Goal: Task Accomplishment & Management: Manage account settings

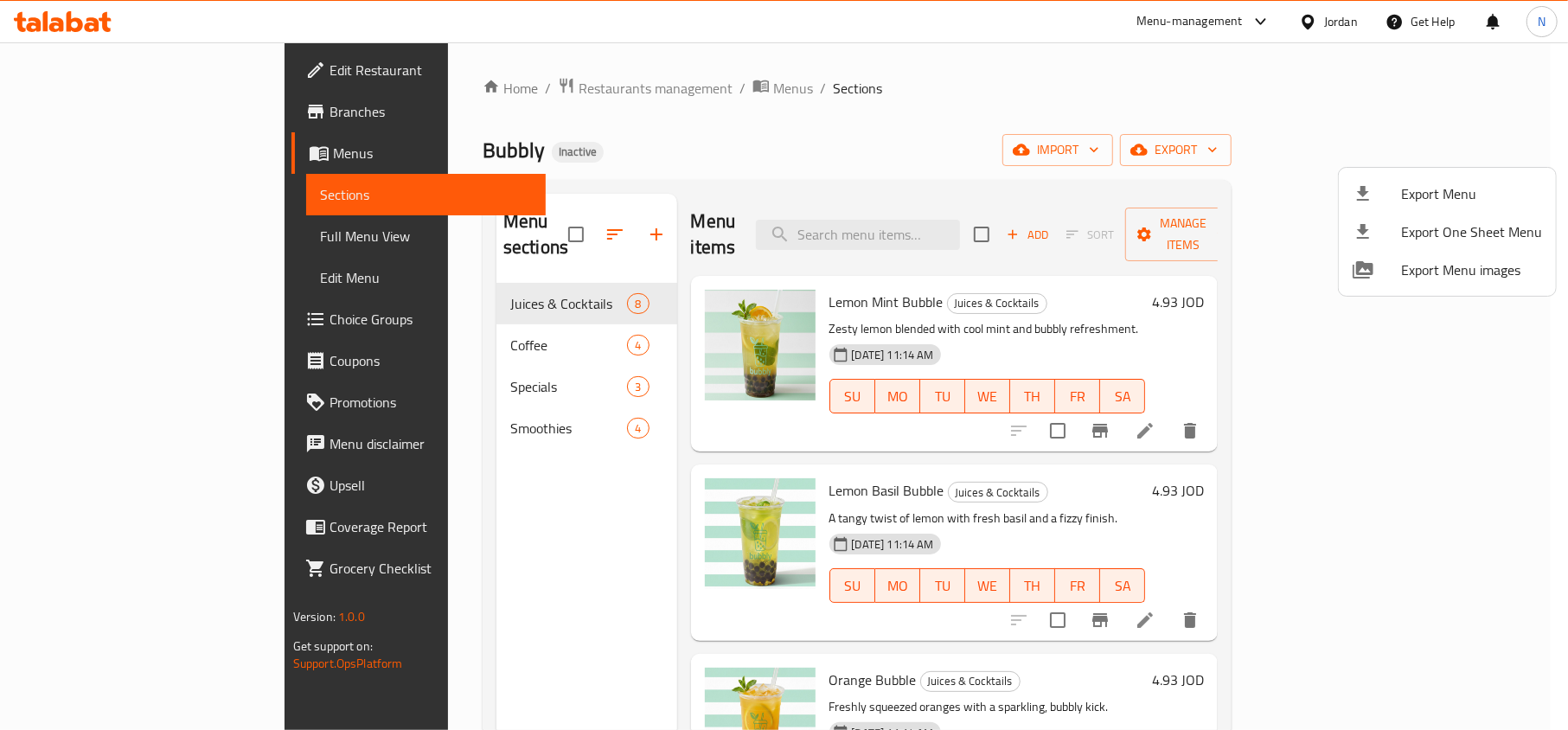
click at [1311, 21] on div at bounding box center [784, 365] width 1568 height 730
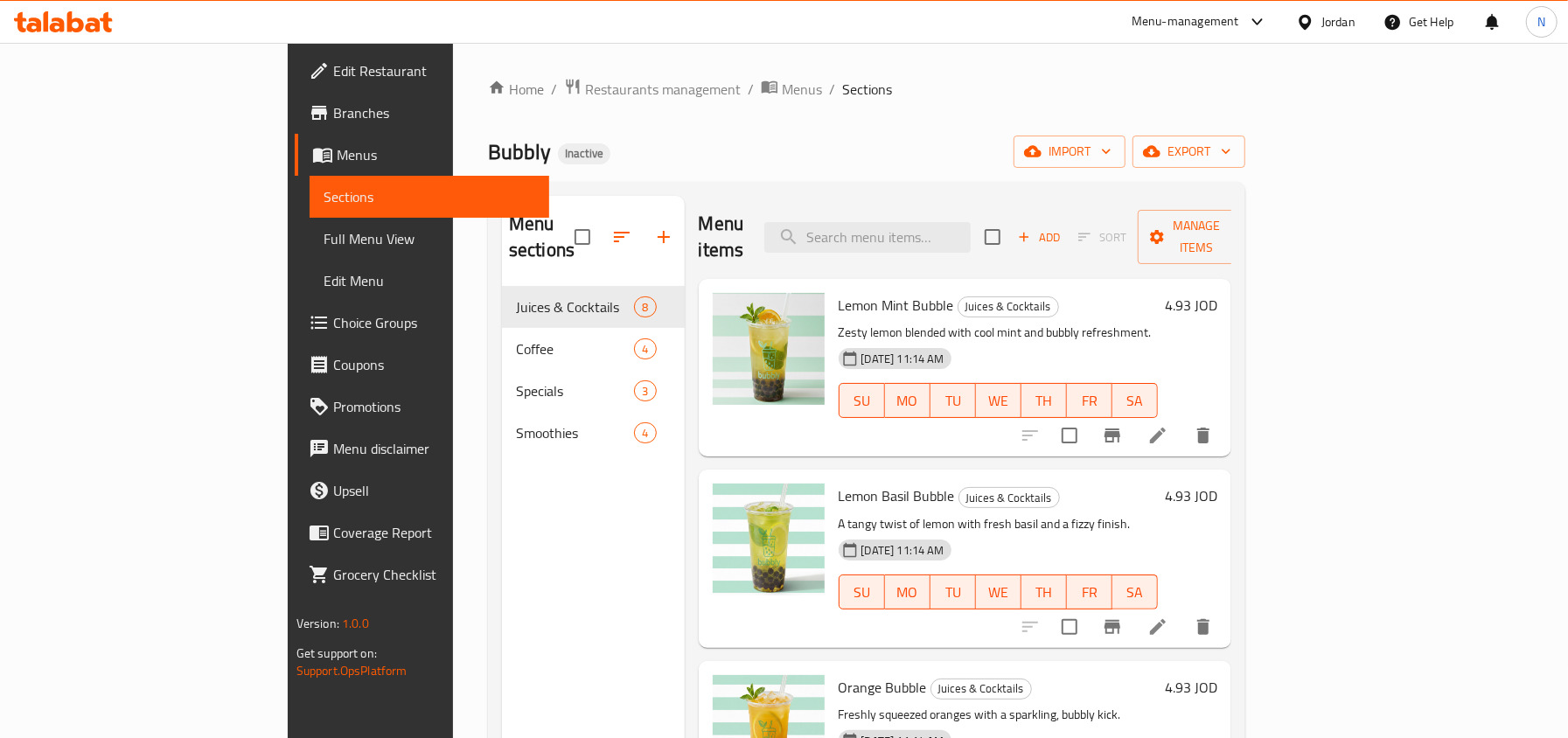
click at [1325, 22] on div "Jordan" at bounding box center [1338, 22] width 34 height 20
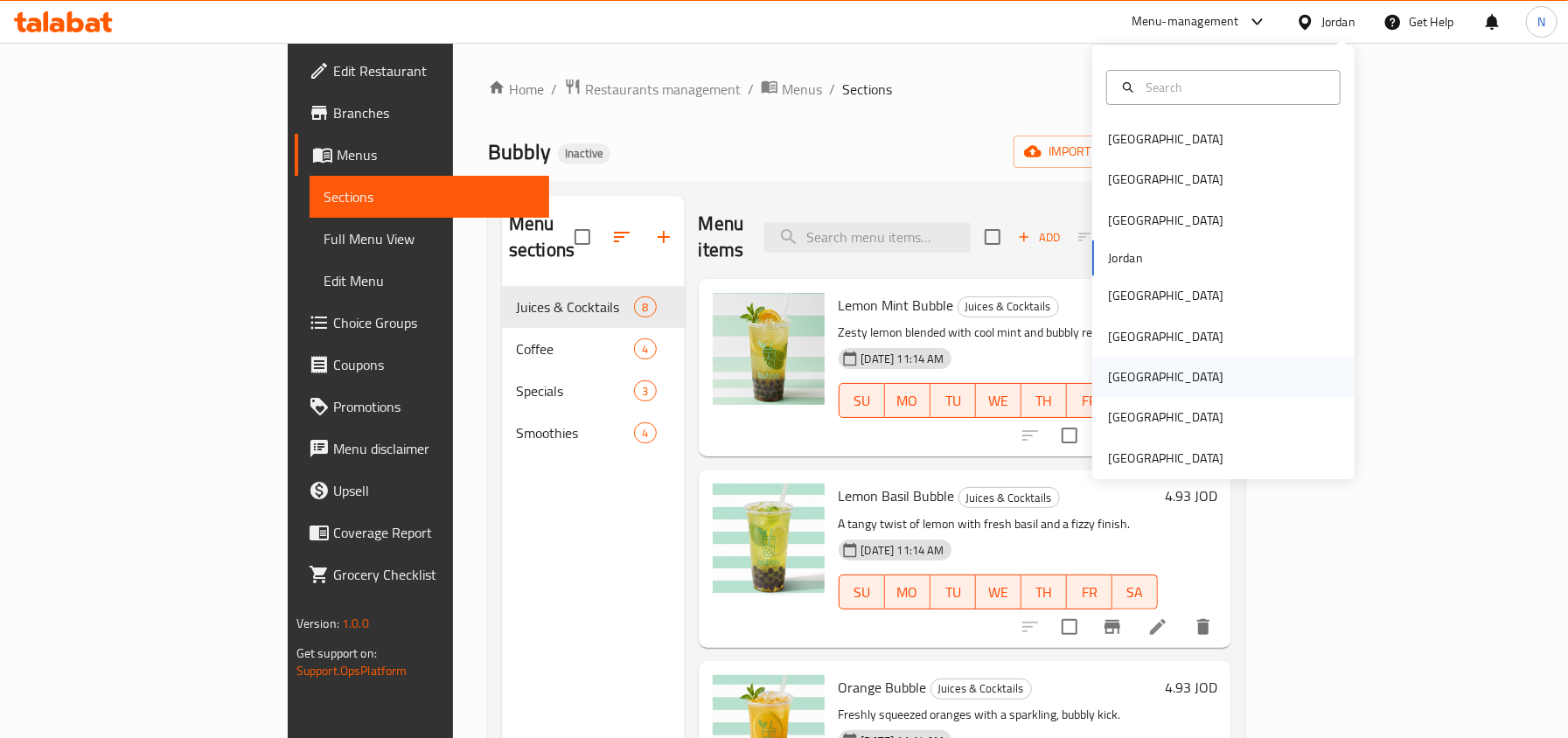
click at [1155, 385] on div "[GEOGRAPHIC_DATA]" at bounding box center [1223, 376] width 262 height 40
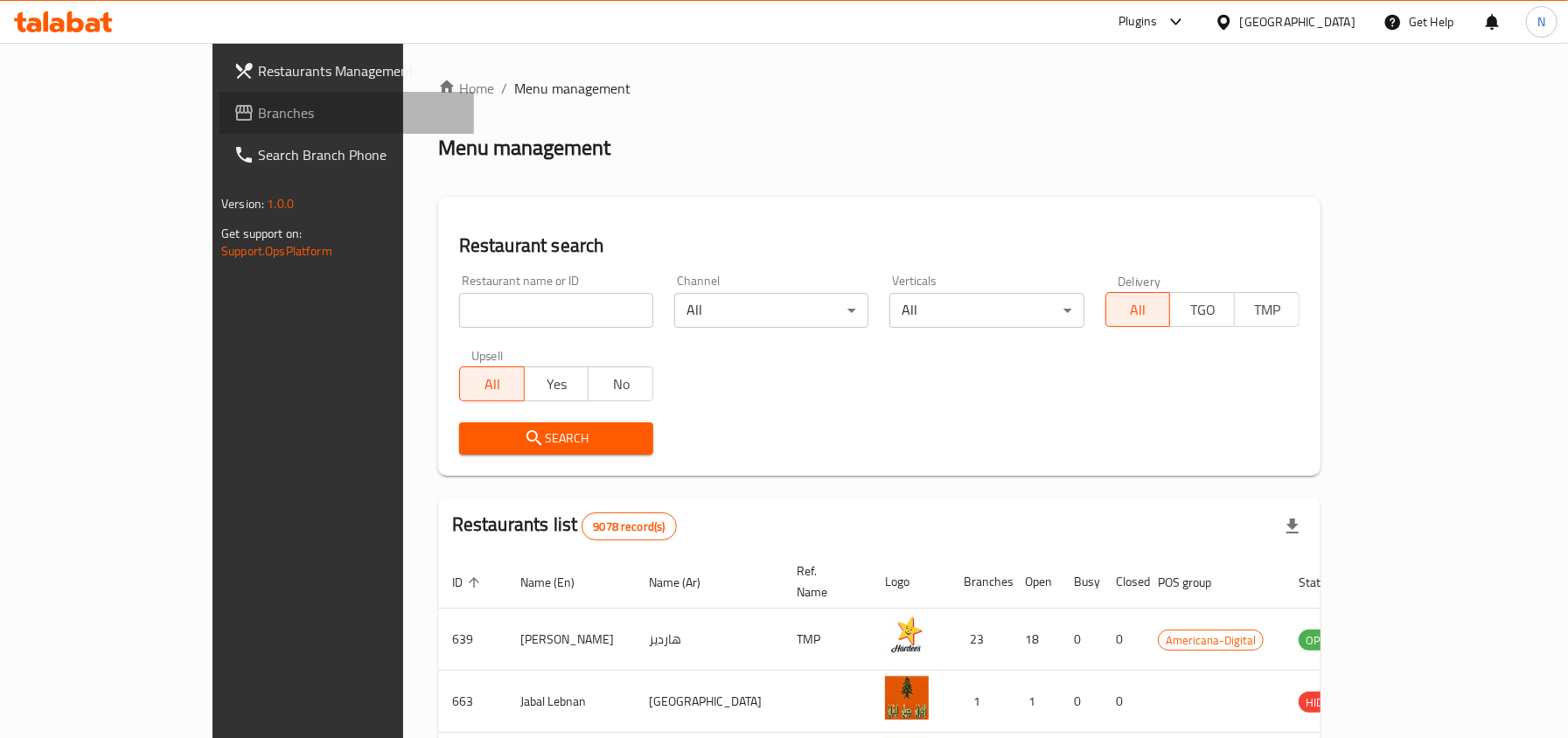
click at [258, 120] on span "Branches" at bounding box center [360, 112] width 202 height 21
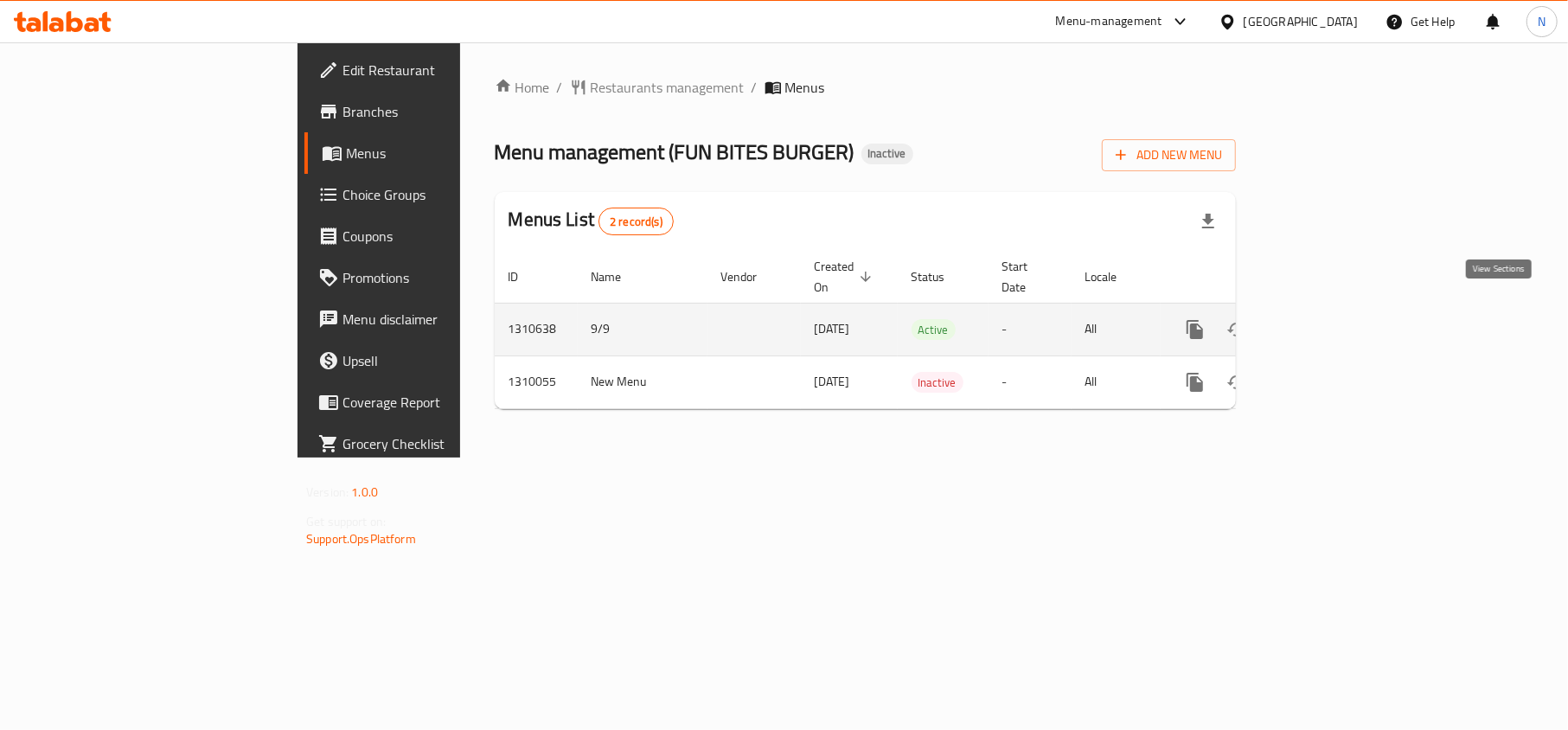
click at [1331, 319] on icon "enhanced table" at bounding box center [1319, 329] width 20 height 20
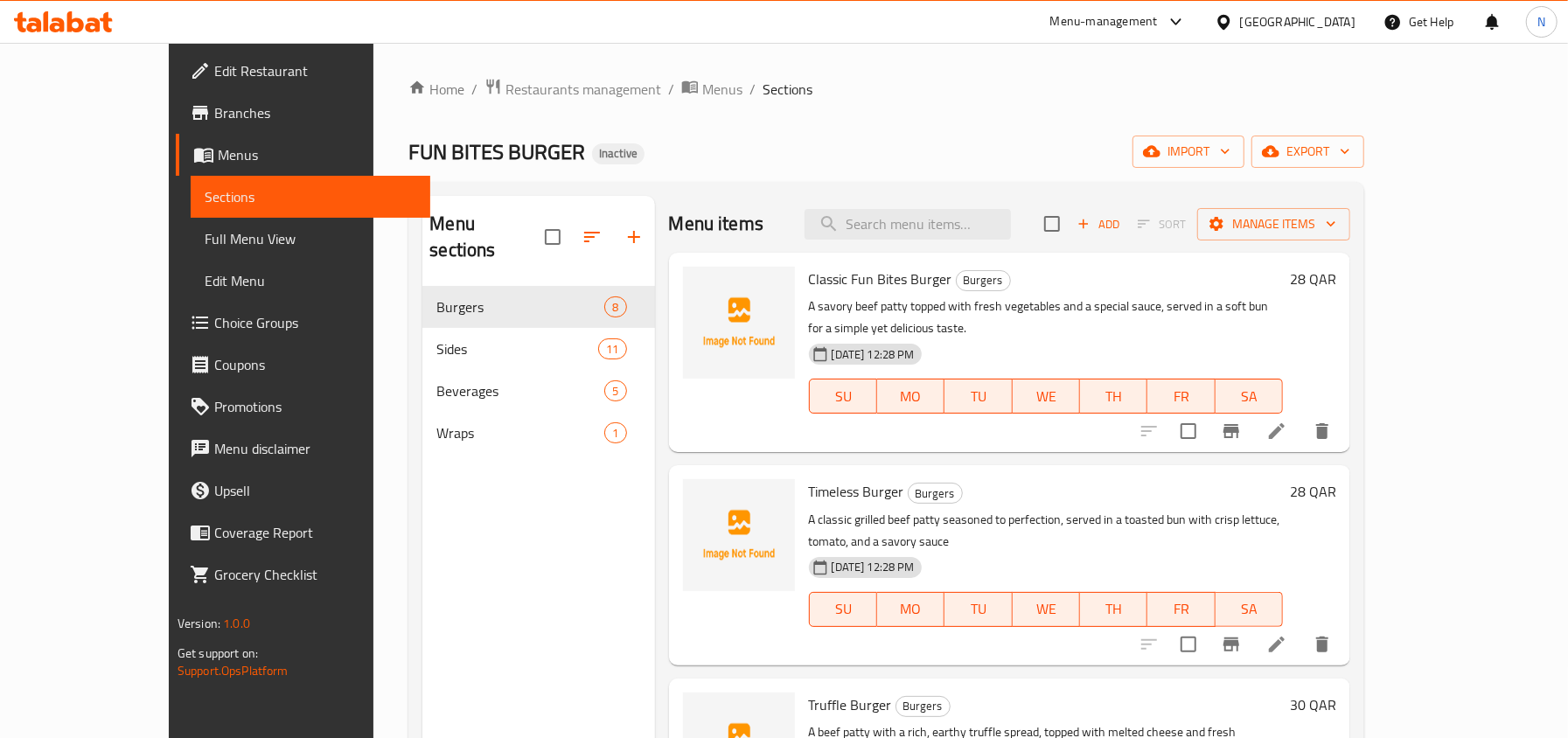
click at [445, 481] on div "Menu sections Burgers 8 Sides 11 Beverages 5 Wraps 1" at bounding box center [538, 564] width 232 height 738
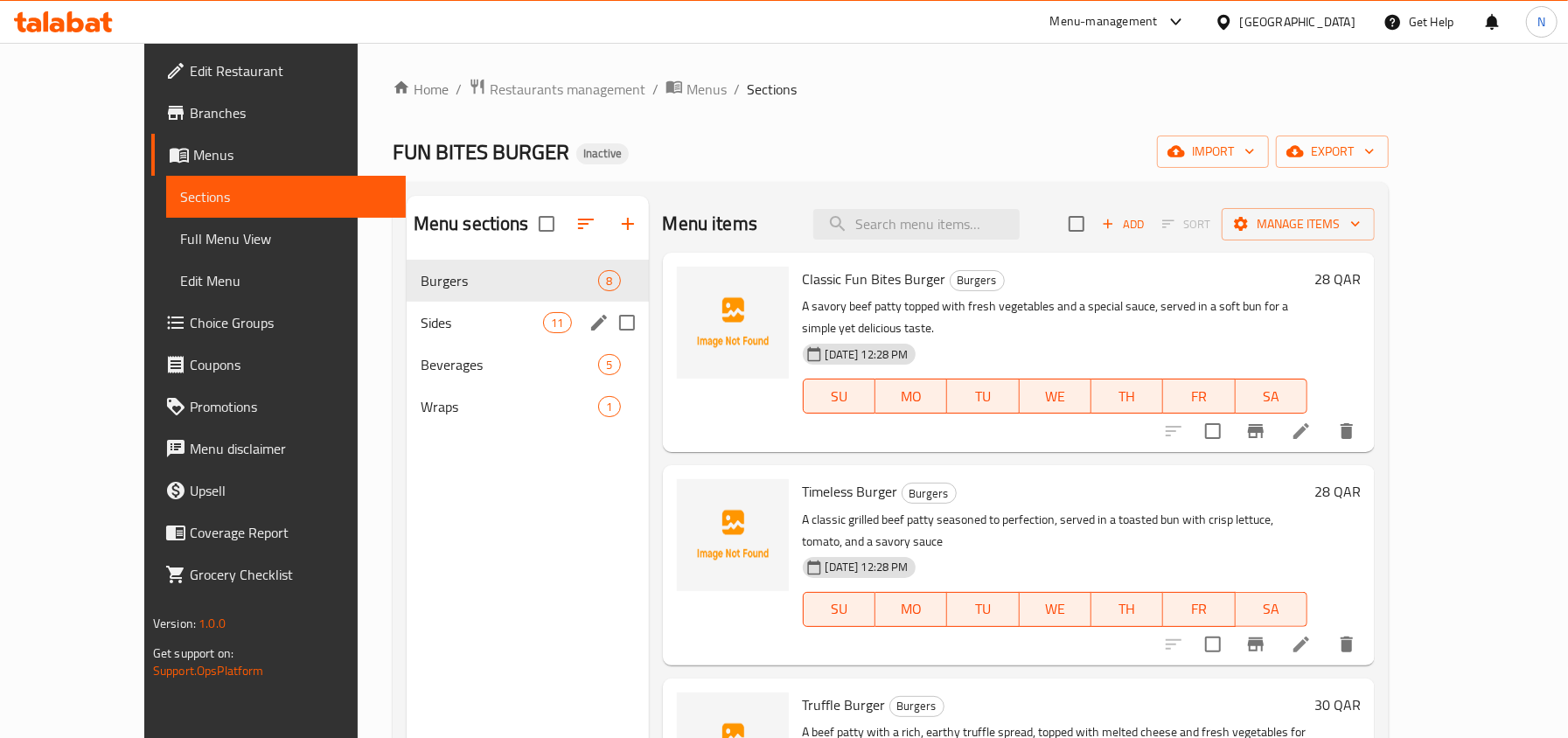
click at [442, 343] on div "Sides 11" at bounding box center [528, 322] width 243 height 42
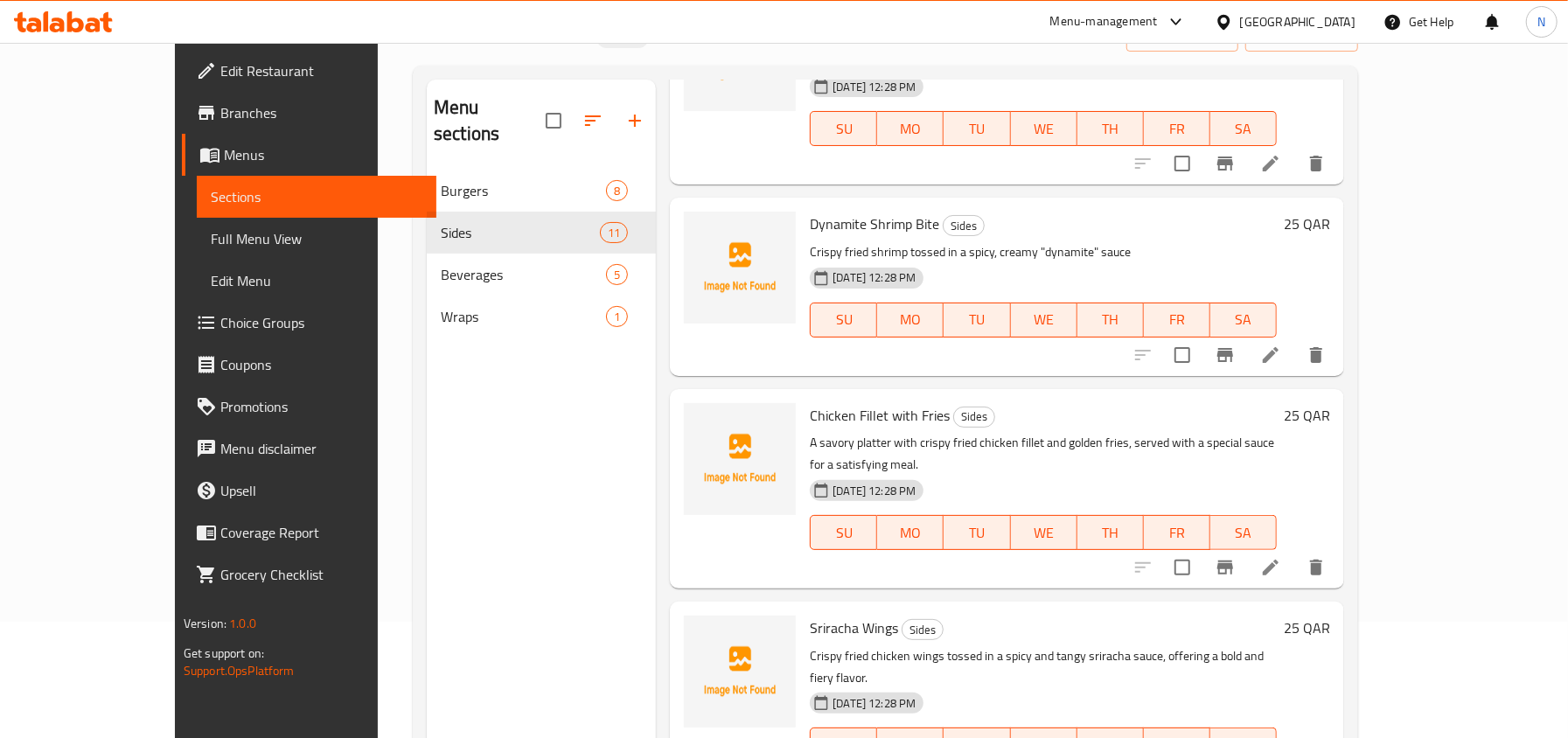
scroll to position [1173, 0]
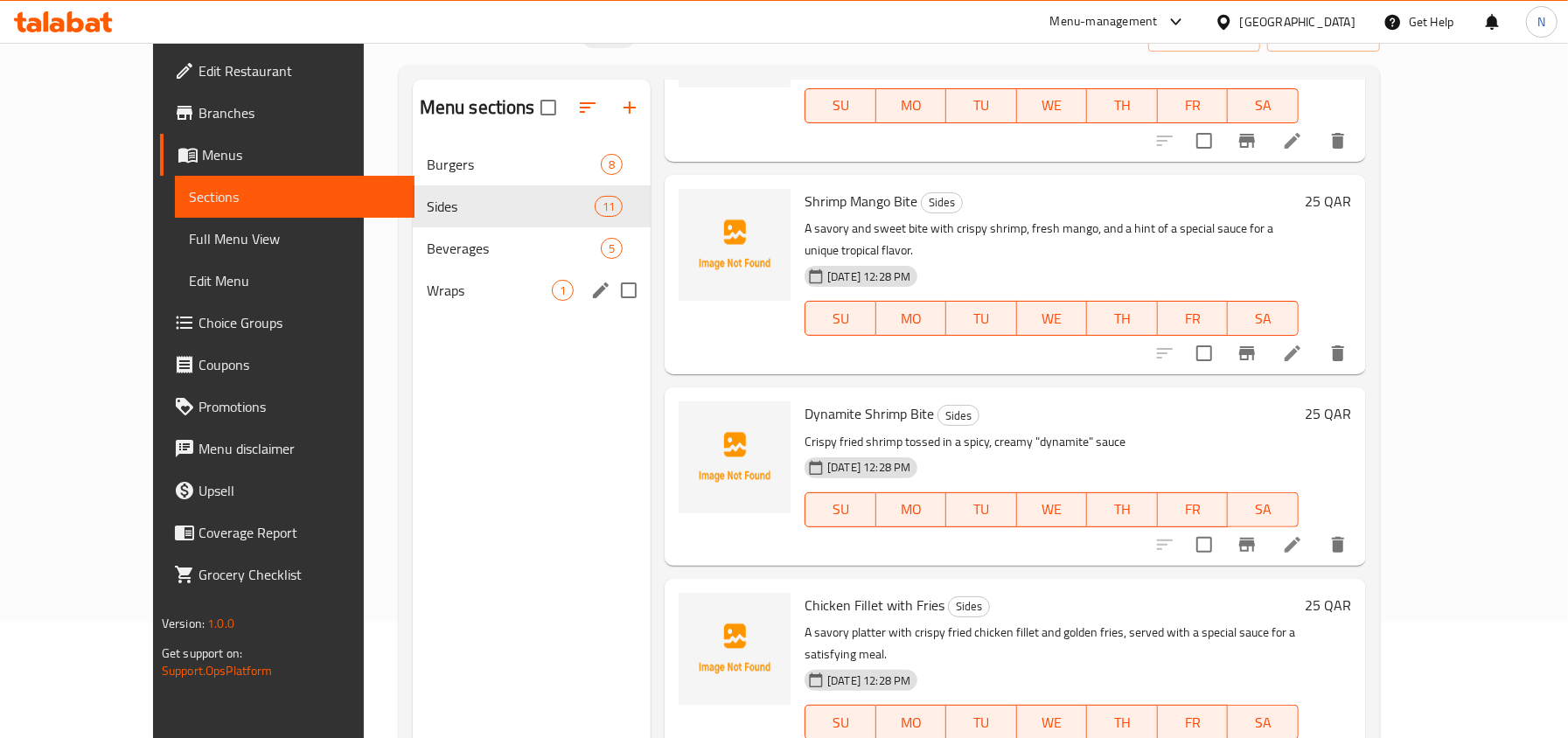
click at [413, 269] on div "Wraps 1" at bounding box center [532, 290] width 238 height 42
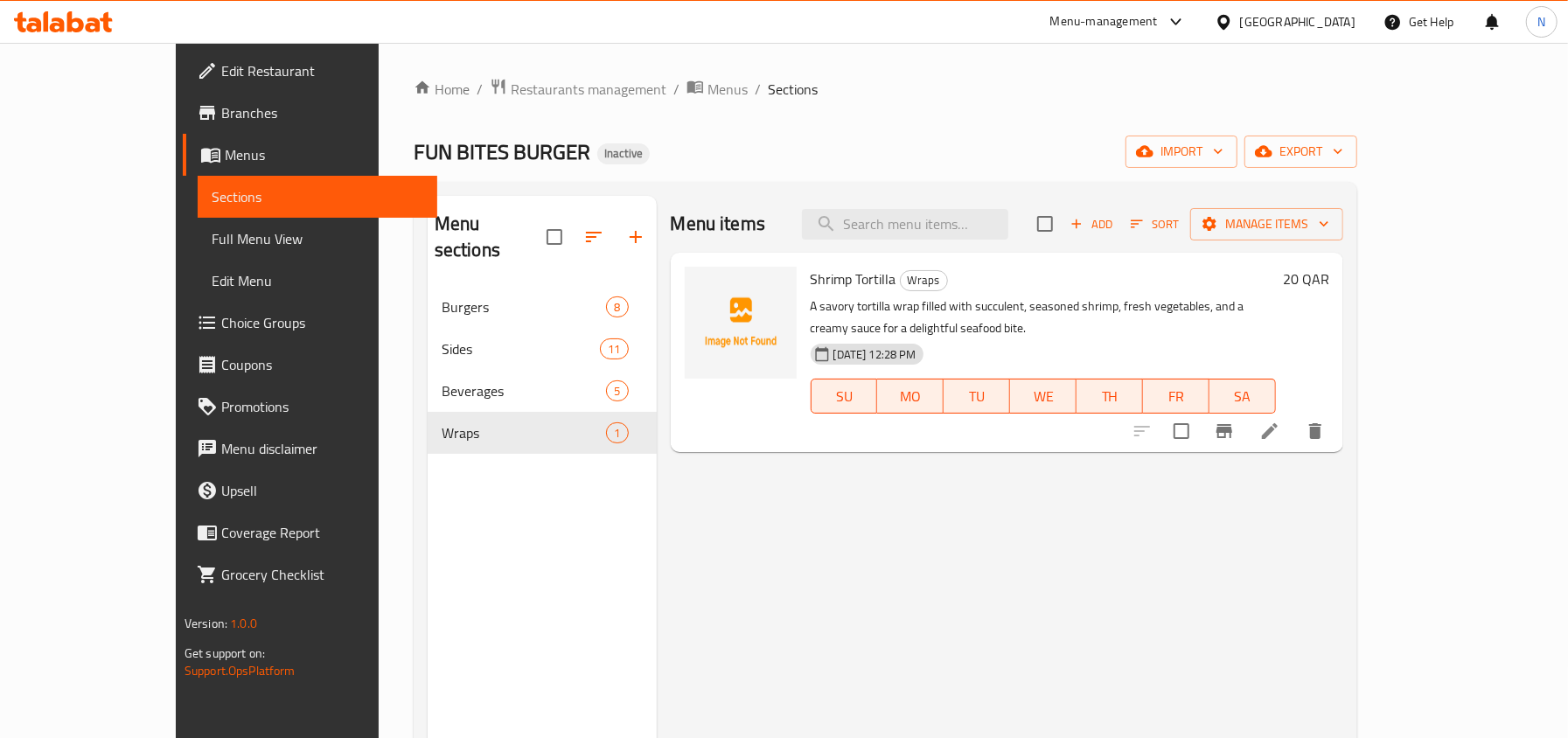
click at [1294, 416] on li at bounding box center [1269, 431] width 49 height 31
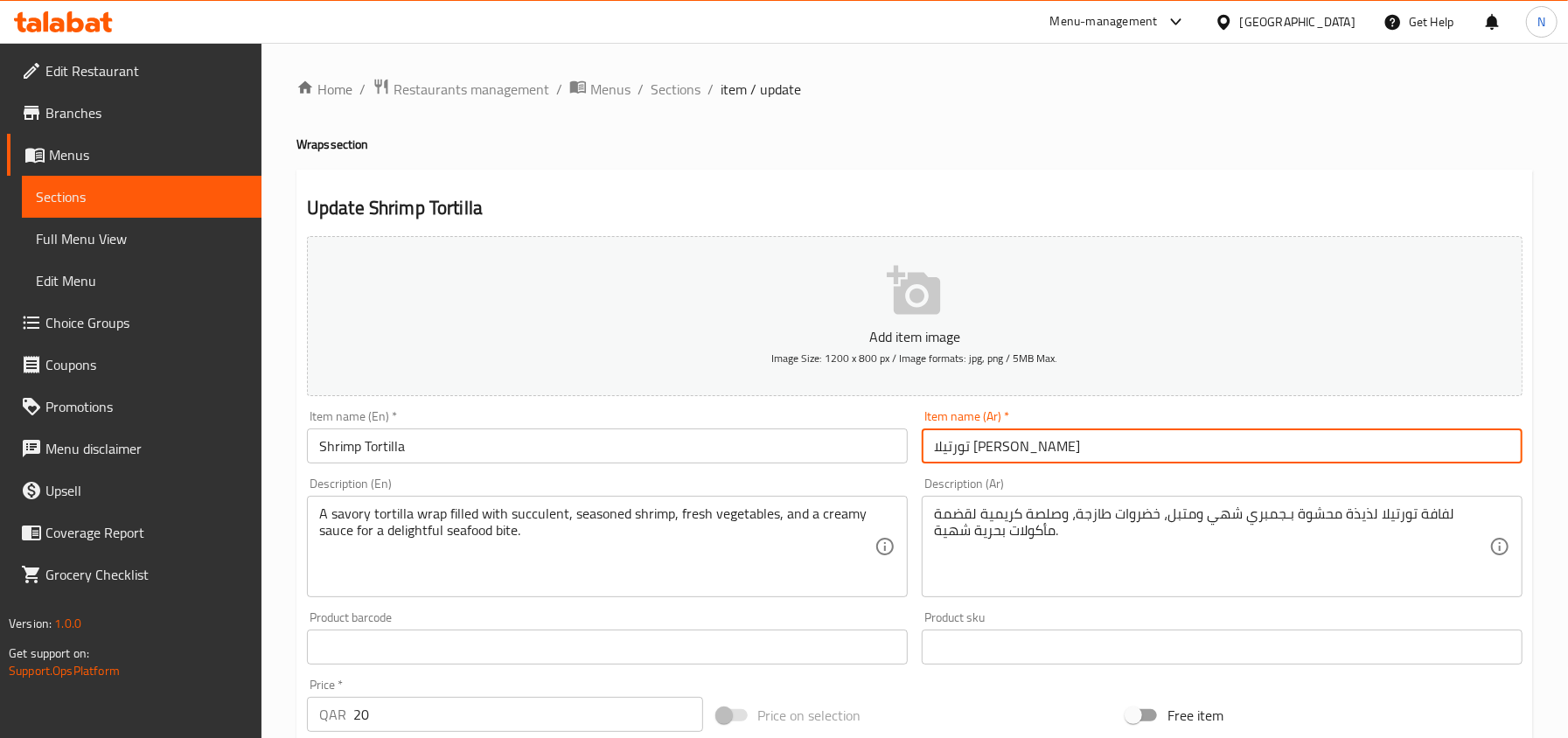
drag, startPoint x: 973, startPoint y: 445, endPoint x: 946, endPoint y: 448, distance: 27.2
click at [946, 448] on input "تورتيلا الحميري" at bounding box center [1221, 446] width 600 height 35
type input "تورتيلا الجمبري"
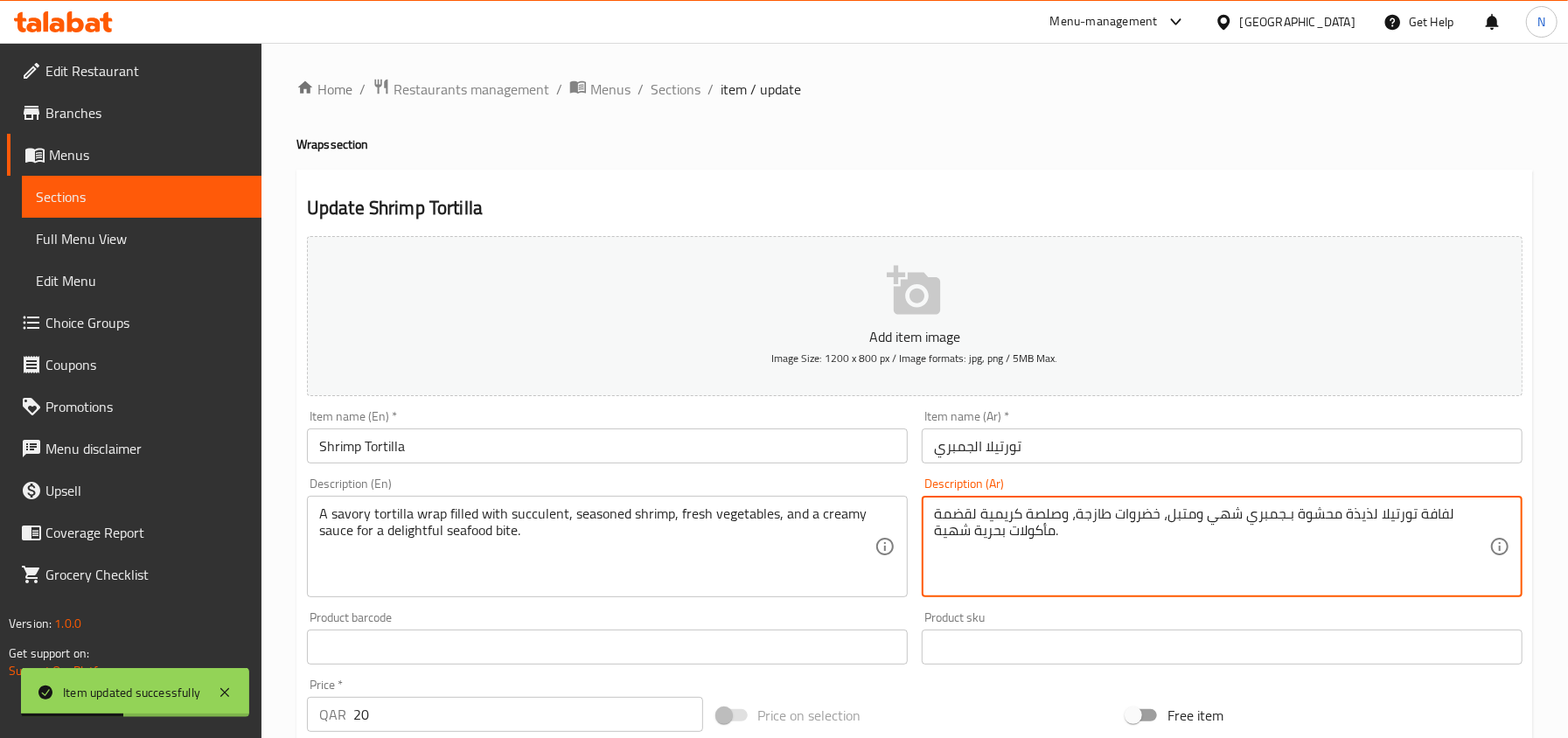
drag, startPoint x: 1372, startPoint y: 515, endPoint x: 1343, endPoint y: 516, distance: 29.0
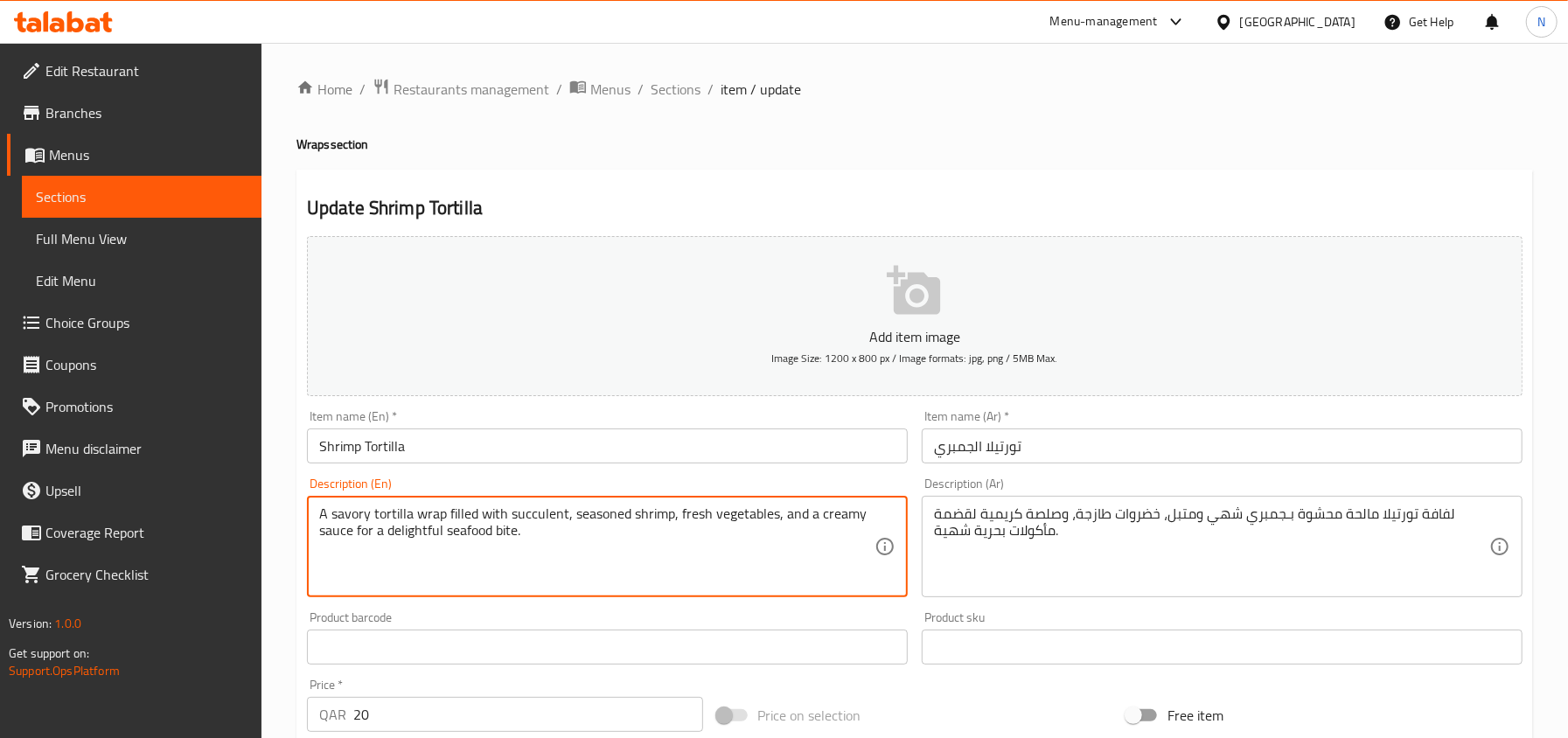
click at [527, 522] on textarea "A savory tortilla wrap filled with succulent, seasoned shrimp, fresh vegetables…" at bounding box center [596, 546] width 555 height 84
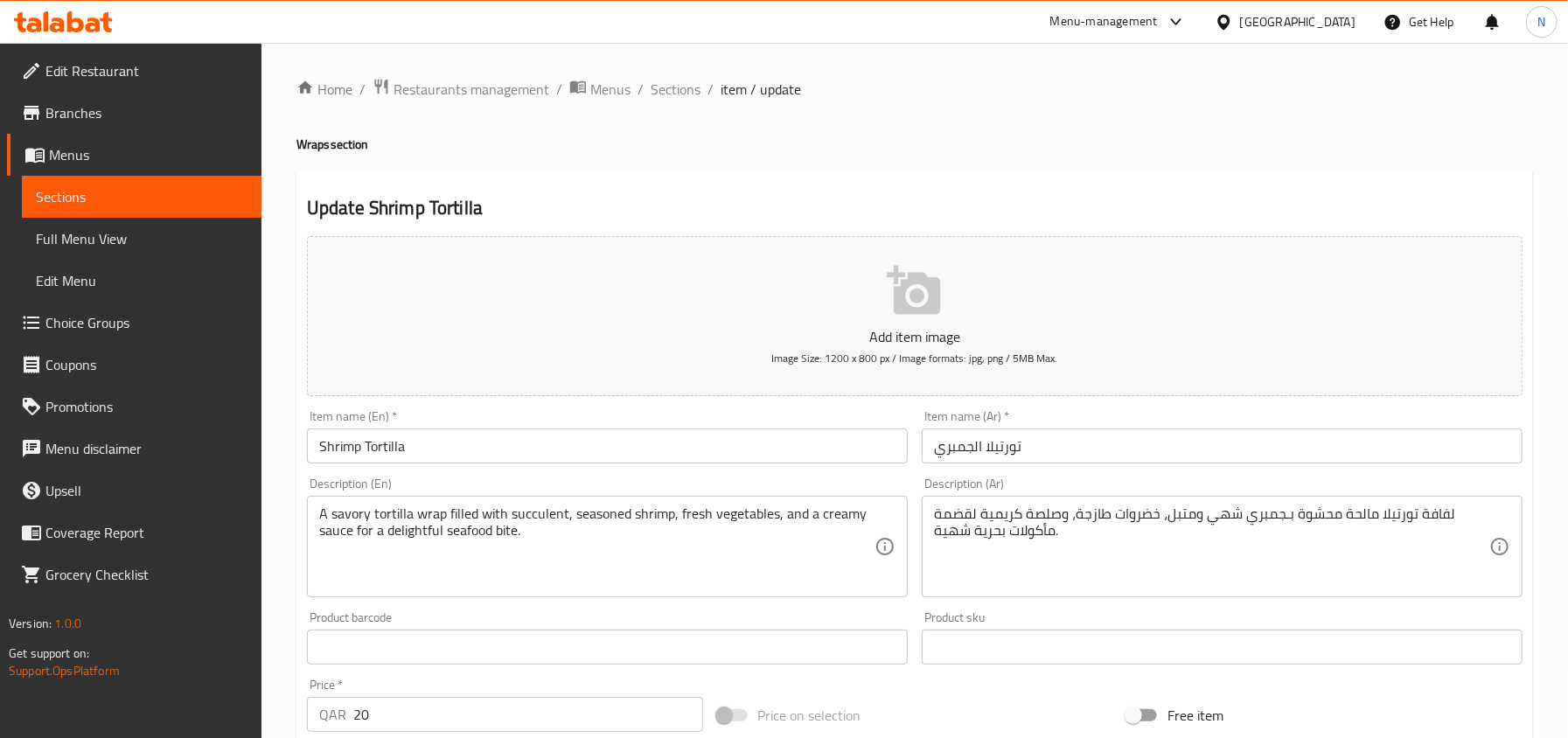
click at [1112, 182] on div "Update Shrimp Tortilla Add item image Image Size: 1200 x 800 px / Image formats…" at bounding box center [915, 679] width 1236 height 1018
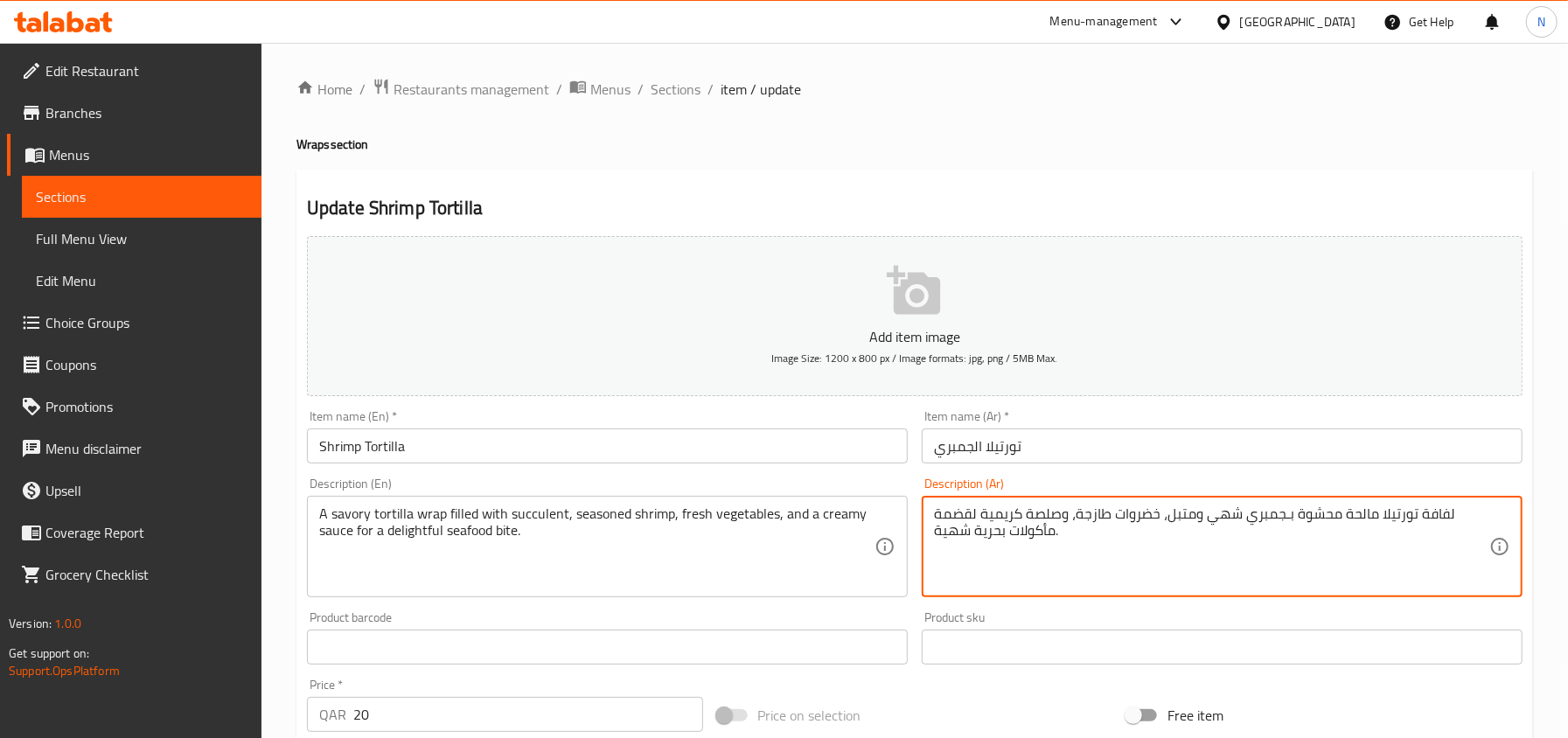
drag, startPoint x: 1236, startPoint y: 519, endPoint x: 1204, endPoint y: 520, distance: 32.0
paste textarea "صار"
type textarea "لفافة تورتيلا مالحة محشوة بـجمبري عصاري ومتبل، خضروات طازجة، وصلصة كريمية لقضمة…"
click at [1236, 471] on div "Item name (Ar)   * تورتيلا الجمبري Item name (Ar) *" at bounding box center [1222, 436] width 615 height 68
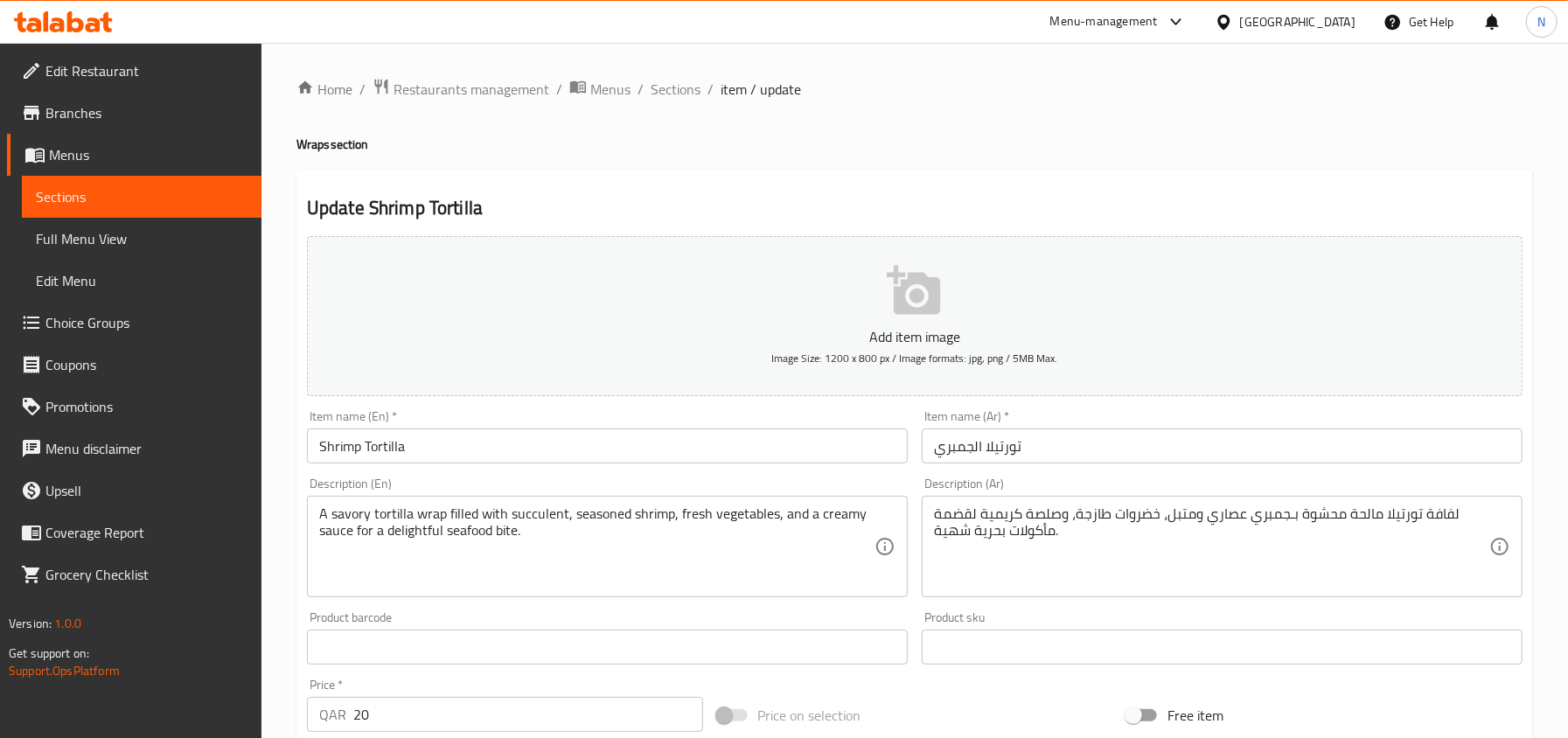
click at [995, 460] on input "تورتيلا الجمبري" at bounding box center [1221, 446] width 600 height 35
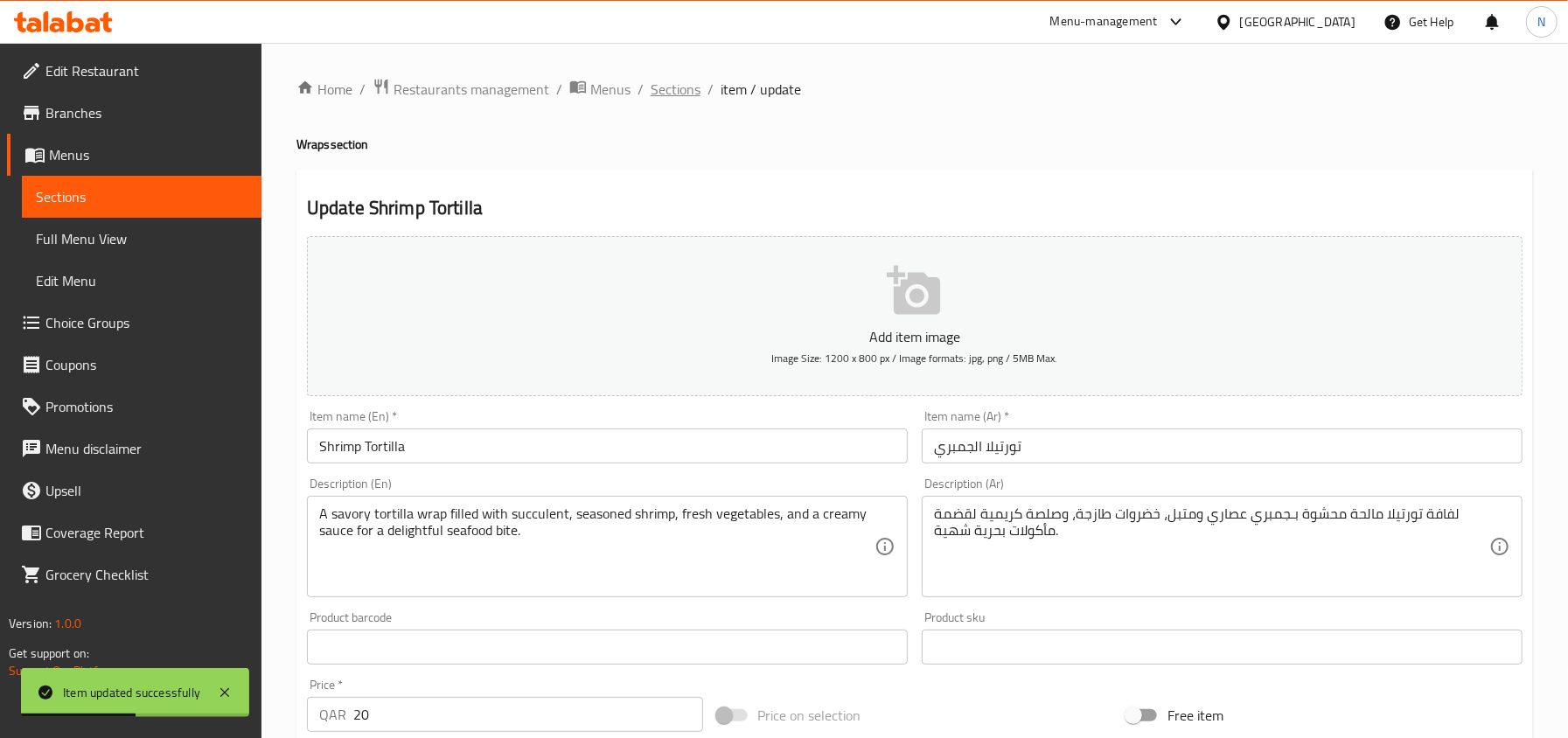
click at [666, 85] on span "Sections" at bounding box center [675, 88] width 50 height 21
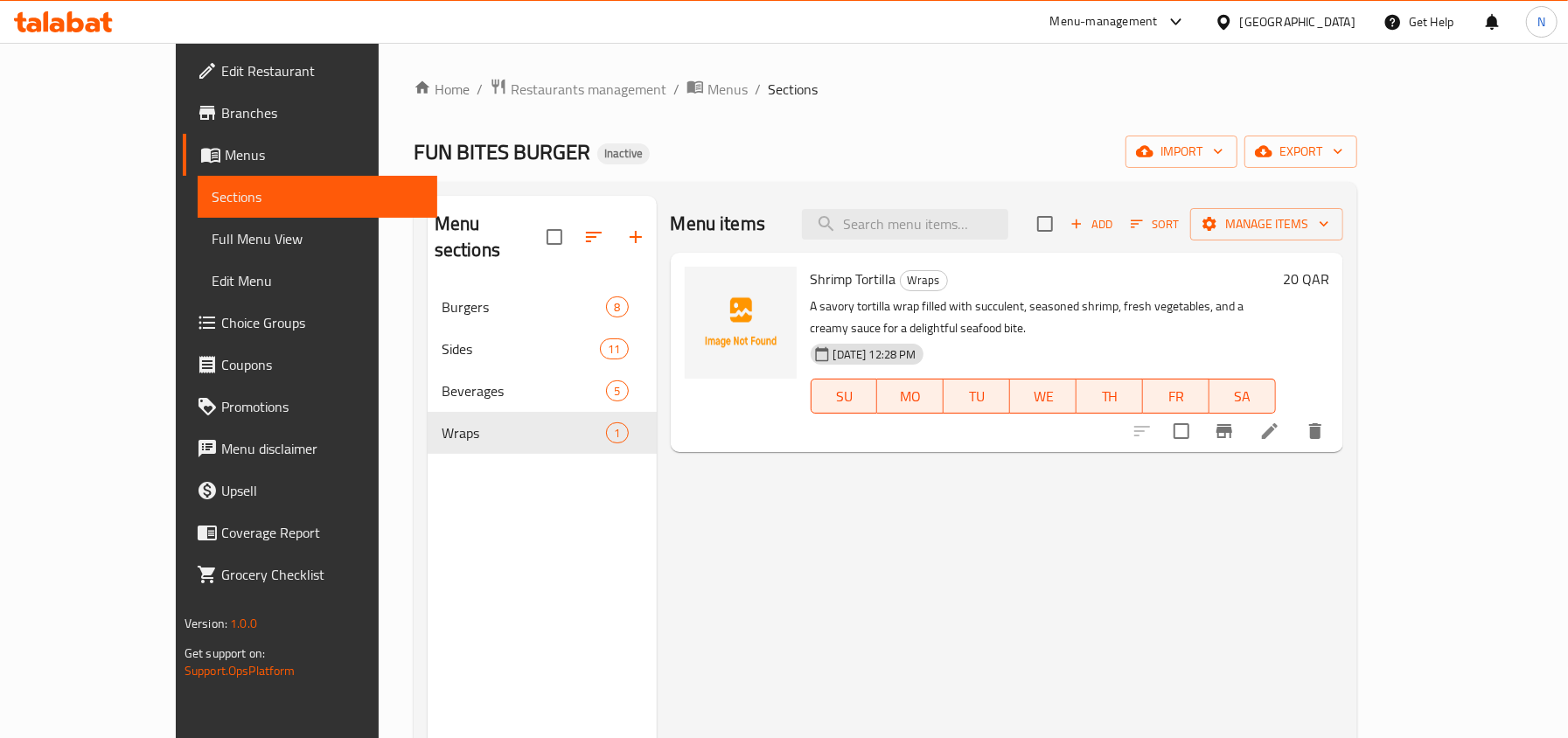
click at [838, 42] on div "Menu-management Qatar Get Help N" at bounding box center [784, 22] width 1568 height 42
click at [951, 238] on input "search" at bounding box center [905, 224] width 206 height 30
paste input "Cheese Fries"
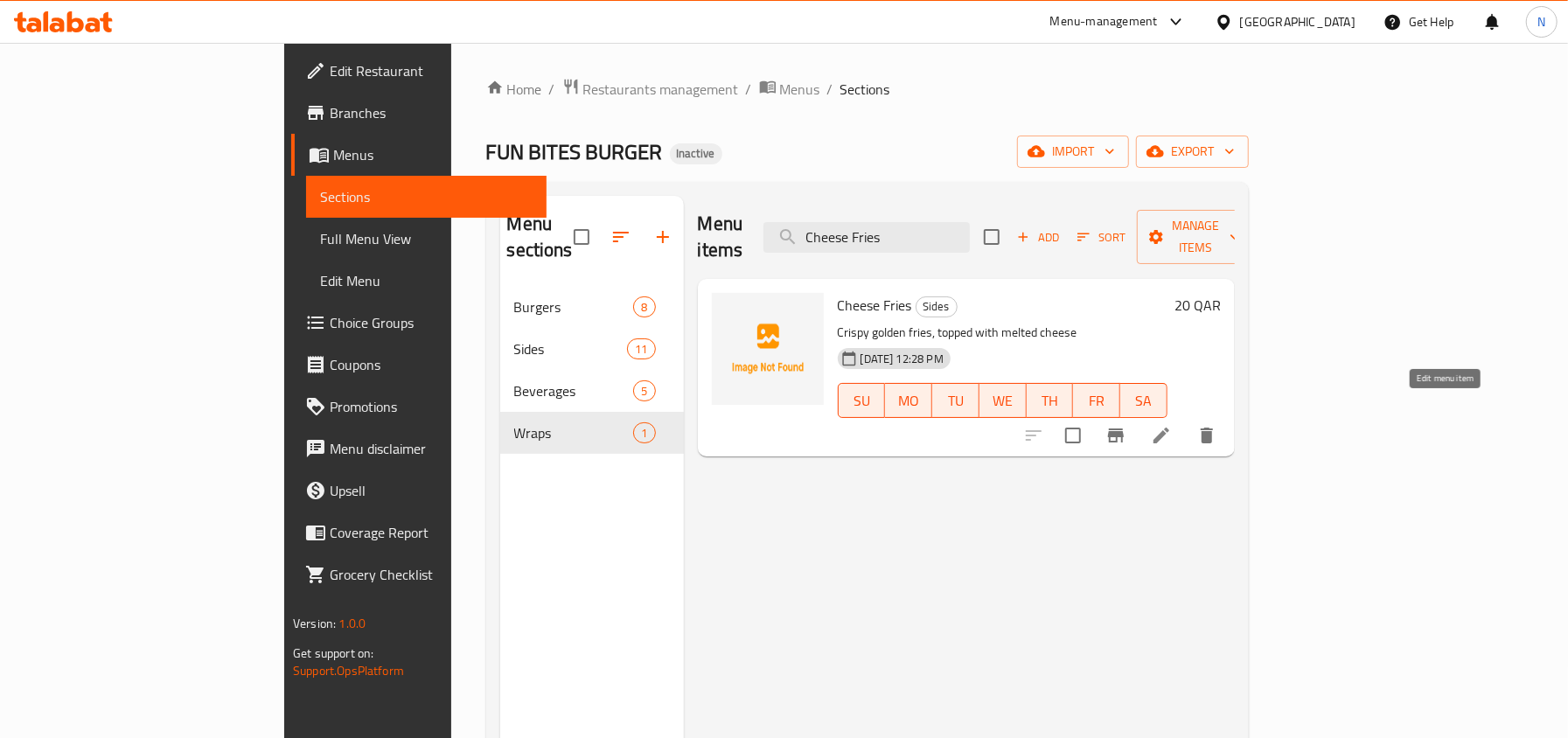
type input "Cheese Fries"
click at [1172, 426] on icon at bounding box center [1160, 435] width 21 height 21
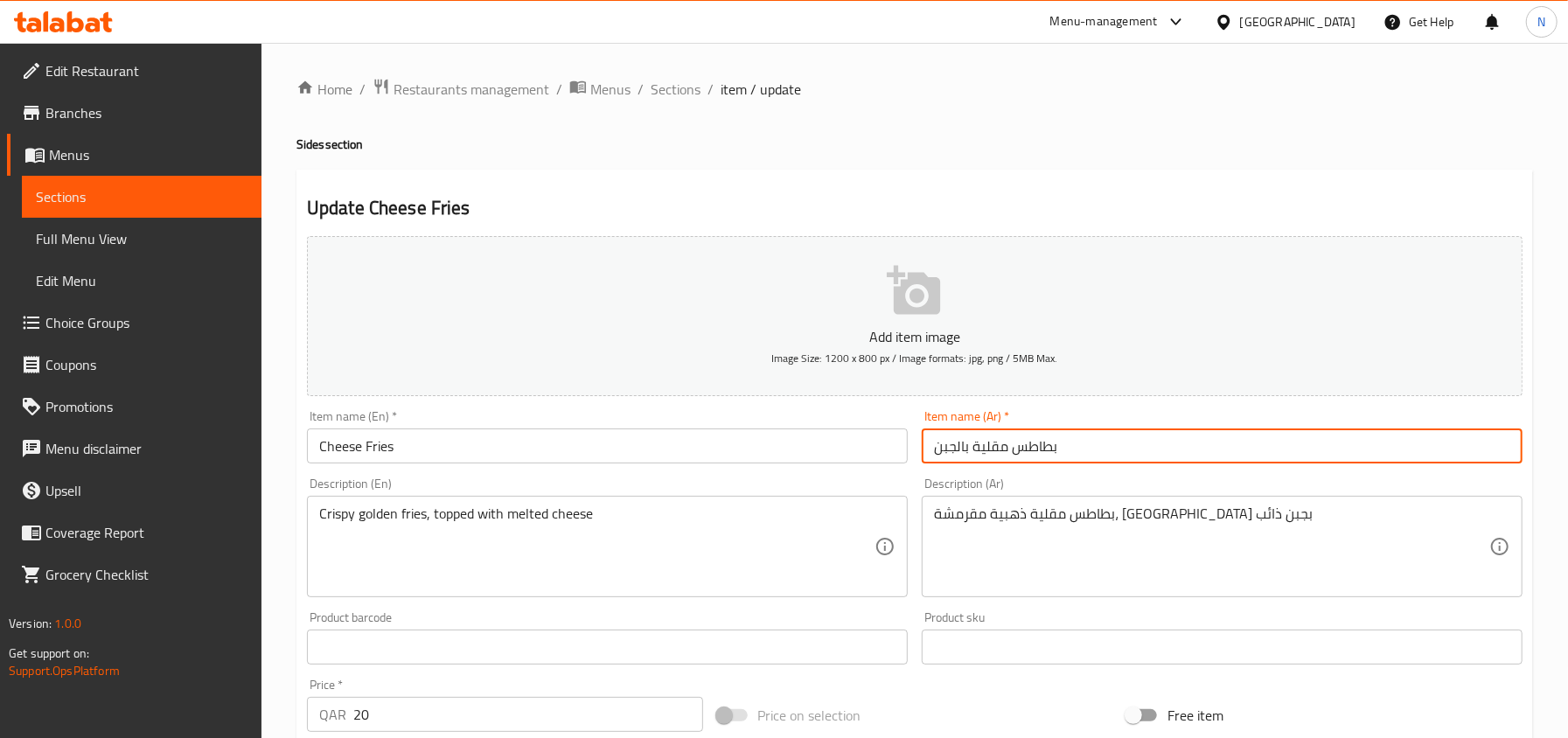
drag, startPoint x: 973, startPoint y: 449, endPoint x: 1095, endPoint y: 458, distance: 122.3
click at [1095, 458] on input "بطاطس مقلية بالجبن" at bounding box center [1221, 446] width 600 height 35
click at [1092, 463] on input "فرايز بالجبن" at bounding box center [1221, 446] width 600 height 35
drag, startPoint x: 941, startPoint y: 455, endPoint x: 924, endPoint y: 459, distance: 17.5
click at [924, 459] on input "فرايز بالجبن" at bounding box center [1221, 446] width 600 height 35
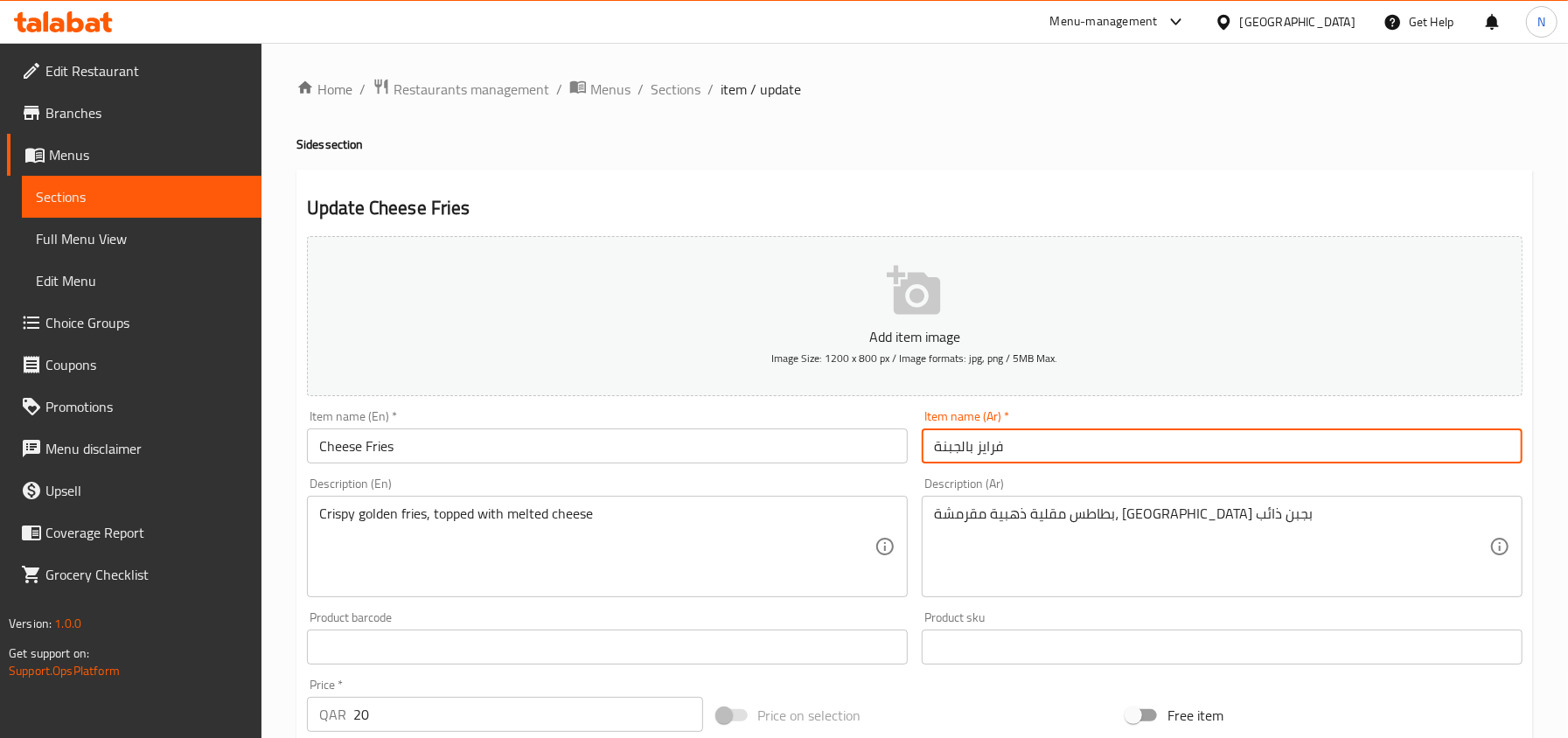
type input "فرايز بالجبنة"
click at [672, 98] on span "Sections" at bounding box center [675, 88] width 50 height 21
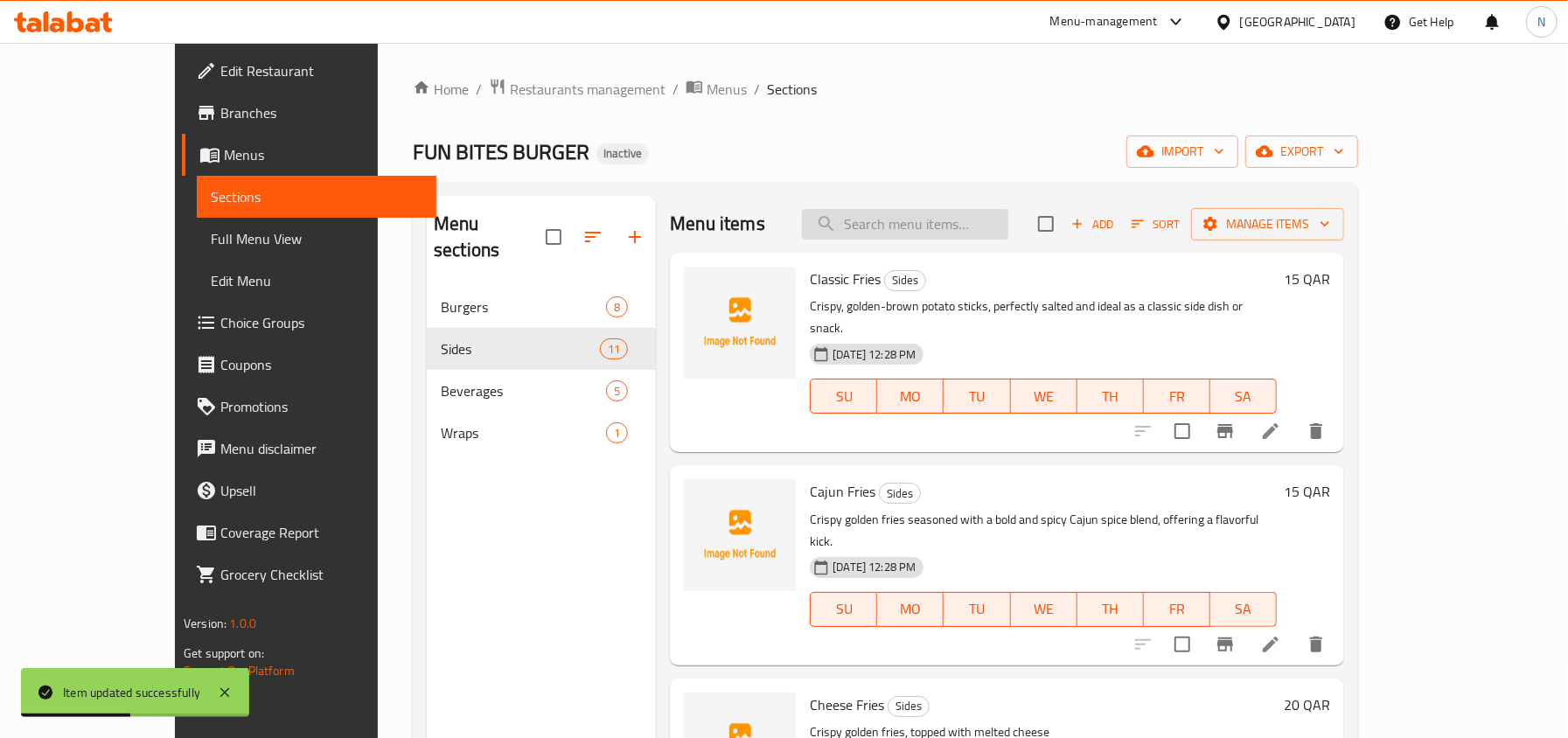
click at [933, 227] on input "search" at bounding box center [905, 224] width 206 height 30
paste input "Bacon Cheddar Ranch"
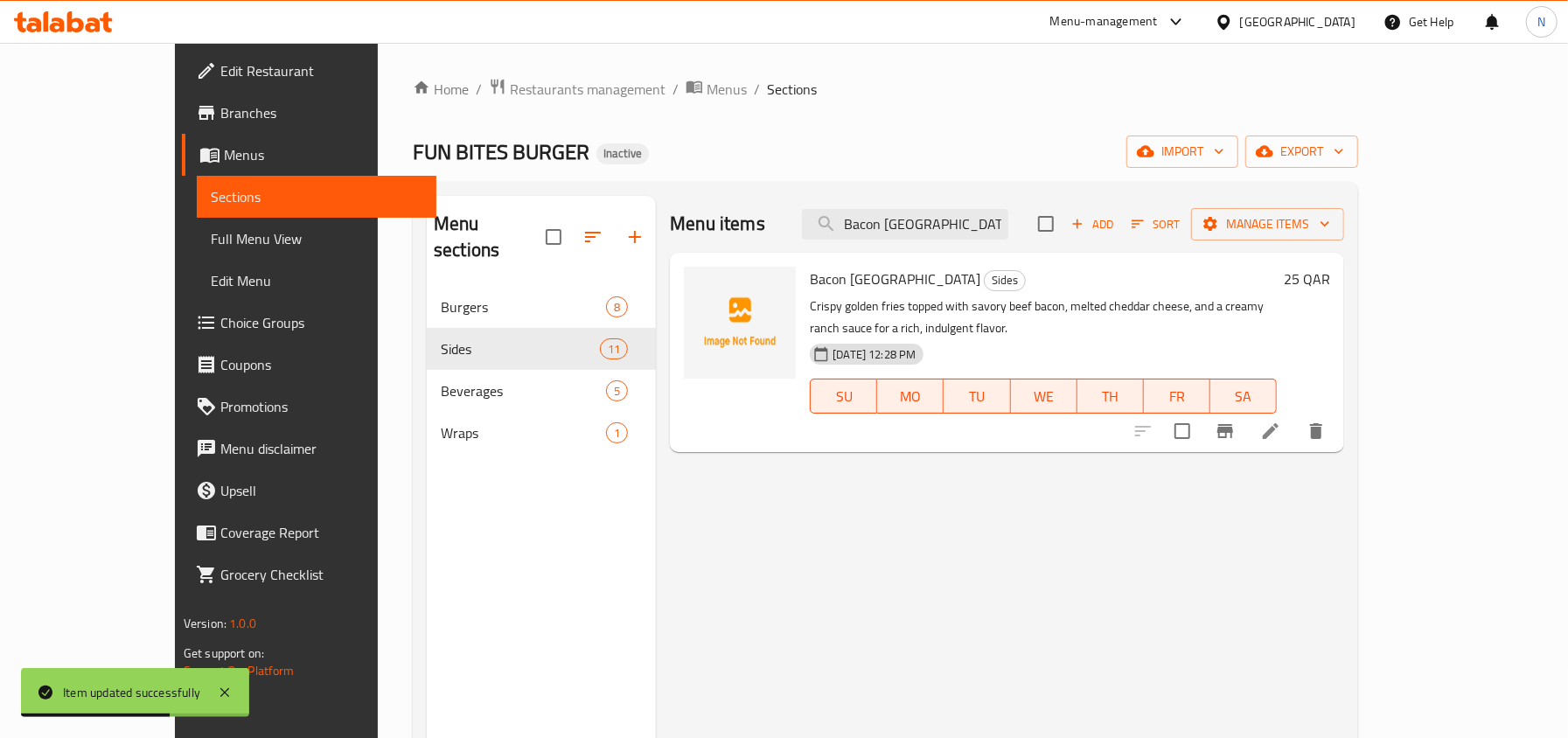
type input "Bacon Cheddar Ranch"
click at [1281, 421] on icon at bounding box center [1269, 430] width 21 height 21
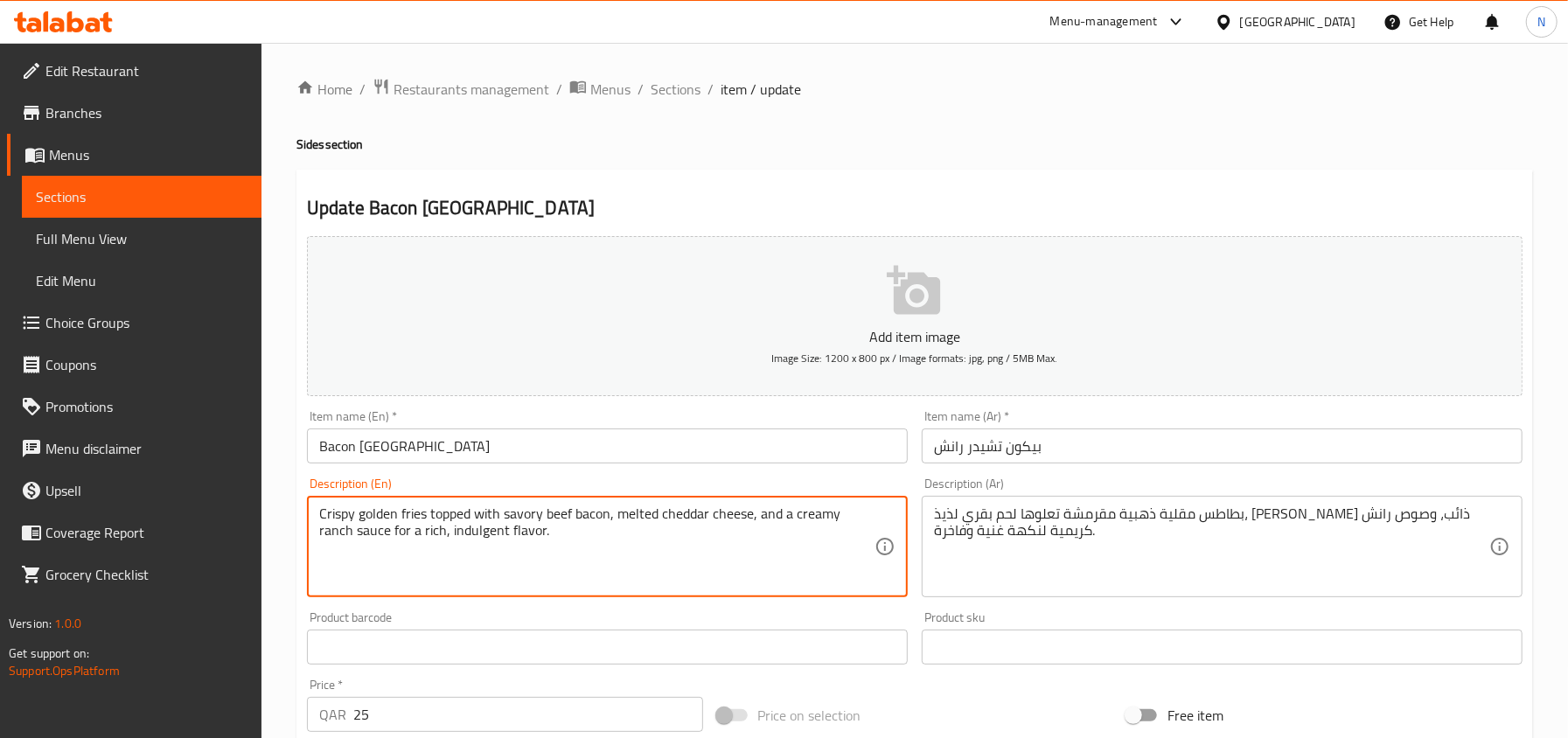
click at [561, 521] on textarea "Crispy golden fries topped with savory beef bacon, melted cheddar cheese, and a…" at bounding box center [596, 546] width 555 height 84
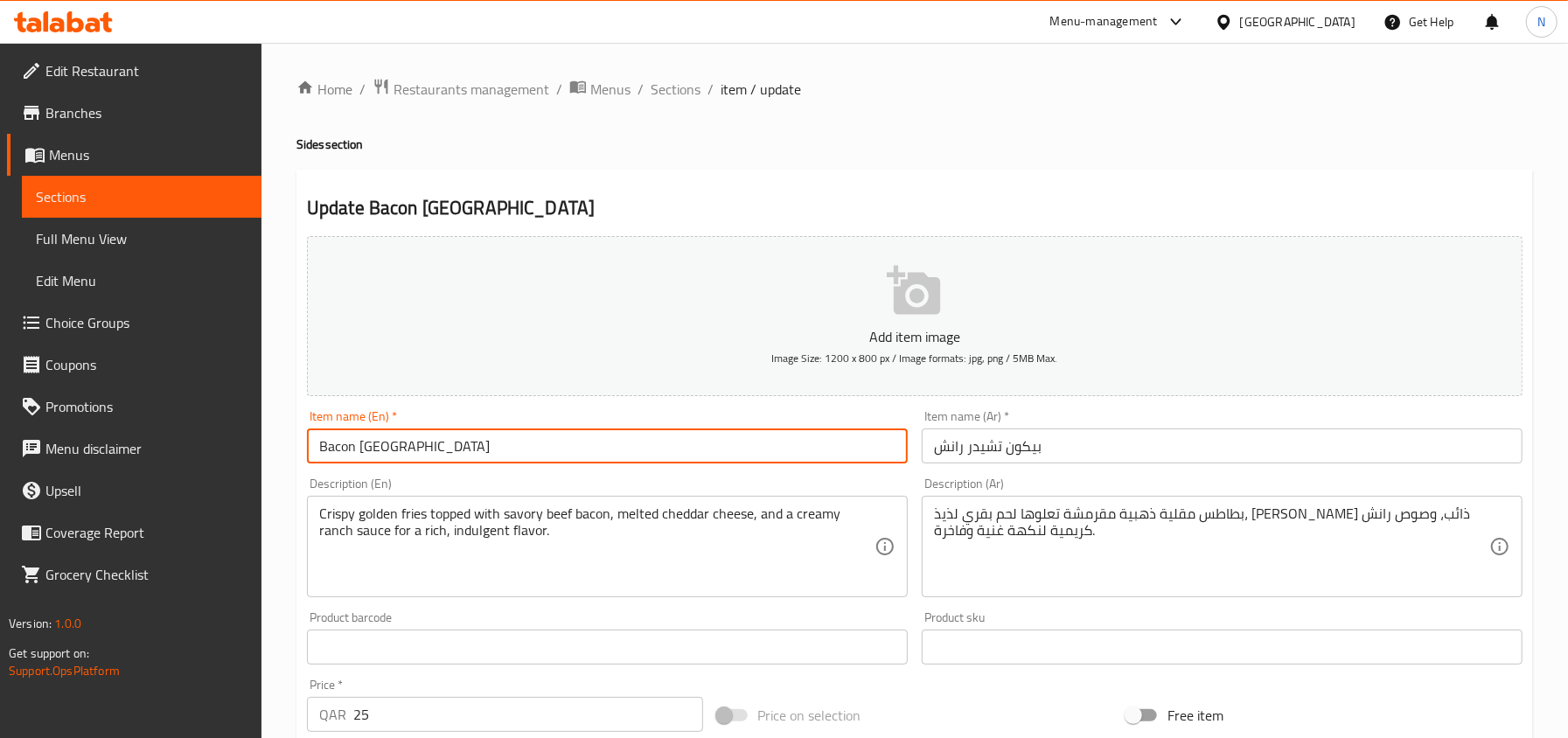
click at [318, 455] on input "Bacon Cheddar Ranch" at bounding box center [606, 446] width 600 height 35
paste input "beef"
click at [325, 453] on input "beef Bacon Cheddar Ranch" at bounding box center [606, 446] width 600 height 35
type input "Beef Bacon [GEOGRAPHIC_DATA]"
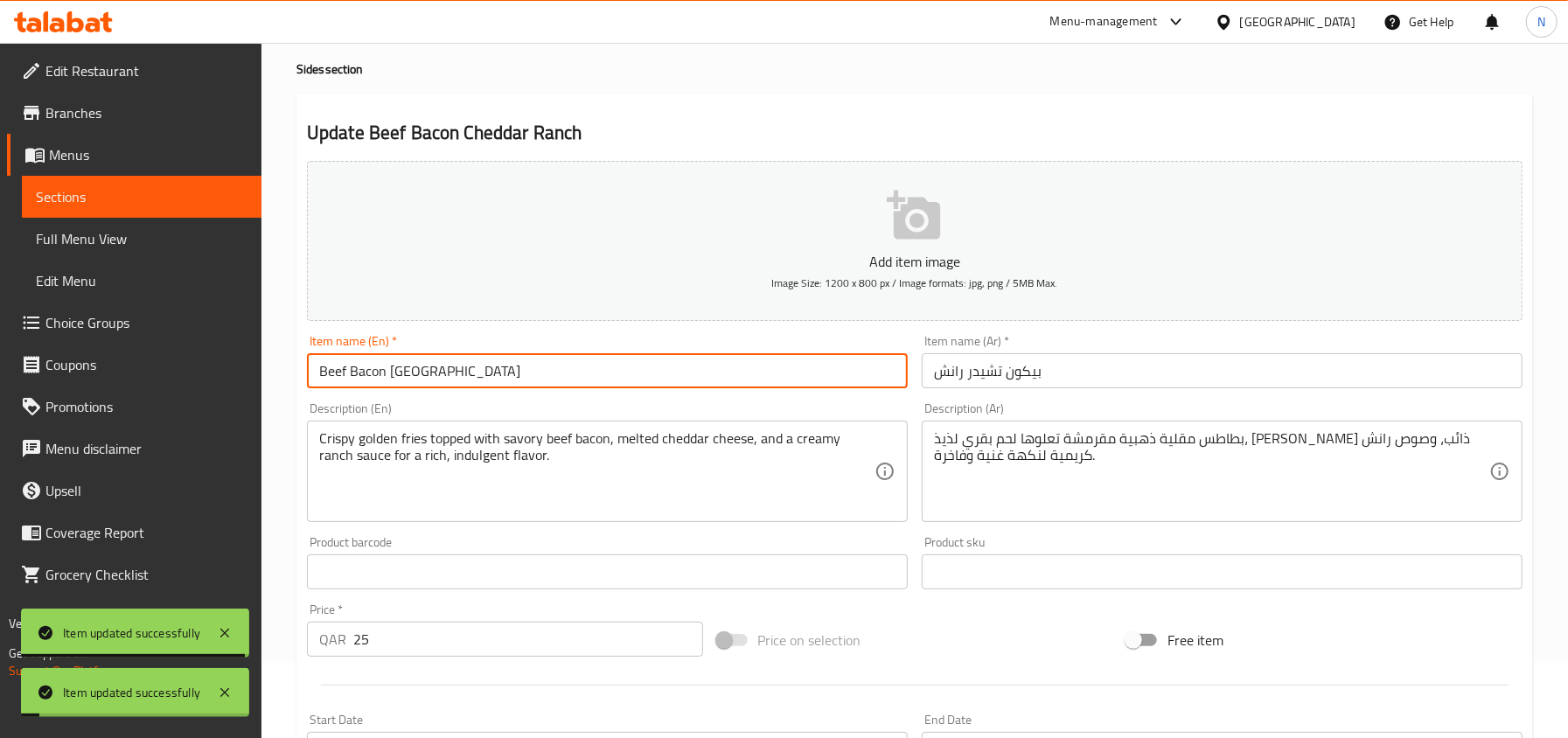
scroll to position [116, 0]
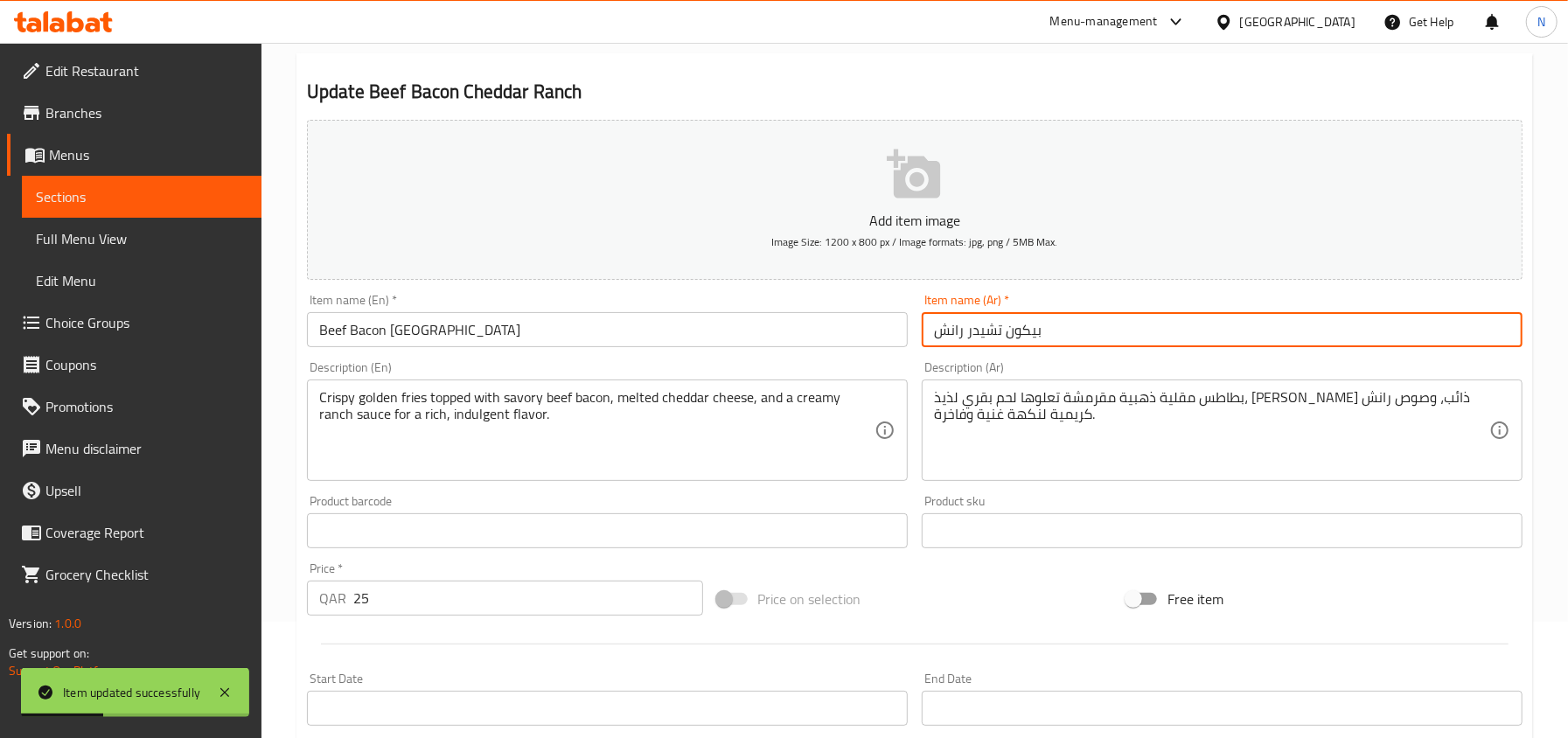
click at [928, 338] on input "بيكون تشيدر رانش" at bounding box center [1221, 330] width 600 height 35
type input "بيف بيكون تشيدر رانش"
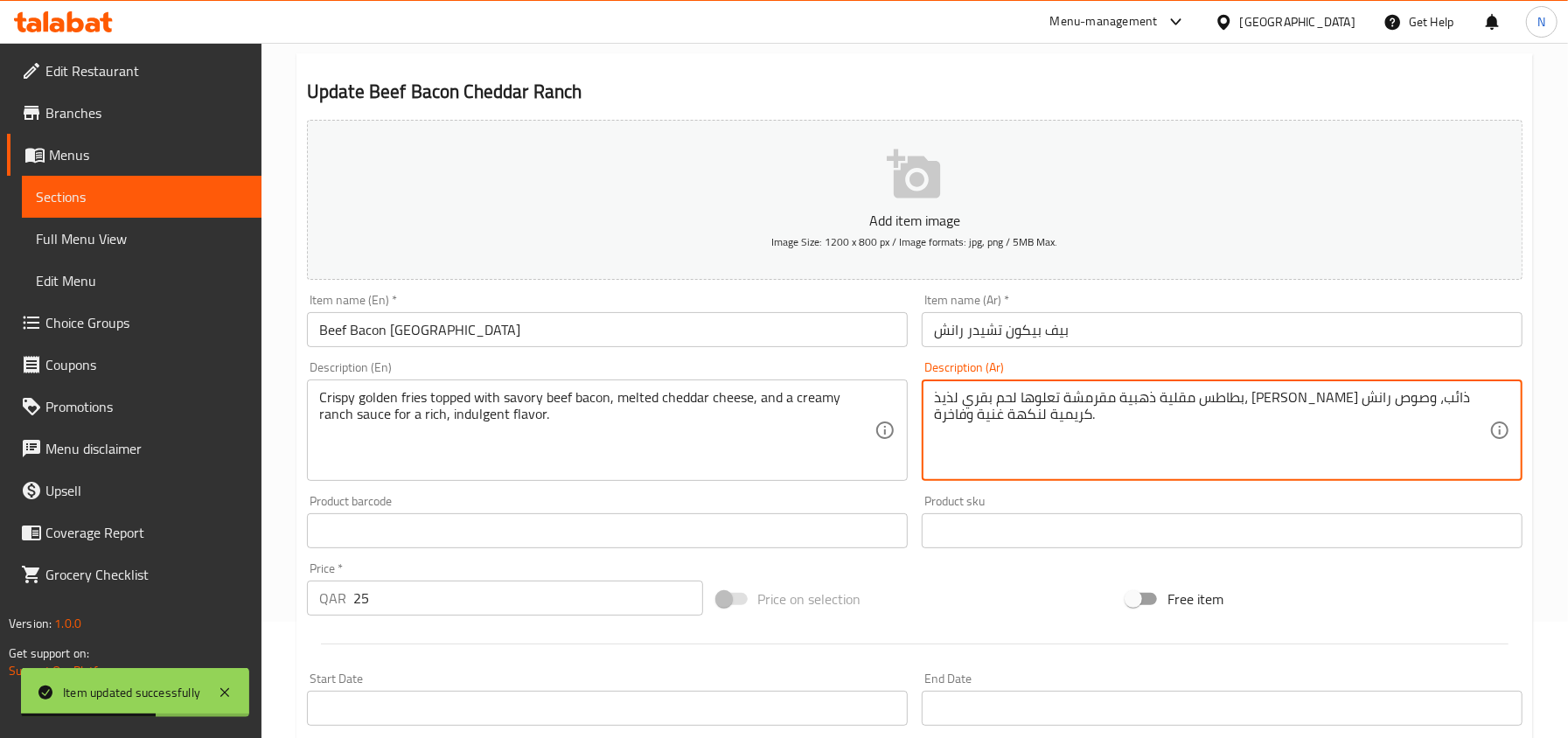
drag, startPoint x: 1372, startPoint y: 404, endPoint x: 1457, endPoint y: 393, distance: 85.7
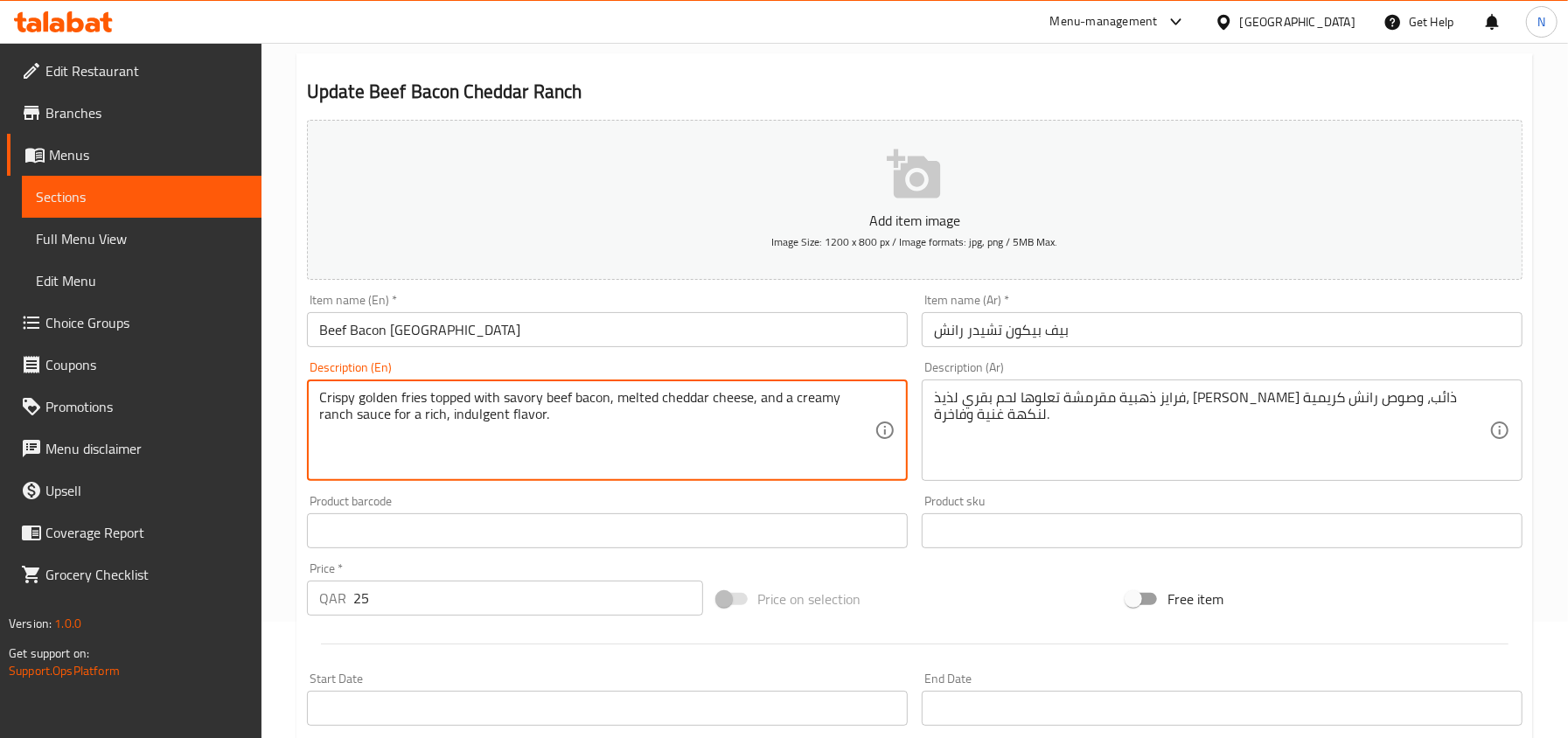
click at [520, 396] on textarea "Crispy golden fries topped with savory beef bacon, melted cheddar cheese, and a…" at bounding box center [596, 430] width 555 height 84
click at [1002, 343] on input "بيف بيكون تشيدر رانش" at bounding box center [1221, 330] width 600 height 35
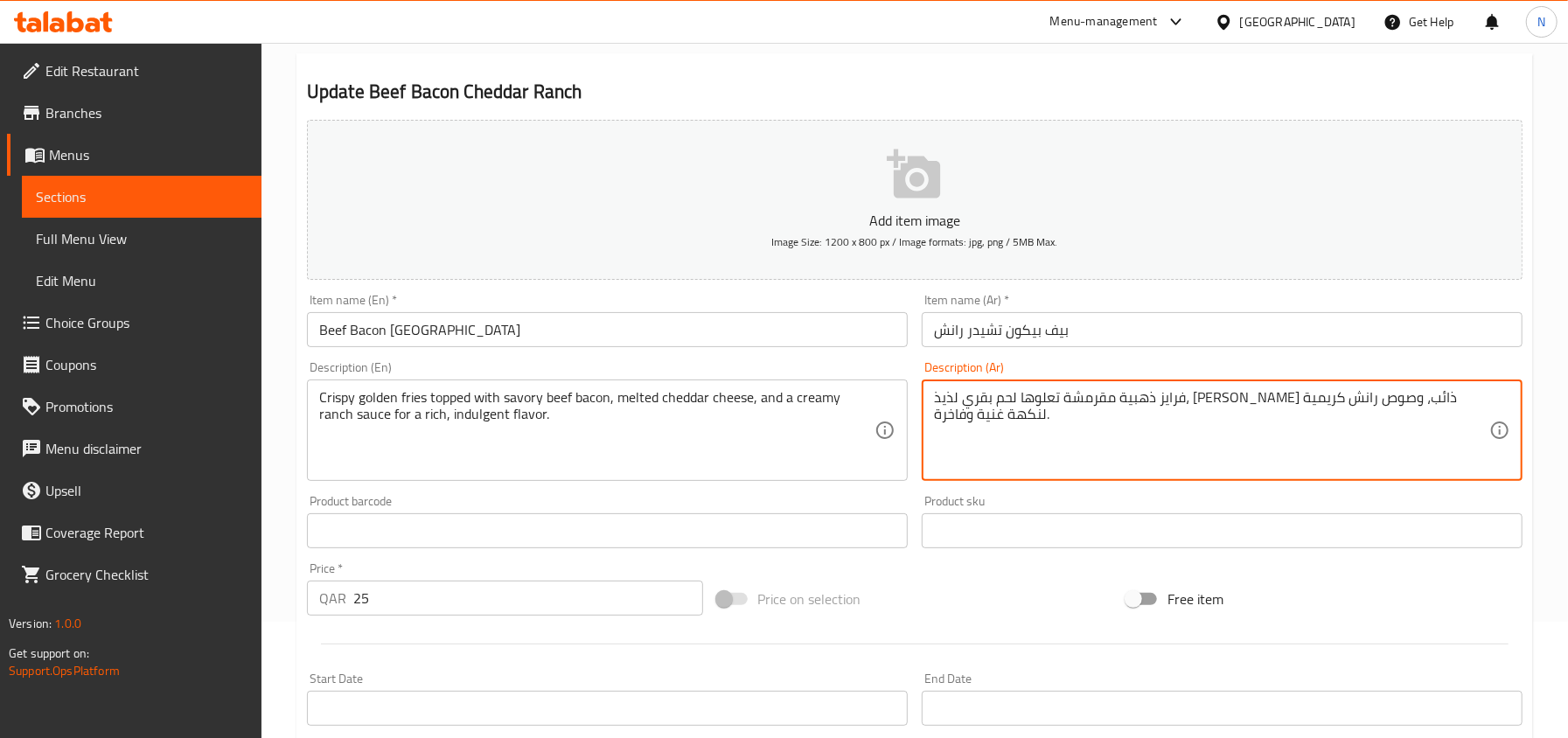
drag, startPoint x: 1243, startPoint y: 399, endPoint x: 1221, endPoint y: 406, distance: 23.1
paste textarea "الح"
type textarea "فرايز ذهبية مقرمشة تعلوها لحم بقري مالح، جبن شيدر ذائب، وصوص رانش كريمية لنكهة …"
click at [1176, 334] on input "بيف بيكون تشيدر رانش" at bounding box center [1221, 330] width 600 height 35
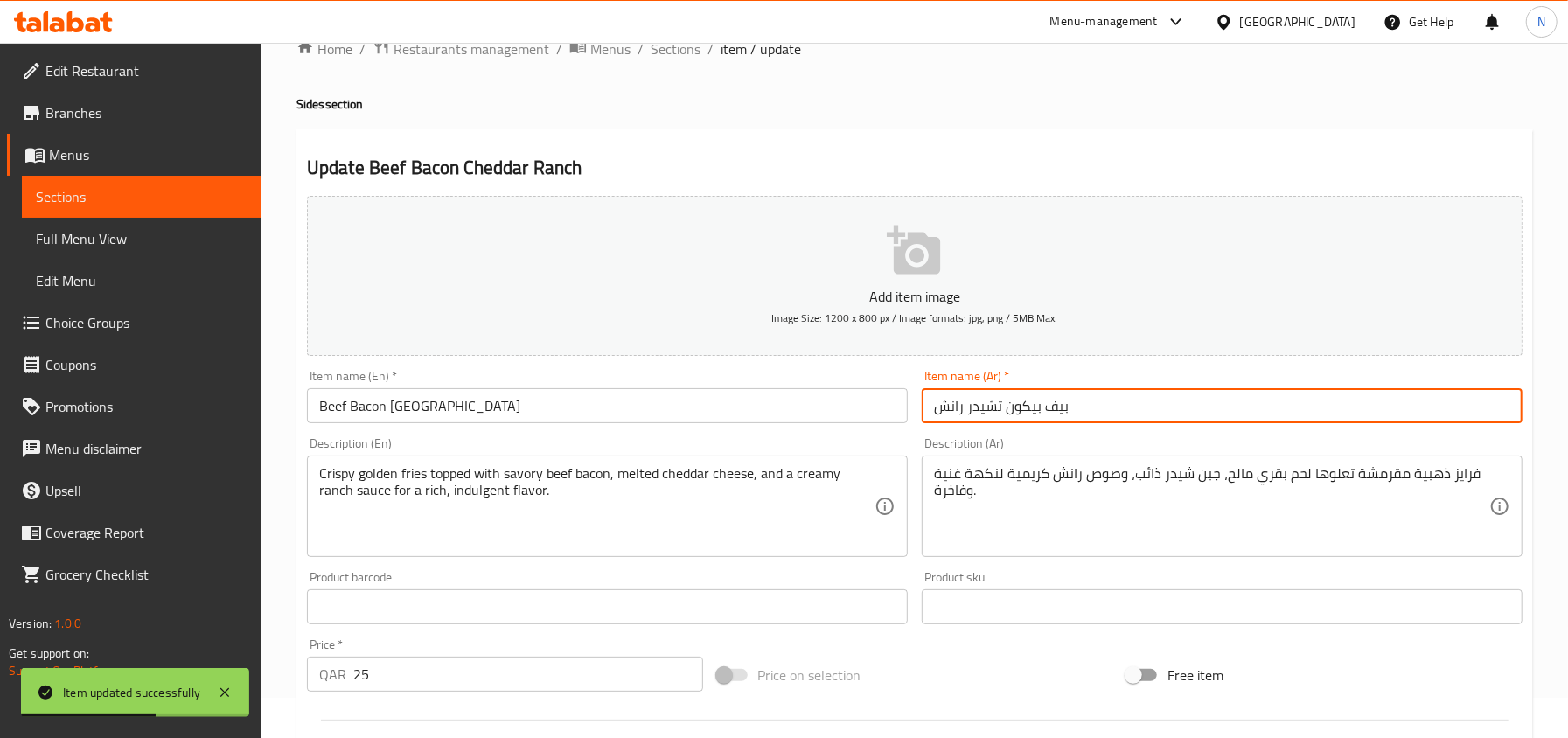
scroll to position [0, 0]
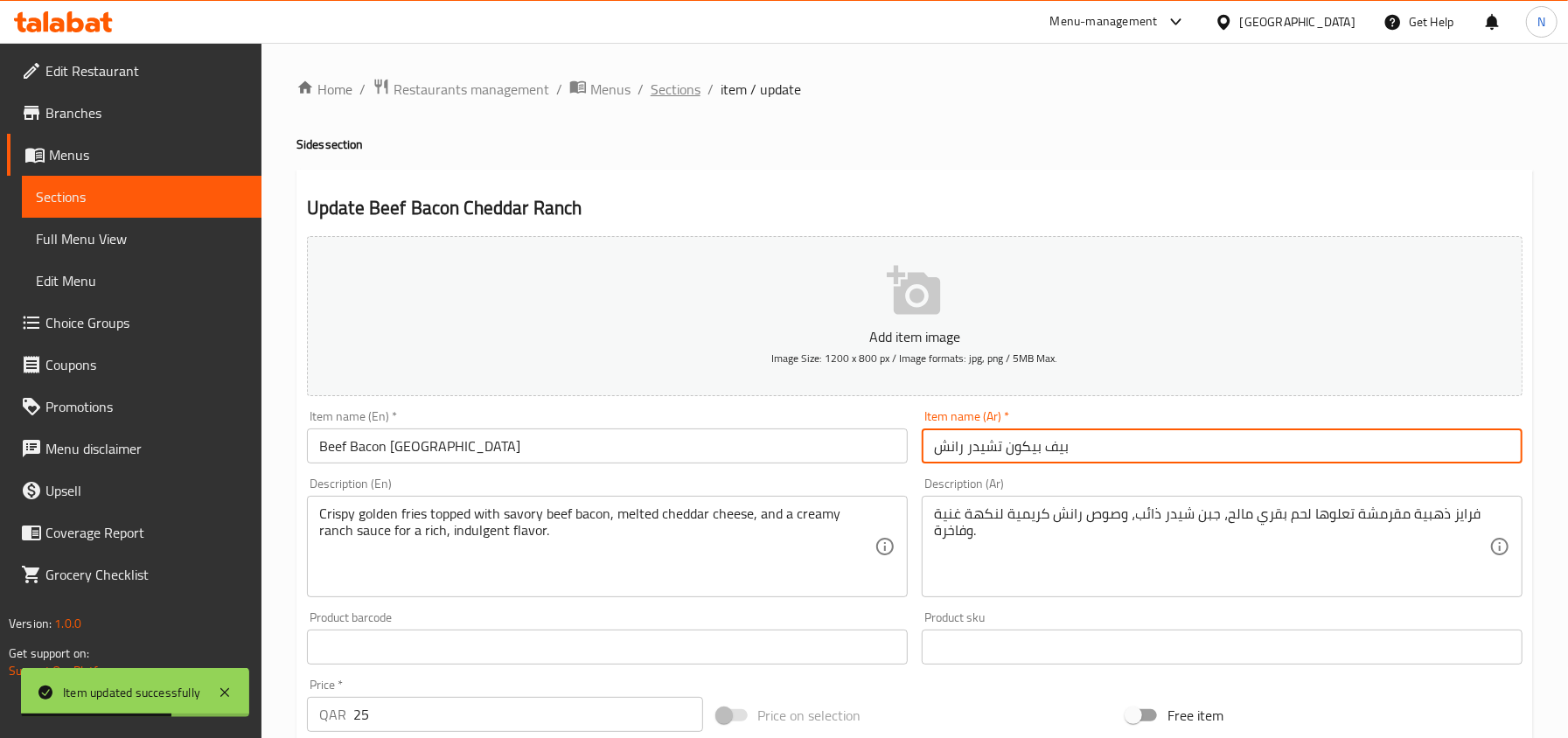
click at [669, 85] on span "Sections" at bounding box center [675, 88] width 50 height 21
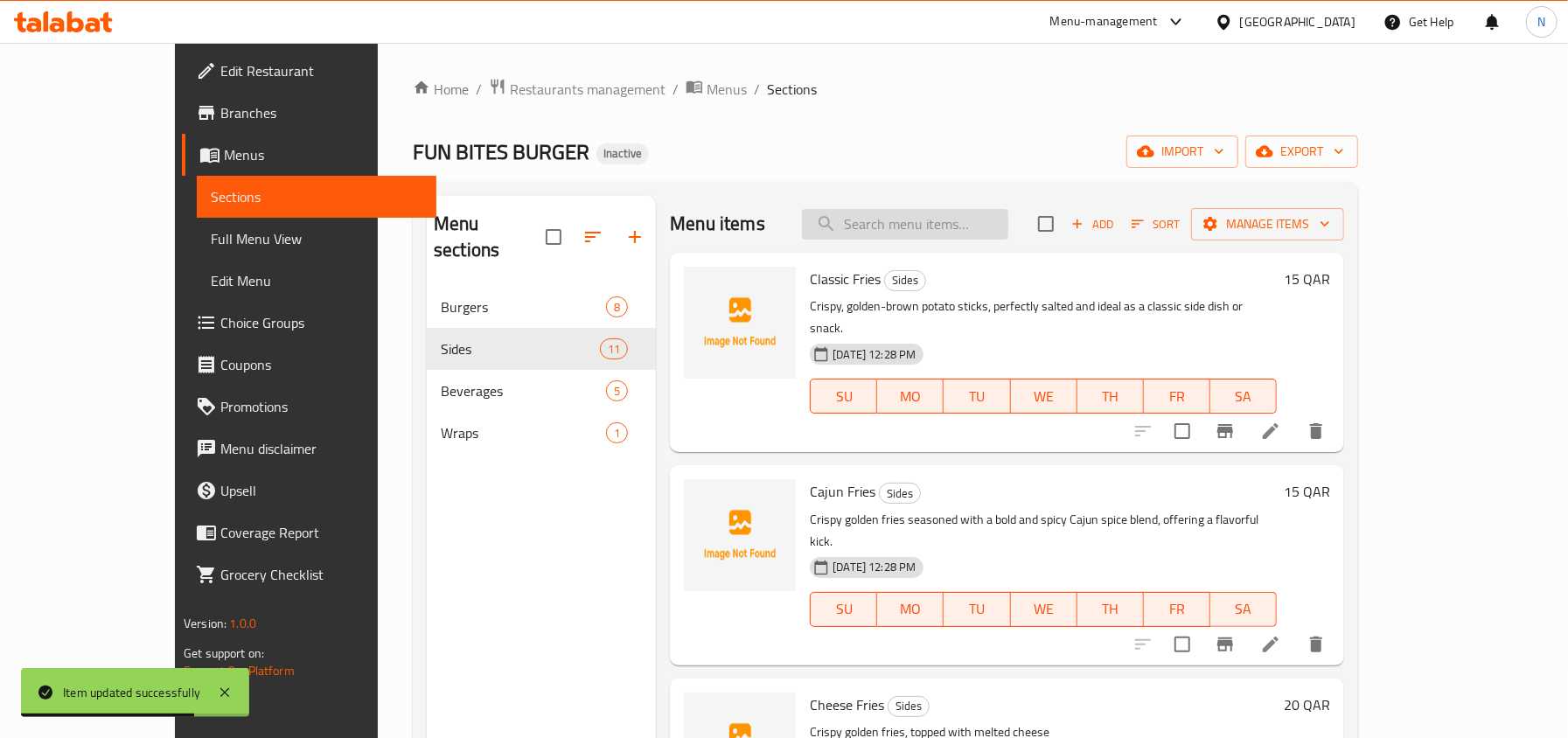
click at [927, 238] on input "search" at bounding box center [905, 224] width 206 height 30
paste input "Sriracha"
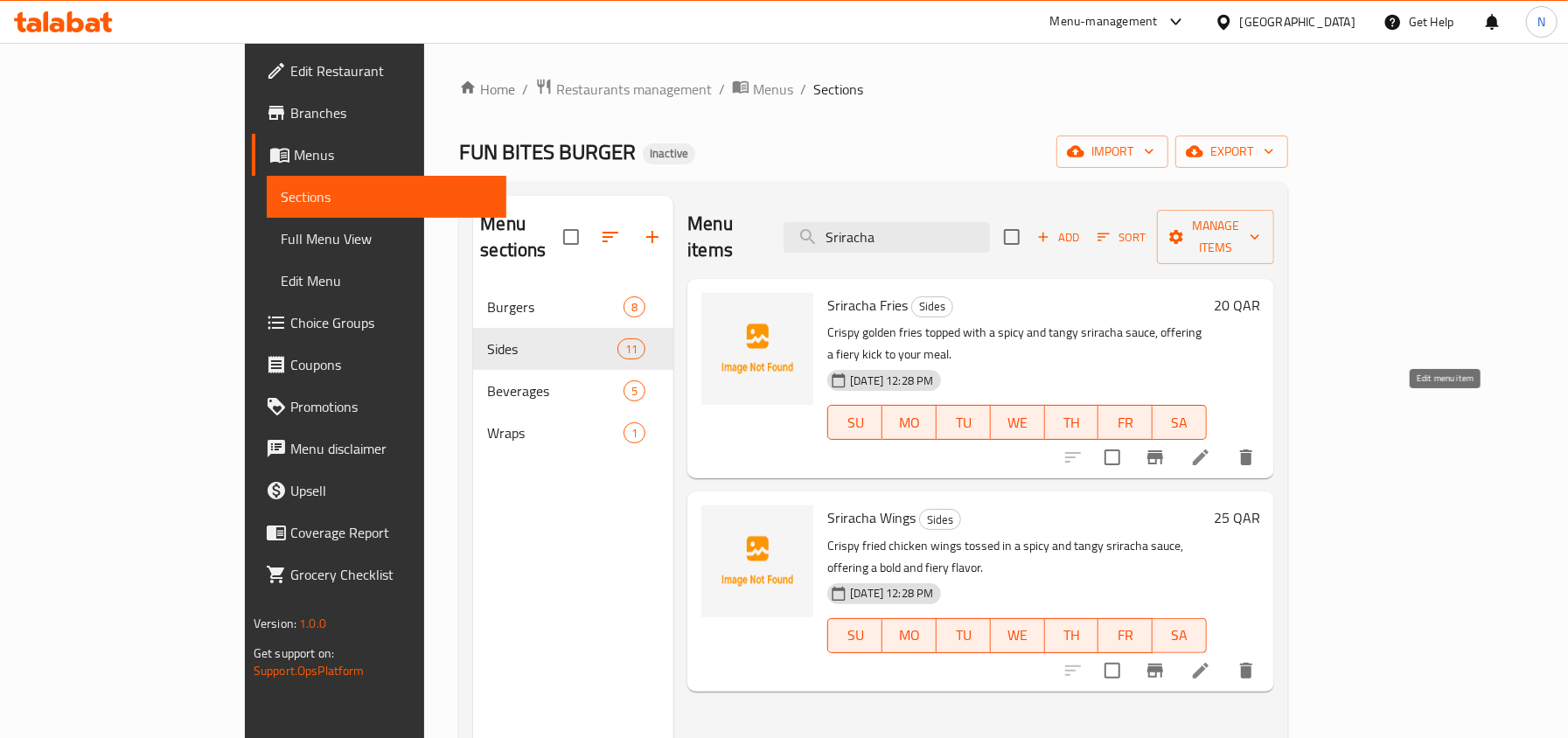
type input "Sriracha"
click at [1211, 447] on icon at bounding box center [1200, 457] width 21 height 21
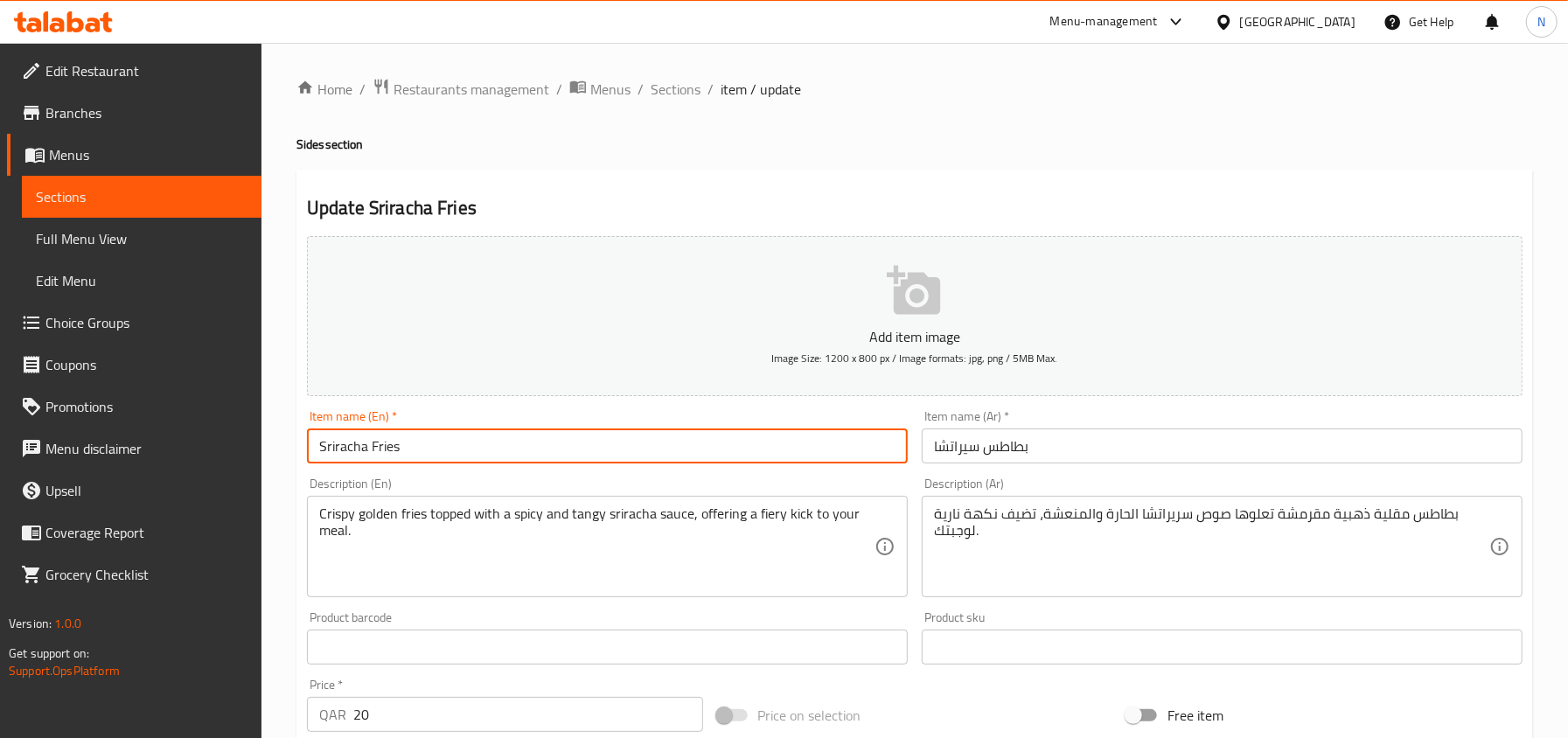
click at [318, 455] on input "Sriracha Fries" at bounding box center [606, 446] width 600 height 35
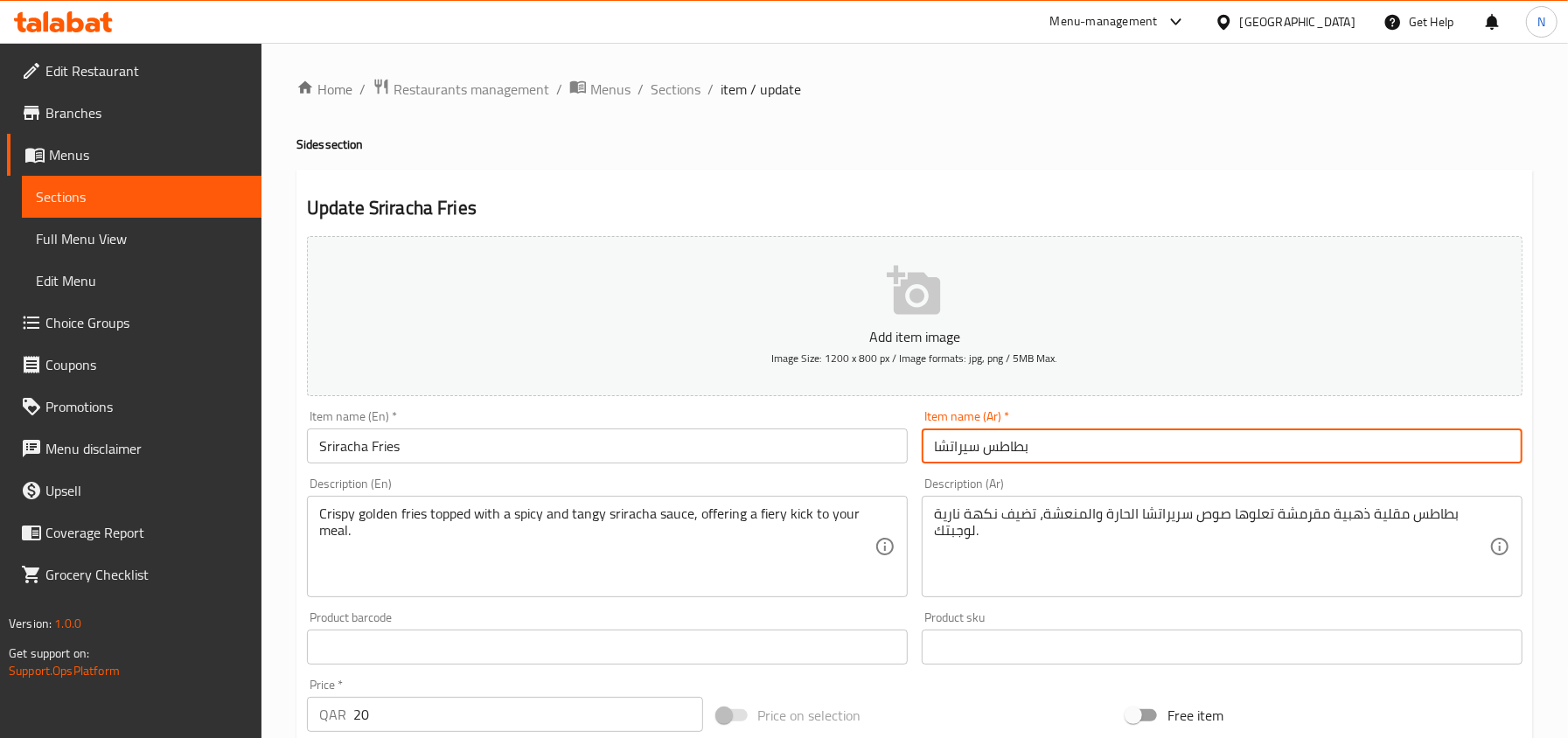
drag, startPoint x: 977, startPoint y: 449, endPoint x: 917, endPoint y: 449, distance: 60.0
click at [917, 449] on div "Item name (Ar)   * بطاطس سيراتشا Item name (Ar) *" at bounding box center [1222, 436] width 615 height 68
paste input "ر"
click at [1019, 453] on input "بطاطس سريراتشا" at bounding box center [1221, 446] width 600 height 35
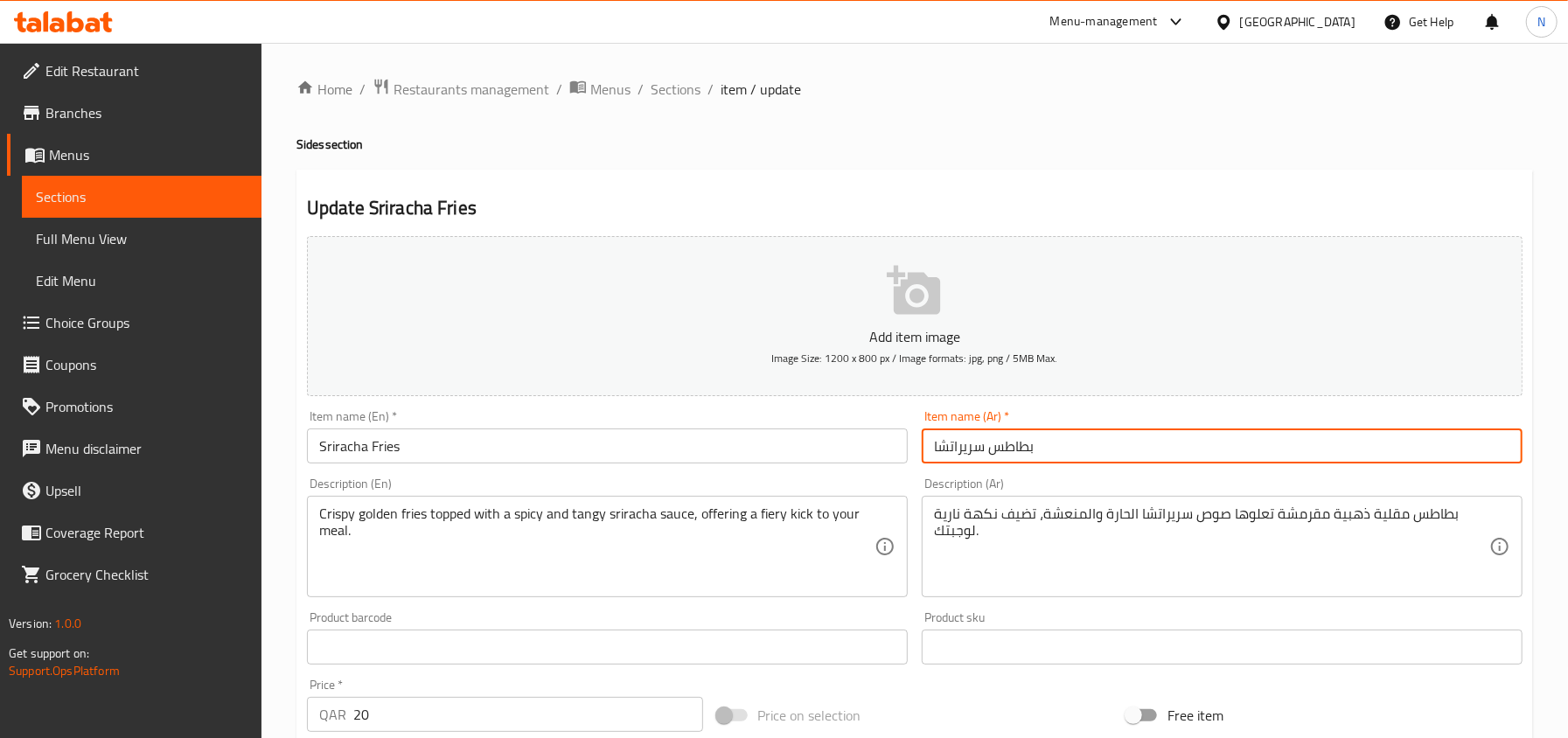
click at [1019, 453] on input "بطاطس سريراتشا" at bounding box center [1221, 446] width 600 height 35
click at [337, 442] on input "Sriracha Fries" at bounding box center [606, 446] width 600 height 35
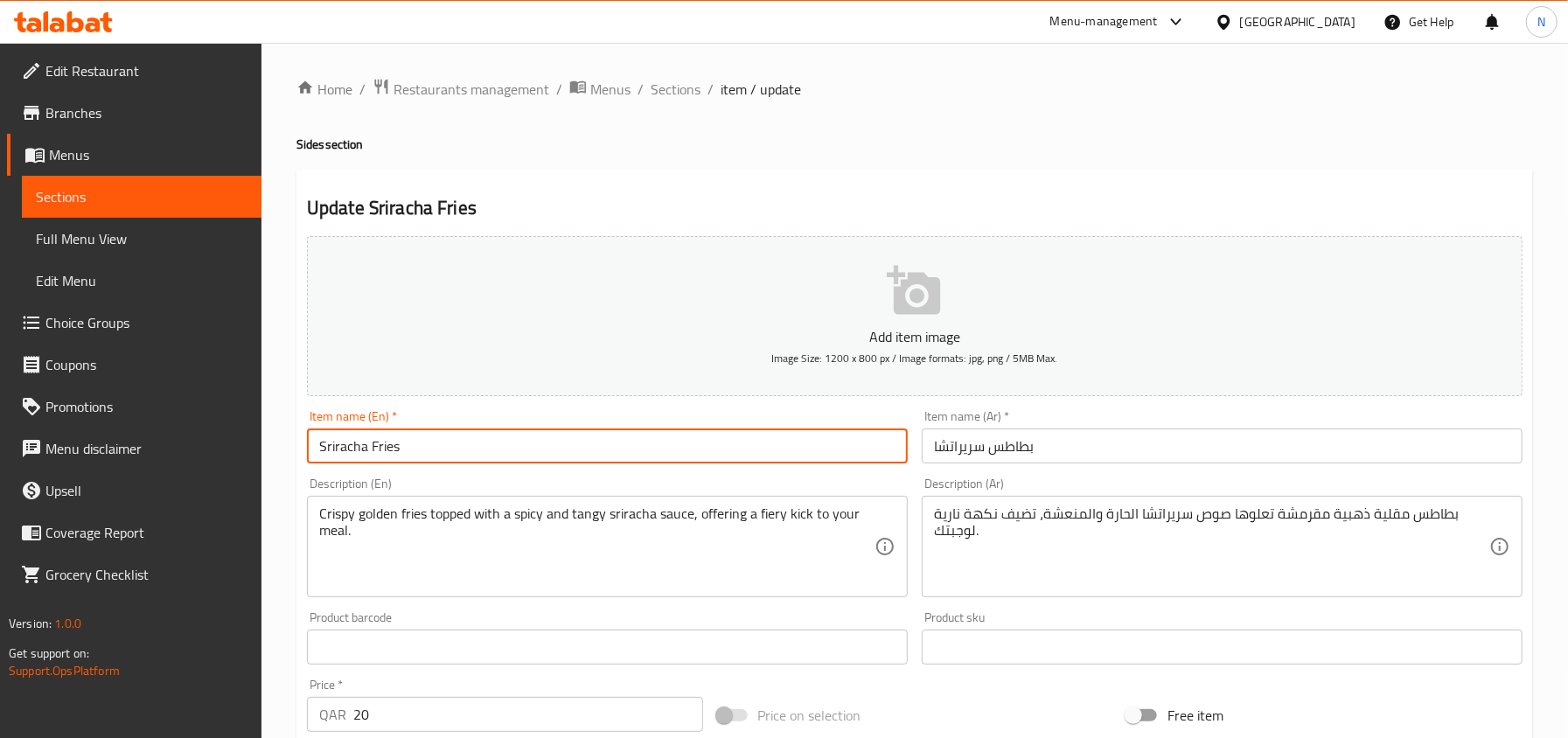
click at [337, 442] on input "Sriracha Fries" at bounding box center [606, 446] width 600 height 35
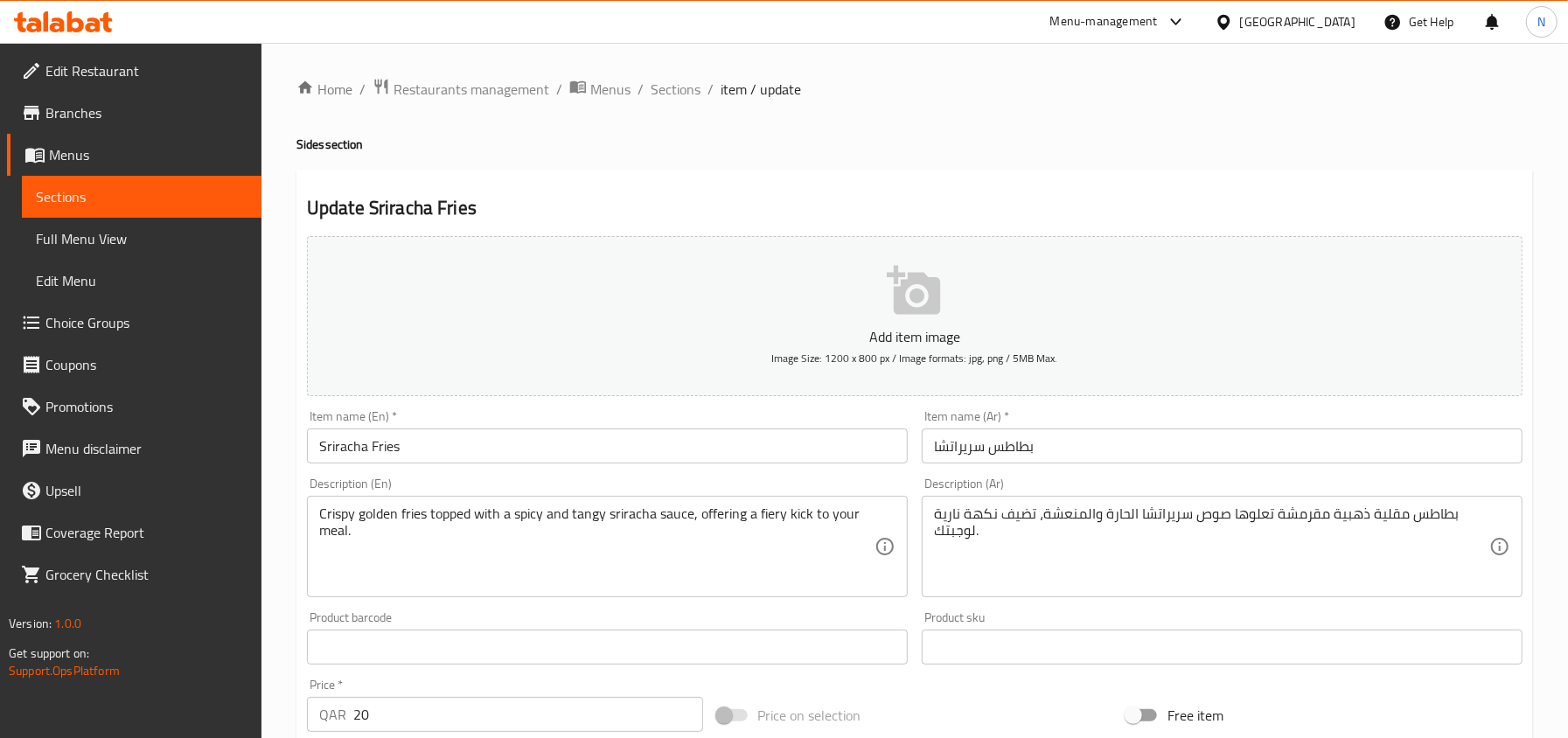
click at [953, 449] on input "بطاطس سريراتشا" at bounding box center [1221, 446] width 600 height 35
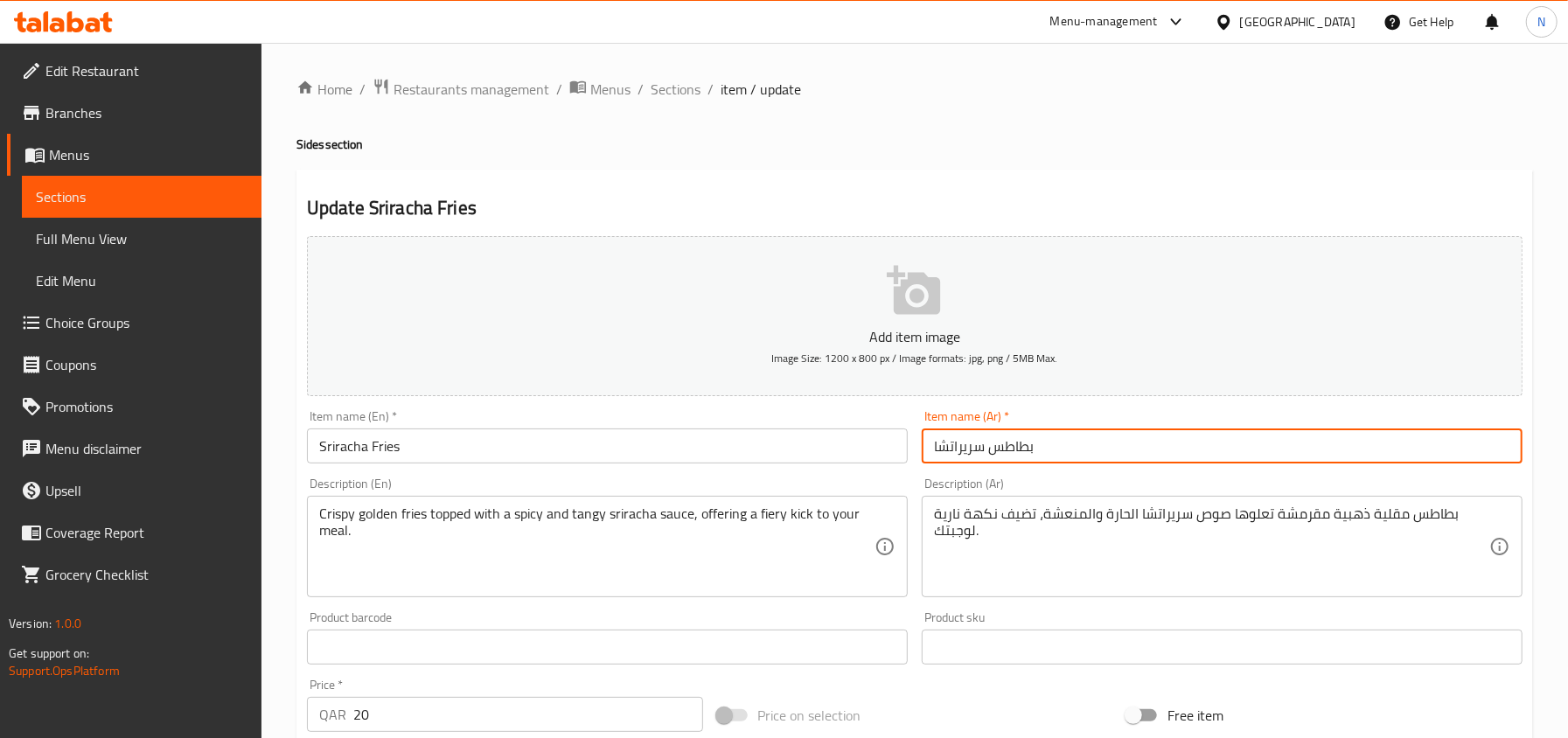
click at [953, 449] on input "بطاطس سريراتشا" at bounding box center [1221, 446] width 600 height 35
click at [973, 448] on input "بطاطس سريراتشا" at bounding box center [1221, 446] width 600 height 35
click at [980, 441] on input "بطاطس سريراتشا" at bounding box center [1221, 446] width 600 height 35
drag, startPoint x: 997, startPoint y: 448, endPoint x: 1057, endPoint y: 448, distance: 60.0
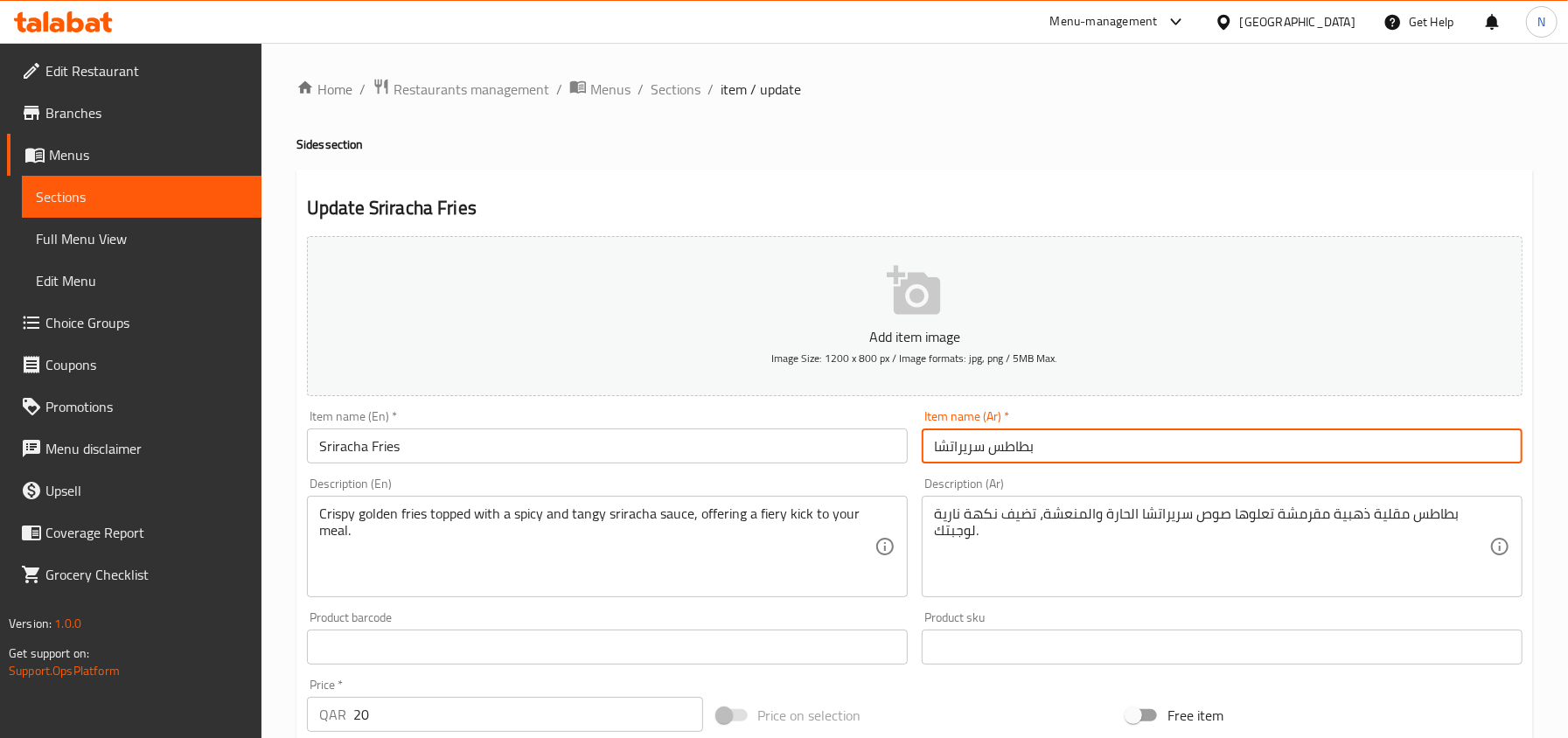
click at [1057, 448] on input "بطاطس سريراتشا" at bounding box center [1221, 446] width 600 height 35
drag, startPoint x: 988, startPoint y: 448, endPoint x: 1057, endPoint y: 446, distance: 69.0
click at [1057, 446] on input "بطاطس سريراتشا" at bounding box center [1221, 446] width 600 height 35
click at [1001, 455] on input "[PERSON_NAME]" at bounding box center [1221, 446] width 600 height 35
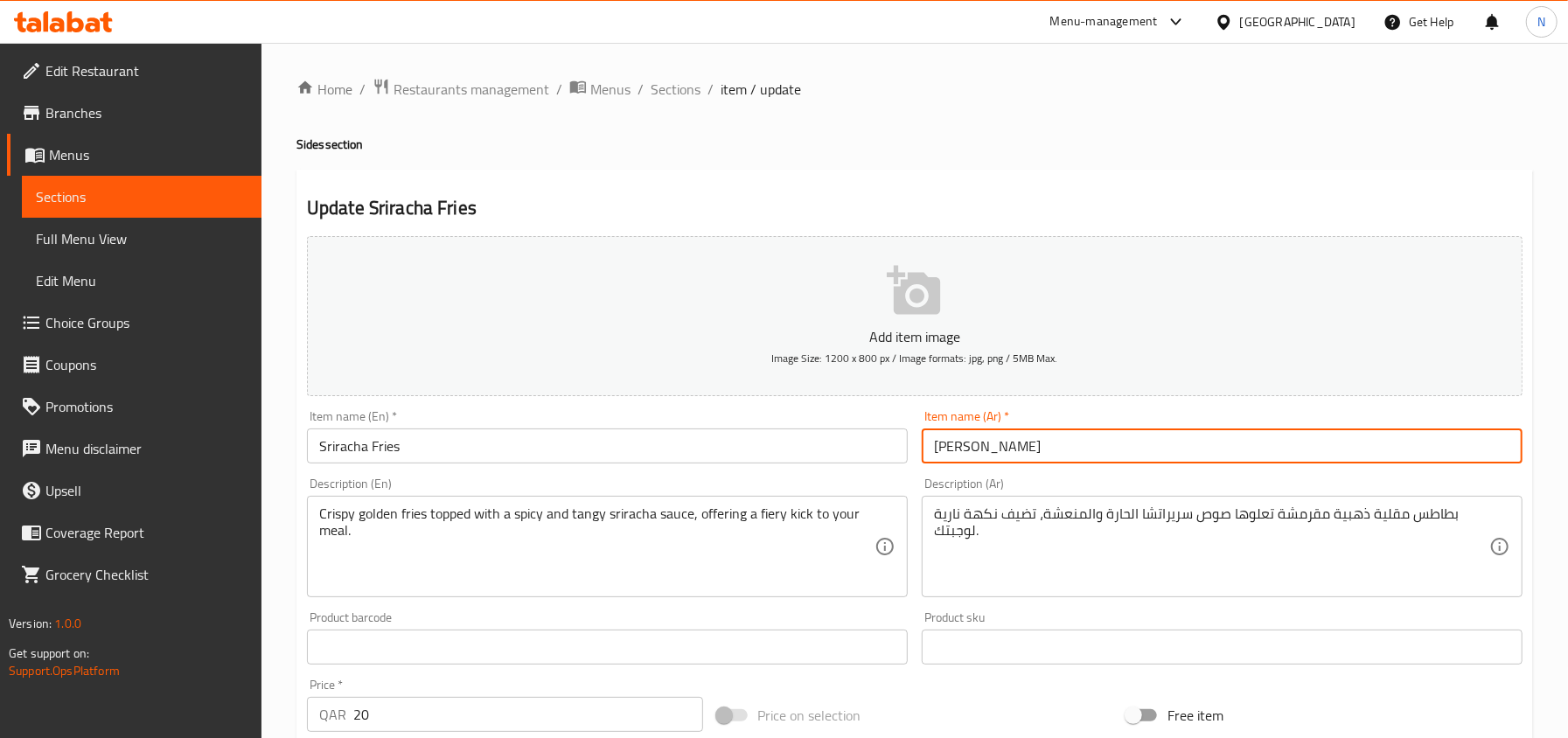
click at [1001, 455] on input "[PERSON_NAME]" at bounding box center [1221, 446] width 600 height 35
type input "[PERSON_NAME]"
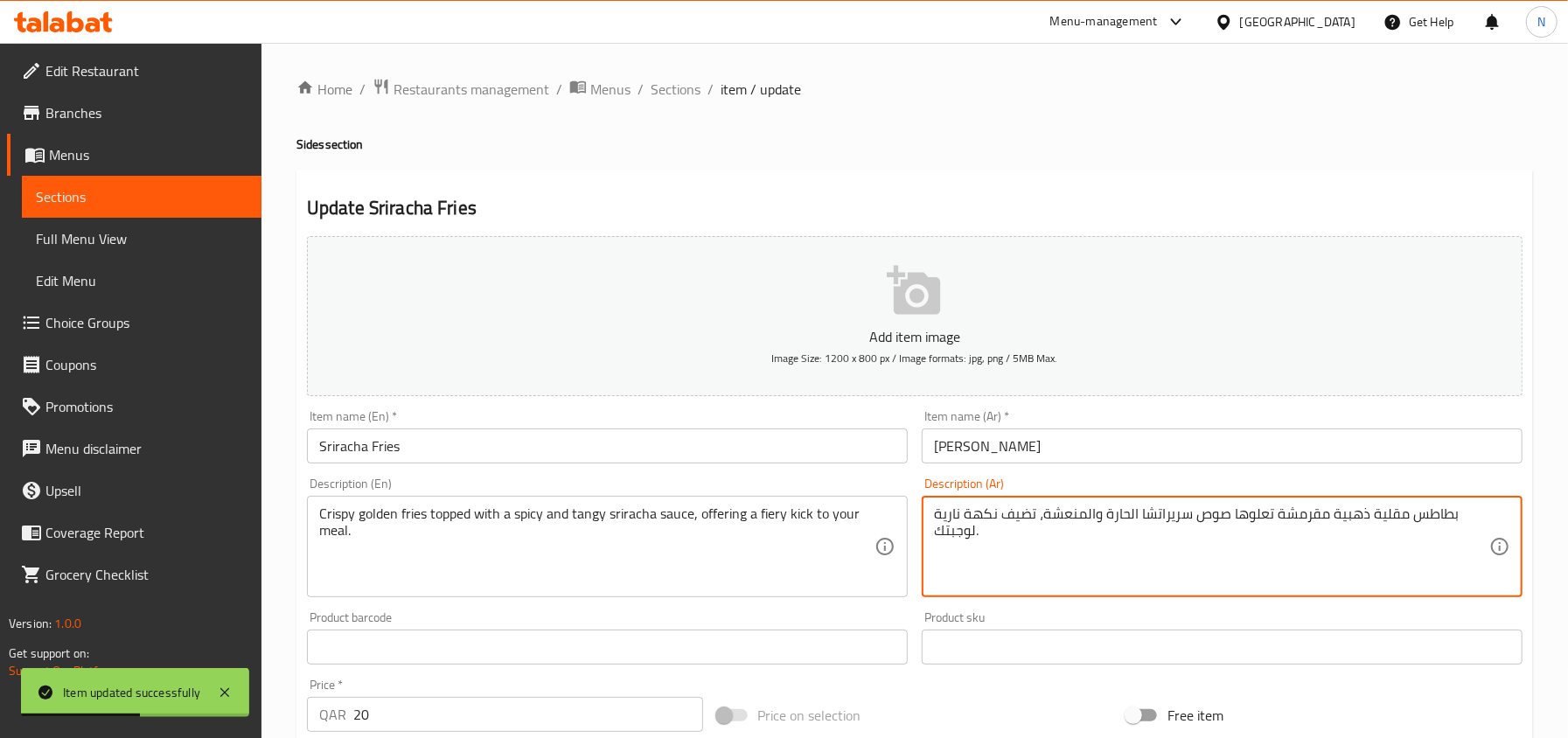
drag, startPoint x: 1368, startPoint y: 521, endPoint x: 1445, endPoint y: 509, distance: 77.9
paste textarea "فرايز"
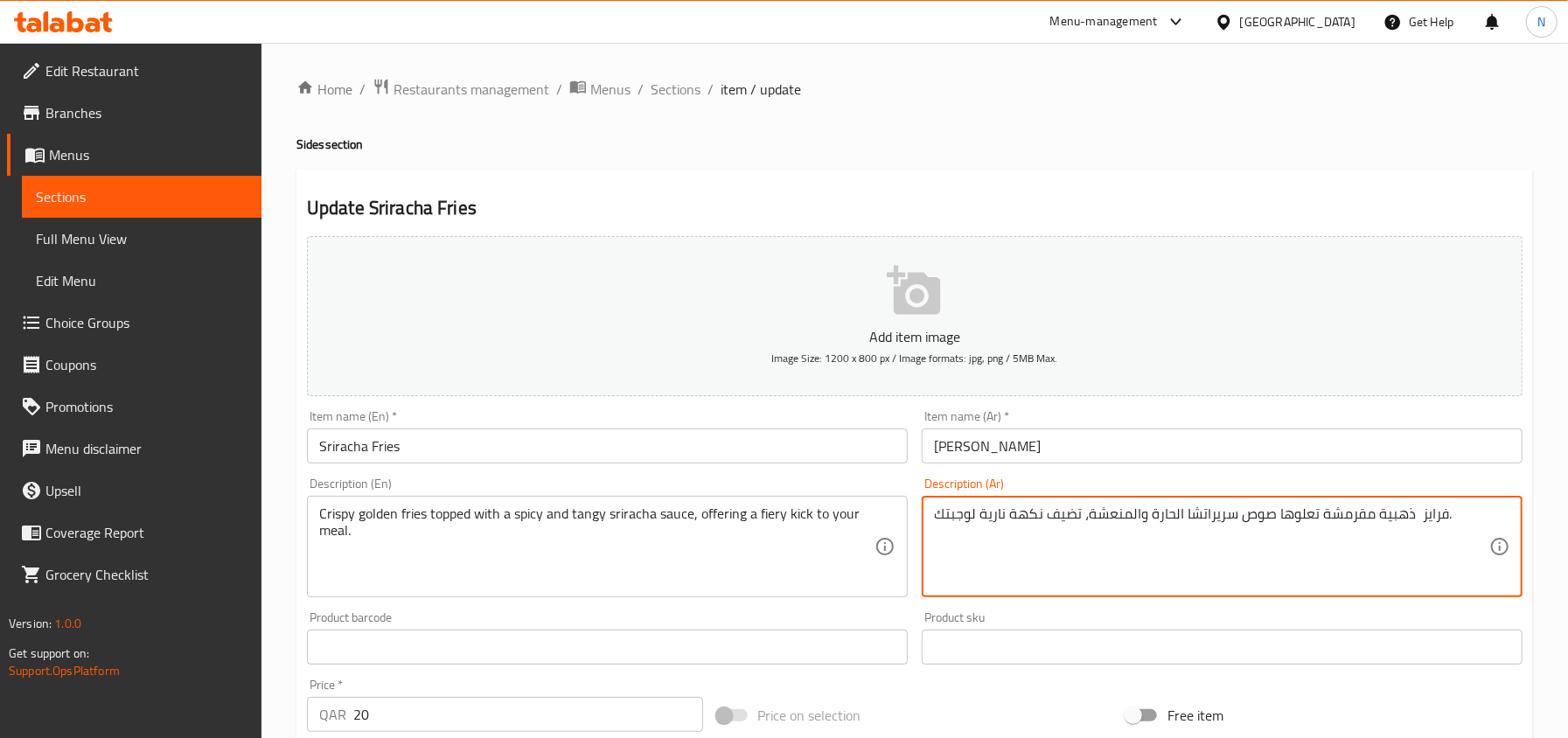
type textarea "فرايز ذهبية مقرمشة تعلوها صوص سريراتشا الحارة والمنعشة، تضيف نكهة نارية لوجبتك."
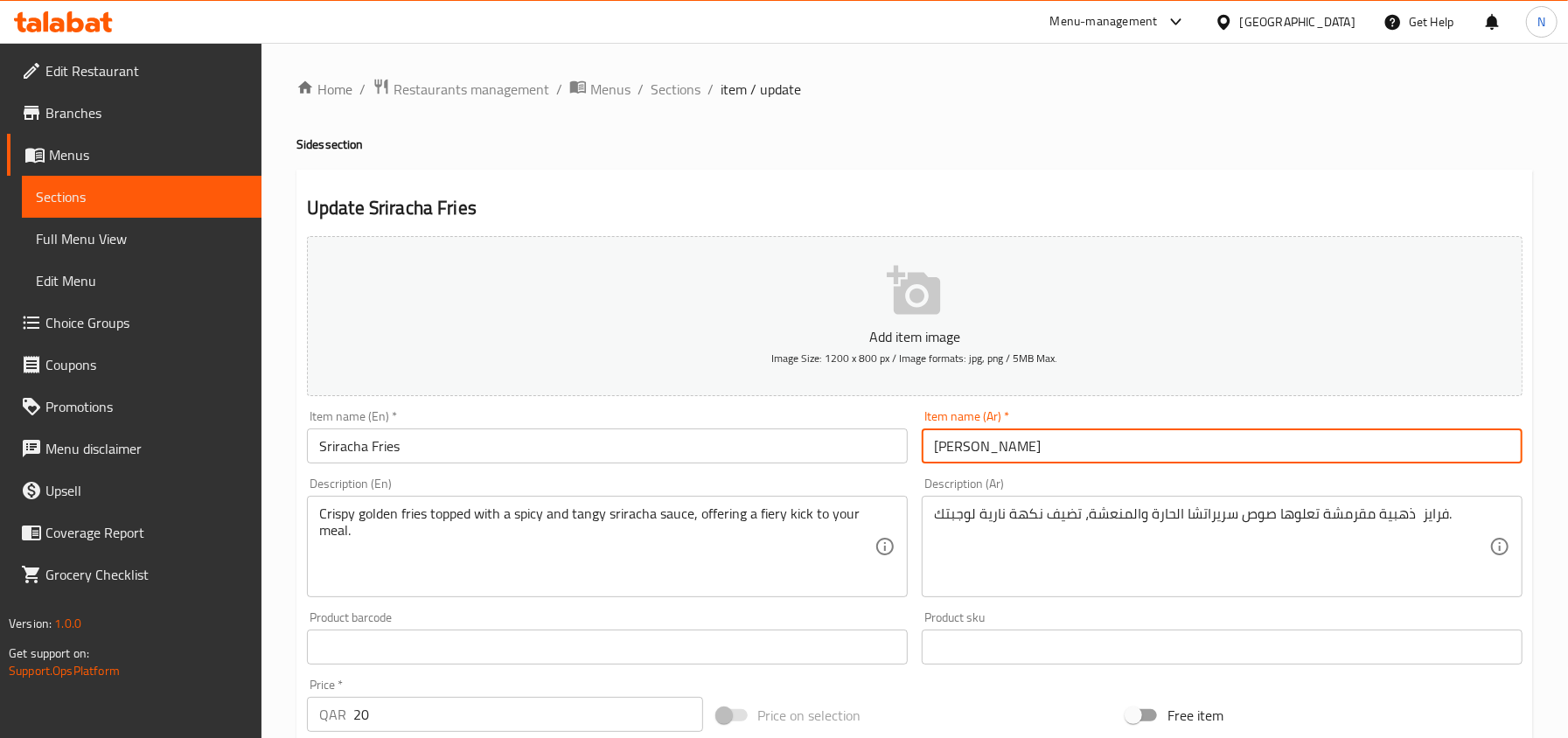
click at [955, 451] on input "[PERSON_NAME]" at bounding box center [1221, 446] width 600 height 35
click at [1083, 455] on input "[PERSON_NAME]" at bounding box center [1221, 446] width 600 height 35
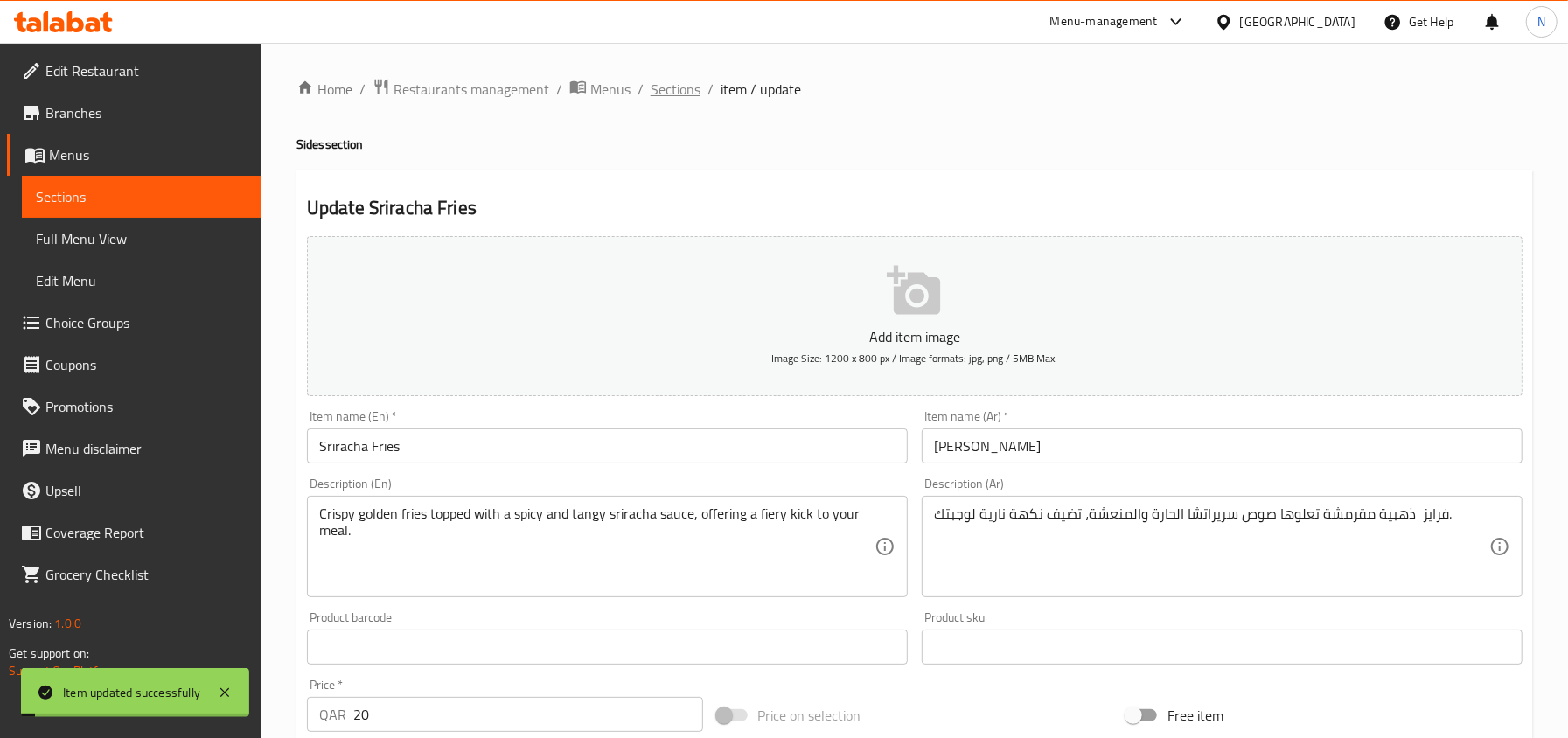
click at [666, 94] on span "Sections" at bounding box center [675, 88] width 50 height 21
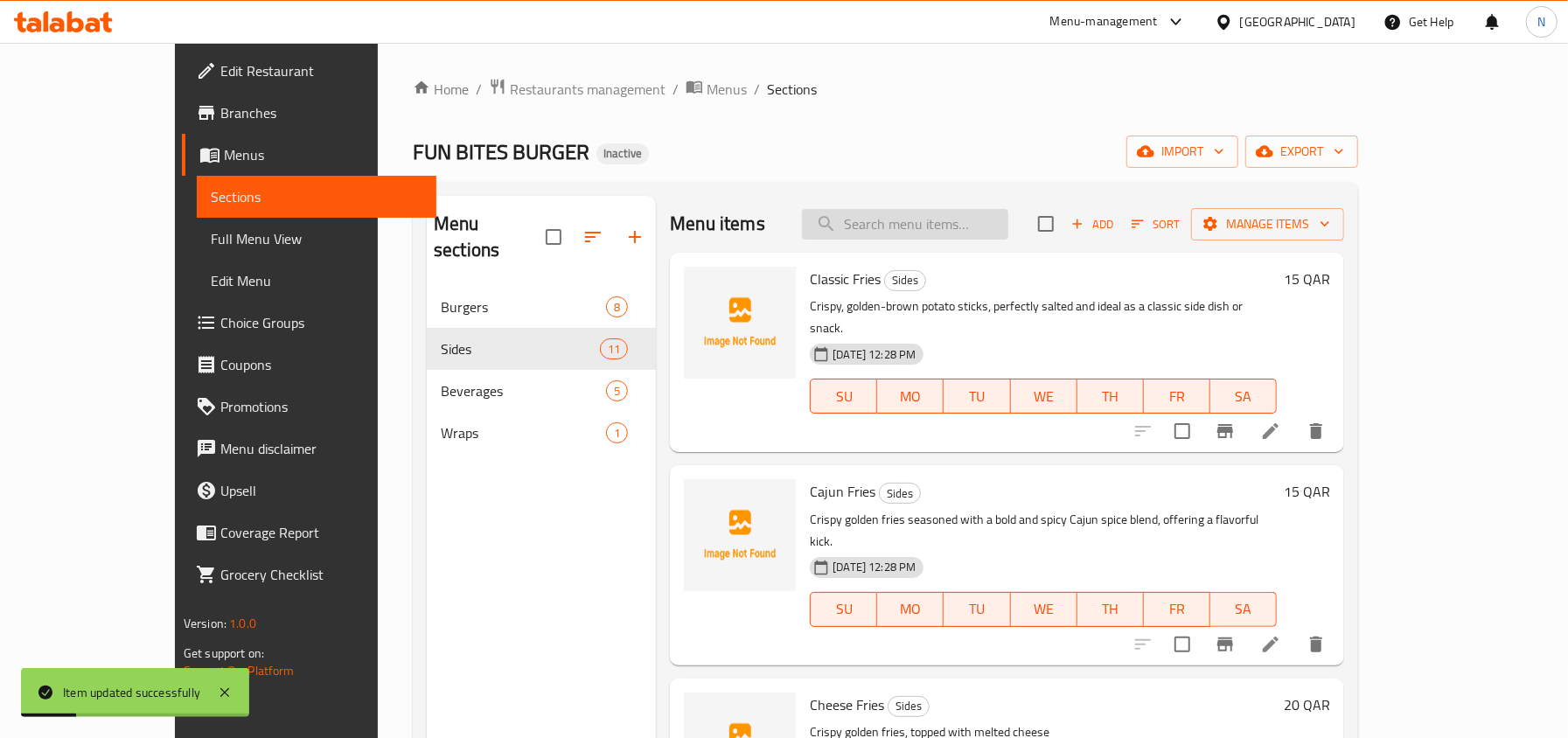
click at [1008, 235] on input "search" at bounding box center [905, 224] width 206 height 30
paste input "سريراتشا"
type input "سريراتشا"
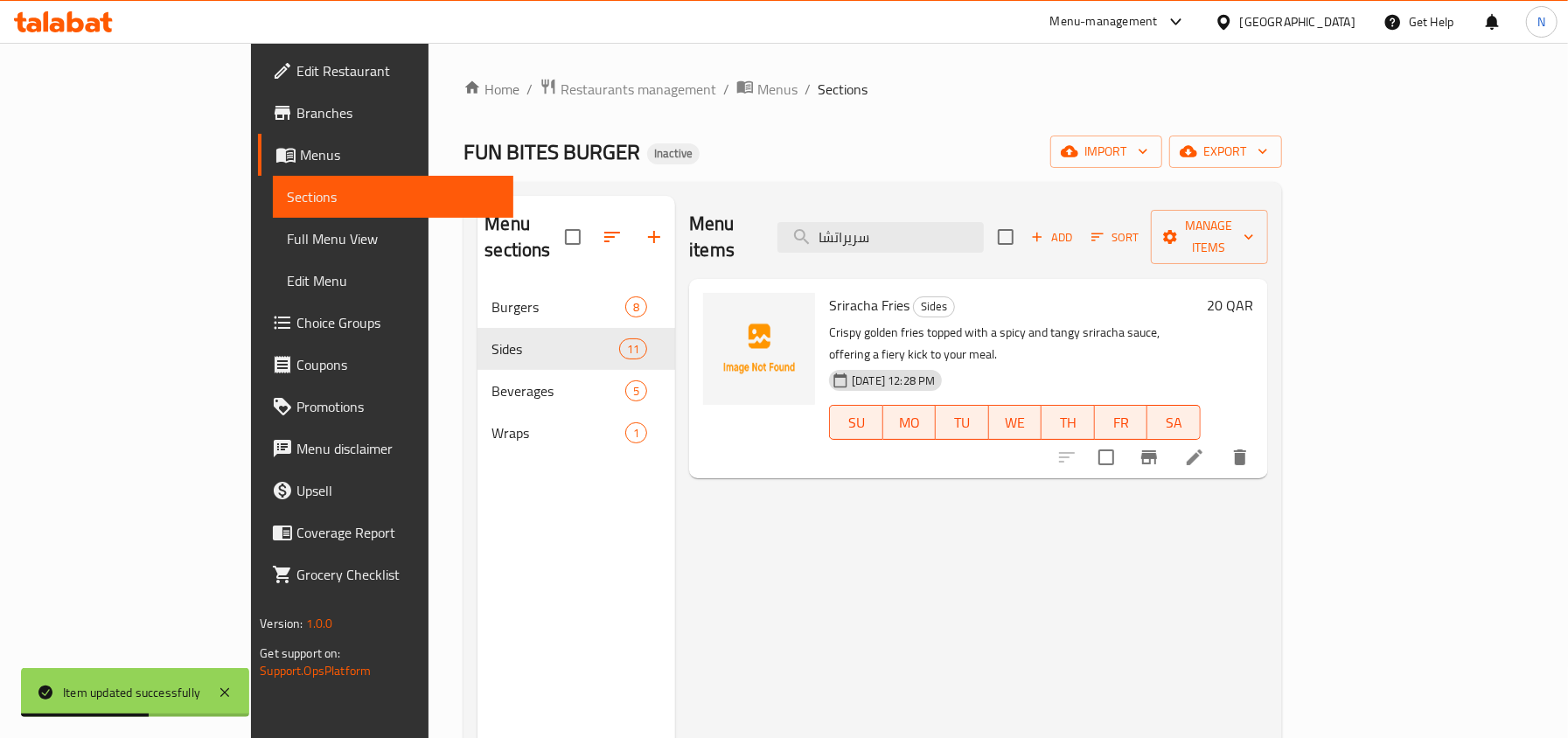
drag, startPoint x: 980, startPoint y: 231, endPoint x: 794, endPoint y: 227, distance: 186.0
click at [794, 227] on div "Menu items سريراتشا Add Sort Manage items" at bounding box center [978, 237] width 578 height 84
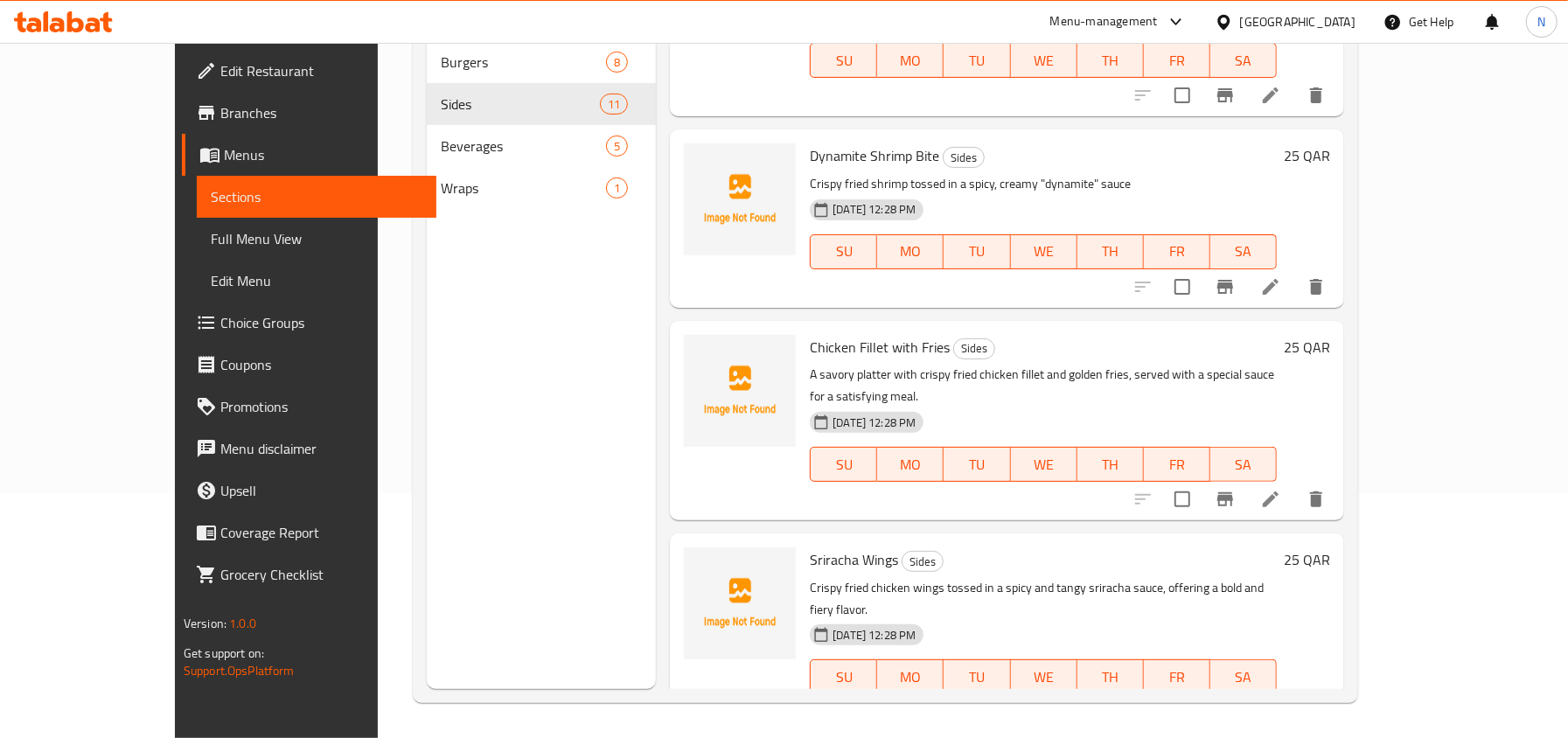
scroll to position [1291, 0]
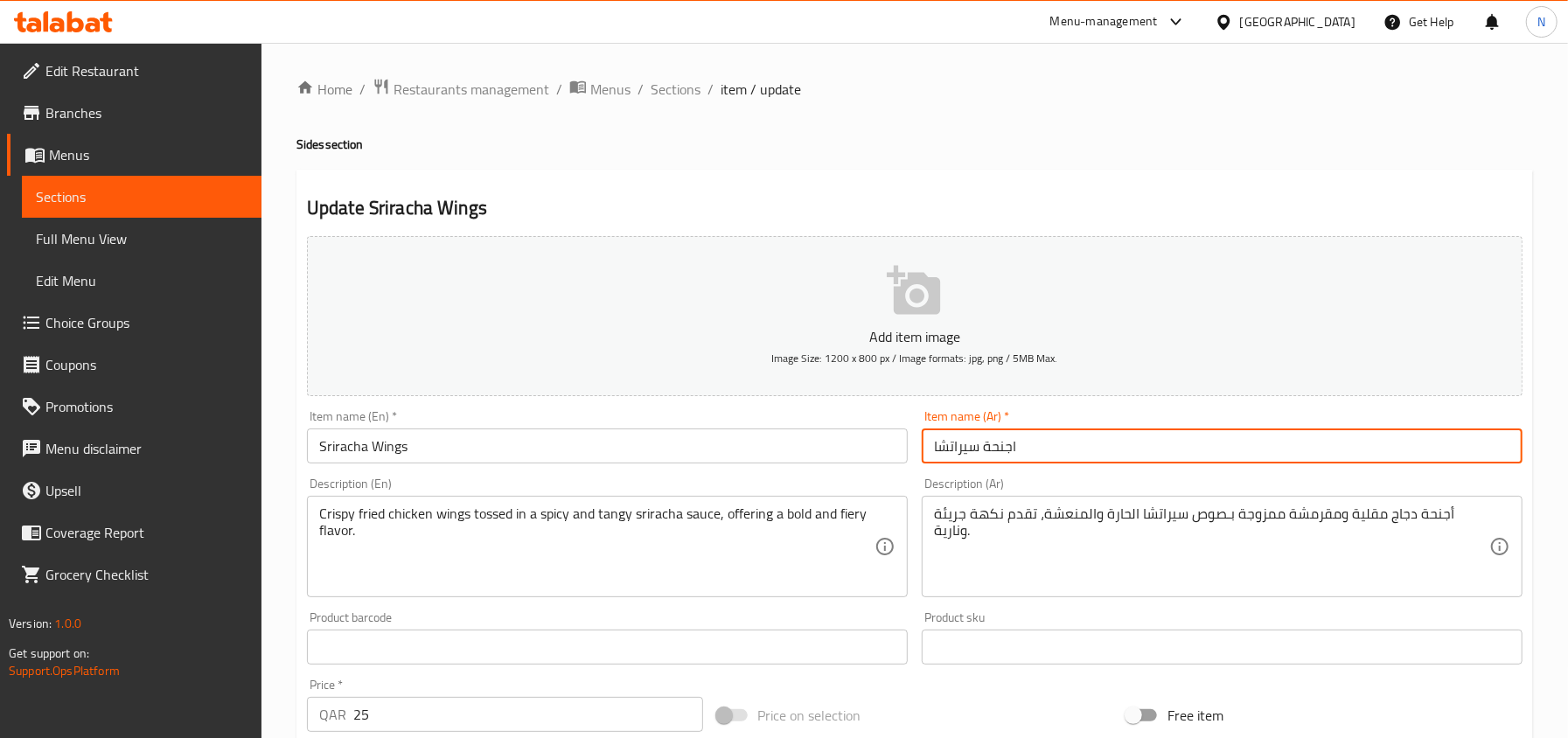
click at [941, 455] on input "اجنحة سيراتشا" at bounding box center [1221, 446] width 600 height 35
paste input "ر"
type input "اجنحة سريراتشا"
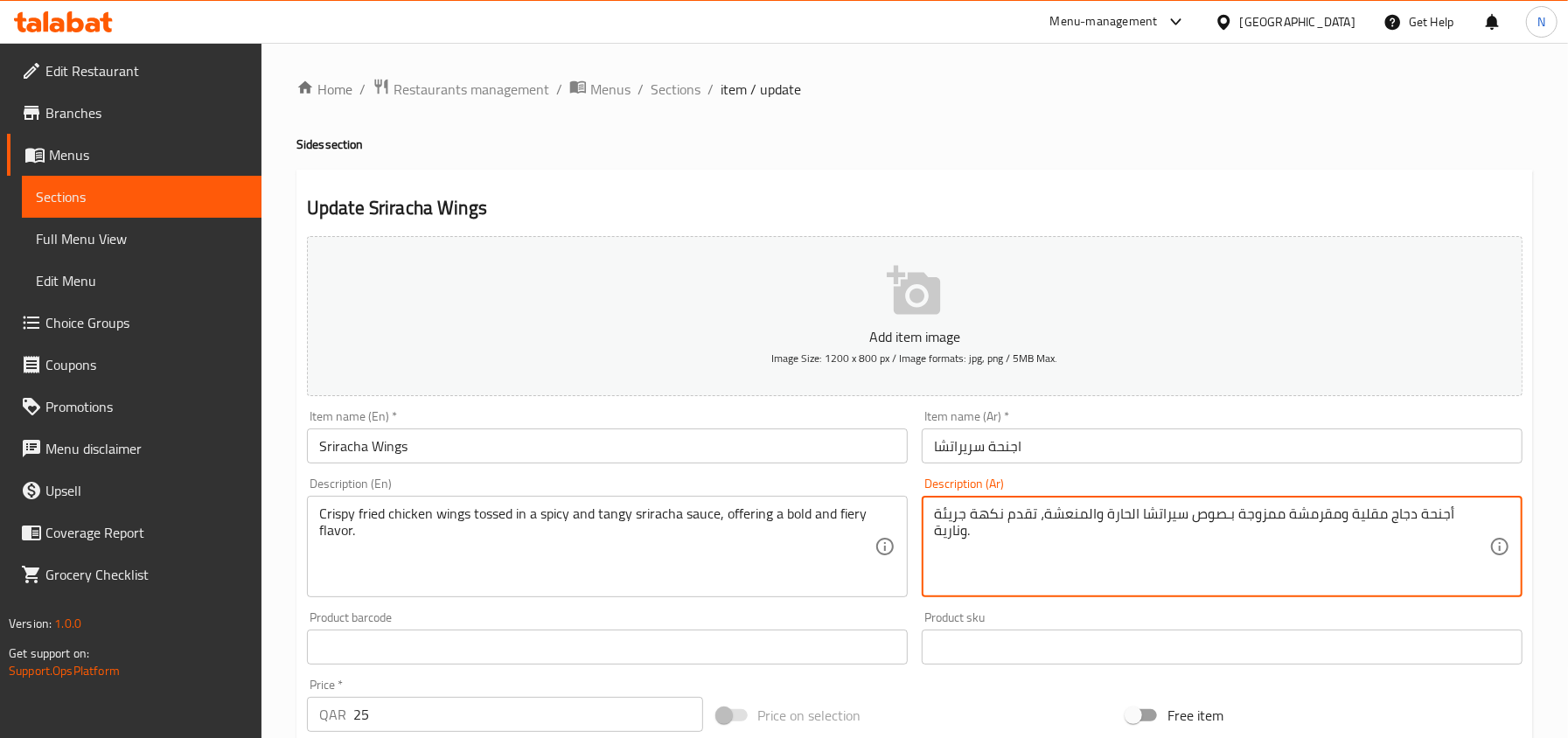
click at [1193, 518] on textarea "أجنحة دجاج مقلية ومقرمشة ممزوجة بـصوص سيراتشا الحارة والمنعشة، تقدم نكهة جريئة …" at bounding box center [1210, 546] width 555 height 84
paste textarea "ريراتشا"
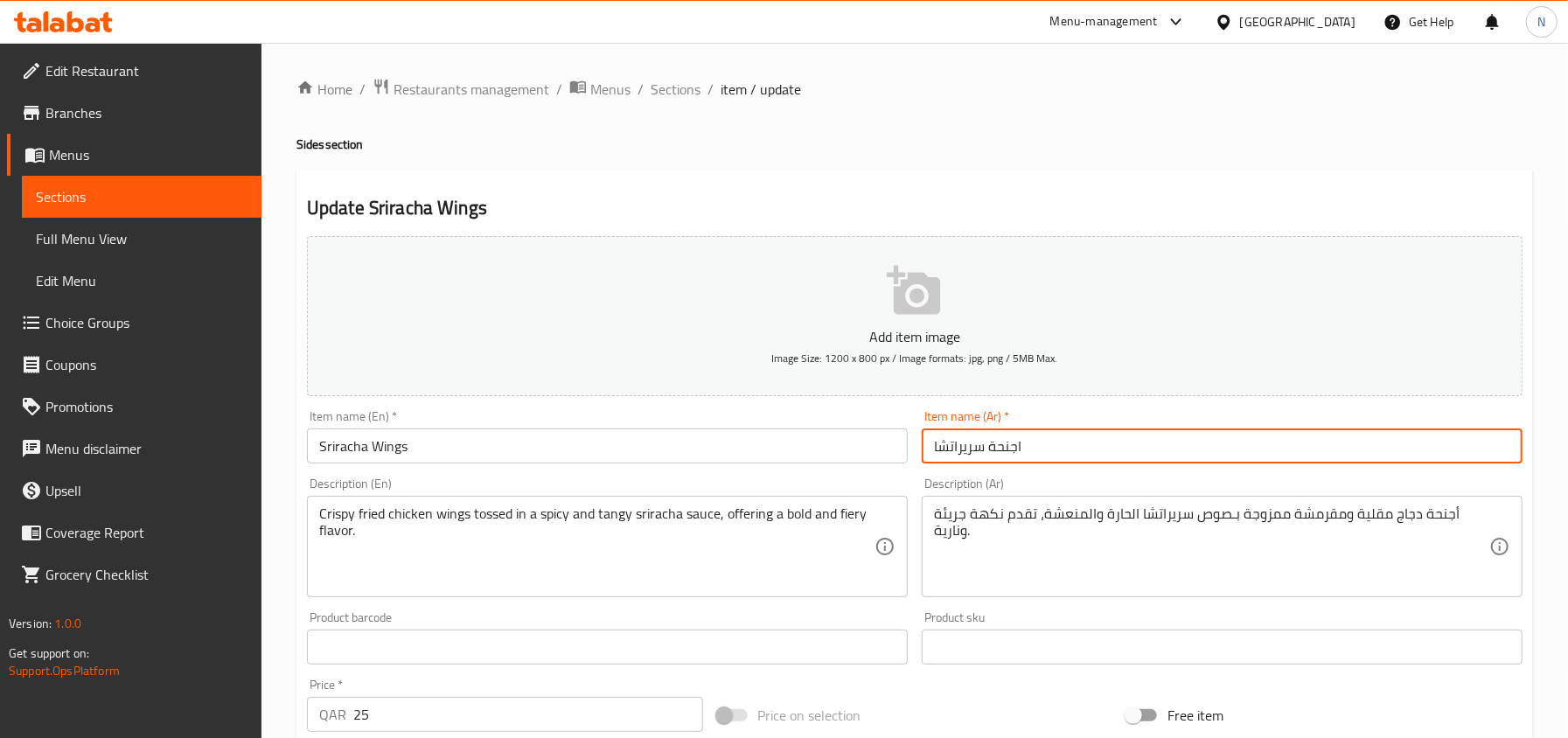
click at [1154, 445] on input "اجنحة سريراتشا" at bounding box center [1221, 446] width 600 height 35
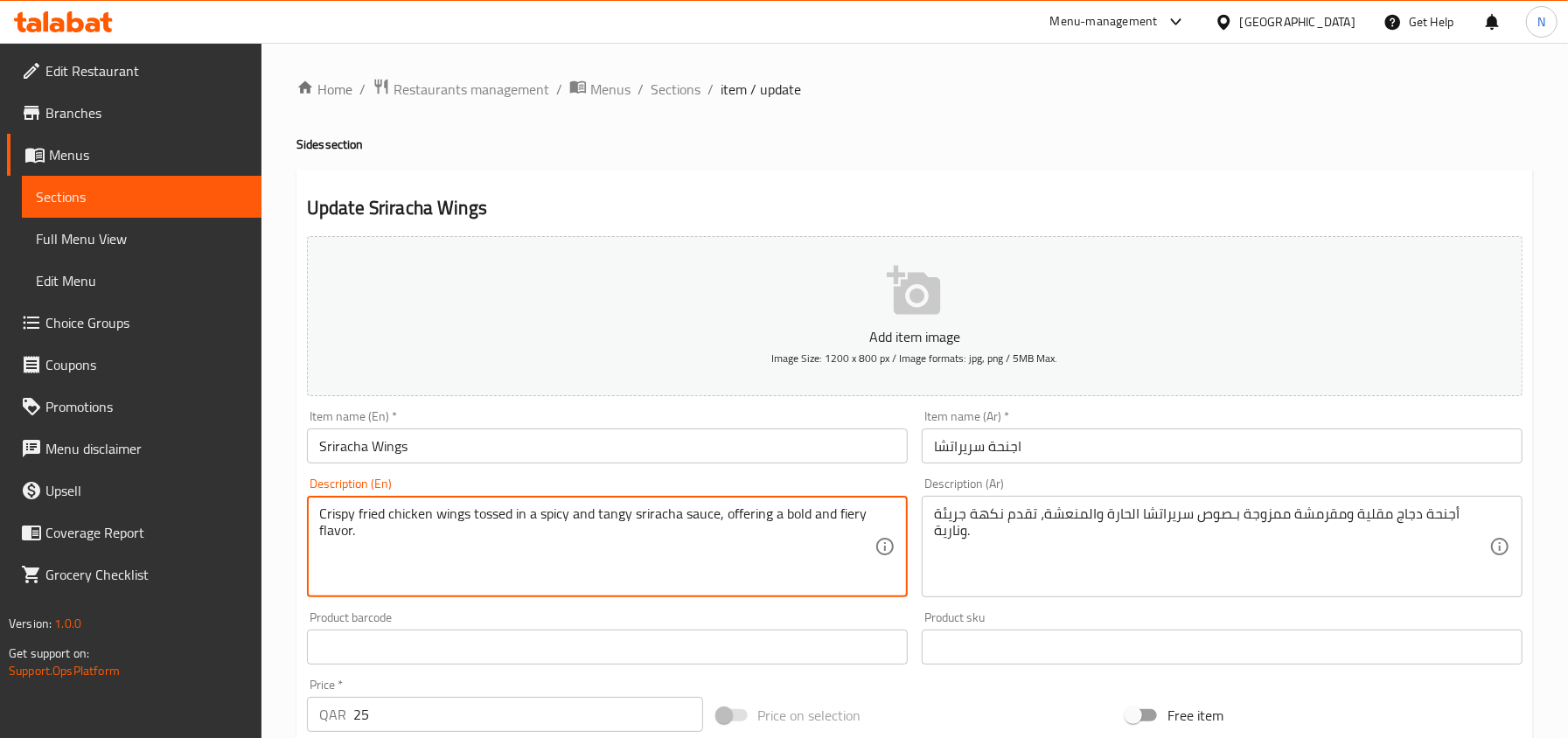
drag, startPoint x: 523, startPoint y: 520, endPoint x: 474, endPoint y: 523, distance: 49.1
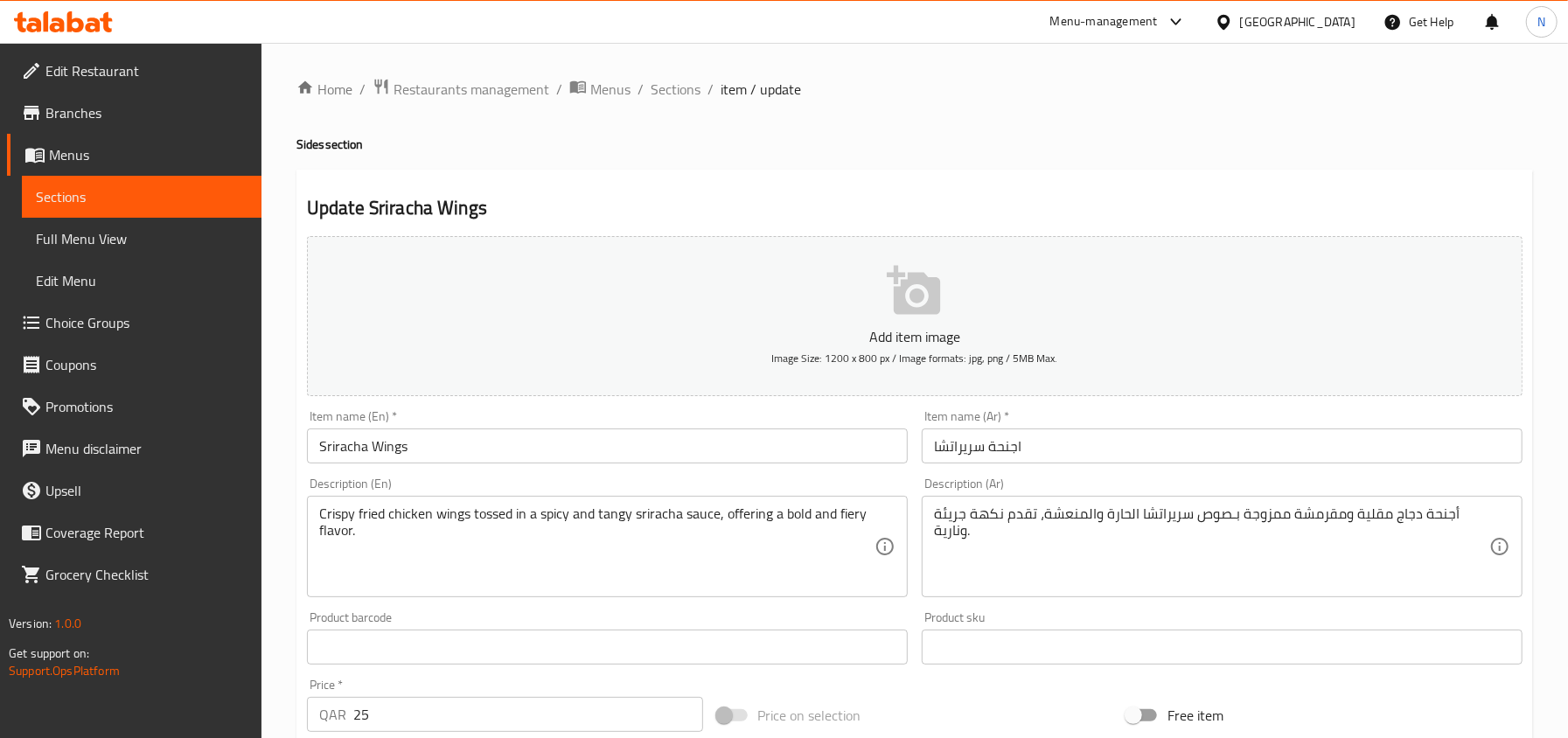
click at [606, 438] on input "Sriracha Wings" at bounding box center [606, 446] width 600 height 35
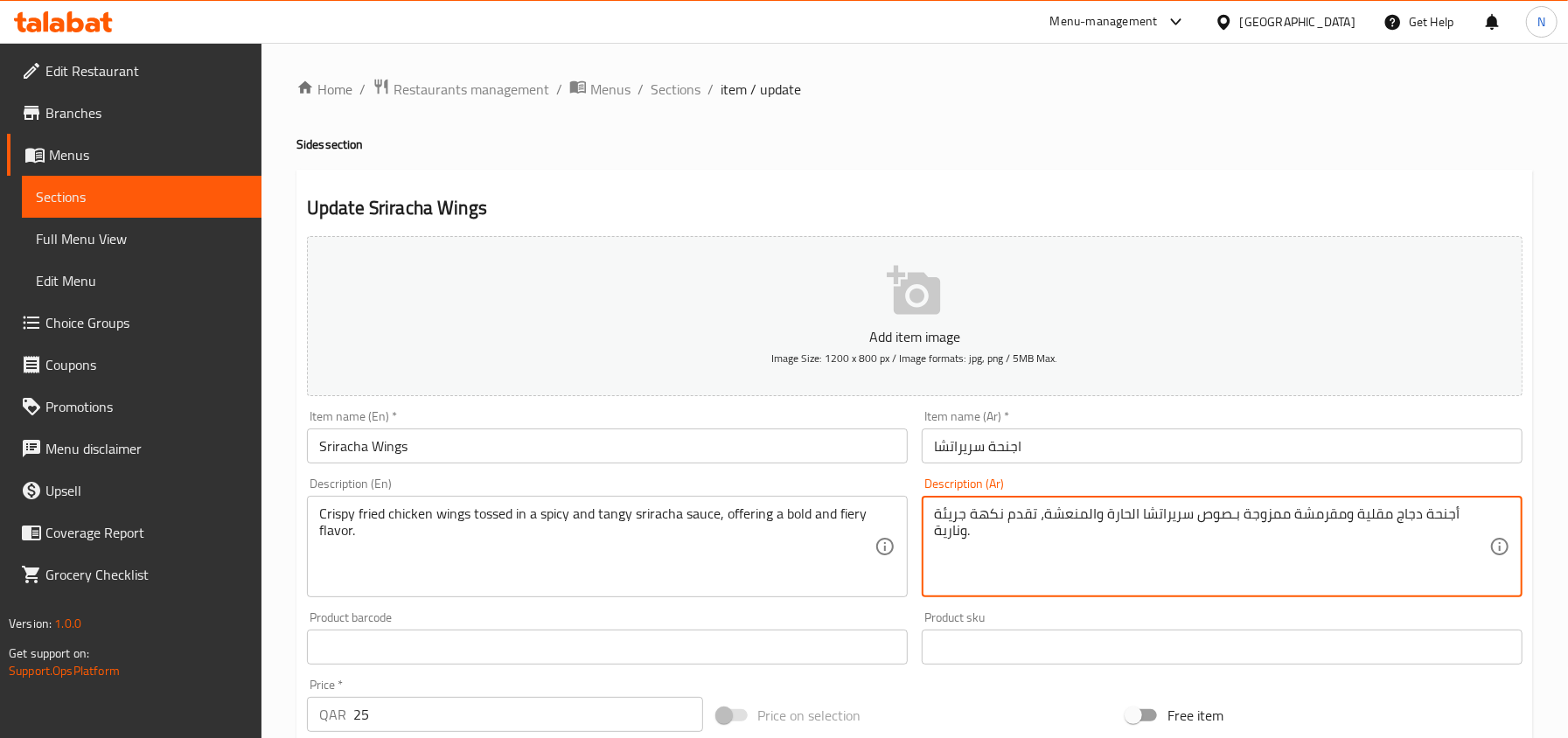
drag, startPoint x: 1274, startPoint y: 518, endPoint x: 1240, endPoint y: 513, distance: 34.4
click at [1038, 464] on input "اجنحة سريراتشا" at bounding box center [1221, 446] width 600 height 35
drag, startPoint x: 966, startPoint y: 512, endPoint x: 935, endPoint y: 518, distance: 31.6
type textarea "أجنحة دجاج مقلية ومقرمشة مغموس بـصوص سريراتشا الحارة والمنعشة، تقدم نكهة بولد و…"
click at [1000, 455] on input "اجنحة سريراتشا" at bounding box center [1221, 446] width 600 height 35
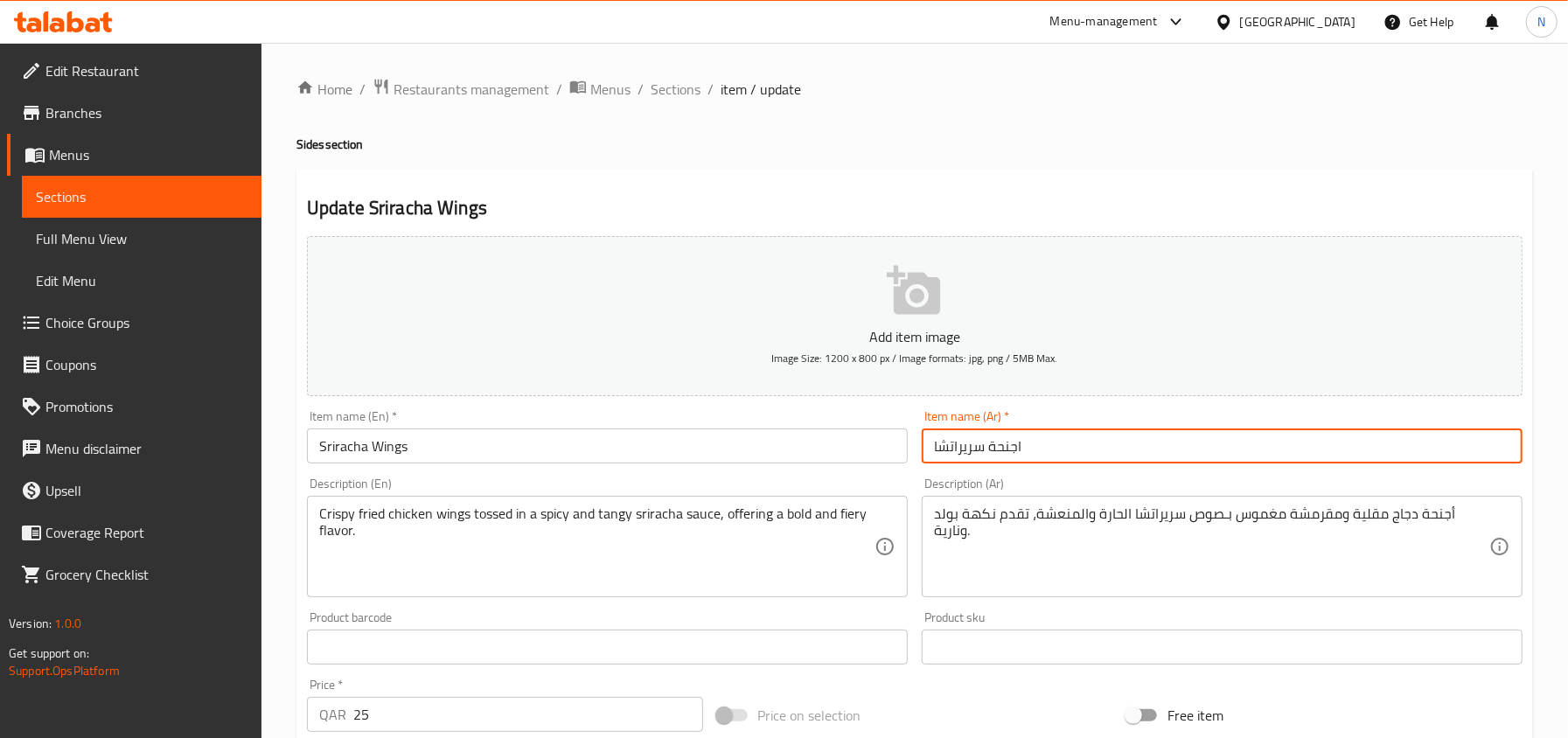
drag, startPoint x: 672, startPoint y: 91, endPoint x: 689, endPoint y: 72, distance: 25.5
click at [672, 91] on span "Sections" at bounding box center [675, 88] width 50 height 21
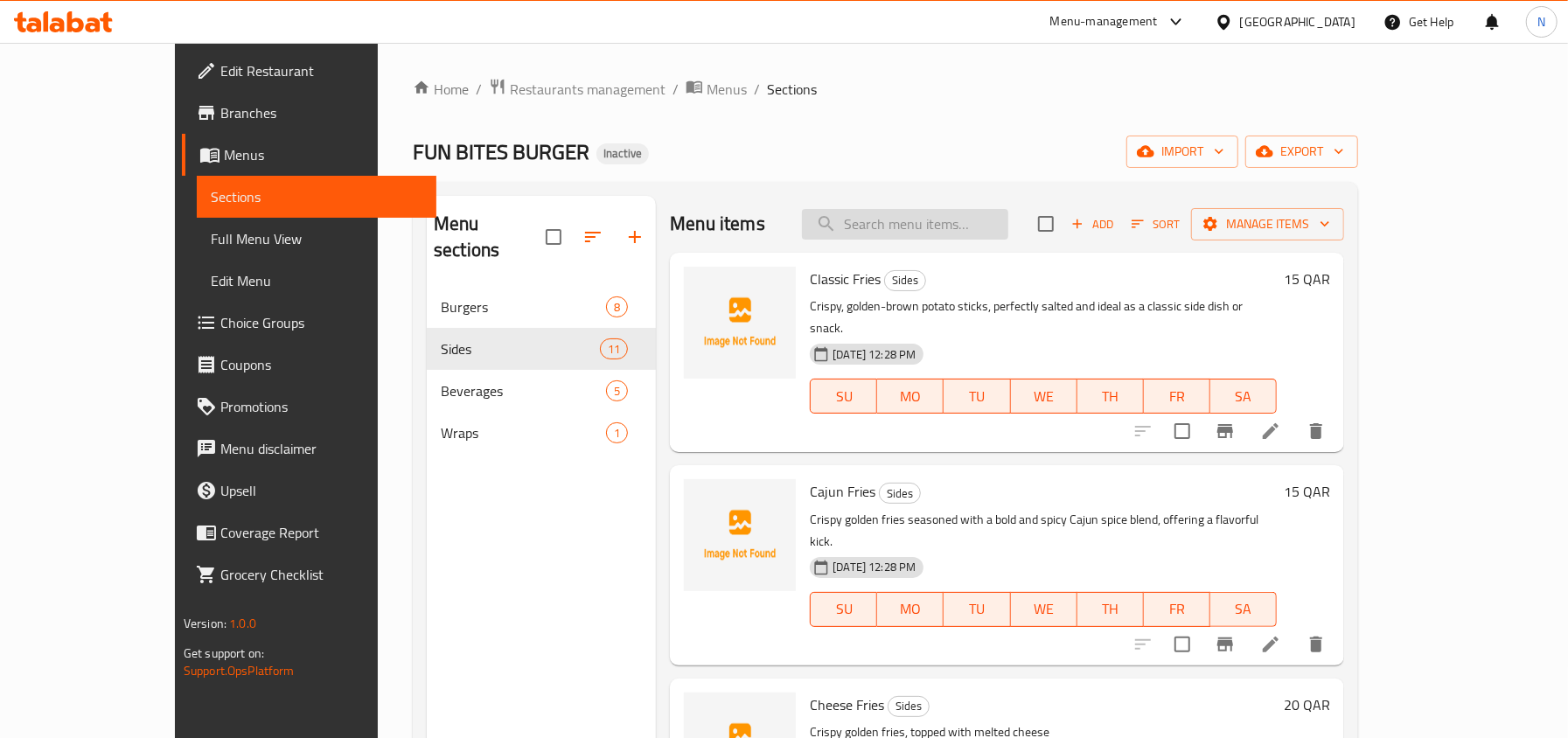
click at [974, 215] on input "search" at bounding box center [905, 224] width 206 height 30
paste input "باينس"
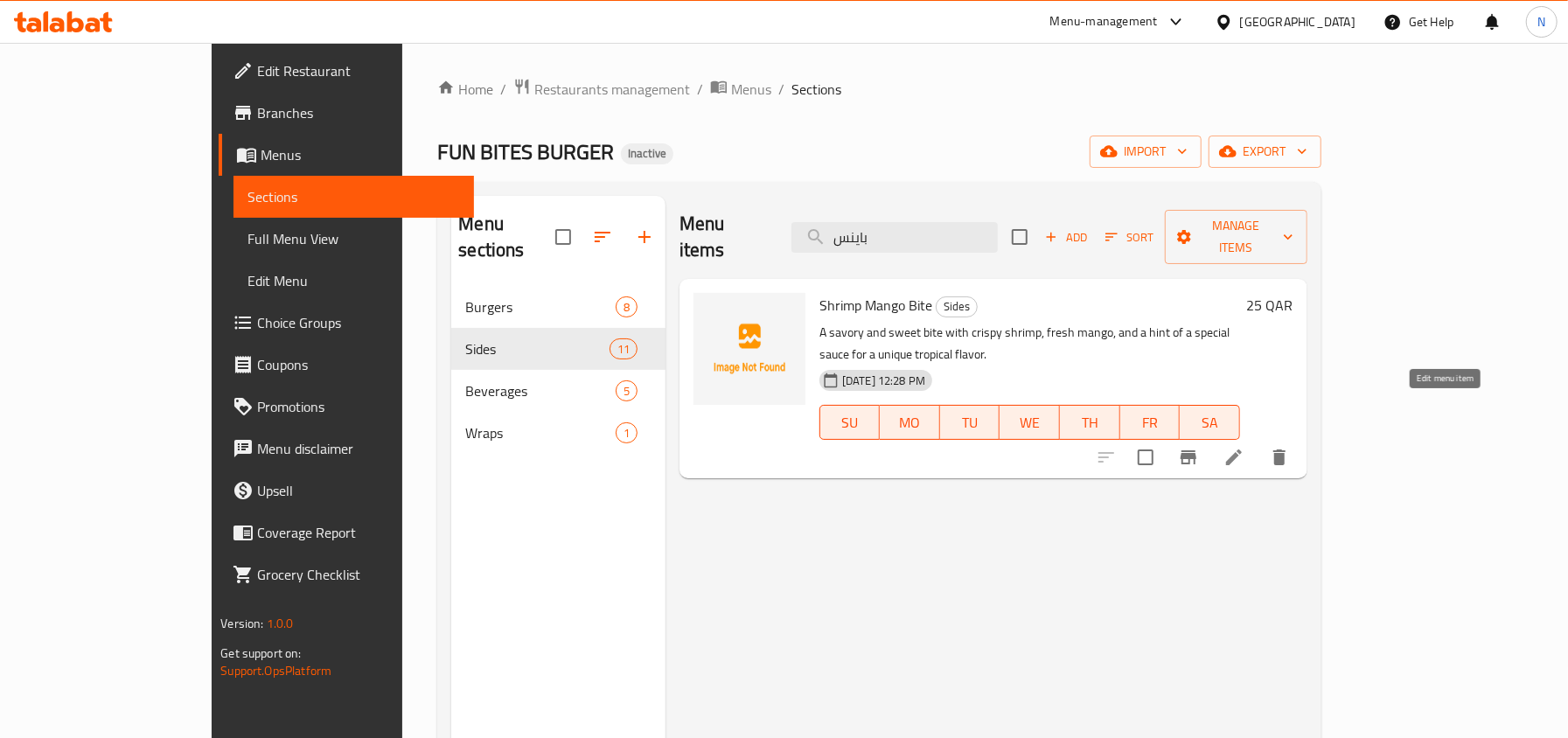
type input "باينس"
click at [1244, 447] on icon at bounding box center [1233, 457] width 21 height 21
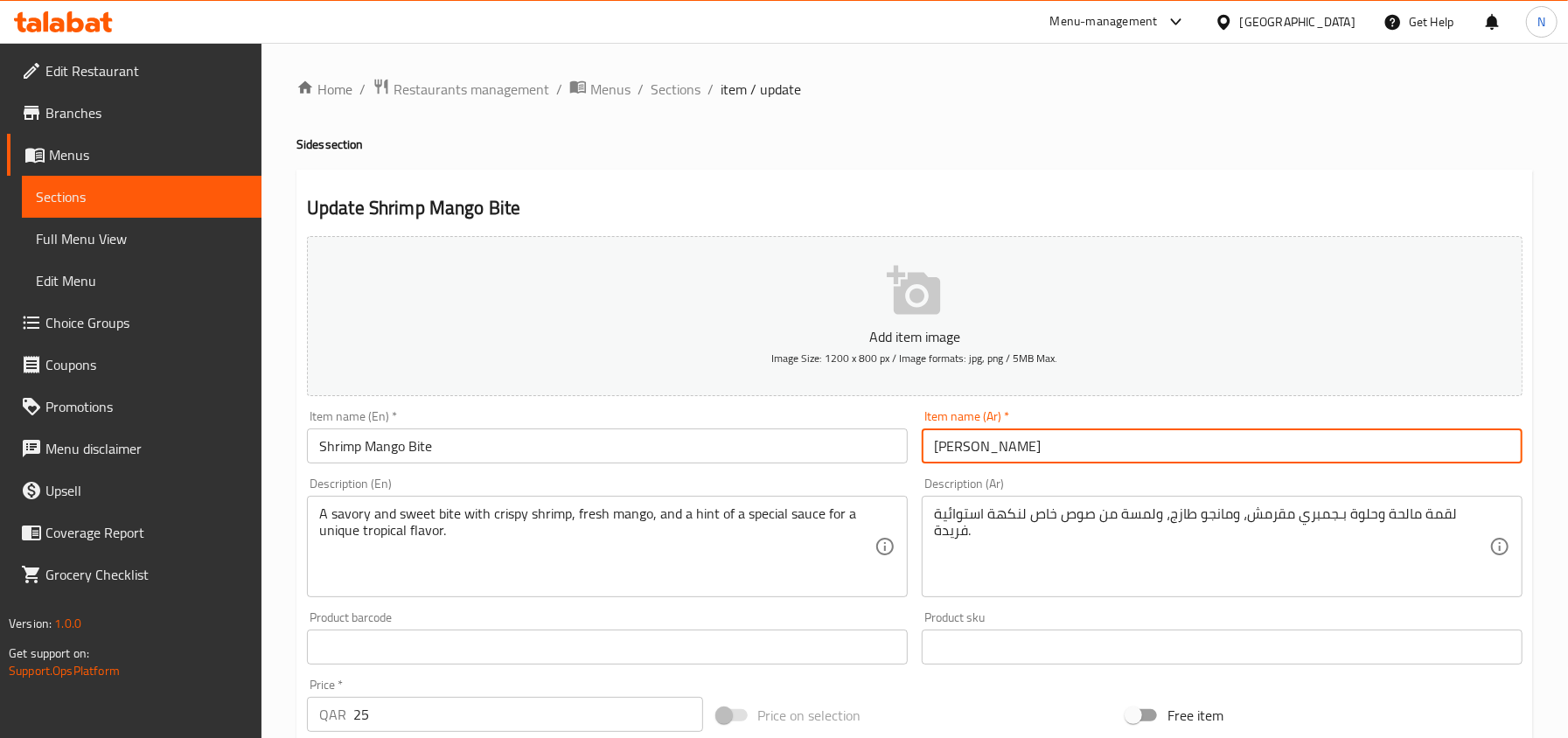
click at [948, 449] on input "جمبري مانجو باينس" at bounding box center [1221, 446] width 600 height 35
type input "[PERSON_NAME]"
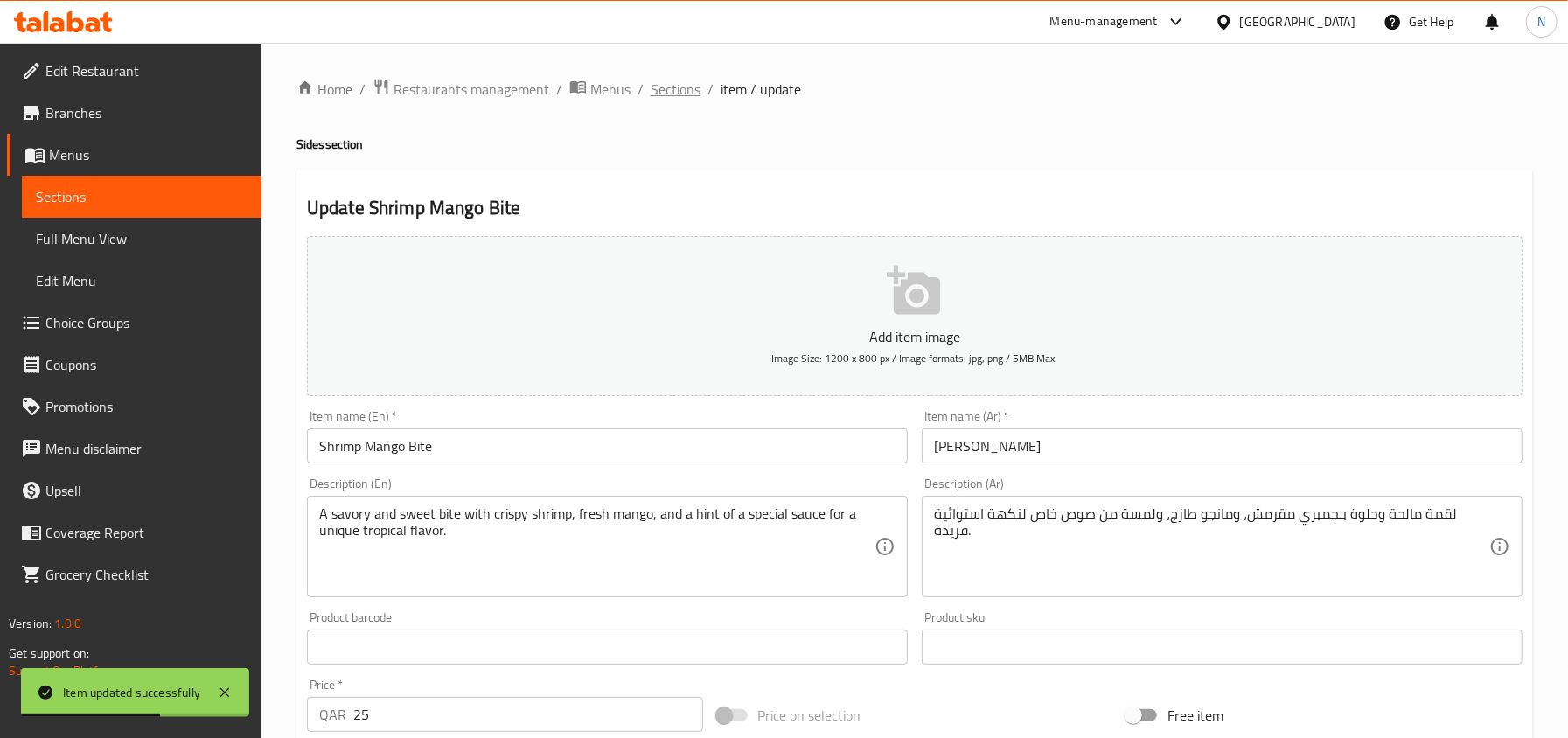
click at [684, 91] on span "Sections" at bounding box center [675, 88] width 50 height 21
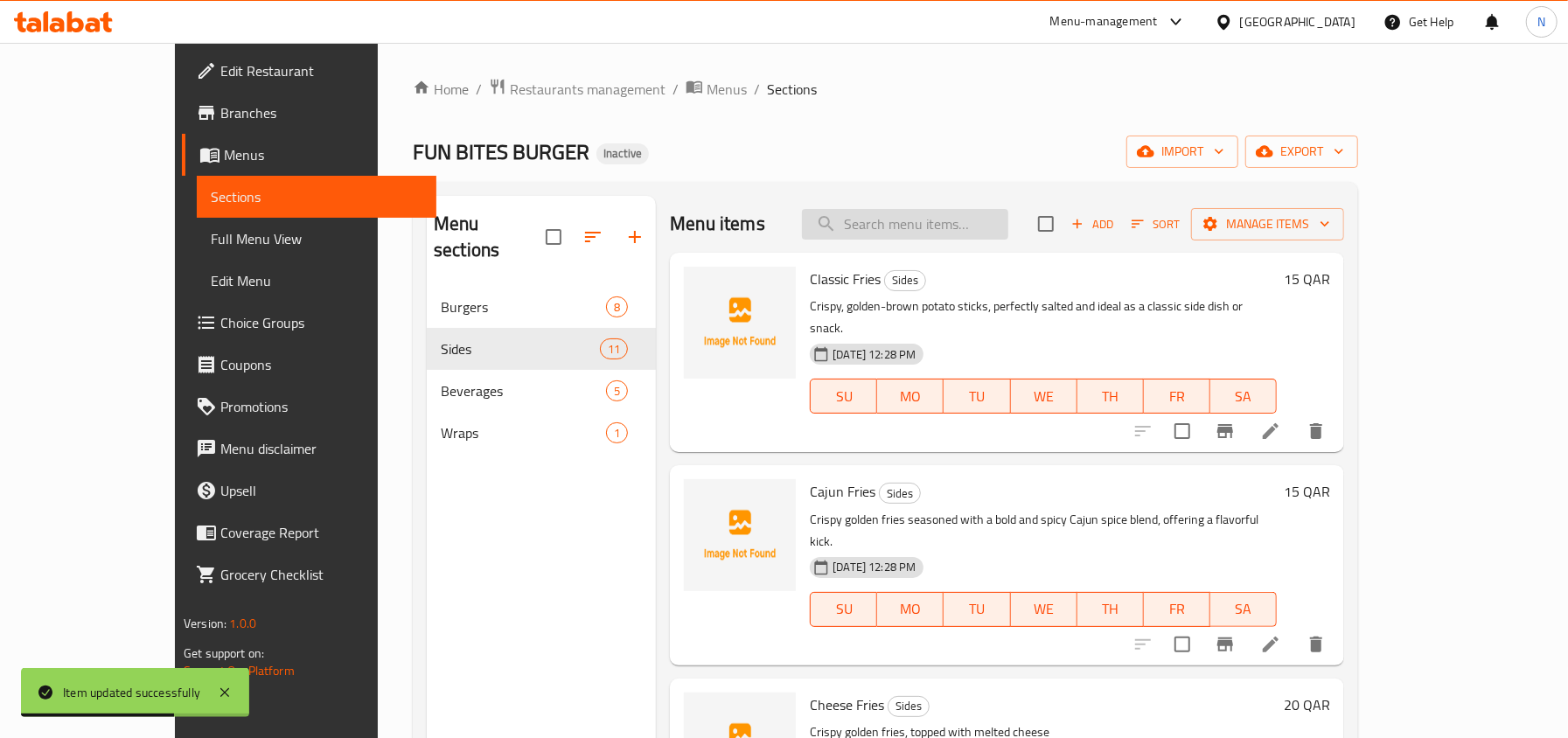
click at [955, 227] on input "search" at bounding box center [905, 224] width 206 height 30
paste input "Chicken Fillet with Fries"
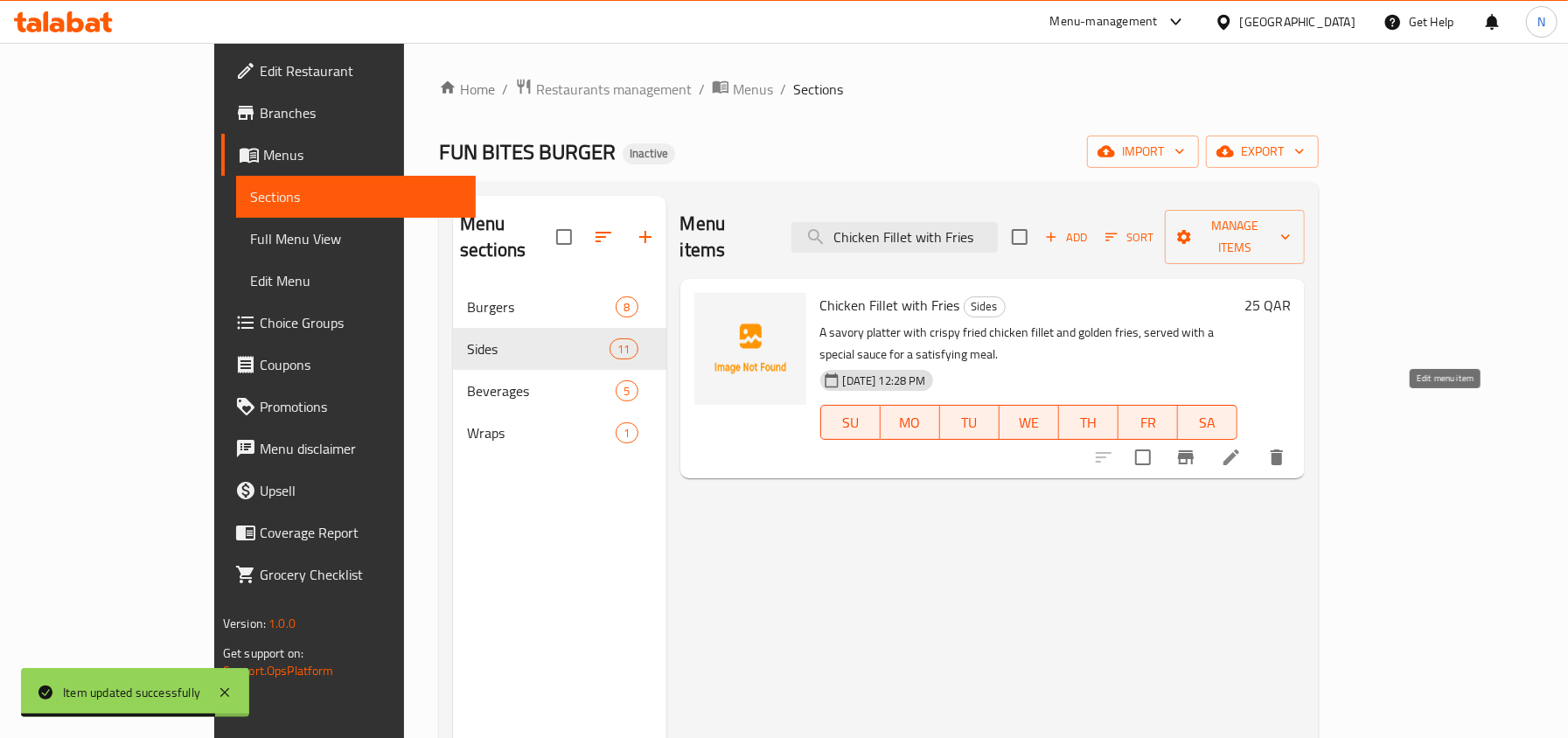
type input "Chicken Fillet with Fries"
click at [1242, 447] on icon at bounding box center [1230, 457] width 21 height 21
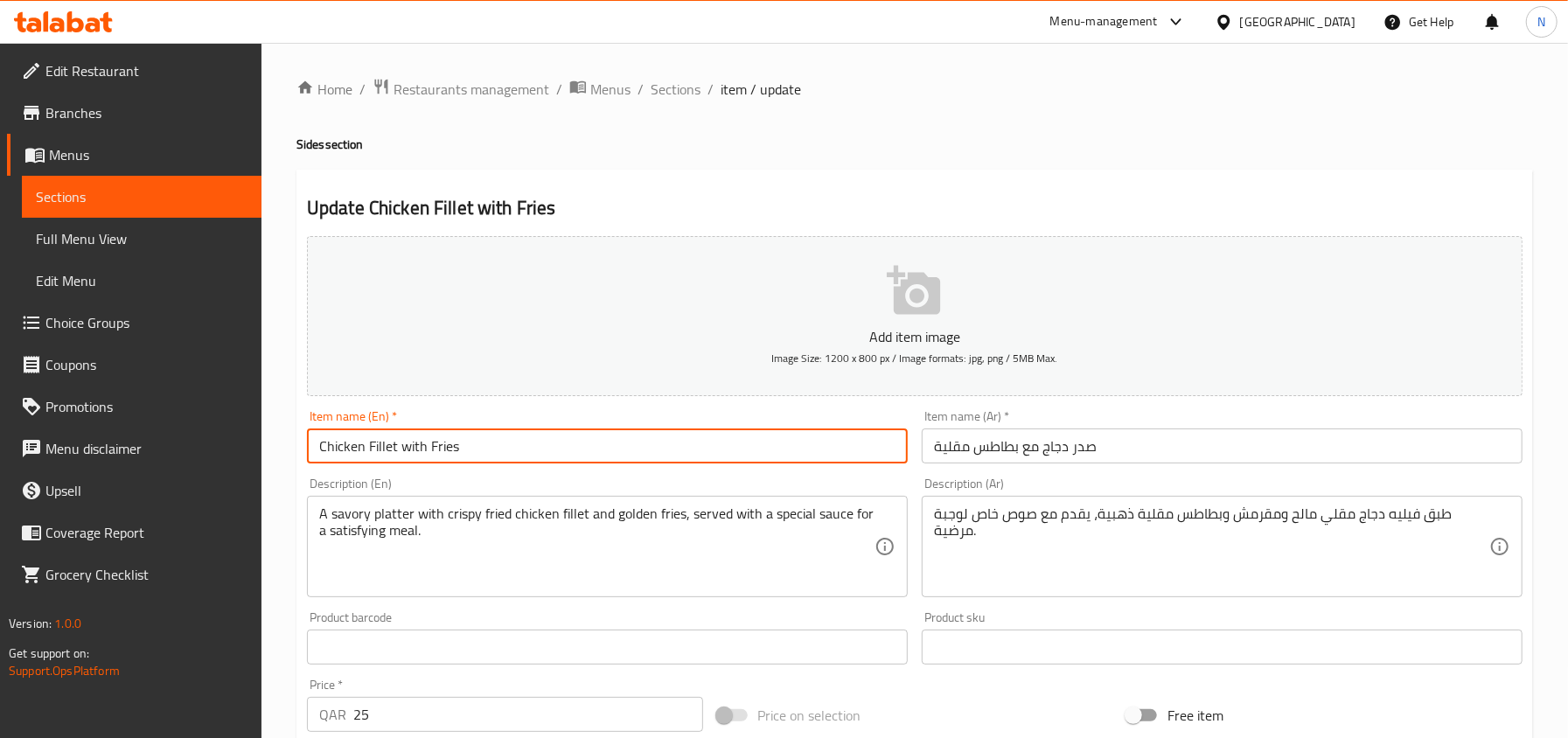
drag, startPoint x: 393, startPoint y: 453, endPoint x: 247, endPoint y: 442, distance: 146.4
click at [247, 442] on div "Edit Restaurant Branches Menus Sections Full Menu View Edit Menu Choice Groups …" at bounding box center [784, 640] width 1568 height 1193
drag, startPoint x: 396, startPoint y: 444, endPoint x: 303, endPoint y: 432, distance: 93.8
click at [303, 432] on div "Item name (En)   * Chicken Fillet with Fries Item name (En) *" at bounding box center [607, 436] width 615 height 68
click at [983, 449] on input "صدر دجاج مع بطاطس مقلية" at bounding box center [1221, 446] width 600 height 35
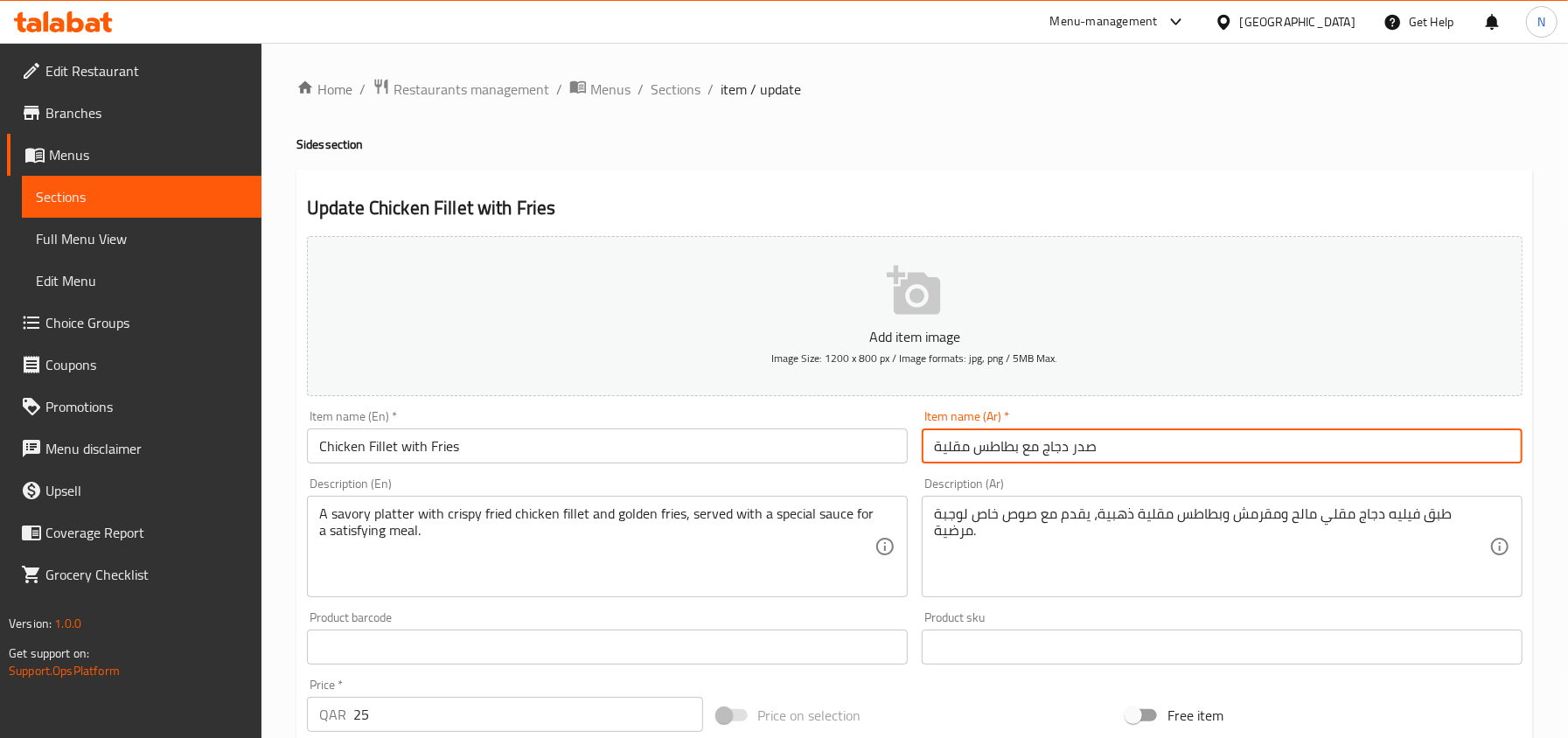
drag, startPoint x: 1040, startPoint y: 446, endPoint x: 1127, endPoint y: 453, distance: 87.3
click at [1127, 453] on input "صدر دجاج مع بطاطس مقلية" at bounding box center [1221, 446] width 600 height 35
paste input "جاج فيليه"
type input "دجاج فيليه مع بطاطس مقلية"
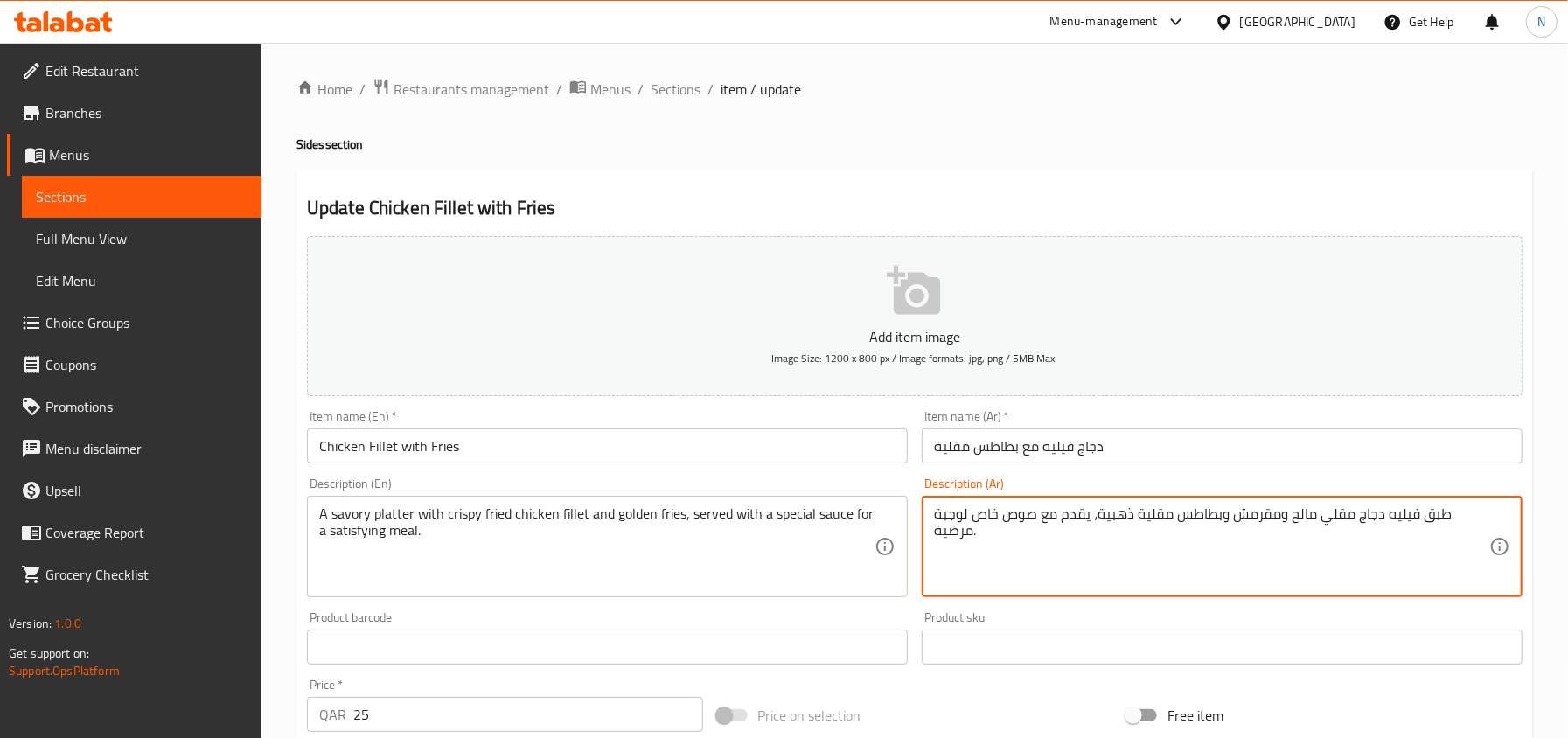
drag, startPoint x: 1215, startPoint y: 512, endPoint x: 1134, endPoint y: 522, distance: 81.6
type textarea "طبق فيليه دجاج مقلي مالح ومقرمش وفرايز ذهبية، يقدم مع صوص خاص لوجبة مرضية."
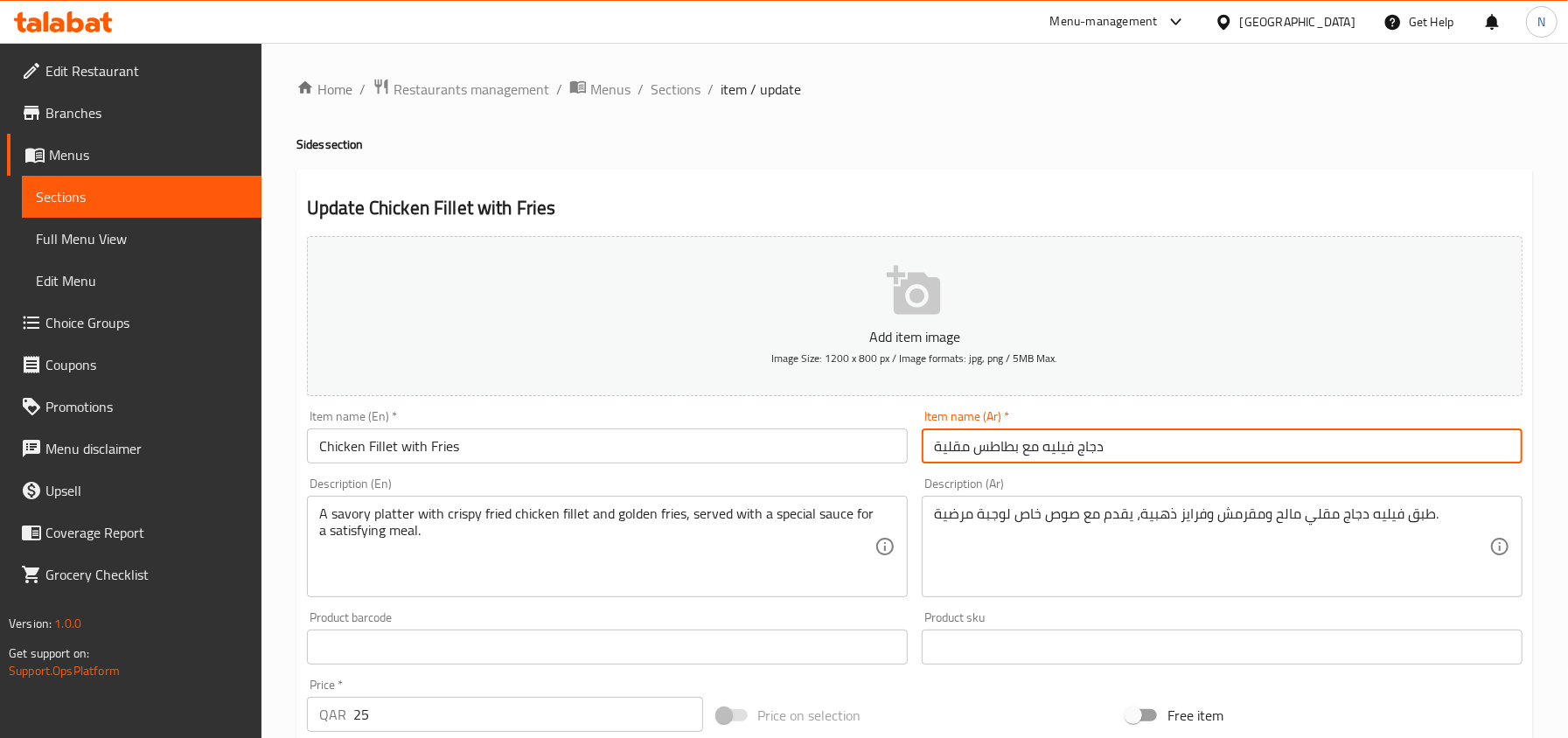
click at [1069, 441] on input "دجاج فيليه مع بطاطس مقلية" at bounding box center [1221, 446] width 600 height 35
click at [707, 98] on li "/" at bounding box center [710, 88] width 6 height 21
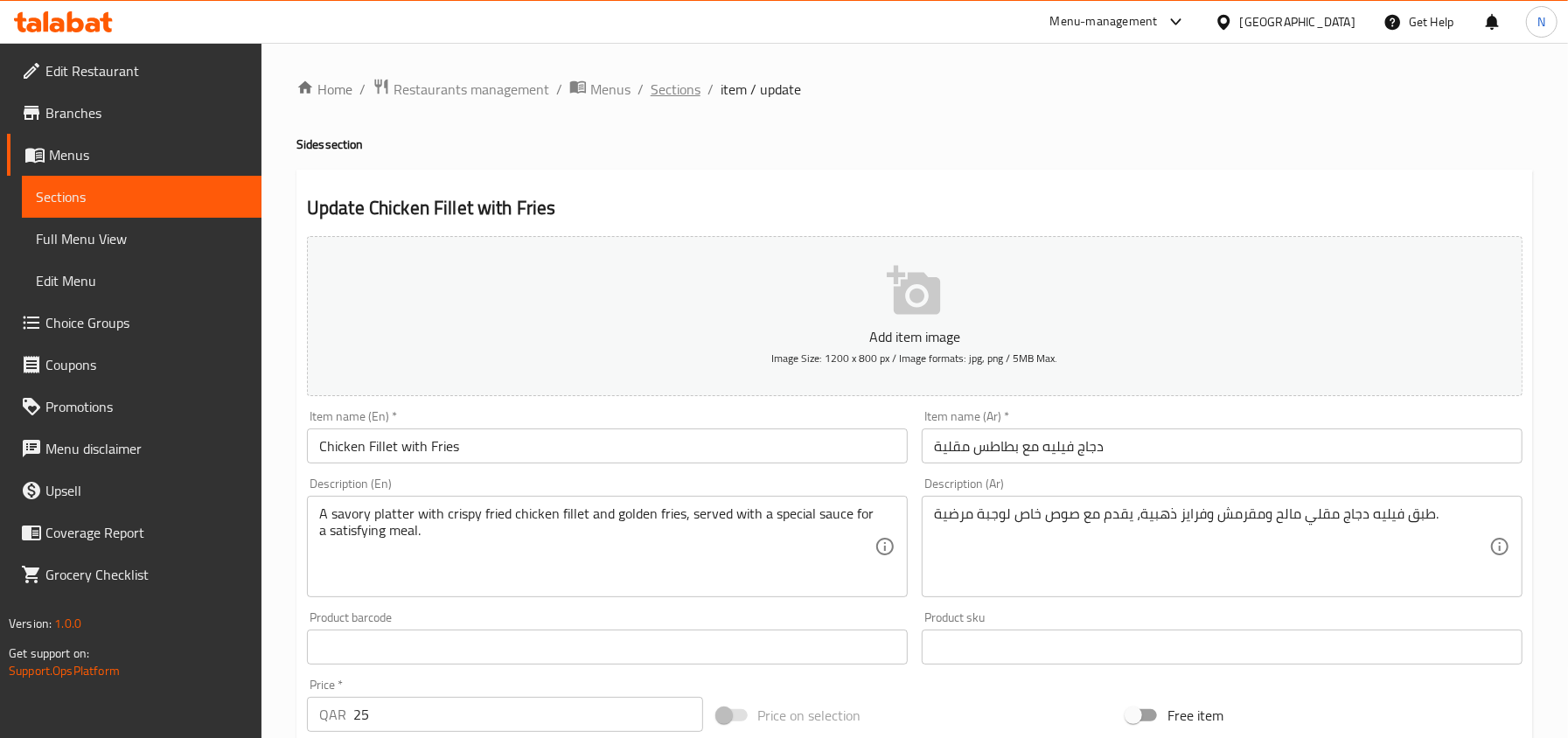
click at [687, 88] on span "Sections" at bounding box center [675, 88] width 50 height 21
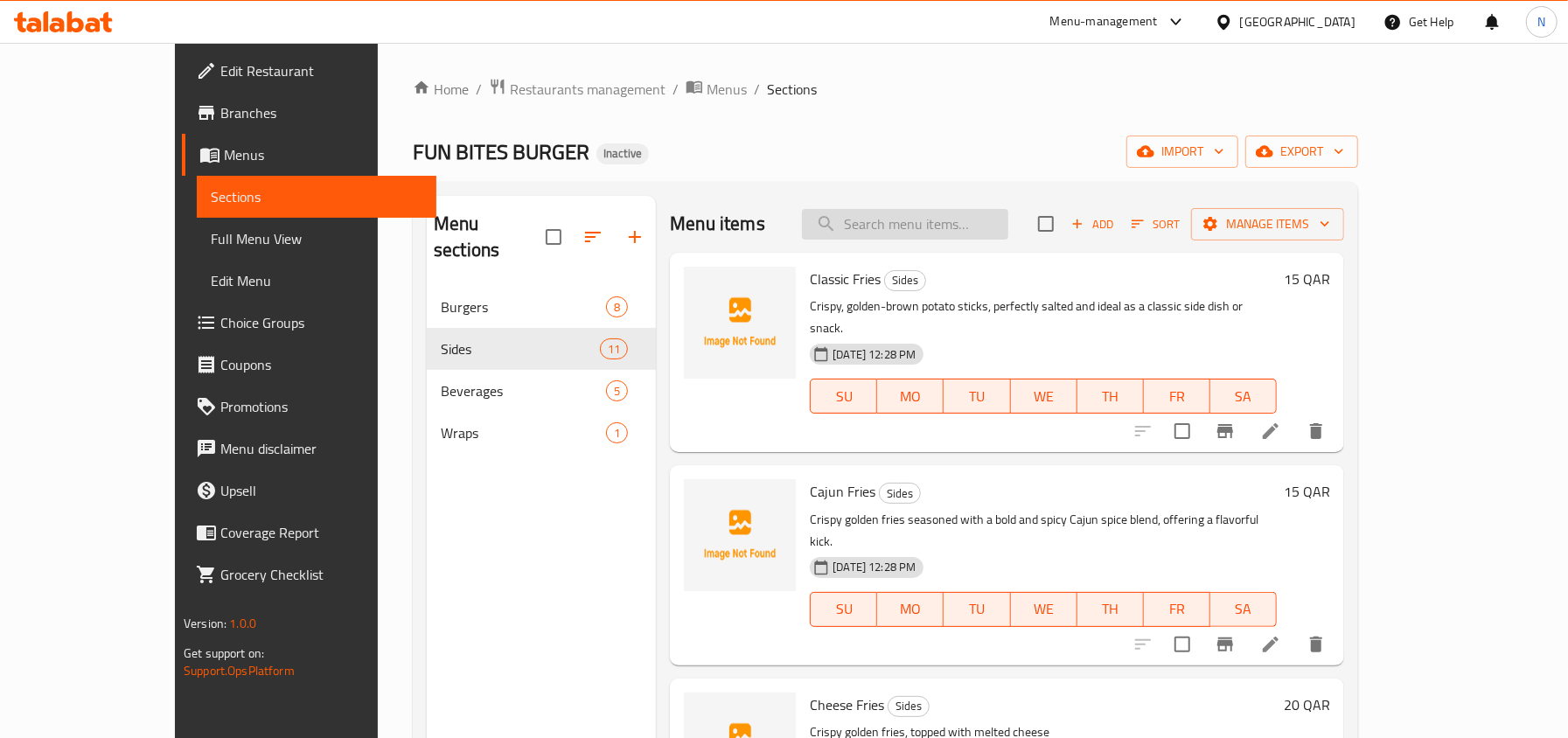
click at [1008, 232] on input "search" at bounding box center [905, 224] width 206 height 30
paste input "Kinza Cola Diet"
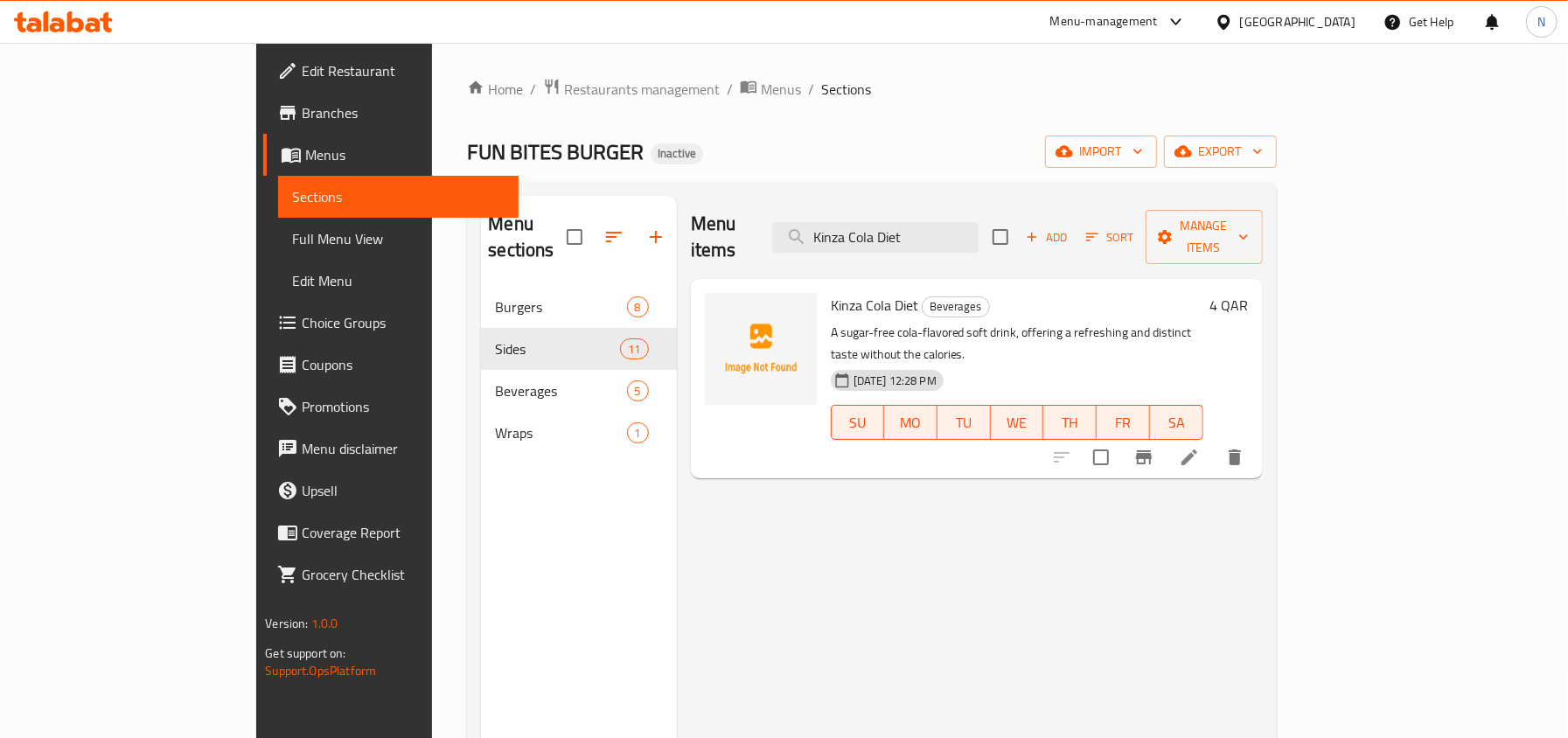
type input "Kinza Cola Diet"
click at [1197, 449] on icon at bounding box center [1189, 457] width 16 height 16
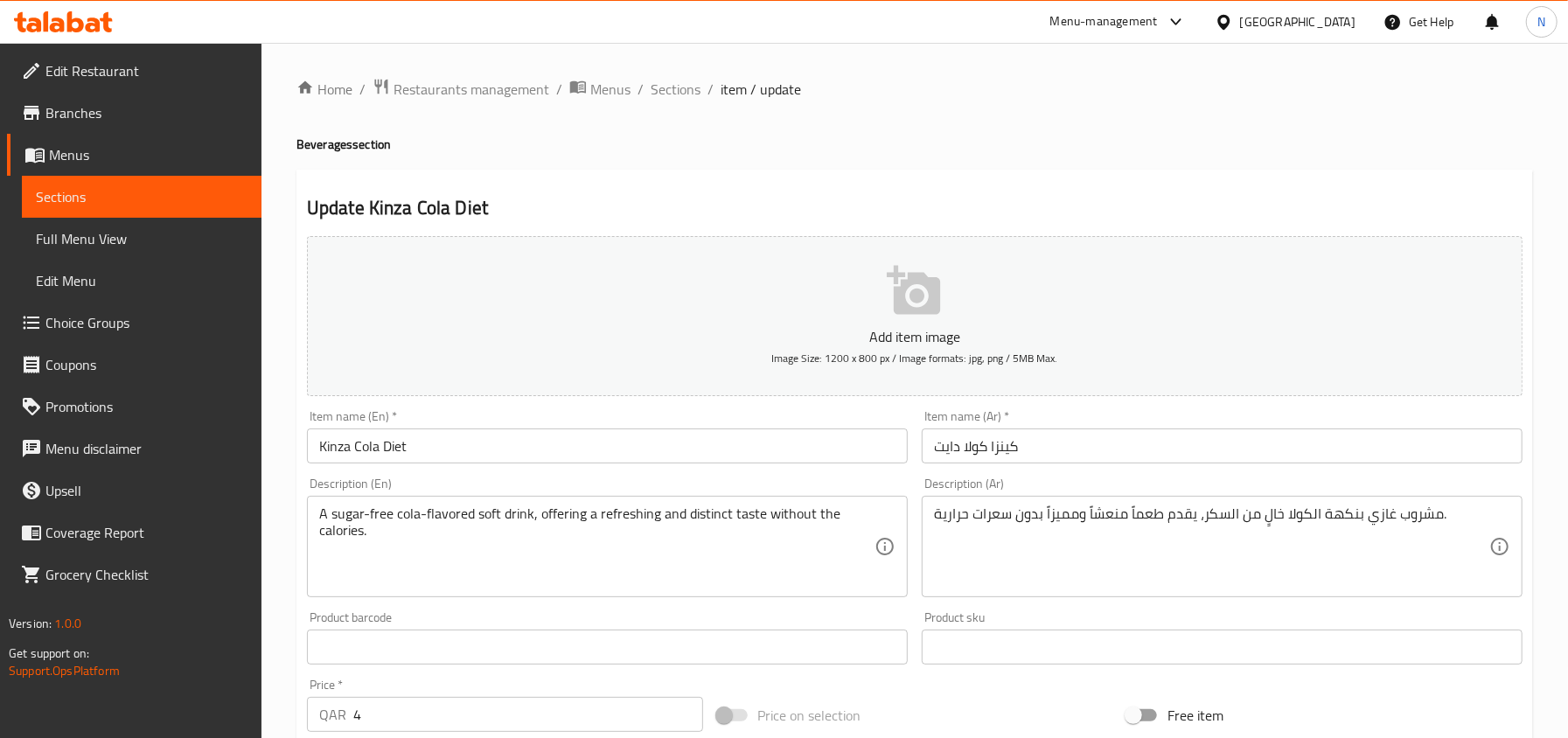
click at [385, 449] on input "Kinza Cola Diet" at bounding box center [606, 446] width 600 height 35
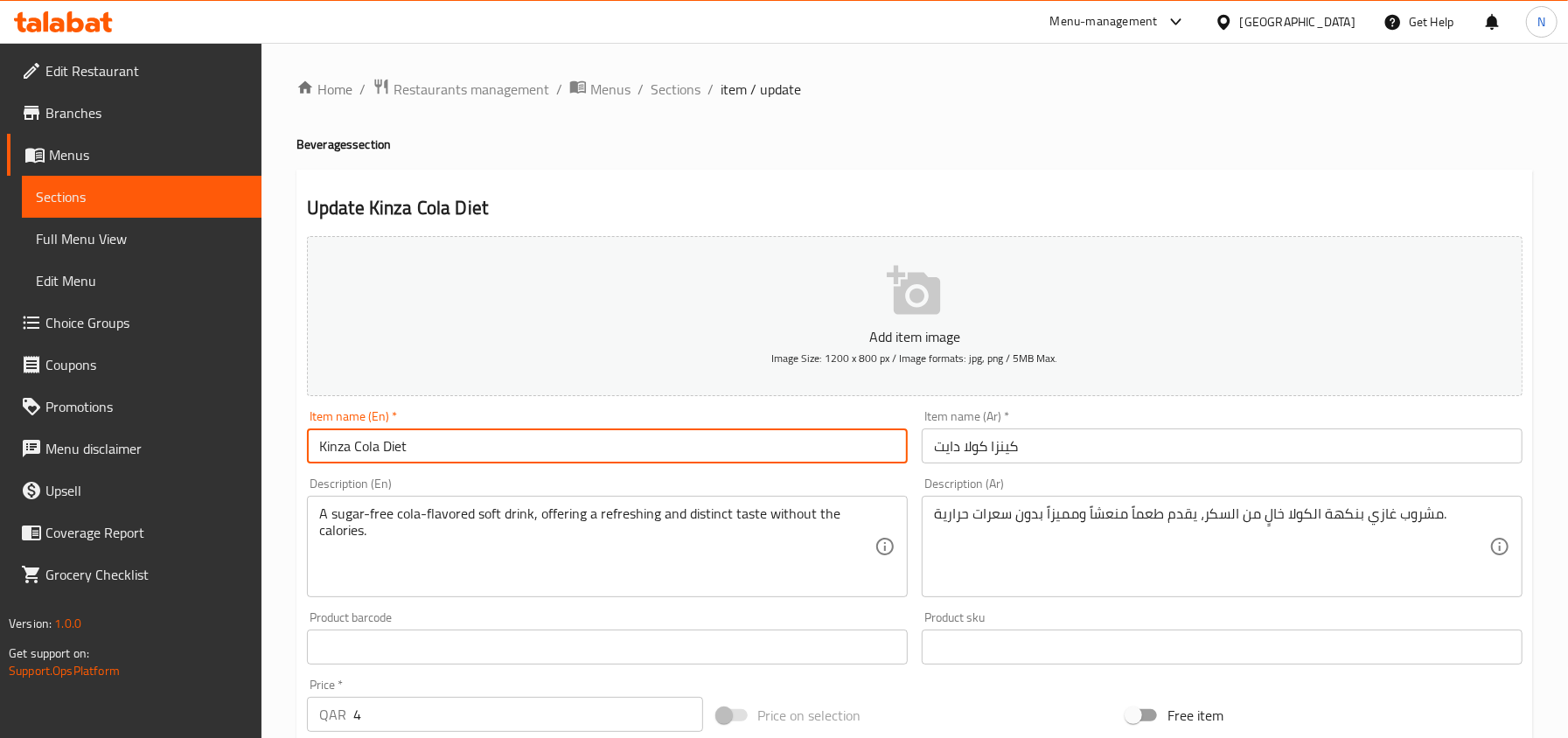
click at [385, 449] on input "Kinza Cola Diet" at bounding box center [606, 446] width 600 height 35
click at [351, 449] on input "Kinza Cola" at bounding box center [606, 446] width 600 height 35
paste input "Diet"
type input "Kinza Diet Cola"
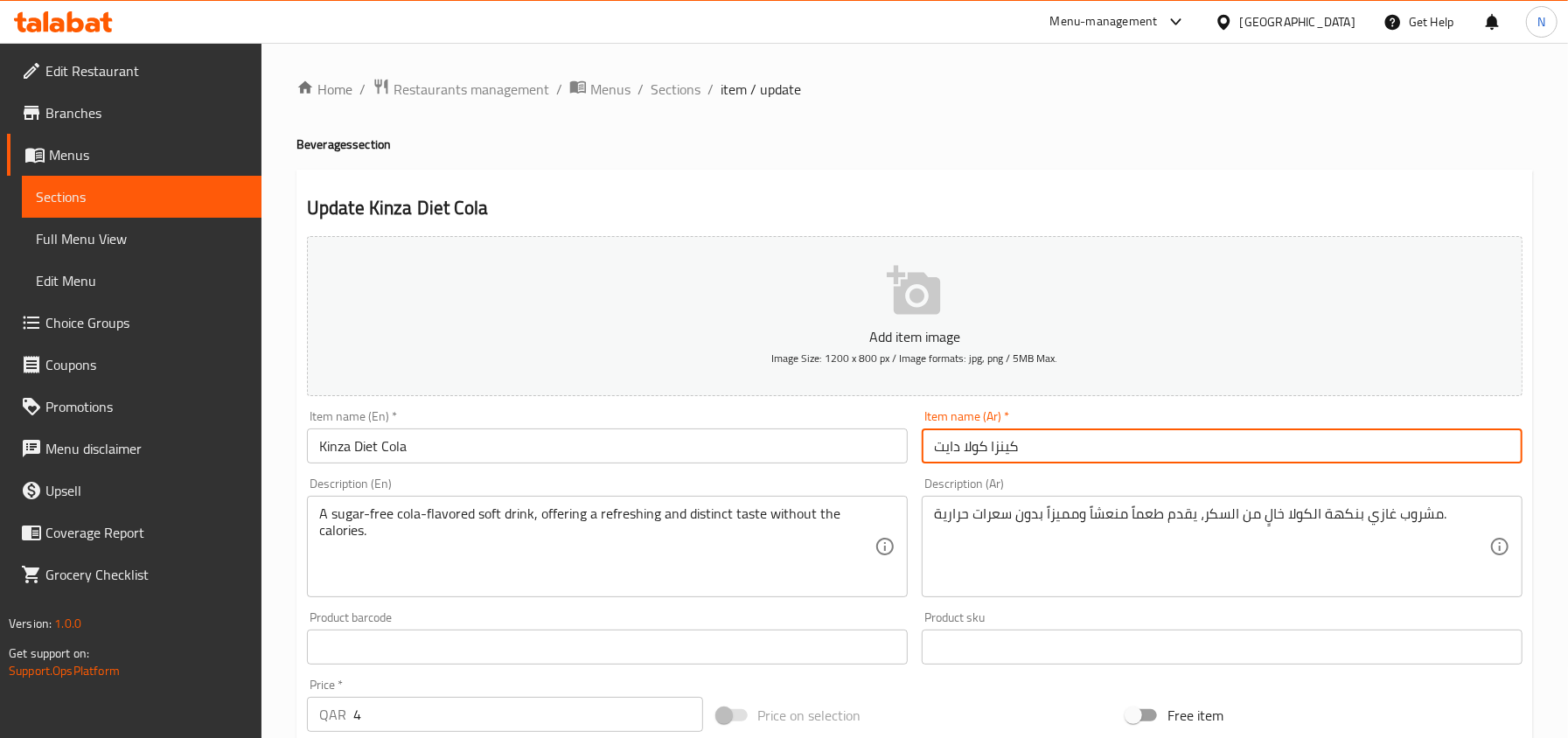
click at [948, 449] on input "کينزا كولا دایت" at bounding box center [1221, 446] width 600 height 35
click at [967, 449] on input "کينزا كولا" at bounding box center [1221, 446] width 600 height 35
click at [963, 446] on input "کينزا كولا" at bounding box center [1221, 446] width 600 height 35
paste input "دایت"
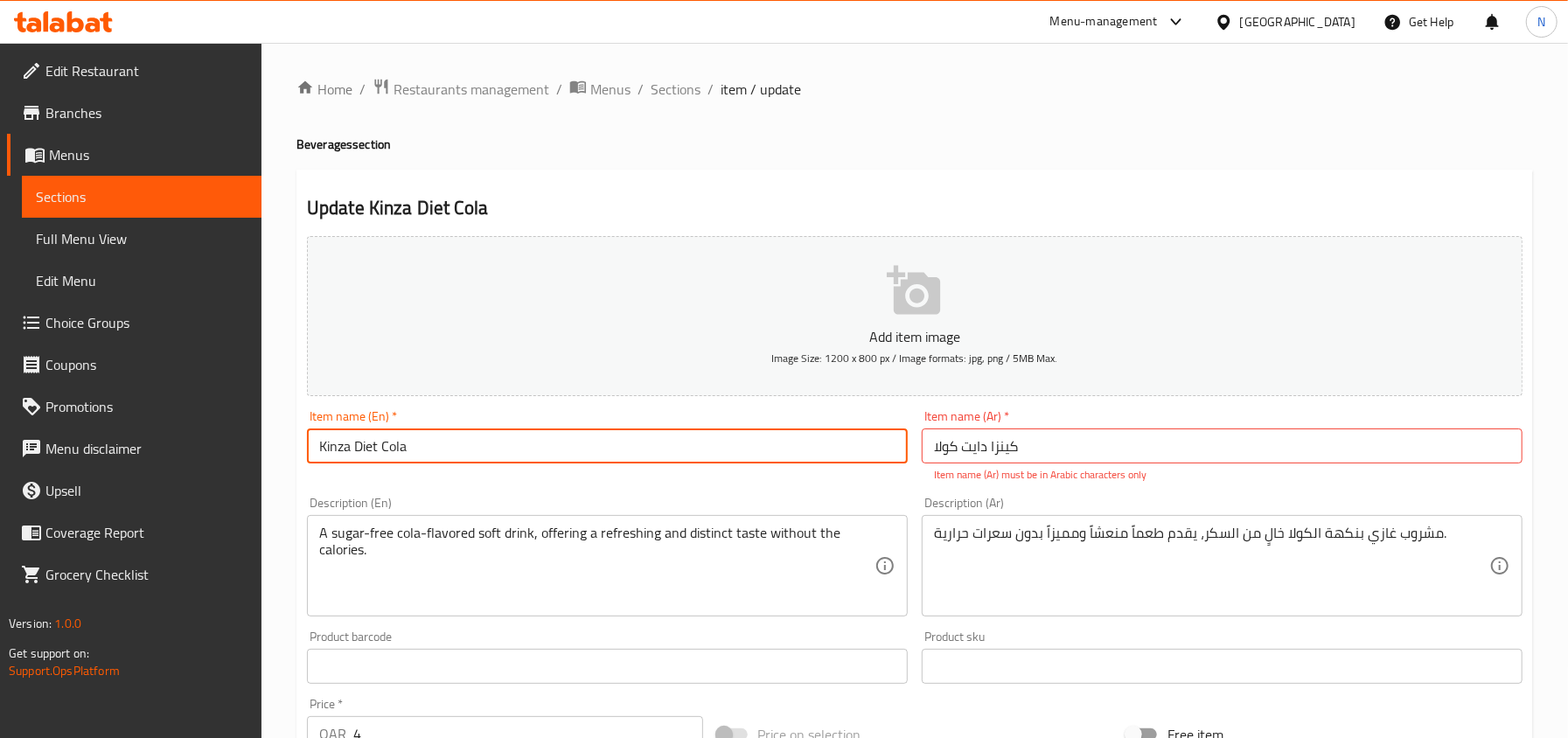
click at [441, 448] on input "Kinza Diet Cola" at bounding box center [606, 446] width 600 height 35
click at [330, 445] on input "Kinza Diet Cola" at bounding box center [606, 446] width 600 height 35
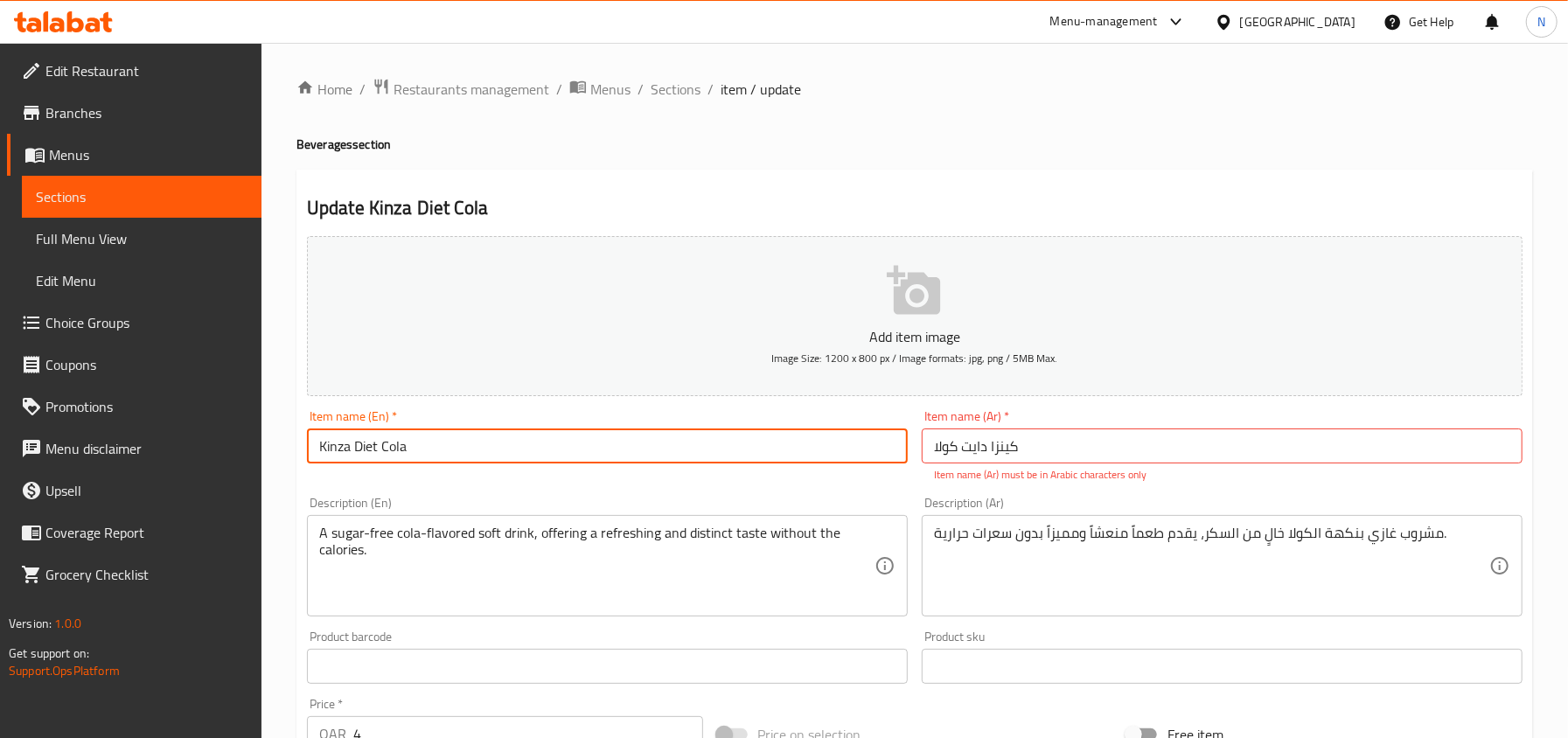
click at [330, 445] on input "Kinza Diet Cola" at bounding box center [606, 446] width 600 height 35
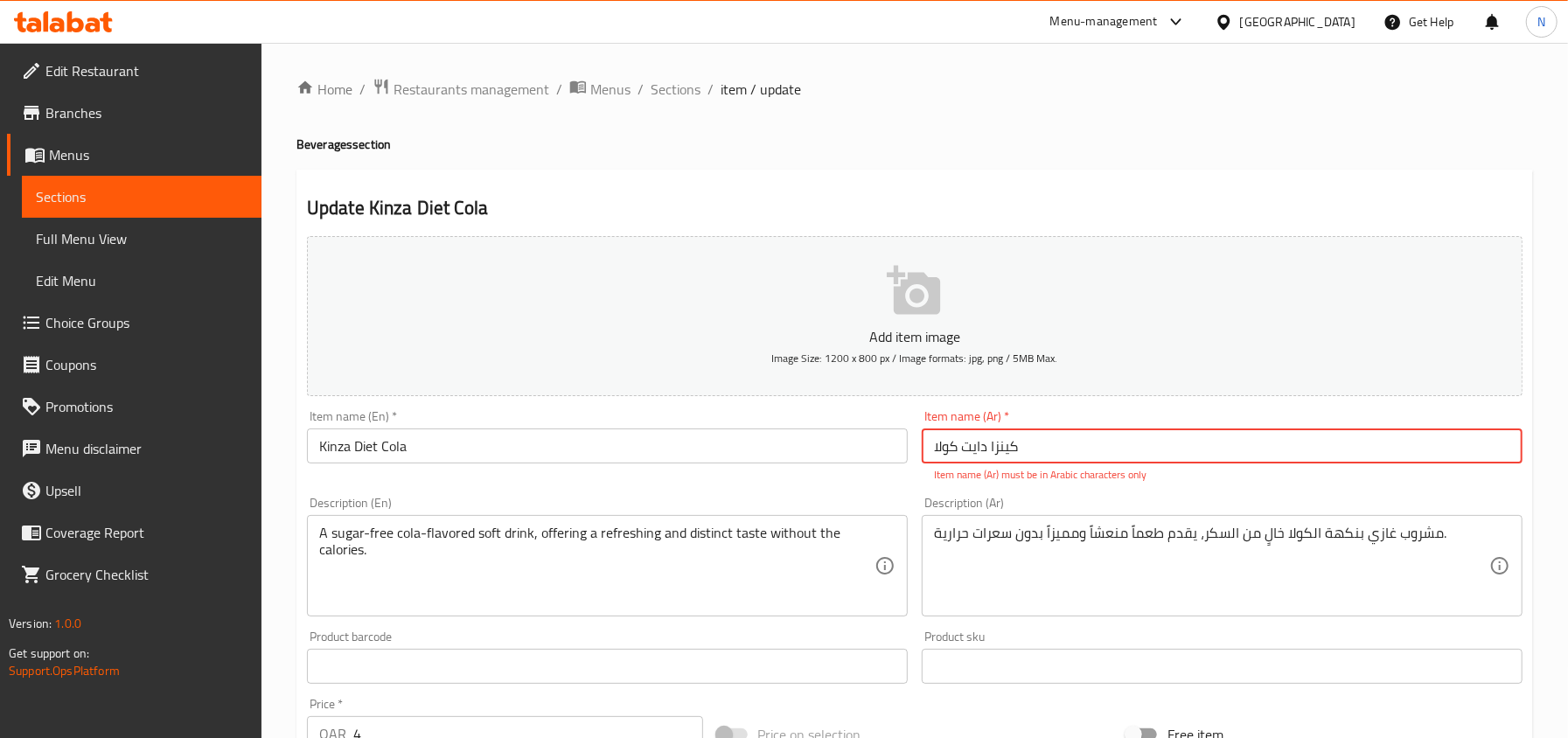
click at [1007, 448] on input "کينزا دایت كولا" at bounding box center [1221, 446] width 600 height 35
click at [1148, 444] on input "کينزا دایت كولا" at bounding box center [1221, 446] width 600 height 35
drag, startPoint x: 989, startPoint y: 446, endPoint x: 1018, endPoint y: 448, distance: 29.1
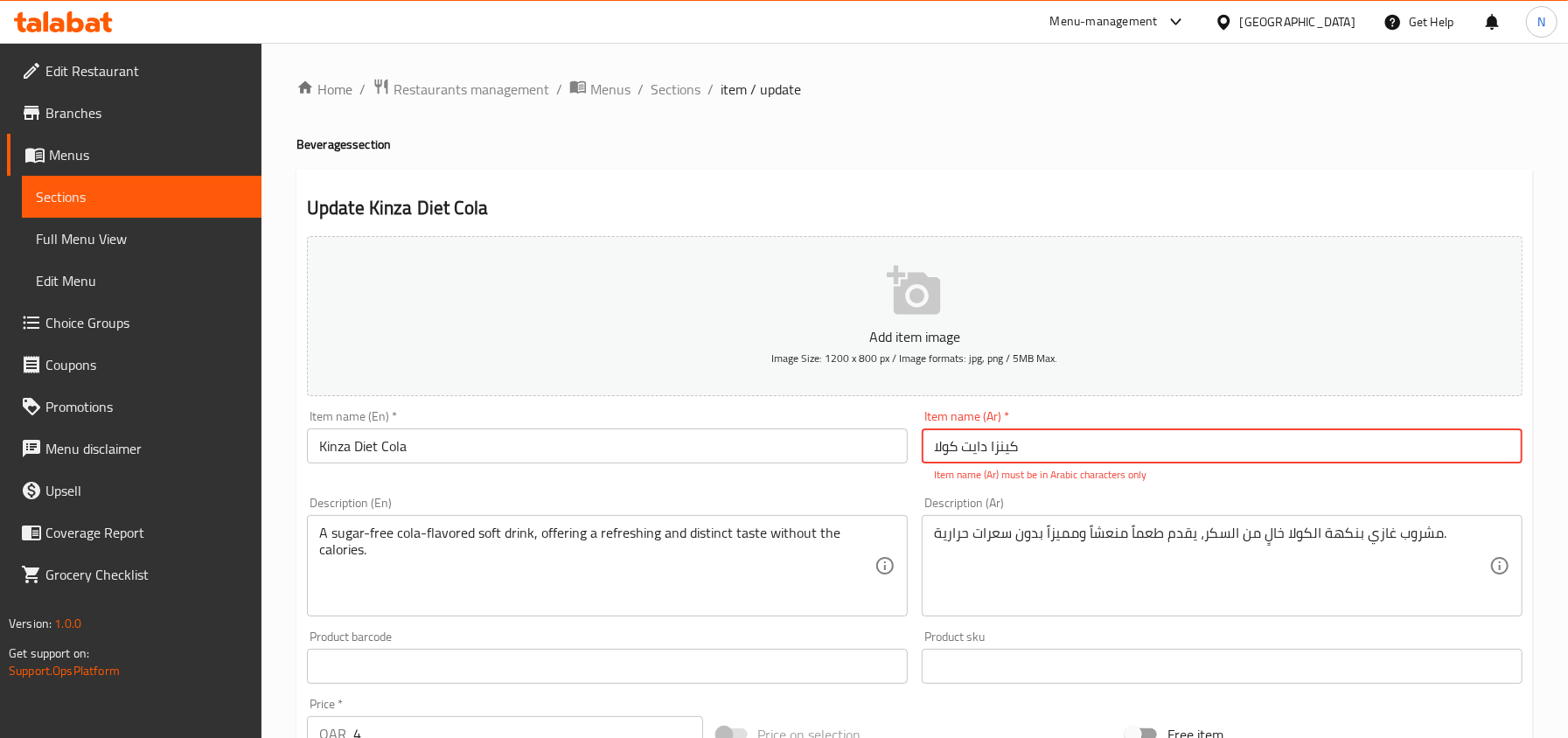
click at [1018, 448] on input "کينزا دایت كولا" at bounding box center [1221, 446] width 600 height 35
click at [1000, 449] on input "كينزا دایت كولا" at bounding box center [1221, 446] width 600 height 35
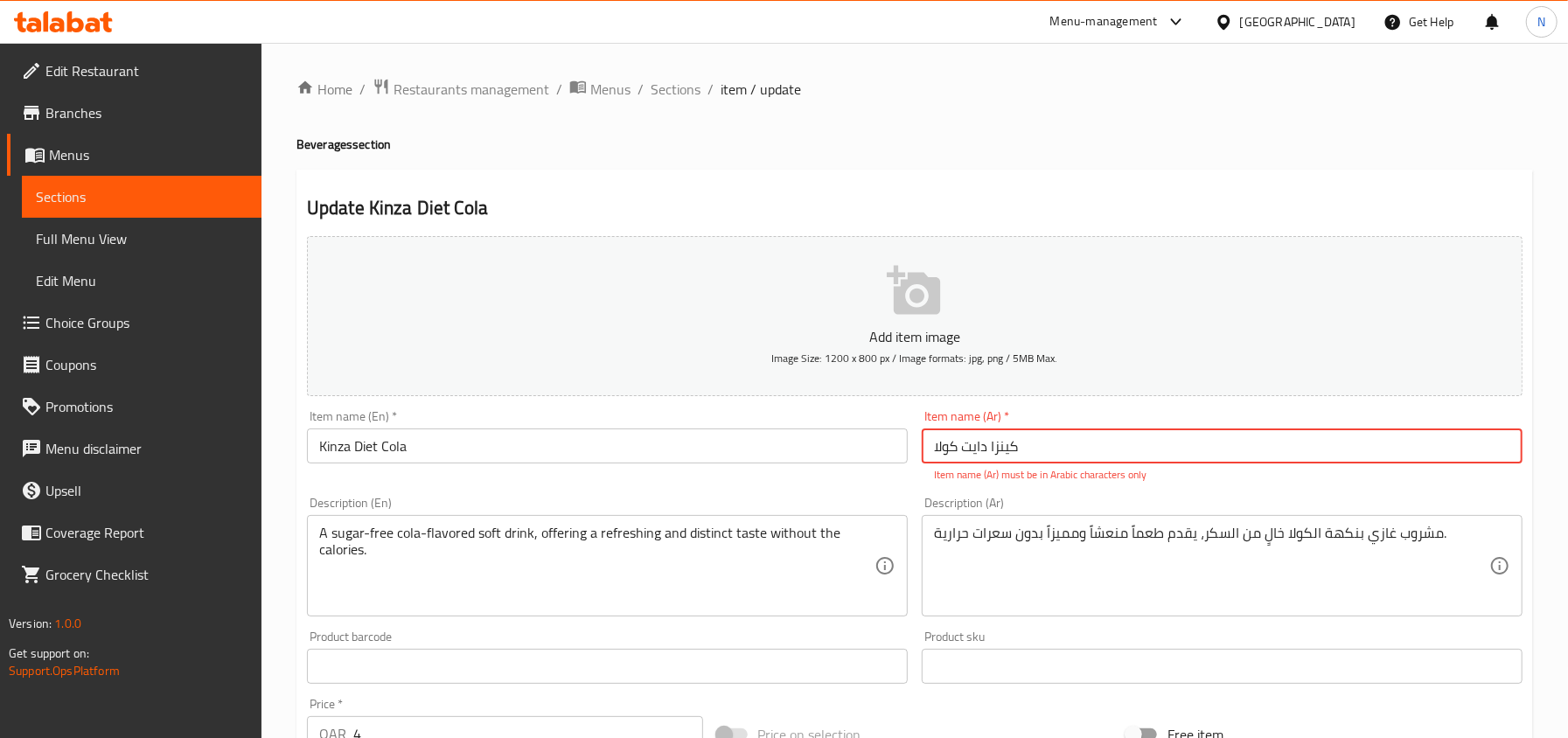
click at [1000, 449] on input "كينزا دایت كولا" at bounding box center [1221, 446] width 600 height 35
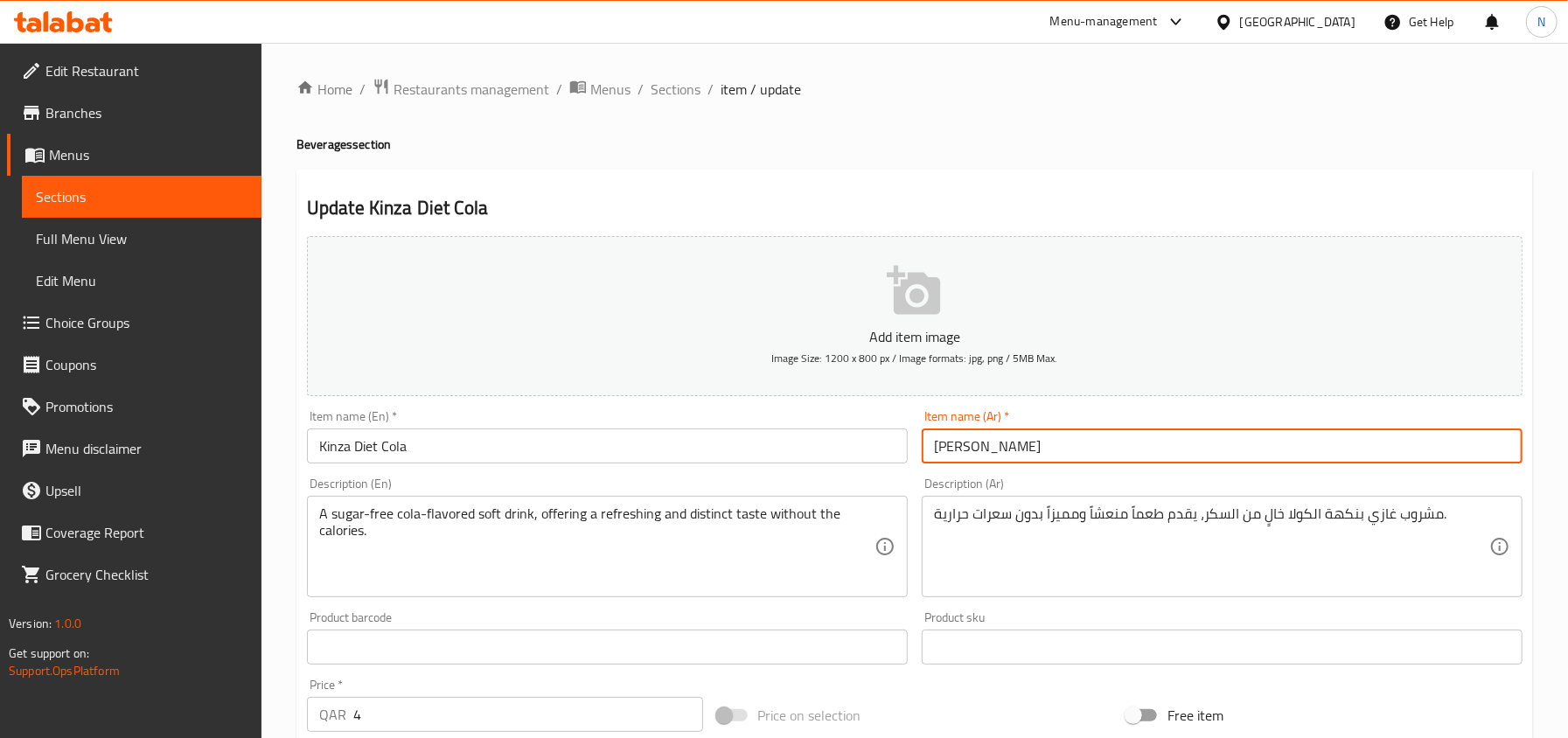
type input "كينزا دايت كولا"
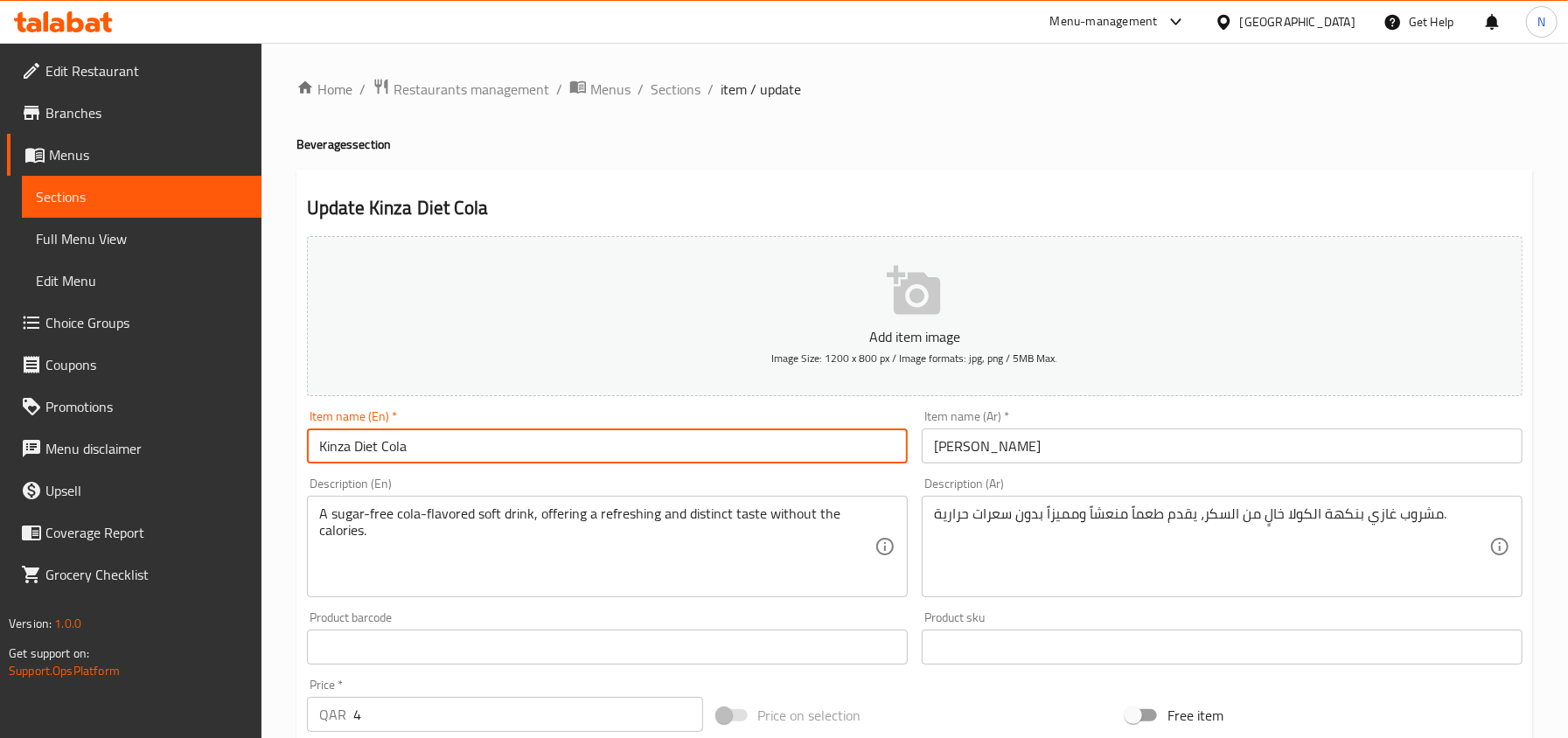
click at [639, 451] on input "Kinza Diet Cola" at bounding box center [606, 446] width 600 height 35
click at [664, 99] on span "Sections" at bounding box center [675, 88] width 50 height 21
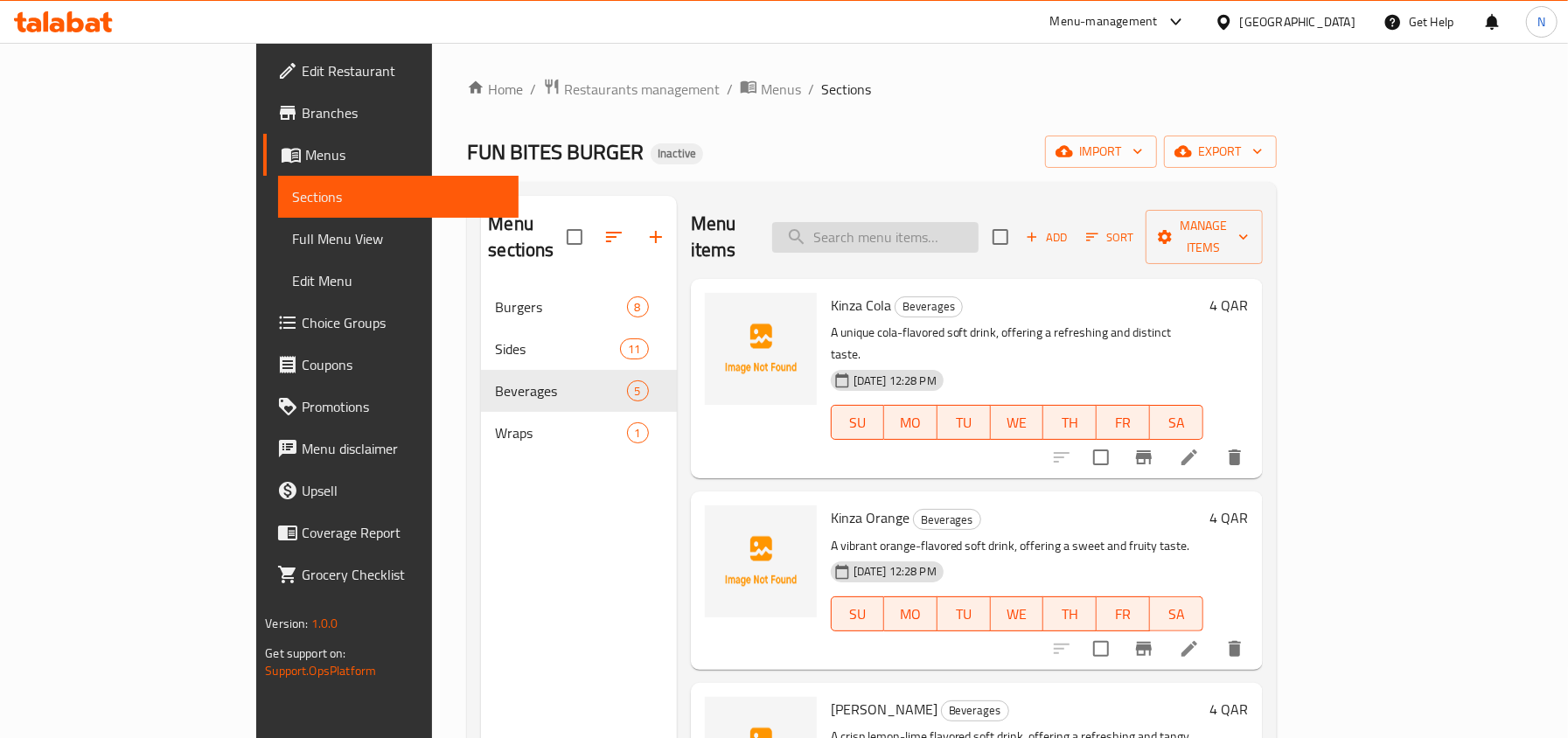
click at [952, 235] on input "search" at bounding box center [875, 237] width 206 height 30
paste input "Classic Fun Bites Burger"
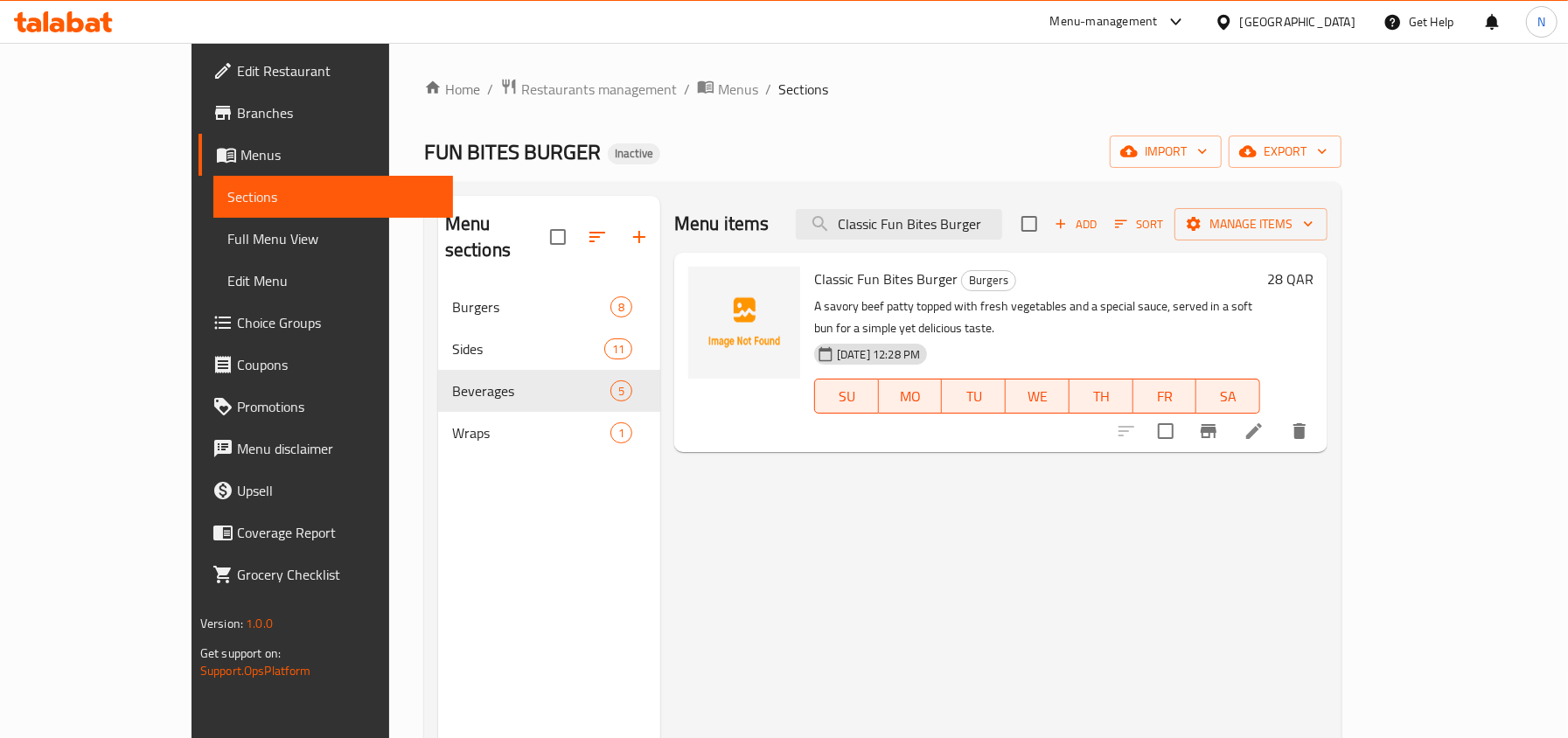
type input "Classic Fun Bites Burger"
click at [1278, 416] on li at bounding box center [1254, 431] width 49 height 31
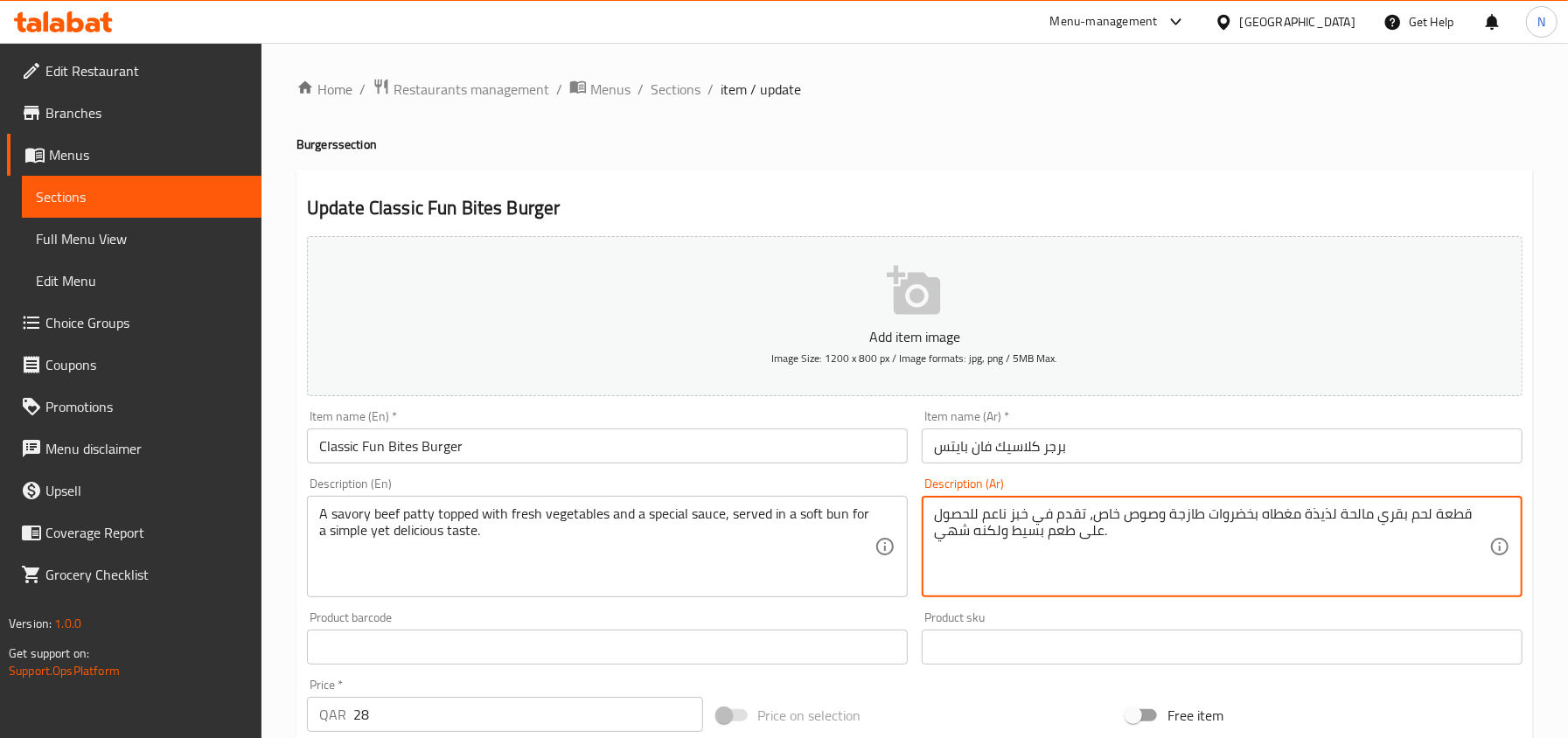
drag, startPoint x: 1009, startPoint y: 518, endPoint x: 1029, endPoint y: 519, distance: 20.0
click at [1029, 519] on textarea "قطعة لحم بقري مالحة لذيذة مغطاه بخضروات طازجة وصوص خاص، تقدم في خبز ناعم للحصول…" at bounding box center [1210, 546] width 555 height 84
type textarea "قطعة لحم بقري مالحة لذيذة مغطاه بخضروات طازجة وصوص خاص، تقدم في كيزر ناعم للحصو…"
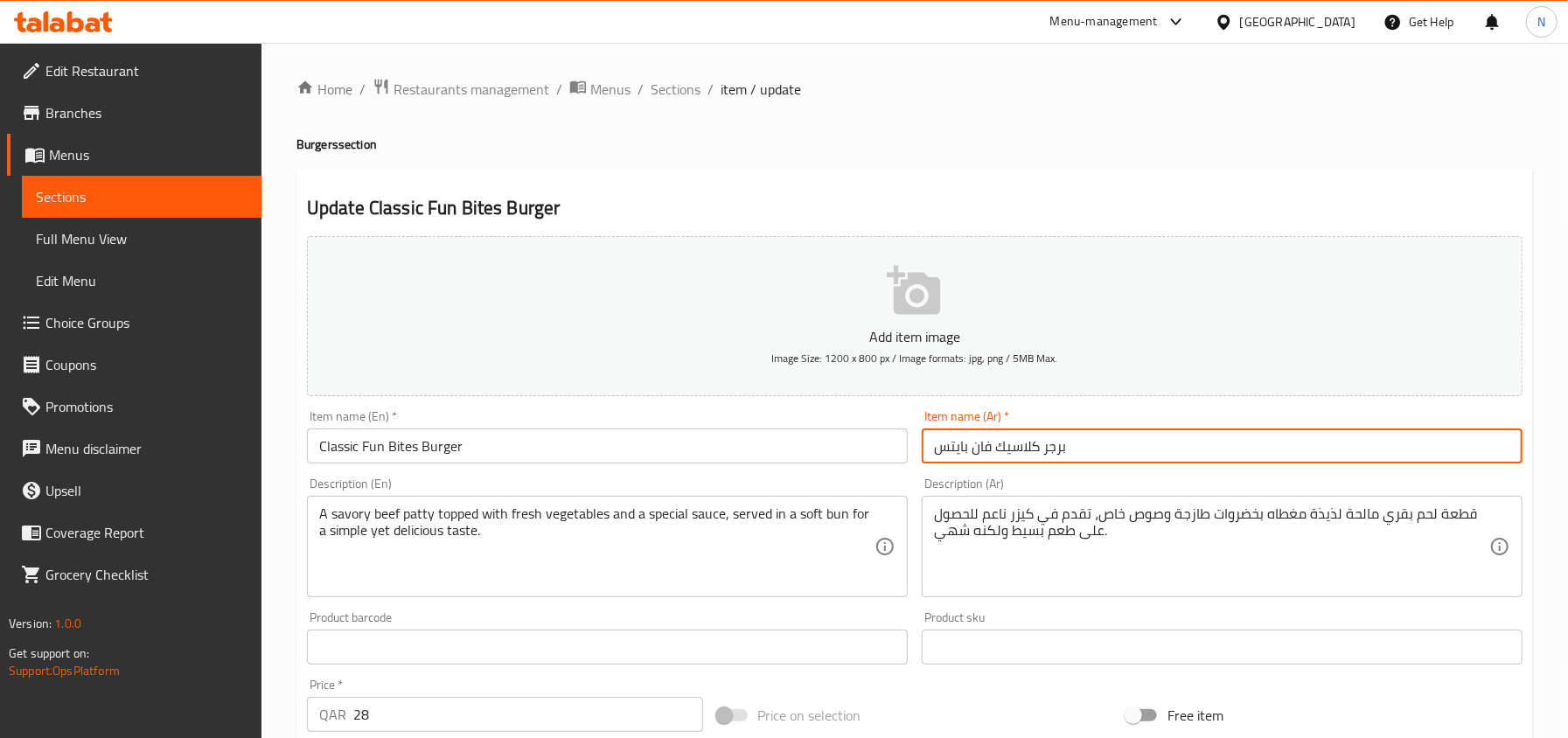
click at [1072, 451] on input "برجر كلاسيك فان بايتس" at bounding box center [1221, 446] width 600 height 35
click at [666, 98] on span "Sections" at bounding box center [675, 88] width 50 height 21
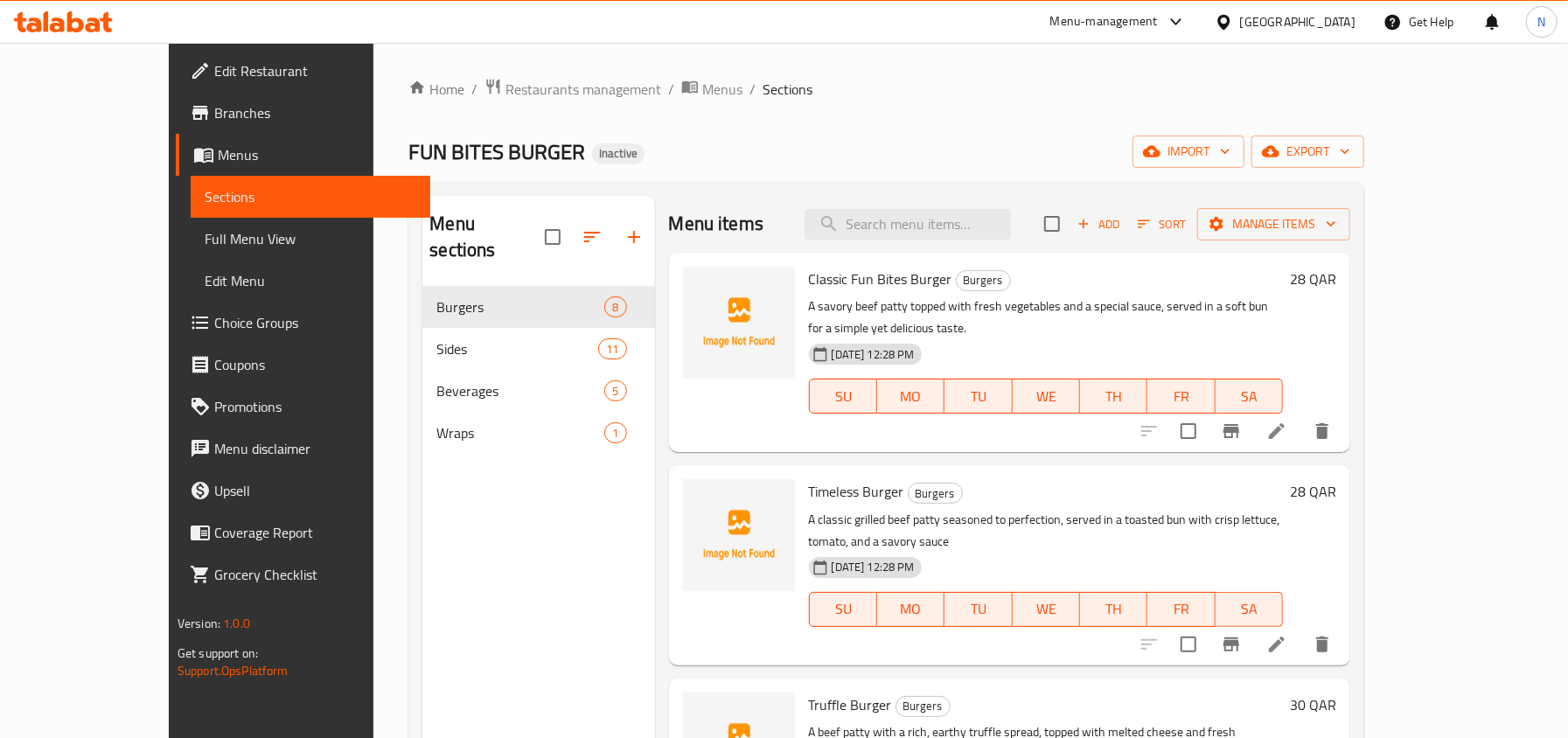
click at [805, 179] on div "Home / Restaurants management / Menus / Sections FUN BITES BURGER Inactive impo…" at bounding box center [886, 512] width 956 height 870
click at [1301, 629] on li at bounding box center [1276, 645] width 49 height 31
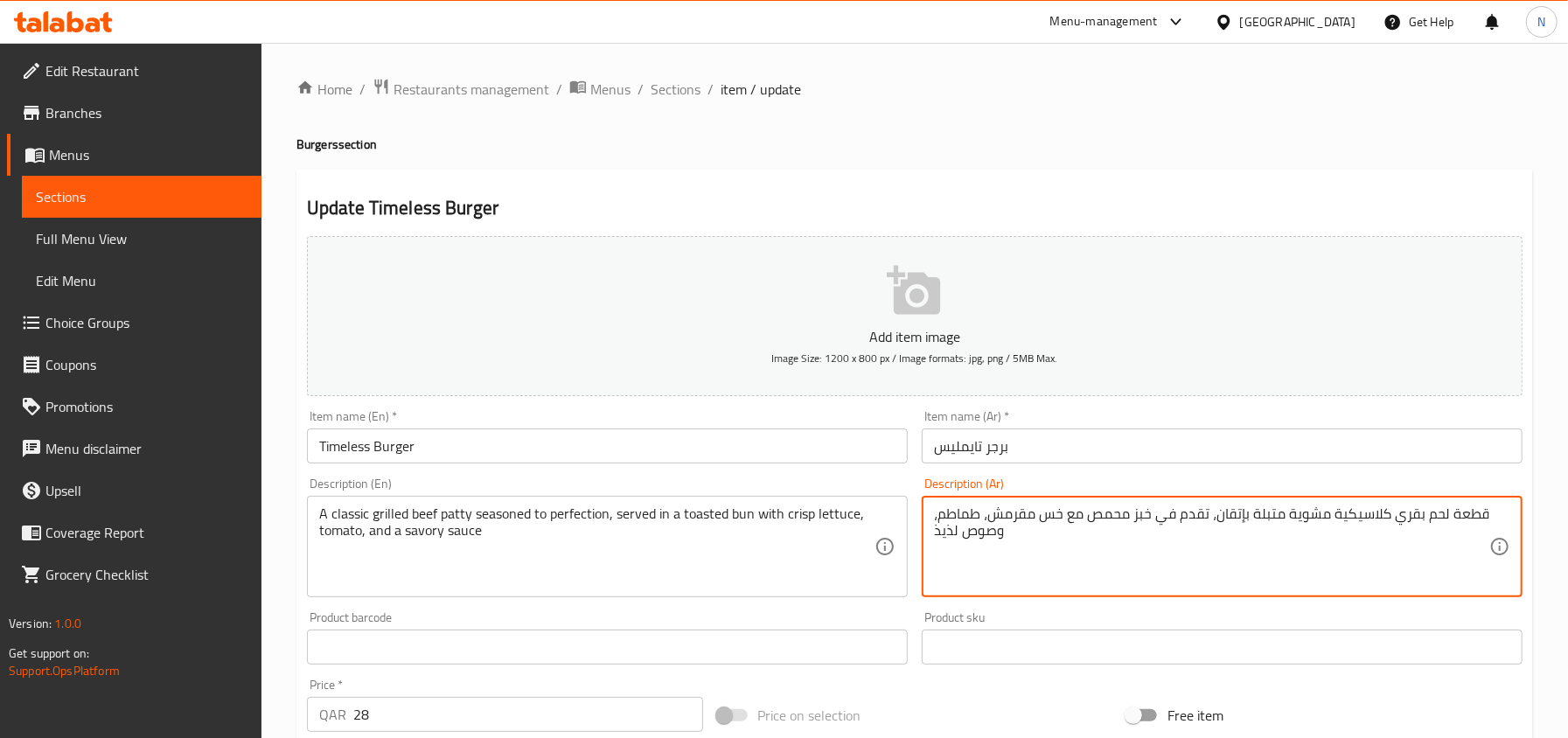
drag, startPoint x: 1133, startPoint y: 518, endPoint x: 1148, endPoint y: 521, distance: 15.3
click at [1148, 521] on textarea "قطعة لحم بقري كلاسيكية مشوية متبلة بإتقان، تقدم في خبز محمص مع خس مقرمش، طماطم،…" at bounding box center [1210, 546] width 555 height 84
drag, startPoint x: 958, startPoint y: 530, endPoint x: 926, endPoint y: 536, distance: 32.6
click at [926, 536] on div "قطعة لحم بقري كلاسيكية مشوية متبلة بإتقان، تقدم في كيزر محمص مع خس مقرمش، طماطم…" at bounding box center [1221, 546] width 600 height 101
type textarea "قطعة لحم بقري كلاسيكية مشوية متبلة بإتقان، تقدم في كيزر محمص مع خس مقرمش، طماطم…"
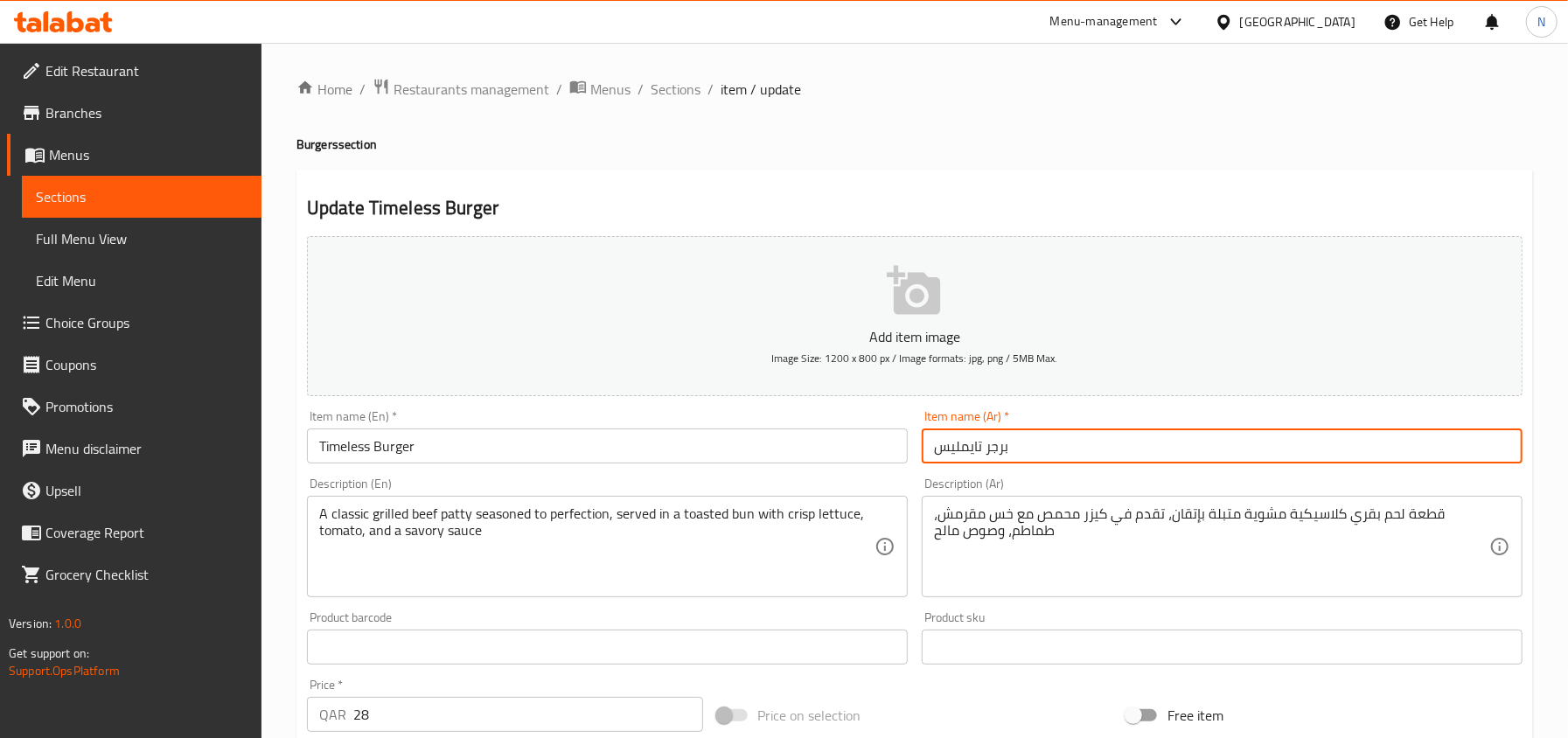
click at [1029, 462] on input "برجر تايمليس" at bounding box center [1221, 446] width 600 height 35
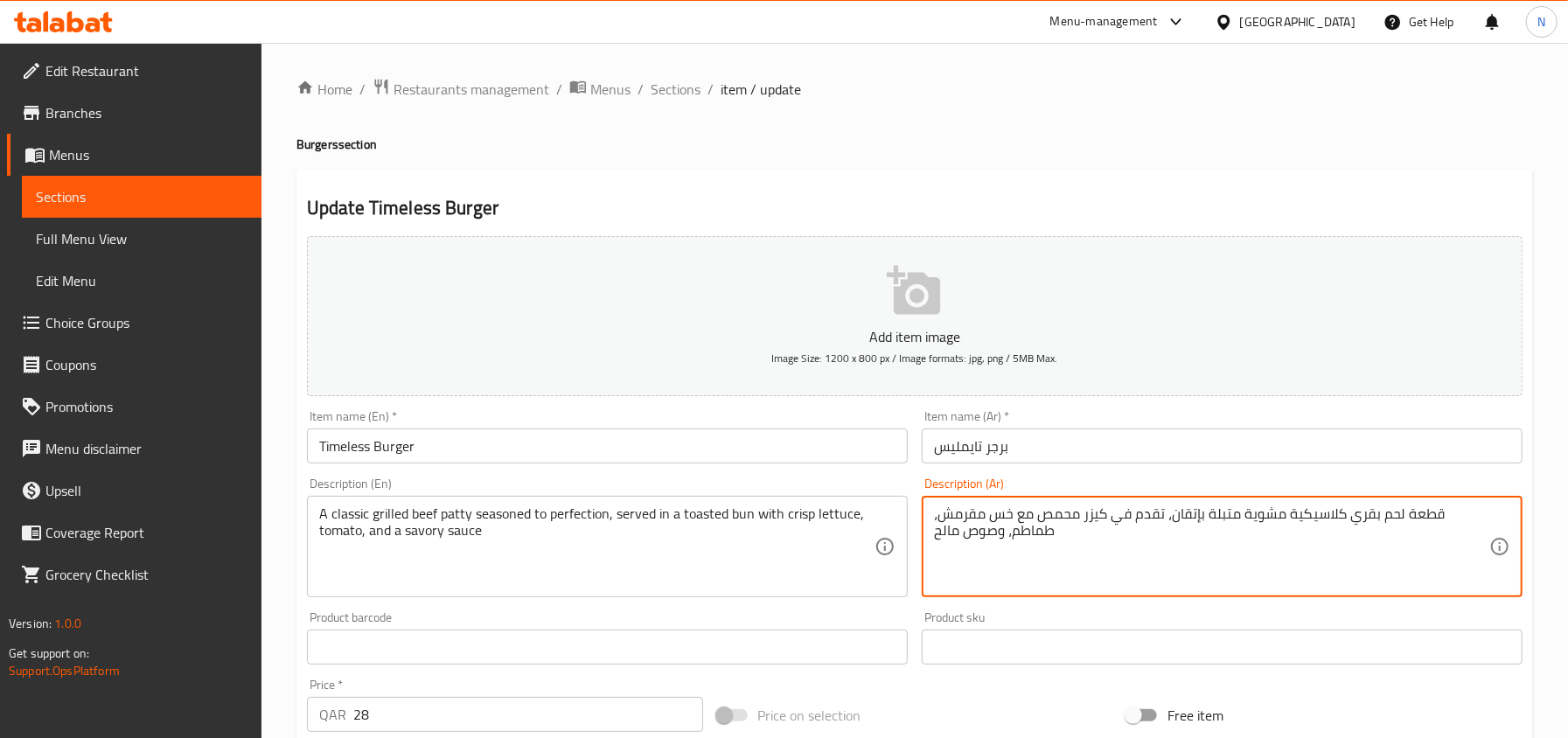
click at [1002, 441] on input "برجر تايمليس" at bounding box center [1221, 446] width 600 height 35
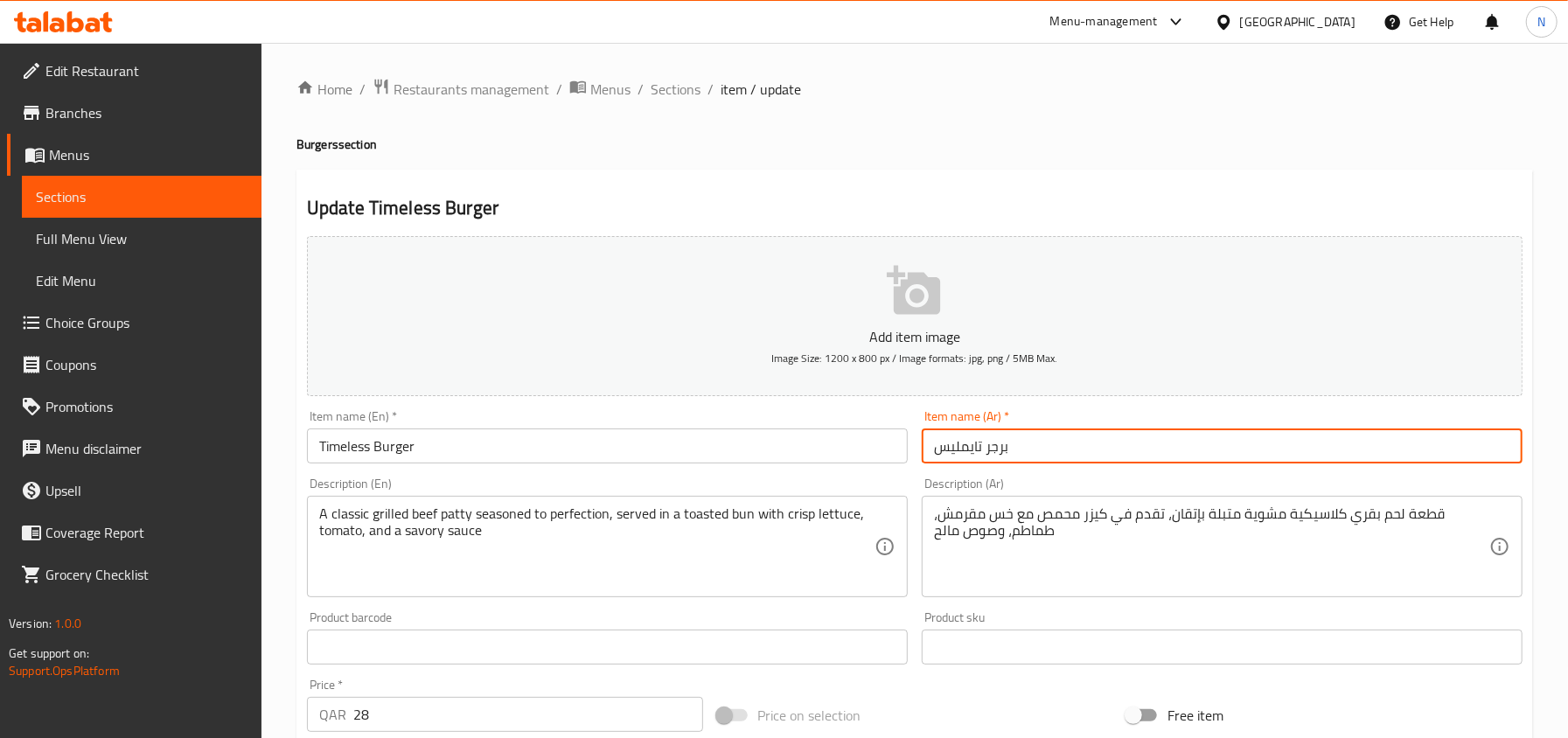
click at [662, 85] on span "Sections" at bounding box center [675, 88] width 50 height 21
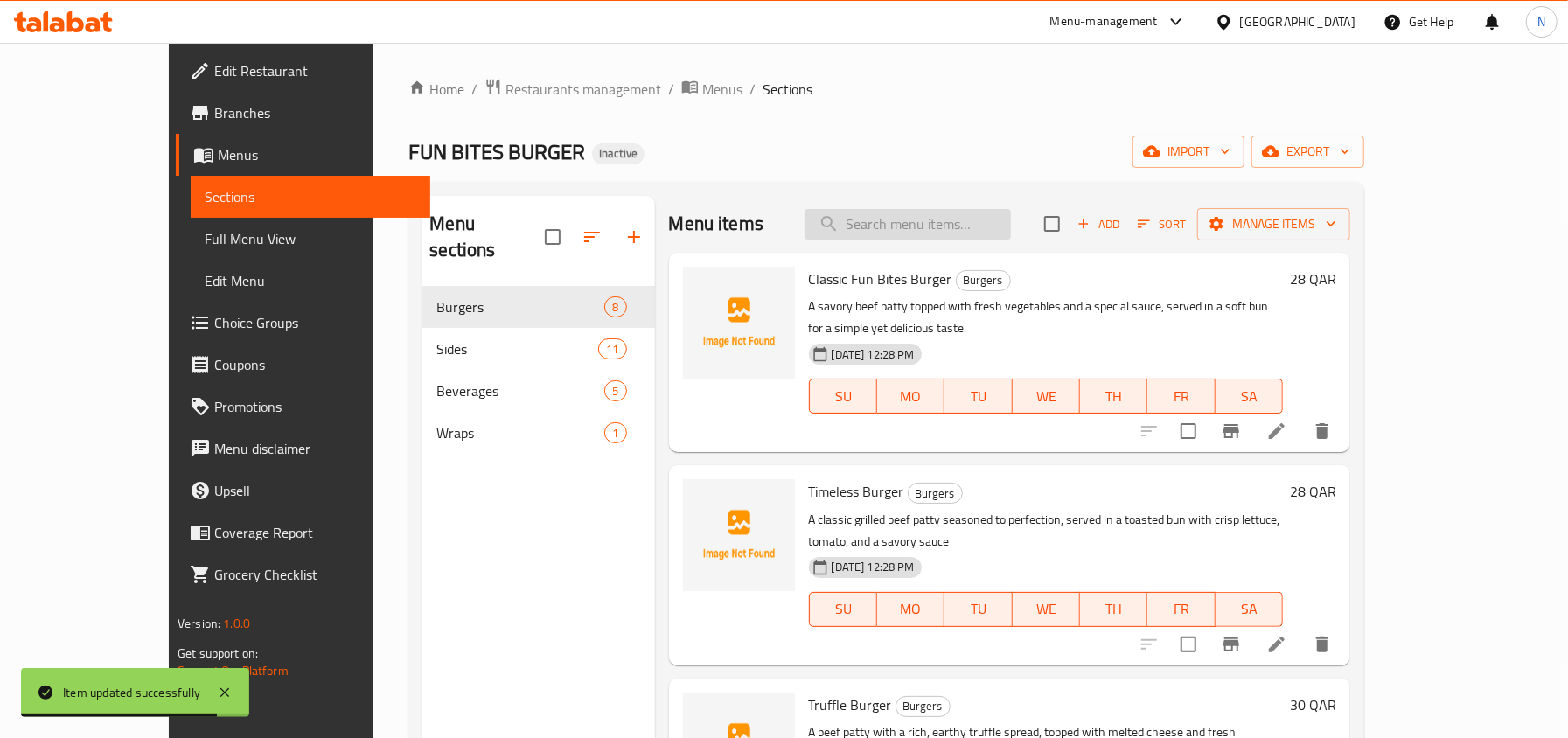
click at [924, 213] on input "search" at bounding box center [908, 224] width 206 height 30
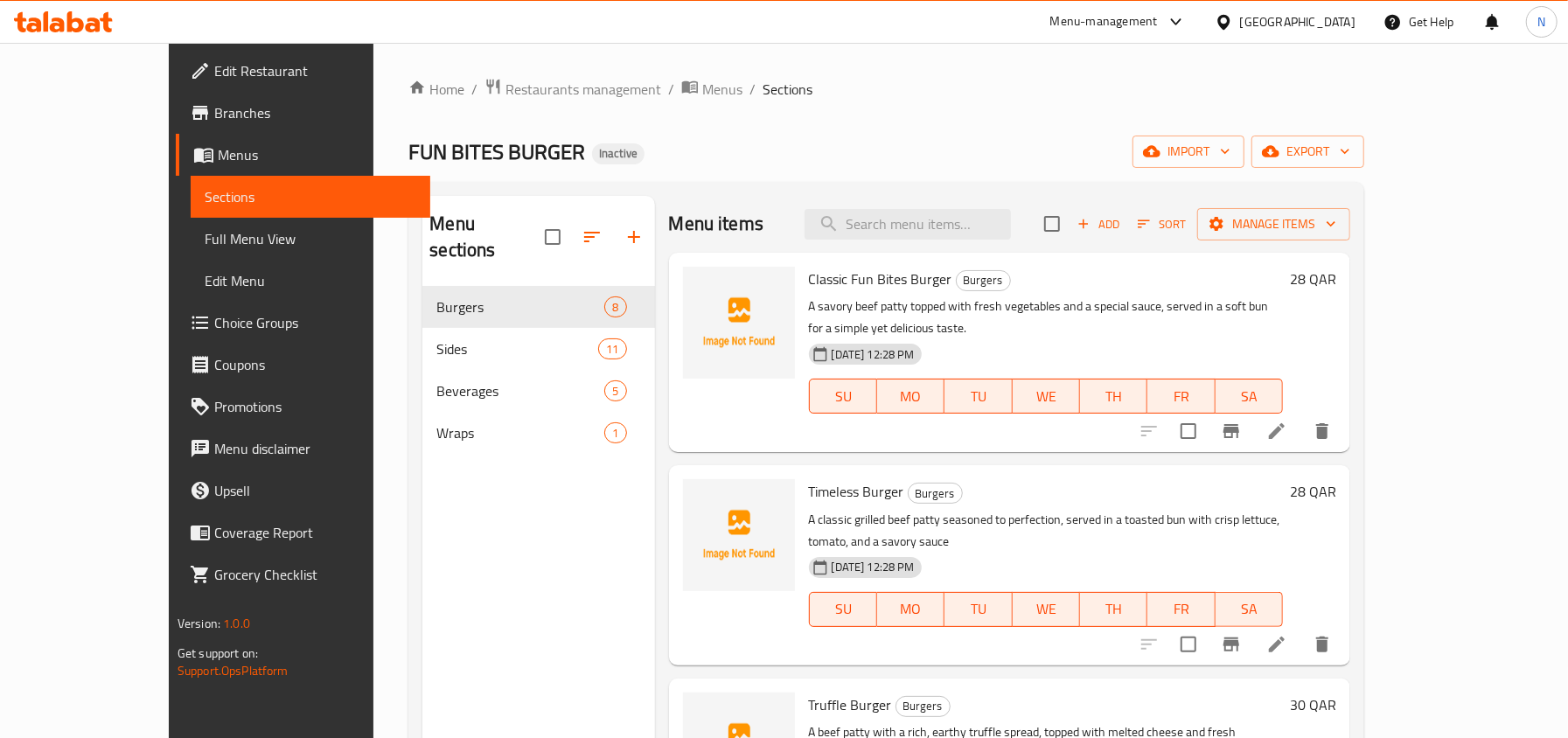
paste input "Truffle Burger"
type input "Truffle Burger"
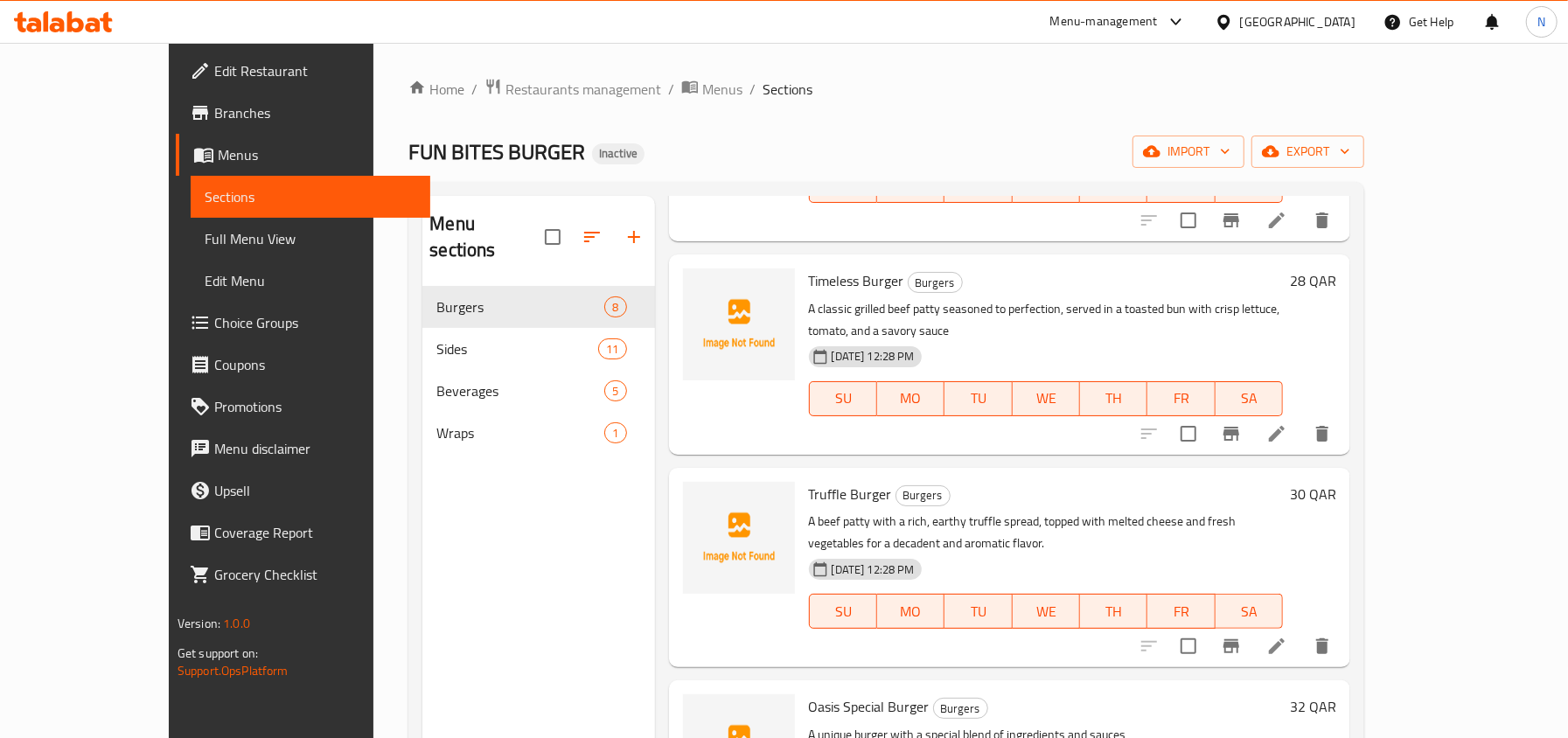
scroll to position [233, 0]
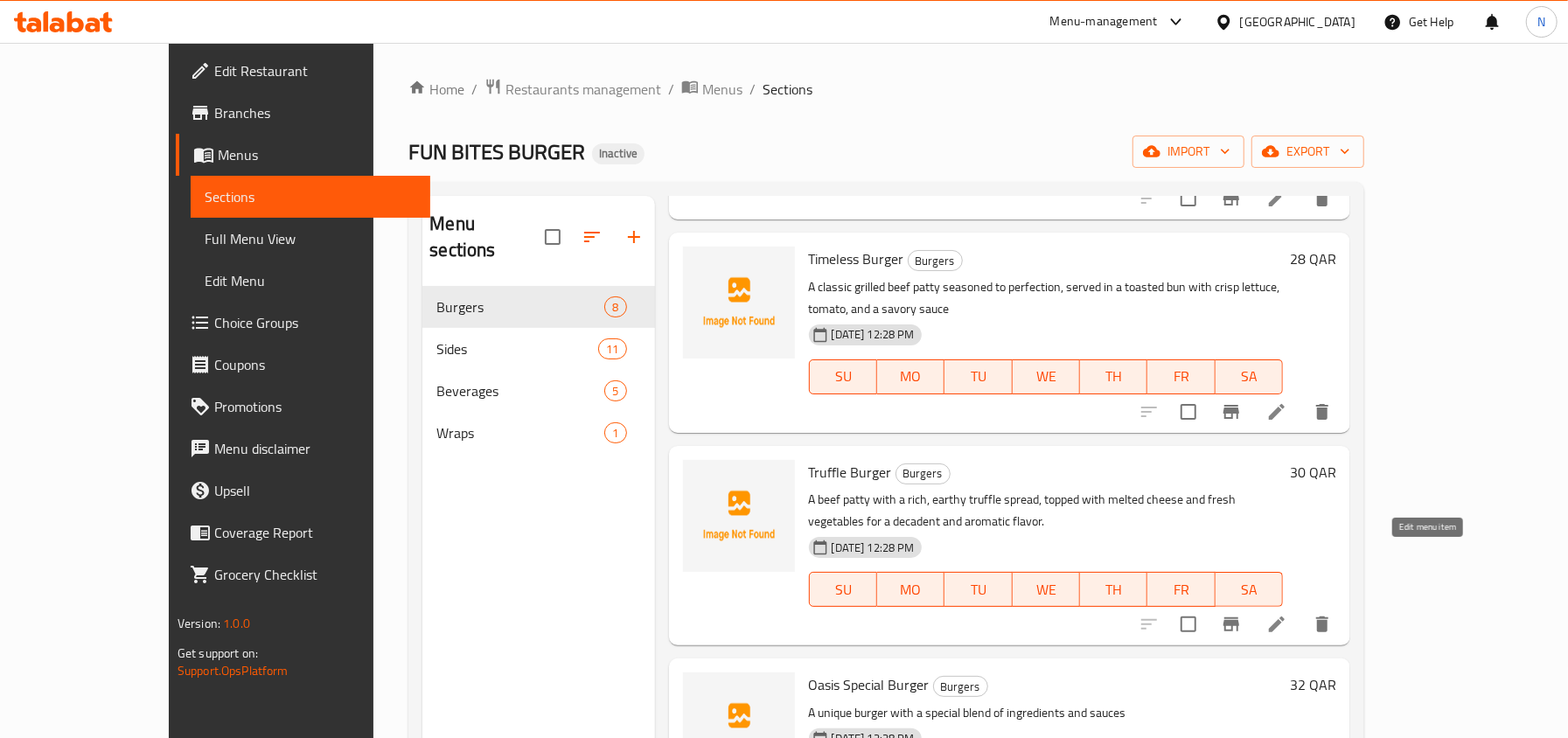
click at [1287, 614] on icon at bounding box center [1276, 624] width 21 height 21
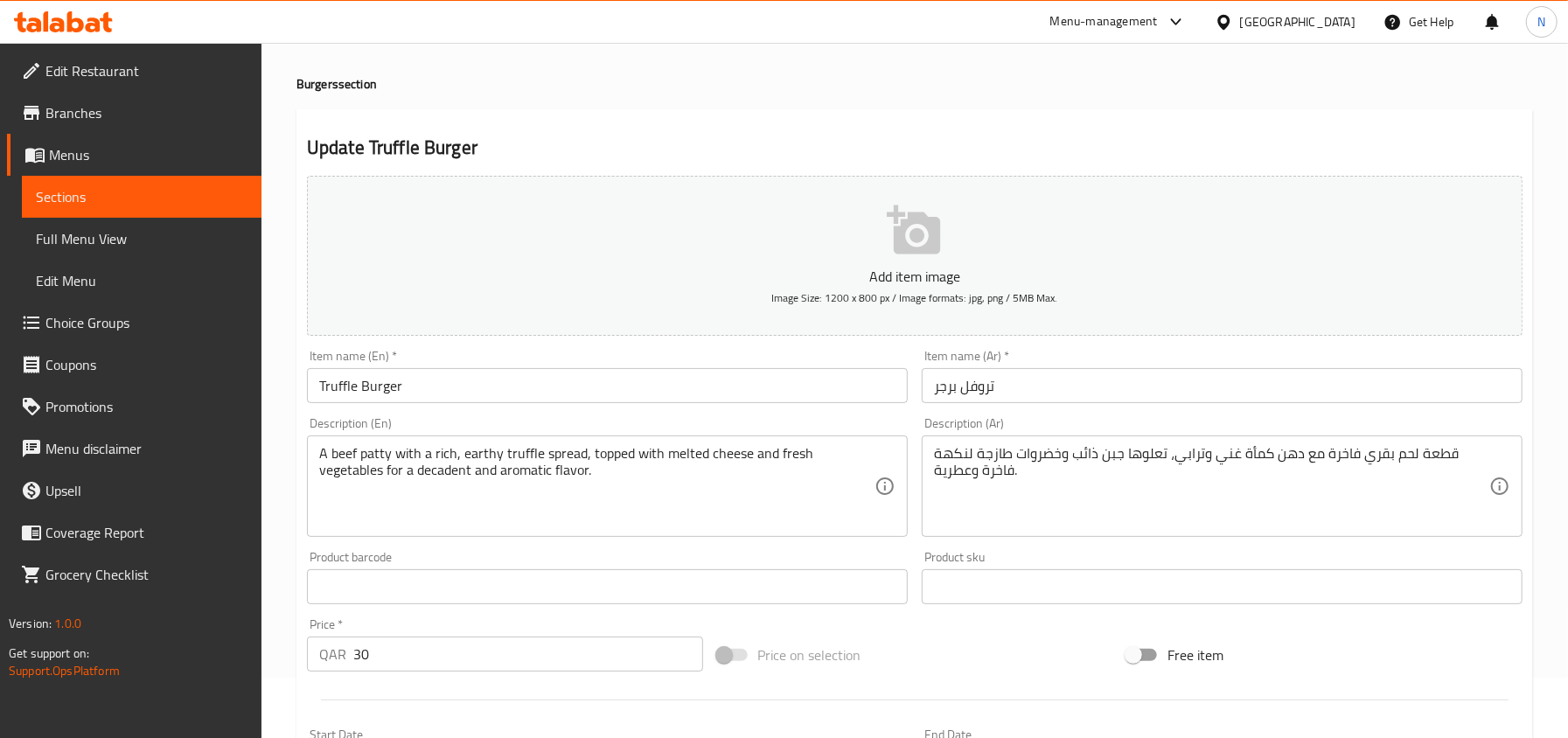
scroll to position [116, 0]
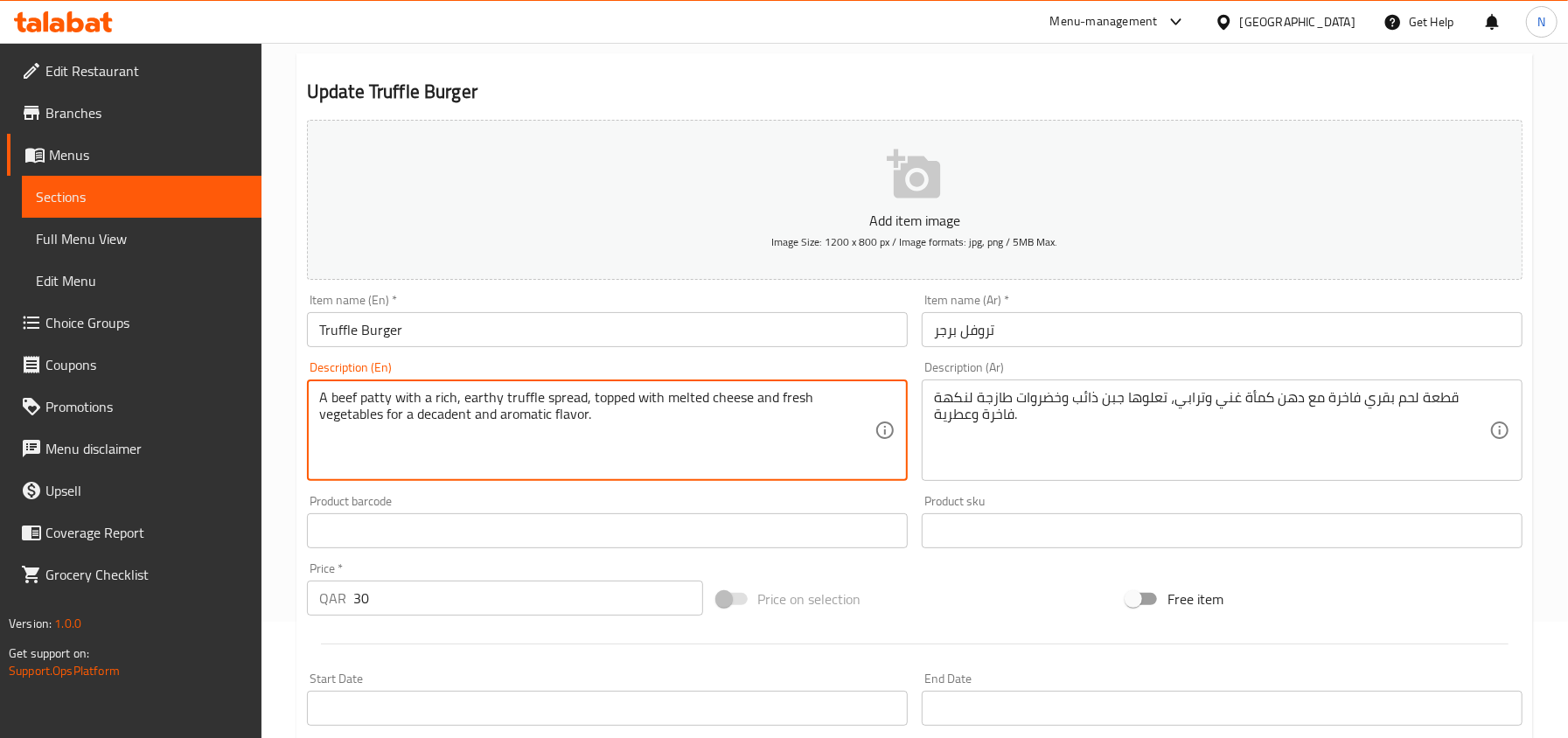
paste textarea "gourmet"
type textarea "A gourmet beef patty with a rich, earthy truffle spread, topped with melted che…"
click at [351, 395] on textarea "A gourmet beef patty with a rich, earthy truffle spread, topped with melted che…" at bounding box center [596, 430] width 555 height 84
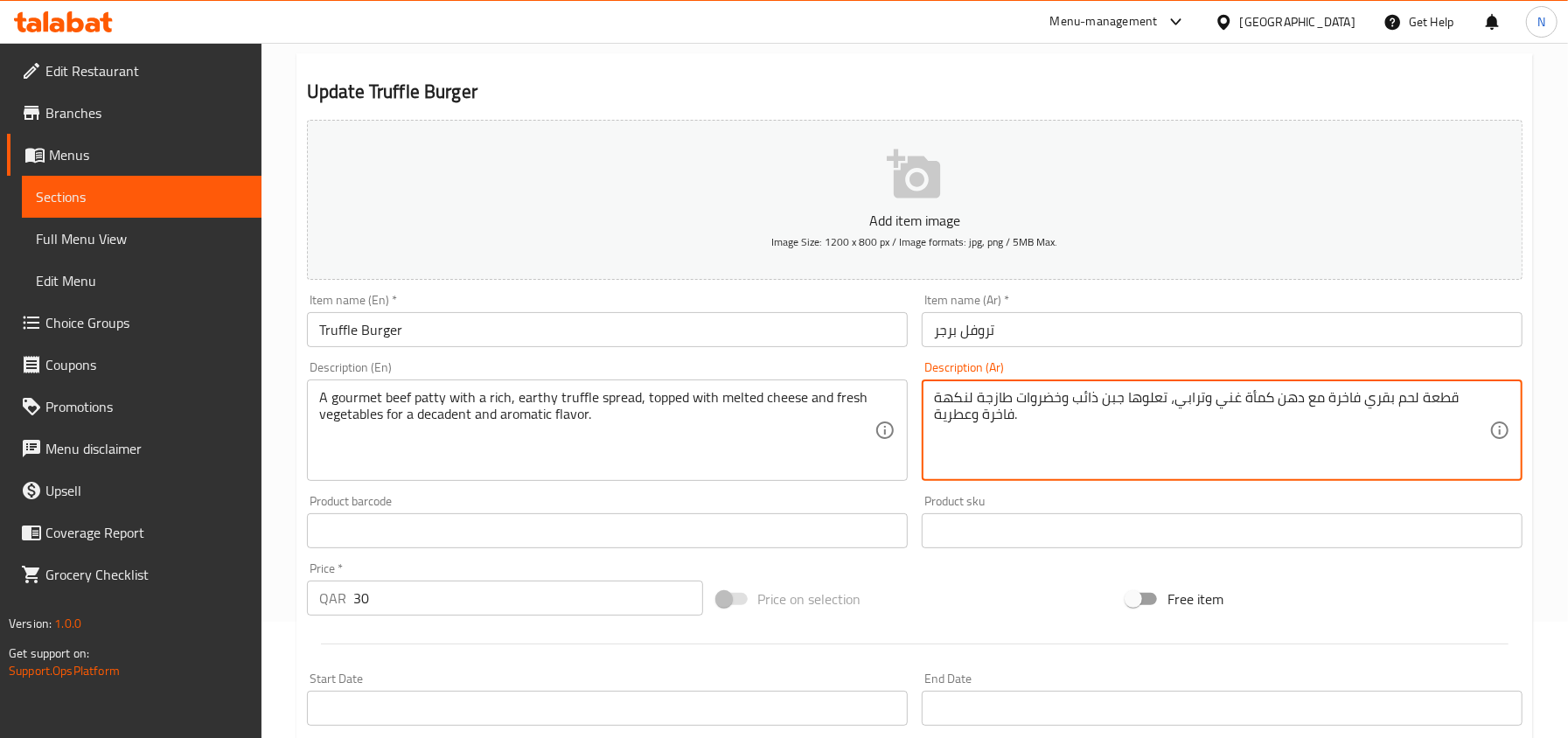
drag, startPoint x: 1358, startPoint y: 397, endPoint x: 1392, endPoint y: 403, distance: 34.5
click at [1392, 403] on textarea "قطعة لحم بقري فاخرة مع دهن كمأة غني وترابي، تعلوها جبن ذائب وخضروات طازجة لنكهة…" at bounding box center [1210, 430] width 555 height 84
click at [1319, 406] on textarea "قطعة لحم بقري جورميت مع دهن كمأة غني وترابي، تعلوها جبن ذائب وخضروات طازجة لنكه…" at bounding box center [1210, 430] width 555 height 84
drag, startPoint x: 1299, startPoint y: 395, endPoint x: 1239, endPoint y: 403, distance: 60.5
click at [1239, 403] on textarea "قطعة لحم بقري جورميت مع دهن كمأة غني وترابي، تعلوها جبن ذائب وخضروات طازجة لنكه…" at bounding box center [1210, 430] width 555 height 84
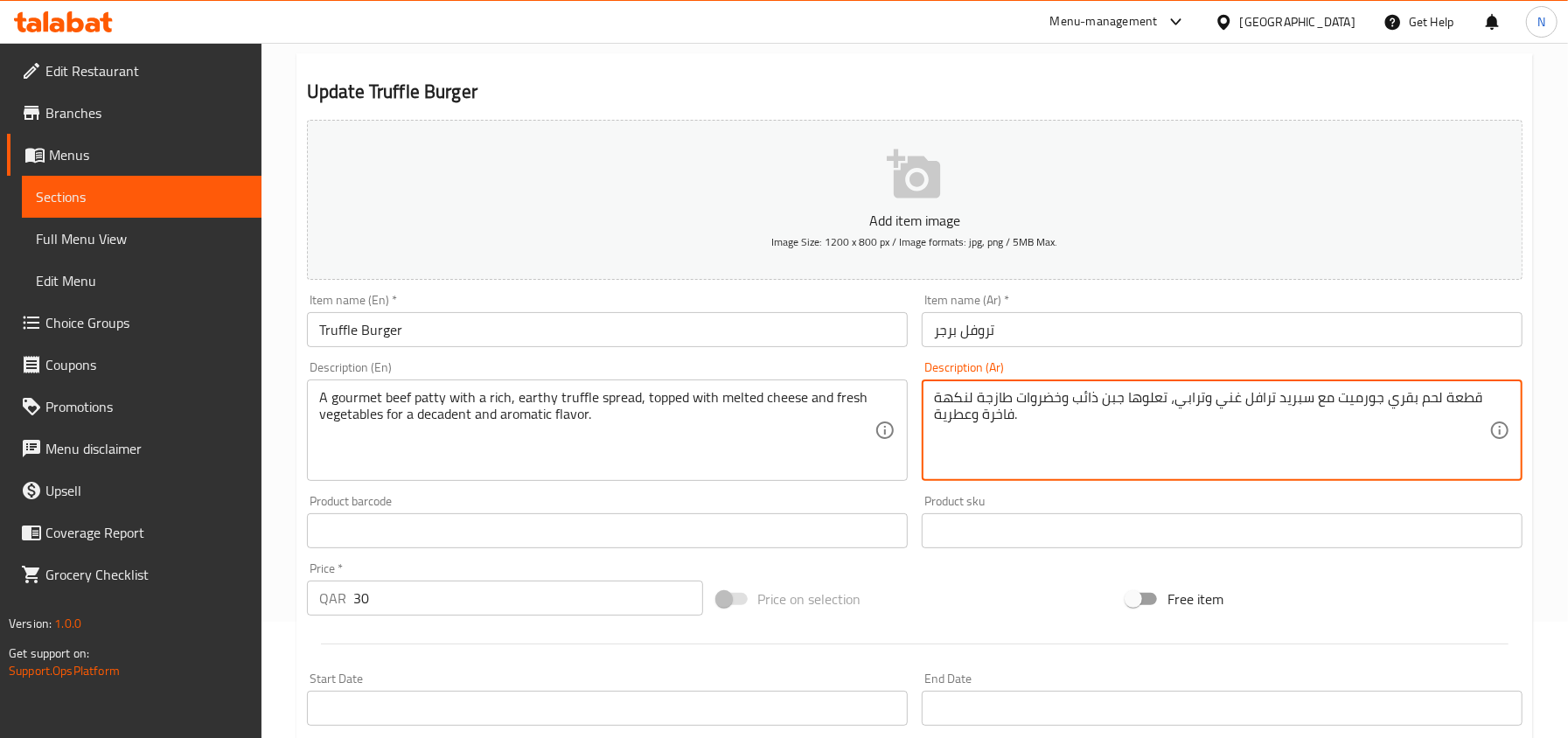
type textarea "قطعة لحم بقري جورميت مع سبريد ترافل غني وترابي، تعلوها جبن ذائب وخضروات طازجة ل…"
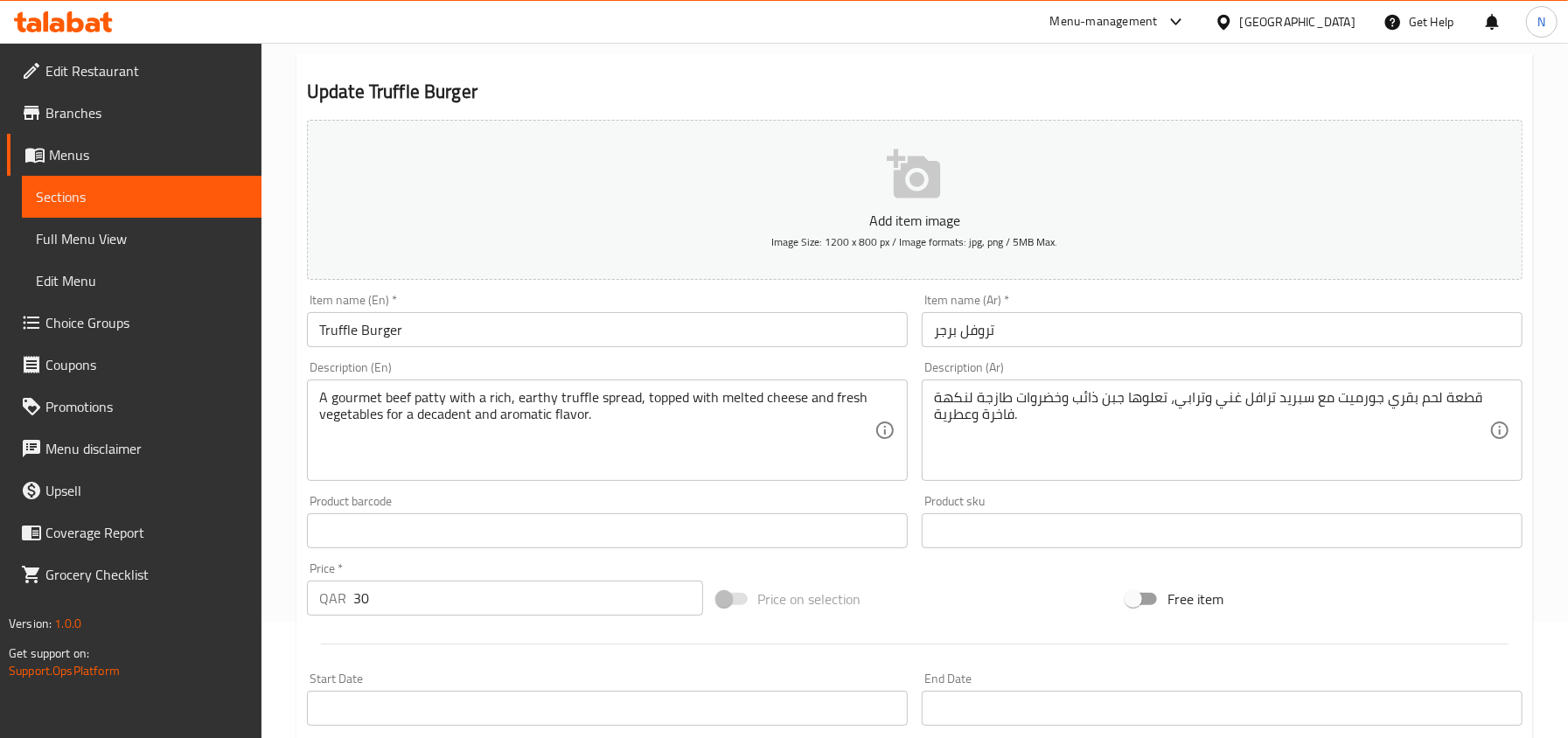
click at [1045, 377] on div "Description (Ar) قطعة لحم بقري جورميت مع سبريد ترافل غني وترابي، تعلوها جبن ذائ…" at bounding box center [1221, 422] width 600 height 120
click at [1036, 343] on input "تروفل برجر" at bounding box center [1221, 330] width 600 height 35
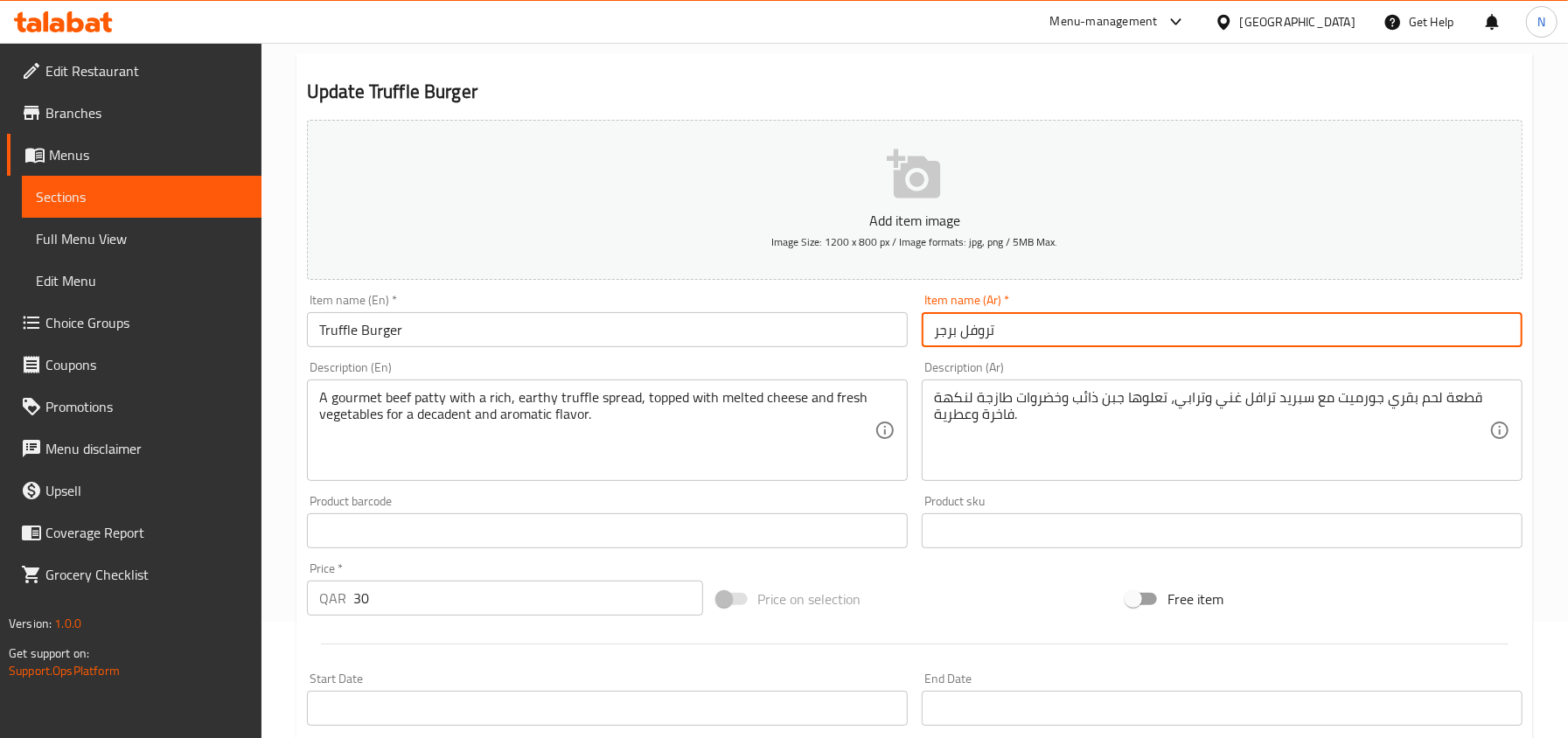
click at [386, 333] on input "Truffle Burger" at bounding box center [606, 330] width 600 height 35
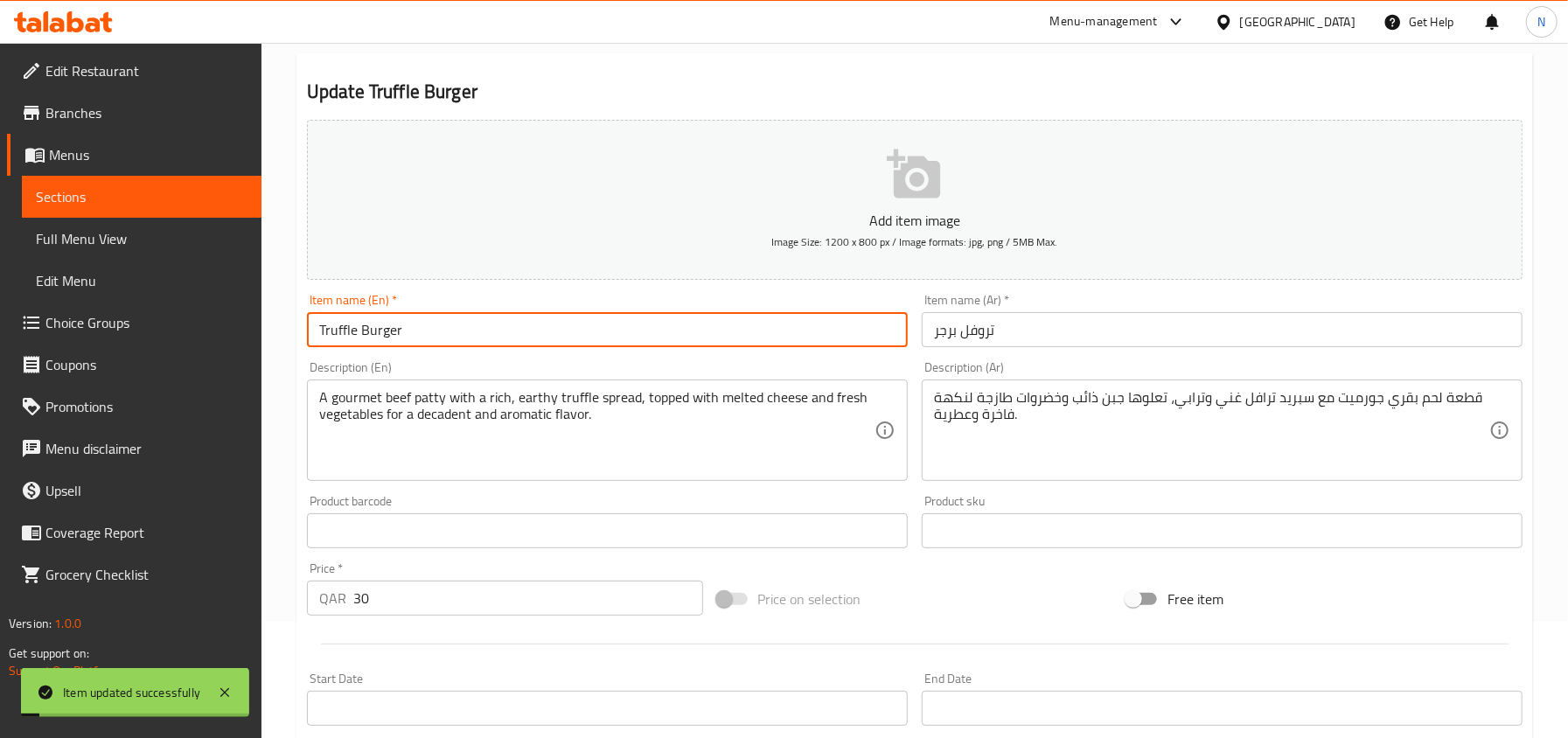
click at [386, 333] on input "Truffle Burger" at bounding box center [606, 330] width 600 height 35
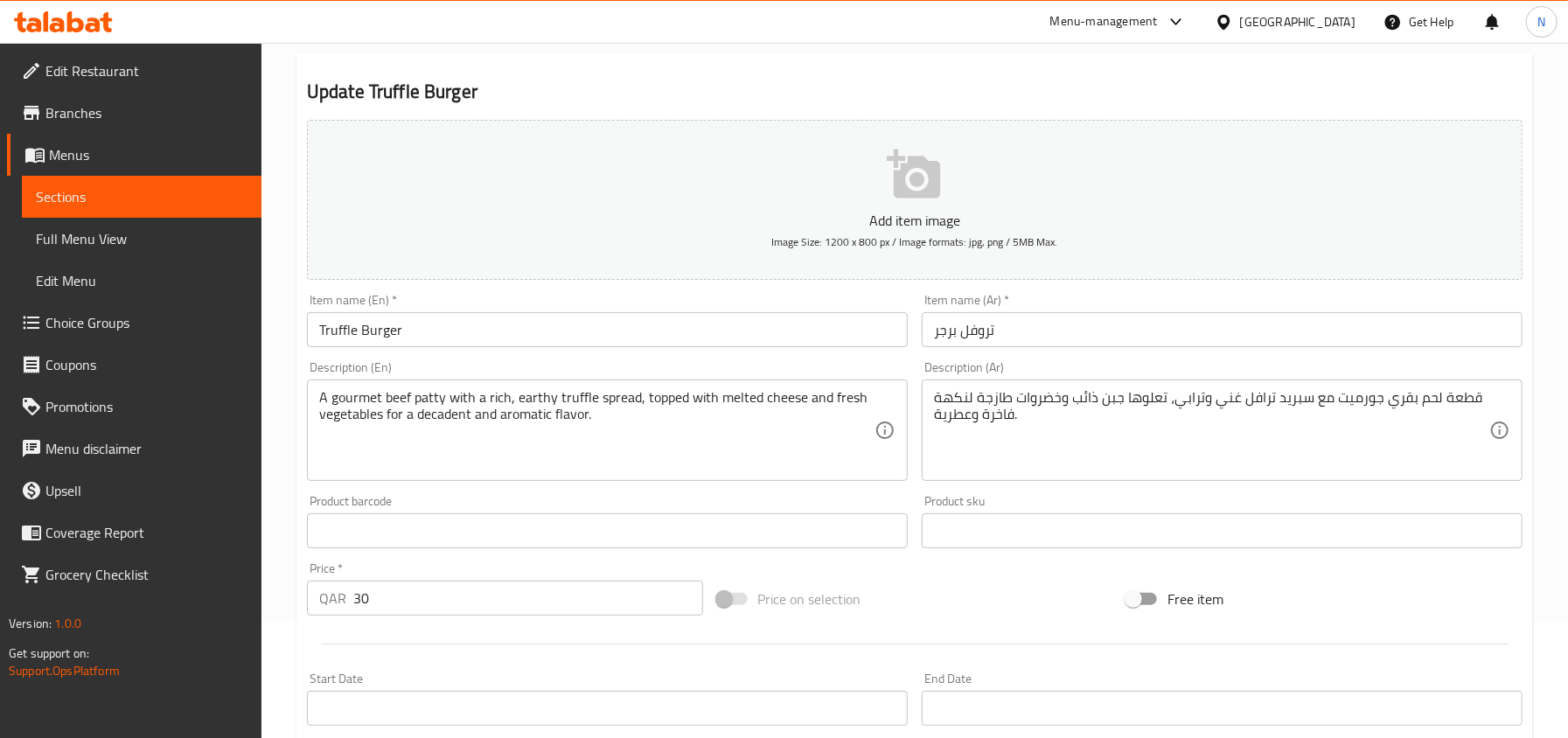
scroll to position [0, 0]
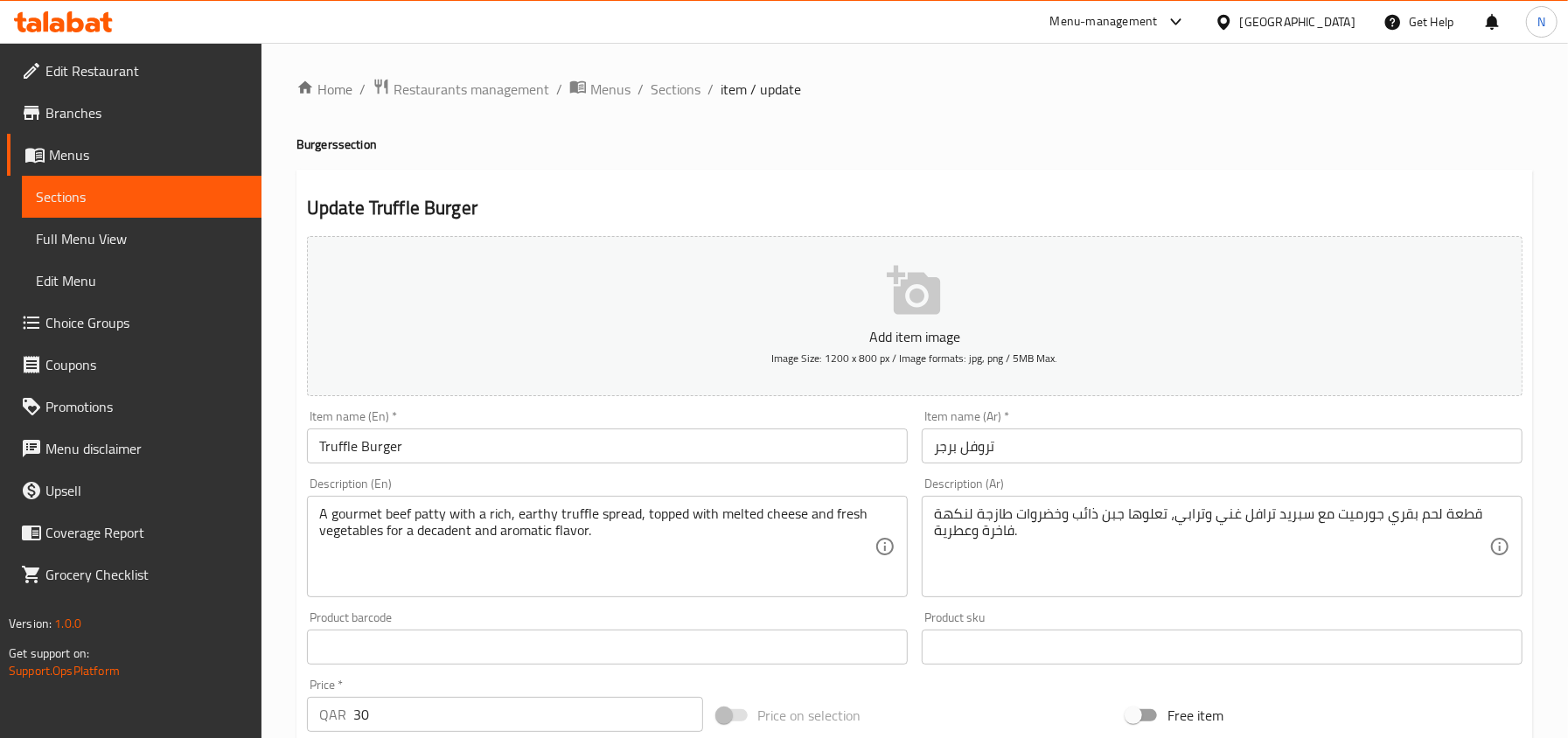
click at [683, 105] on div "Home / Restaurants management / Menus / Sections / item / update Burgers sectio…" at bounding box center [915, 639] width 1236 height 1123
click at [471, 453] on input "Truffle Burger" at bounding box center [606, 446] width 600 height 35
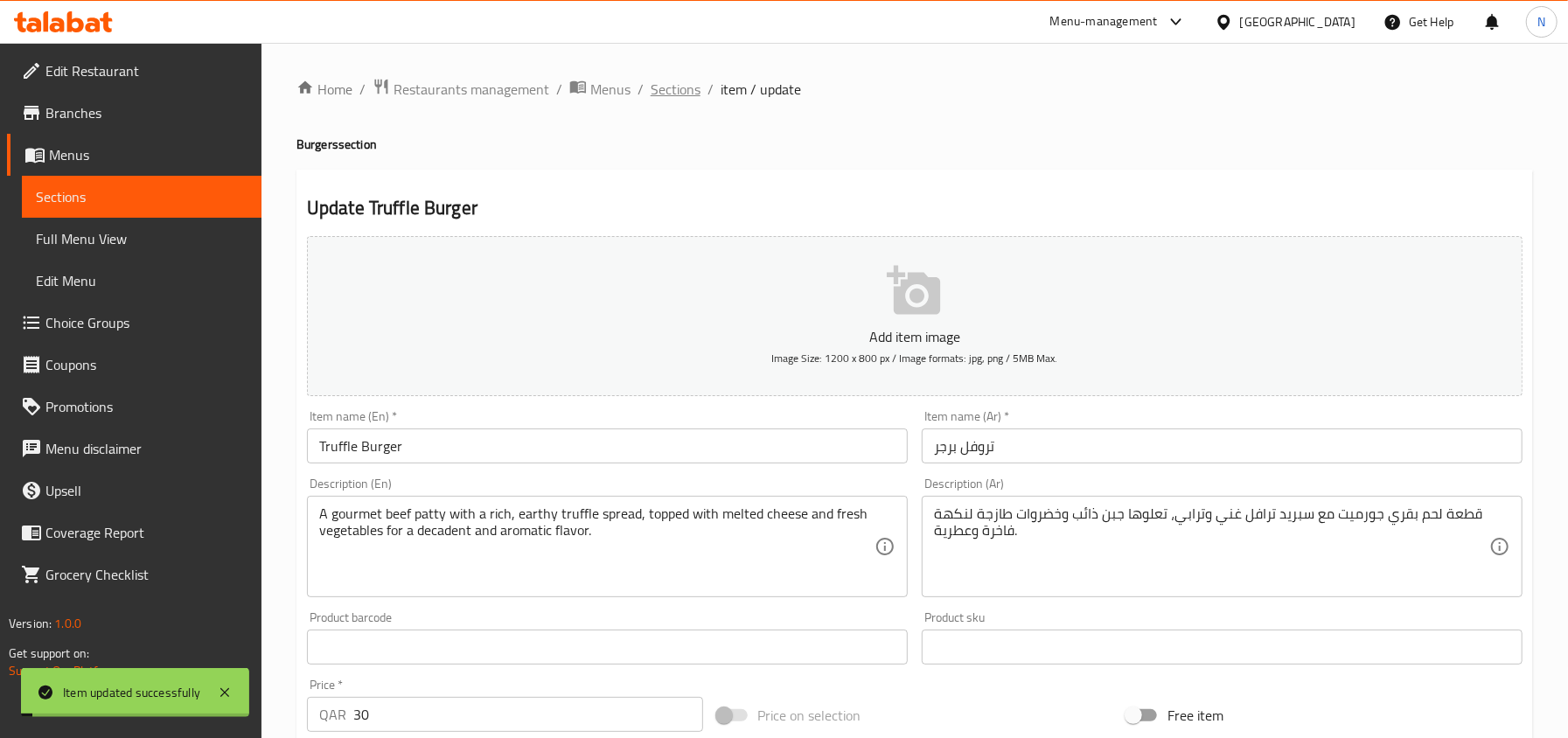
click at [679, 87] on span "Sections" at bounding box center [675, 88] width 50 height 21
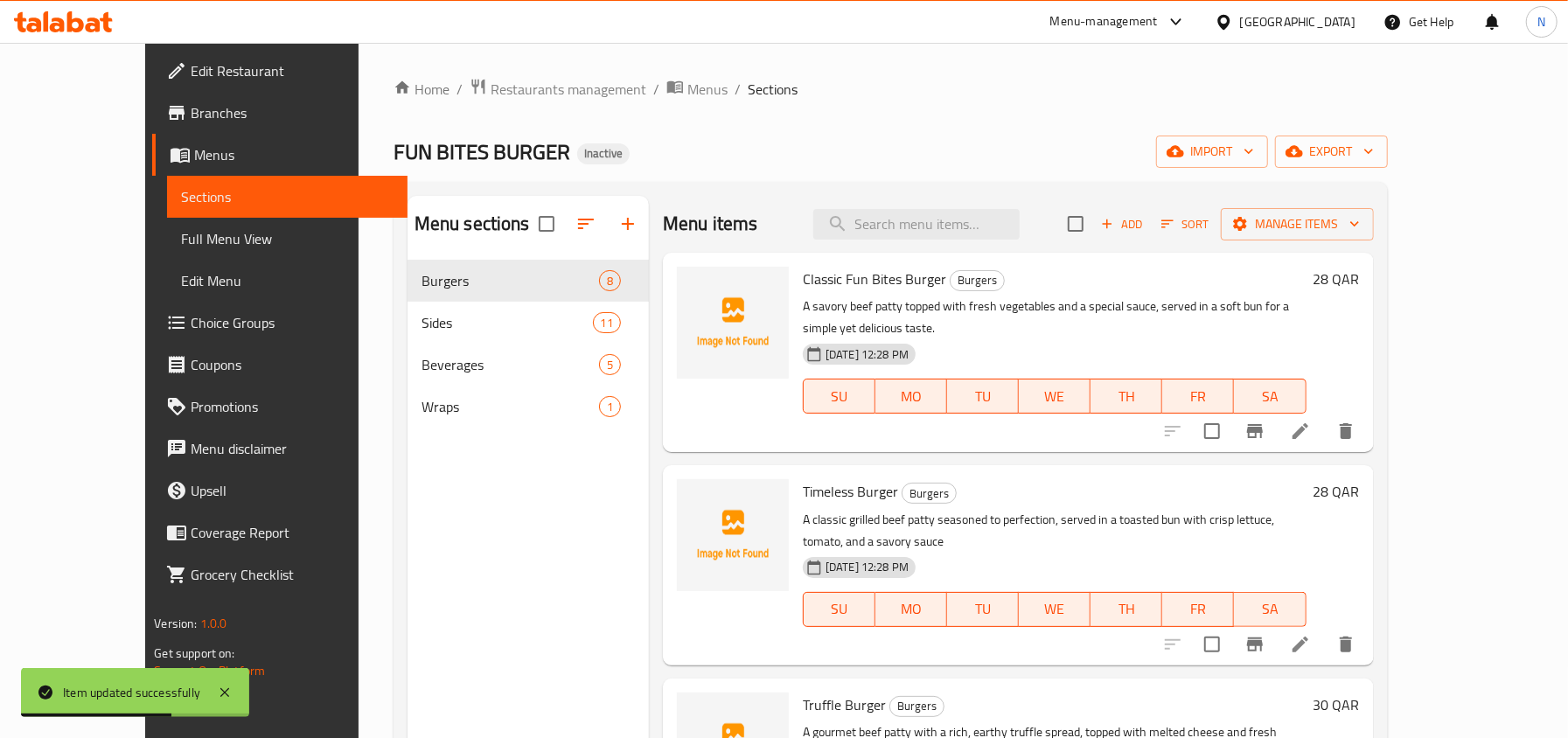
click at [969, 250] on div "Menu items Add Sort Manage items" at bounding box center [1019, 224] width 711 height 57
click at [959, 233] on input "search" at bounding box center [917, 224] width 206 height 30
paste input "Oasis Special Burger"
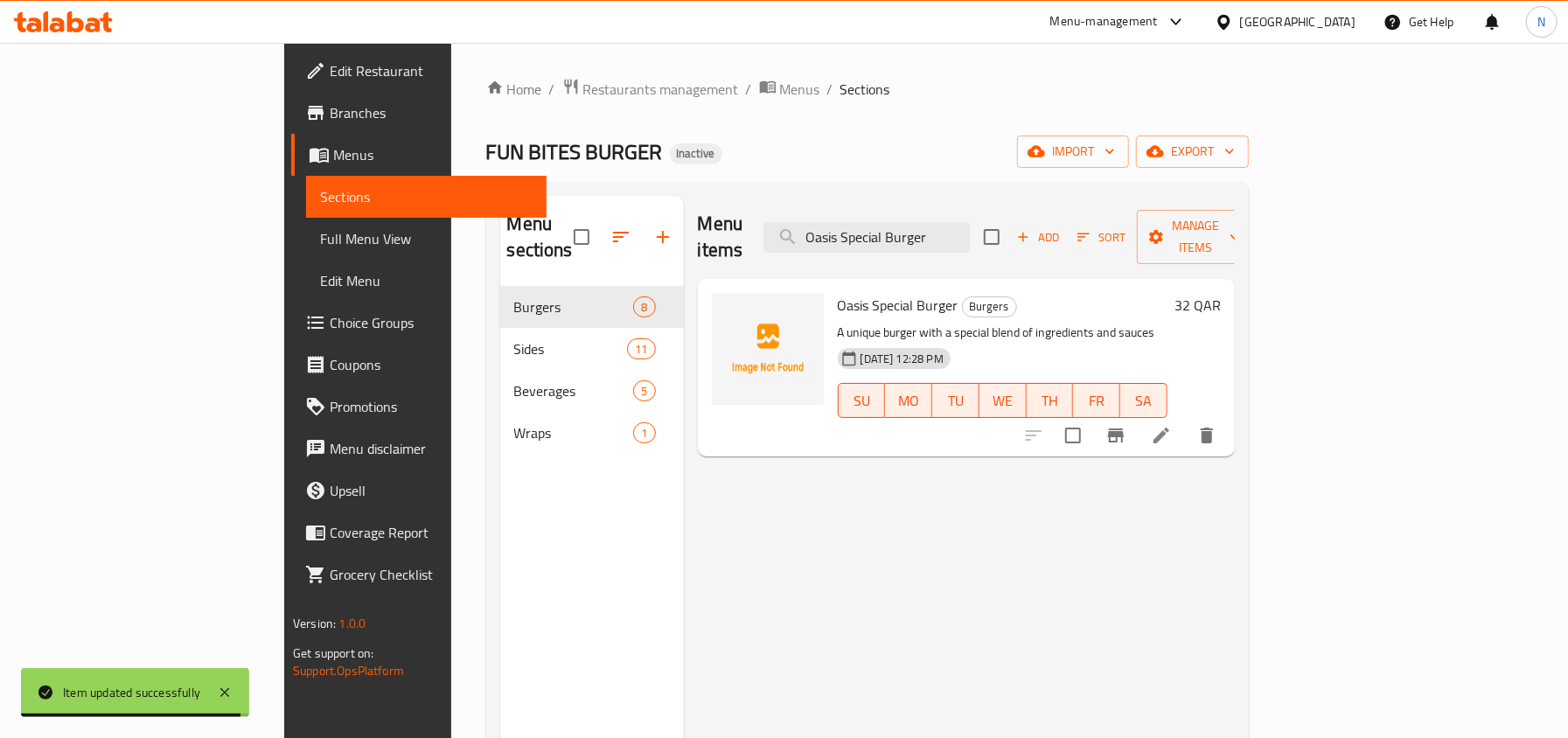
type input "Oasis Special Burger"
click at [1186, 420] on li at bounding box center [1161, 435] width 49 height 31
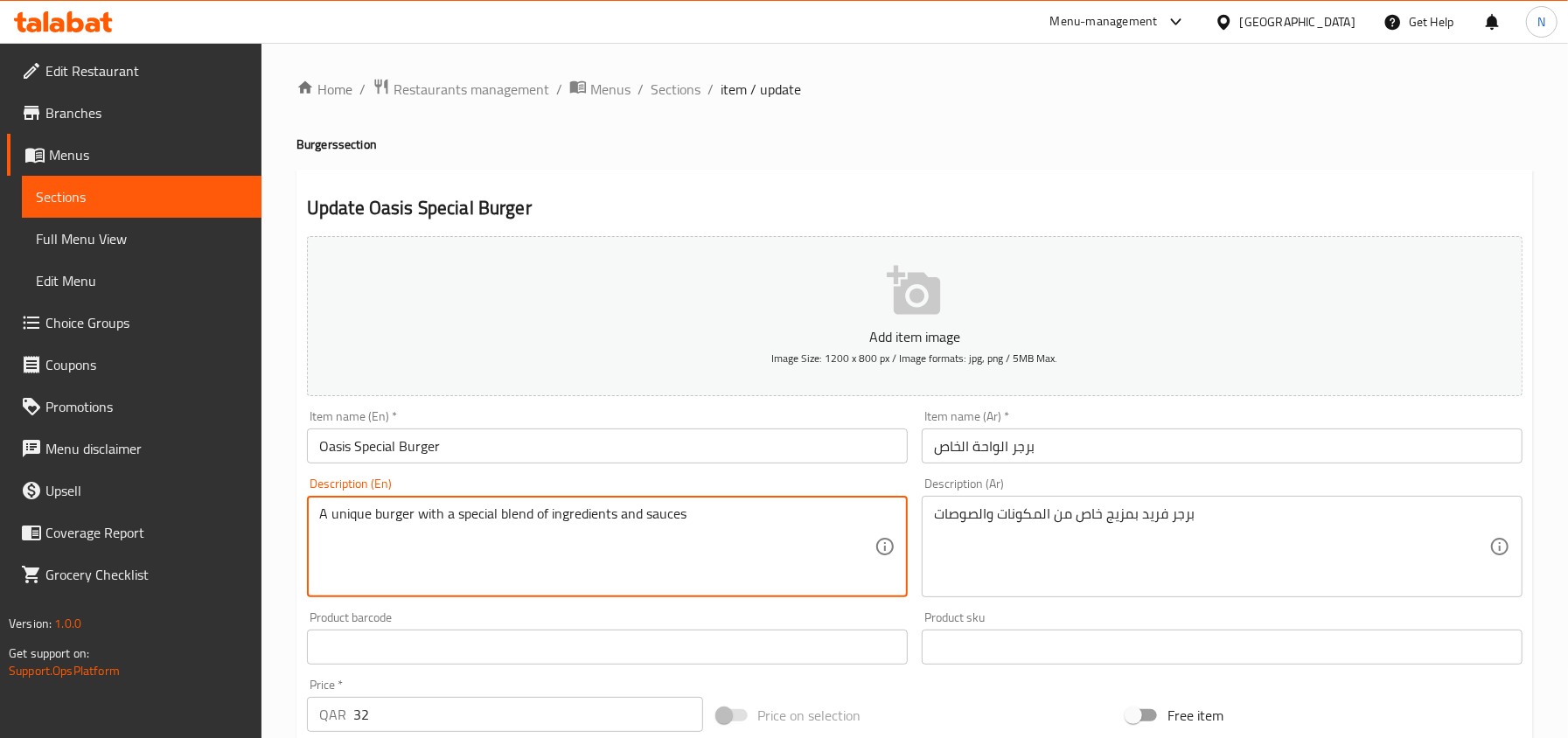
click at [683, 529] on textarea "A unique burger with a special blend of ingredients and sauces" at bounding box center [596, 546] width 555 height 84
click at [721, 527] on textarea "A unique burger with a special blend of ingredients and sauces" at bounding box center [596, 546] width 555 height 84
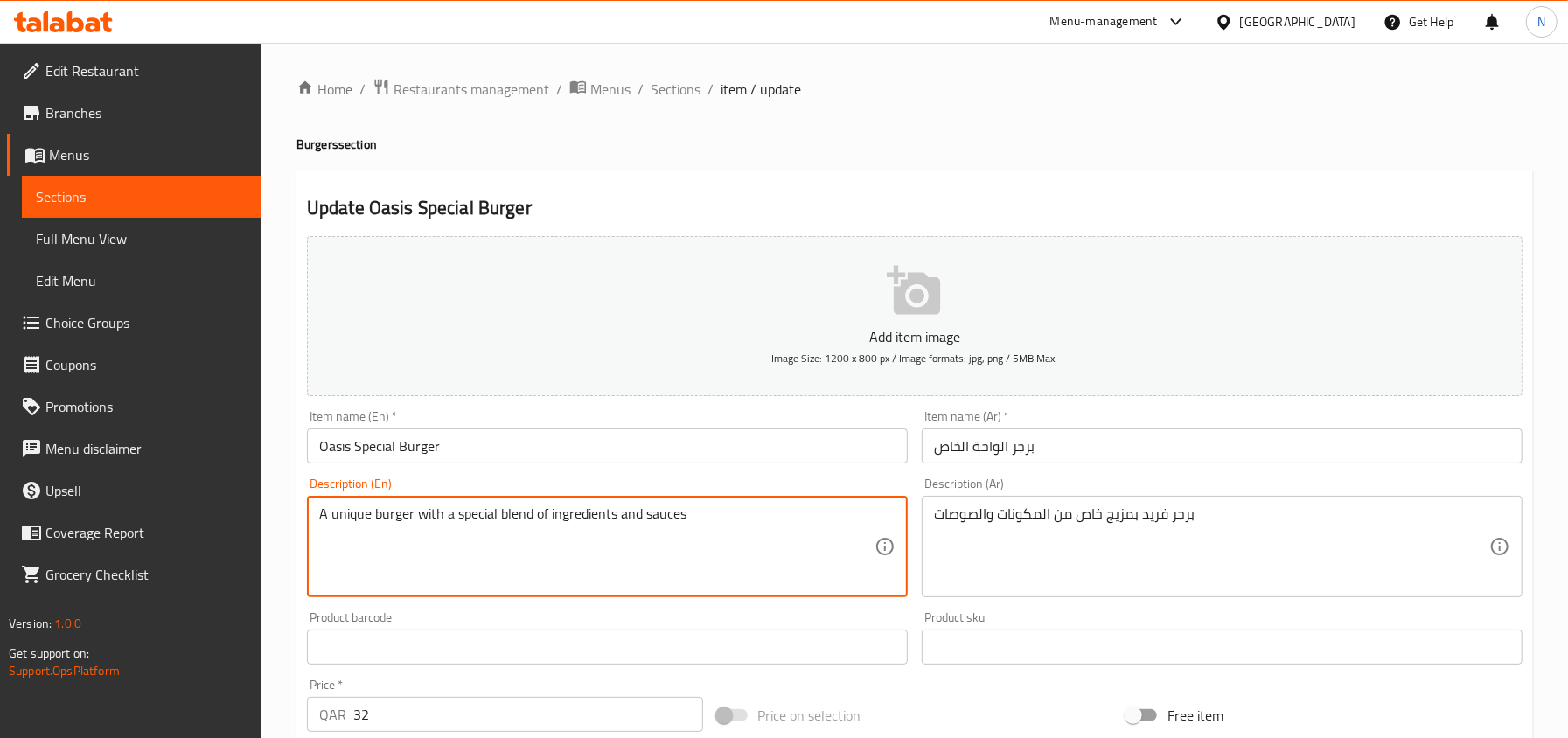
paste textarea ", offering a bold and exclusive flavor that's both rich and satisfying."
drag, startPoint x: 444, startPoint y: 537, endPoint x: 639, endPoint y: 553, distance: 195.7
click at [639, 553] on textarea "A unique burger with a special blend of ingredients and sauces, offering a bold…" at bounding box center [596, 546] width 555 height 84
click at [343, 520] on textarea "A unique burger with a special blend of ingredients and sauces, offering a bold…" at bounding box center [596, 546] width 555 height 84
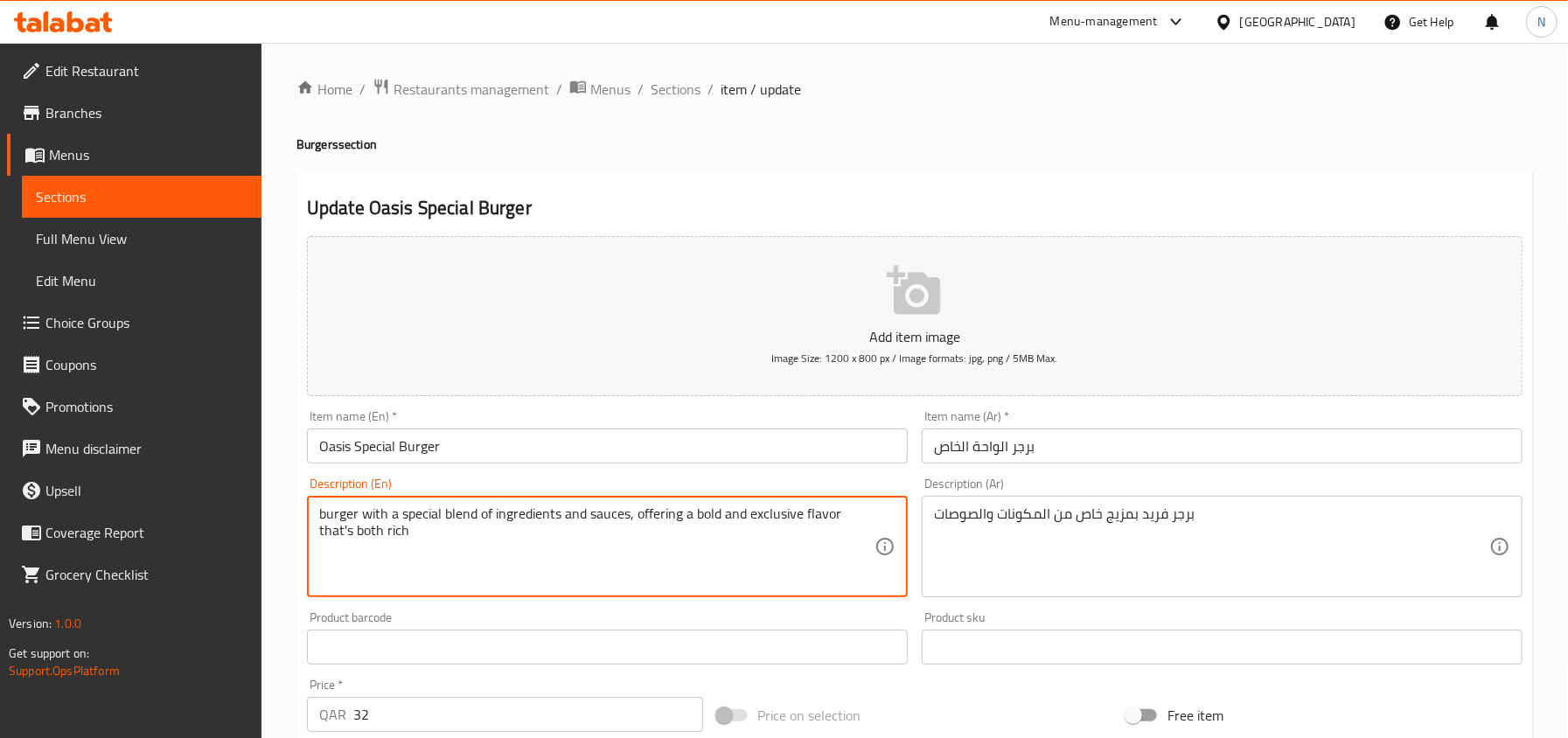
type textarea "burger with a special blend of ingredients and sauces, offering a bold and excl…"
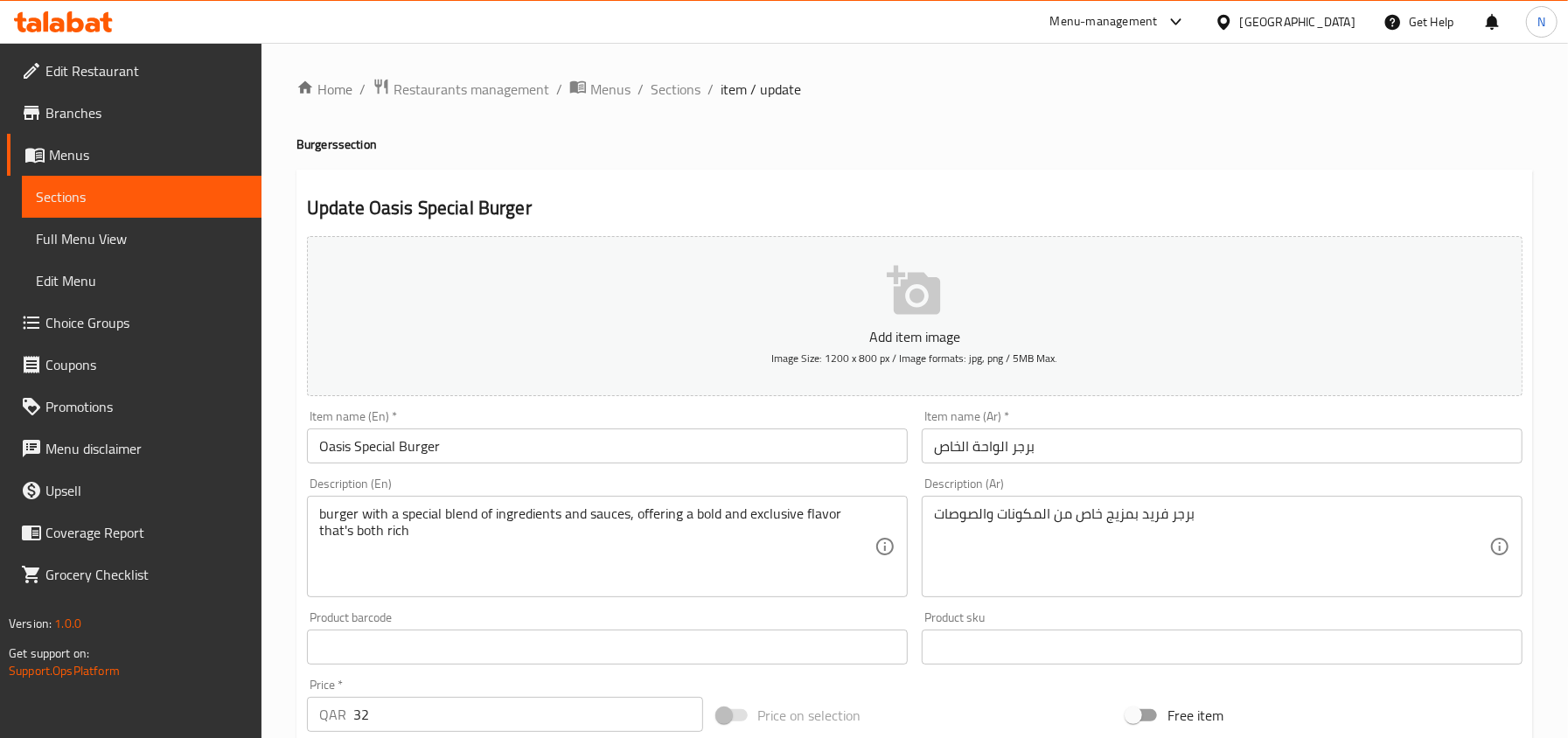
click at [433, 498] on div "burger with a special blend of ingredients and sauces, offering a bold and excl…" at bounding box center [606, 546] width 600 height 101
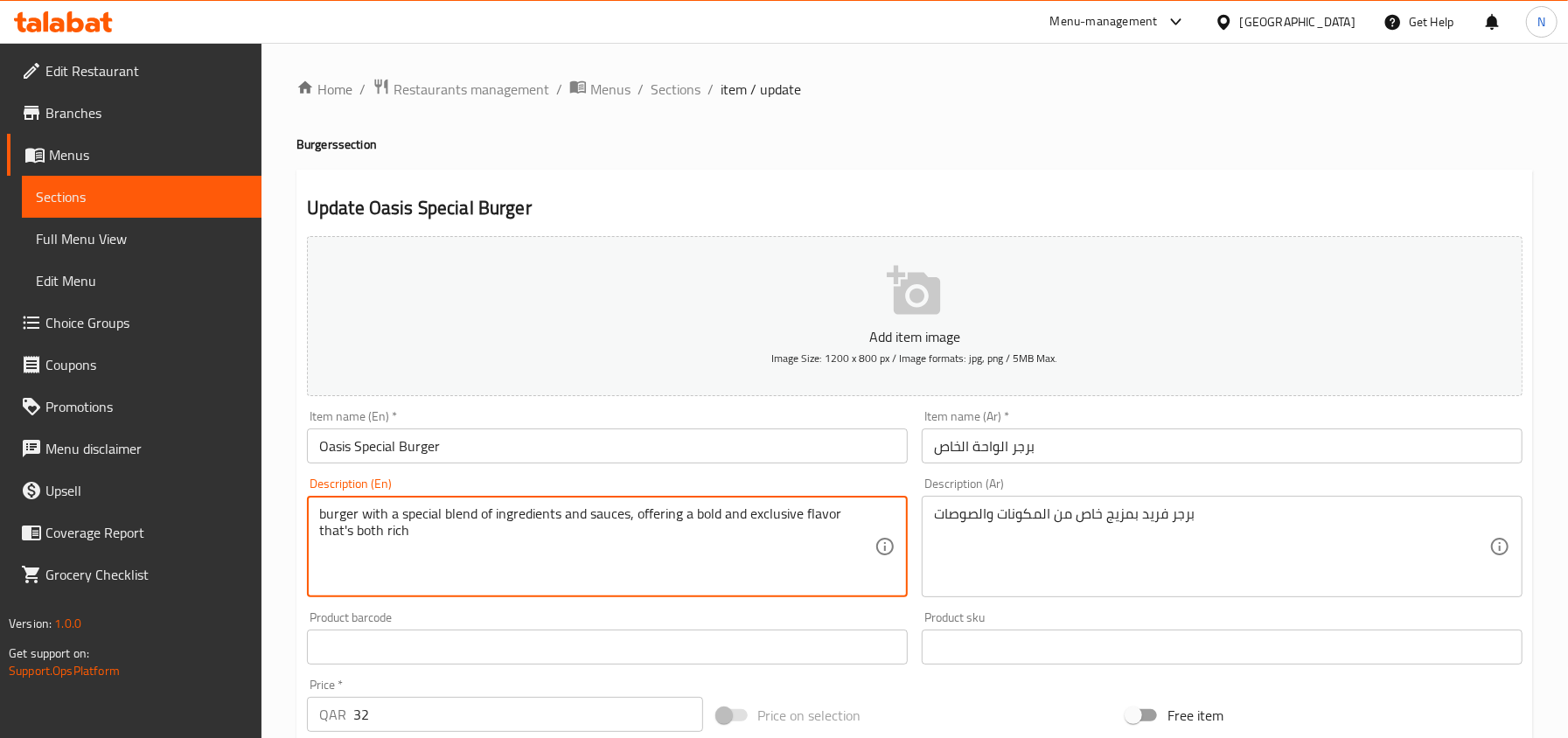
click at [459, 514] on textarea "burger with a special blend of ingredients and sauces, offering a bold and excl…" at bounding box center [596, 546] width 555 height 84
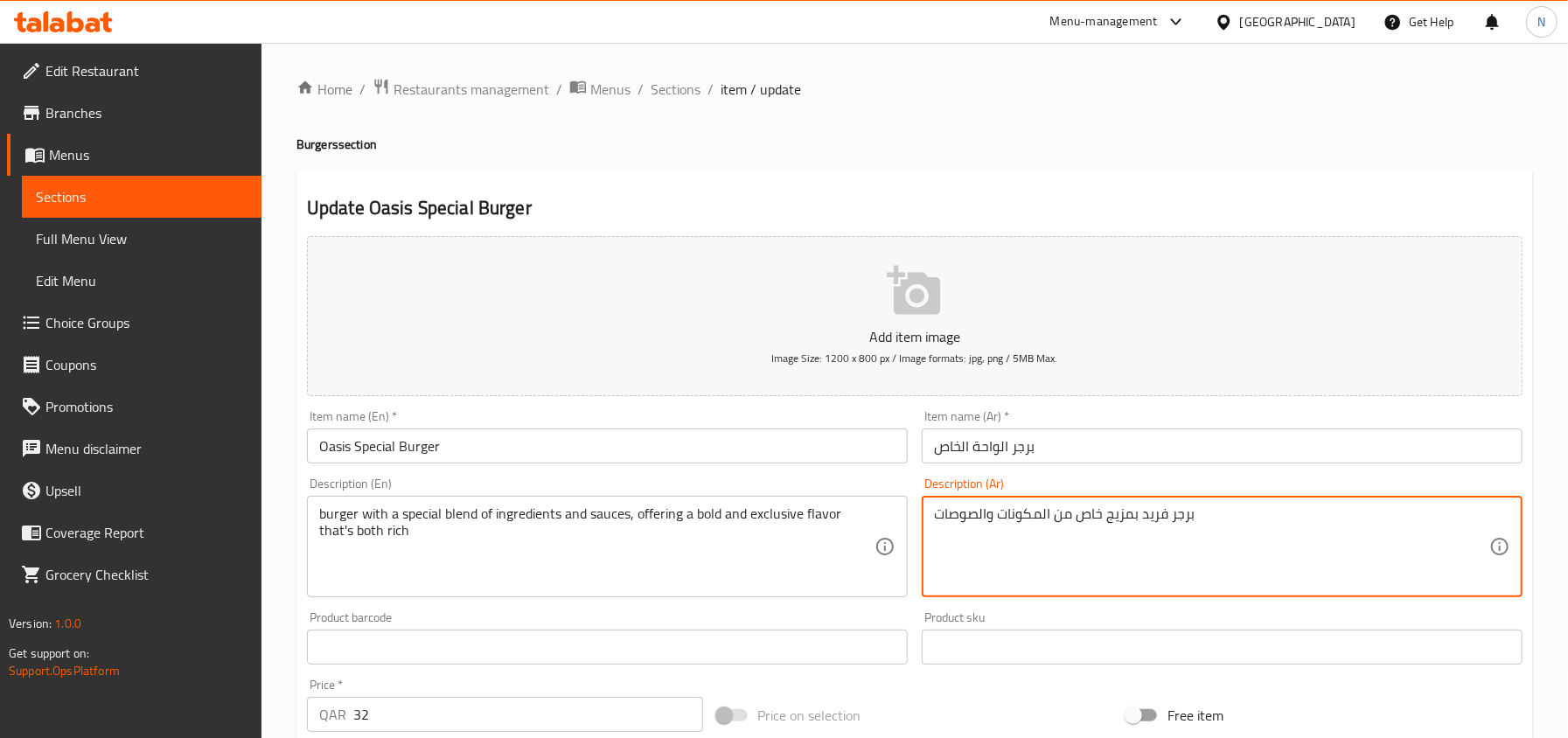
click at [1014, 513] on textarea "برجر فريد بمزيج خاص من المكونات والصوصات" at bounding box center [1210, 546] width 555 height 84
paste textarea "بمزيج خاص من المكونات والصلصات، يقدم نكهة جريئة وحصرية غنية"
type textarea "برجر بمزيج خاص من المكونات والصلصات، يقدم نكهة جريئة وحصرية غنية"
click at [415, 446] on input "Oasis Special Burger" at bounding box center [606, 446] width 600 height 35
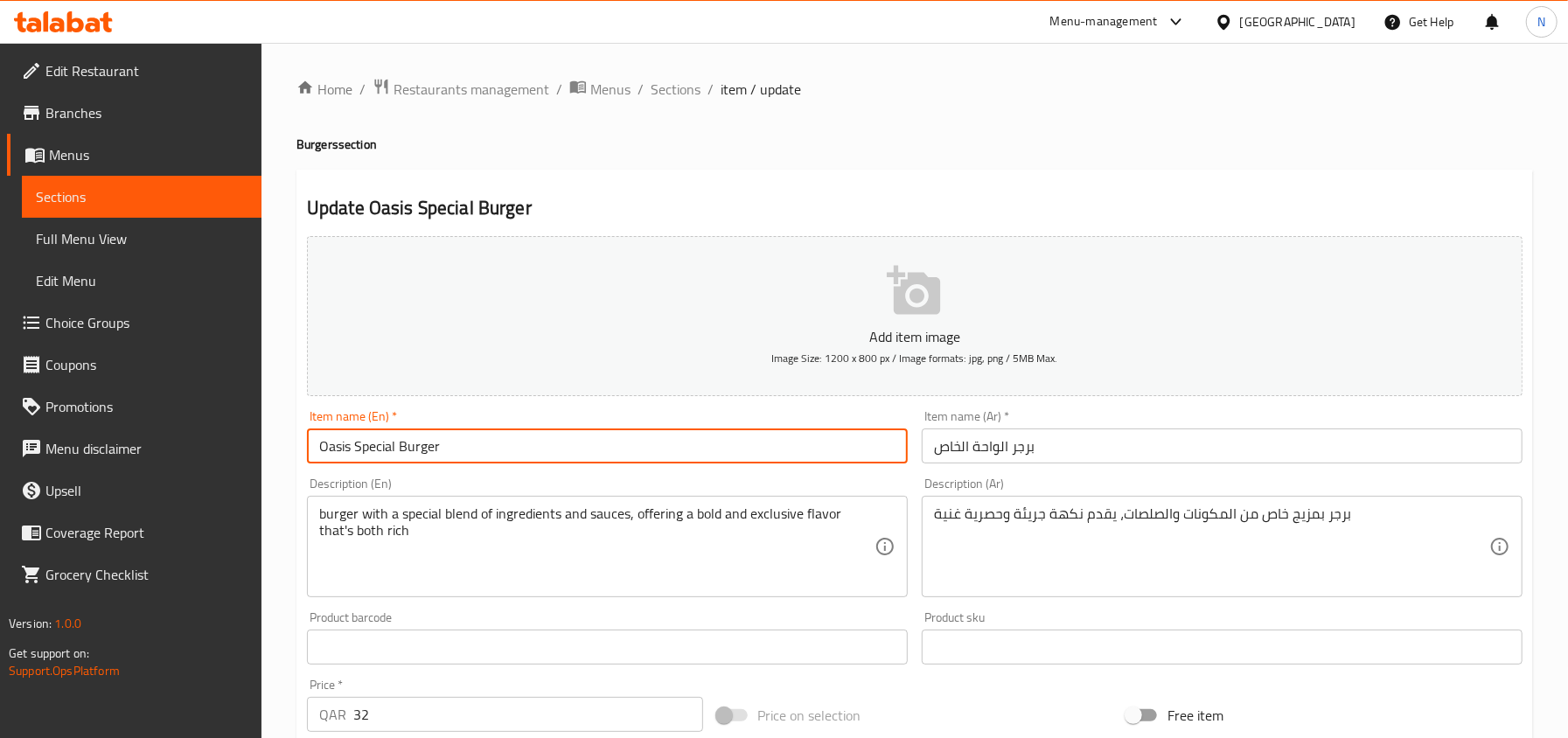
click at [415, 446] on input "Oasis Special Burger" at bounding box center [606, 446] width 600 height 35
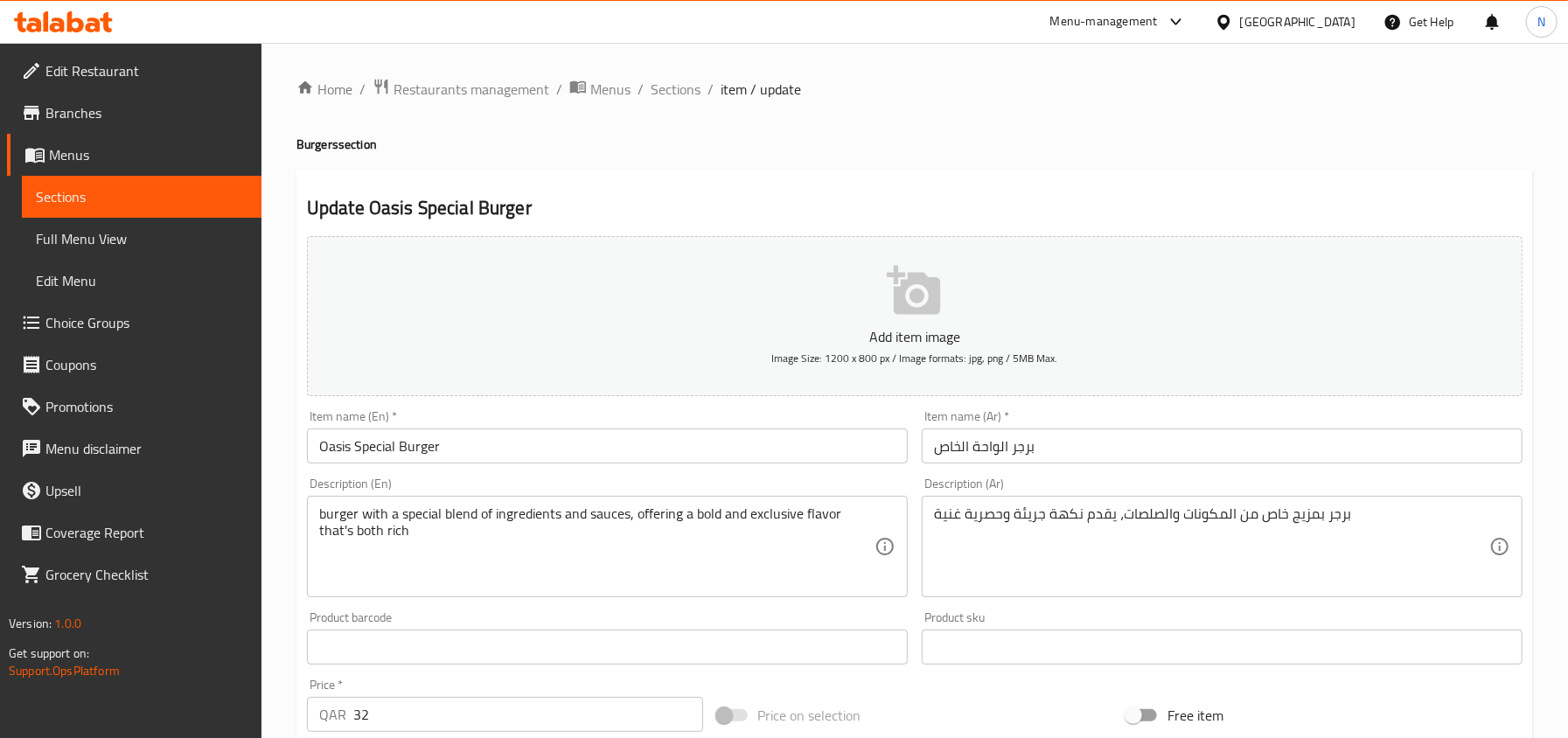
click at [417, 433] on input "Oasis Special Burger" at bounding box center [606, 446] width 600 height 35
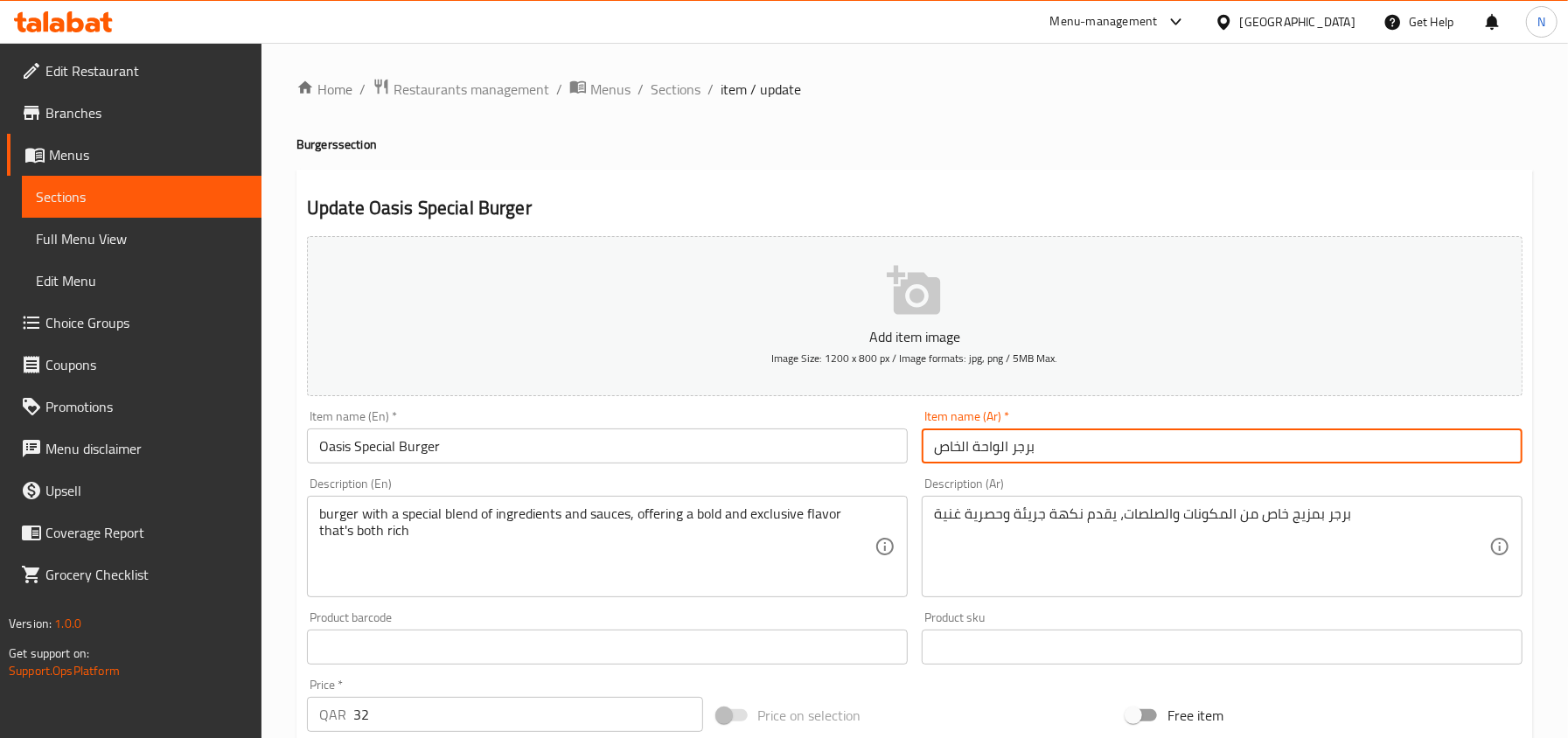
click at [1045, 438] on input "برجر الواحة الخاص" at bounding box center [1221, 446] width 600 height 35
click at [669, 83] on span "Sections" at bounding box center [675, 88] width 50 height 21
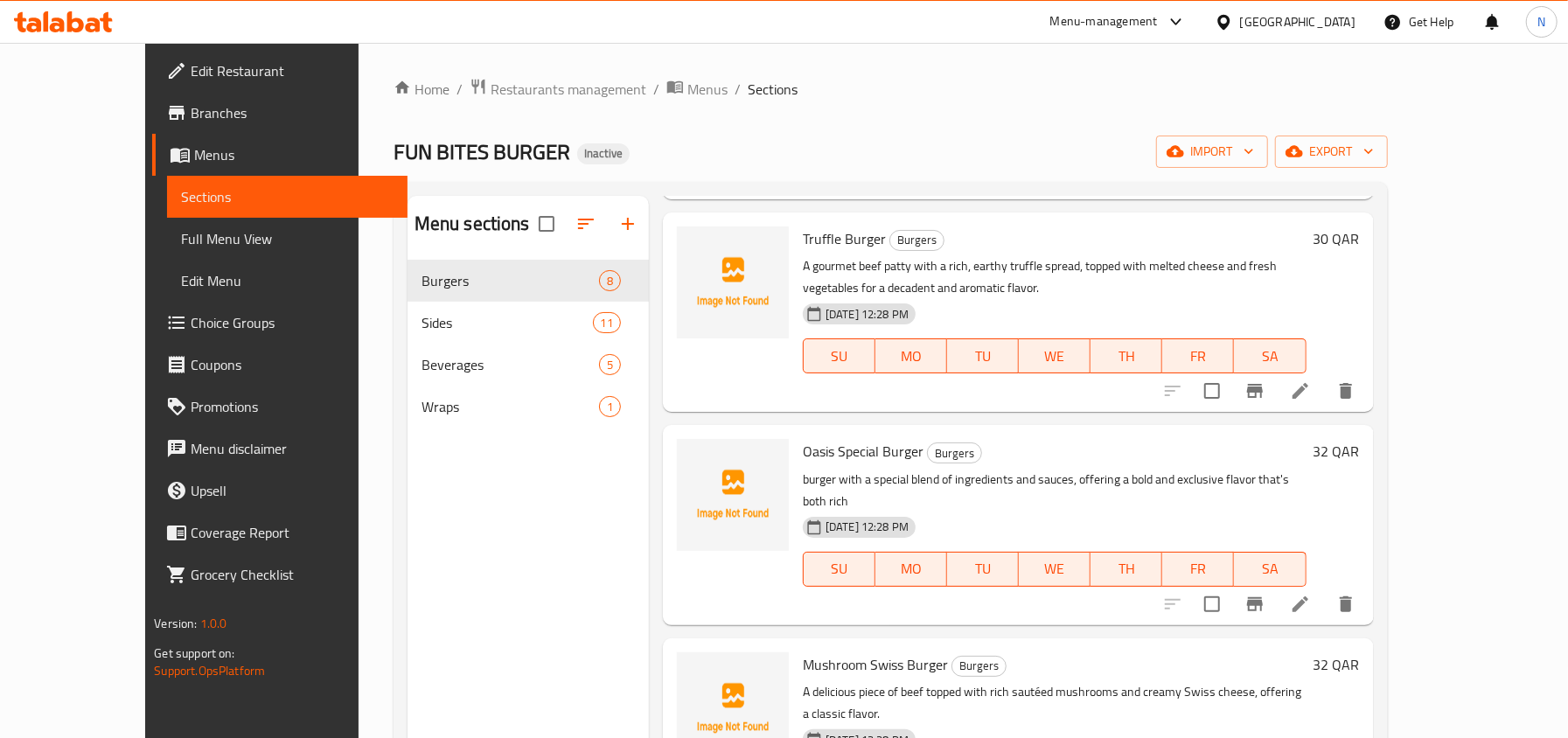
scroll to position [583, 0]
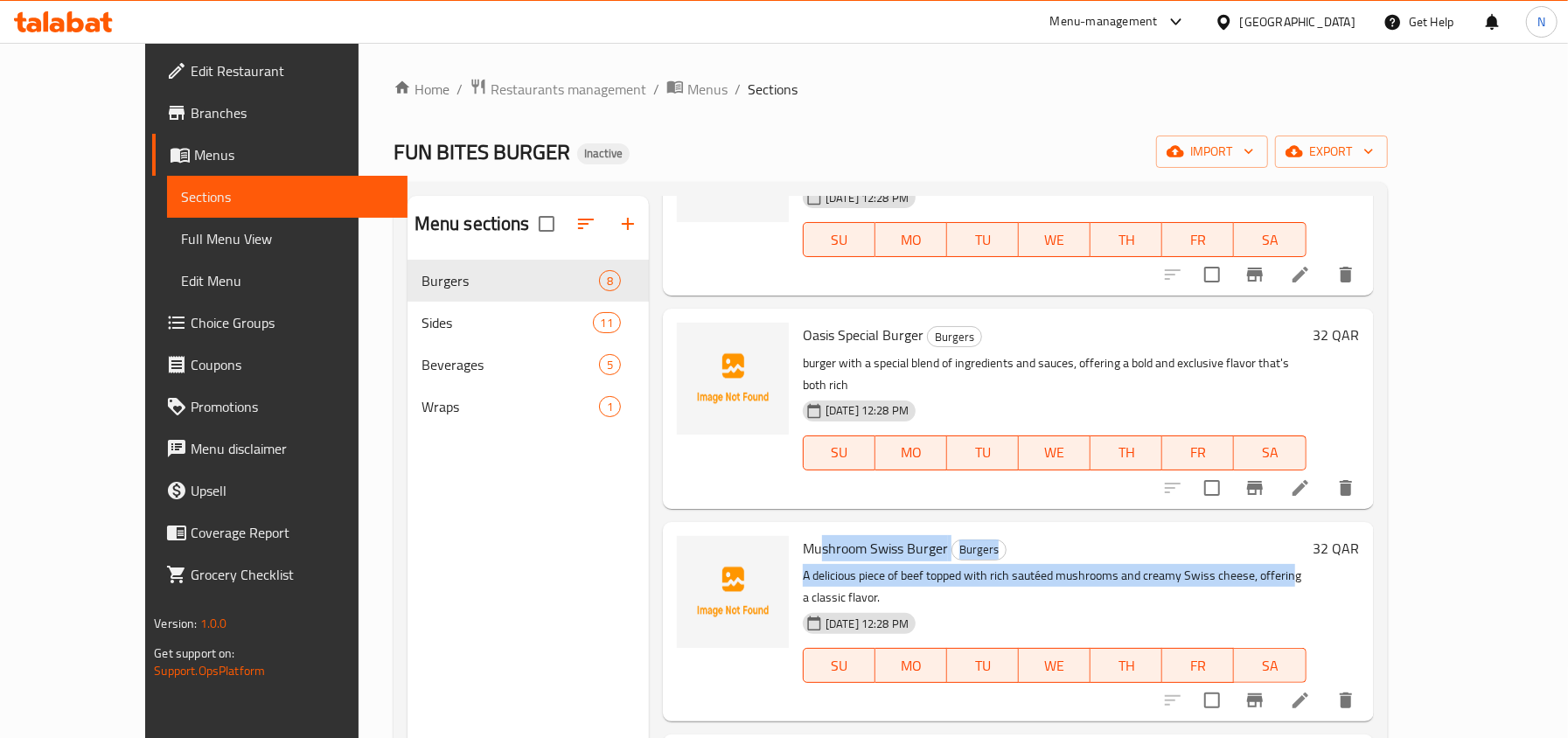
drag, startPoint x: 785, startPoint y: 488, endPoint x: 1257, endPoint y: 508, distance: 472.4
click at [1257, 529] on div "Mushroom Swiss Burger Burgers A delicious piece of beef topped with rich sautée…" at bounding box center [1054, 621] width 518 height 186
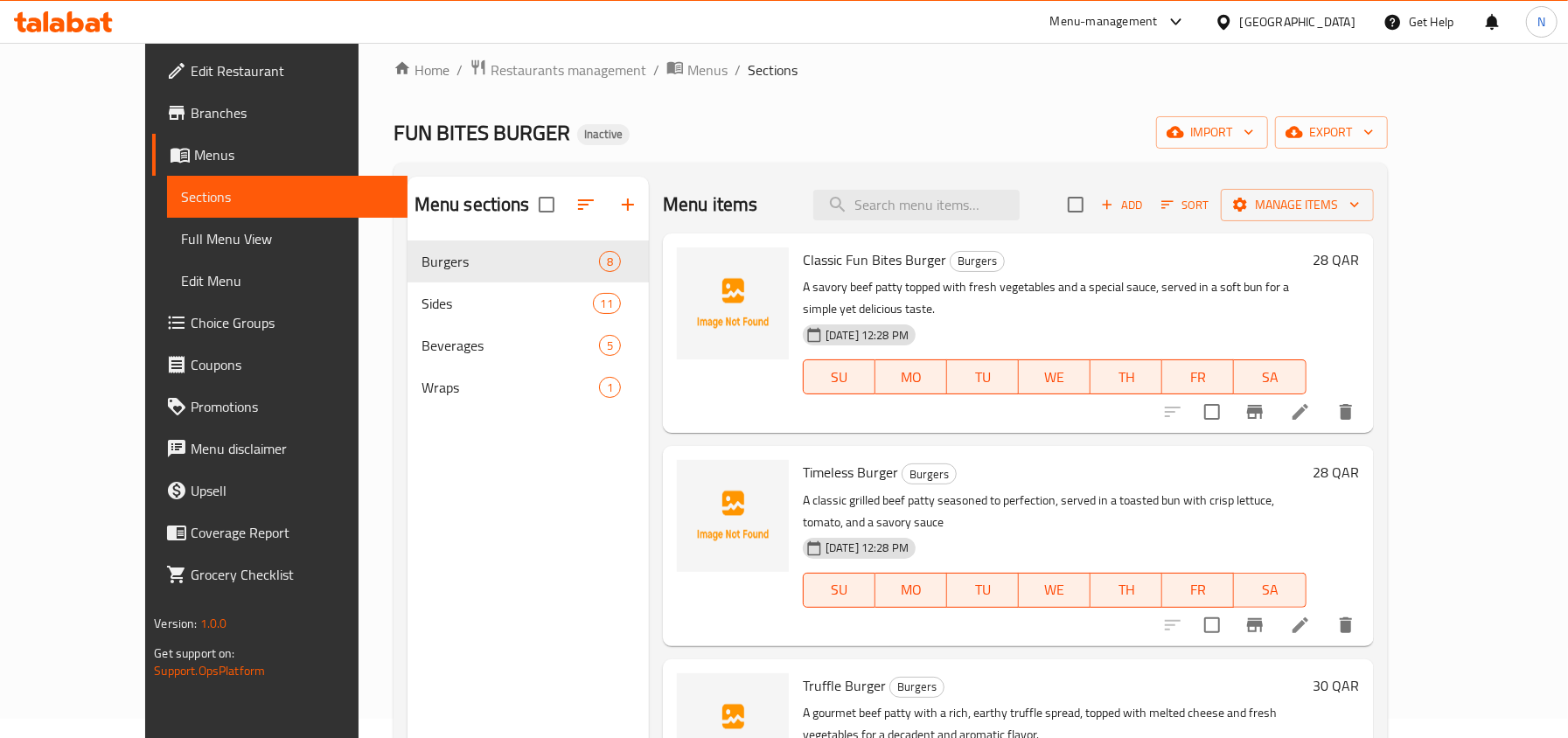
scroll to position [0, 0]
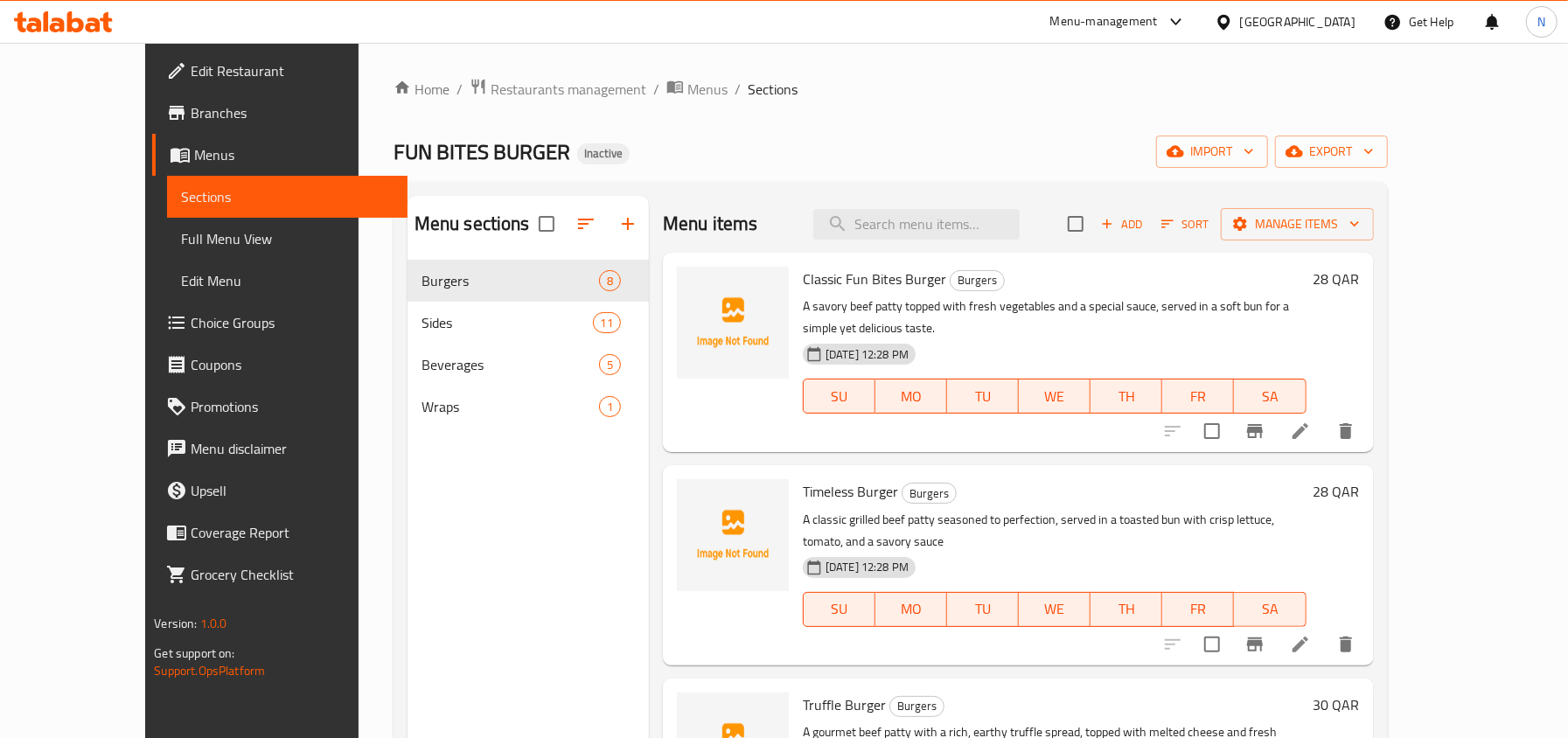
click at [949, 243] on div "Menu items Add Sort Manage items" at bounding box center [1019, 224] width 711 height 57
click at [948, 233] on input "search" at bounding box center [917, 224] width 206 height 30
paste input "Mushroom Swiss Burger"
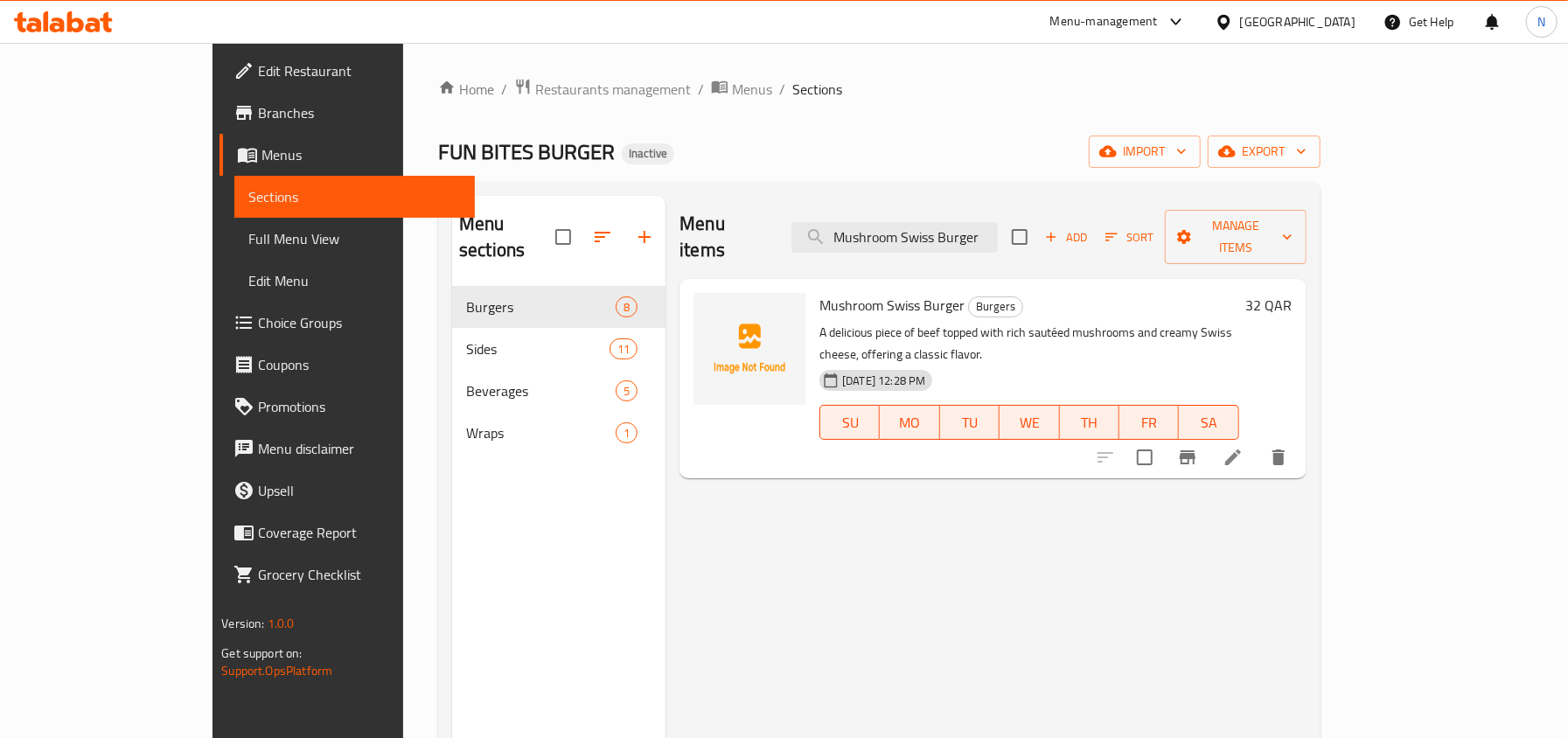
type input "Mushroom Swiss Burger"
click at [1244, 447] on icon at bounding box center [1232, 457] width 21 height 21
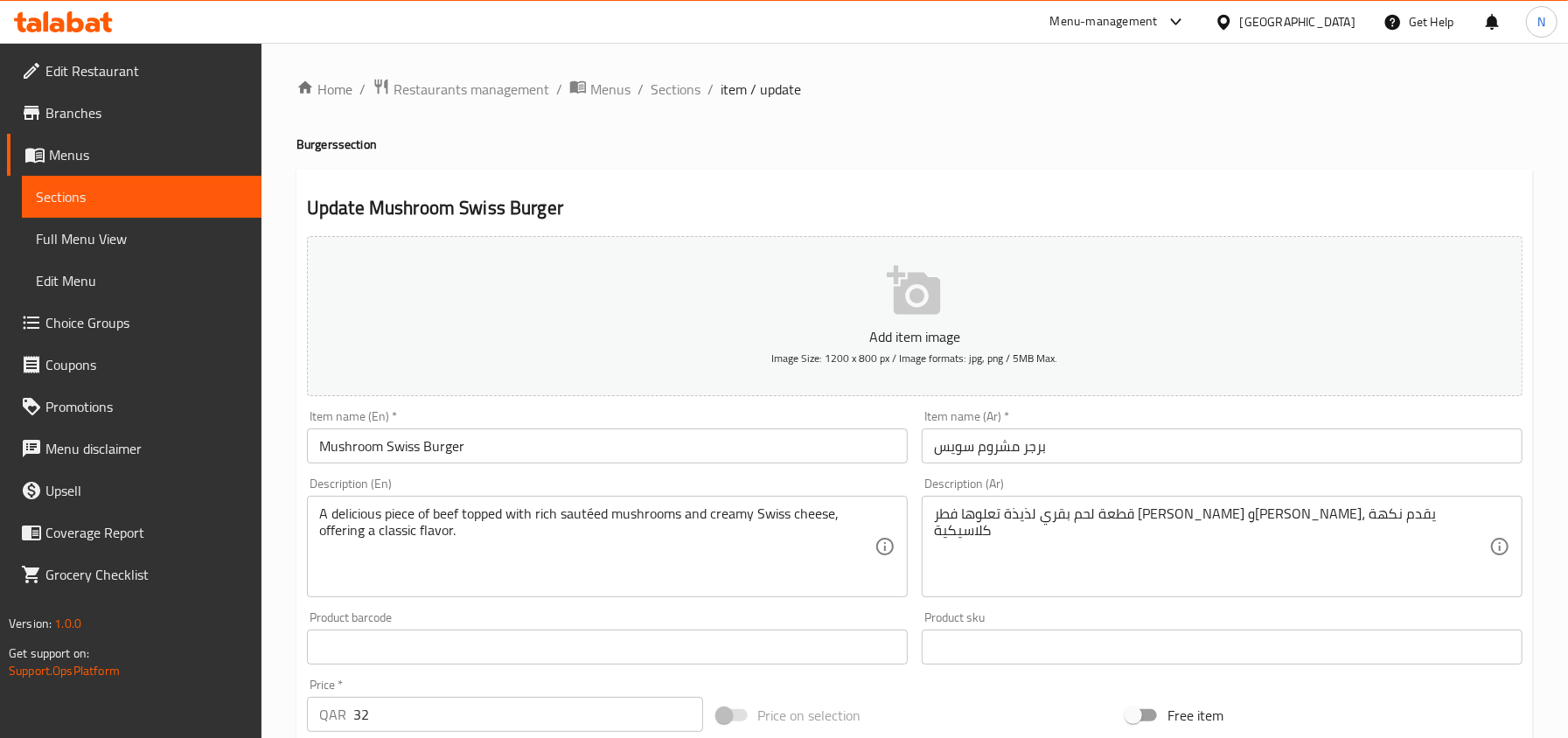
click at [515, 502] on div "A delicious piece of beef topped with rich sautéed mushrooms and creamy Swiss c…" at bounding box center [606, 546] width 600 height 101
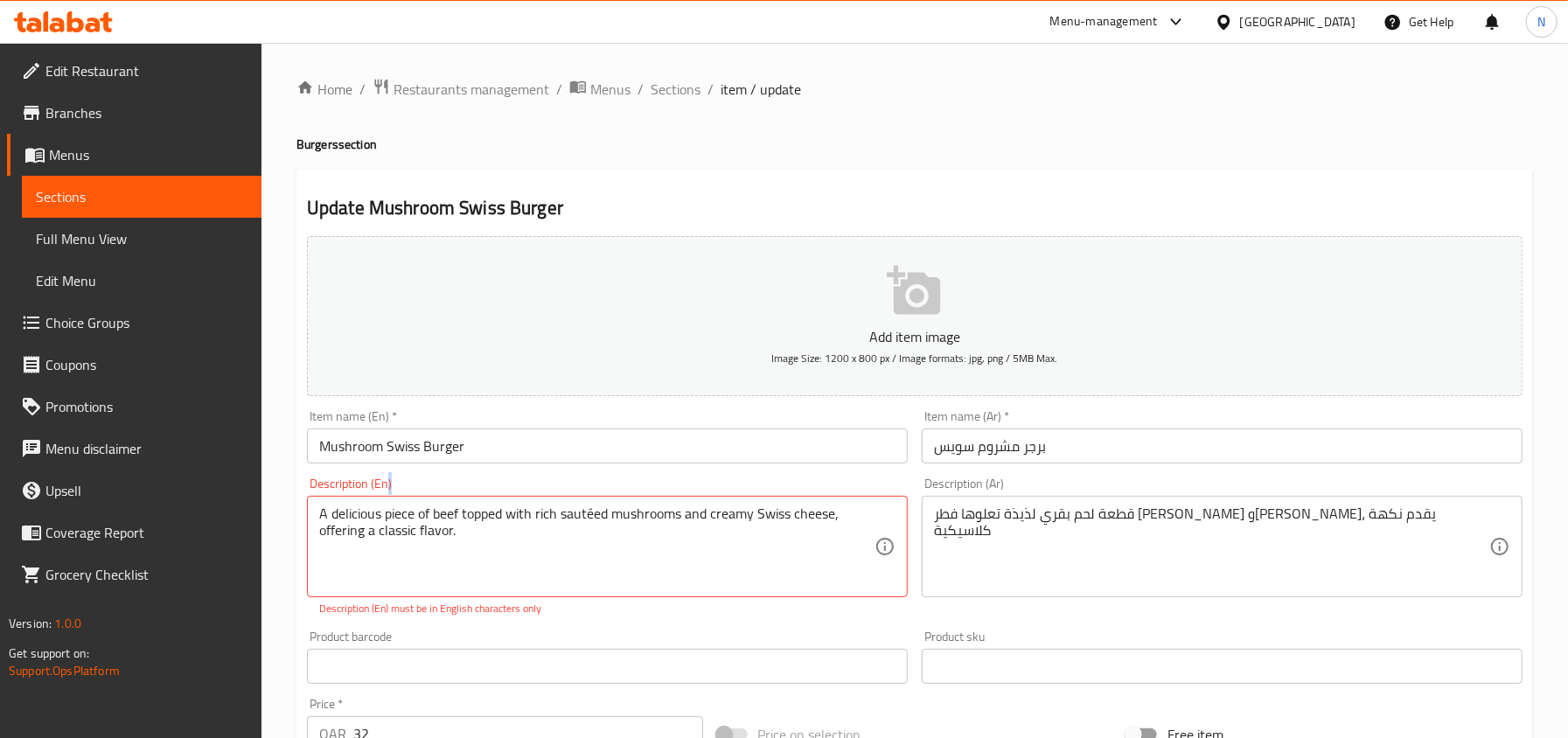
click at [515, 502] on div "A delicious piece of beef topped with rich sautéed mushrooms and creamy Swiss c…" at bounding box center [606, 546] width 600 height 101
click at [520, 515] on textarea "A delicious piece of beef topped with rich sautéed mushrooms and creamy Swiss c…" at bounding box center [596, 546] width 555 height 84
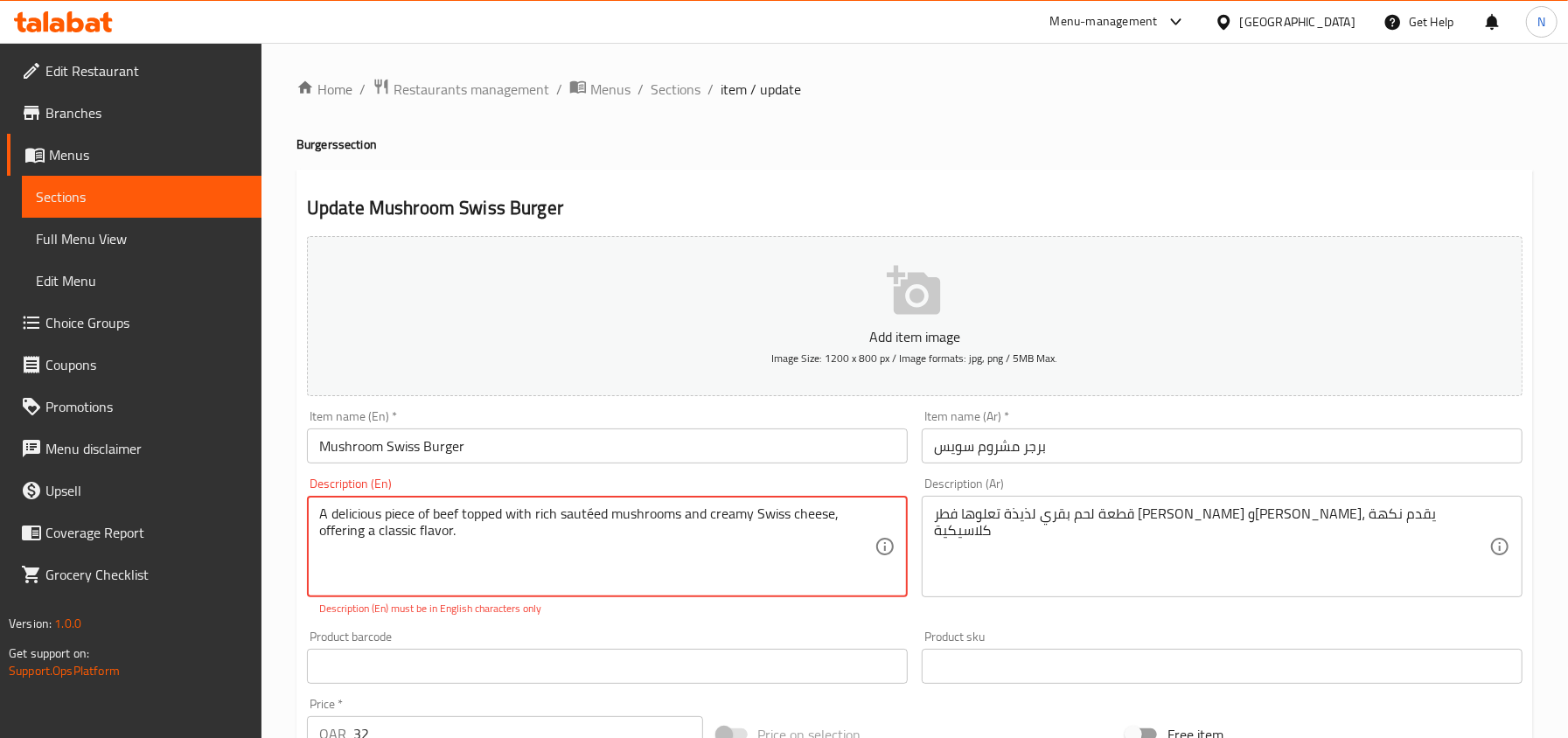
paste textarea "savory beef patty topped with rich, sautéed mushrooms and creamy Swiss cheese, …"
click at [568, 509] on textarea "A savory beef patty topped with rich, sautéed mushrooms and creamy Swiss cheese…" at bounding box center [596, 546] width 555 height 84
click at [589, 457] on input "Mushroom Swiss Burger" at bounding box center [606, 446] width 600 height 35
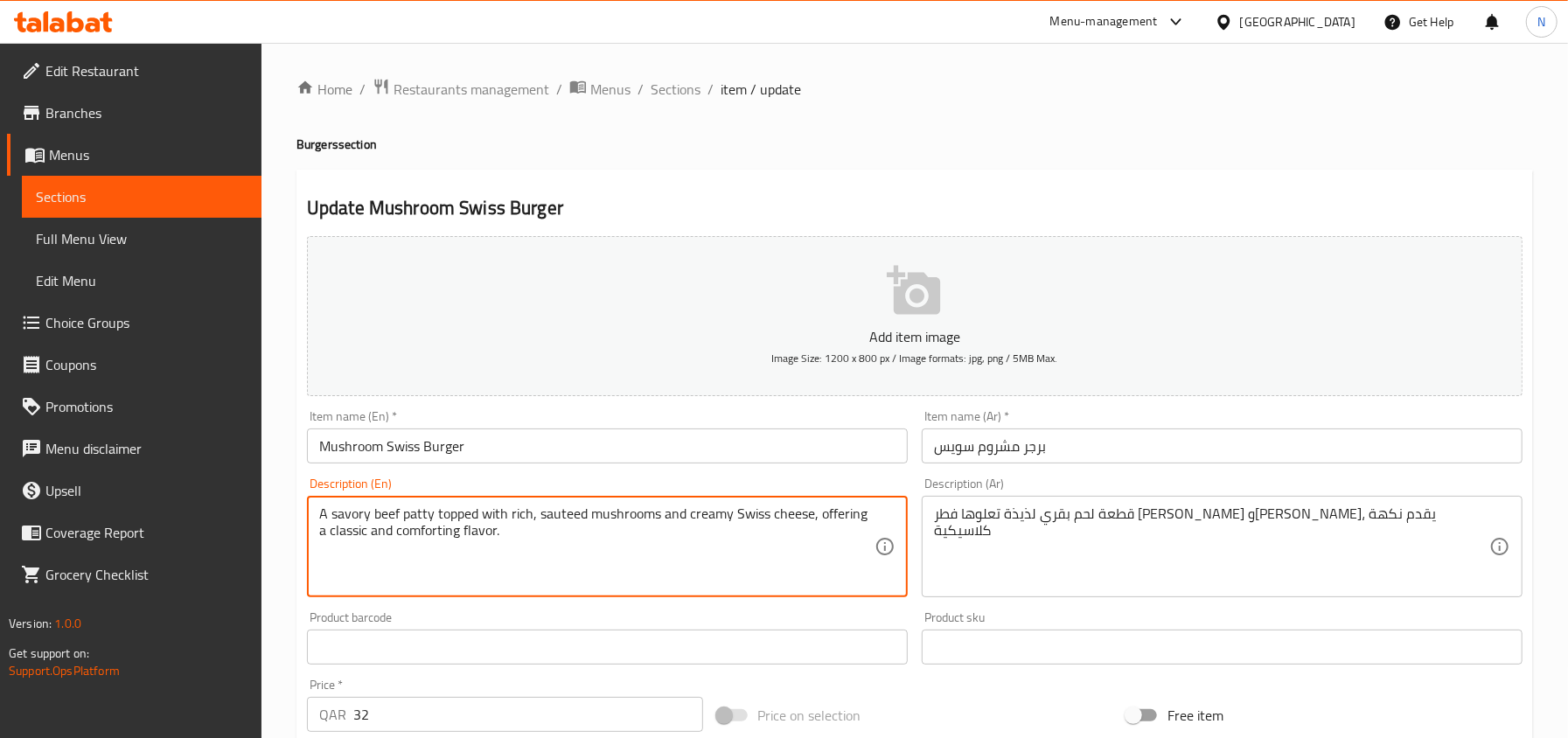
drag, startPoint x: 362, startPoint y: 532, endPoint x: 451, endPoint y: 547, distance: 90.3
click at [458, 529] on textarea "A savory beef patty topped with rich, sauteed mushrooms and creamy Swiss cheese…" at bounding box center [596, 546] width 555 height 84
type textarea "A savory beef patty topped with rich, sauteed mushrooms and creamy Swiss cheese…"
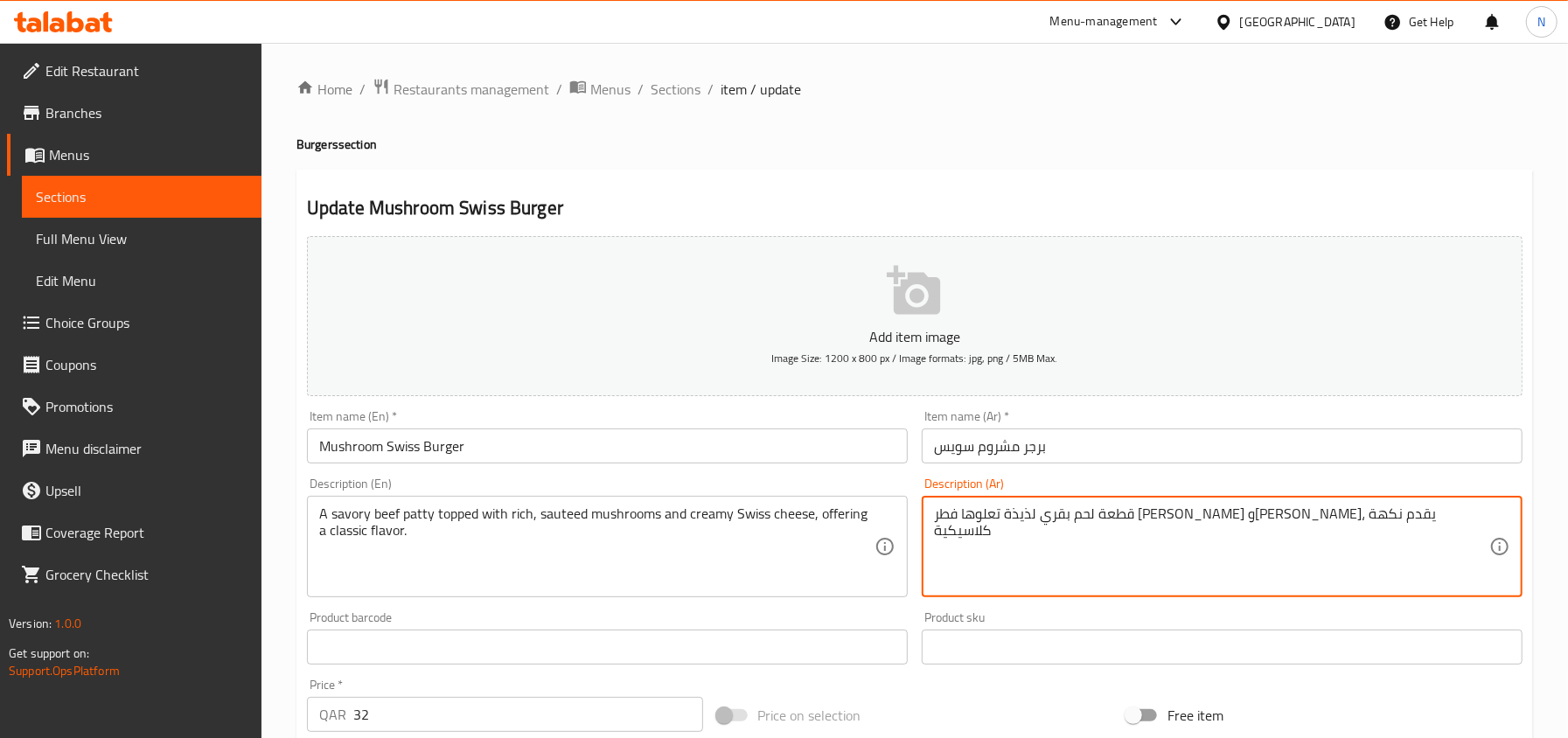
click at [1075, 523] on textarea "قطعة لحم بقري لذيذة تعلوها فطر مقلي غني وجبن سويسري كريمي، يقدم نكهة كلاسيكية" at bounding box center [1210, 546] width 555 height 84
paste textarea "طيرة لحم بقري لذيذة مغطاة بالفطر الغني المقلي والجبن السويسري الكريمي، مما يوفر…"
click at [1450, 519] on textarea "فطيرة لحم بقري لذيذة مغطاة بالفطر الغني المقلي والجبن السويسري الكريمي، مما يوف…" at bounding box center [1210, 546] width 555 height 84
drag, startPoint x: 1442, startPoint y: 514, endPoint x: 1480, endPoint y: 516, distance: 38.1
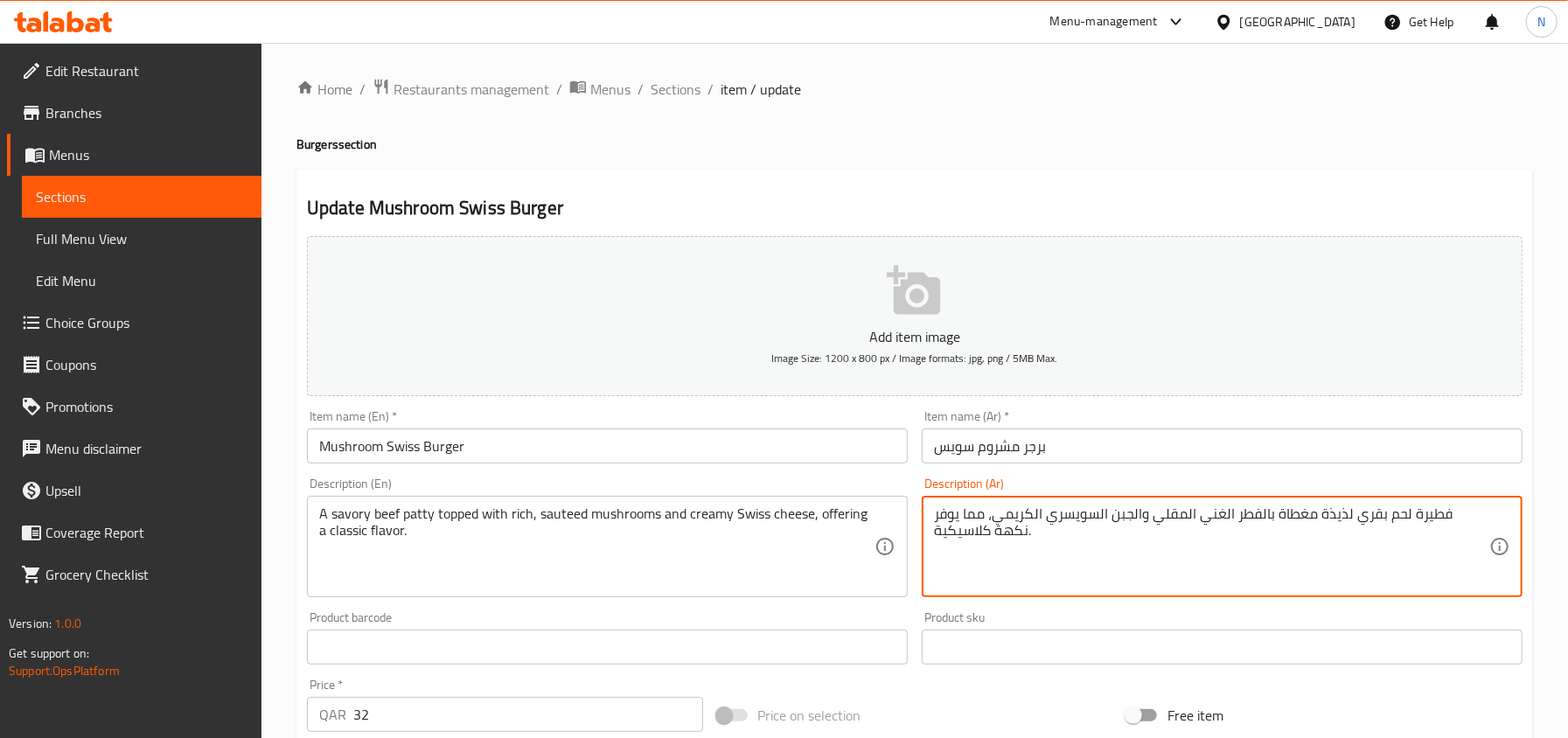
click at [1480, 516] on textarea "فطيرة لحم بقري لذيذة مغطاة بالفطر الغني المقلي والجبن السويسري الكريمي، مما يوف…" at bounding box center [1210, 546] width 555 height 84
drag, startPoint x: 1383, startPoint y: 522, endPoint x: 1352, endPoint y: 526, distance: 31.3
click at [1352, 526] on textarea "قطعة لحم بقري لذيذة مغطاة بالفطر الغني المقلي والجبن السويسري الكريمي، مما يوفر…" at bounding box center [1210, 546] width 555 height 84
drag, startPoint x: 1221, startPoint y: 518, endPoint x: 1188, endPoint y: 518, distance: 33.0
click at [1188, 518] on textarea "قطعة لحم بقري مالحة مغطاة بالفطر الغني المقلي والجبن السويسري الكريمي، مما يوفر…" at bounding box center [1210, 546] width 555 height 84
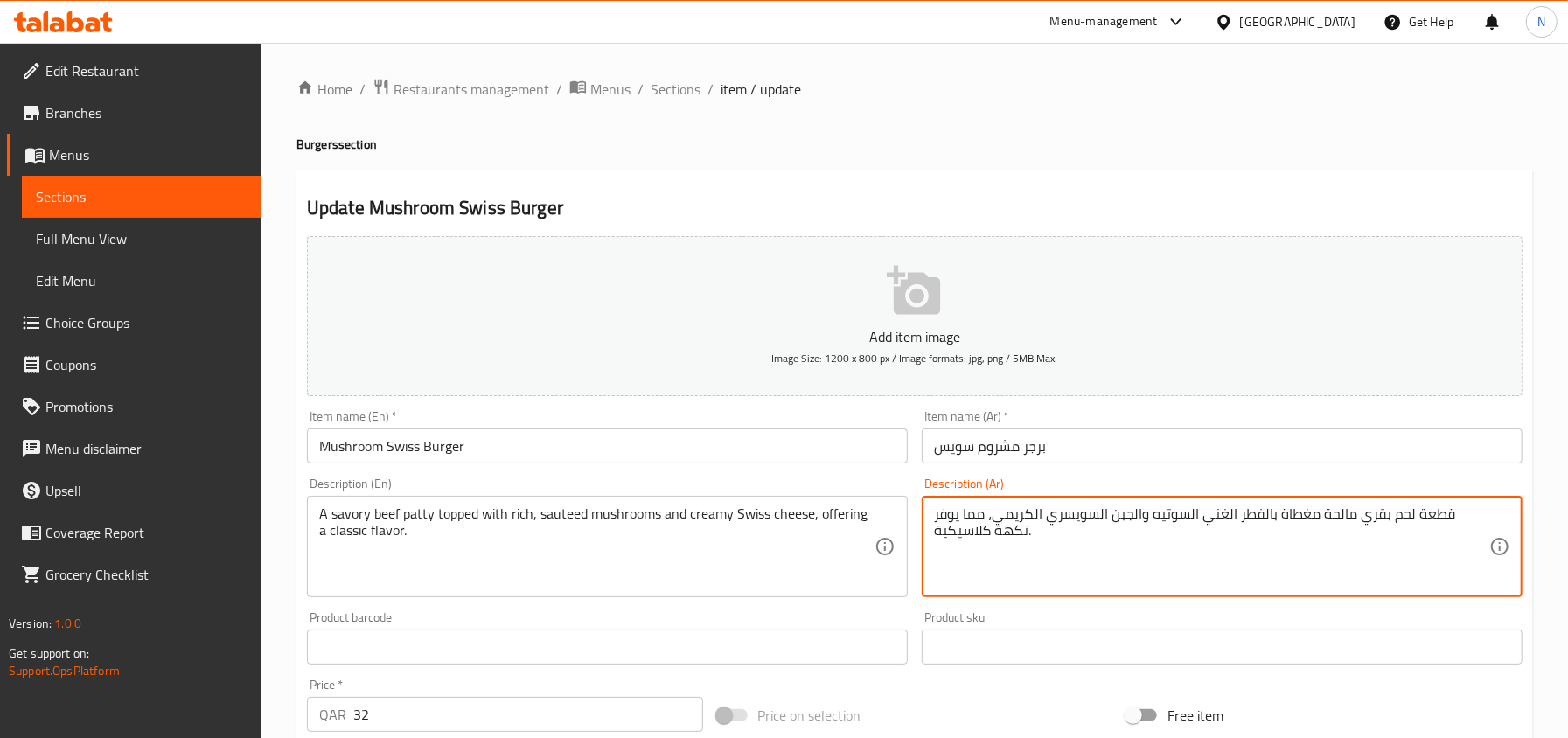
type textarea "قطعة لحم بقري مالحة مغطاة بالفطر الغني السوتيه والجبن السويسري الكريمي، مما يوف…"
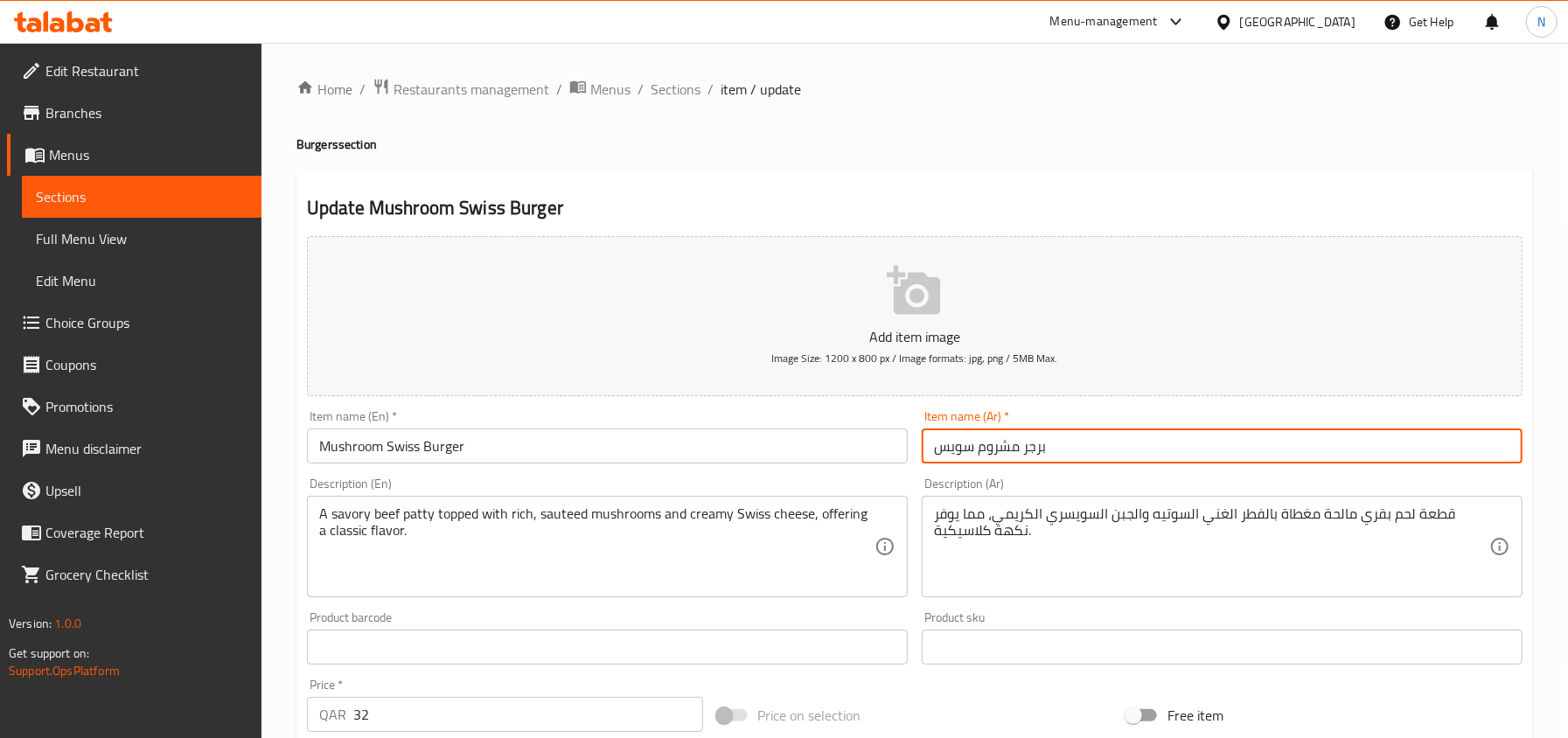
click at [1092, 463] on input "برجر مشروم سويس" at bounding box center [1221, 446] width 600 height 35
click at [1120, 434] on input "برجر مشروم سويس" at bounding box center [1221, 446] width 600 height 35
click at [673, 83] on span "Sections" at bounding box center [675, 88] width 50 height 21
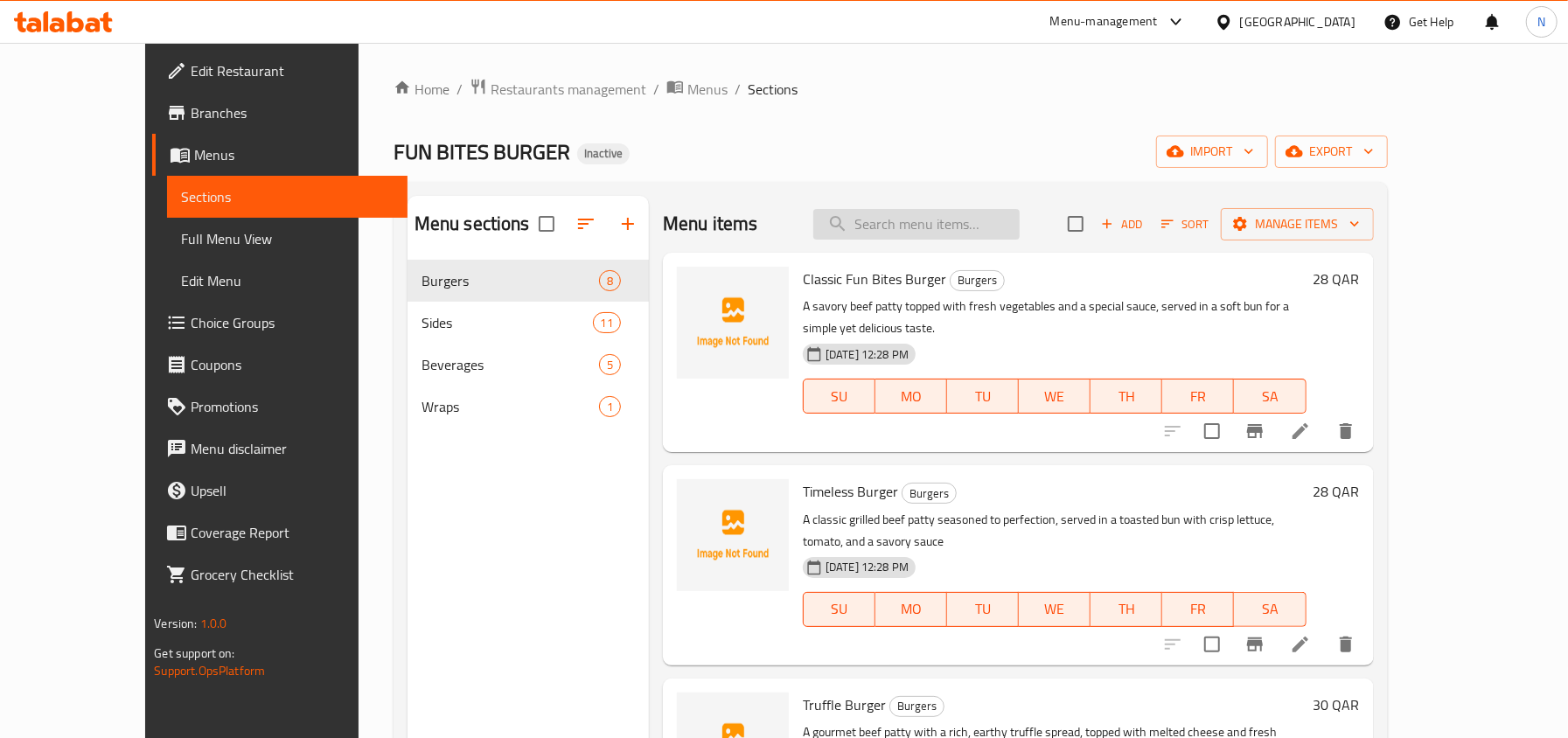
click at [971, 225] on input "search" at bounding box center [917, 224] width 206 height 30
paste input "Crispy Chicken Burger"
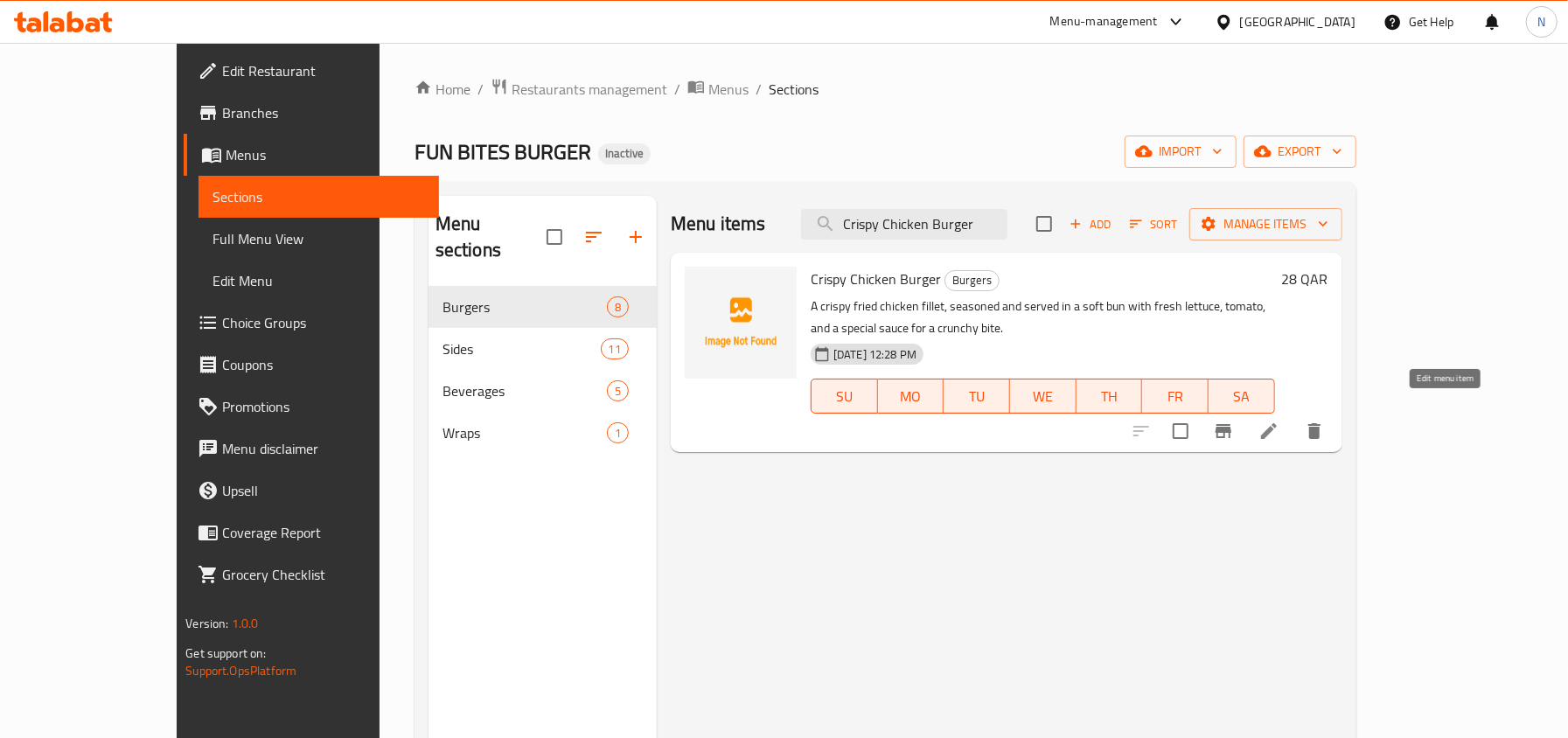
type input "Crispy Chicken Burger"
click at [1279, 421] on icon at bounding box center [1268, 430] width 21 height 21
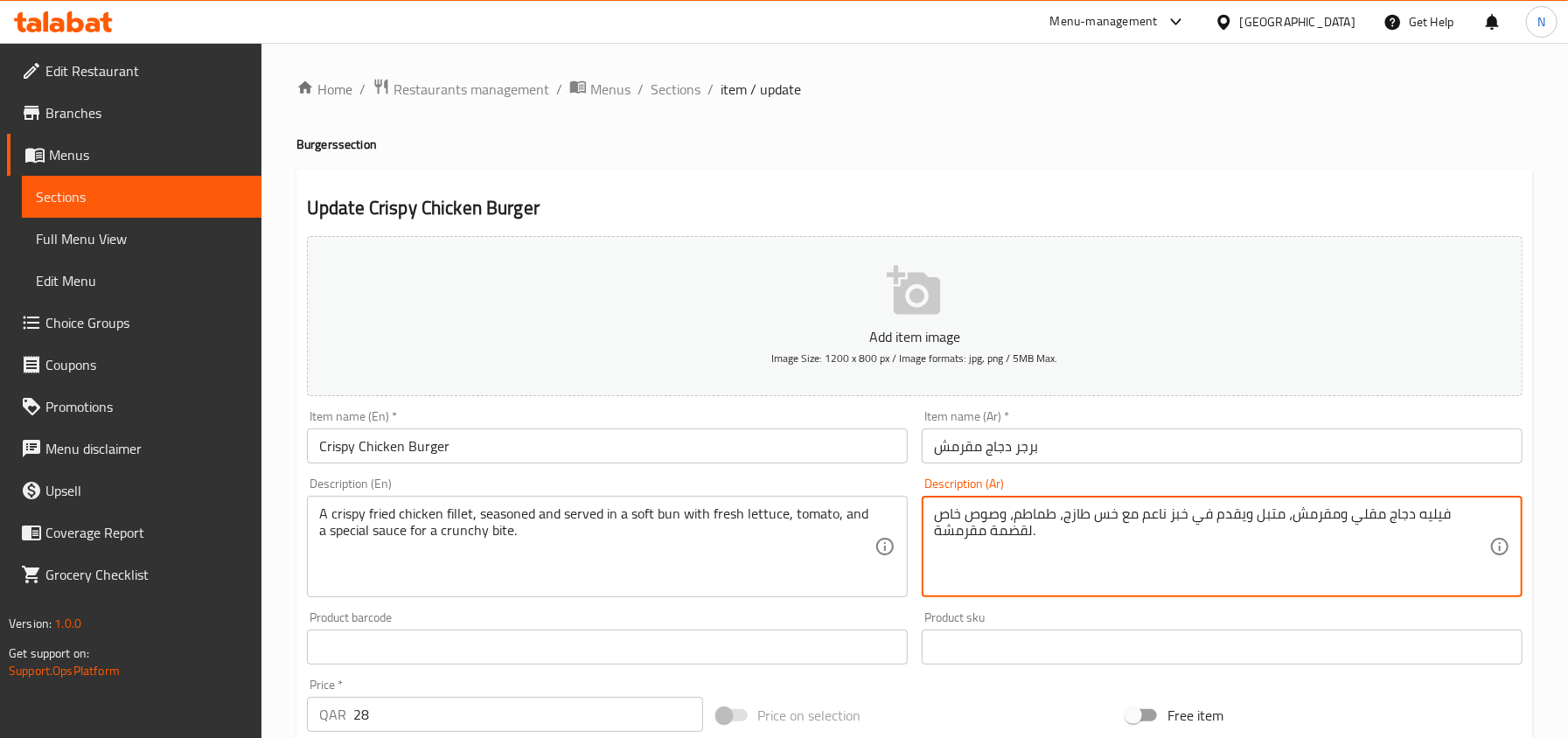
drag, startPoint x: 1232, startPoint y: 514, endPoint x: 1214, endPoint y: 522, distance: 19.7
type textarea "فيليه دجاج مقلي ومقرمش، متبل ويقدم في كيزر ناعم مع خس طازج، طماطم، وصوص خاص لقض…"
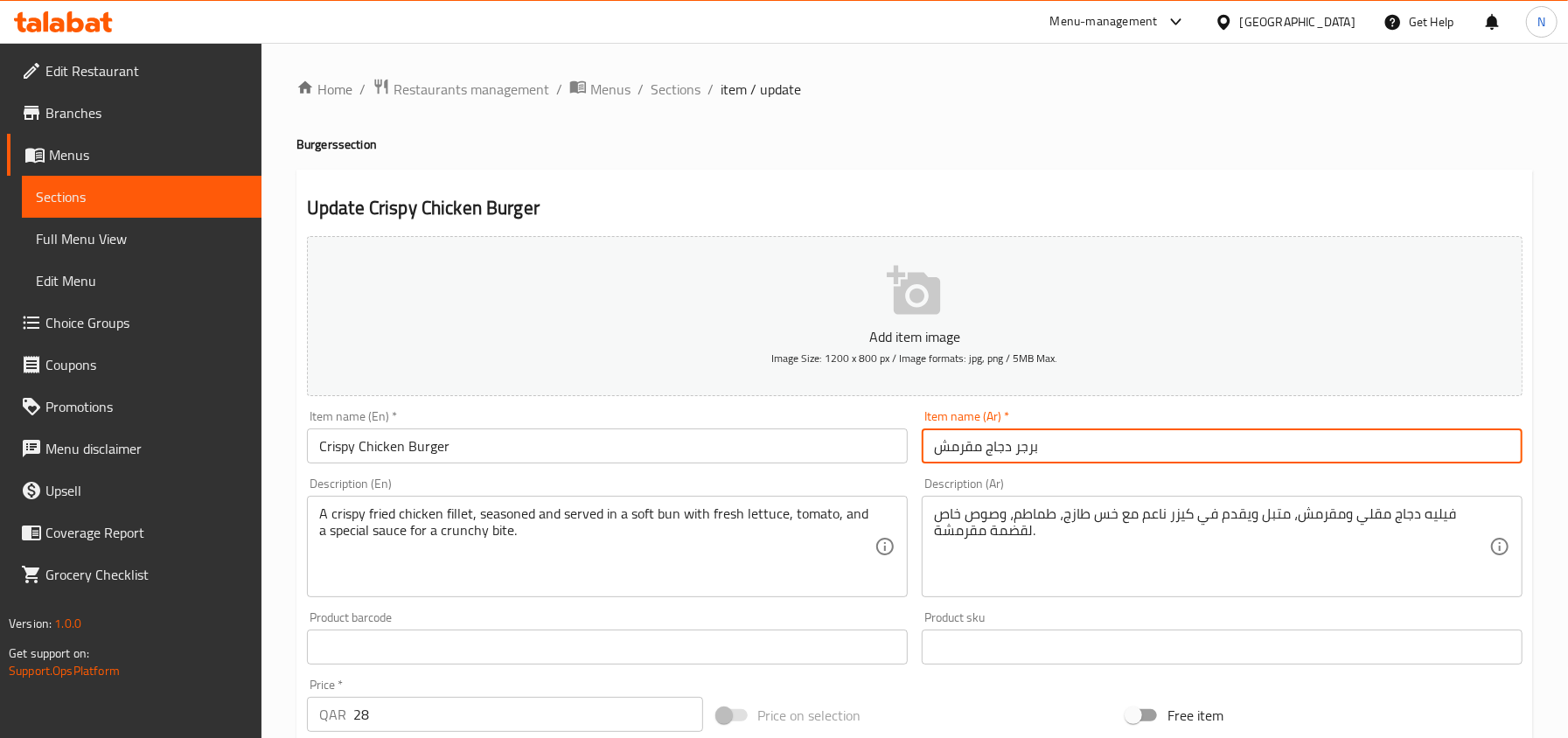
click at [1120, 445] on input "برجر دجاج مقرمش" at bounding box center [1221, 446] width 600 height 35
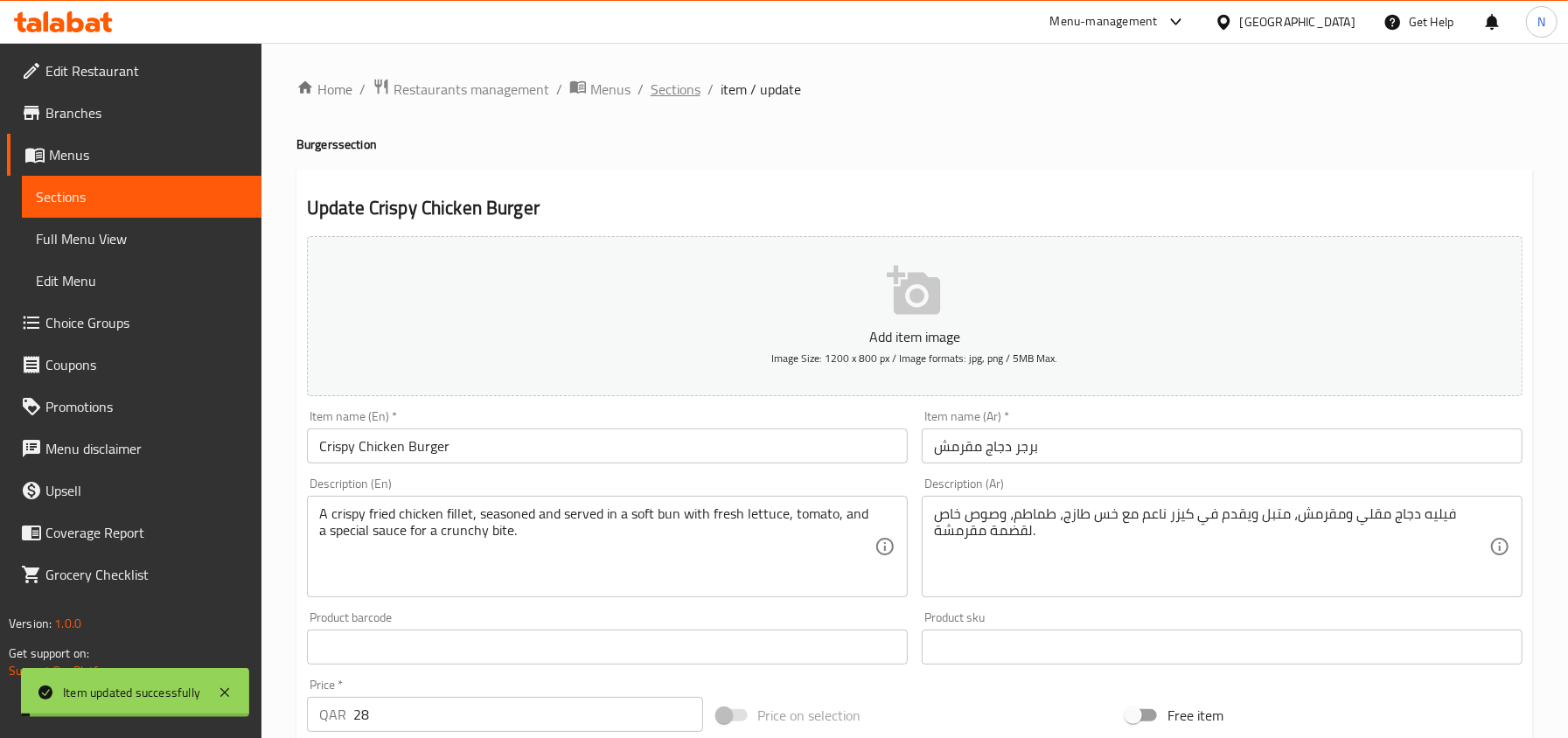
click at [652, 94] on span "Sections" at bounding box center [675, 88] width 50 height 21
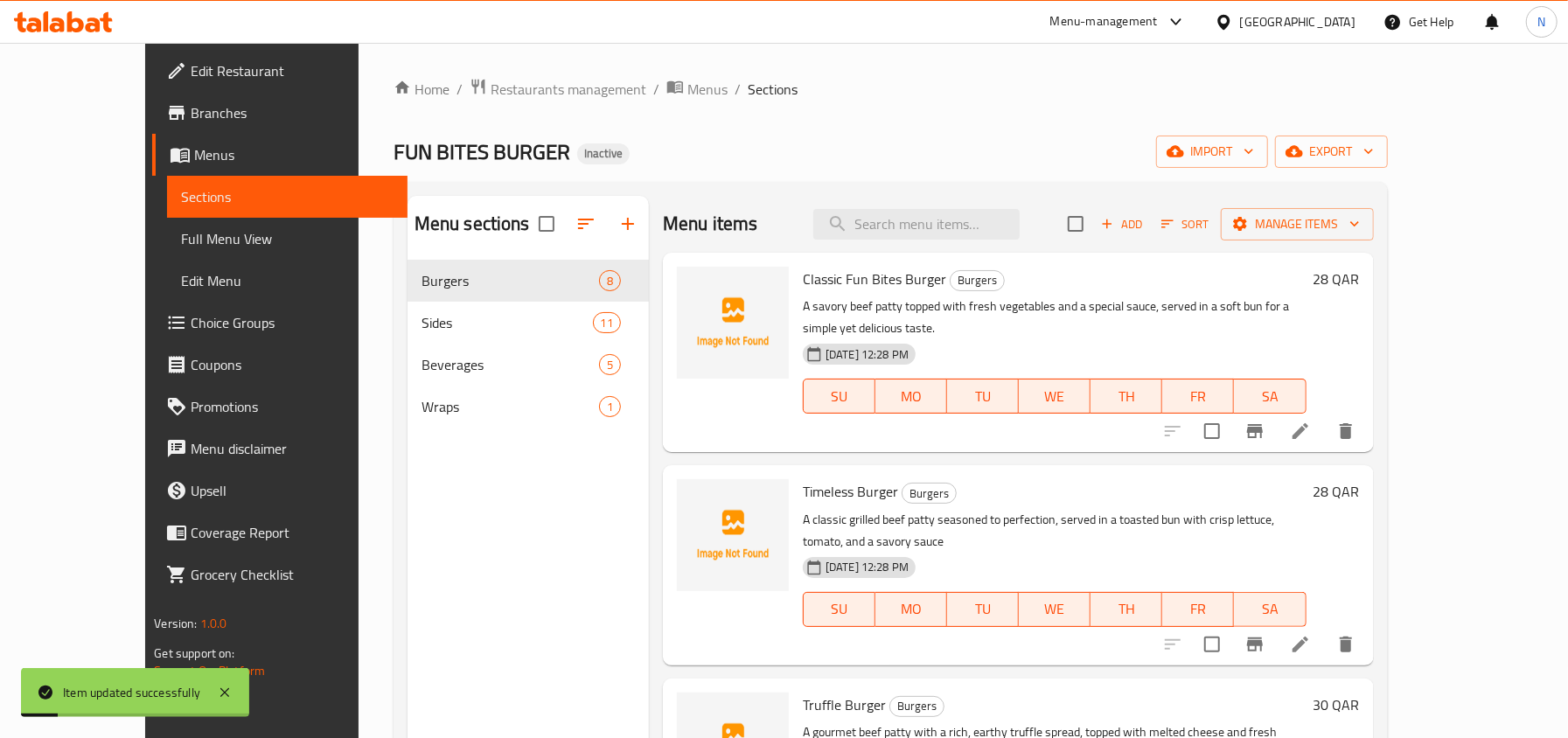
click at [1032, 246] on div "Menu items Add Sort Manage items" at bounding box center [1019, 224] width 711 height 57
click at [1020, 235] on input "search" at bounding box center [917, 224] width 206 height 30
paste input "Truffle Chicken Burger"
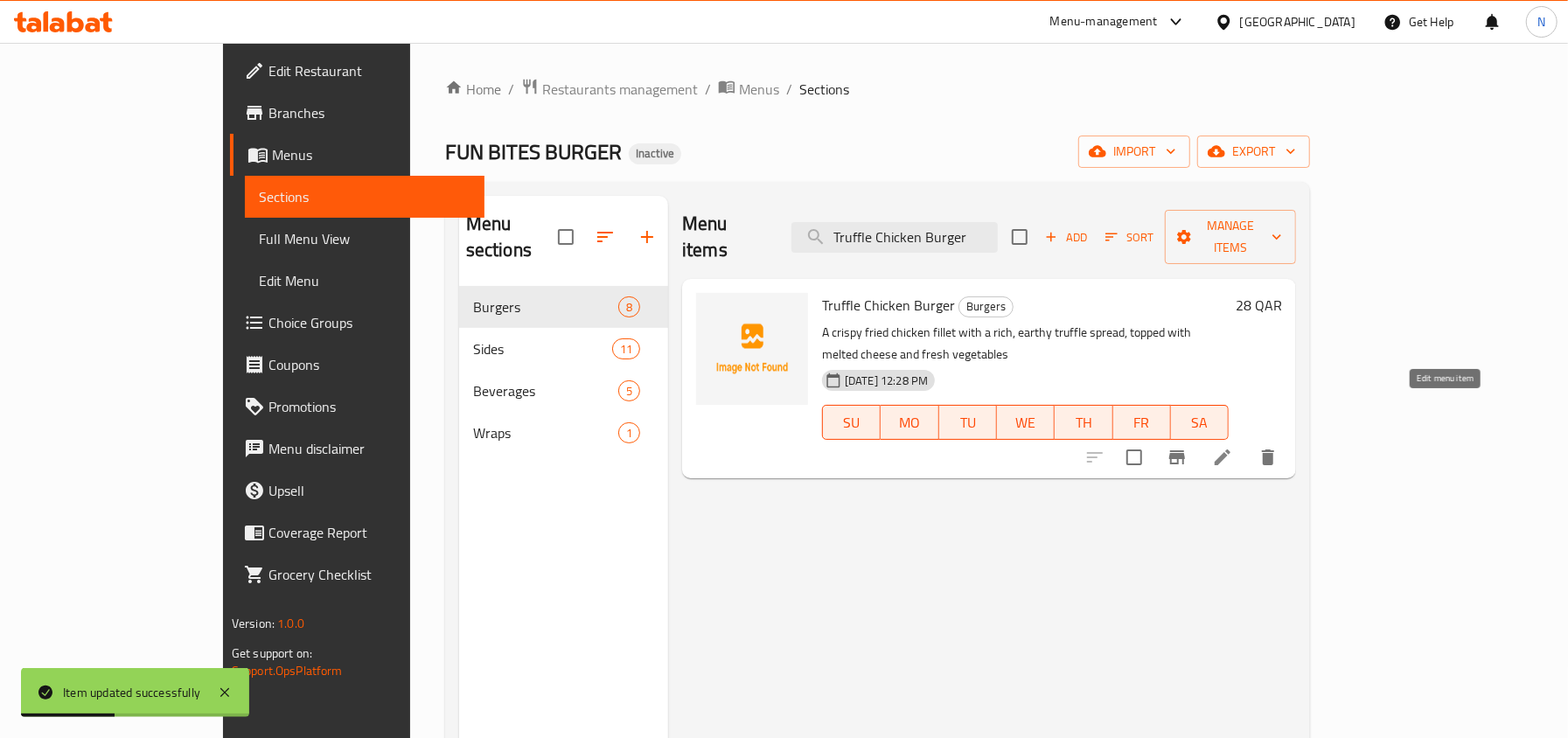
type input "Truffle Chicken Burger"
click at [1233, 447] on icon at bounding box center [1221, 457] width 21 height 21
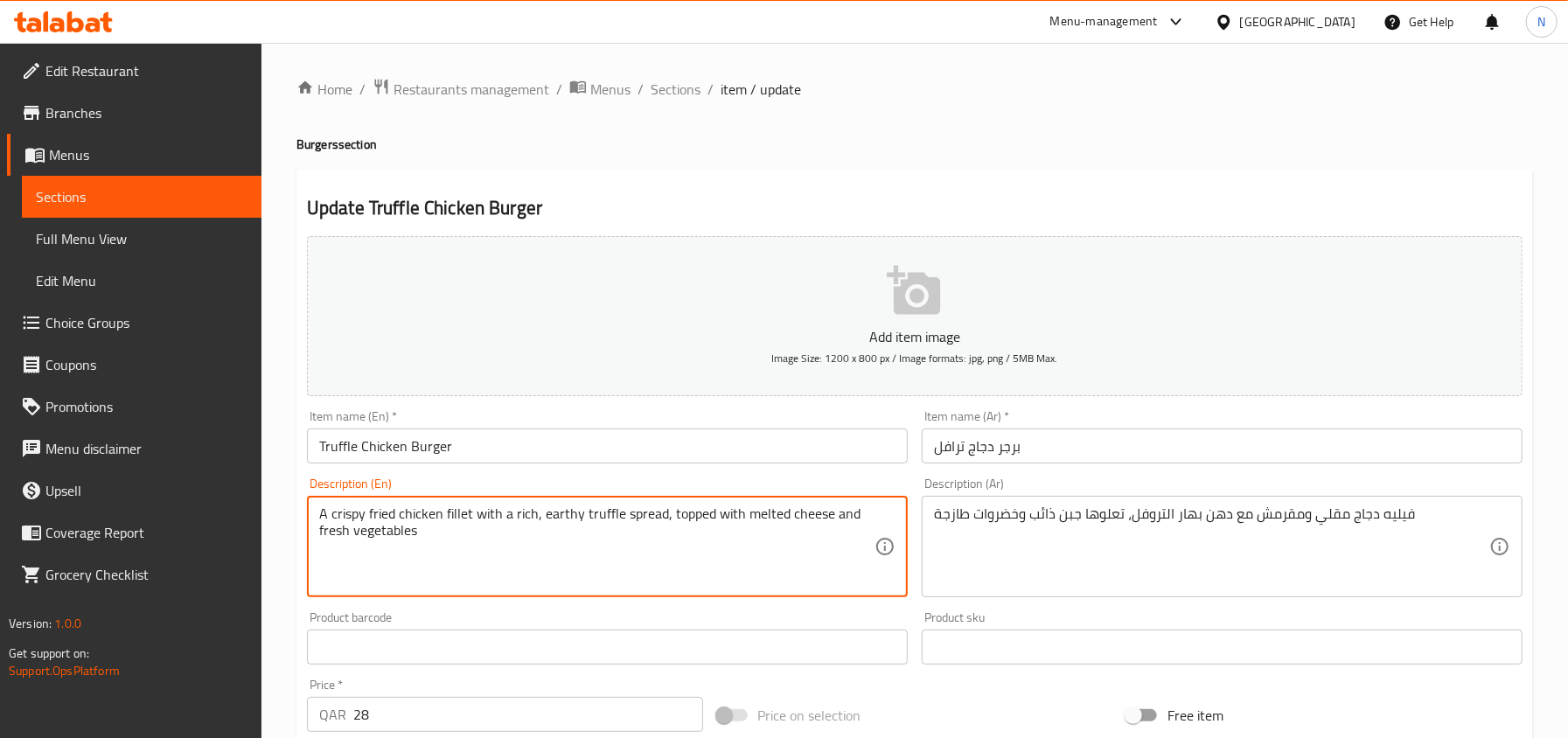
paste textarea "for a decadent flavor."
type textarea "A crispy fried chicken fillet with a rich, earthy truffle spread, topped with m…"
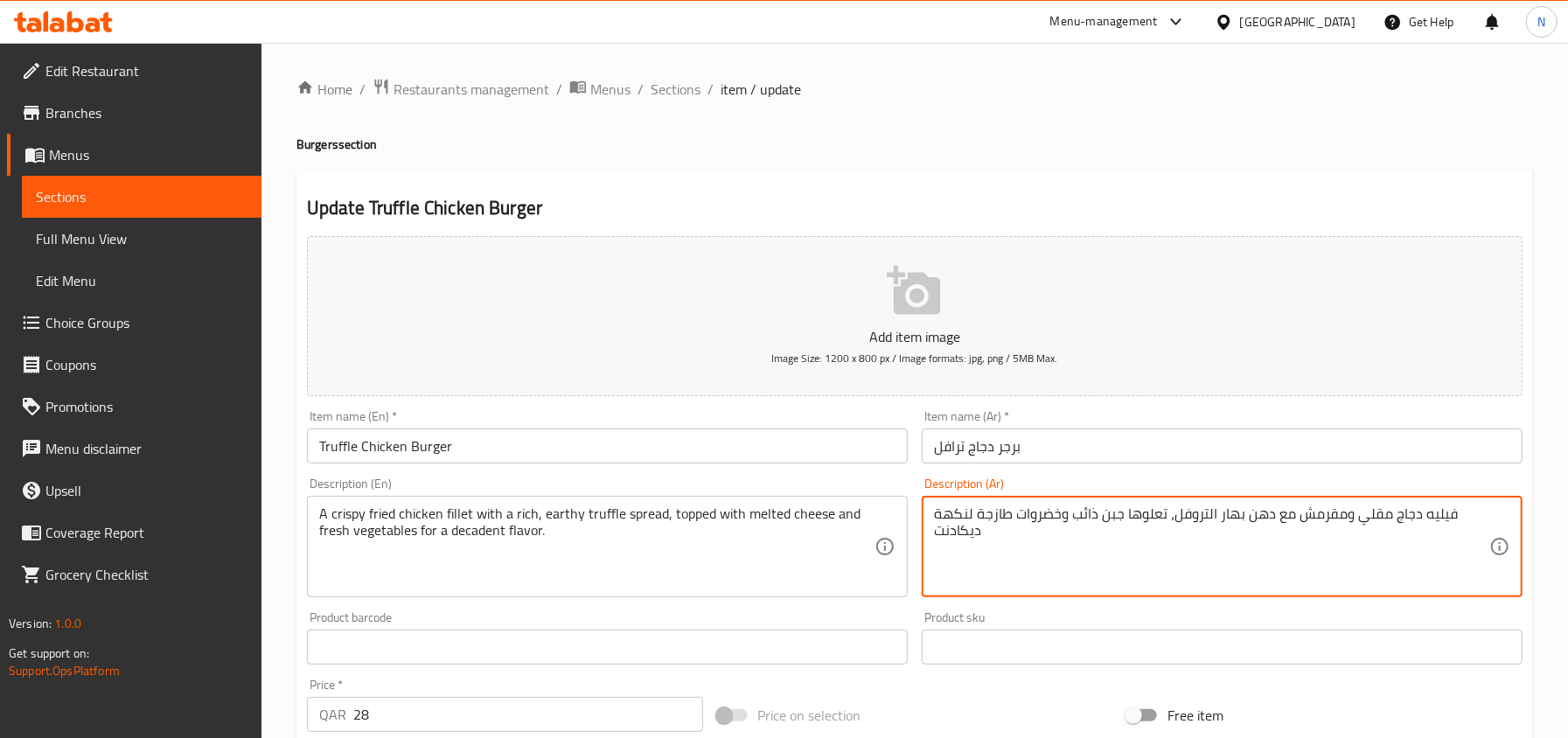
type textarea "فيليه دجاج مقلي ومقرمش مع دهن بهار التروفل، تعلوها جبن ذائب وخضروات طازجة لنكهة…"
click at [1101, 438] on input "برجر دجاج ترافل" at bounding box center [1221, 446] width 600 height 35
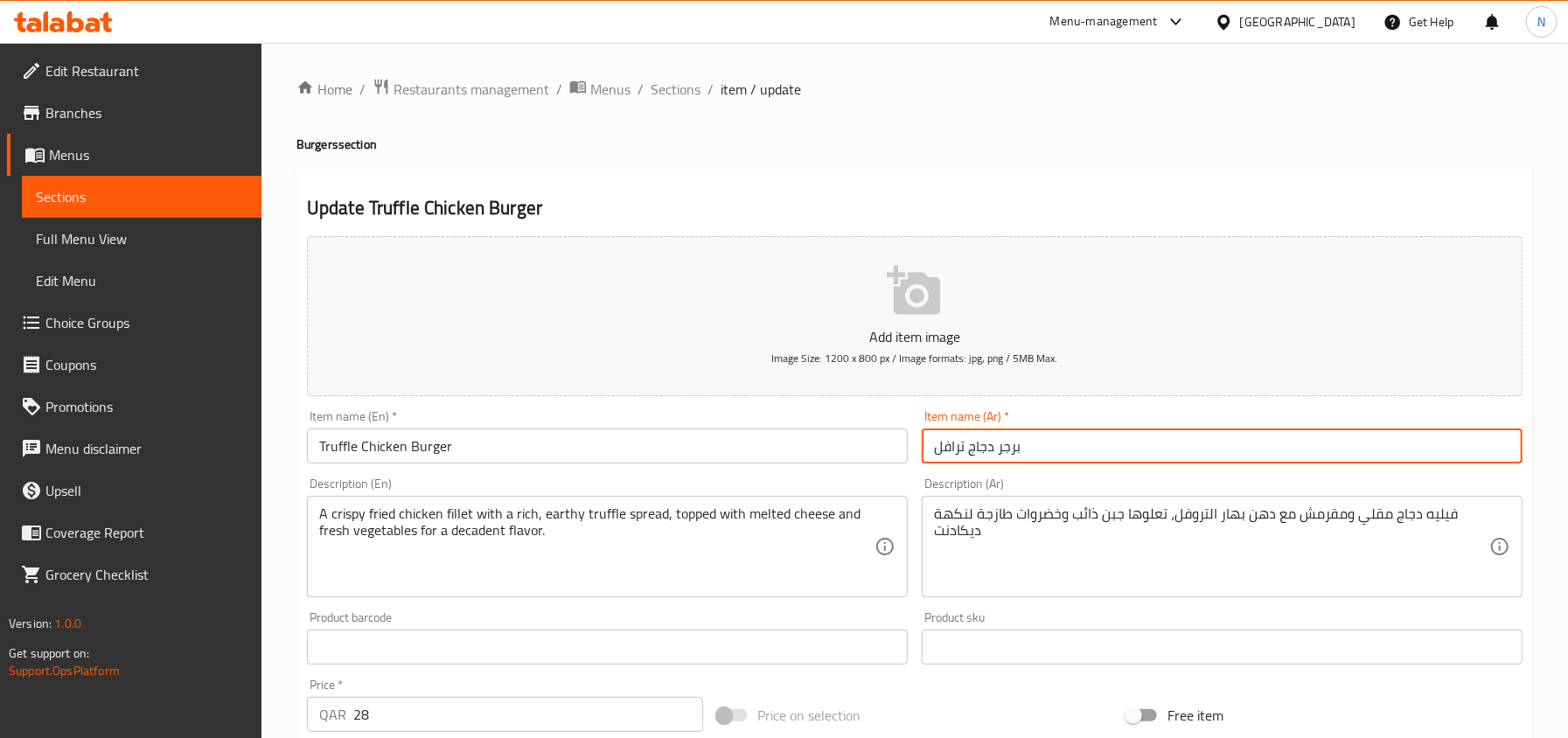
click at [673, 102] on div "Home / Restaurants management / Menus / Sections / item / update Burgers sectio…" at bounding box center [915, 639] width 1236 height 1123
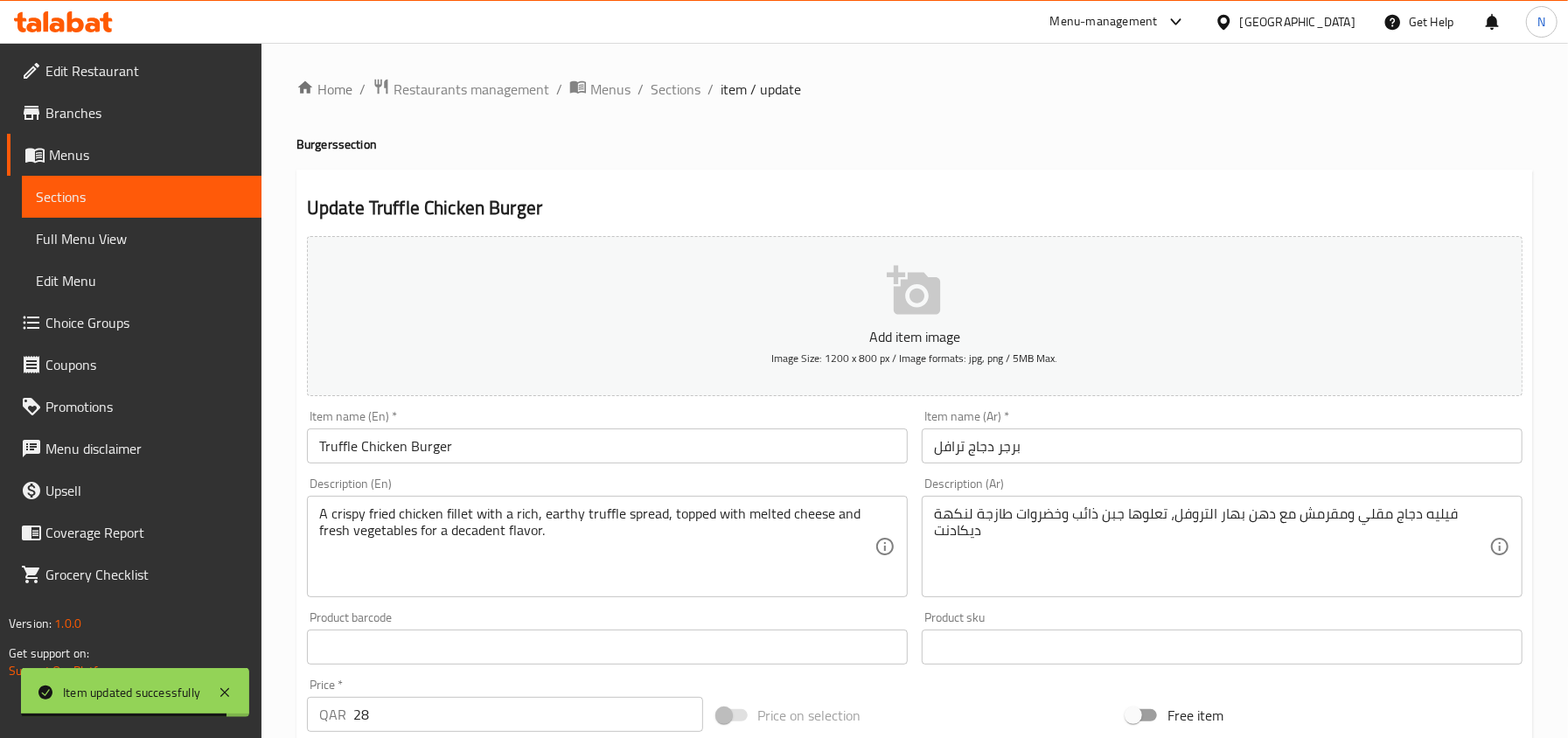
click at [673, 102] on div "Home / Restaurants management / Menus / Sections / item / update Burgers sectio…" at bounding box center [915, 639] width 1236 height 1123
click at [669, 96] on span "Sections" at bounding box center [675, 88] width 50 height 21
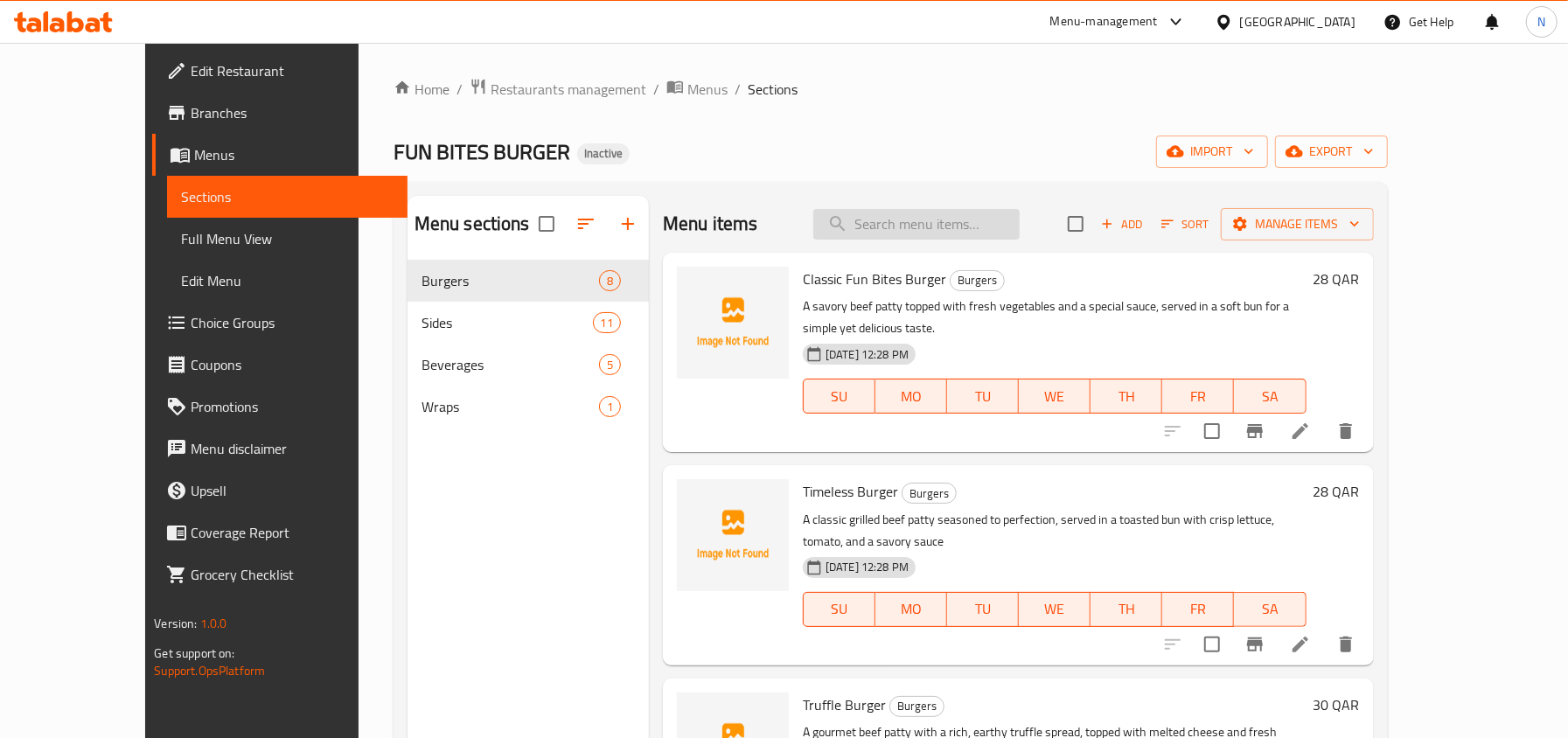
click at [937, 227] on input "search" at bounding box center [917, 224] width 206 height 30
paste input "Truffle Chicken Burger"
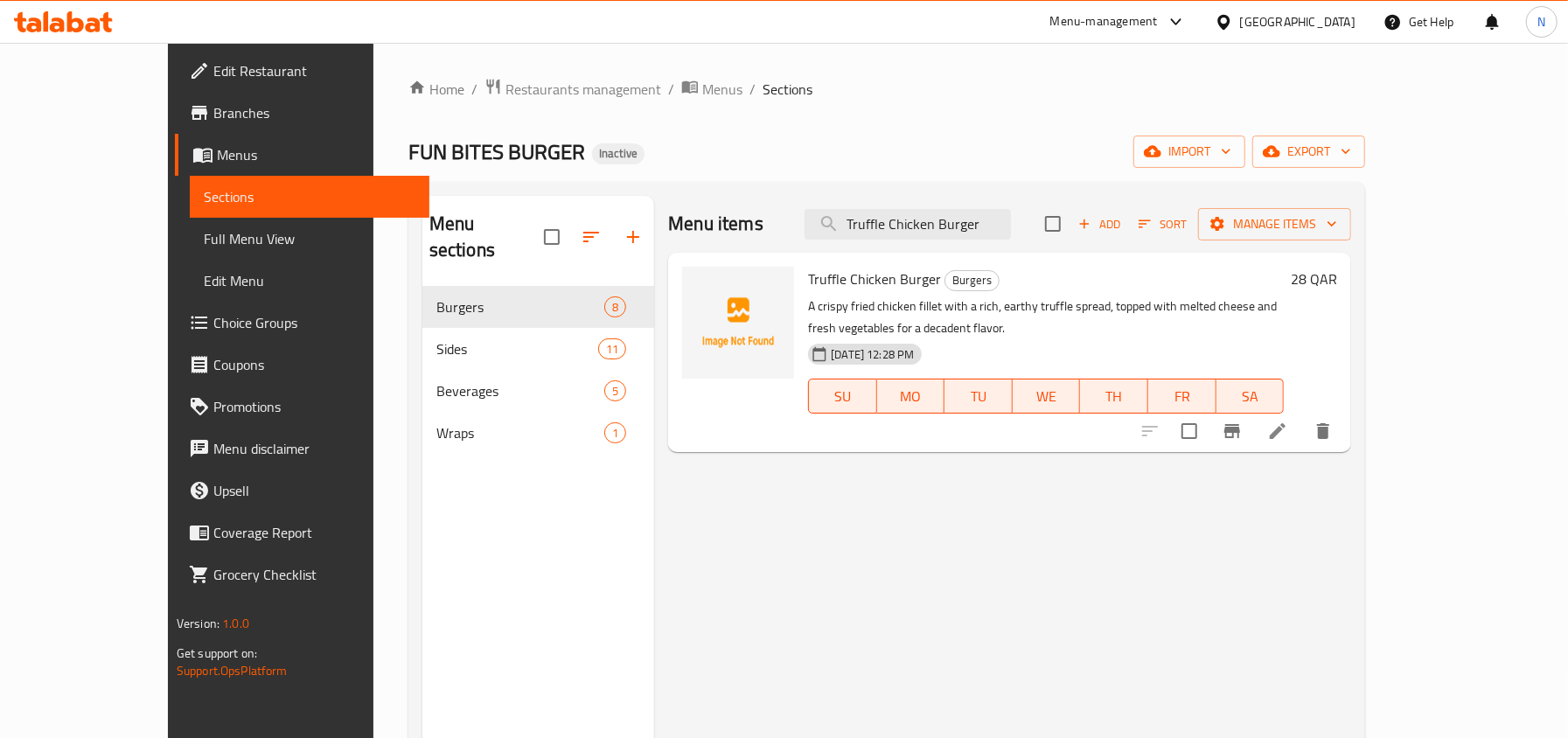
type input "Truffle Chicken Burger"
click at [1302, 426] on li at bounding box center [1277, 431] width 49 height 31
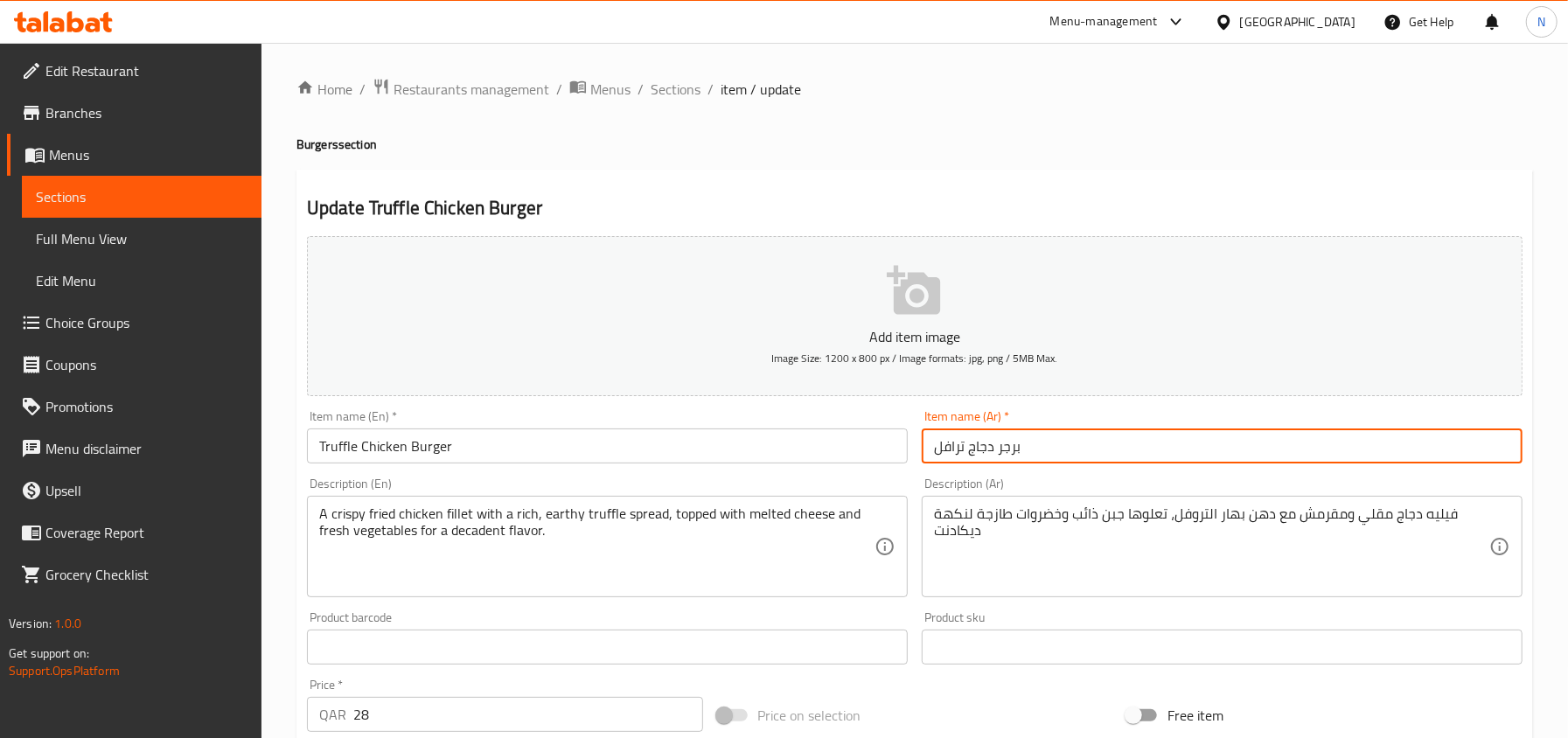
click at [1075, 449] on input "برجر دجاج ترافل" at bounding box center [1221, 446] width 600 height 35
click at [666, 92] on span "Sections" at bounding box center [675, 88] width 50 height 21
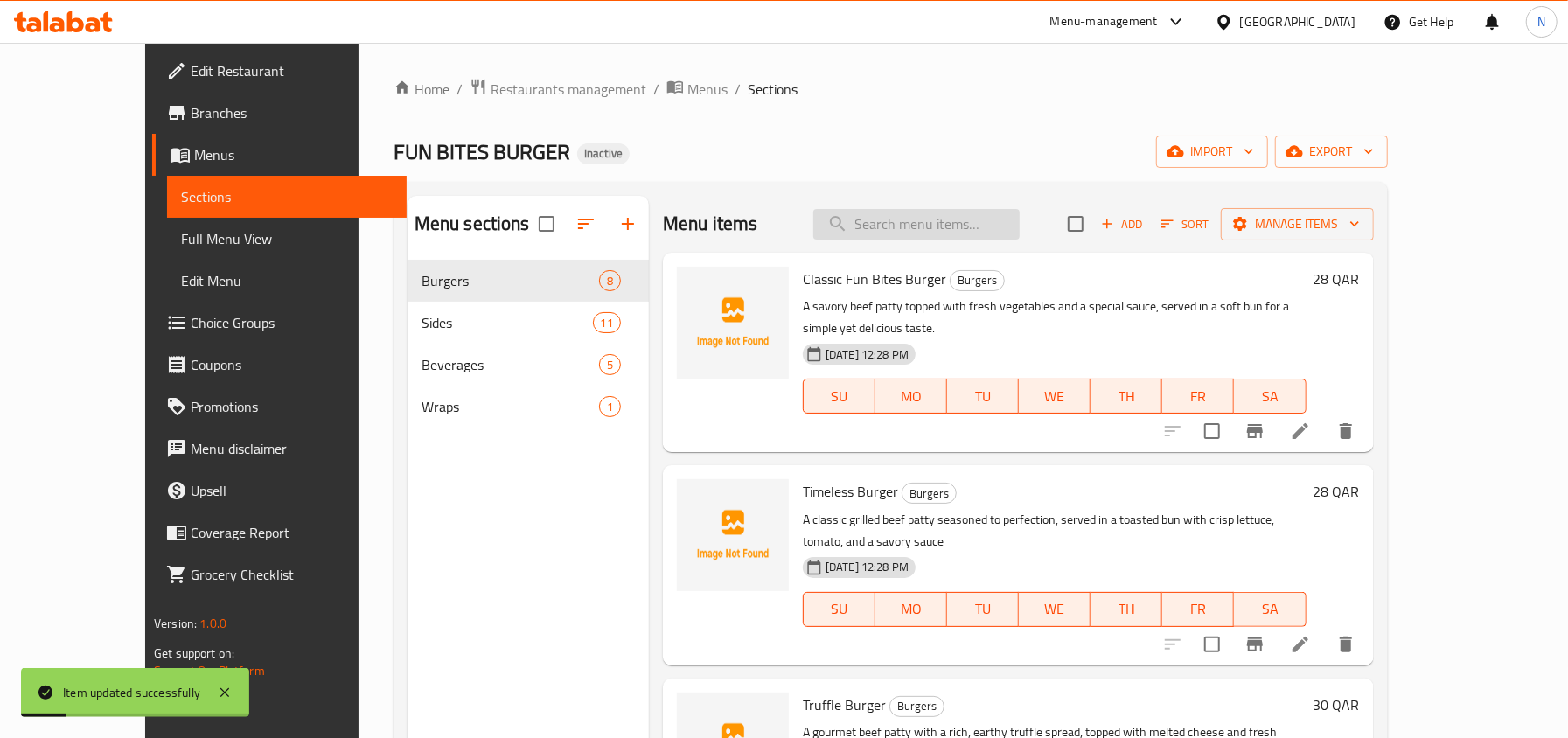
click at [949, 218] on input "search" at bounding box center [917, 224] width 206 height 30
paste input "Classic Fries"
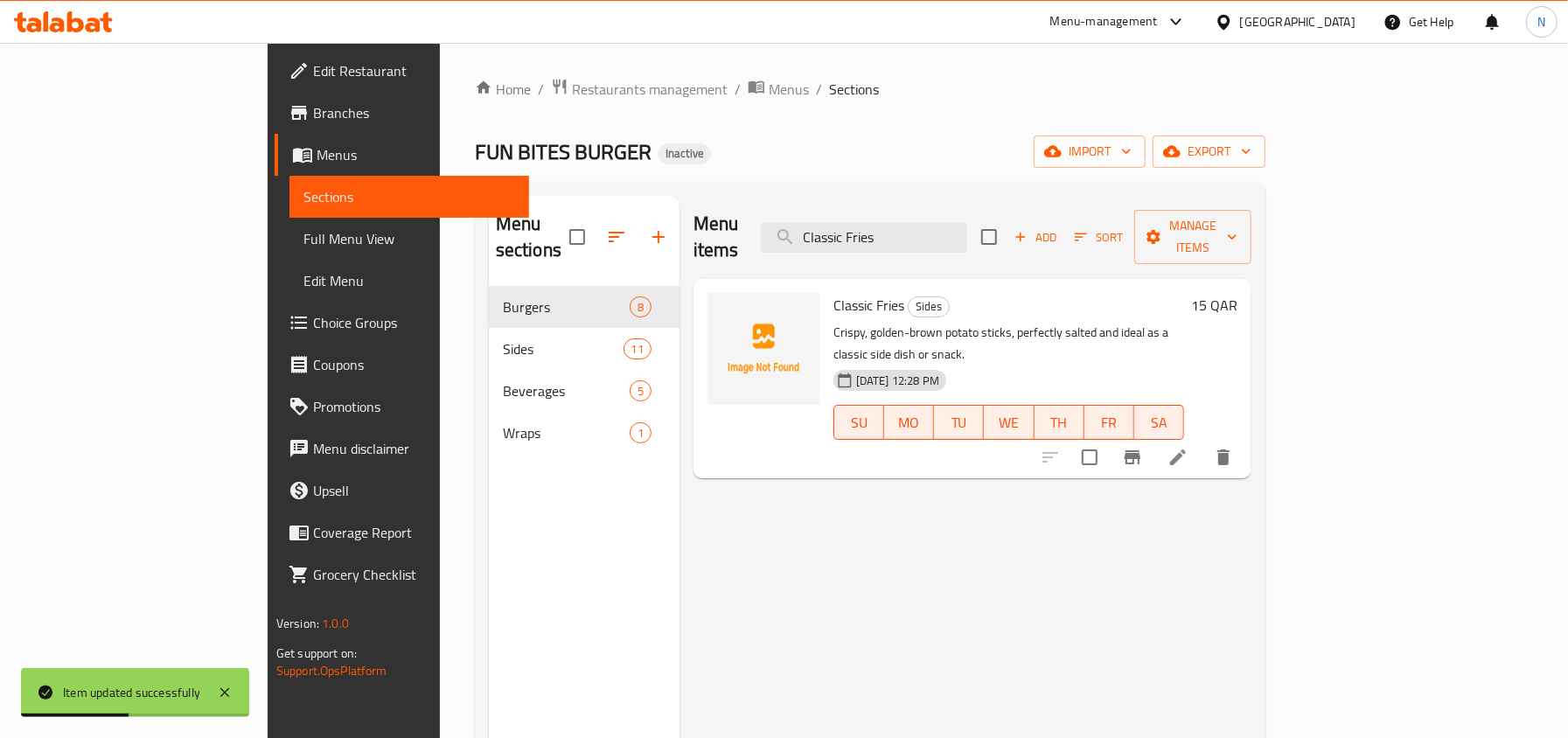
type input "Classic Fries"
click at [1203, 441] on li at bounding box center [1178, 457] width 49 height 31
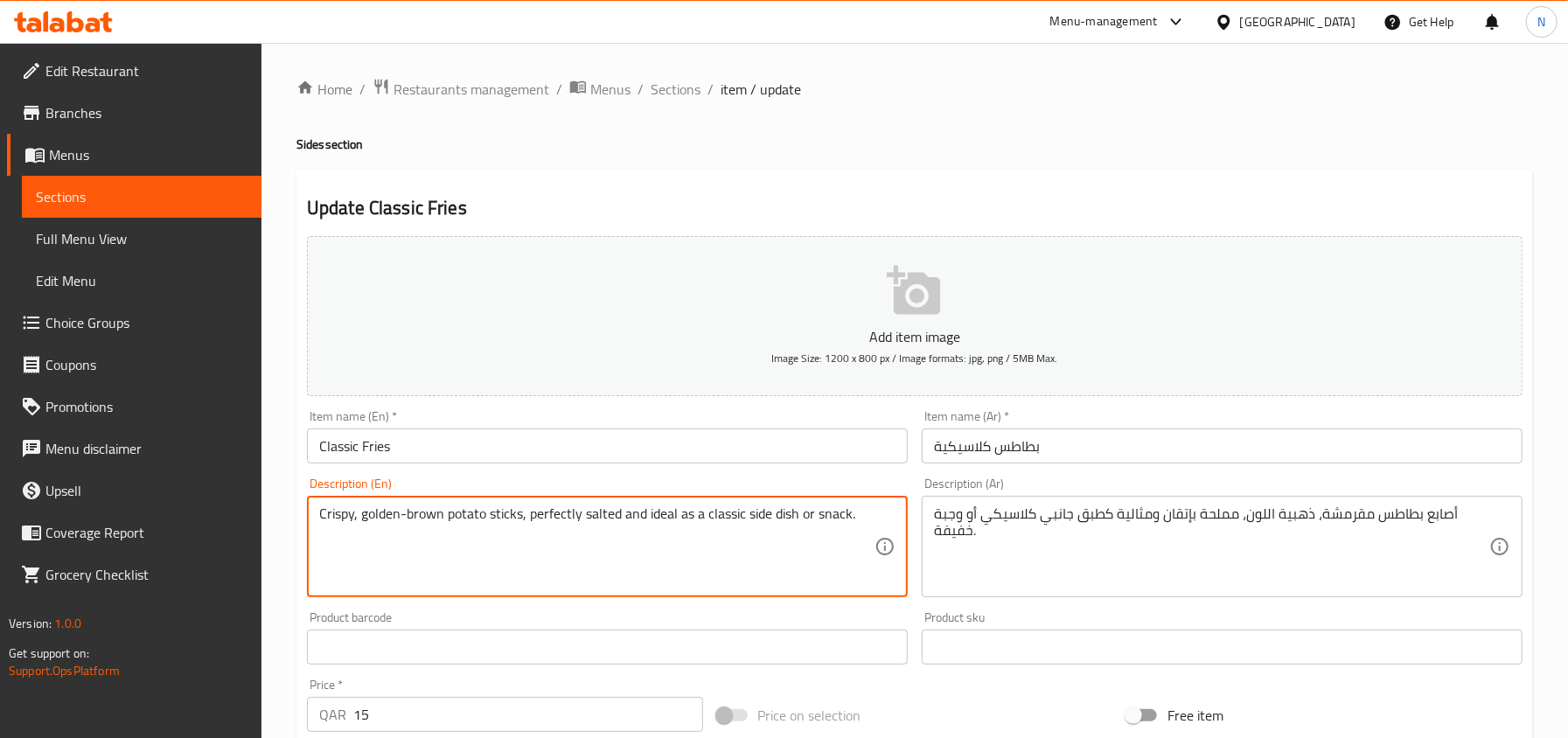
drag, startPoint x: 665, startPoint y: 526, endPoint x: 872, endPoint y: 525, distance: 207.0
click at [690, 539] on textarea "Crispy, golden-brown potato sticks, perfectly salted and ideal as a classic sid…" at bounding box center [596, 546] width 555 height 84
drag, startPoint x: 621, startPoint y: 522, endPoint x: 1155, endPoint y: 617, distance: 542.4
click at [1155, 617] on div "Add item image Image Size: 1200 x 800 px / Image formats: jpg, png / 5MB Max. I…" at bounding box center [914, 605] width 1229 height 754
type textarea "Crispy, golden-brown potato sticks, perfectly salted"
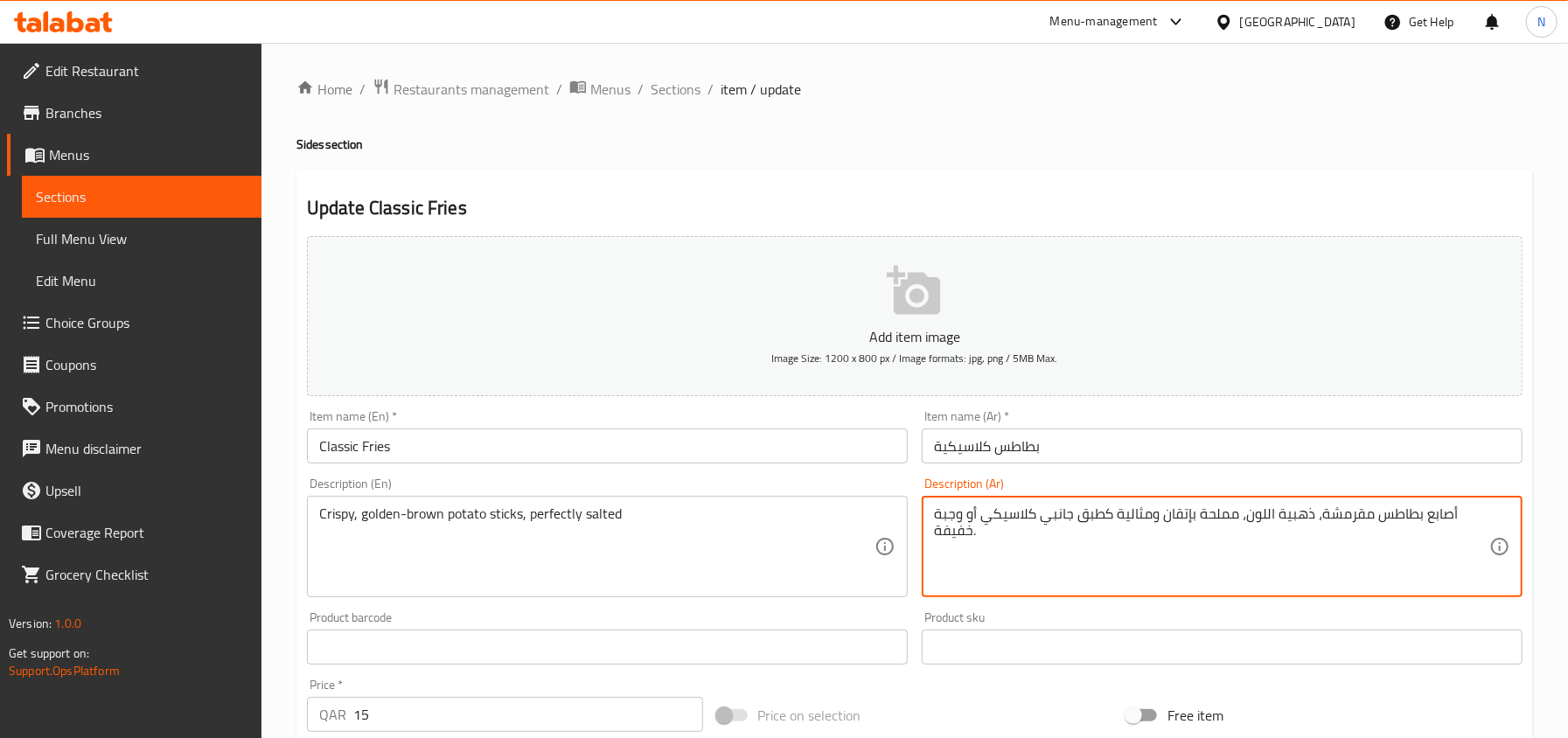
drag, startPoint x: 1155, startPoint y: 515, endPoint x: 939, endPoint y: 543, distance: 217.8
drag, startPoint x: 938, startPoint y: 518, endPoint x: 924, endPoint y: 525, distance: 15.7
click at [924, 525] on div "أصابع بطاطس مقرمشة، ذهبية اللون، مملحة بإتقان ة. Description (Ar)" at bounding box center [1221, 546] width 600 height 101
type textarea "أصابع بطاطس مقرمشة، ذهبية اللون، مملحة بإتقان ."
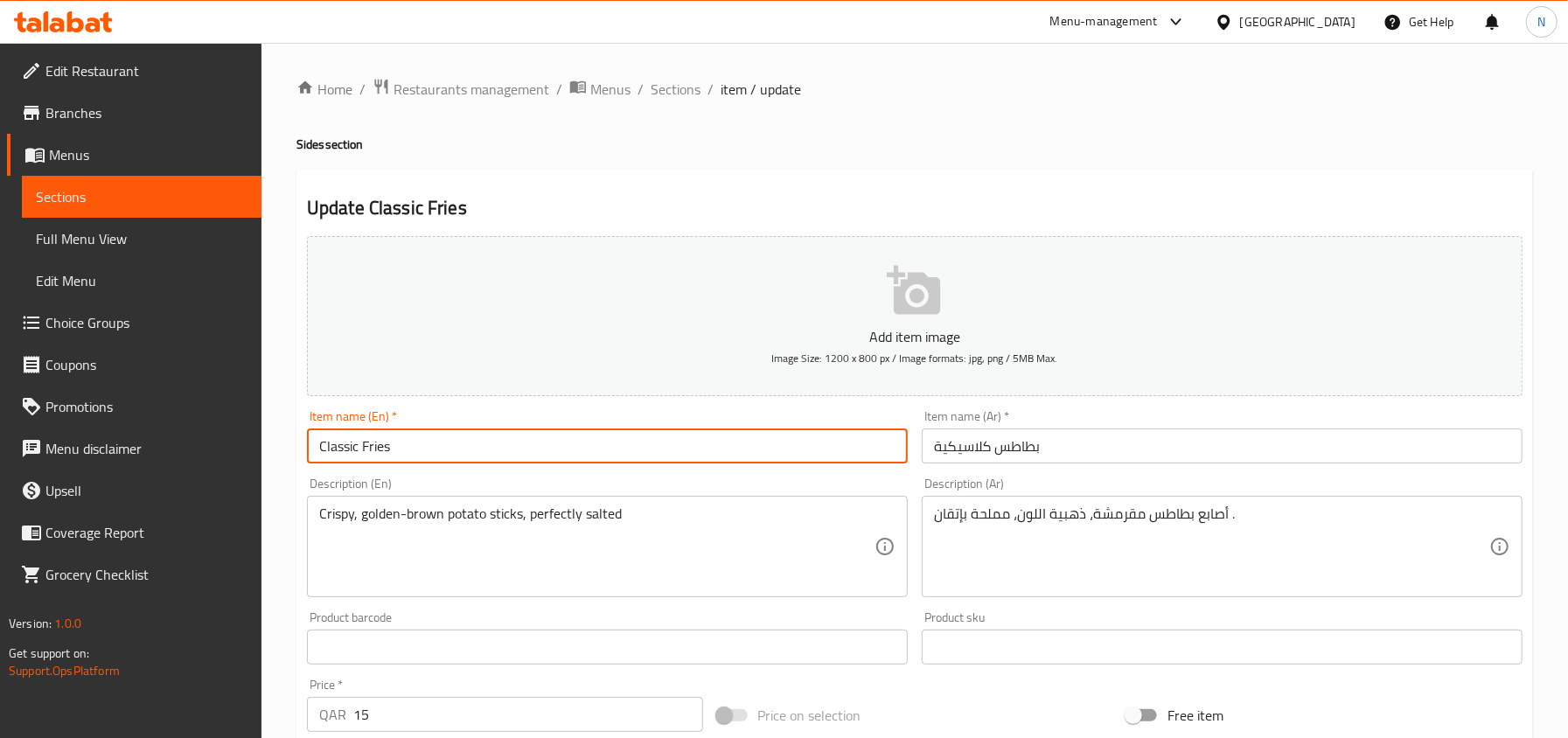
click at [529, 464] on input "Classic Fries" at bounding box center [606, 446] width 600 height 35
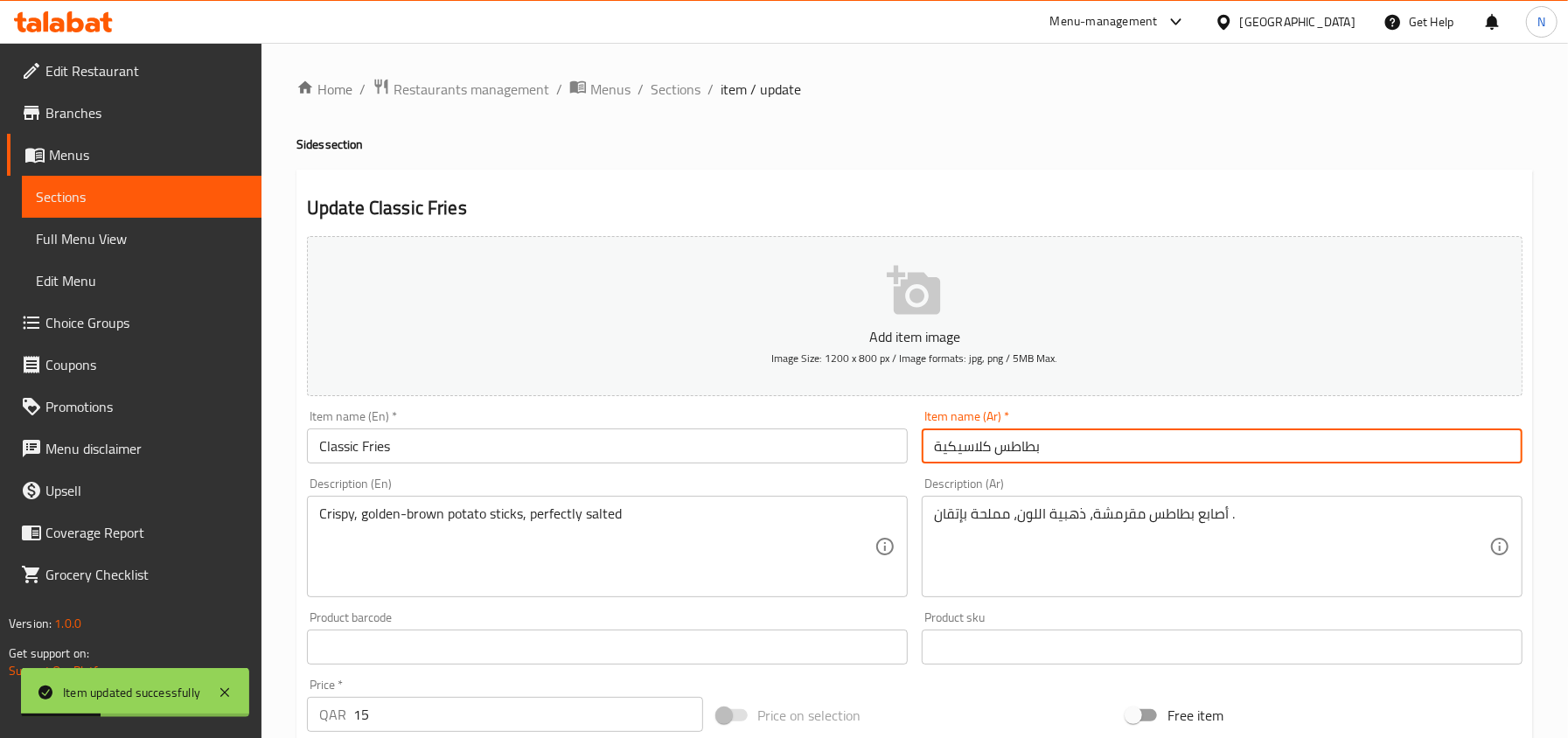
drag, startPoint x: 997, startPoint y: 449, endPoint x: 1039, endPoint y: 457, distance: 42.8
click at [1039, 457] on input "بطاطس كلاسيكية" at bounding box center [1221, 446] width 600 height 35
type input "فرايز كلاسيكية"
click at [379, 441] on input "Classic Fries" at bounding box center [606, 446] width 600 height 35
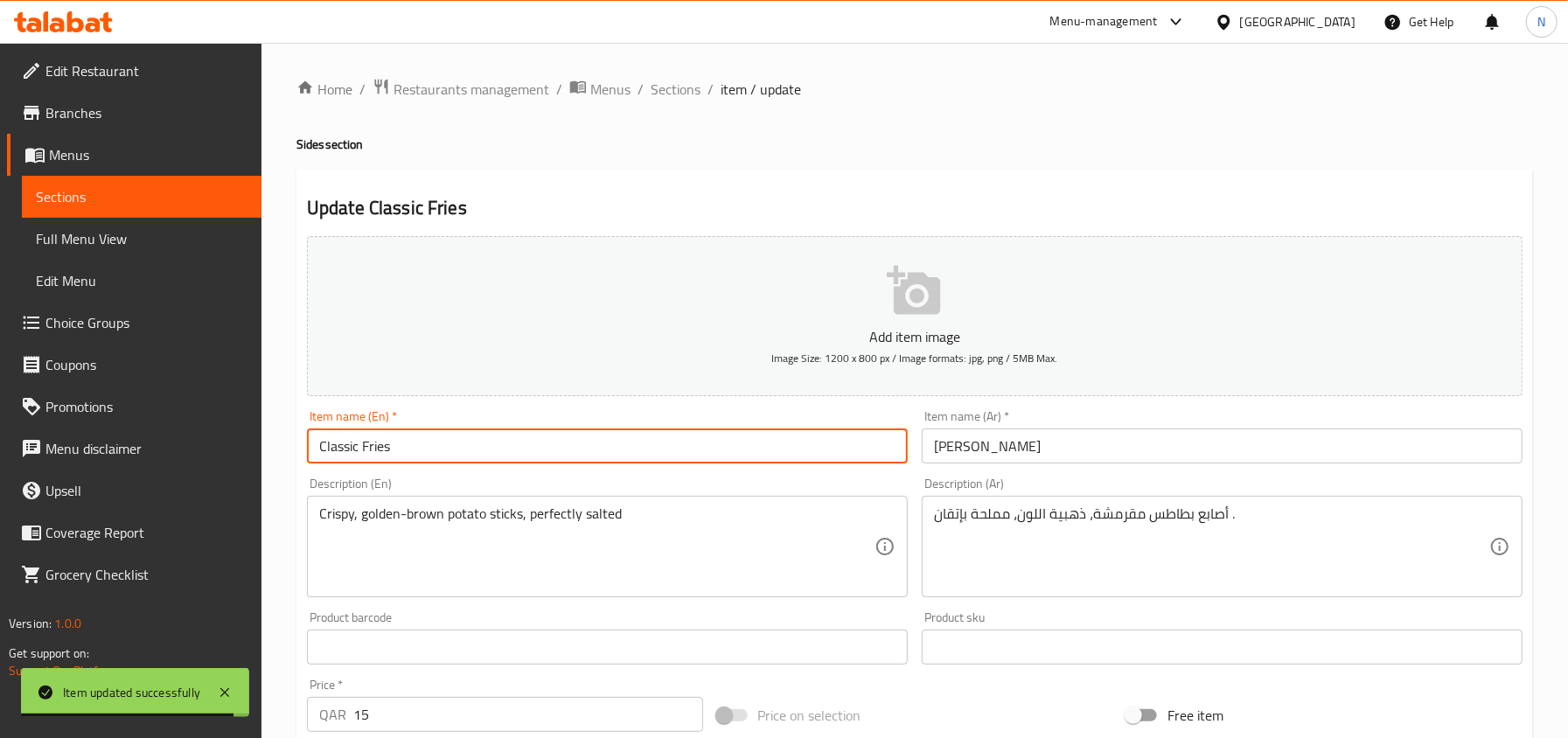
click at [379, 441] on input "Classic Fries" at bounding box center [606, 446] width 600 height 35
click at [1039, 453] on input "فرايز كلاسيكية" at bounding box center [1221, 446] width 600 height 35
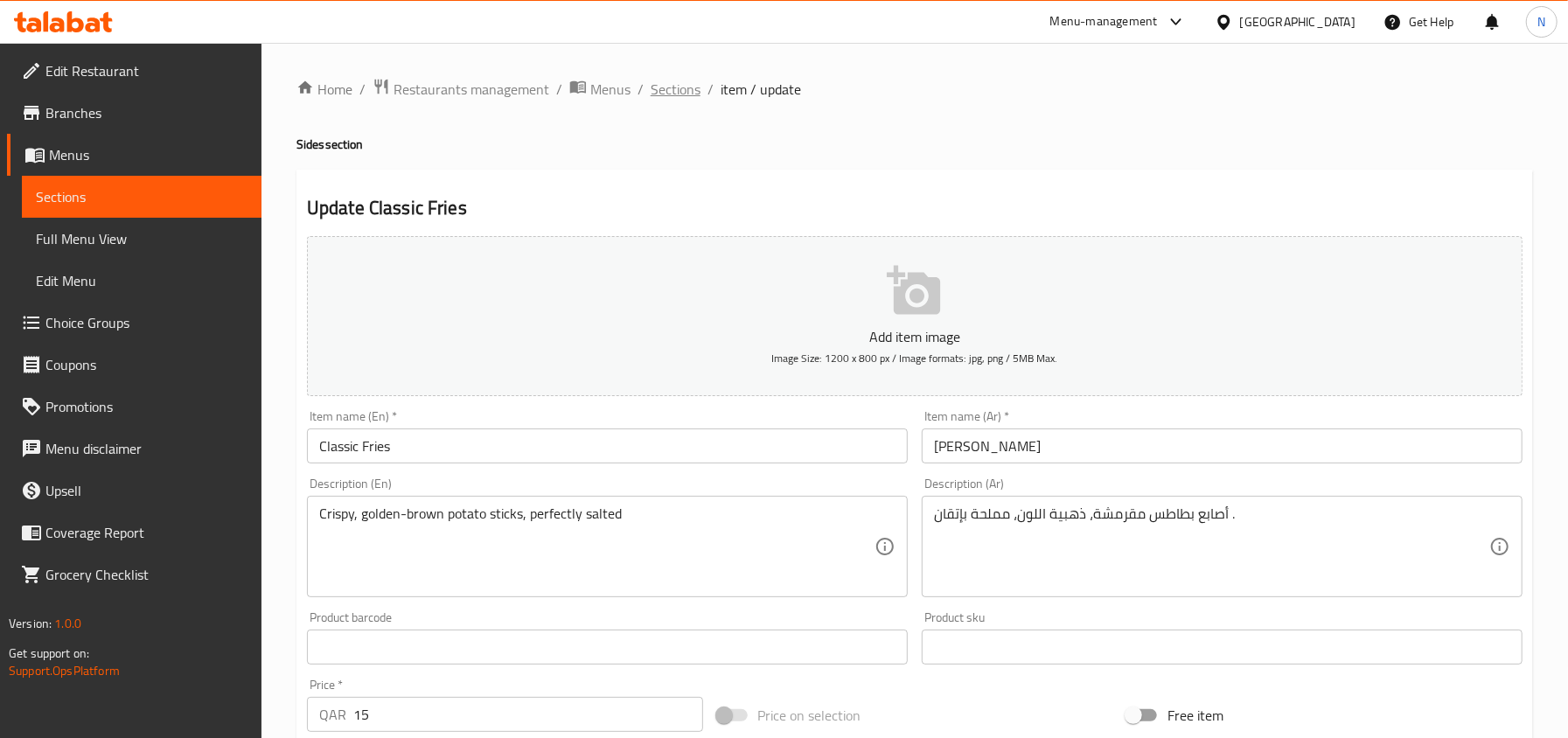
click at [655, 88] on span "Sections" at bounding box center [675, 88] width 50 height 21
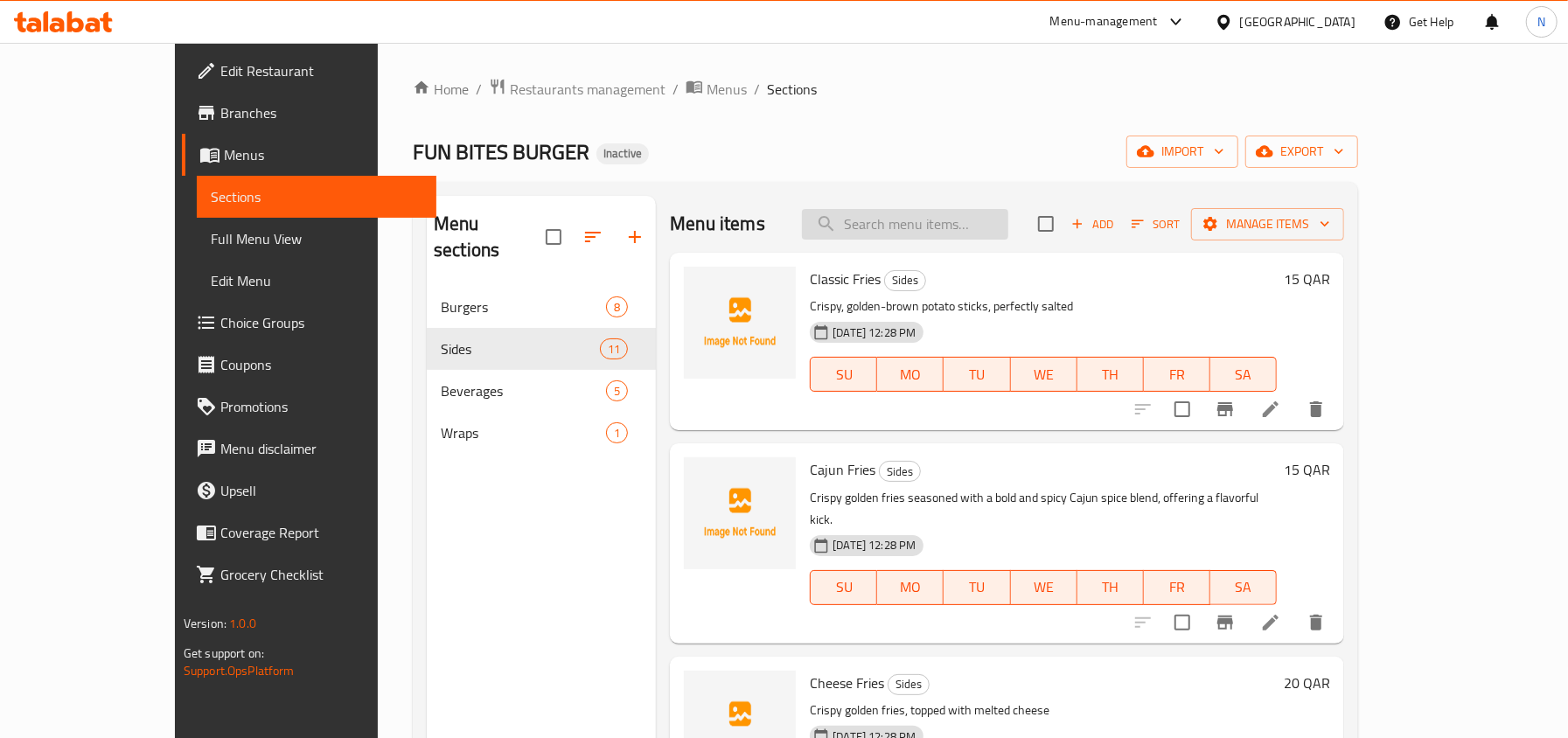
click at [974, 220] on input "search" at bounding box center [905, 224] width 206 height 30
paste input "Cheese Fries"
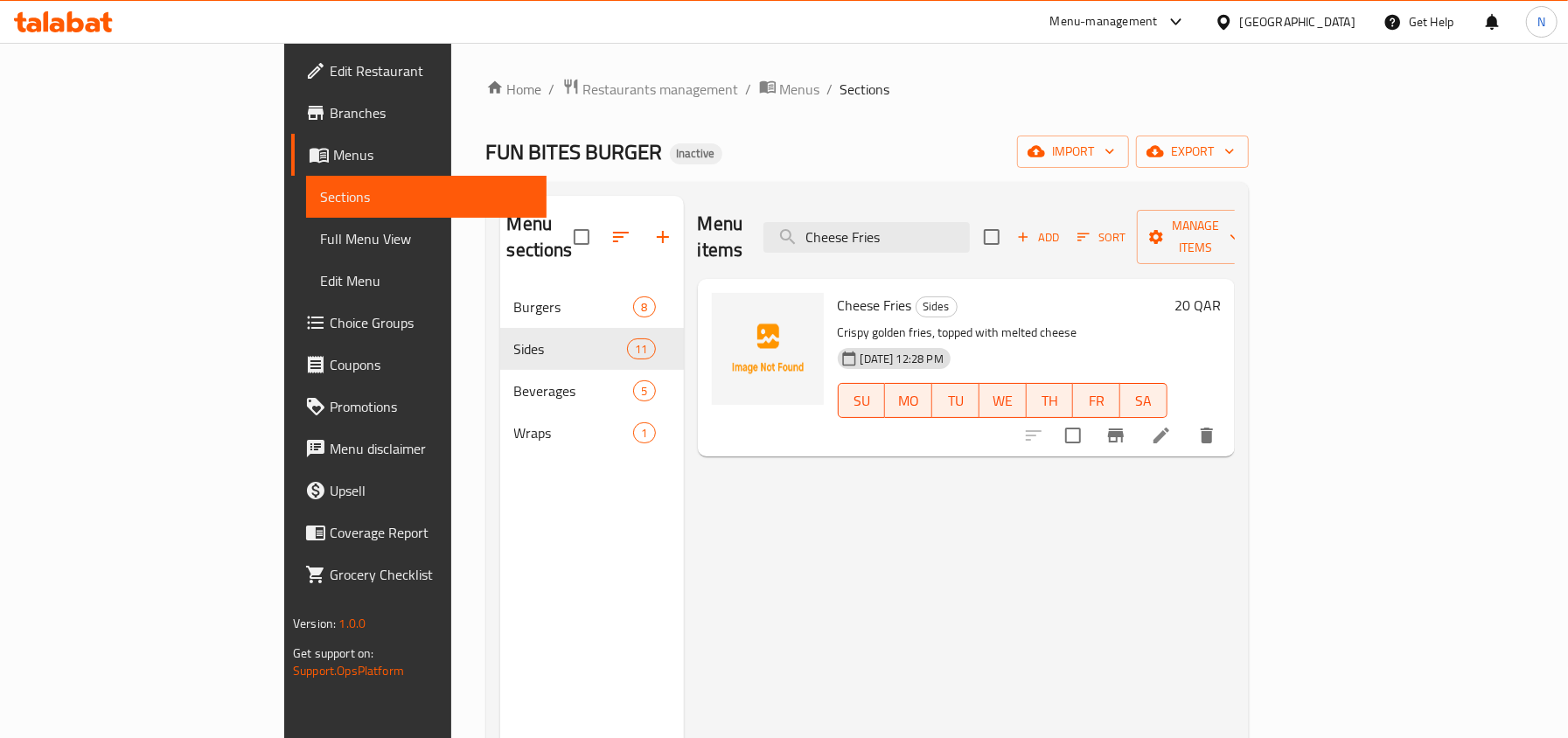
type input "Cheese Fries"
click at [1186, 425] on li at bounding box center [1161, 435] width 49 height 31
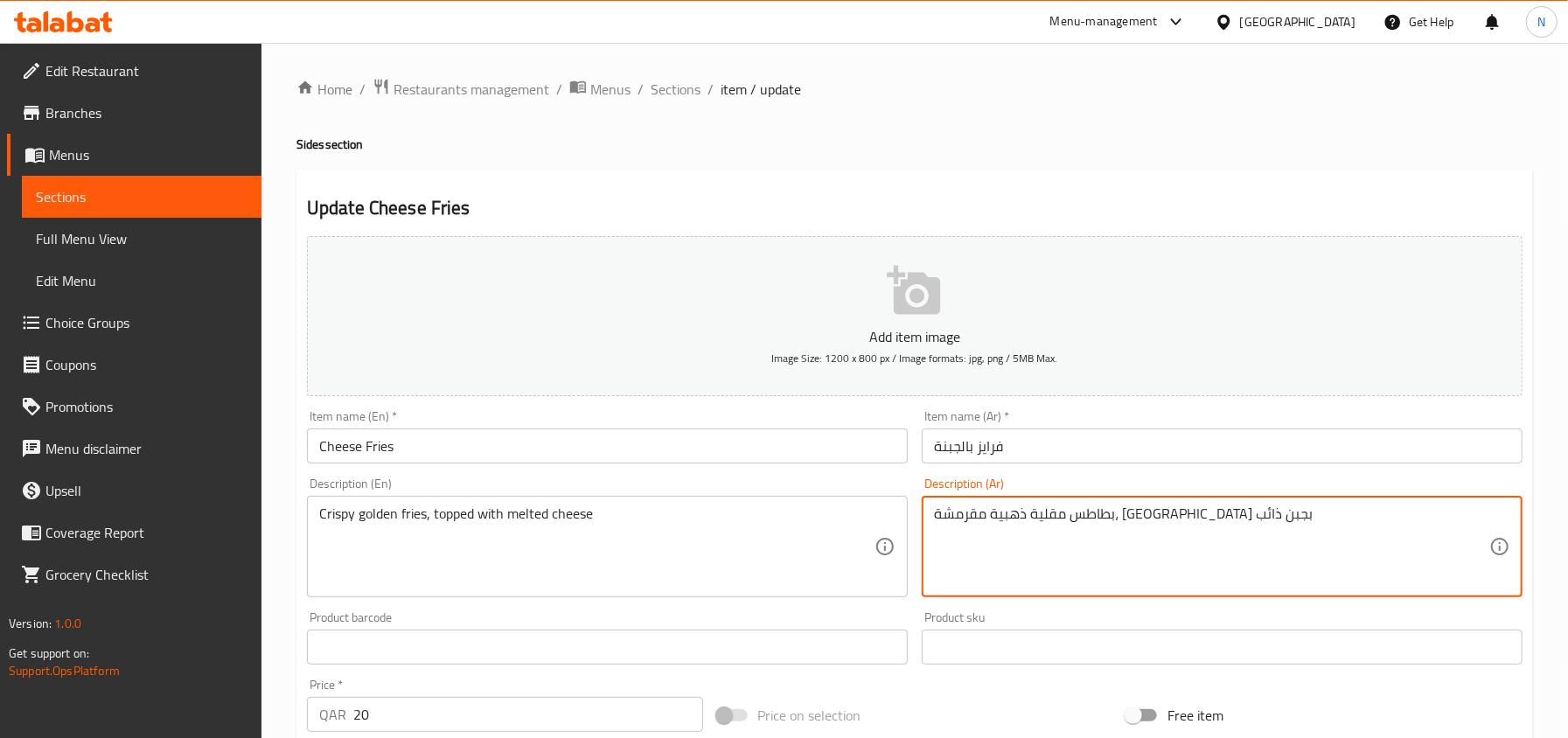
drag, startPoint x: 1133, startPoint y: 513, endPoint x: 1221, endPoint y: 520, distance: 88.3
type textarea "فرايز ذهبية مقرمشة، مغطاة بجبن ذائب"
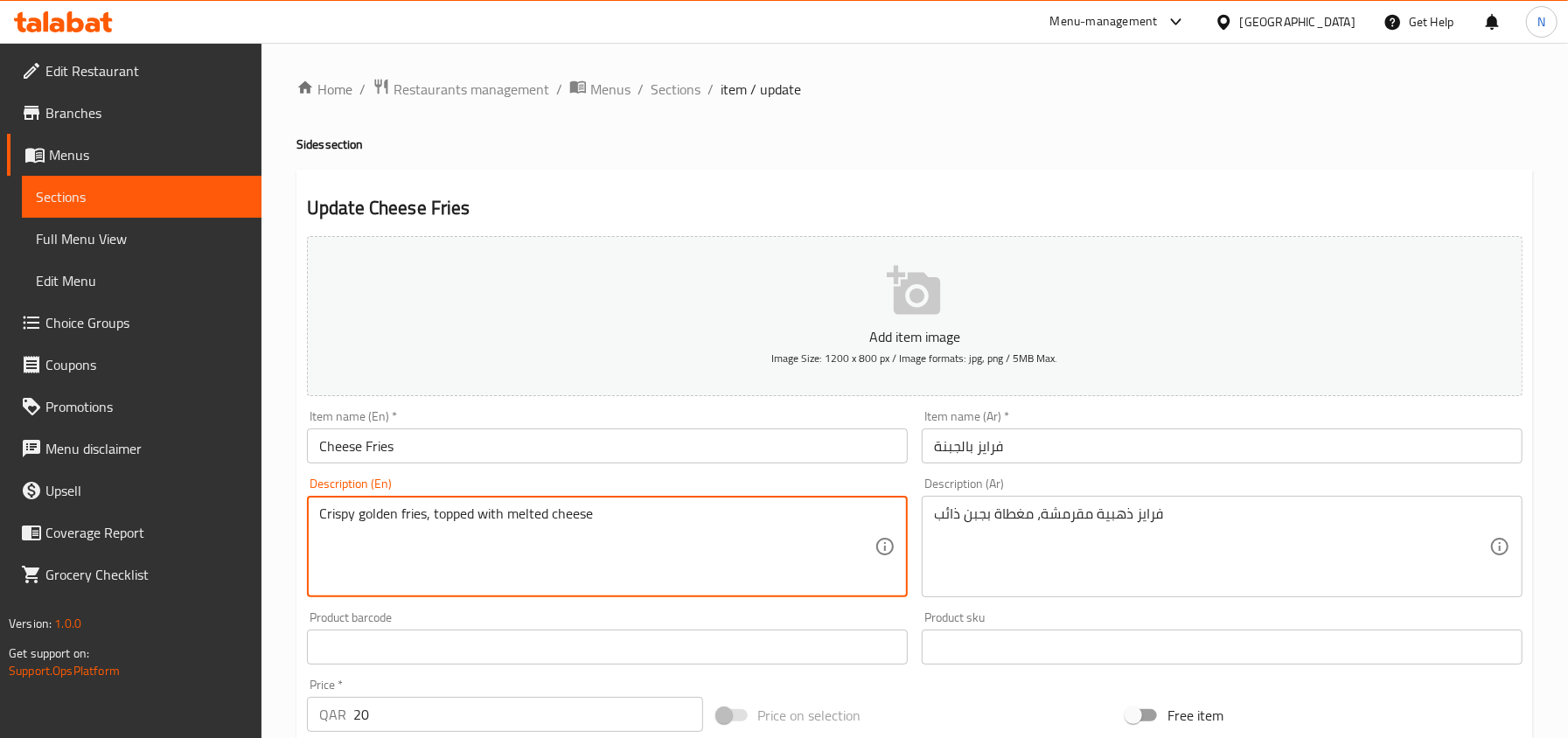
drag, startPoint x: 432, startPoint y: 518, endPoint x: 652, endPoint y: 504, distance: 220.4
paste textarea "generously"
type textarea "Crispy golden fries, generously topped with melted cheese"
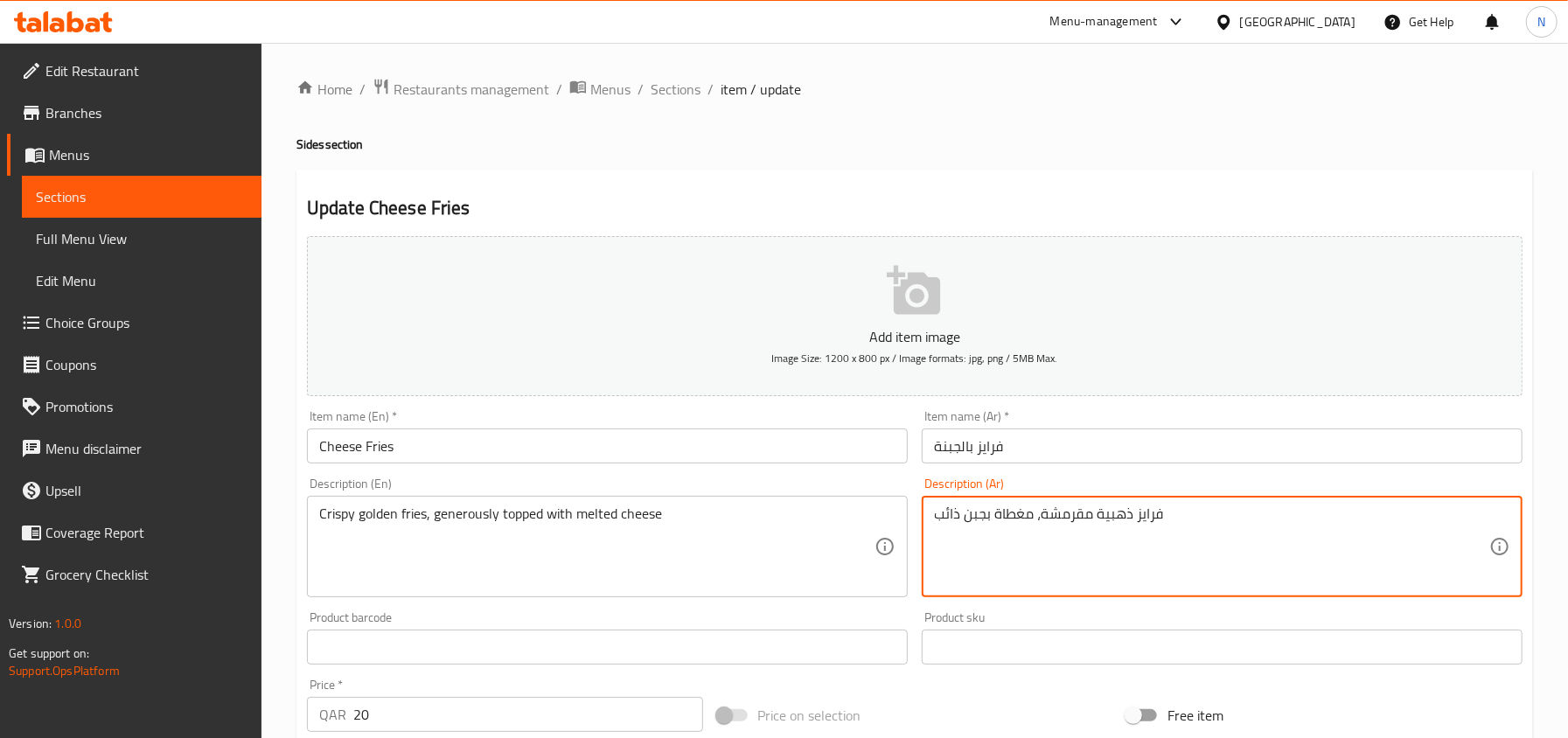
drag, startPoint x: 1036, startPoint y: 518, endPoint x: 901, endPoint y: 514, distance: 135.1
paste textarea "مغطاة بسخاء بالجبن المذاب"
type textarea "فرايز ذهبية مقرمشة، مغطاة بسخاء بالجبن المذاب"
click at [1047, 457] on input "فرايز بالجبنة" at bounding box center [1221, 446] width 600 height 35
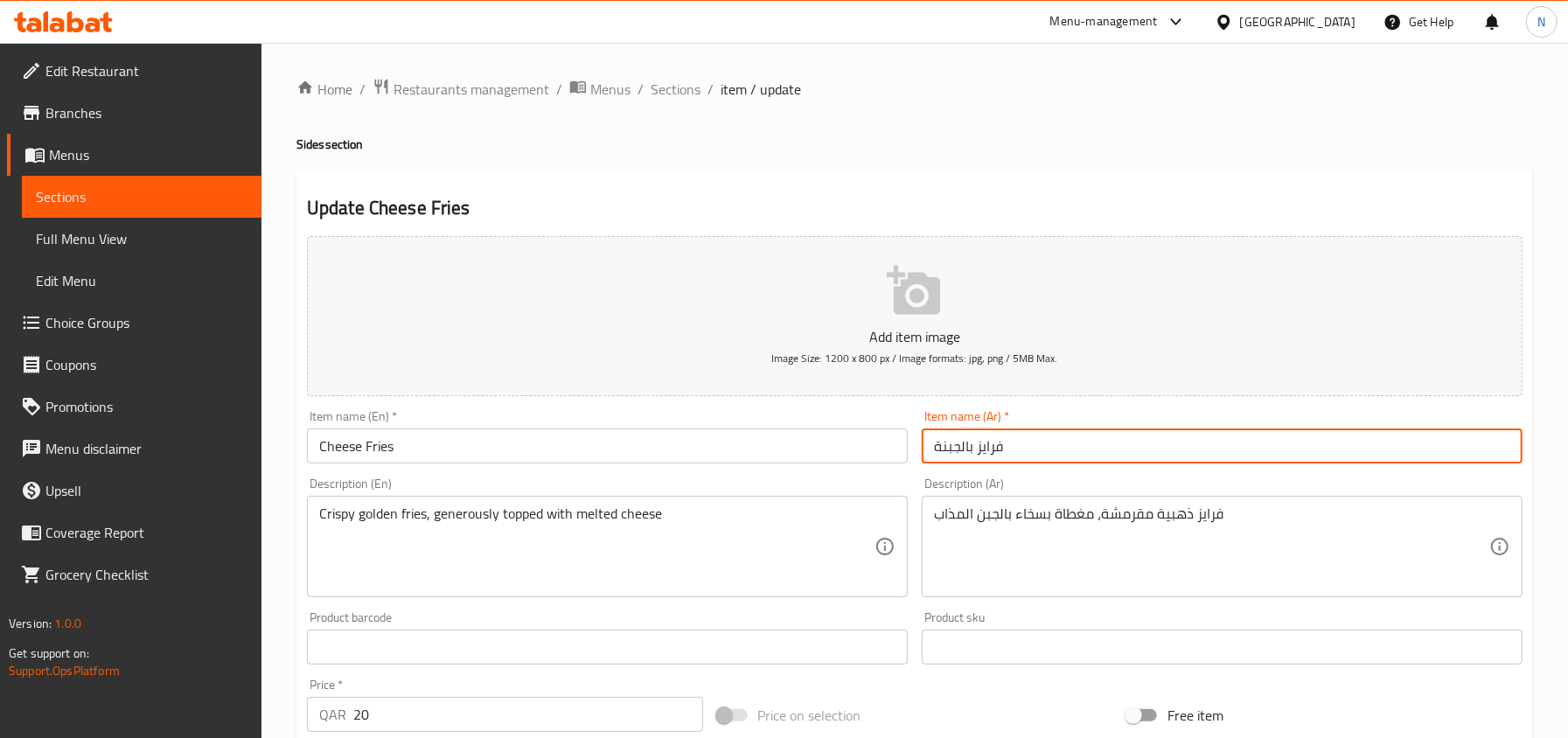
click at [1036, 183] on div "Update Cheese Fries Add item image Image Size: 1200 x 800 px / Image formats: j…" at bounding box center [915, 679] width 1236 height 1018
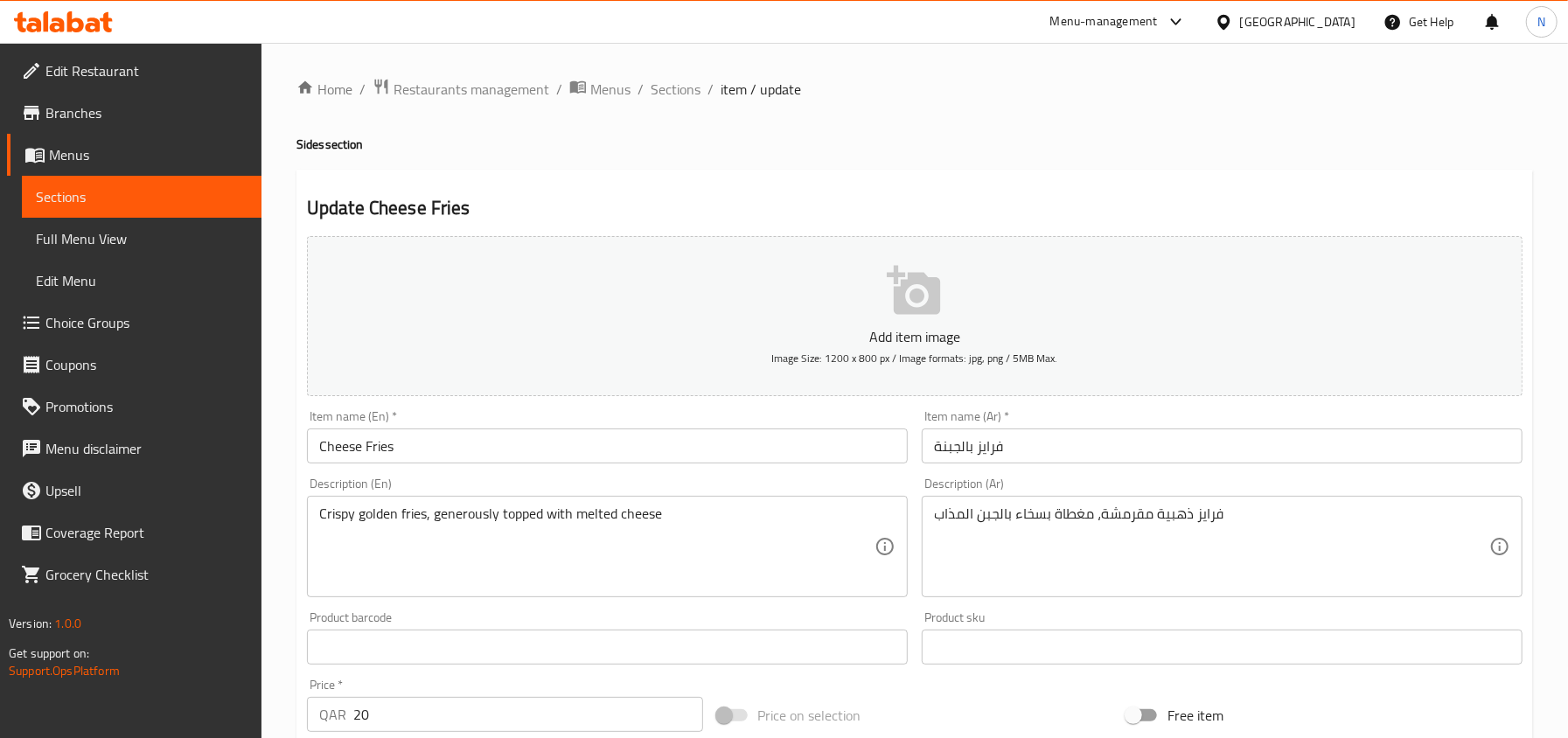
click at [942, 464] on input "فرايز بالجبنة" at bounding box center [1221, 446] width 600 height 35
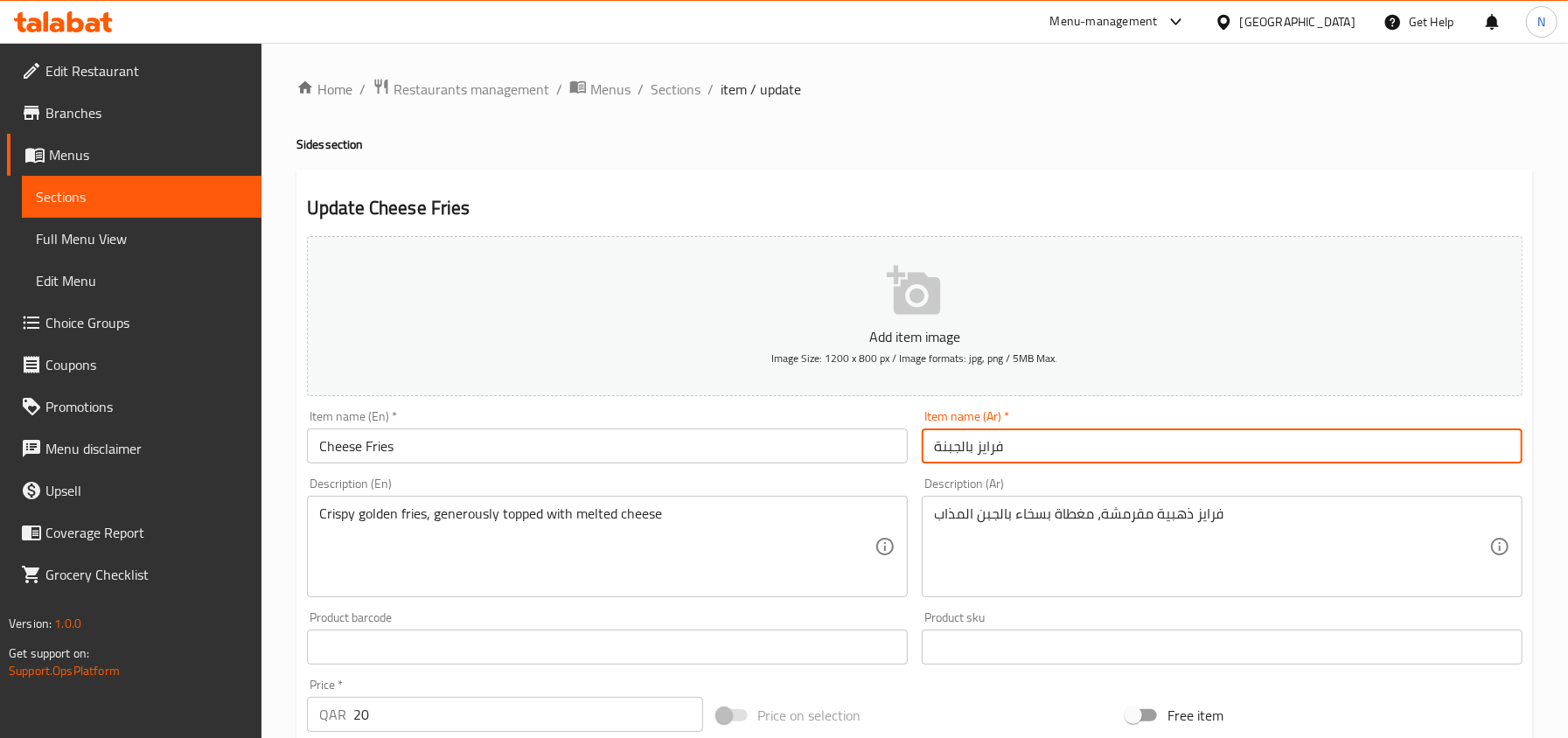
click at [665, 99] on span "Sections" at bounding box center [675, 88] width 50 height 21
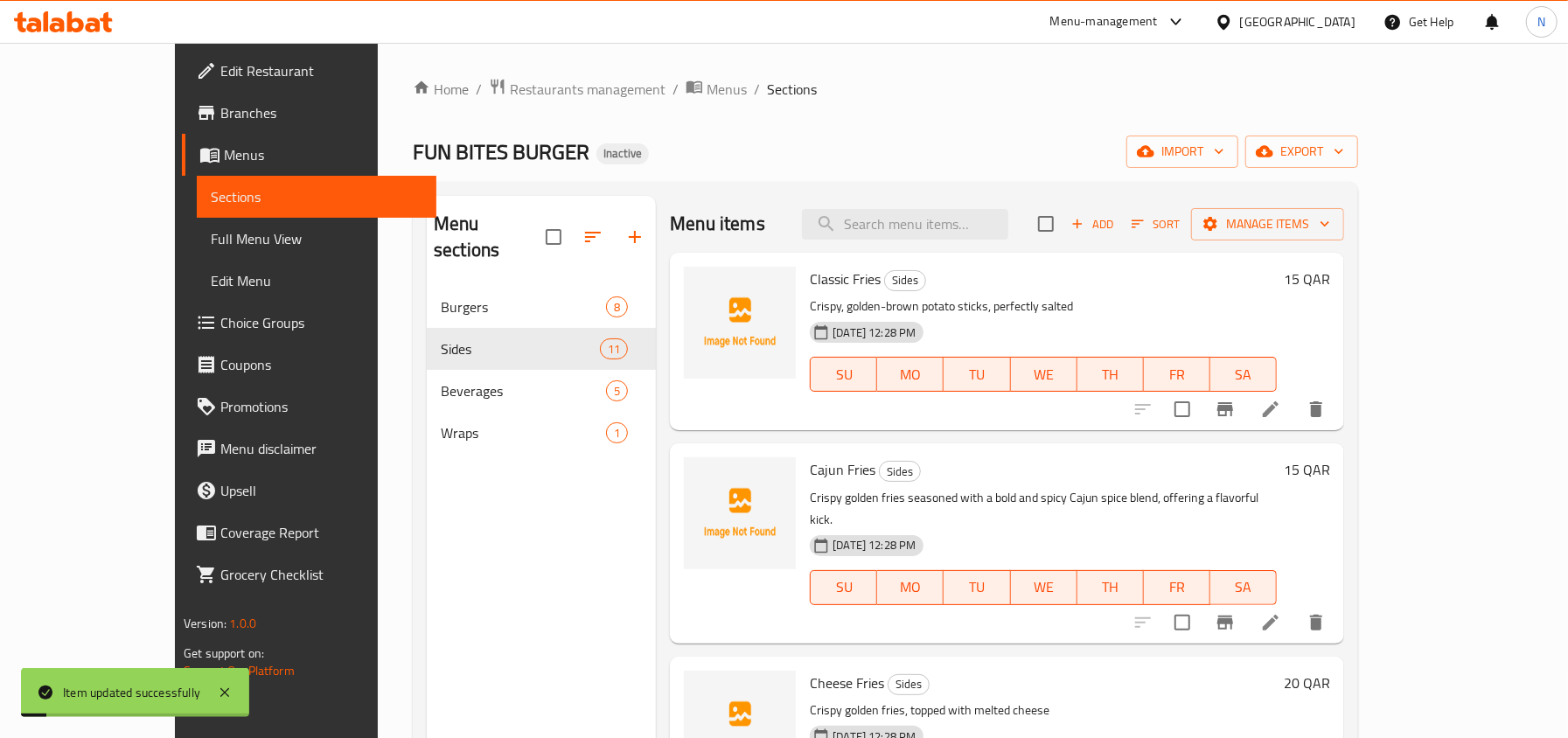
drag, startPoint x: 932, startPoint y: 193, endPoint x: 981, endPoint y: 250, distance: 75.2
click at [932, 193] on div "Menu sections Burgers 8 Sides 11 Beverages 5 Wraps 1 Menu items Add Sort Manage…" at bounding box center [885, 565] width 945 height 766
click at [981, 250] on div "Menu items Add Sort Manage items" at bounding box center [1007, 224] width 674 height 57
click at [970, 238] on input "search" at bounding box center [905, 224] width 206 height 30
paste input "Beef Bacon Cheddar Ranch"
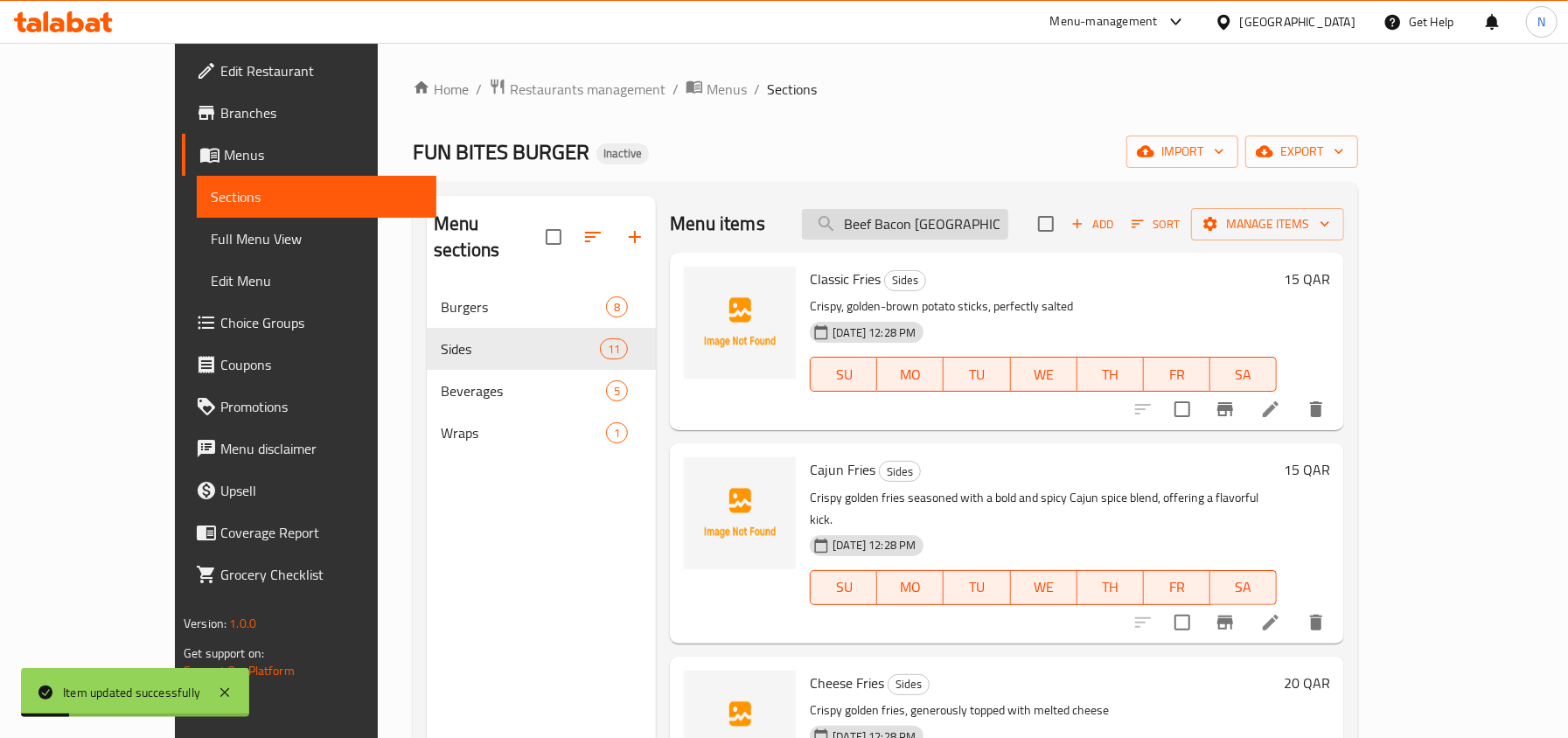
scroll to position [0, 2]
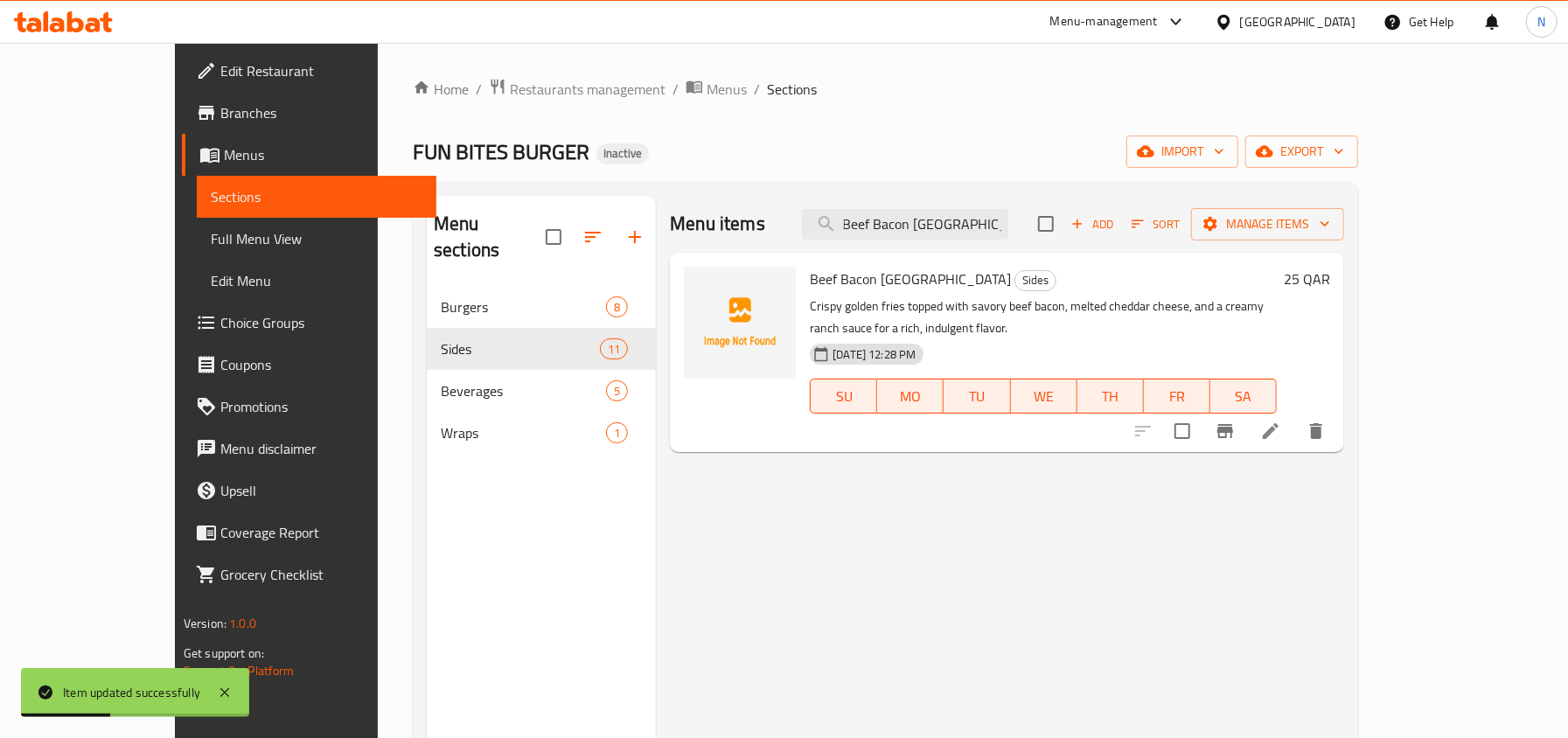
type input "Beef Bacon Cheddar Ranch"
click at [1337, 426] on div at bounding box center [1229, 430] width 215 height 42
click at [1295, 424] on li at bounding box center [1270, 431] width 49 height 31
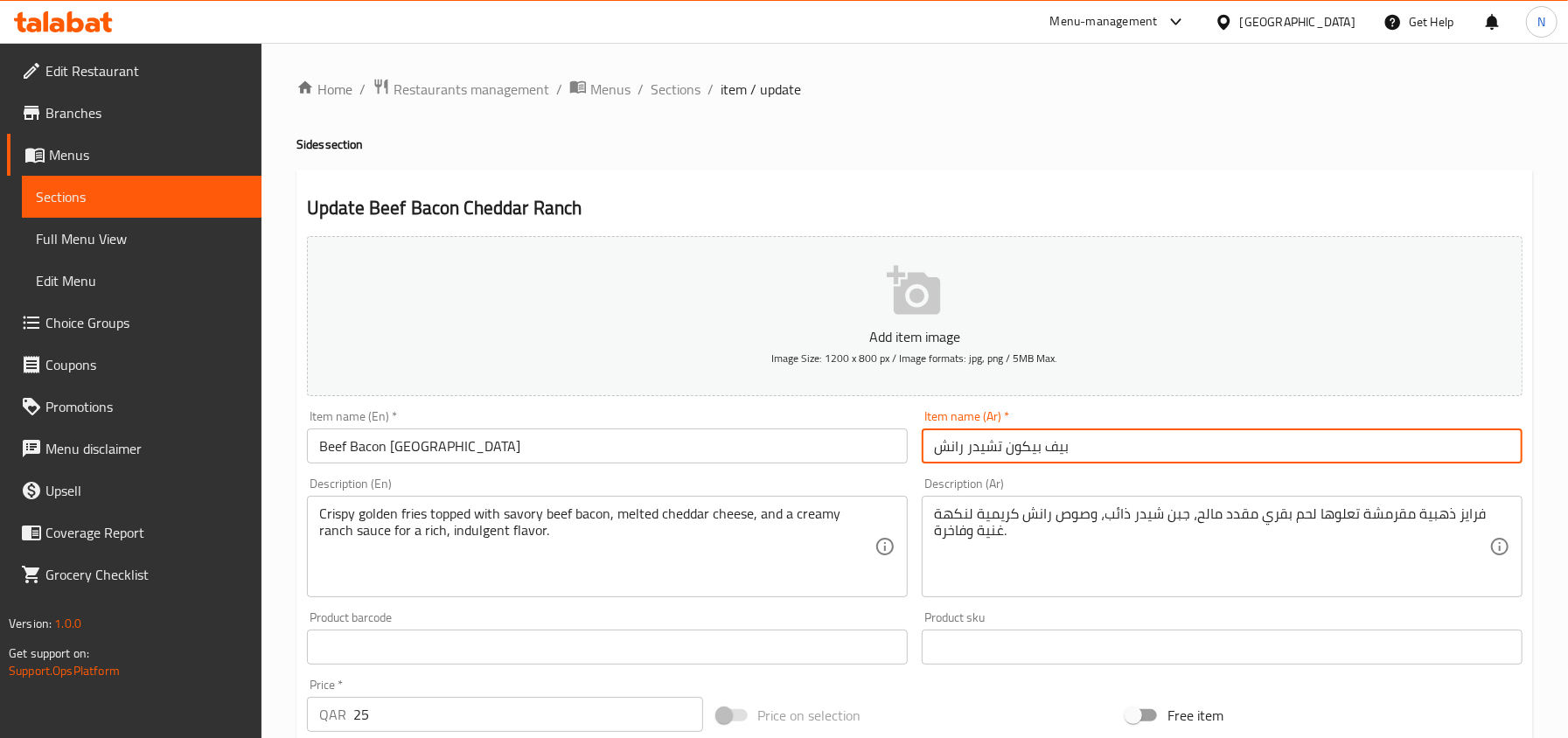
click at [1148, 434] on input "بيف بيكون تشيدر رانش" at bounding box center [1221, 446] width 600 height 35
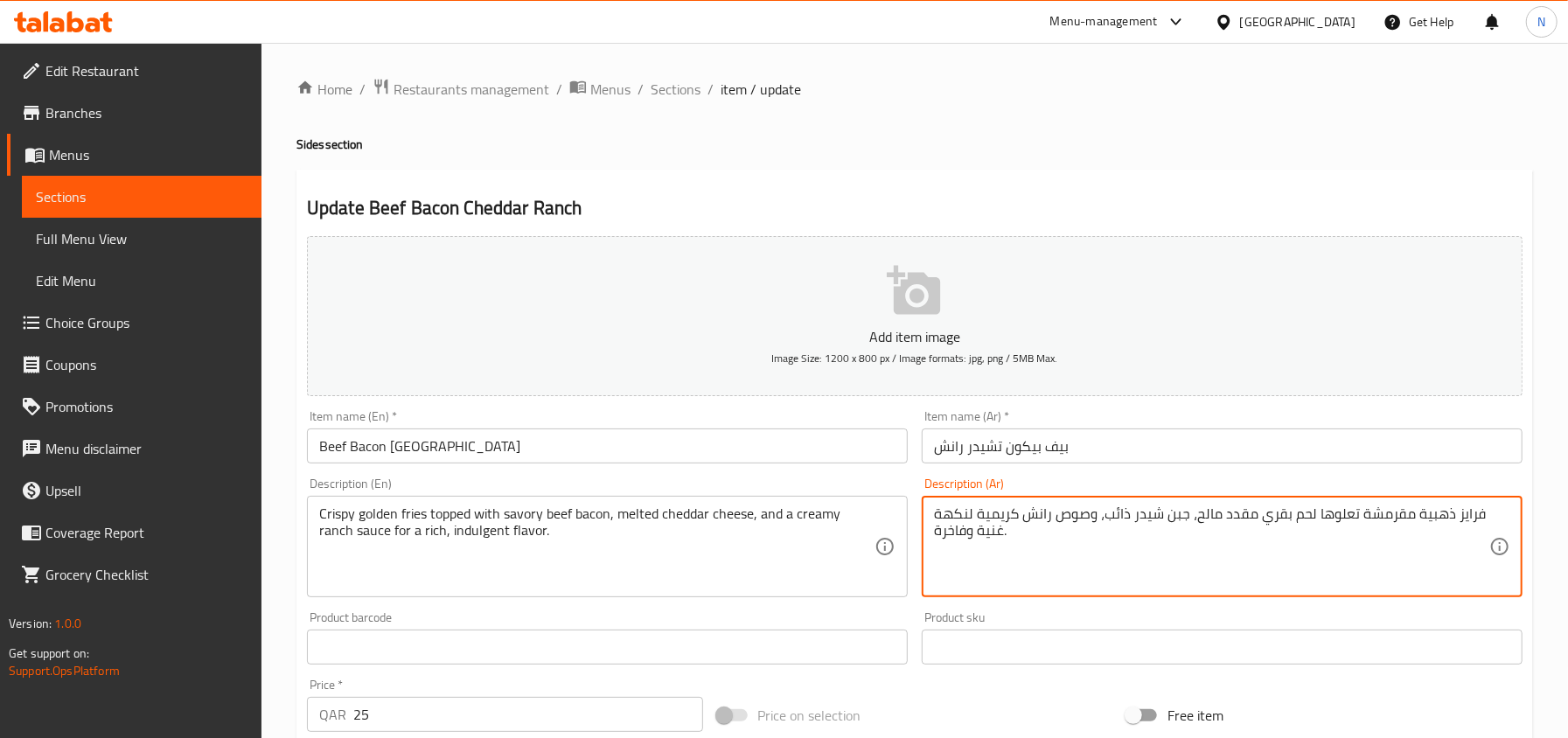
drag, startPoint x: 969, startPoint y: 537, endPoint x: 931, endPoint y: 539, distance: 38.1
type textarea "فرايز ذهبية مقرمشة تعلوها لحم بقري مقدد مالح، جبن شيدر ذائب، وصوص رانش كريمية ل…"
click at [974, 449] on input "بيف بيكون تشيدر رانش" at bounding box center [1221, 446] width 600 height 35
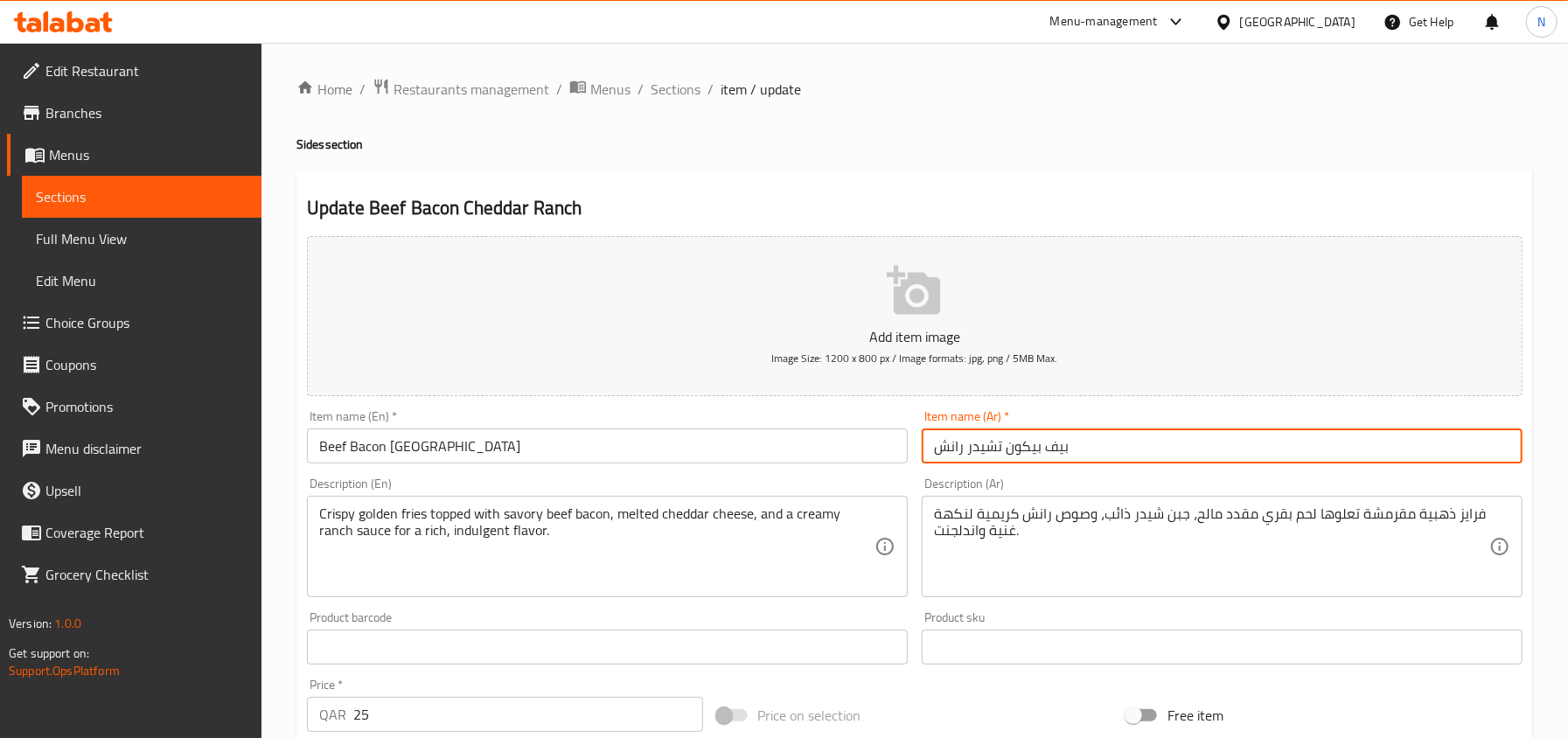
click at [679, 95] on span "Sections" at bounding box center [675, 88] width 50 height 21
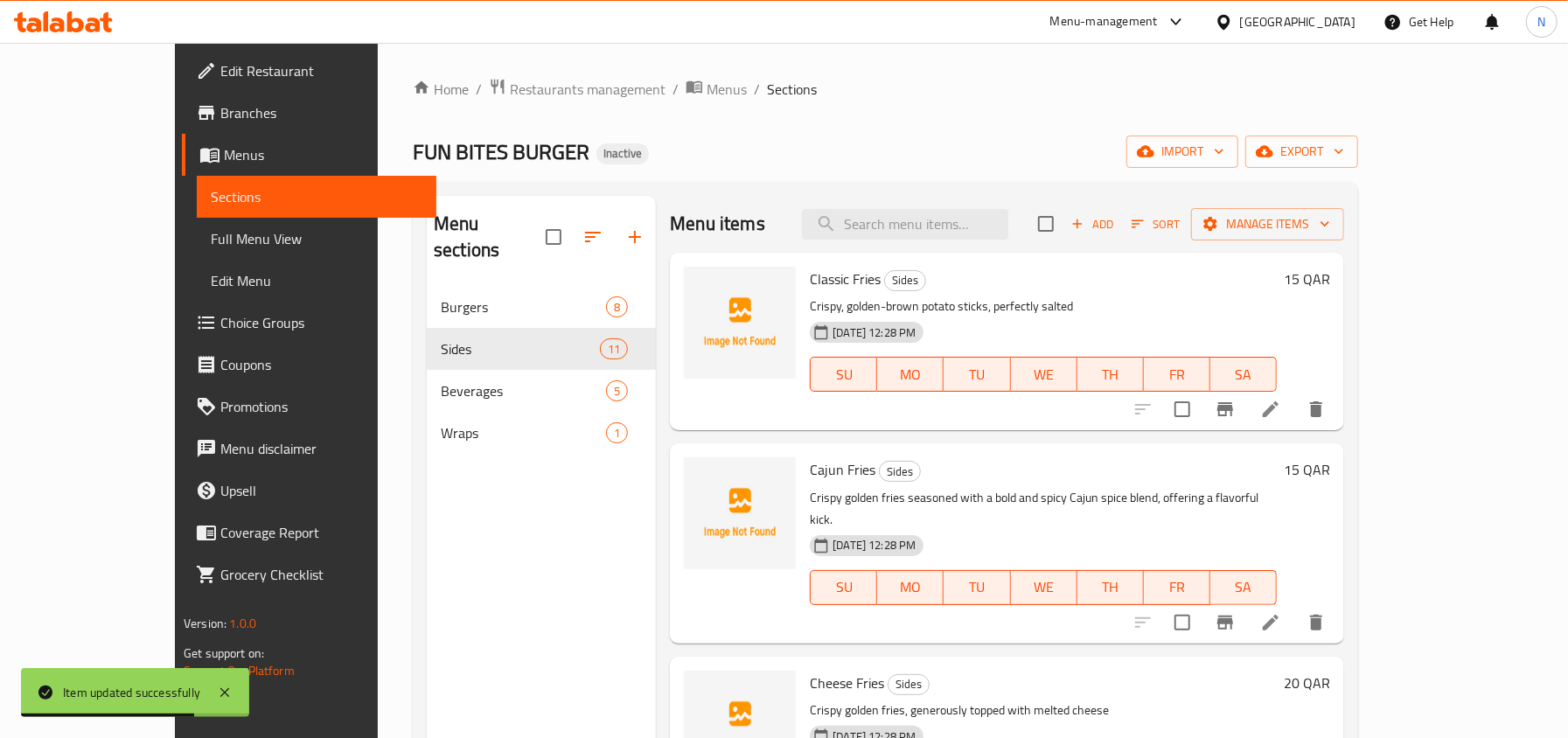
click at [980, 252] on div "Menu items Add Sort Manage items" at bounding box center [1007, 224] width 674 height 57
click at [980, 233] on input "search" at bounding box center [905, 224] width 206 height 30
paste input "Sriracha Fries"
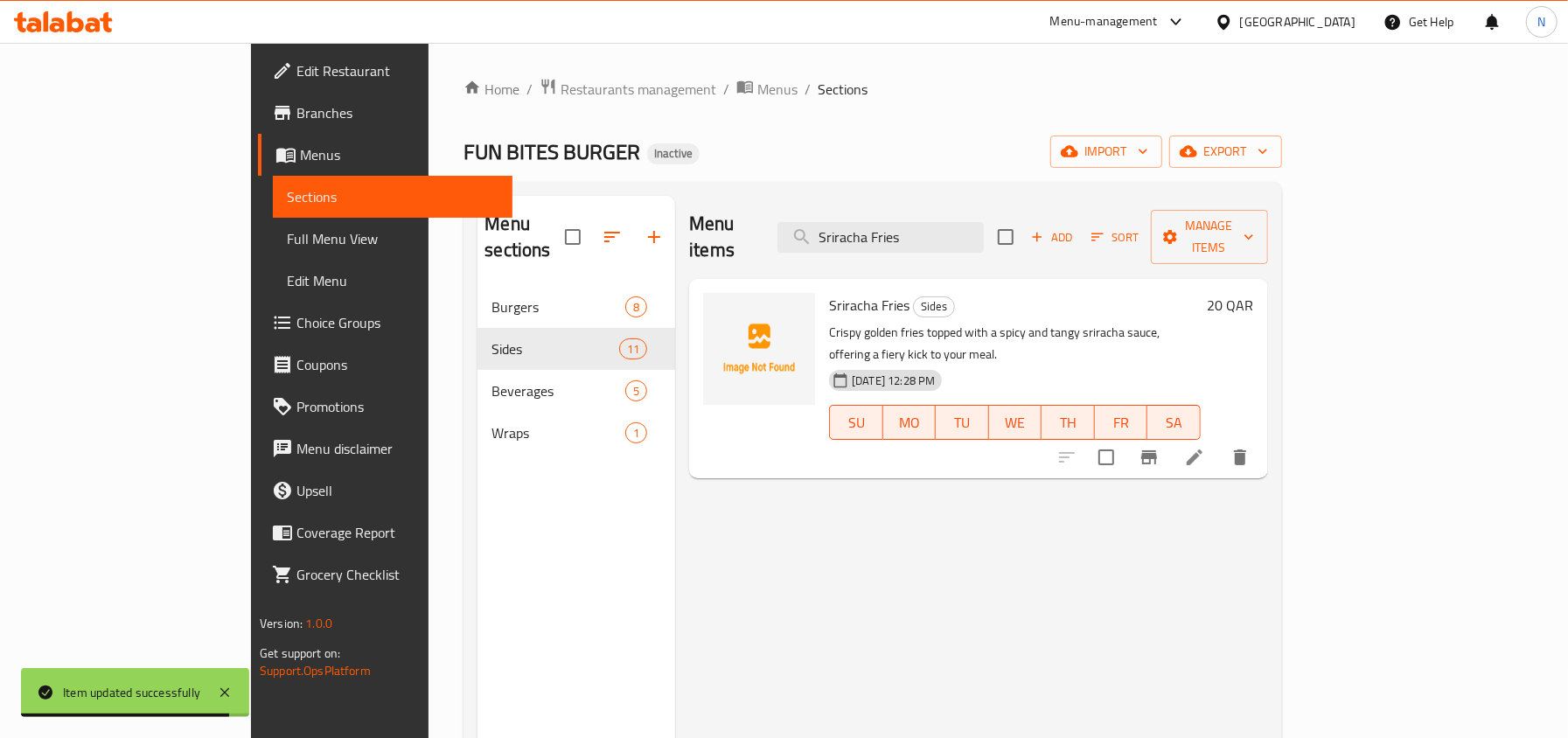
type input "Sriracha Fries"
click at [1260, 436] on div at bounding box center [1152, 457] width 215 height 42
click at [1204, 447] on icon at bounding box center [1194, 457] width 21 height 21
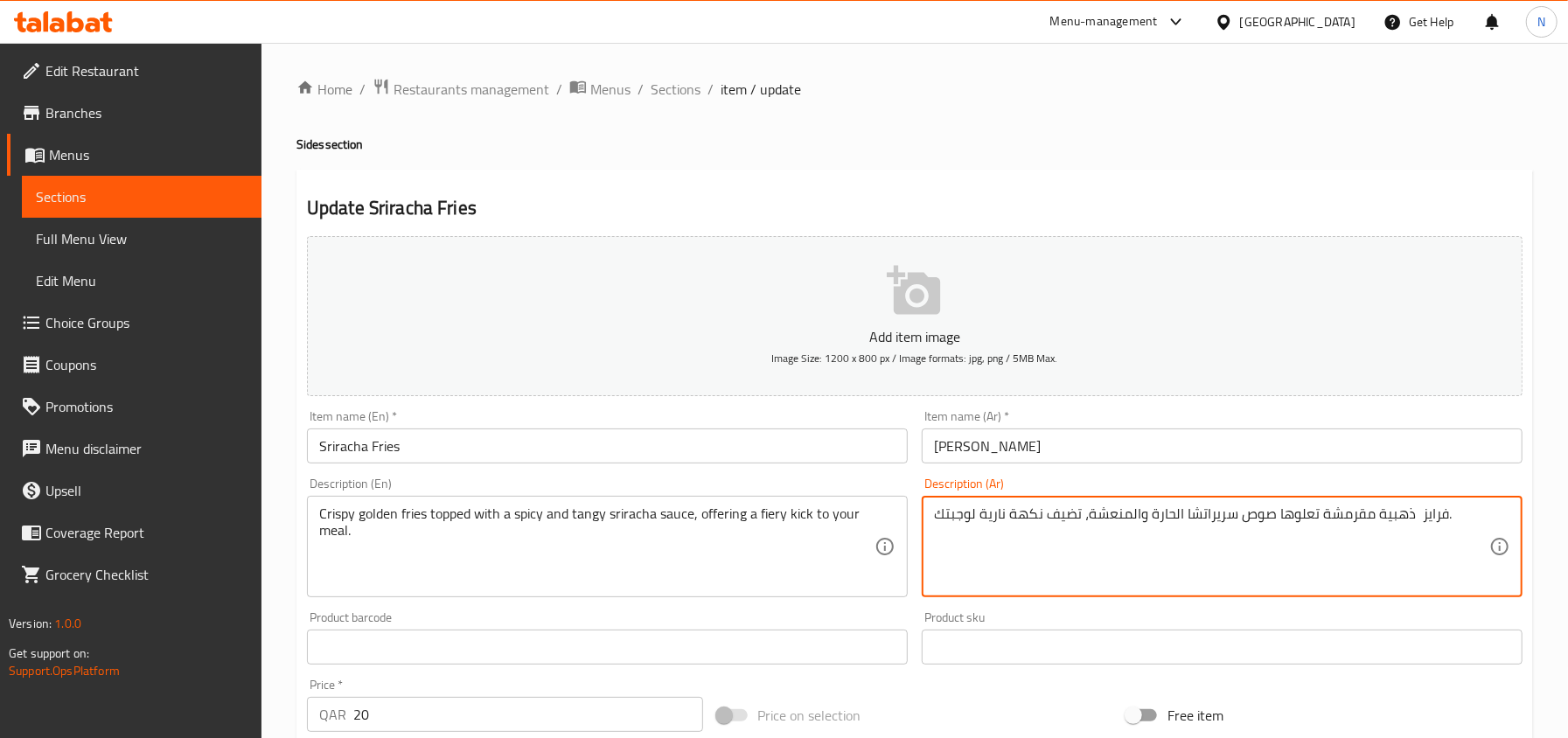
drag, startPoint x: 1039, startPoint y: 519, endPoint x: 1011, endPoint y: 521, distance: 28.1
drag, startPoint x: 1038, startPoint y: 525, endPoint x: 1007, endPoint y: 530, distance: 31.4
click at [1007, 530] on textarea "فرايز ذهبية مقرمشة تعلوها صوص سريراتشا الحارة والمنعشة، تضيف دفعه نارية لوجبتك." at bounding box center [1210, 546] width 555 height 84
type textarea "فرايز ذهبية مقرمشة تعلوها صوص سريراتشا الحارة والمنعشة، تضيف دفعه نارية لوجبتك."
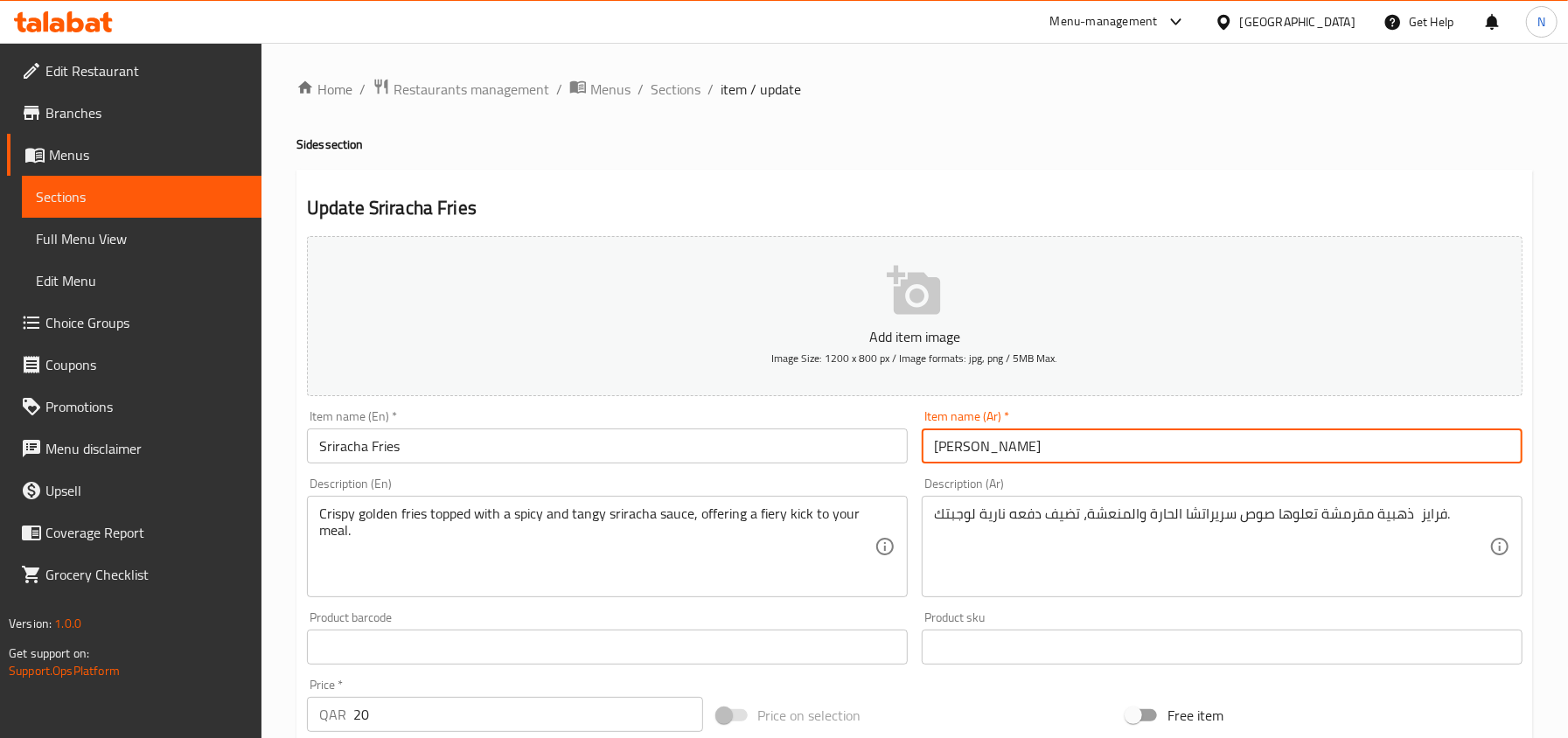
click at [1012, 446] on input "فرايز سريراتشا" at bounding box center [1221, 446] width 600 height 35
click at [665, 84] on span "Sections" at bounding box center [675, 88] width 50 height 21
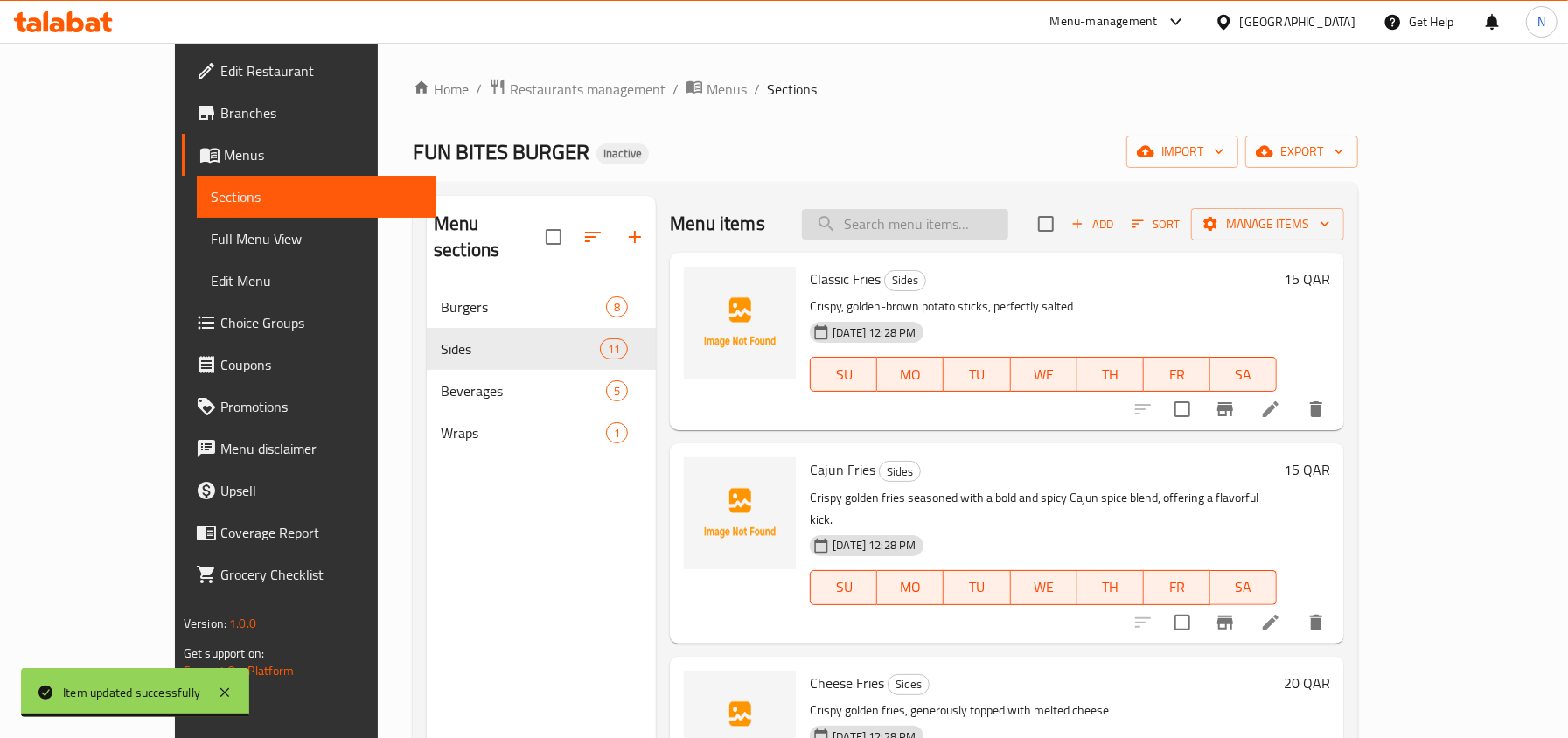
click at [987, 225] on input "search" at bounding box center [905, 224] width 206 height 30
paste input "Dynamite Shrimp Bite"
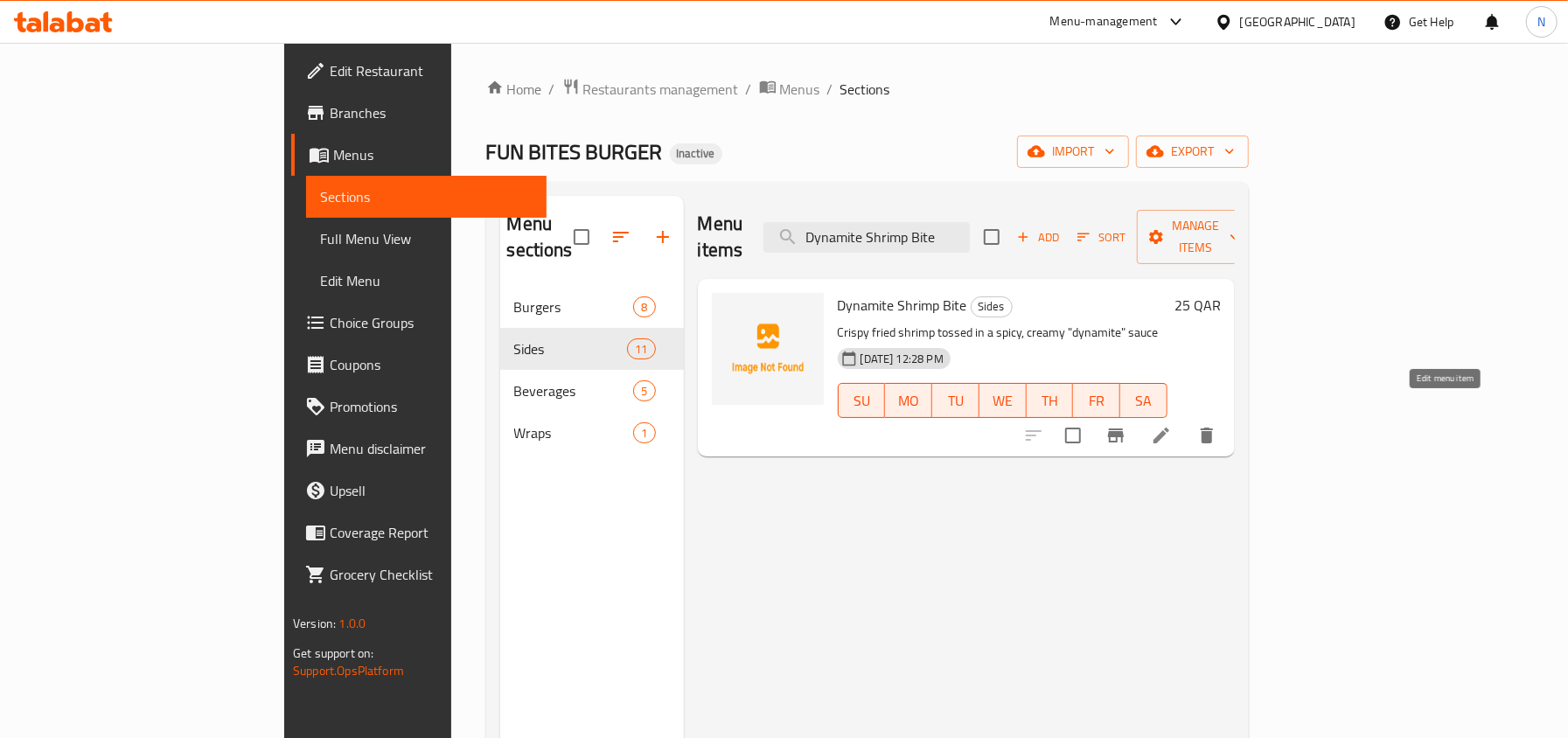
type input "Dynamite Shrimp Bite"
click at [1172, 426] on icon at bounding box center [1160, 435] width 21 height 21
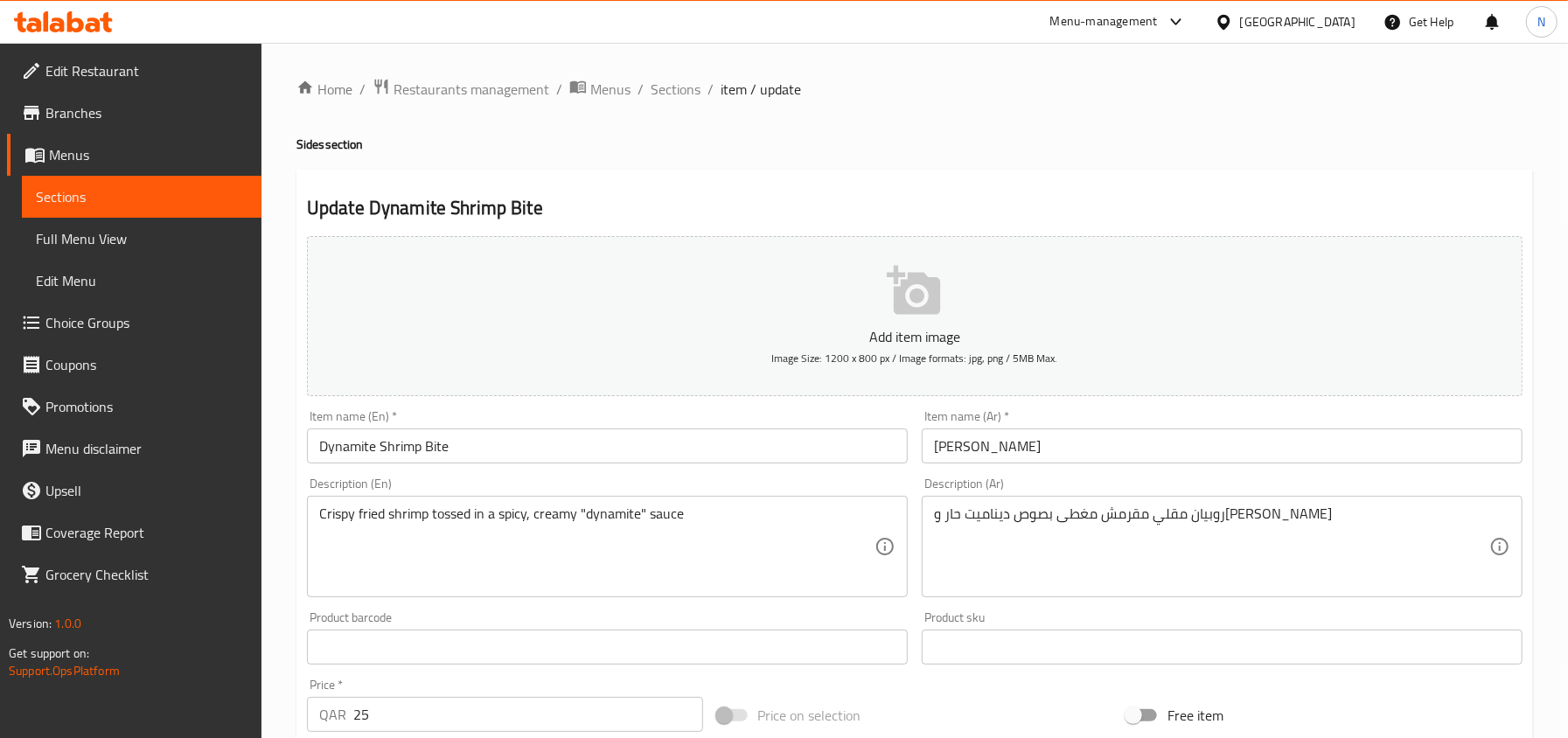
click at [552, 504] on div "Crispy fried shrimp tossed in a spicy, creamy "dynamite" sauce Description (En)" at bounding box center [606, 546] width 600 height 101
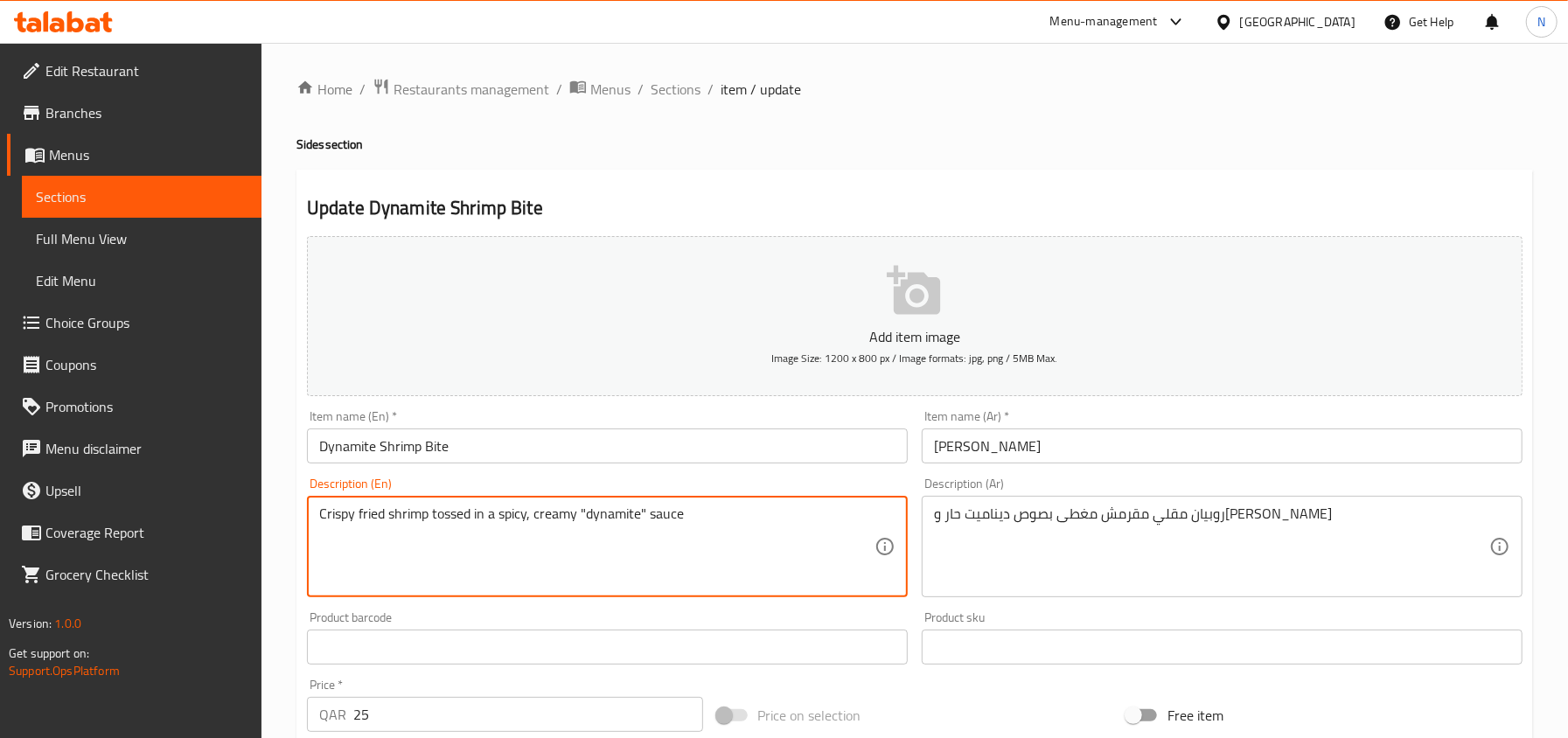
click at [560, 522] on textarea "Crispy fried shrimp tossed in a spicy, creamy "dynamite" sauce" at bounding box center [596, 546] width 555 height 84
paste textarea ", offering a bold and addictive flavor."
click at [771, 512] on textarea "Crispy fried shrimp tossed in a spicy, creamy "dynamite" sauce, offering a bold…" at bounding box center [596, 546] width 555 height 84
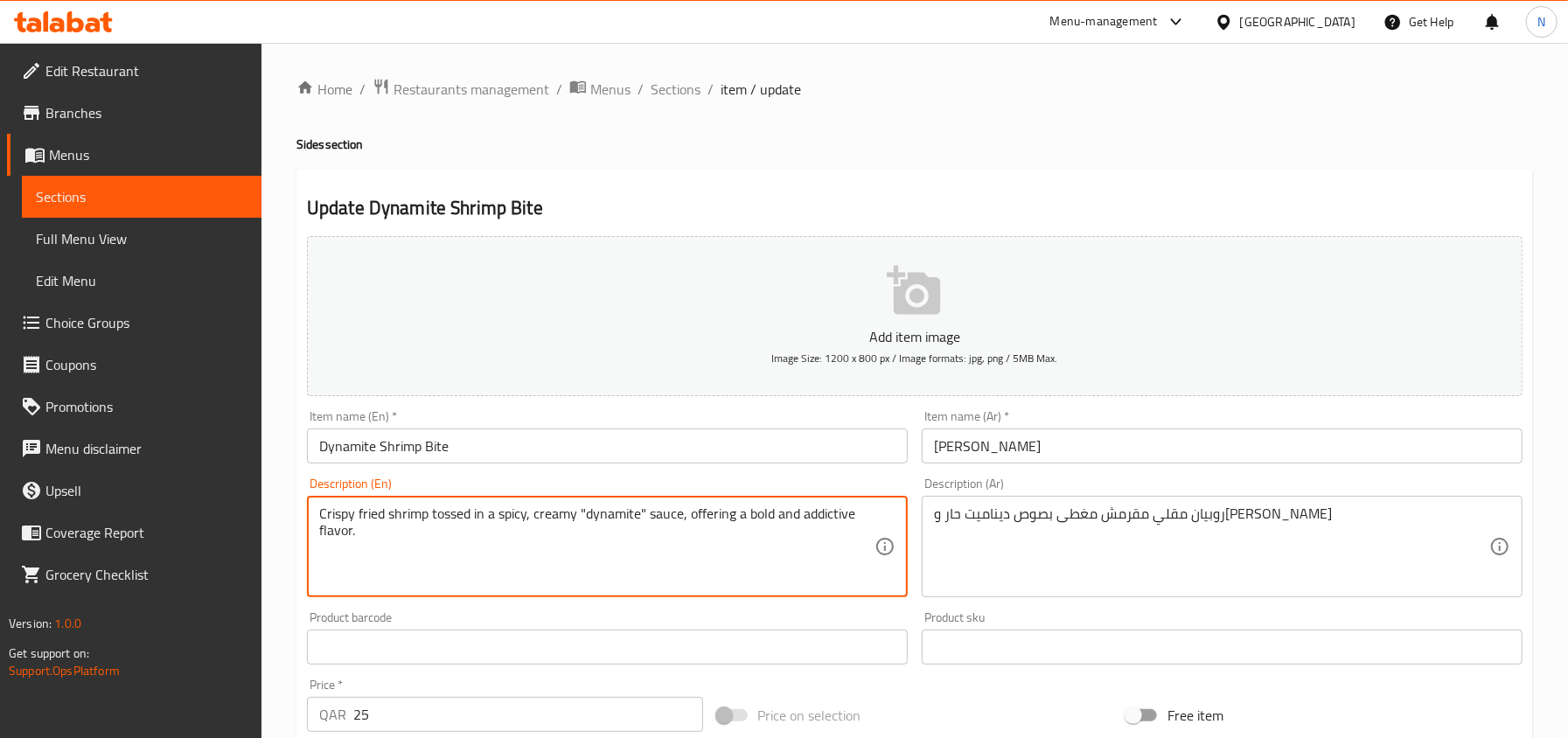
drag, startPoint x: 771, startPoint y: 512, endPoint x: 854, endPoint y: 520, distance: 83.4
click at [854, 520] on textarea "Crispy fried shrimp tossed in a spicy, creamy "dynamite" sauce, offering a bold…" at bounding box center [596, 546] width 555 height 84
click at [769, 516] on textarea "Crispy fried shrimp tossed in a spicy, creamy "dynamite" sauce, offering a bold…" at bounding box center [596, 546] width 555 height 84
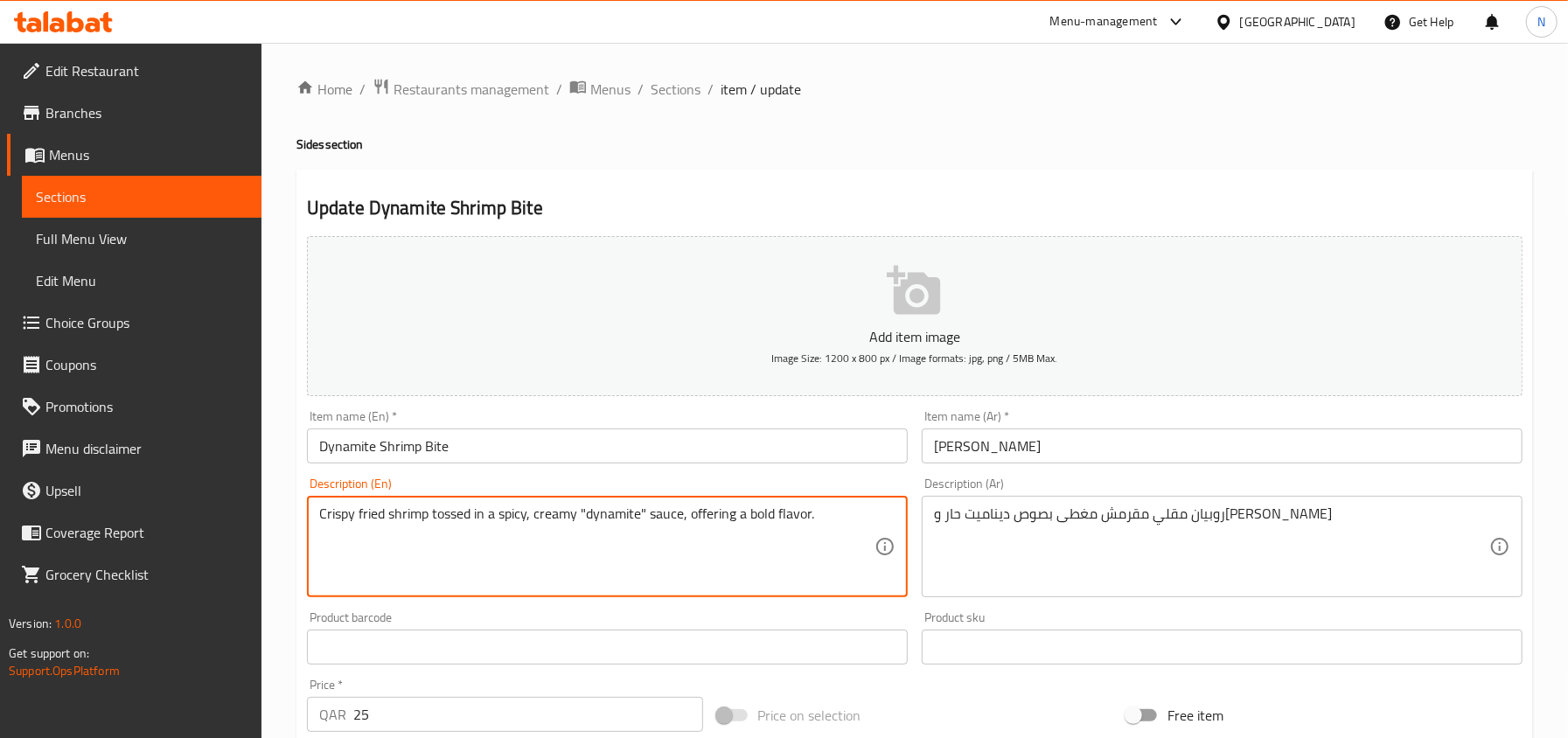
type textarea "Crispy fried shrimp tossed in a spicy, creamy "dynamite" sauce, offering a bold…"
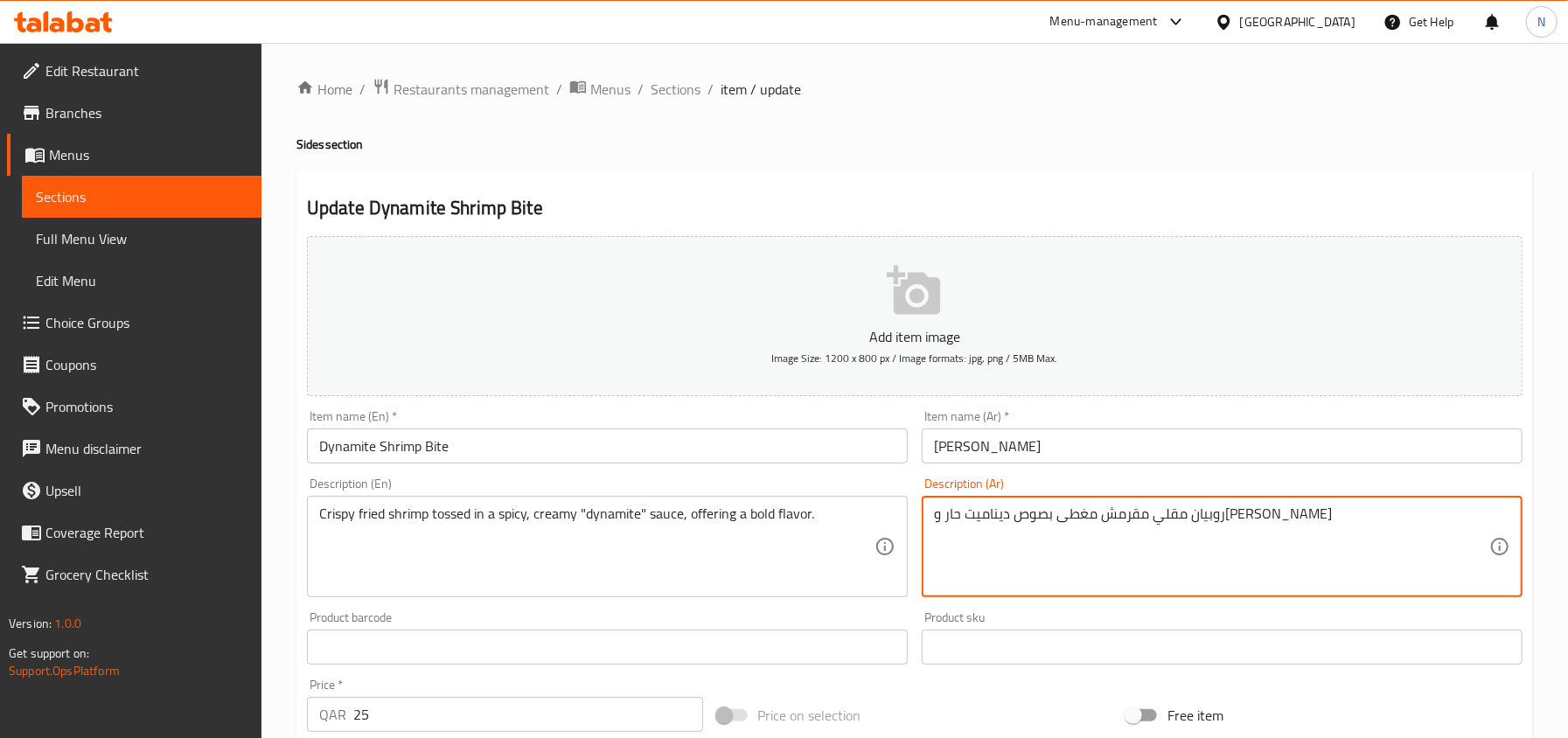
click at [1061, 509] on textarea "روبيان مقلي مقرمش مغطى بصوص ديناميت حار وكريمي" at bounding box center [1210, 546] width 555 height 84
paste textarea "مزوج بصلصة "ديناميت" حارة وكريمية، مما يوفر نكهة جريئة."
drag, startPoint x: 964, startPoint y: 520, endPoint x: 904, endPoint y: 515, distance: 60.2
click at [904, 515] on div "Add item image Image Size: 1200 x 800 px / Image formats: jpg, png / 5MB Max. I…" at bounding box center [914, 605] width 1229 height 754
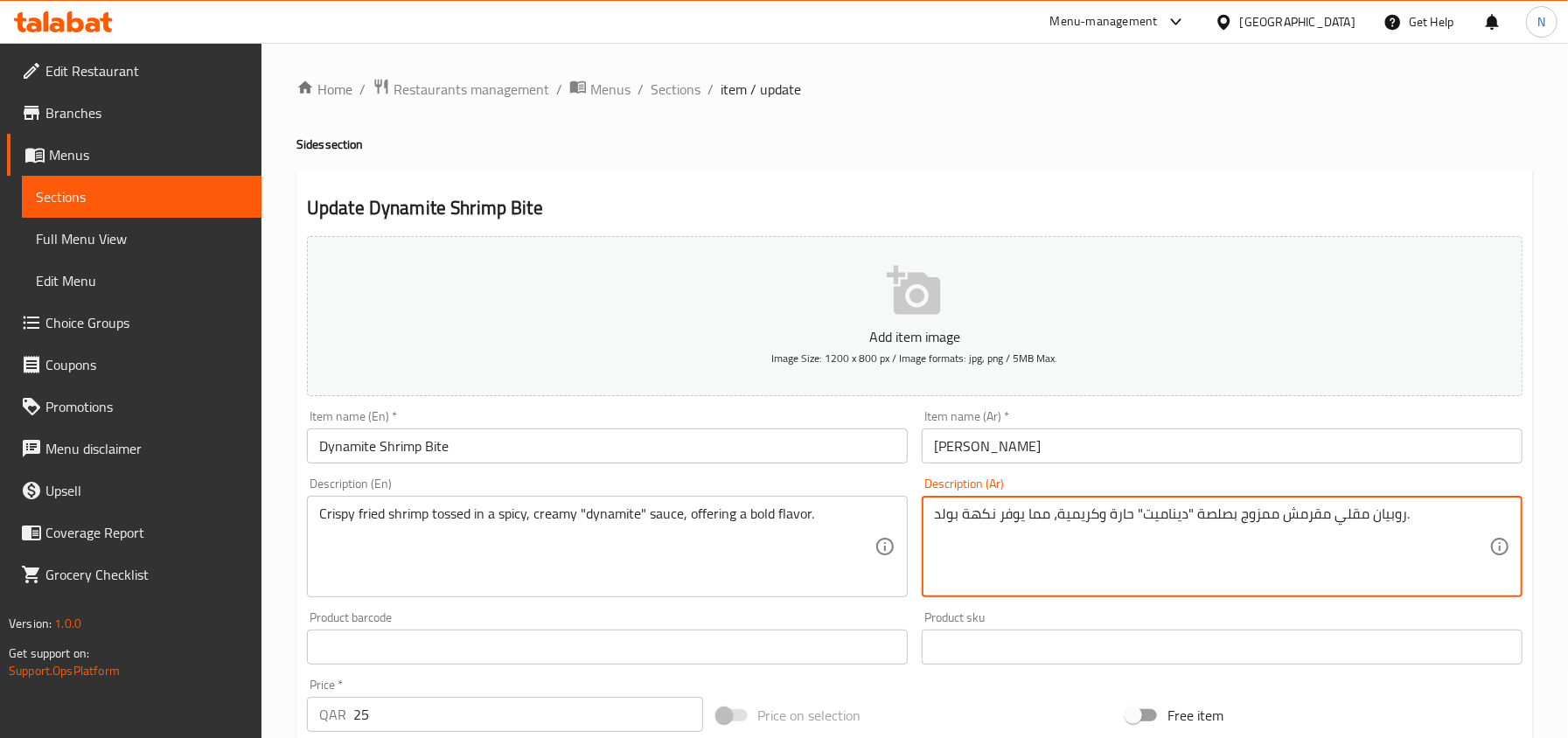
type textarea "روبيان مقلي مقرمش ممزوج بصلصة "ديناميت" حارة وكريمية، مما يوفر نكهة بولد."
click at [1082, 458] on input "جمبري دايناميت بايتس" at bounding box center [1221, 446] width 600 height 35
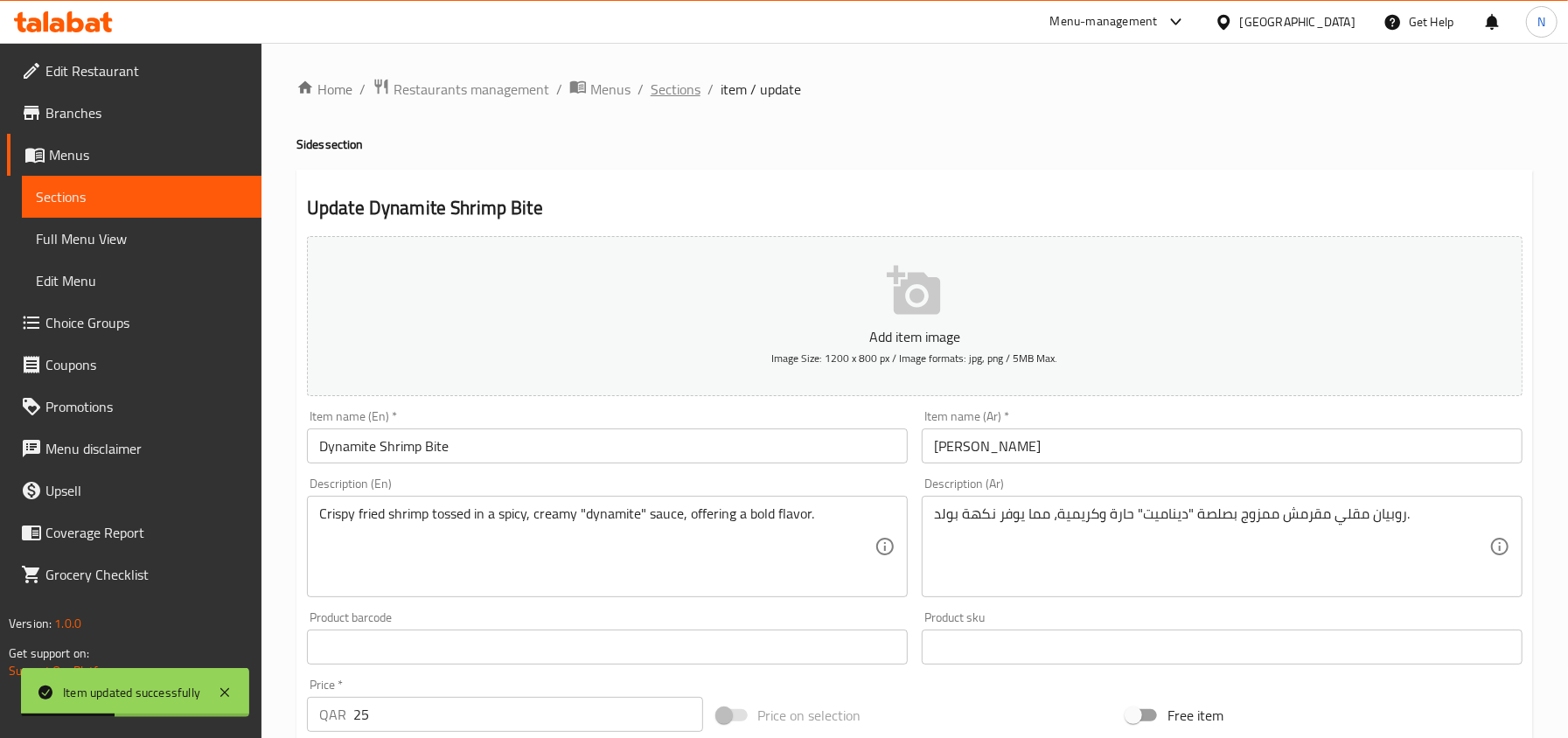
click at [683, 91] on span "Sections" at bounding box center [675, 88] width 50 height 21
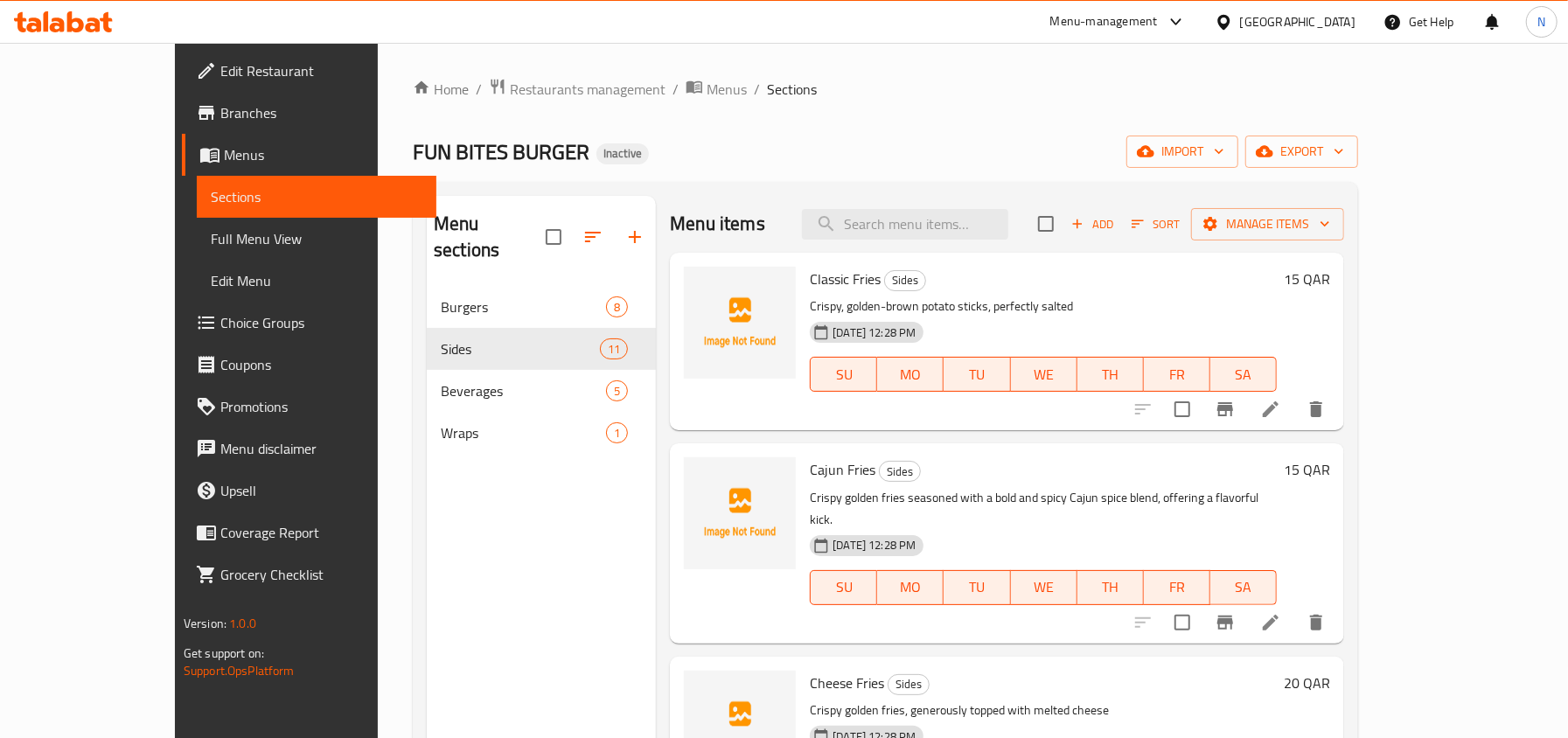
drag, startPoint x: 987, startPoint y: 260, endPoint x: 977, endPoint y: 247, distance: 16.4
click at [984, 258] on div "Classic Fries Sides Crispy, golden-brown potato sticks, perfectly salted 09-09-…" at bounding box center [1007, 341] width 674 height 178
click at [977, 247] on div "Menu items Add Sort Manage items" at bounding box center [1007, 224] width 674 height 57
click at [973, 233] on input "search" at bounding box center [905, 224] width 206 height 30
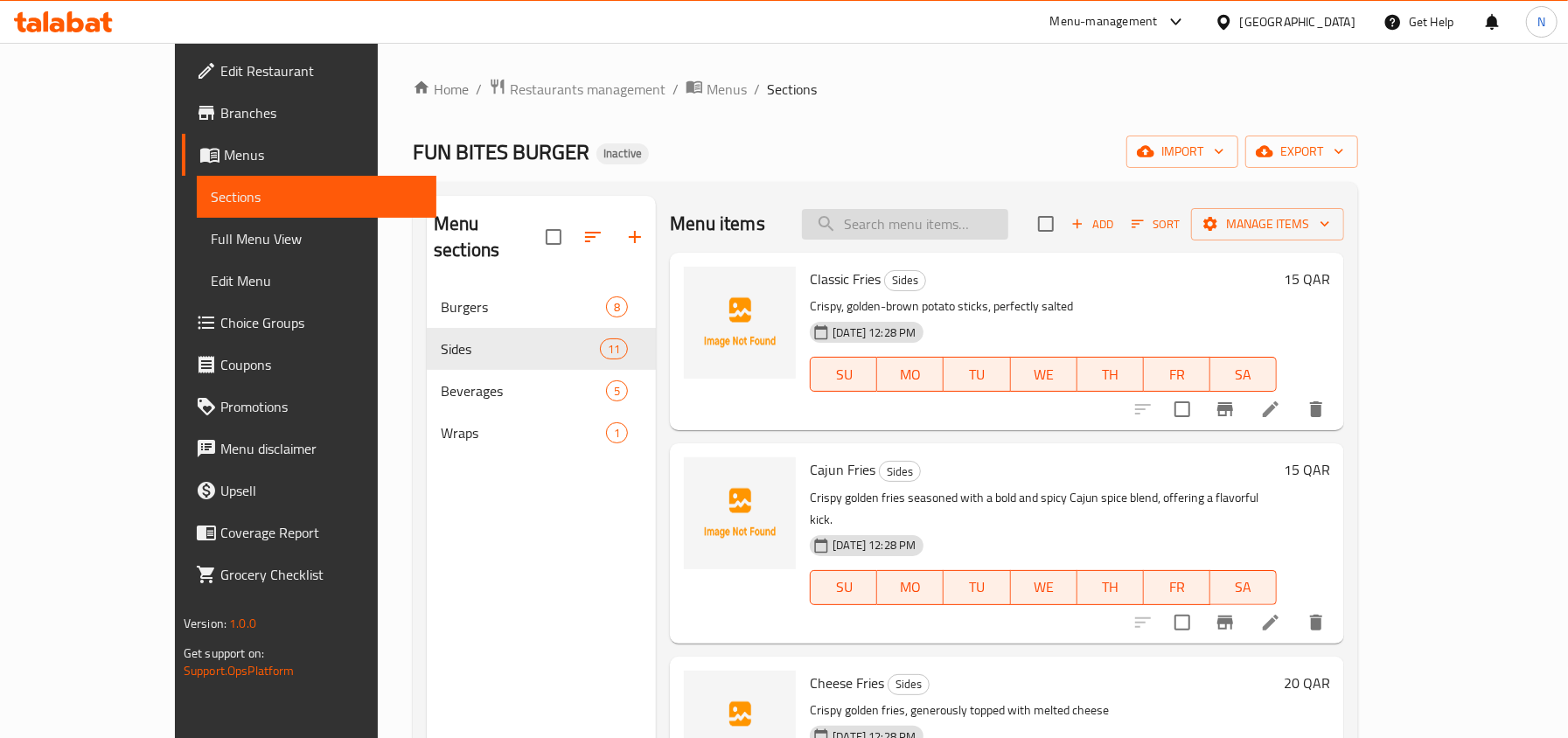
paste input "Parmesan Wings"
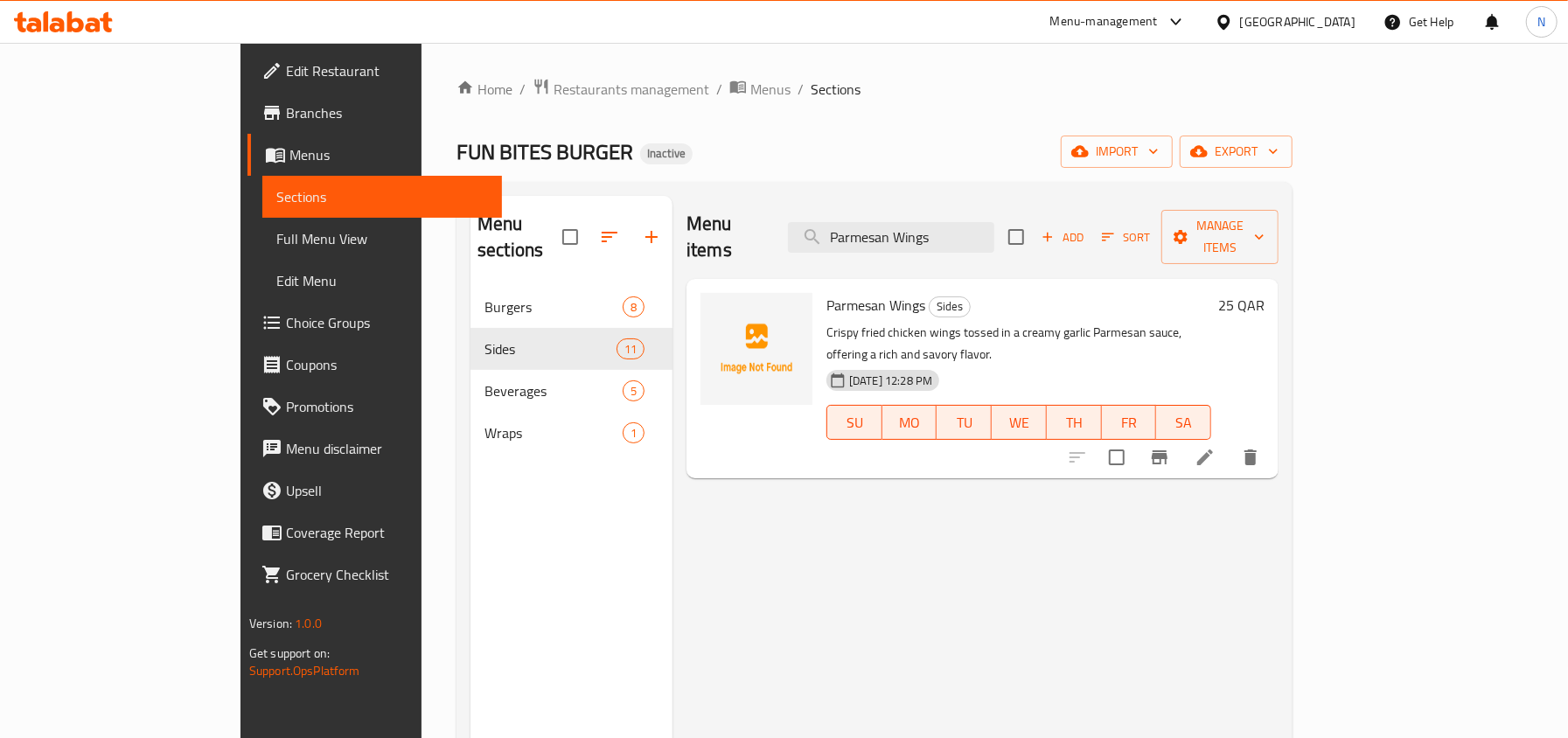
type input "Parmesan Wings"
click at [1215, 447] on icon at bounding box center [1204, 457] width 21 height 21
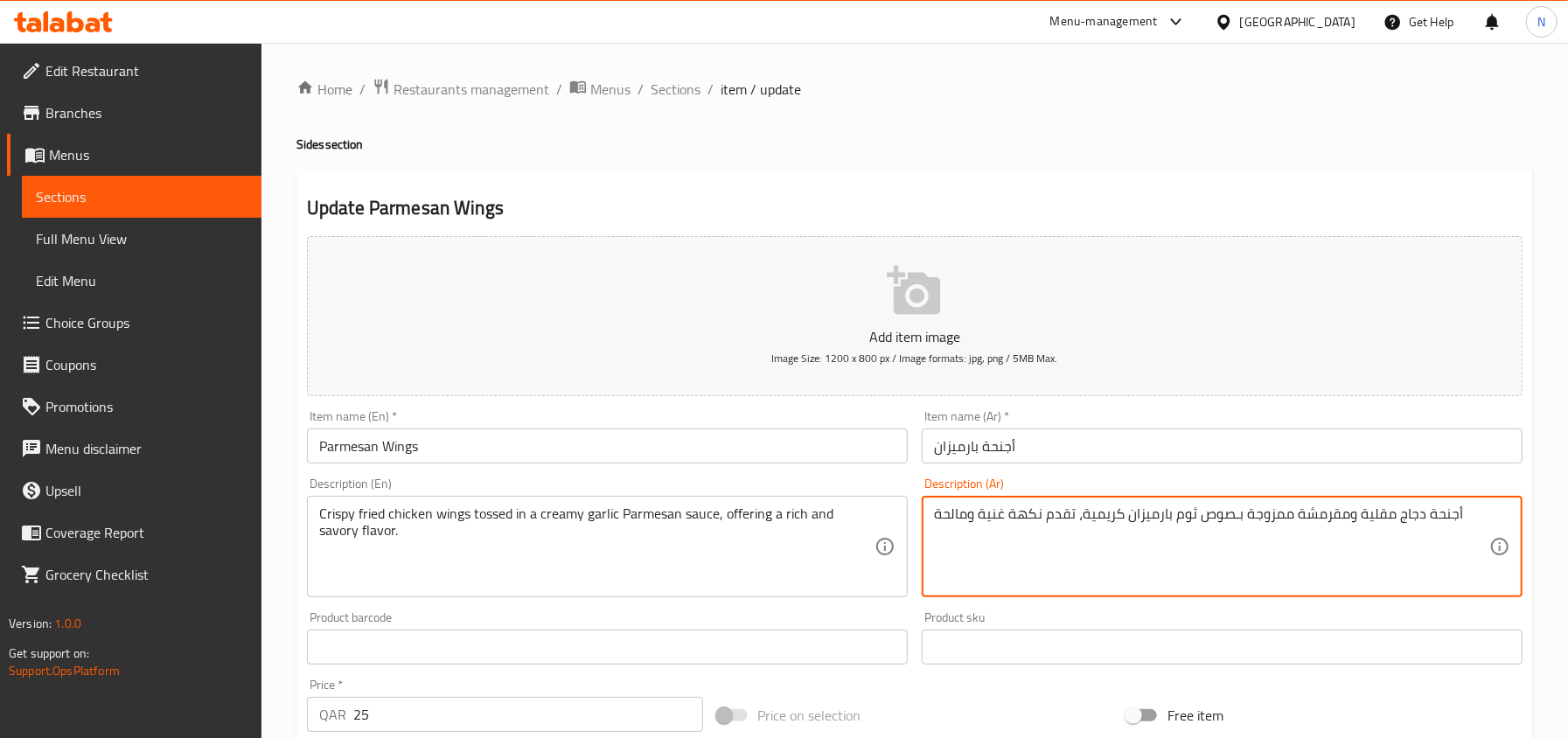
drag, startPoint x: 1291, startPoint y: 514, endPoint x: 1244, endPoint y: 516, distance: 47.0
type textarea "أجنحة دجاج مقلية ومقرمشة توسد بـصوص ثوم بارميزان كريمية، تقدم نكهة غنية ومالحة"
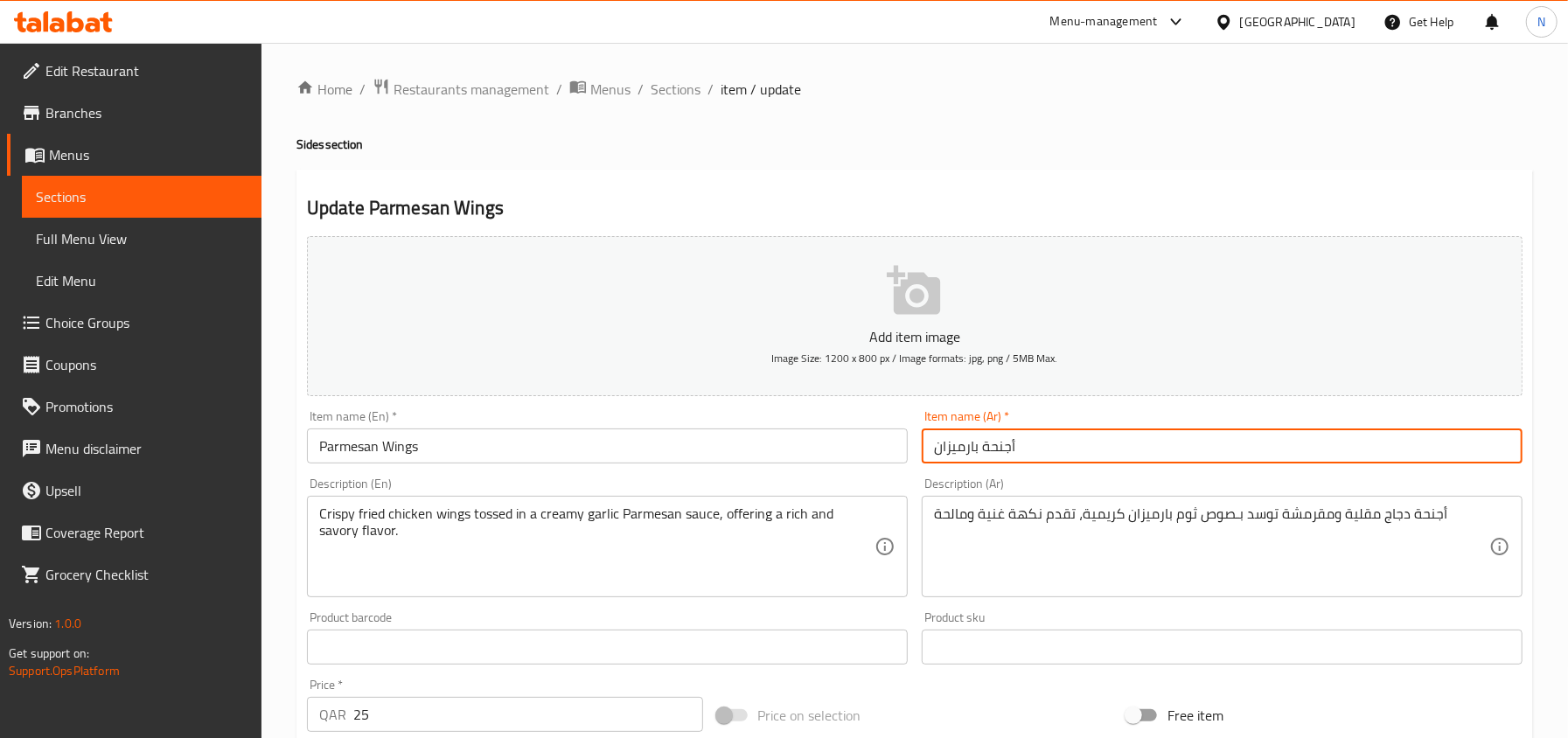
click at [1030, 442] on input "أجنحة بارميزان" at bounding box center [1221, 446] width 600 height 35
click at [677, 74] on div "Home / Restaurants management / Menus / Sections / item / update Sides section …" at bounding box center [915, 640] width 1307 height 1193
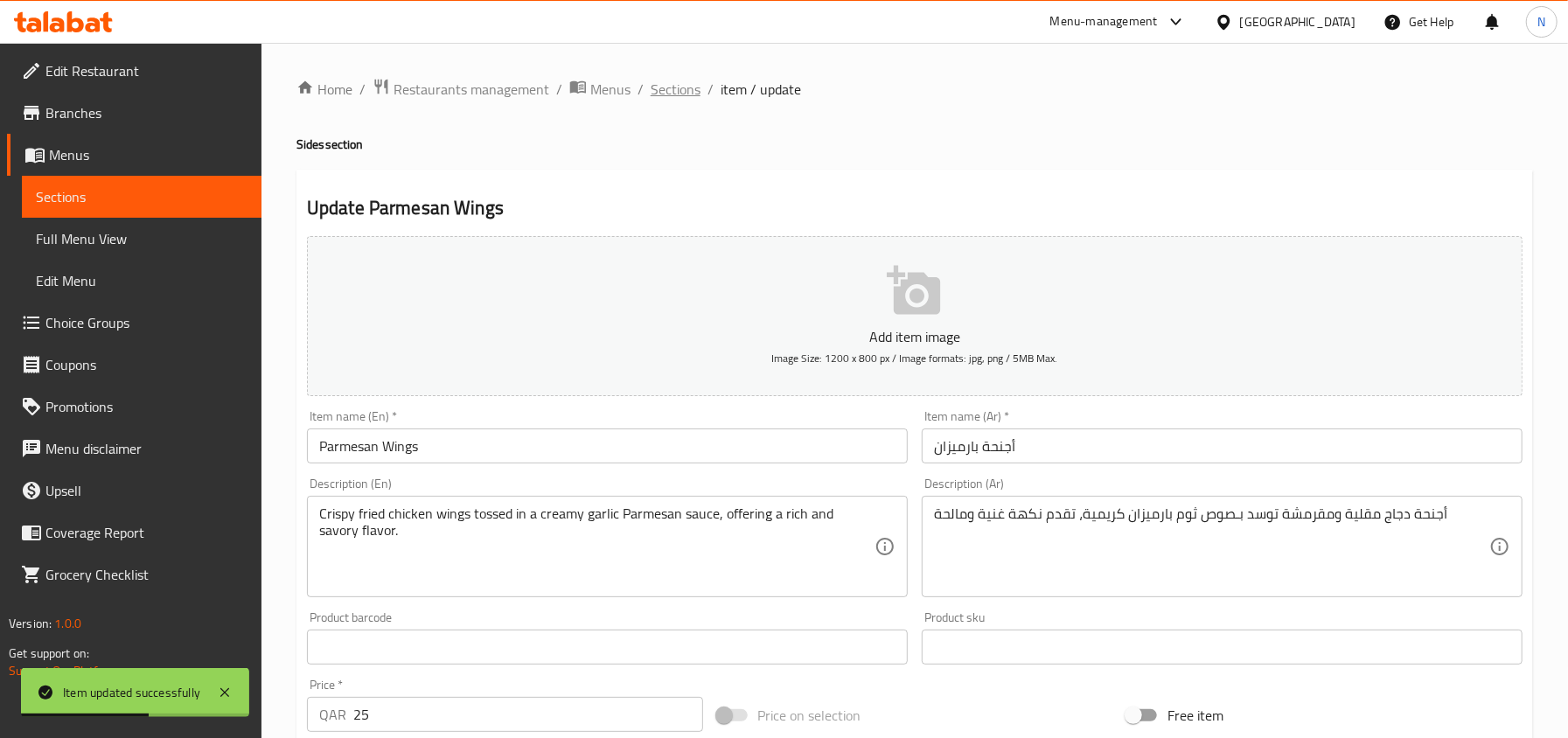
click at [680, 89] on span "Sections" at bounding box center [675, 88] width 50 height 21
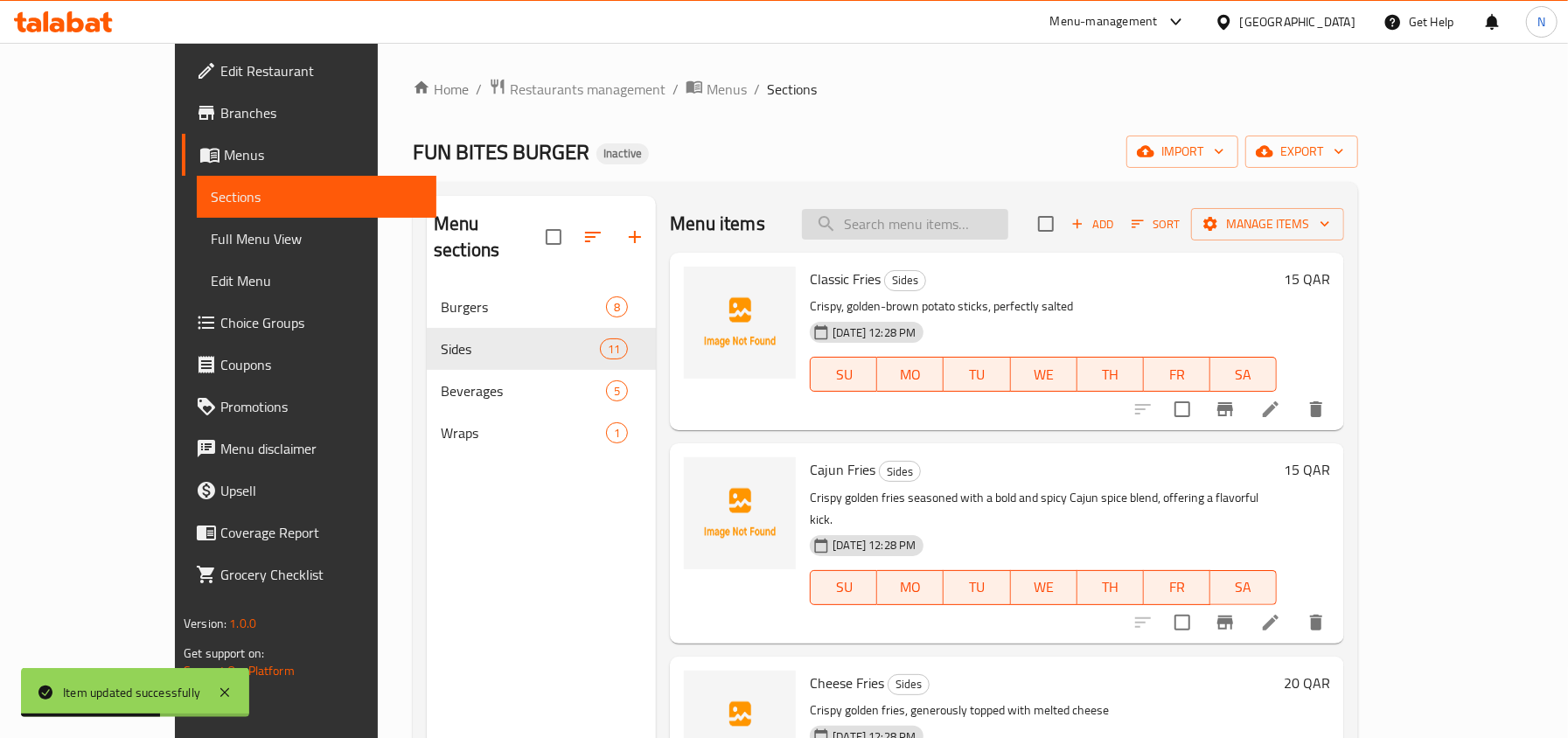
click at [990, 218] on input "search" at bounding box center [905, 224] width 206 height 30
paste input "Kinza Cola"
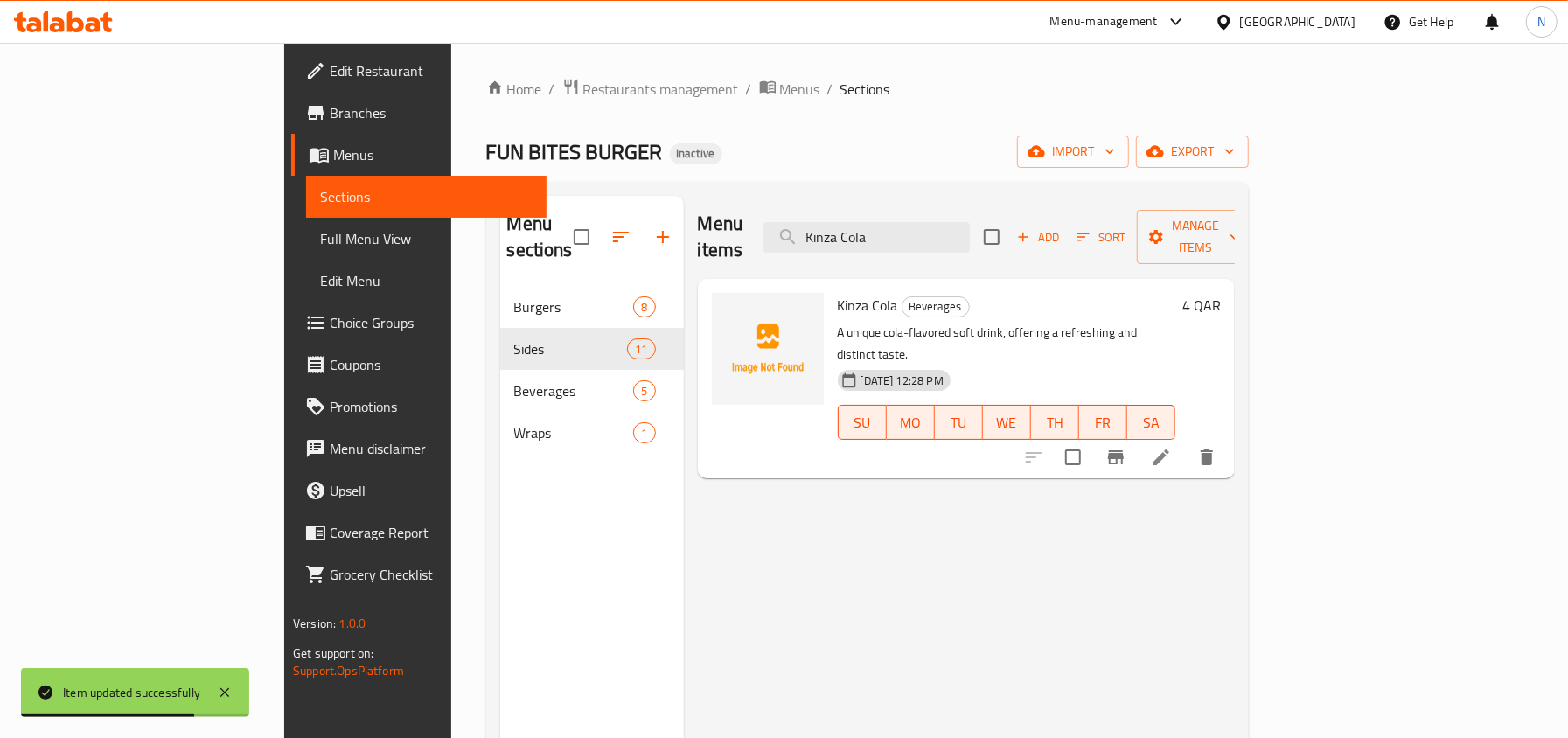
type input "Kinza Cola"
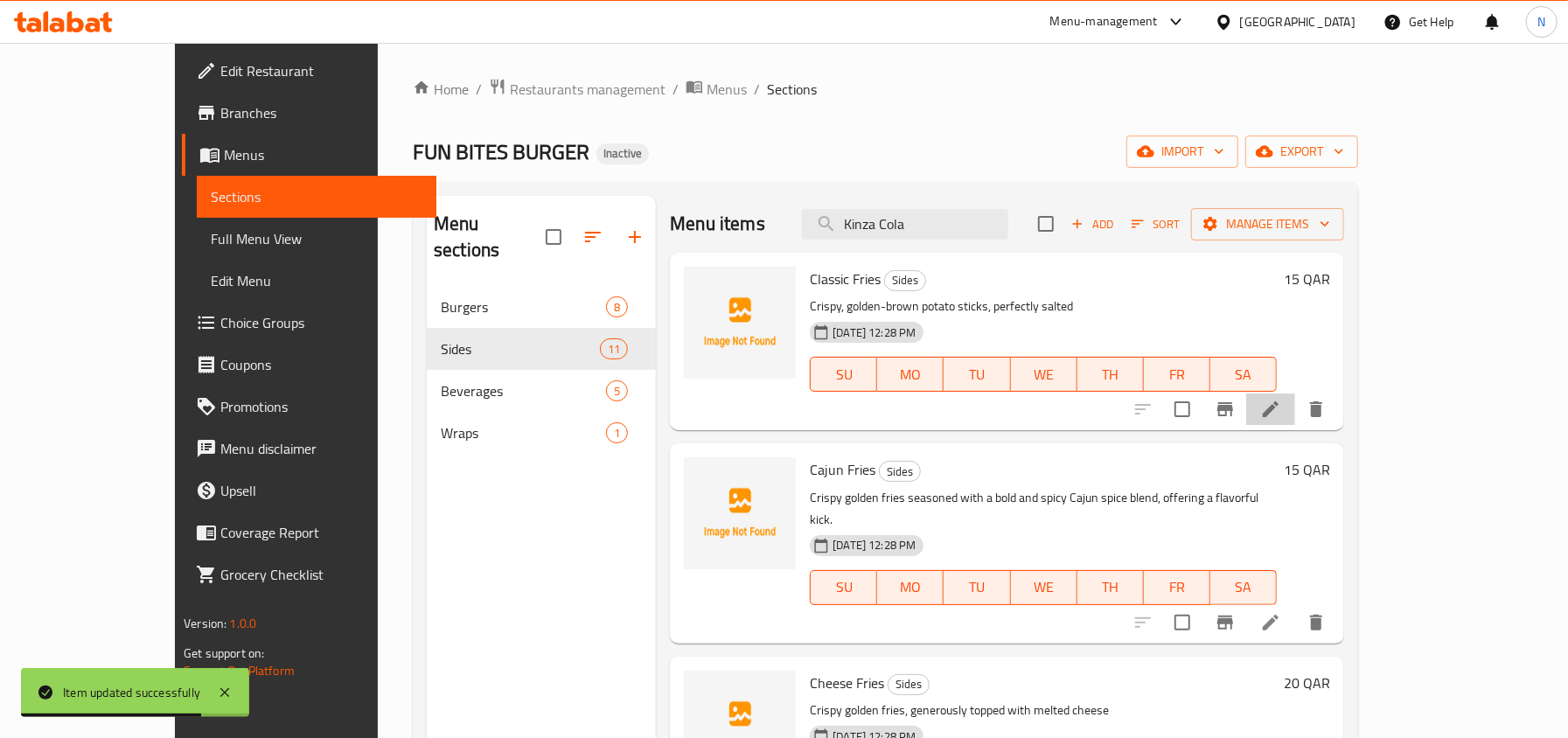
click at [1295, 418] on li at bounding box center [1270, 409] width 49 height 31
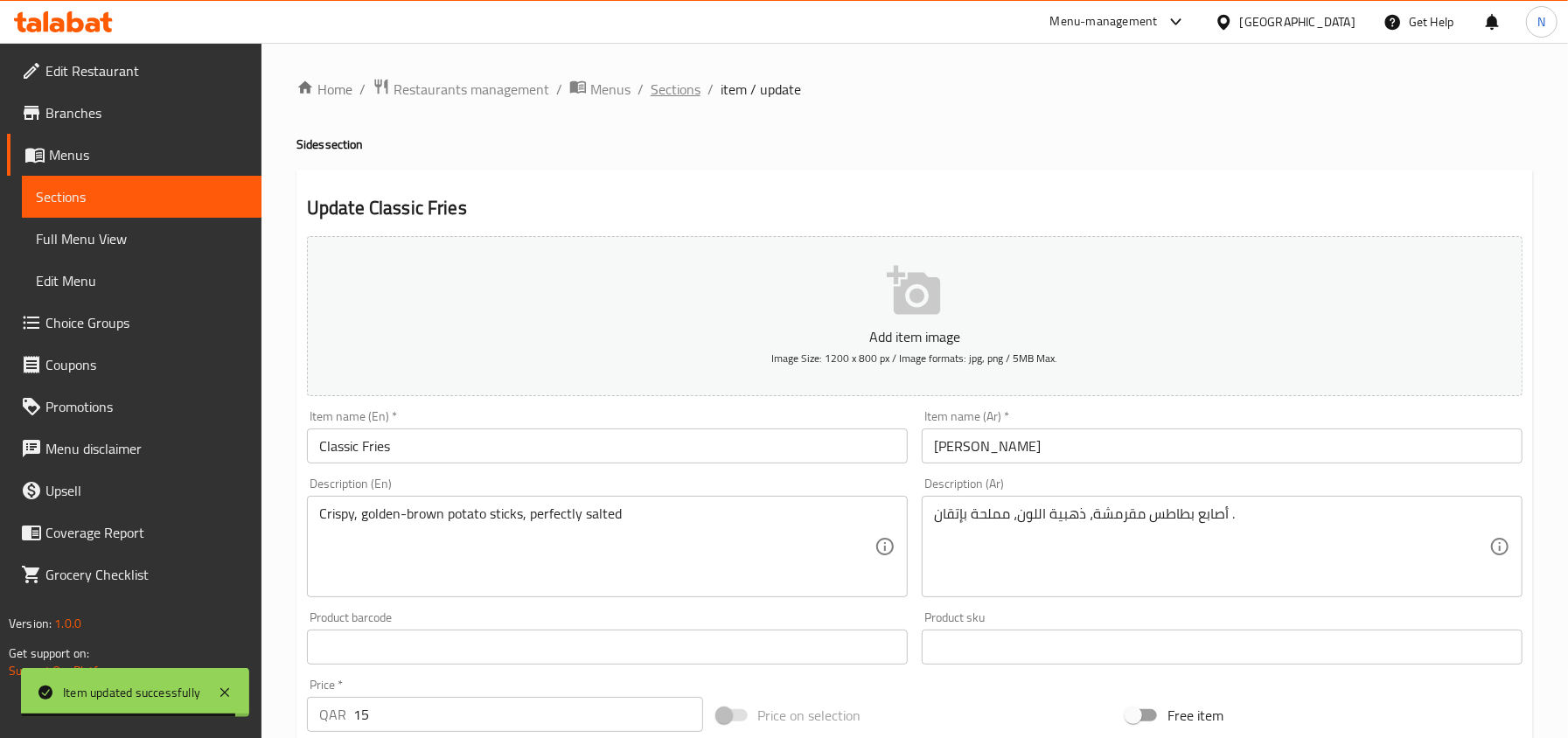
click at [671, 87] on span "Sections" at bounding box center [675, 88] width 50 height 21
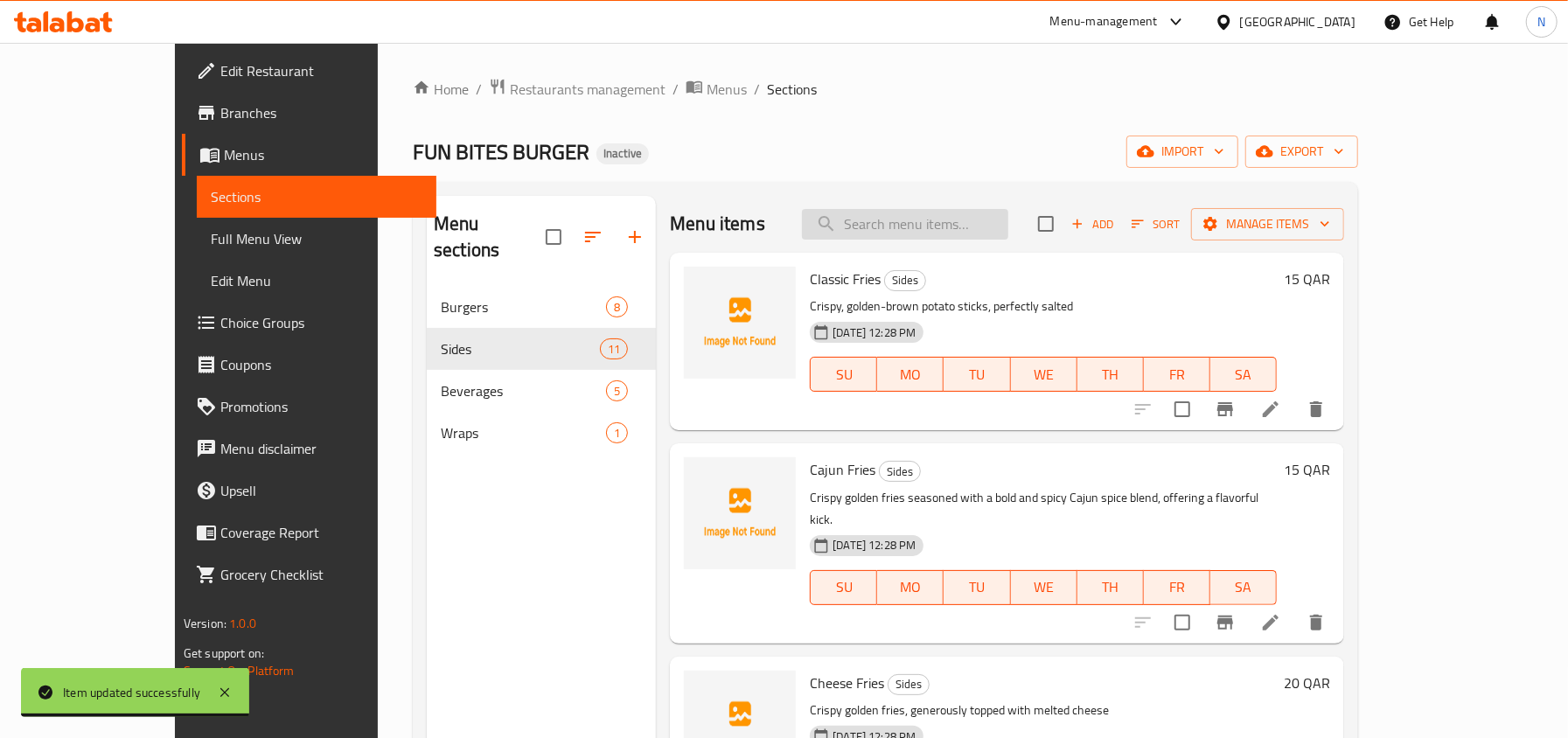
click at [1007, 233] on input "search" at bounding box center [905, 224] width 206 height 30
paste input "Kinza Cola"
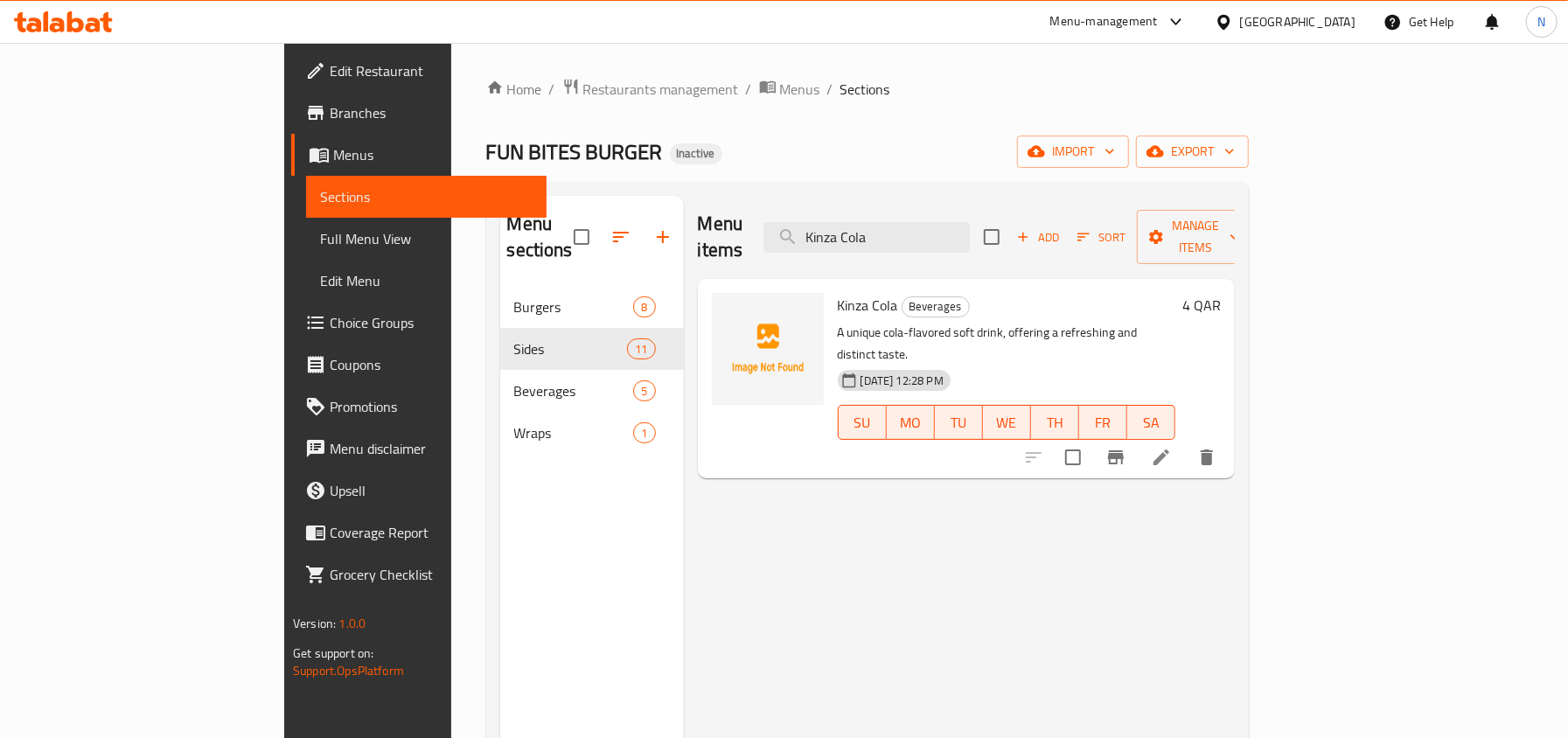
type input "Kinza Cola"
click at [1186, 441] on li at bounding box center [1161, 457] width 49 height 31
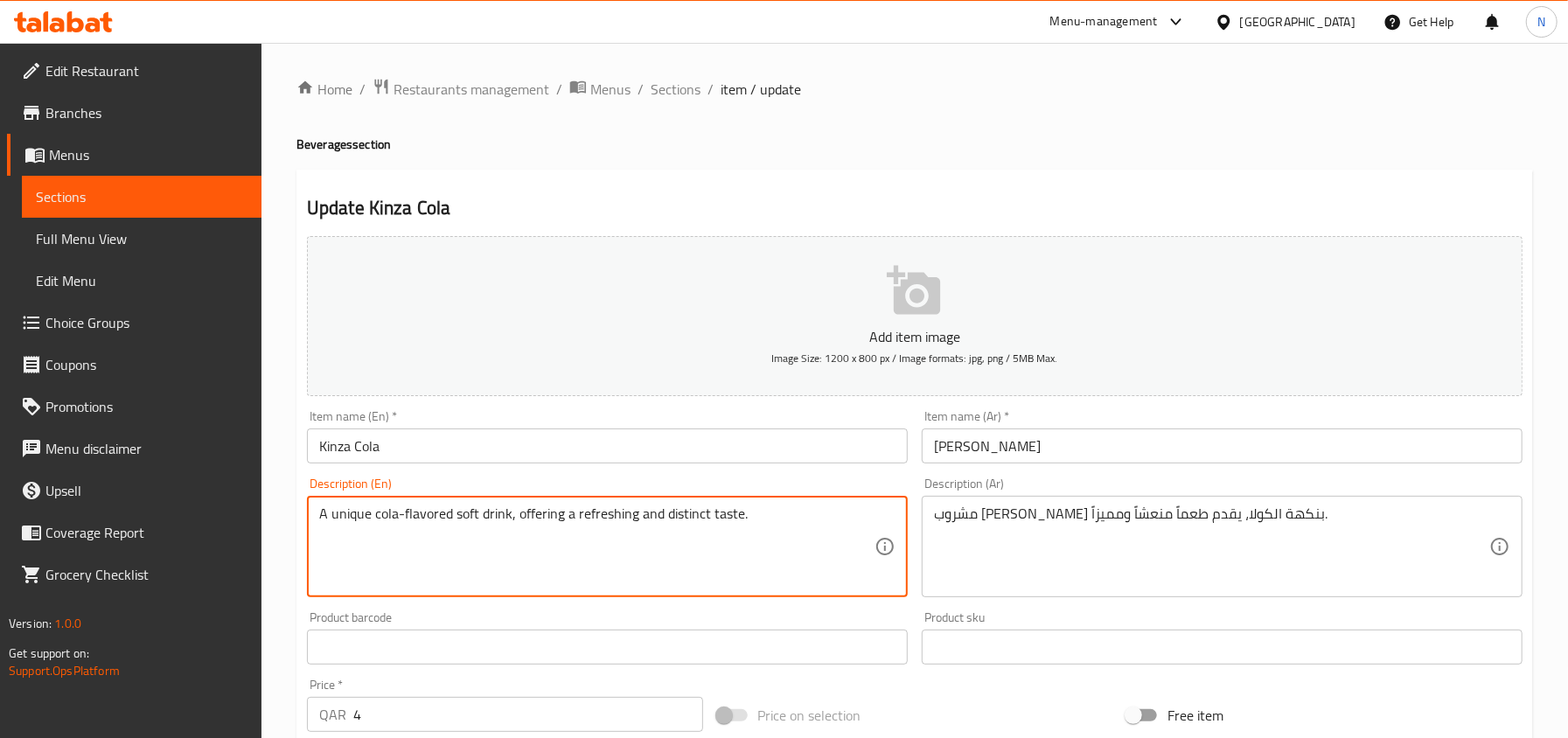
drag, startPoint x: 371, startPoint y: 512, endPoint x: 290, endPoint y: 513, distance: 81.0
type textarea "cola-flavored soft drink, offering a refreshing and distinct taste."
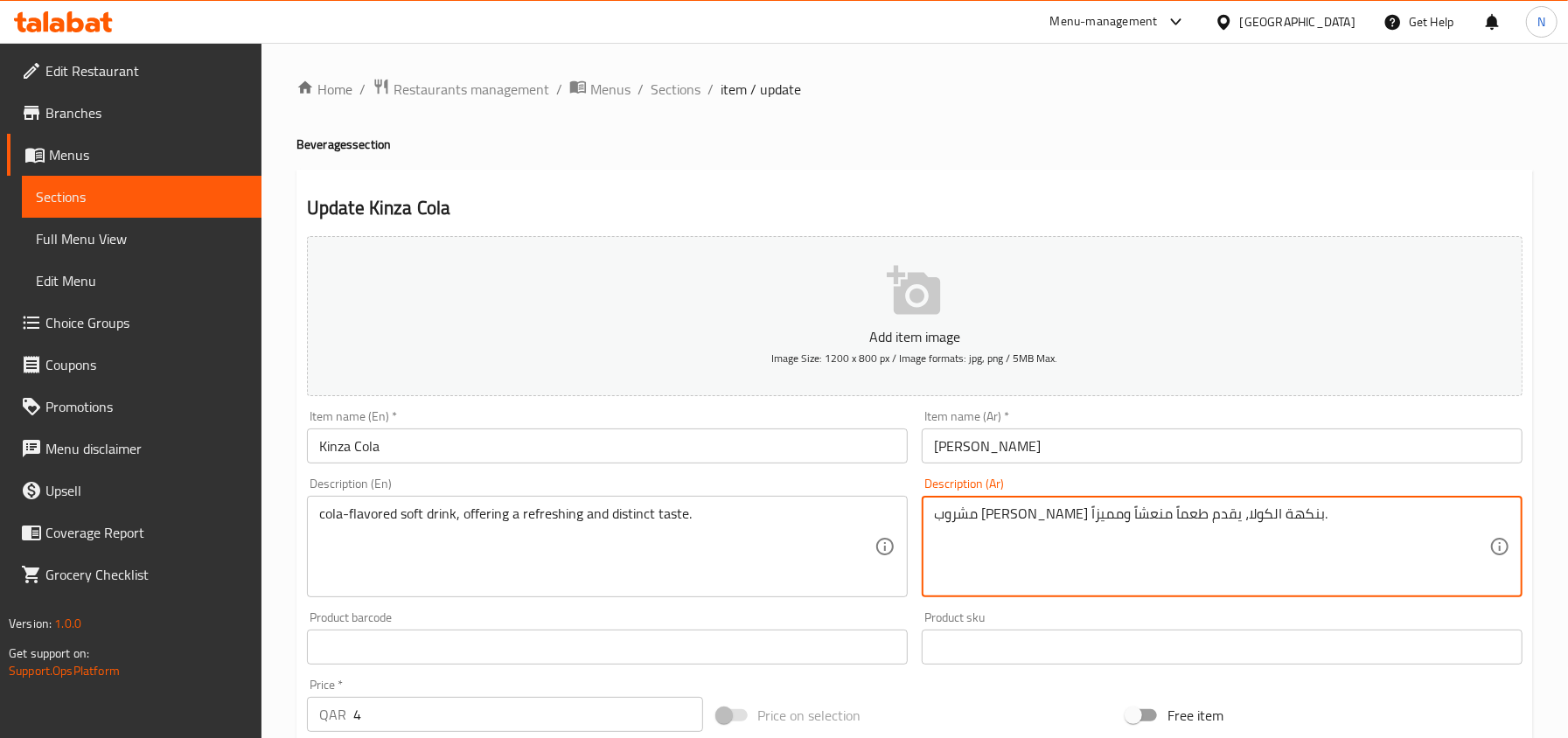
click at [1175, 514] on textarea "مشروب غازي فريد بنكهة الكولا، يقدم طعماً منعشاً ومميزاً." at bounding box center [1210, 546] width 555 height 84
type textarea "مشروب غازي بنكهة الكولا، يقدم طعماً منعشاً ومميزاً."
click at [1124, 460] on input "كينزا كولا" at bounding box center [1221, 446] width 600 height 35
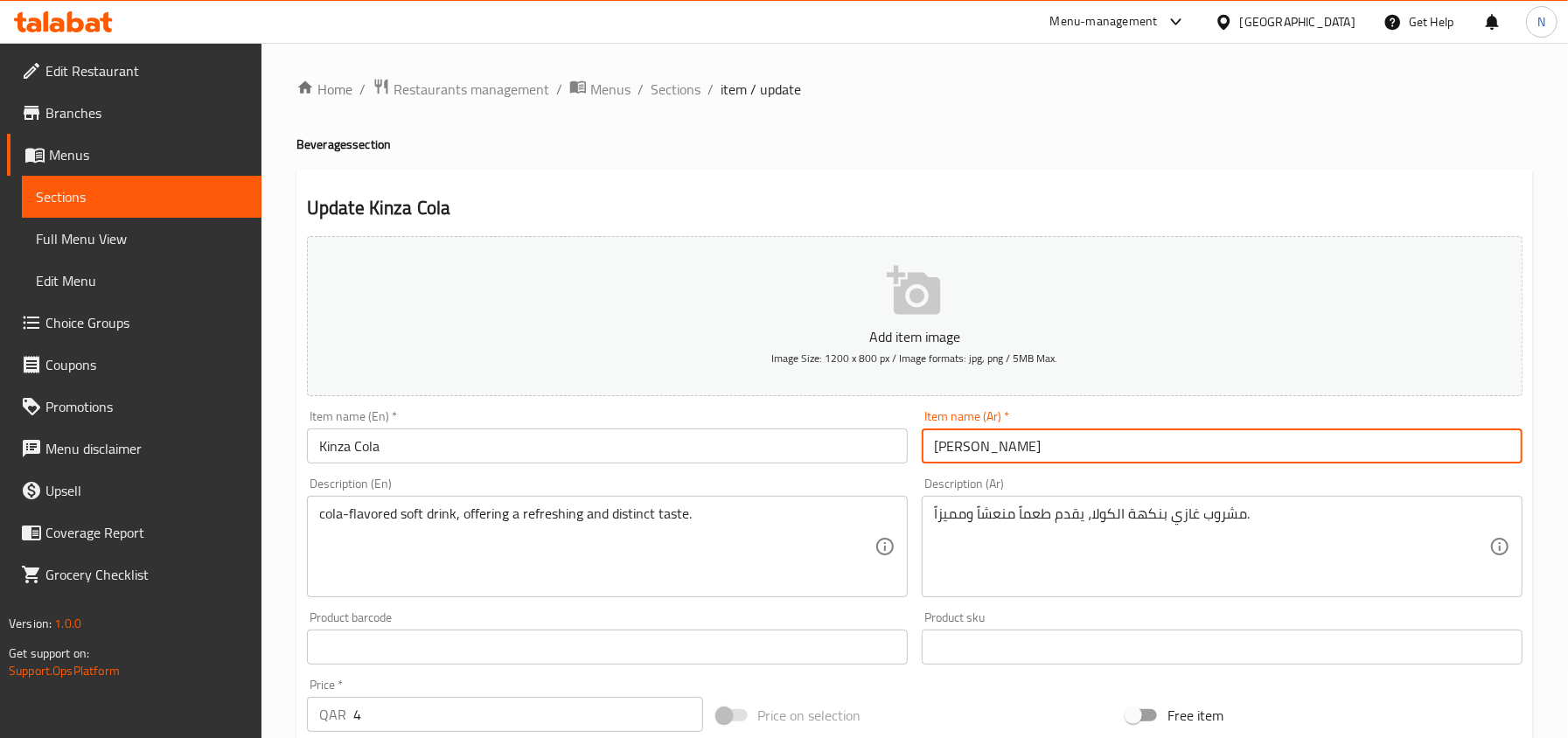
click at [673, 79] on span "Sections" at bounding box center [675, 88] width 50 height 21
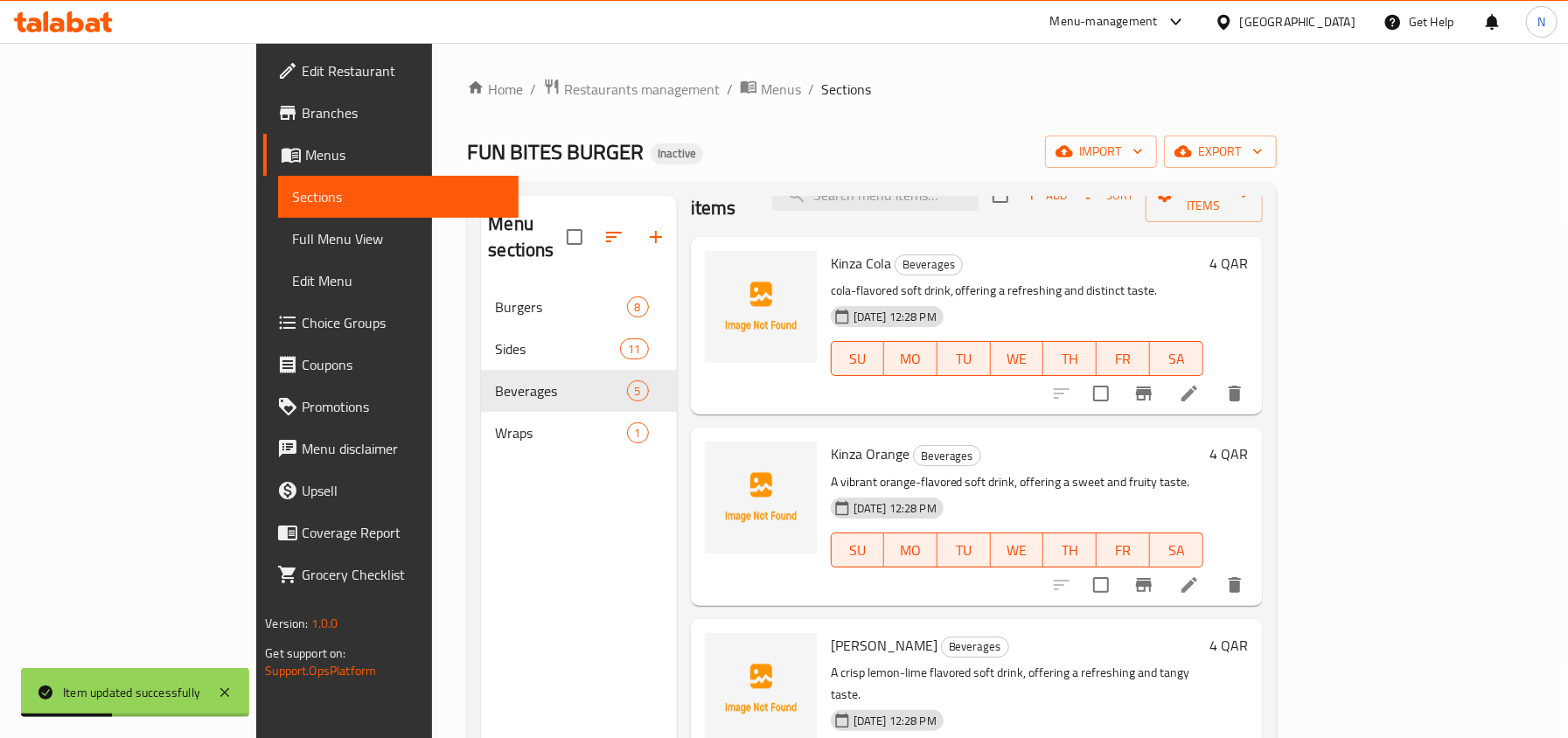
scroll to position [116, 0]
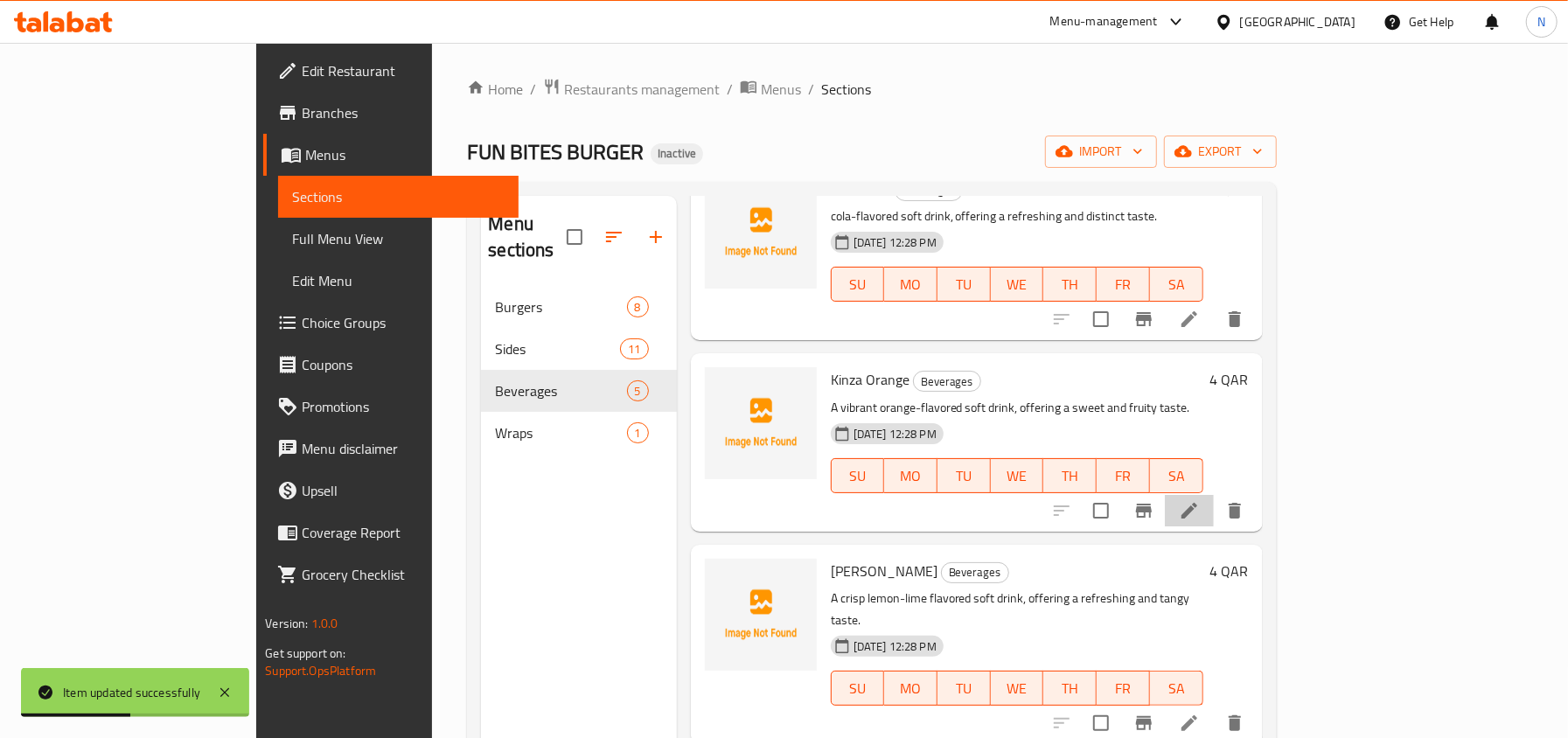
click at [1197, 503] on icon at bounding box center [1189, 511] width 16 height 16
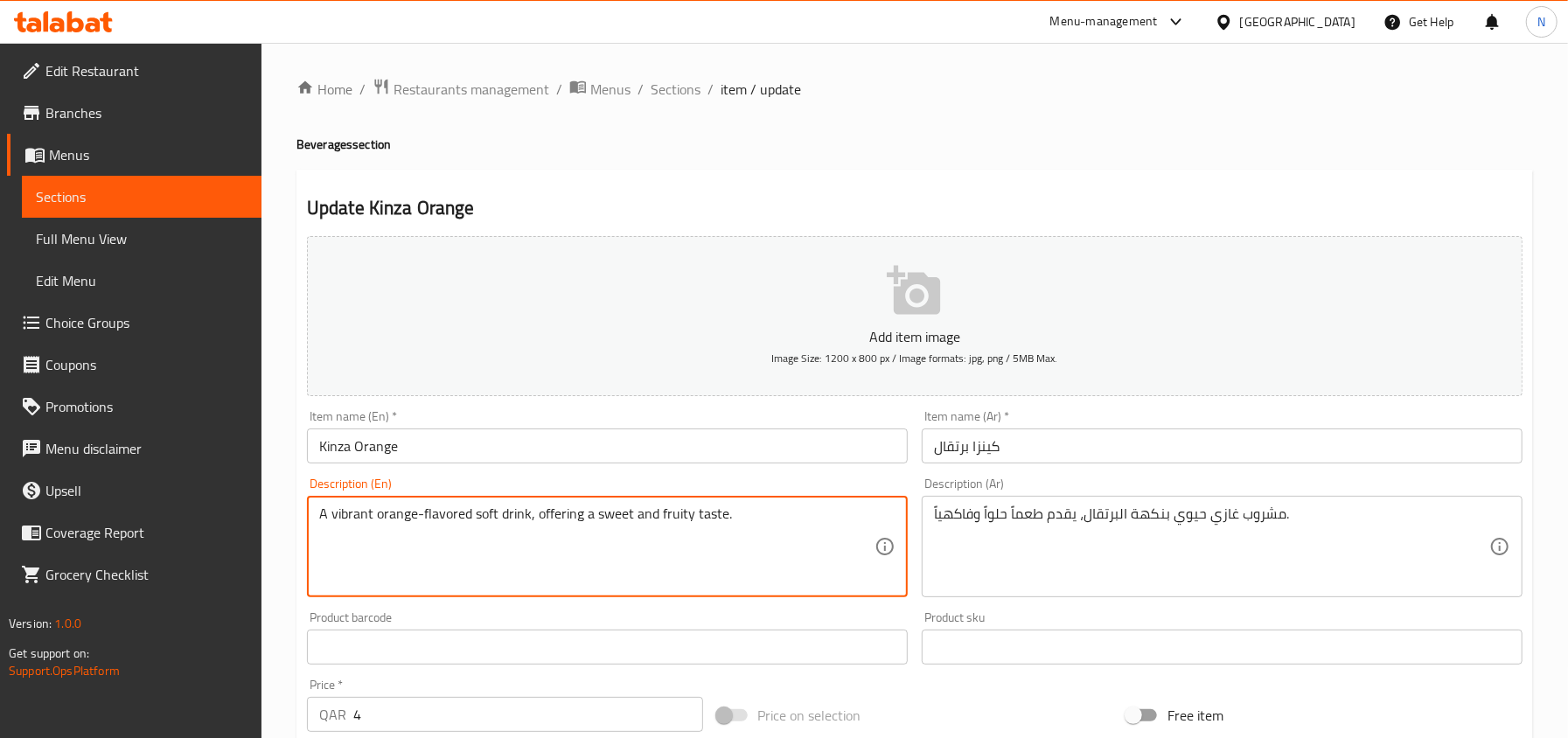
click at [357, 520] on textarea "A vibrant orange-flavored soft drink, offering a sweet and fruity taste." at bounding box center [596, 546] width 555 height 84
type textarea "orange-flavored soft drink, offering a sweet and fruity taste."
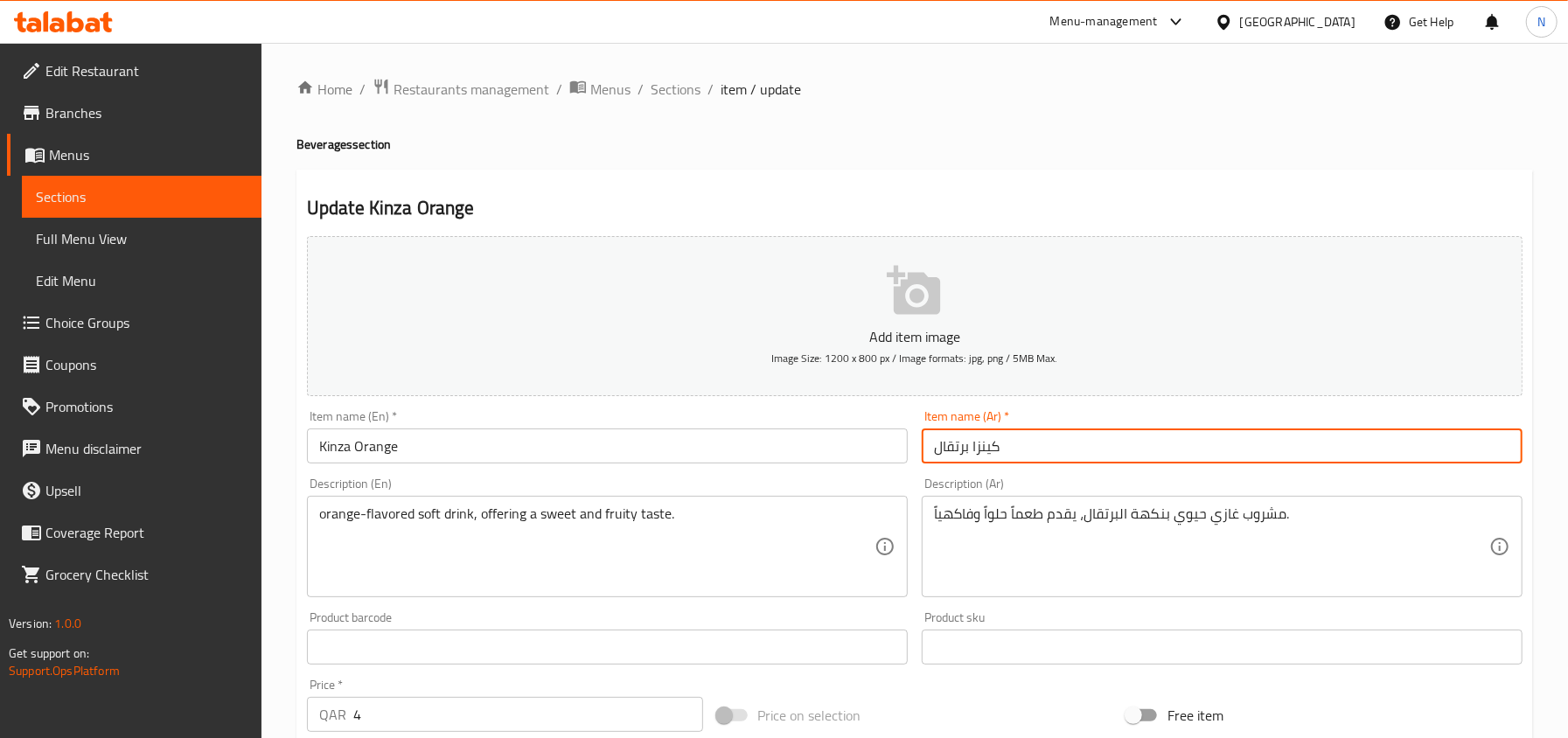
click at [986, 457] on input "كينزا برتقال" at bounding box center [1221, 446] width 600 height 35
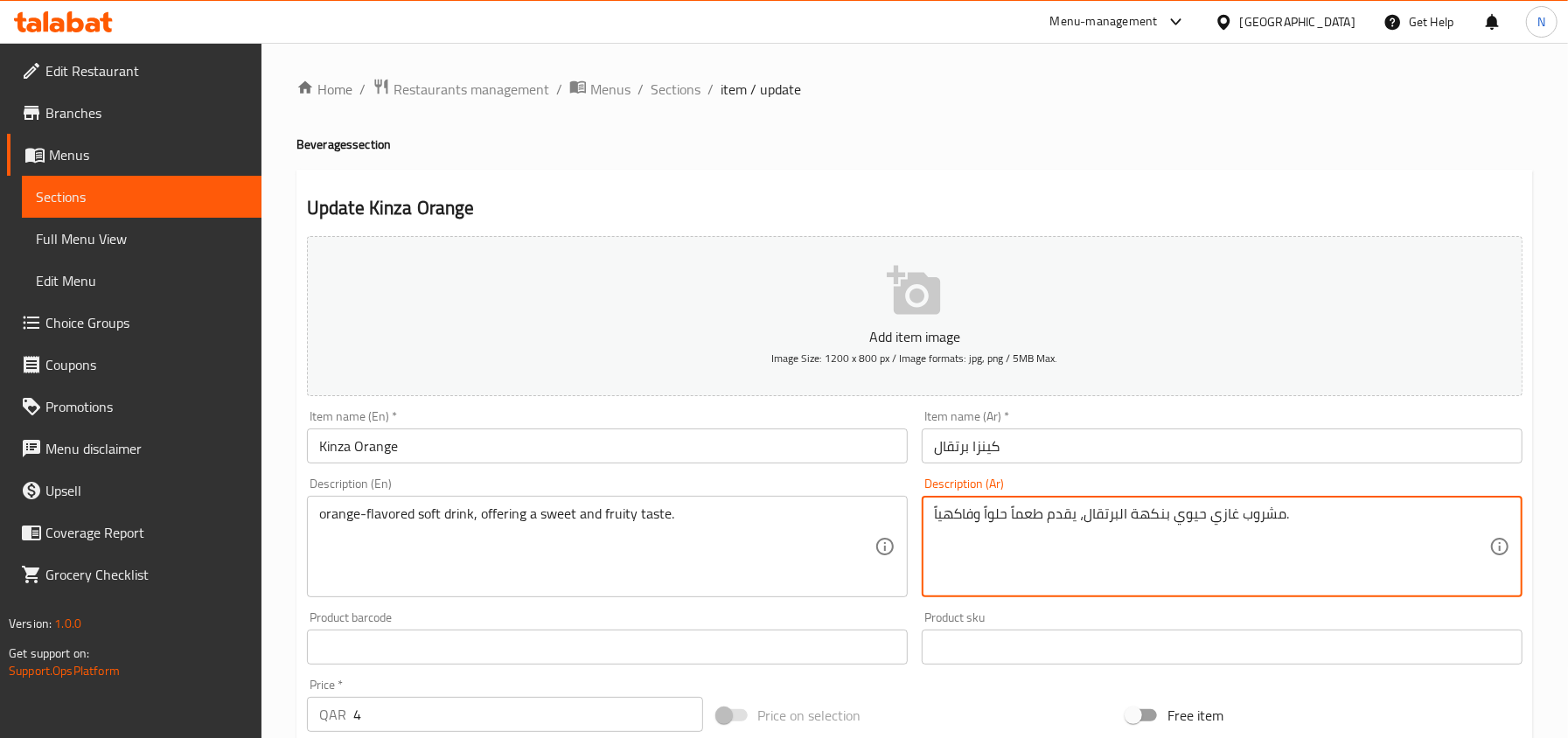
click at [1182, 516] on textarea "مشروب غازي حيوي بنكهة البرتقال، يقدم طعماً حلواً وفاكهياً." at bounding box center [1210, 546] width 555 height 84
type textarea "مشروب غازي بنكهة البرتقال، يقدم طعماً حلواً وفاكهياً."
click at [1036, 448] on input "كينزا برتقال" at bounding box center [1221, 446] width 600 height 35
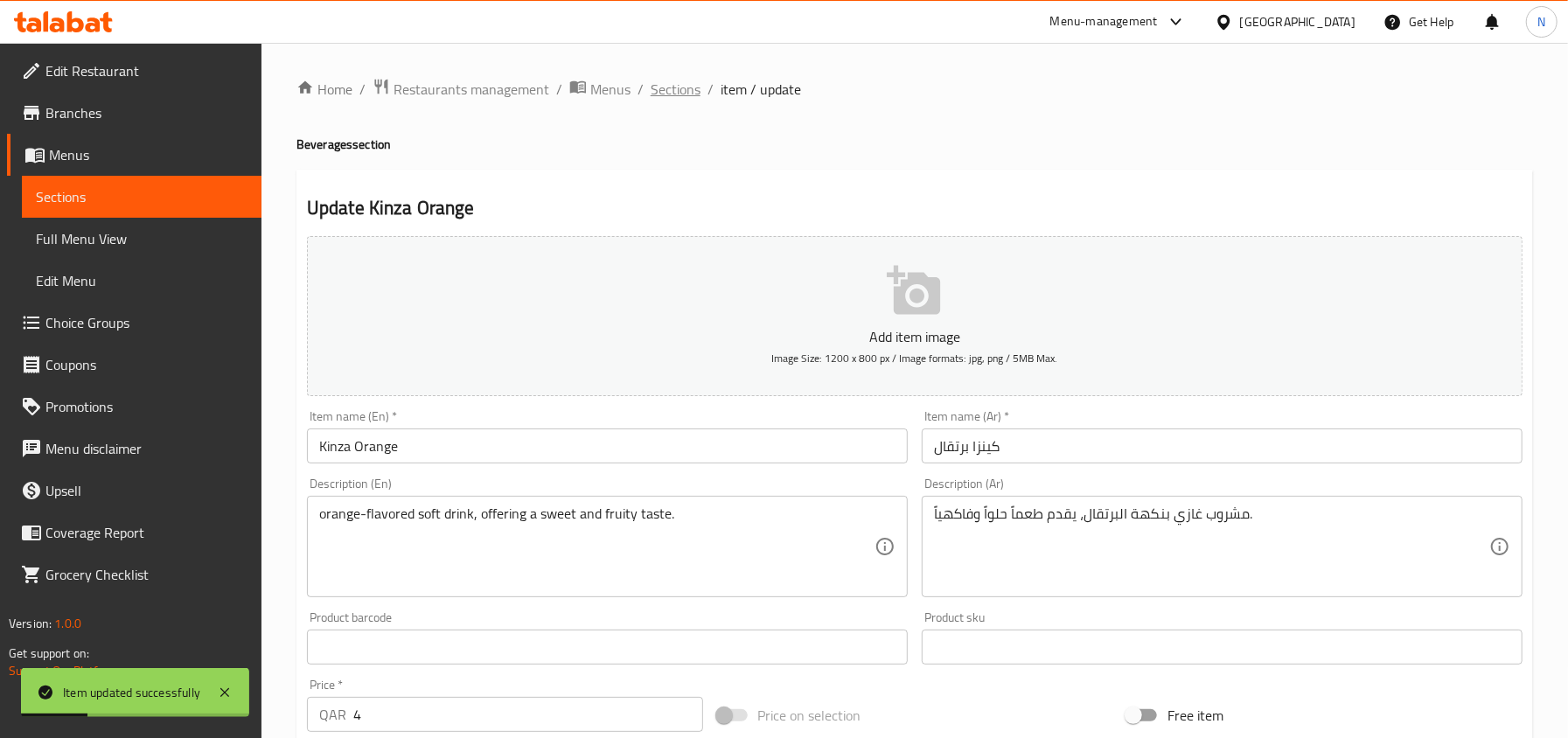
click at [666, 91] on span "Sections" at bounding box center [675, 88] width 50 height 21
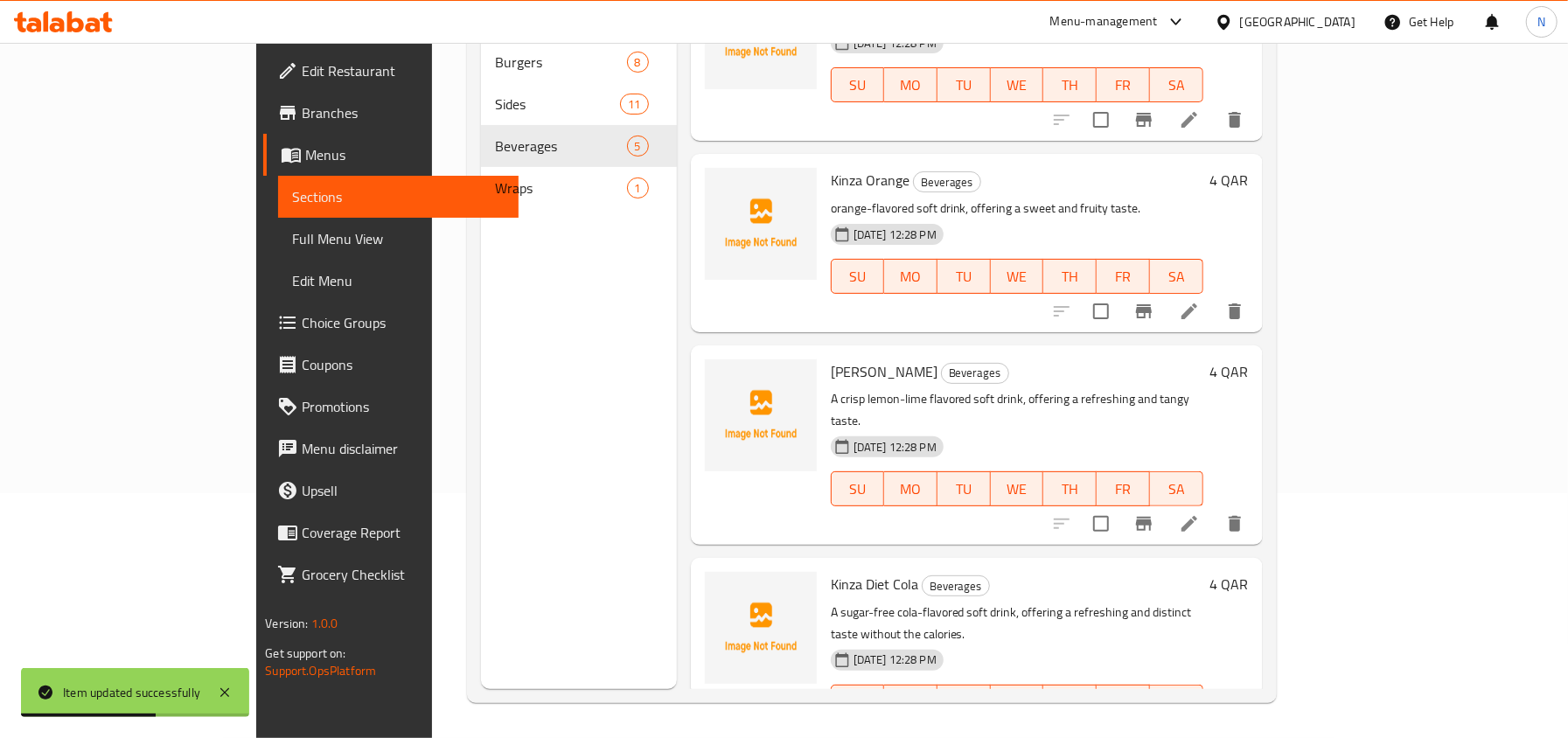
scroll to position [28, 0]
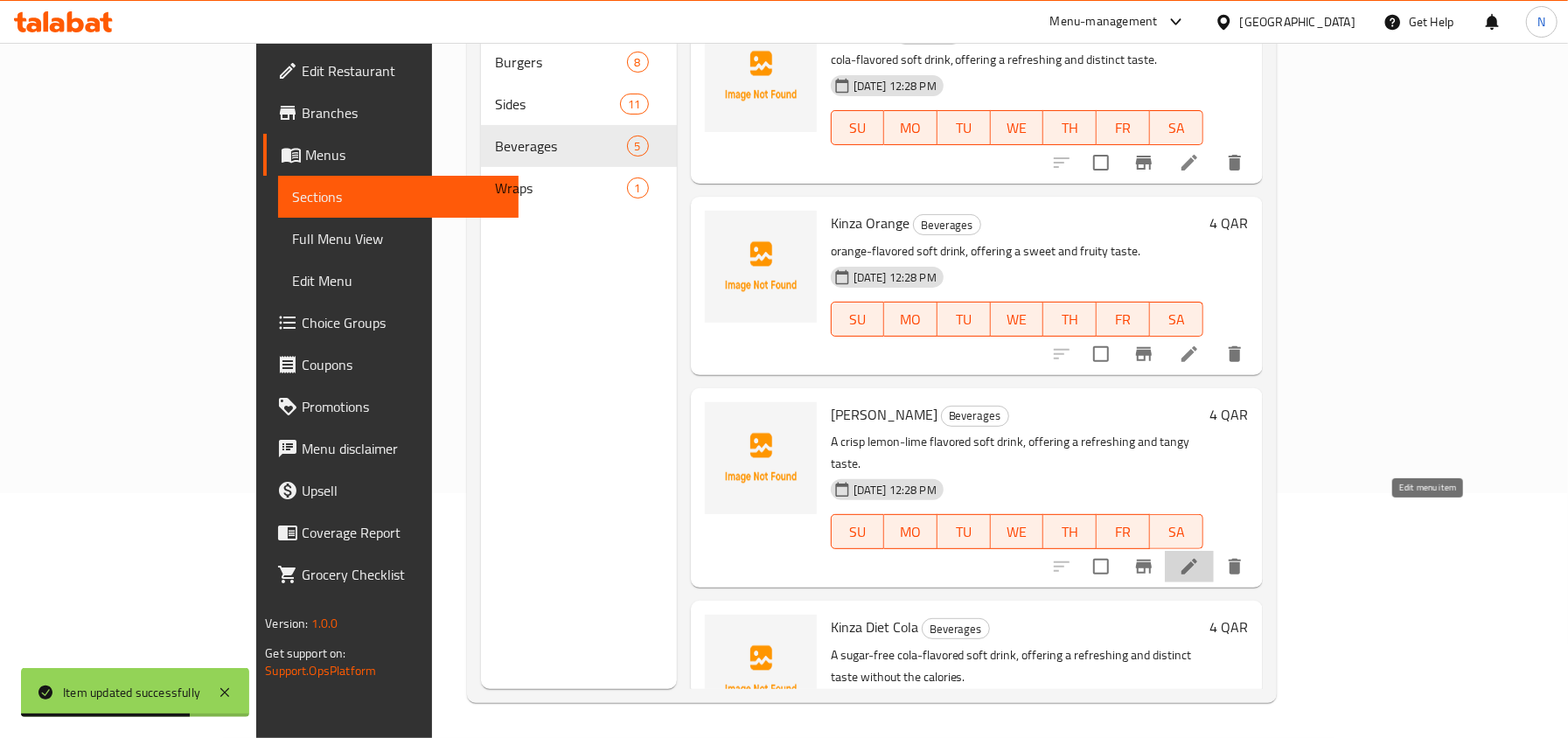
click at [1200, 556] on icon at bounding box center [1189, 566] width 21 height 21
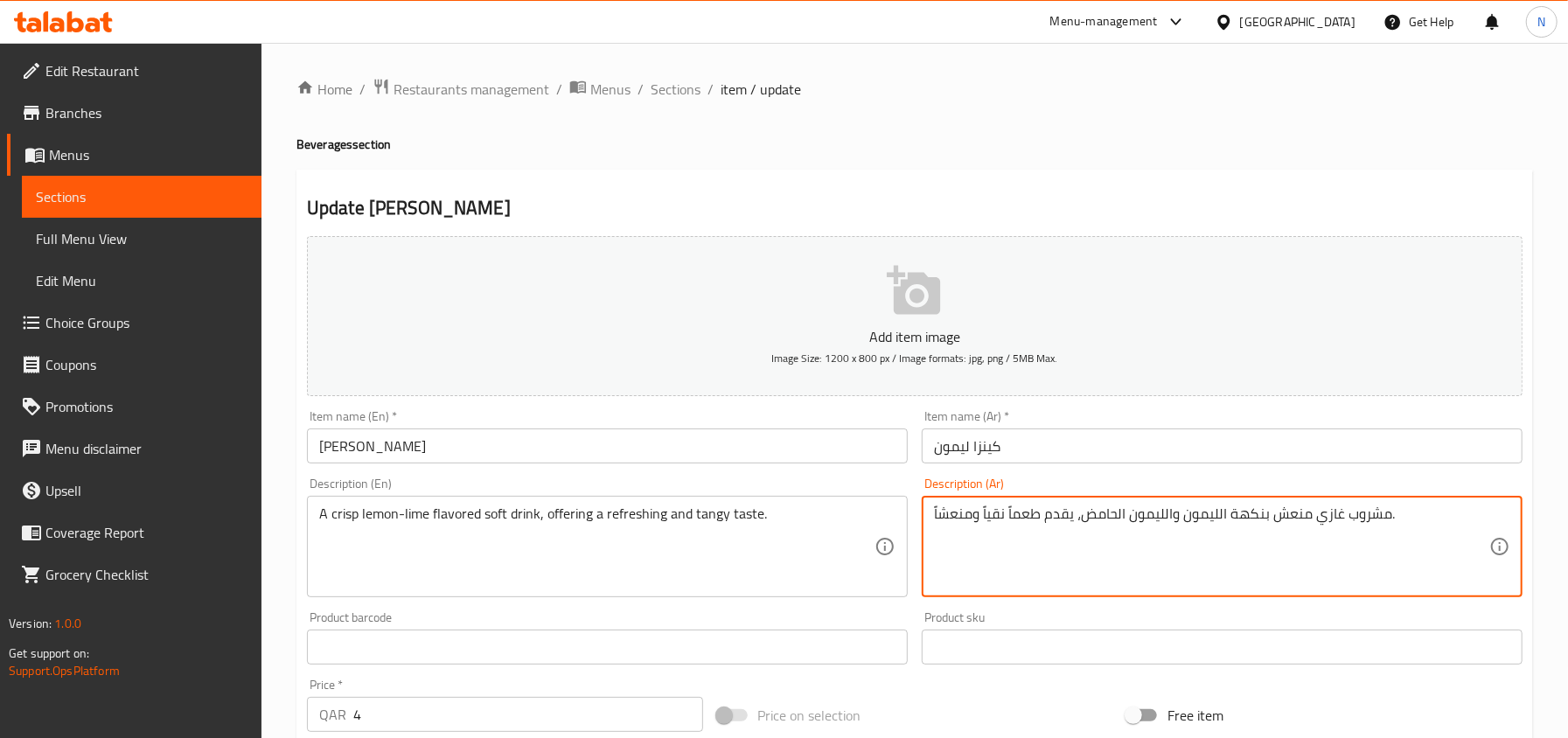
drag, startPoint x: 1303, startPoint y: 508, endPoint x: 1277, endPoint y: 512, distance: 26.3
click at [1260, 546] on textarea "مشروب غازي منعش بنكهة الليمون والليمون الحامض، يقدم طعماً نقياً ومنعشاً." at bounding box center [1210, 546] width 555 height 84
drag, startPoint x: 1252, startPoint y: 519, endPoint x: 1172, endPoint y: 501, distance: 82.0
click at [1172, 501] on div "مشروب غازي منعش بنكهة الليمون والليمون الحامض، يقدم طعماً نقياً ومنعشاً. Descri…" at bounding box center [1221, 546] width 600 height 101
click at [1188, 521] on textarea "مشروب غازي منعش بنكهة الليمون والليمون الحامض، يقدم طعماً نقياً ومنعشاً." at bounding box center [1210, 546] width 555 height 84
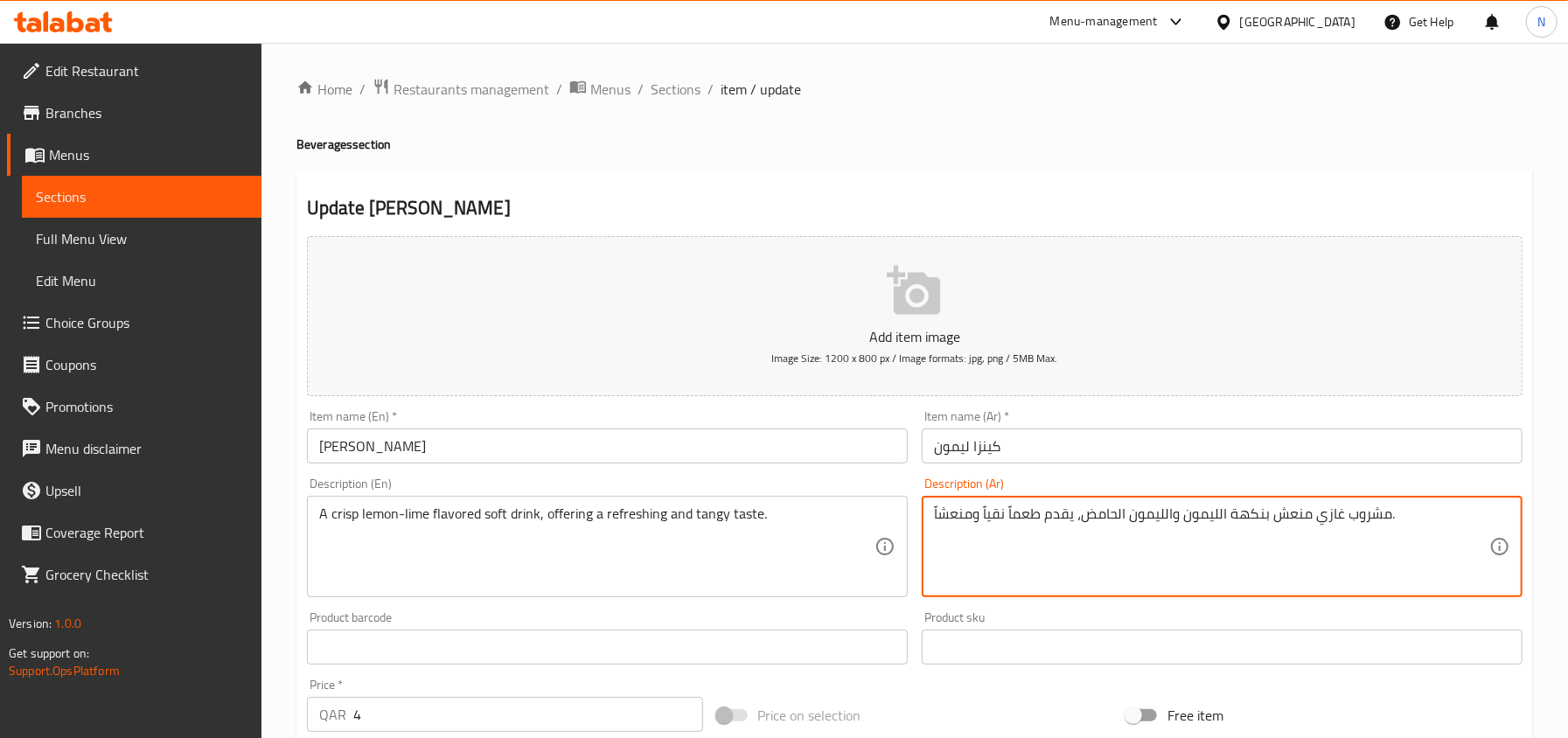
click at [1221, 513] on textarea "مشروب غازي منعش بنكهة الليمون والليمون الحامض، يقدم طعماً نقياً ومنعشاً." at bounding box center [1210, 546] width 555 height 84
drag, startPoint x: 1170, startPoint y: 514, endPoint x: 1221, endPoint y: 529, distance: 53.2
click at [1221, 529] on textarea "مشروب غازي منعش بنكهة الليمون والليمون الحامض، يقدم طعماً نقياً ومنعشاً." at bounding box center [1210, 546] width 555 height 84
drag, startPoint x: 1004, startPoint y: 515, endPoint x: 983, endPoint y: 512, distance: 21.2
click at [983, 512] on textarea "مشروب غازي منعش بنكهة الليمون الحامض، يقدم طعماً نقياً ومنعشاً." at bounding box center [1210, 546] width 555 height 84
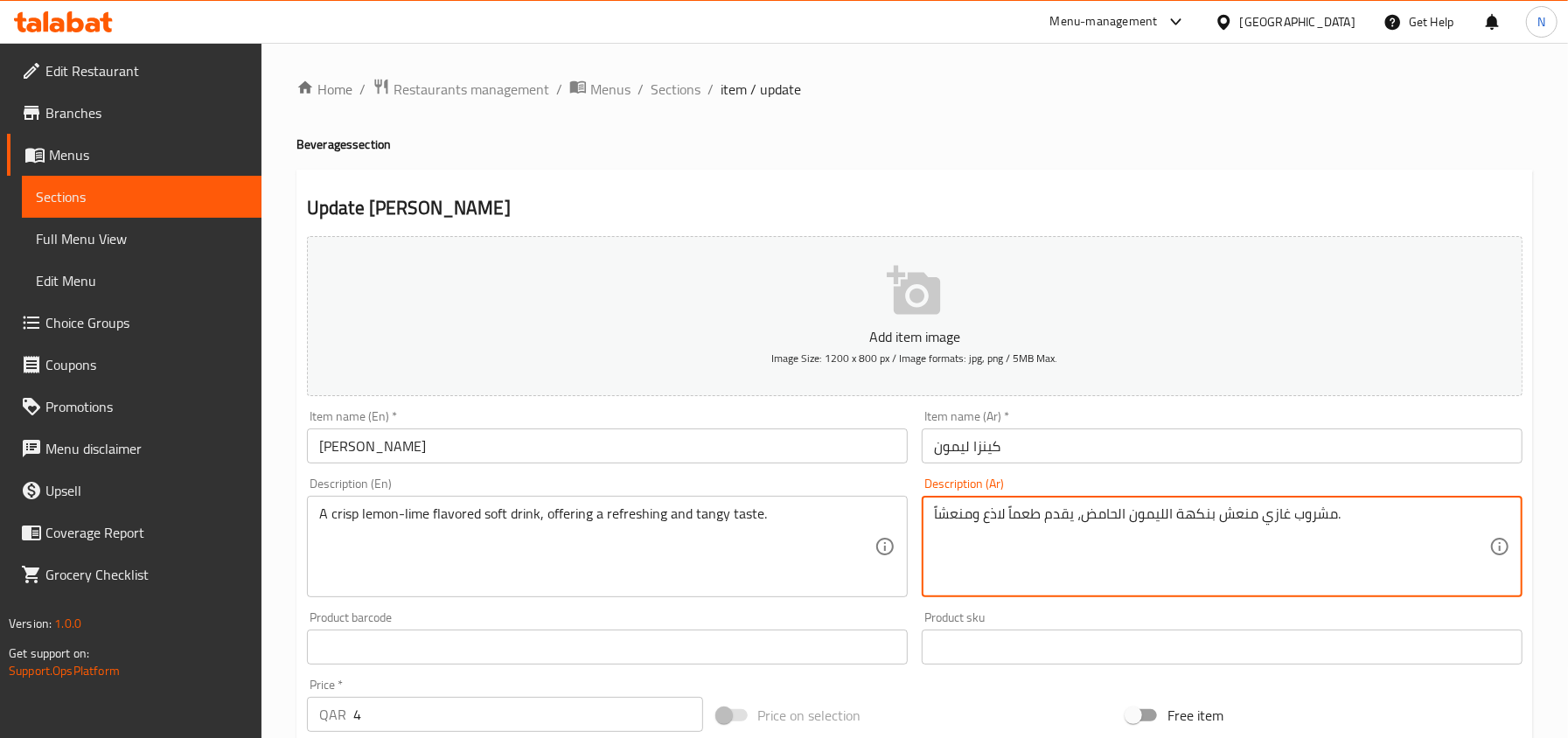
type textarea "مشروب غازي منعش بنكهة الليمون الحامض، يقدم طعماً لاذع ومنعشاً."
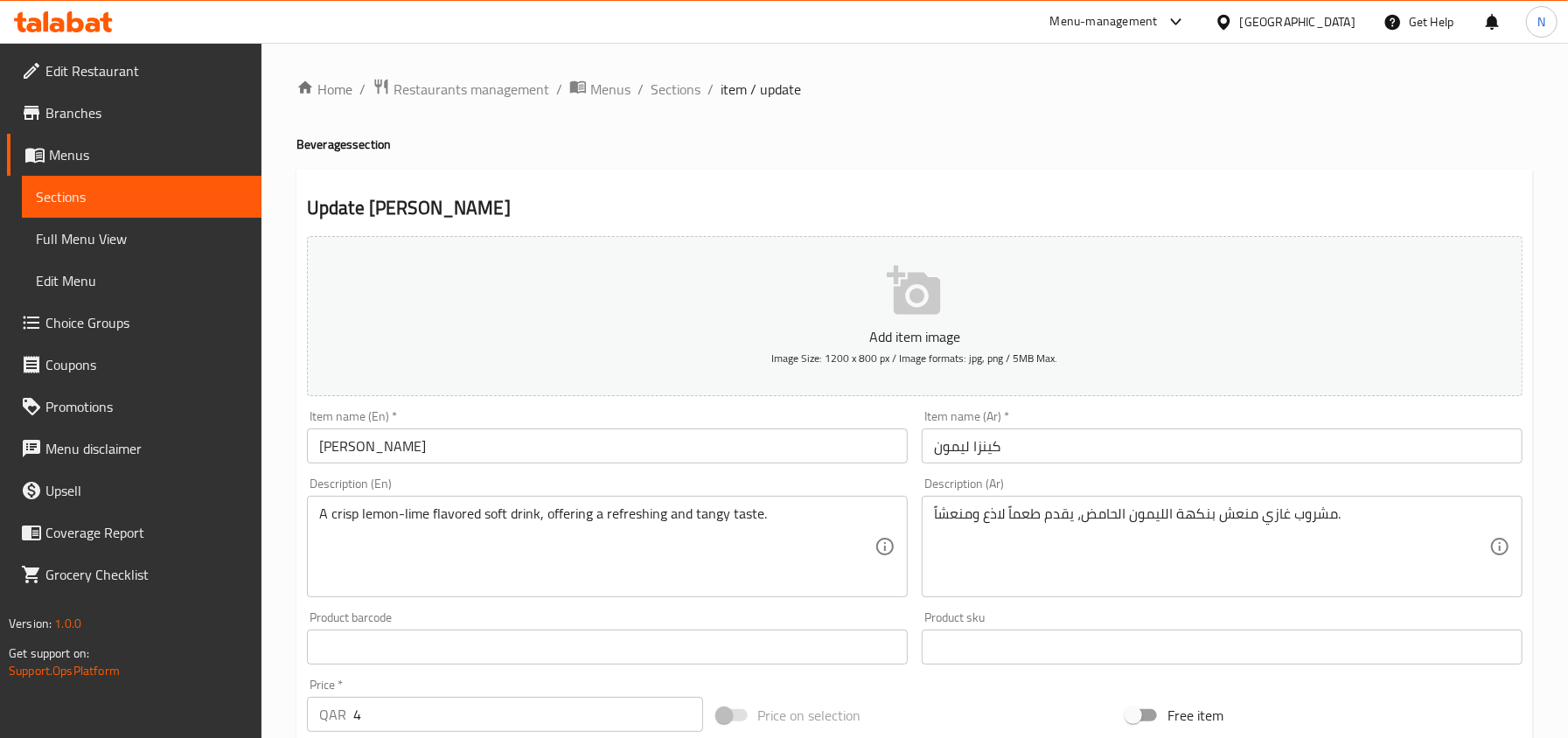
click at [1014, 471] on div "Item name (Ar)   * كينزا ليمون Item name (Ar) *" at bounding box center [1222, 436] width 615 height 68
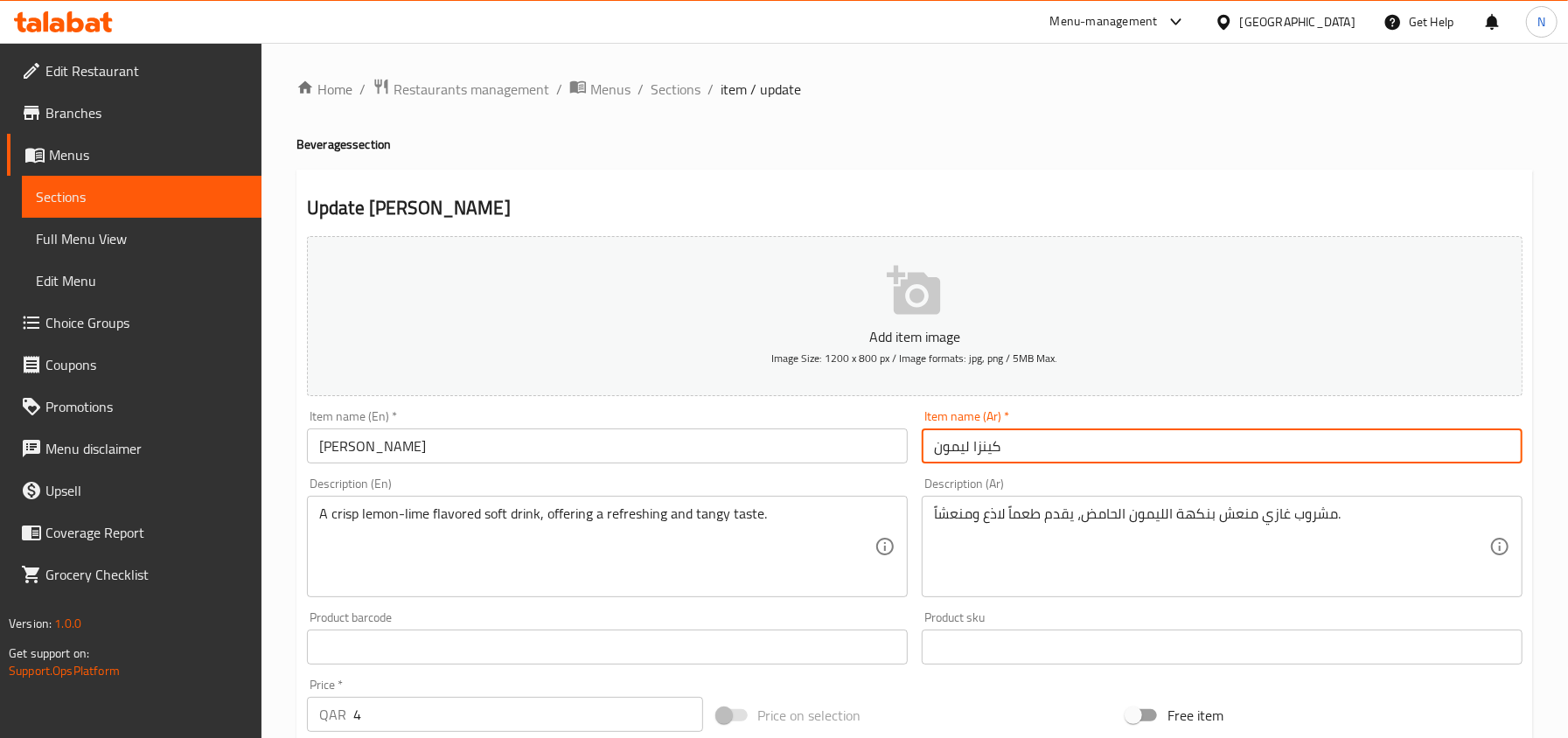
click at [1012, 449] on input "كينزا ليمون" at bounding box center [1221, 446] width 600 height 35
click at [670, 87] on span "Sections" at bounding box center [675, 88] width 50 height 21
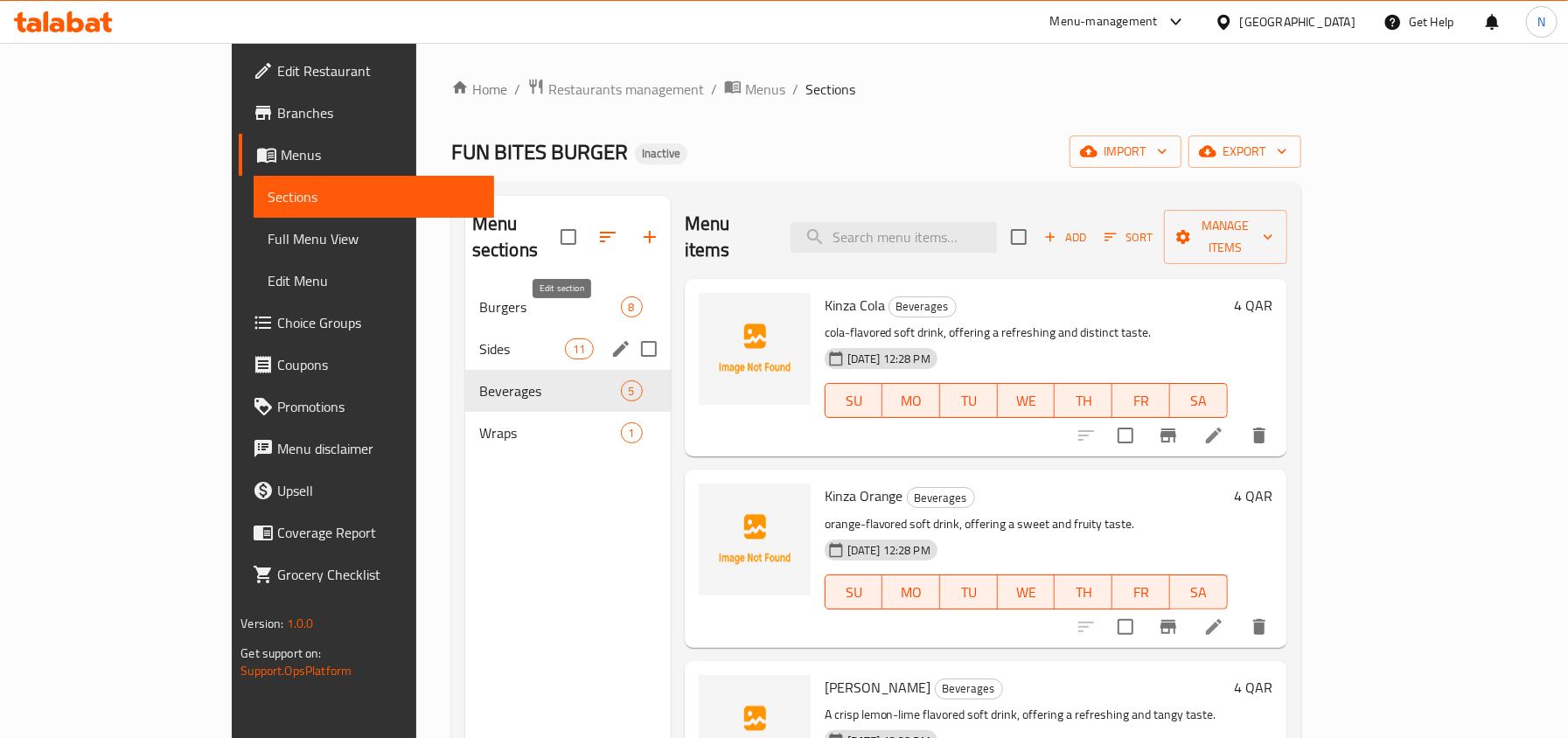
click at [610, 338] on icon "edit" at bounding box center [620, 348] width 21 height 21
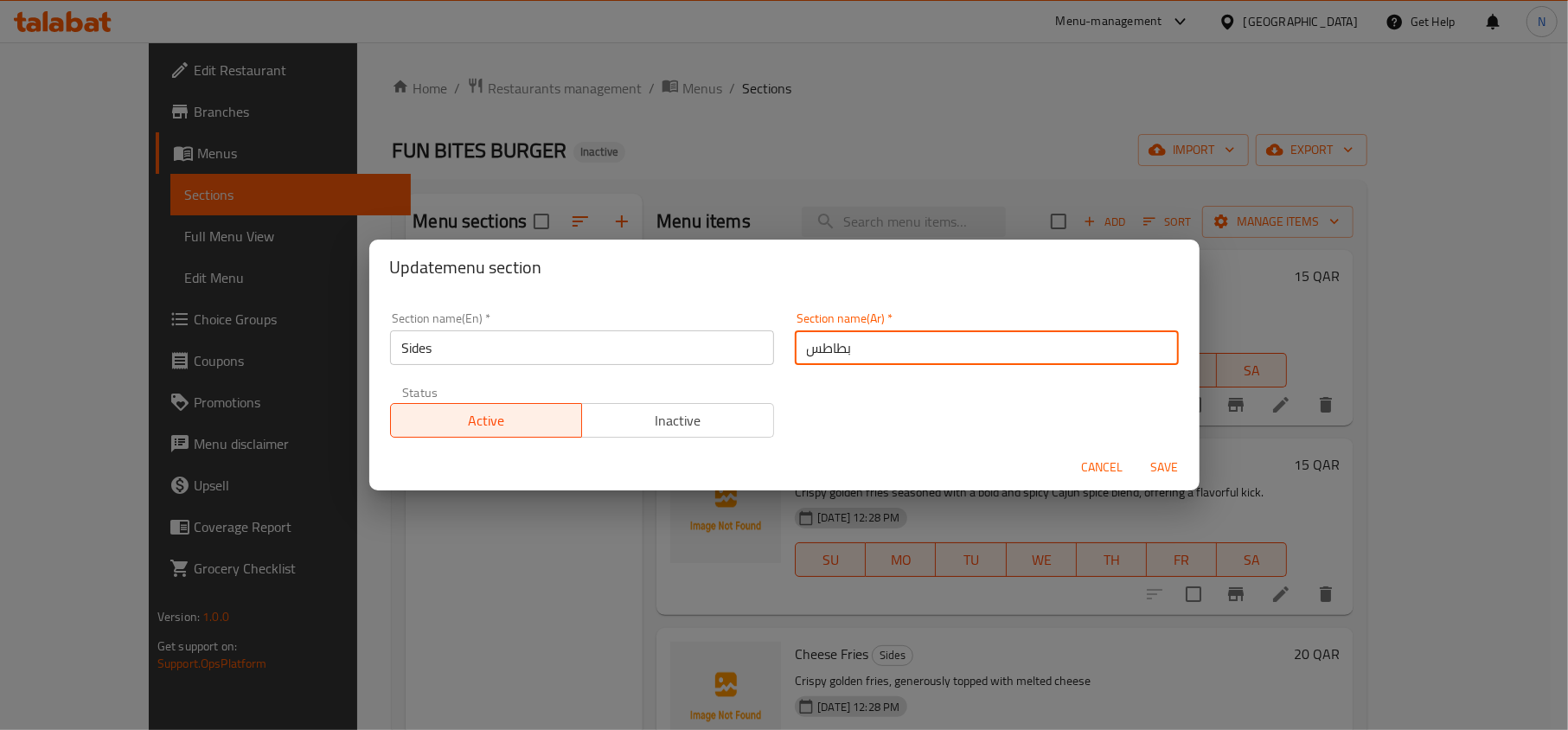
drag, startPoint x: 856, startPoint y: 350, endPoint x: 737, endPoint y: 354, distance: 119.1
click at [737, 354] on div "Section name(En)   * Sides Section name(En) * Section name(Ar)   * بطاطس Sectio…" at bounding box center [784, 375] width 810 height 146
type input "السايدز"
click at [1137, 452] on button "Save" at bounding box center [1165, 468] width 55 height 32
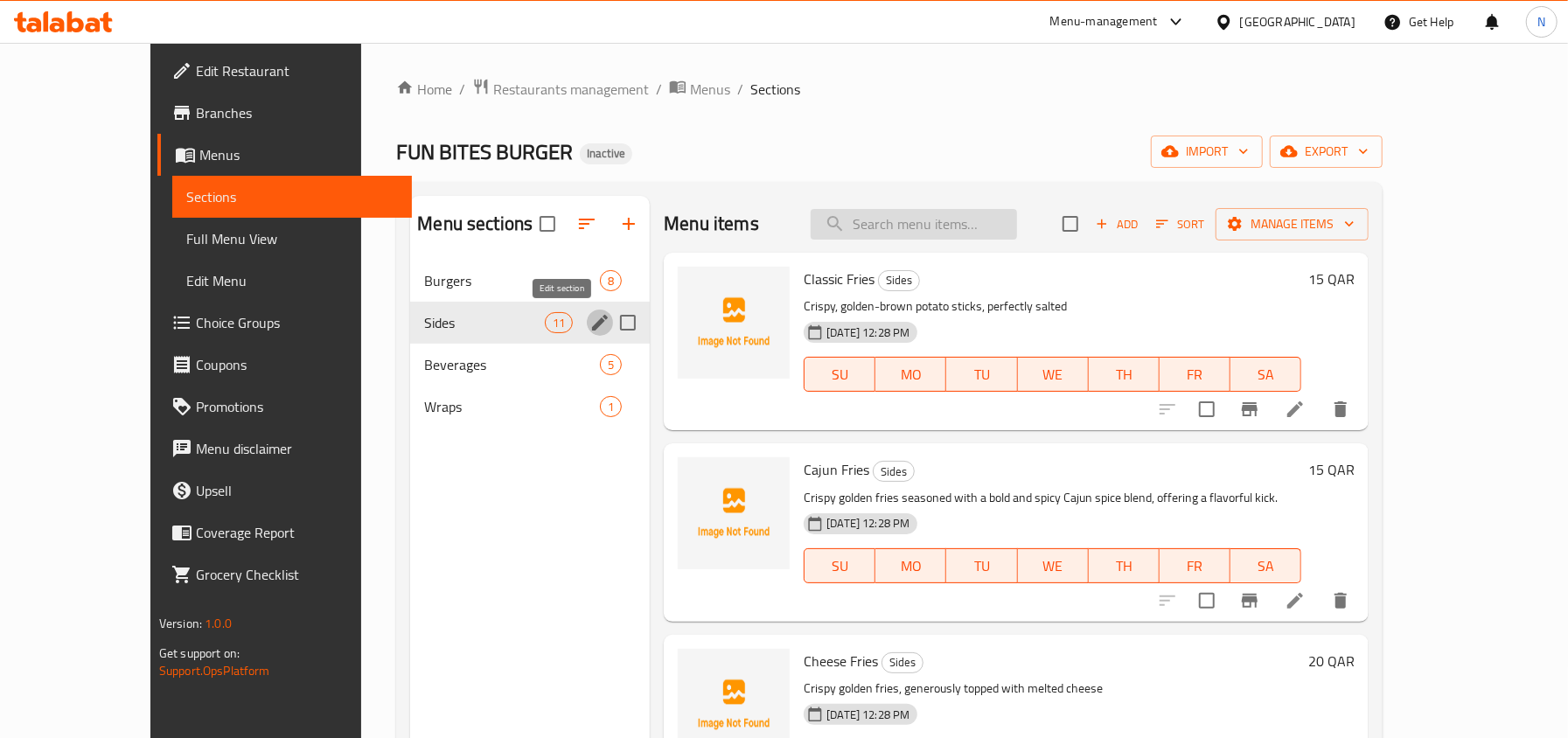
click at [984, 211] on input "search" at bounding box center [914, 224] width 206 height 30
paste input "Classic Fries"
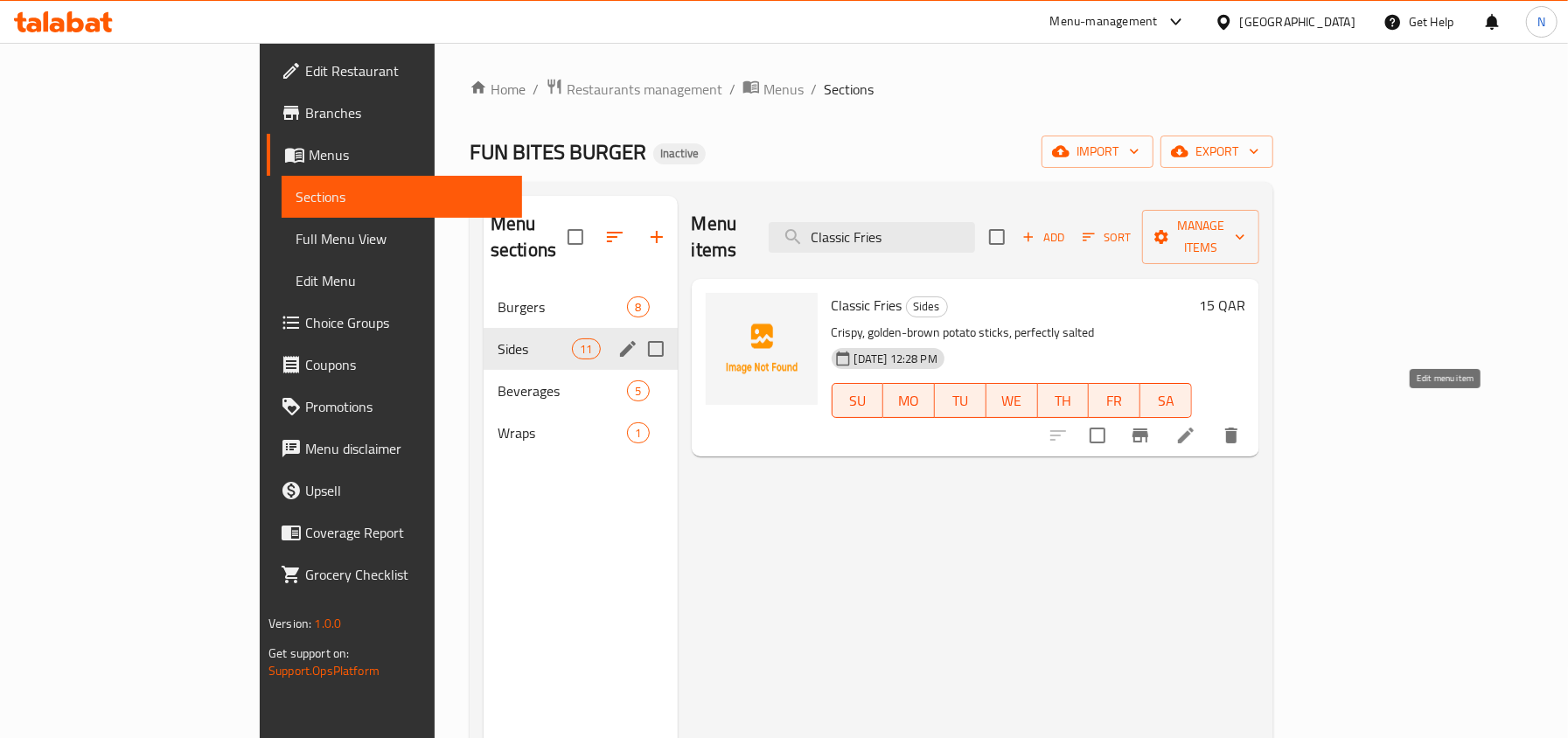
type input "Classic Fries"
click at [1196, 426] on icon at bounding box center [1185, 435] width 21 height 21
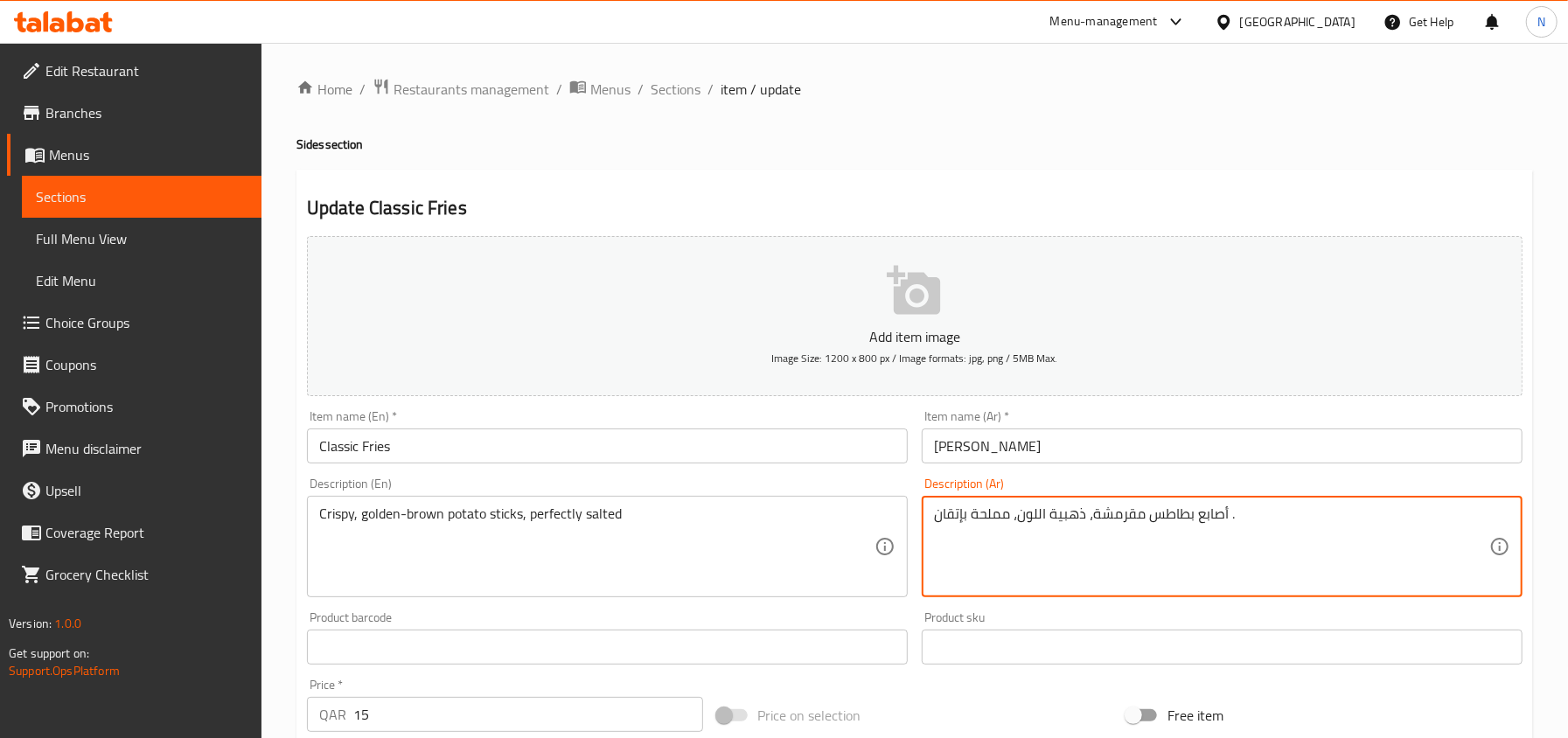
click at [1016, 512] on textarea "أصابع بطاطس مقرمشة، ذهبية اللون، مملحة بإتقان ." at bounding box center [1210, 546] width 555 height 84
drag, startPoint x: 1085, startPoint y: 518, endPoint x: 1019, endPoint y: 522, distance: 66.1
click at [1019, 522] on textarea "أصابع بطاطس مقرمشة، ذهبية اللون، مملحة بإتقان ." at bounding box center [1210, 546] width 555 height 84
paste textarea "ه - بنية"
type textarea "أصابع بطاطس مقرمشة، ذهبيه - بنية، مملحة بإتقان ."
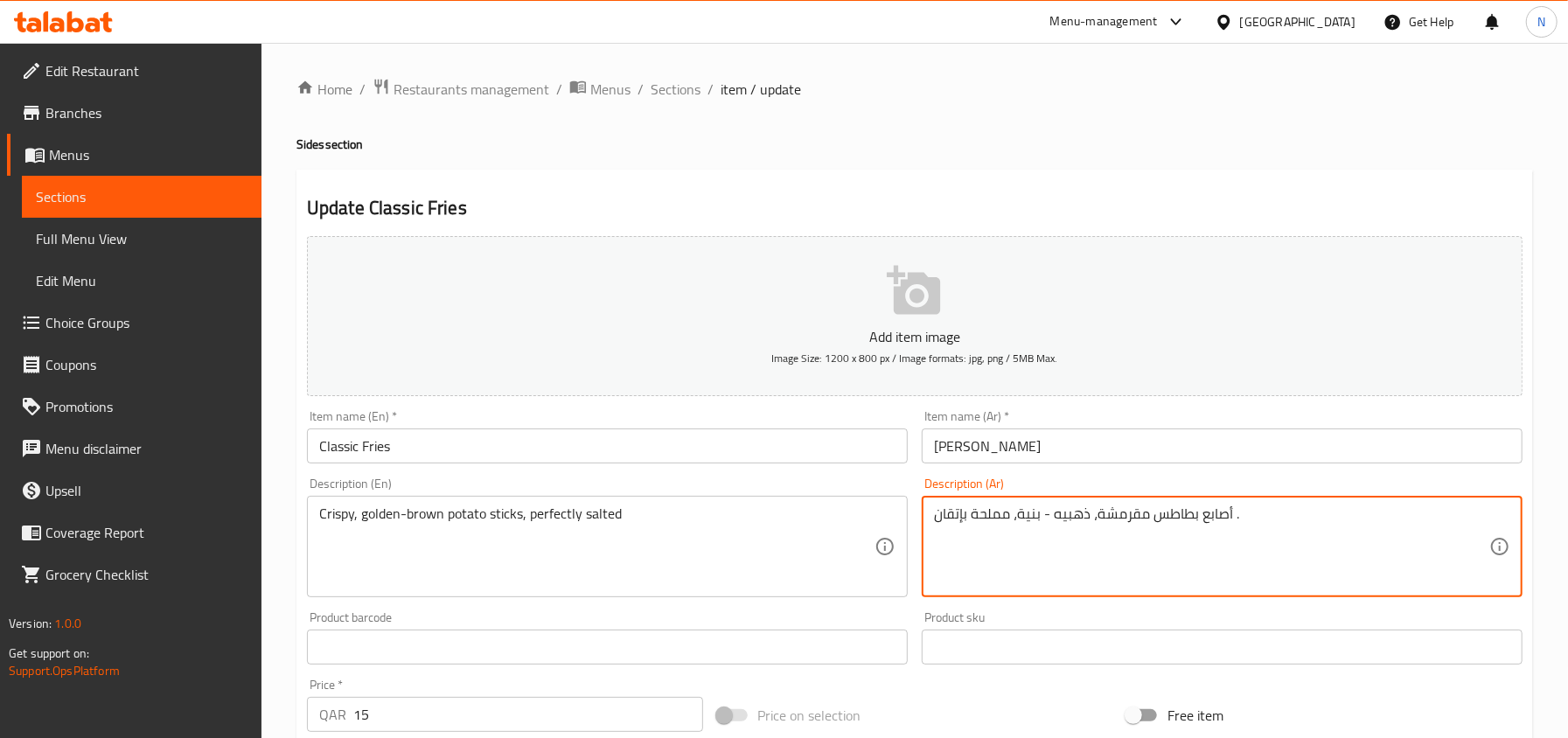
click at [1072, 452] on input "فرايز كلاسيكية" at bounding box center [1221, 446] width 600 height 35
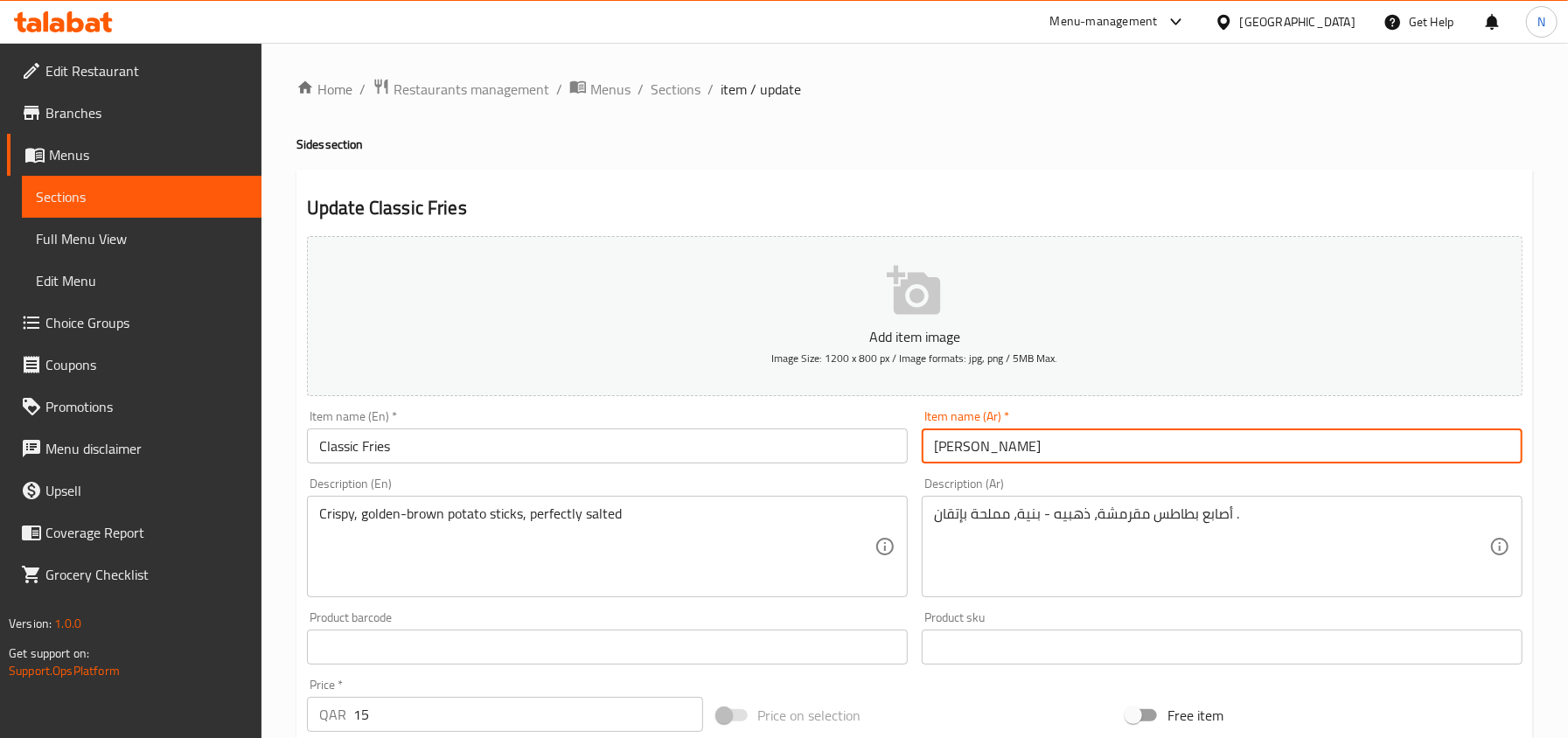
click at [677, 85] on span "Sections" at bounding box center [675, 88] width 50 height 21
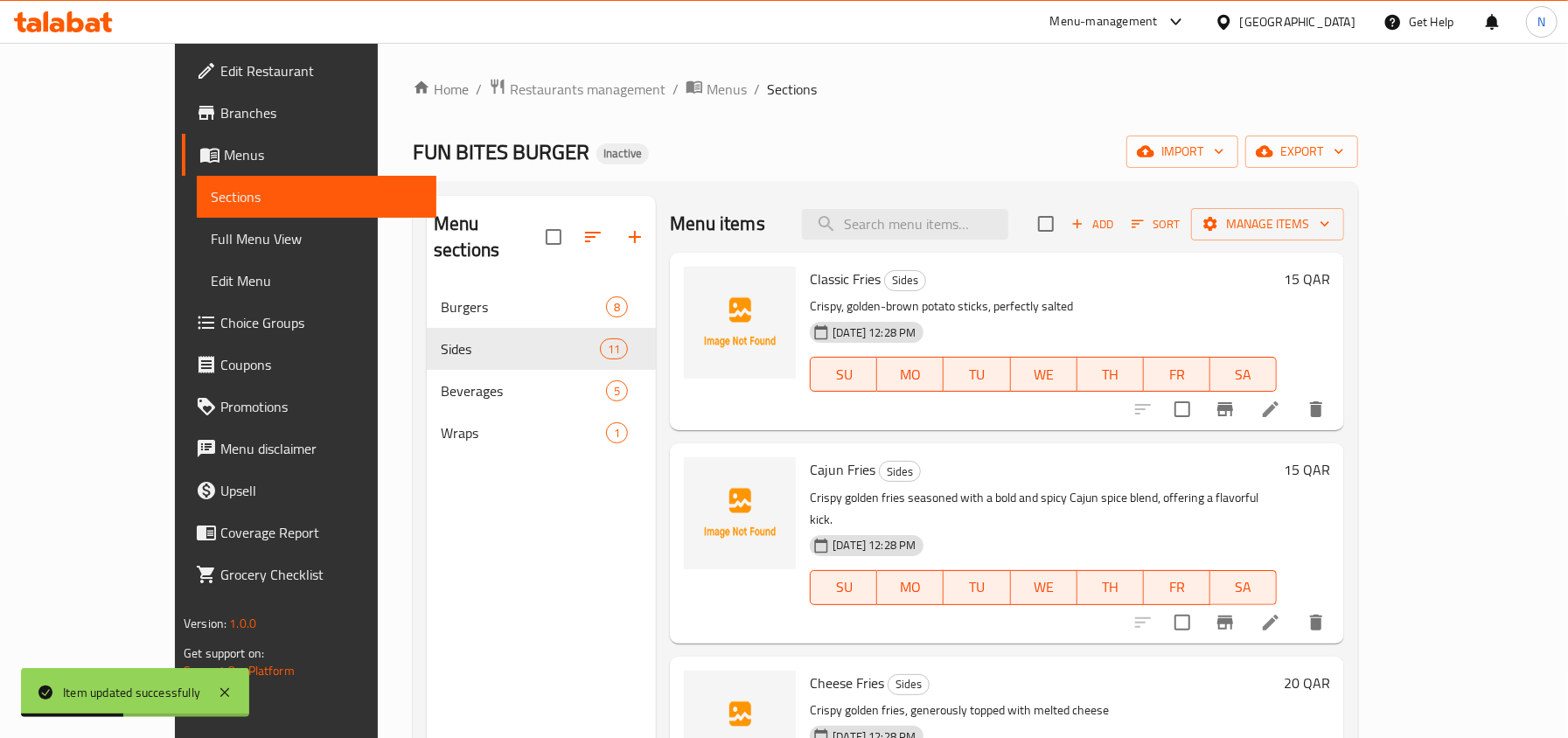
click at [1005, 204] on div "Menu items Add Sort Manage items" at bounding box center [1007, 224] width 674 height 57
click at [1008, 225] on input "search" at bounding box center [905, 224] width 206 height 30
paste input "Cajun Fries"
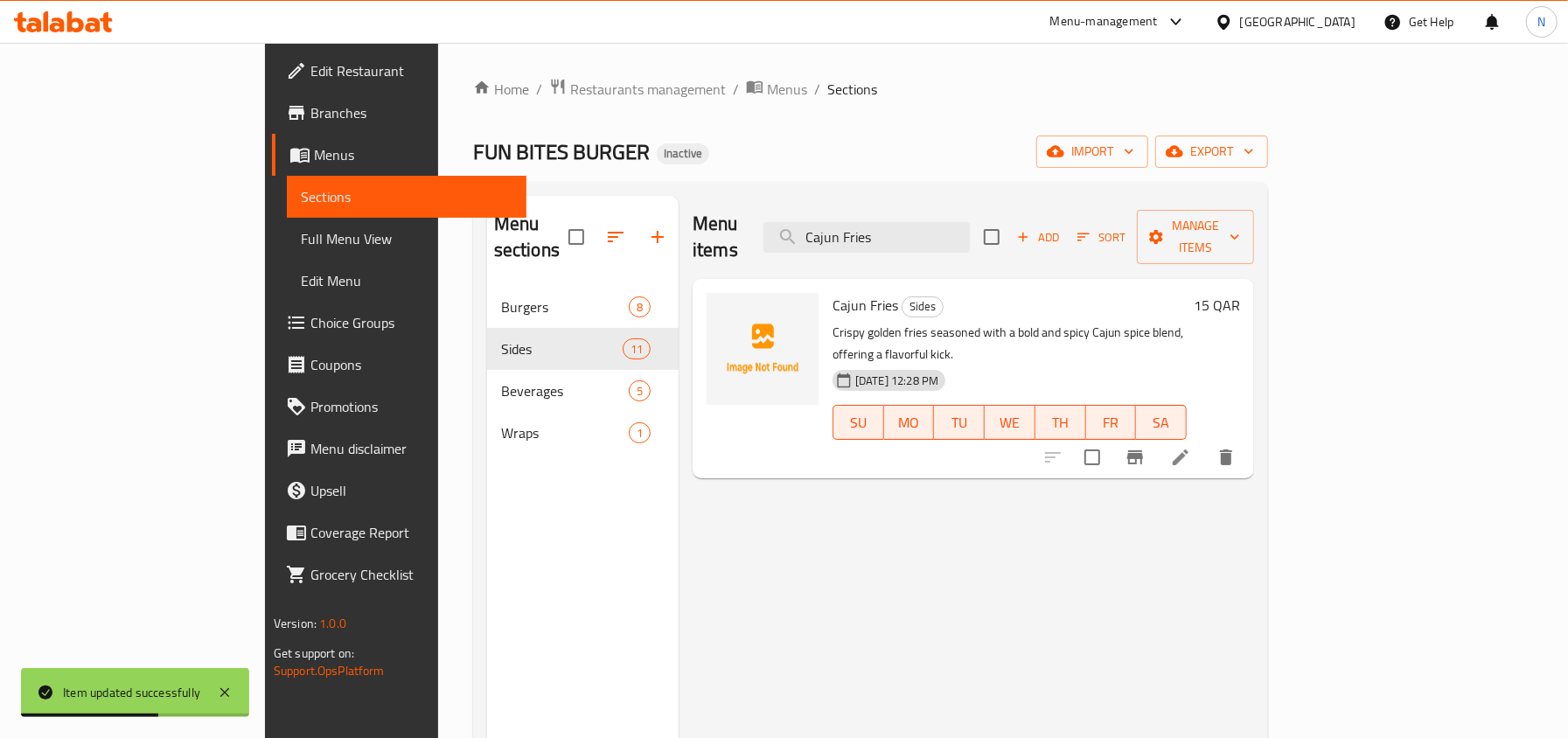
type input "Cajun Fries"
click at [1204, 441] on li at bounding box center [1181, 457] width 49 height 31
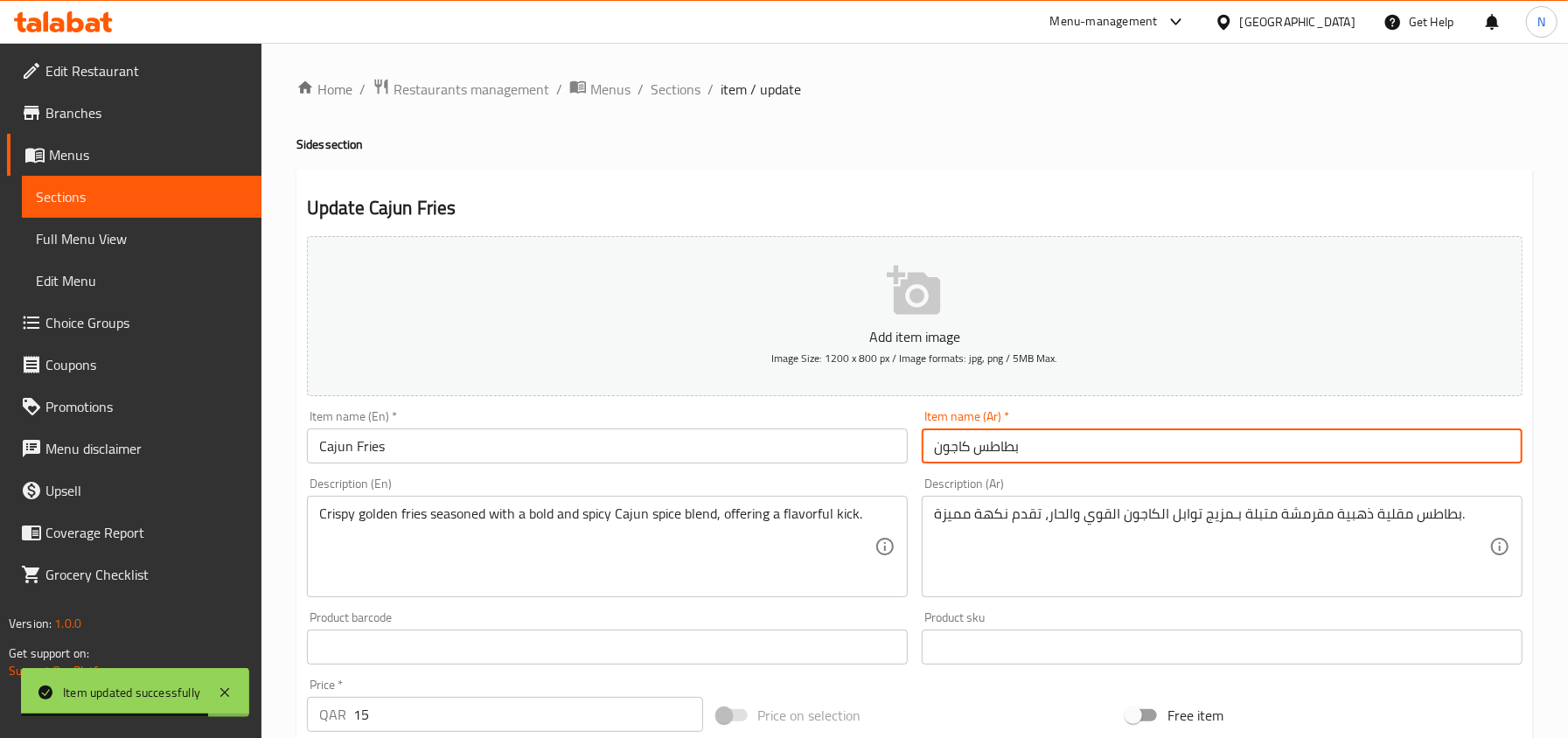
drag, startPoint x: 976, startPoint y: 456, endPoint x: 1076, endPoint y: 464, distance: 100.3
click at [1076, 464] on input "بطاطس كاجون" at bounding box center [1221, 446] width 600 height 35
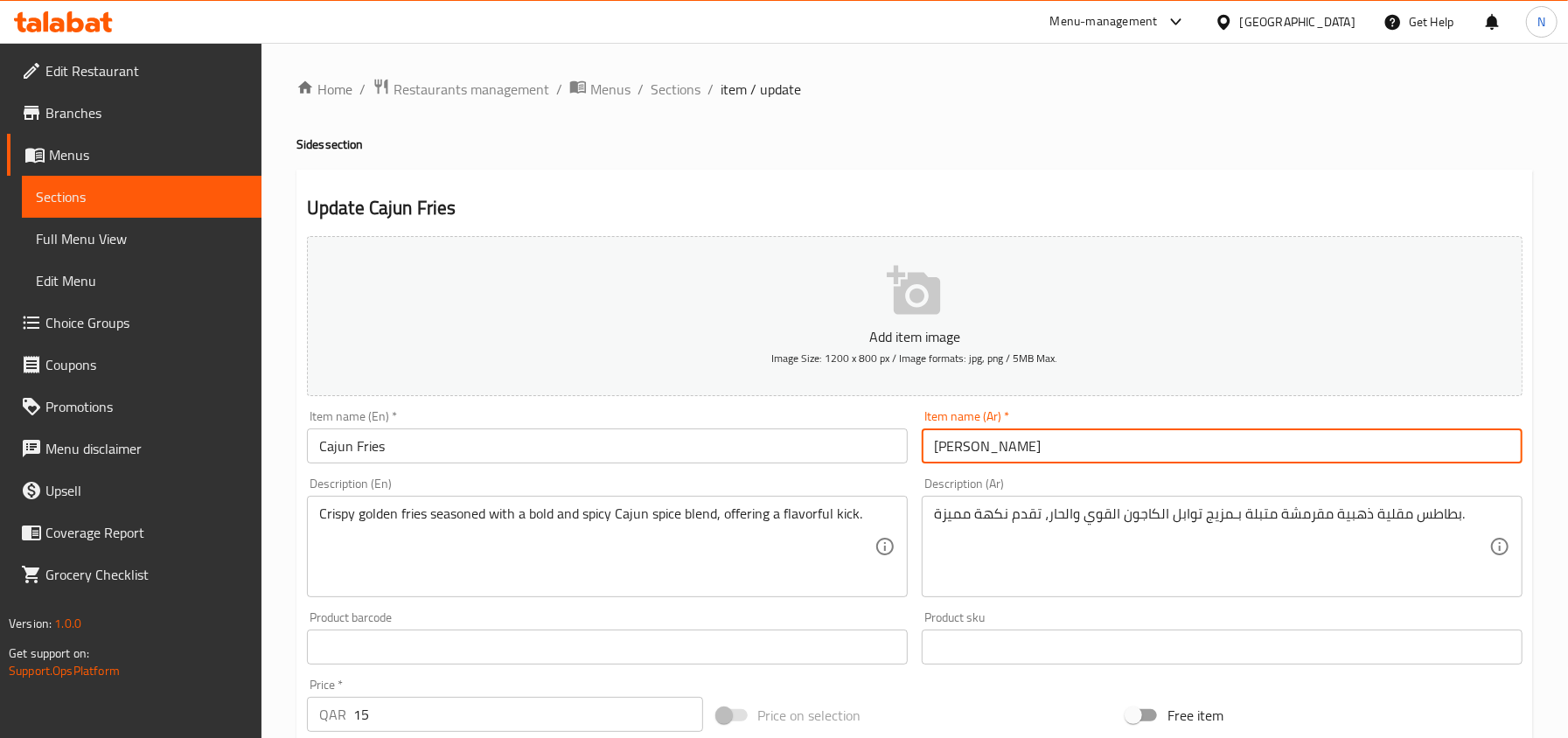
drag, startPoint x: 974, startPoint y: 446, endPoint x: 1018, endPoint y: 446, distance: 44.0
click at [1018, 446] on input "فرايز كاجون" at bounding box center [1221, 446] width 600 height 35
type input "فرايز كاجون"
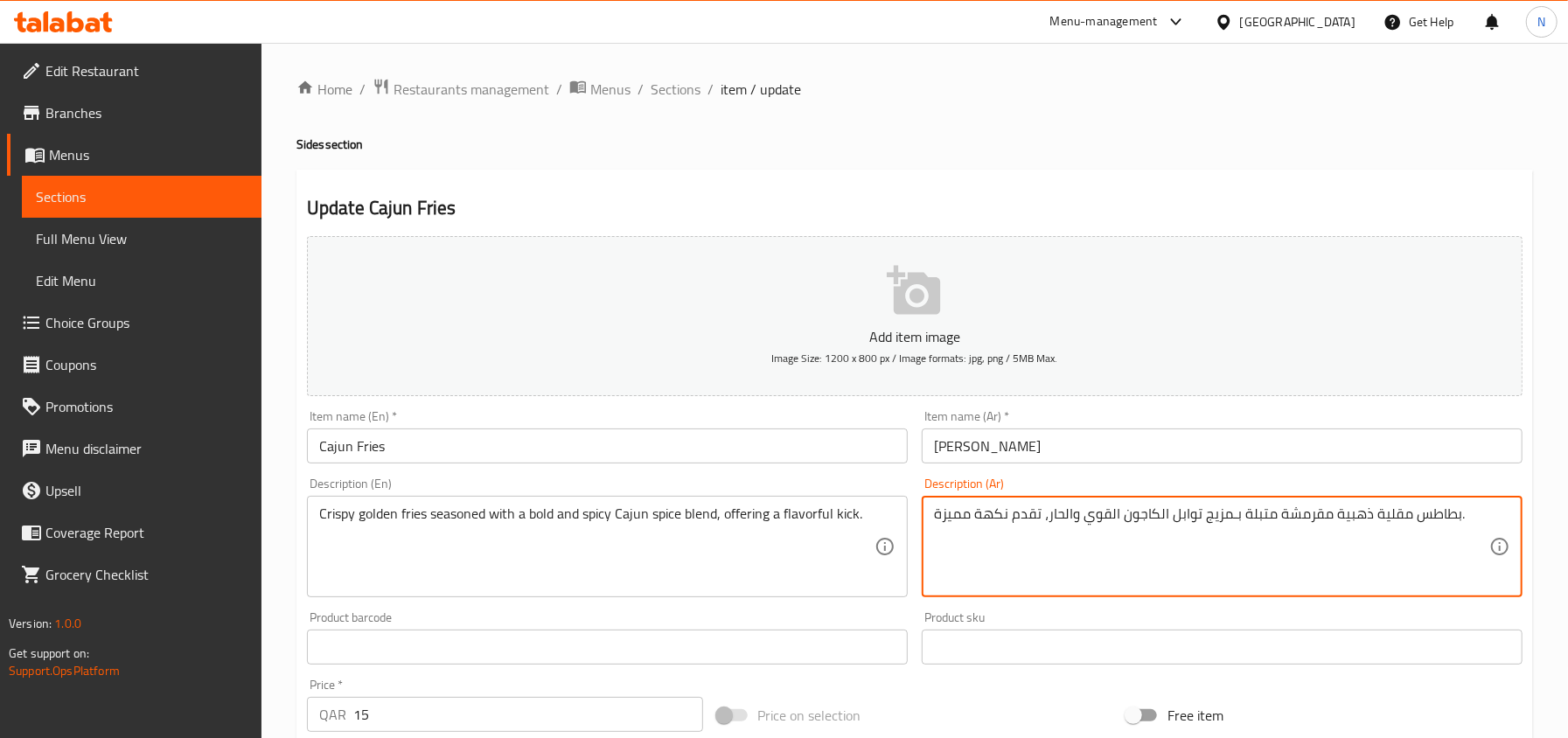
drag, startPoint x: 1370, startPoint y: 516, endPoint x: 1455, endPoint y: 530, distance: 86.1
paste textarea "فرايز"
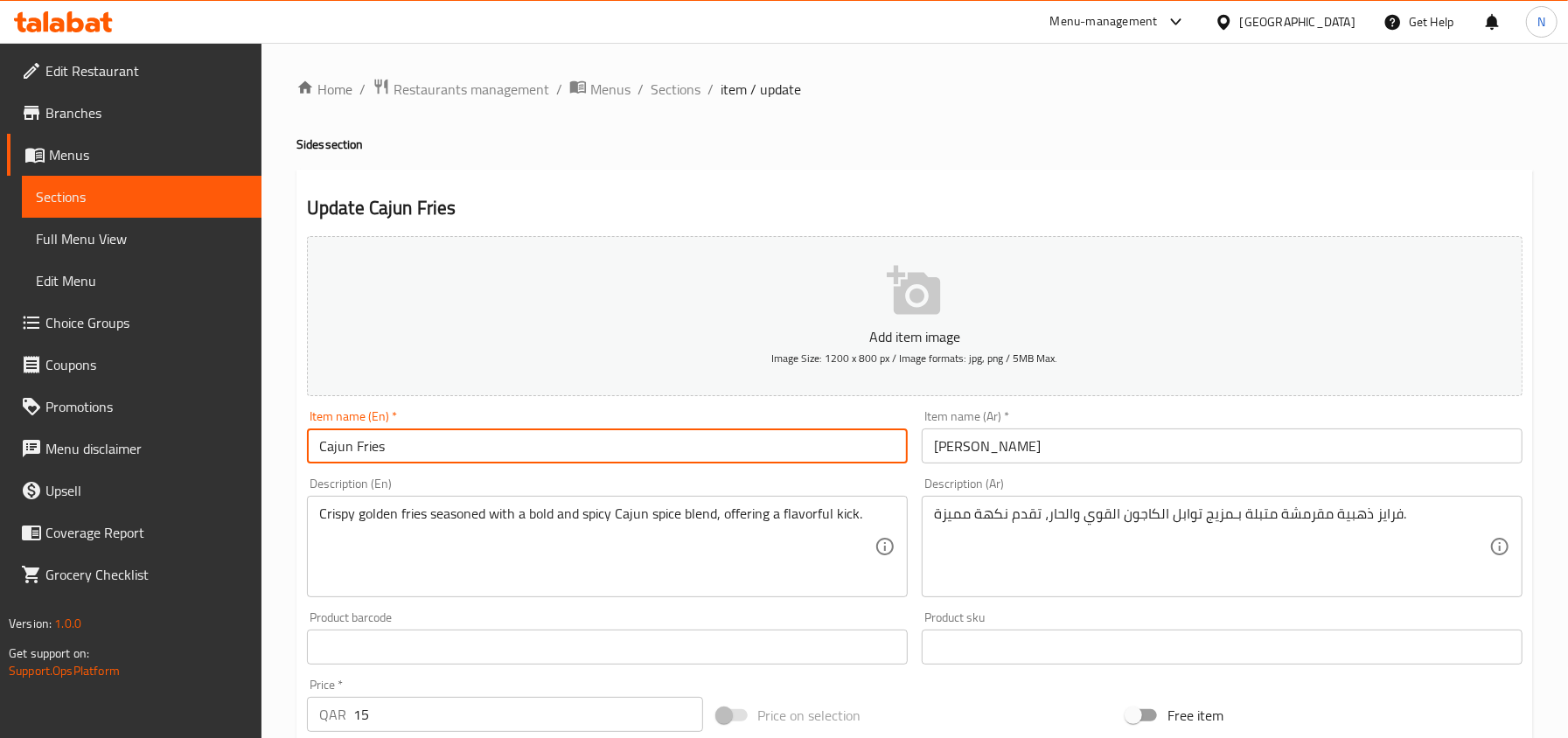
click at [647, 459] on input "Cajun Fries" at bounding box center [606, 446] width 600 height 35
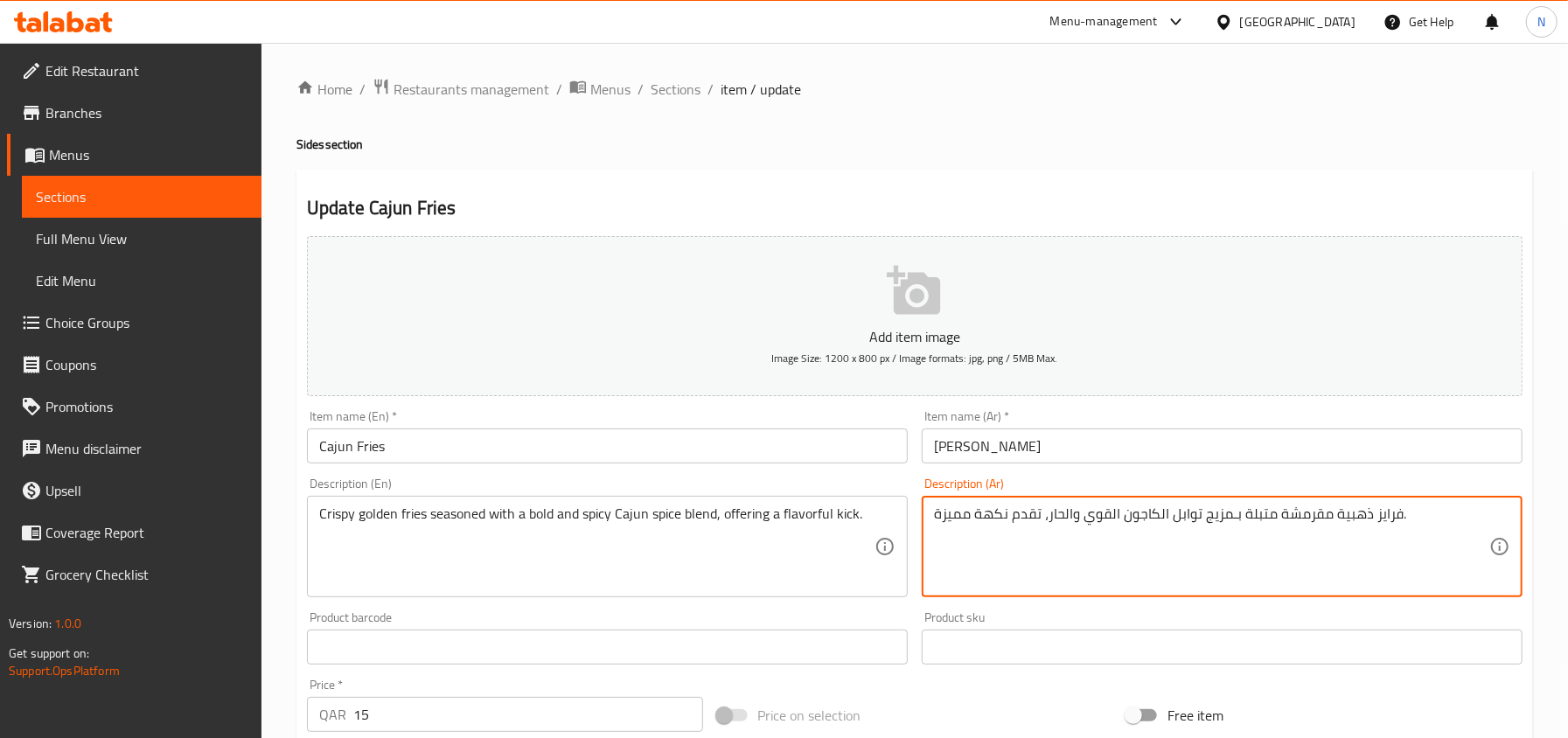
drag, startPoint x: 1106, startPoint y: 518, endPoint x: 1082, endPoint y: 526, distance: 25.3
click at [1082, 526] on textarea "فرايز ذهبية مقرمشة متبلة بـمزيج توابل الكاجون القوي والحار، تقدم نكهة مميزة." at bounding box center [1210, 546] width 555 height 84
type textarea "فرايز ذهبية مقرمشة متبلة بـمزيج توابل الكاجون البولد والحار، تقدم نكهة مميزة."
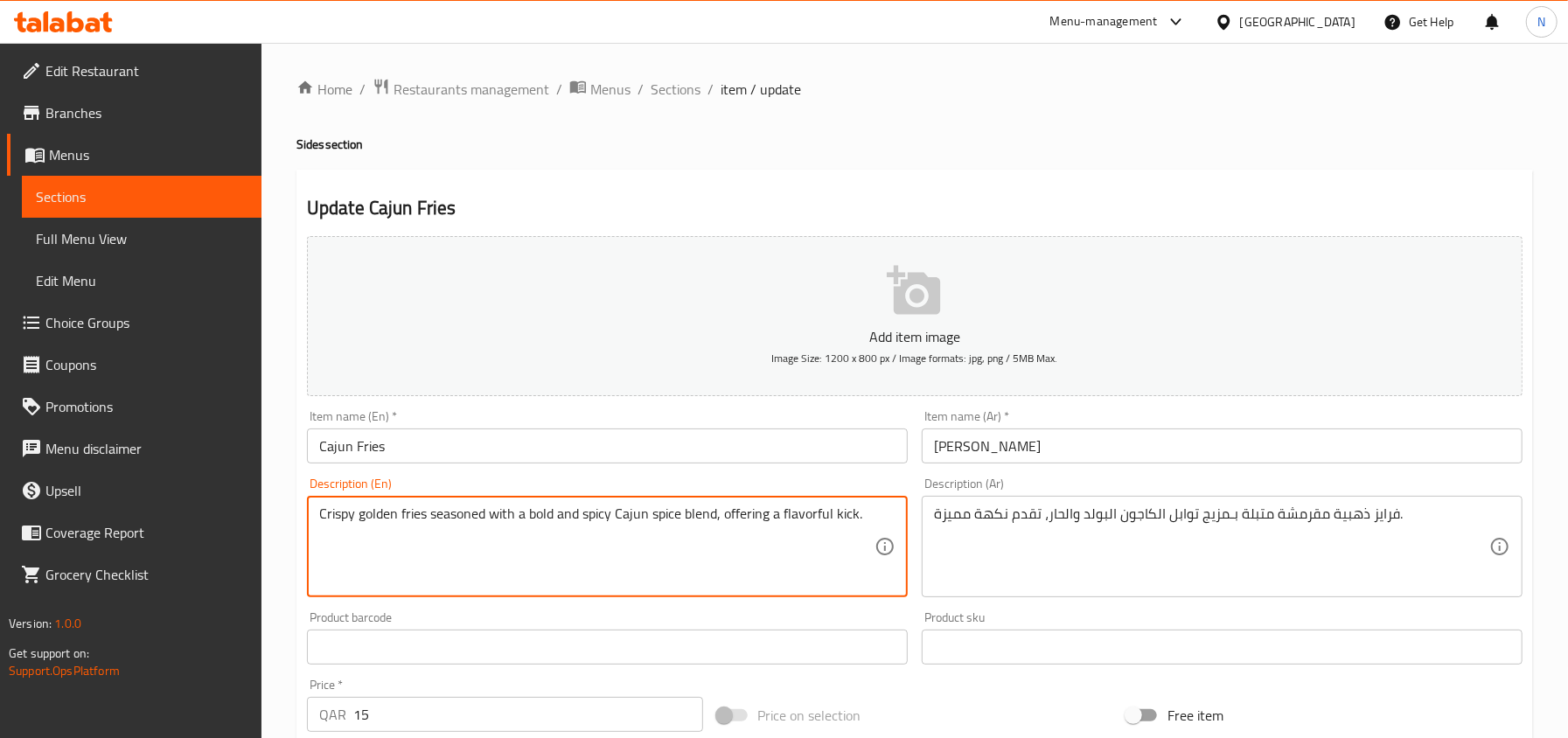
click at [544, 512] on textarea "Crispy golden fries seasoned with a bold and spicy Cajun spice blend, offering …" at bounding box center [596, 546] width 555 height 84
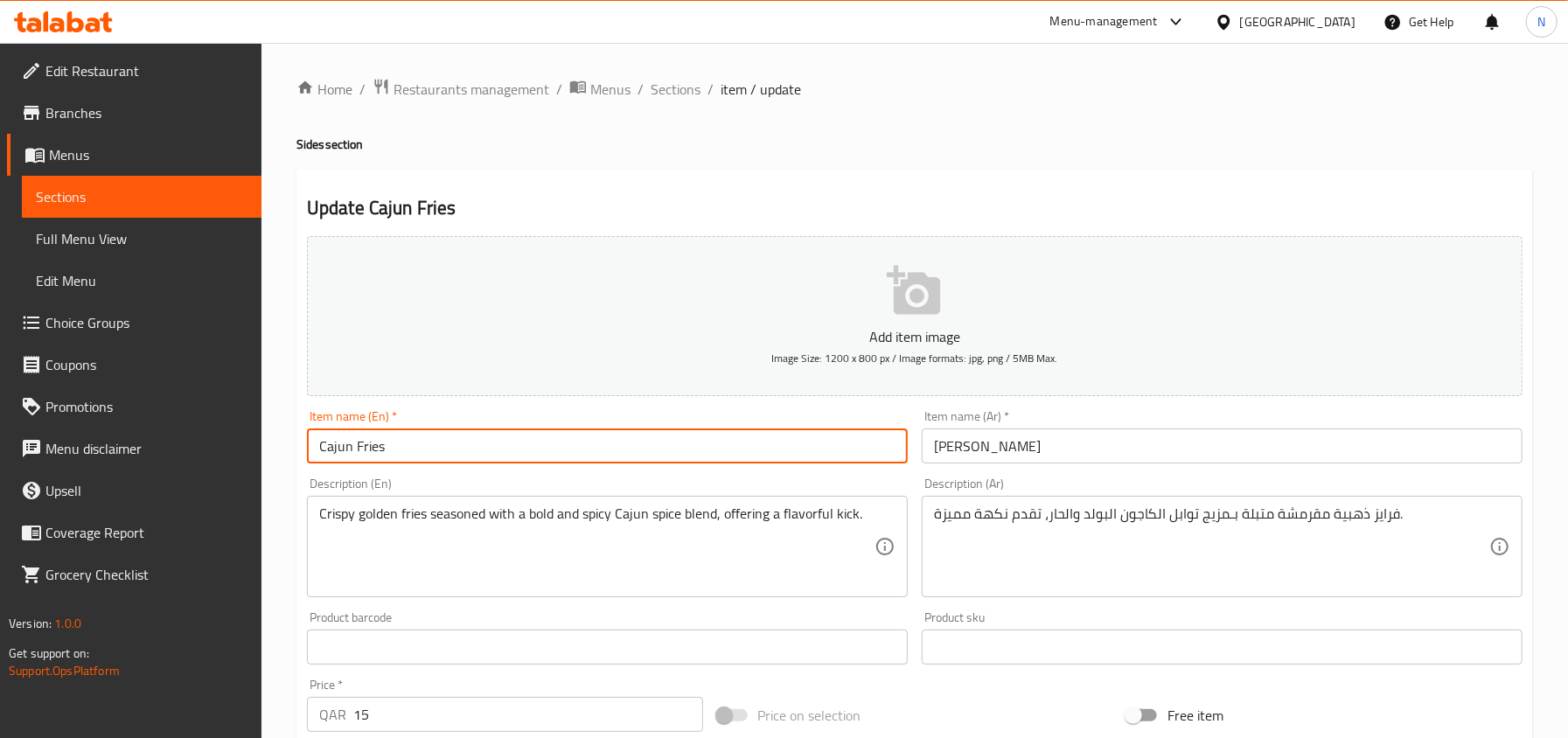
click at [490, 455] on input "Cajun Fries" at bounding box center [606, 446] width 600 height 35
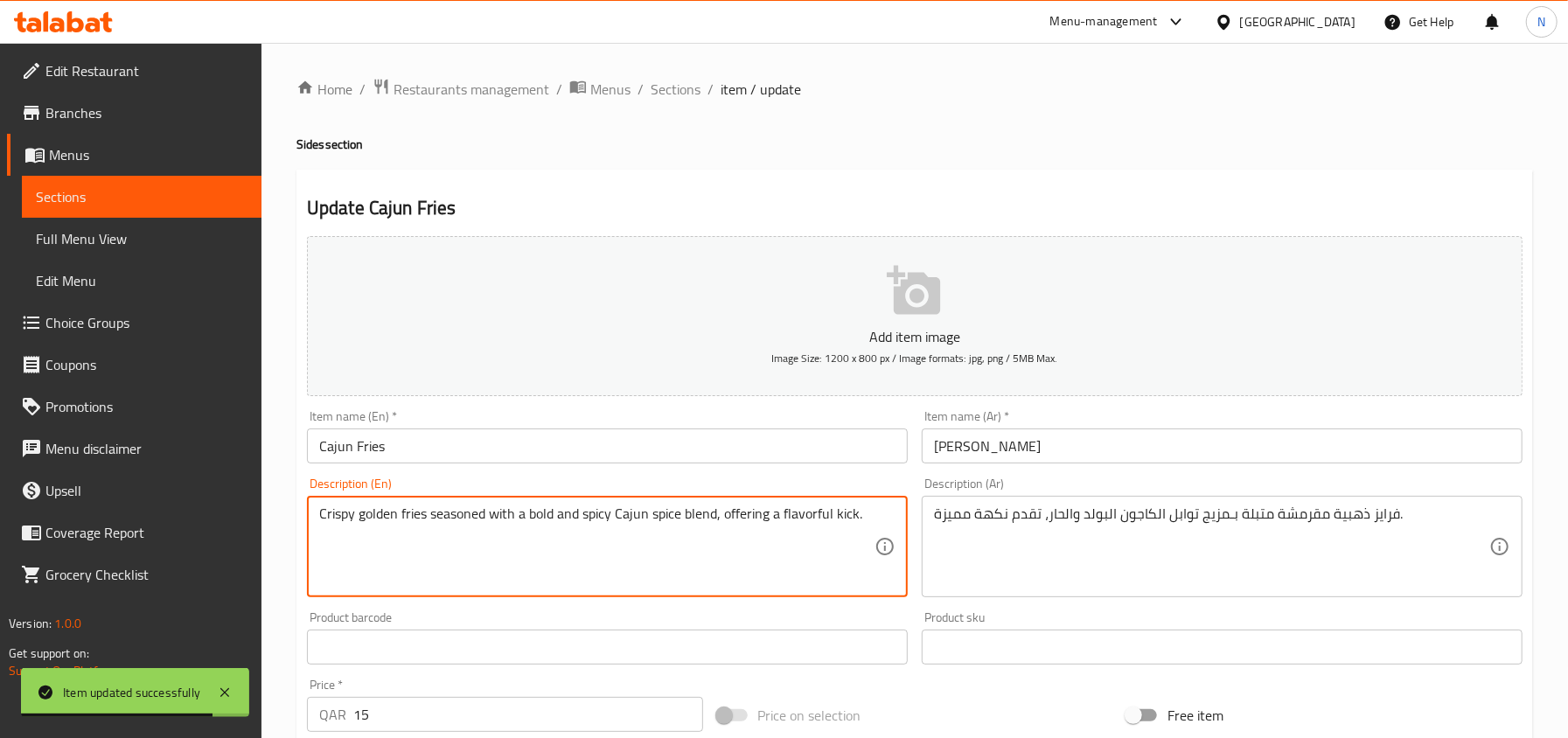
drag, startPoint x: 834, startPoint y: 520, endPoint x: 809, endPoint y: 523, distance: 25.2
drag, startPoint x: 715, startPoint y: 526, endPoint x: 941, endPoint y: 520, distance: 226.1
click at [941, 520] on div "Add item image Image Size: 1200 x 800 px / Image formats: jpg, png / 5MB Max. I…" at bounding box center [914, 605] width 1229 height 754
click at [757, 539] on textarea "Crispy golden fries seasoned with a bold and spicy Cajun spice blend, offering …" at bounding box center [596, 546] width 555 height 84
drag, startPoint x: 725, startPoint y: 511, endPoint x: 921, endPoint y: 511, distance: 196.0
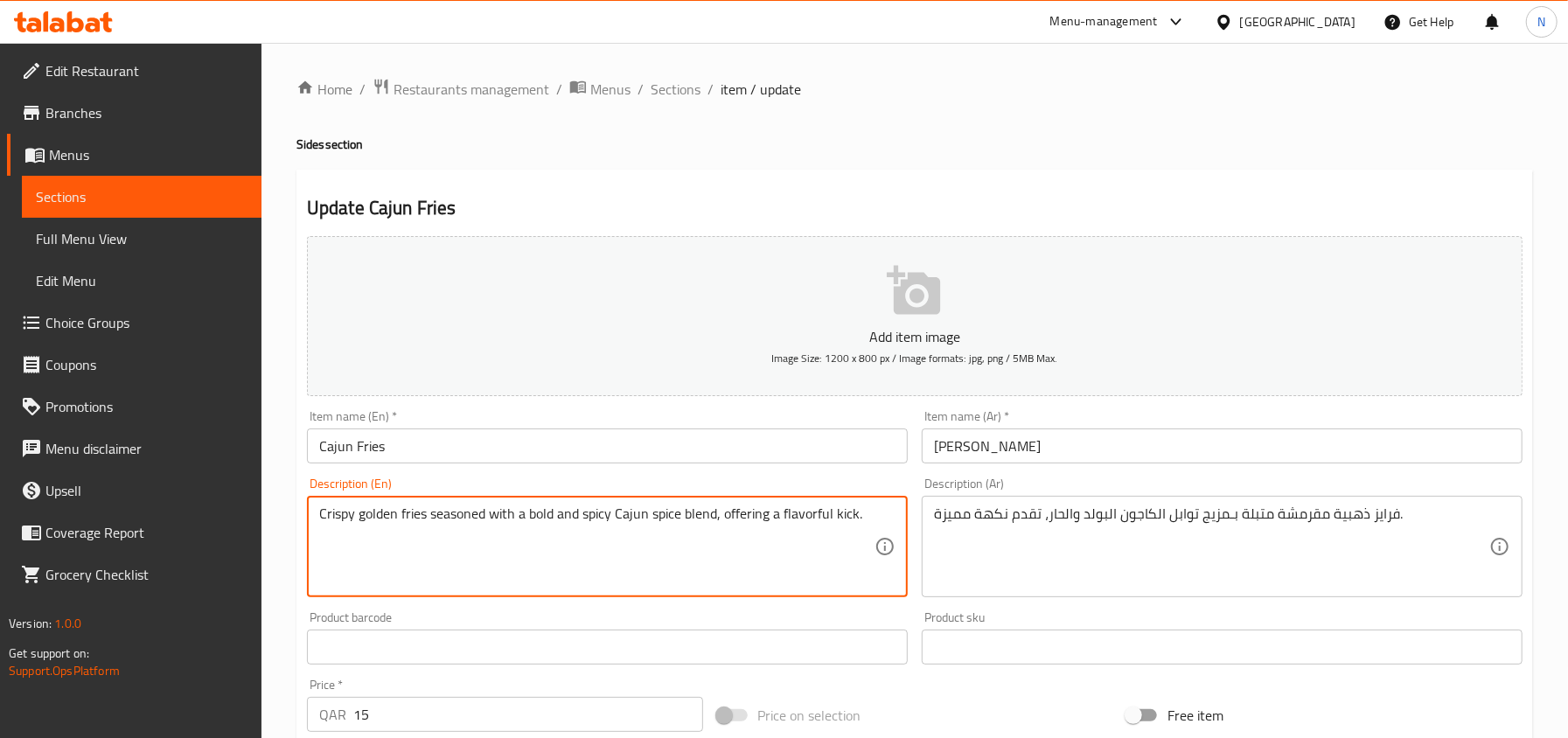
click at [921, 511] on div "Add item image Image Size: 1200 x 800 px / Image formats: jpg, png / 5MB Max. I…" at bounding box center [914, 605] width 1229 height 754
click at [728, 522] on textarea "Crispy golden fries seasoned with a bold and spicy Cajun spice blend, offering …" at bounding box center [596, 546] width 555 height 84
click at [718, 515] on textarea "Crispy golden fries seasoned with a bold and spicy Cajun spice blend, offering …" at bounding box center [596, 546] width 555 height 84
drag, startPoint x: 713, startPoint y: 516, endPoint x: 932, endPoint y: 515, distance: 219.0
click at [932, 515] on div "Add item image Image Size: 1200 x 800 px / Image formats: jpg, png / 5MB Max. I…" at bounding box center [914, 605] width 1229 height 754
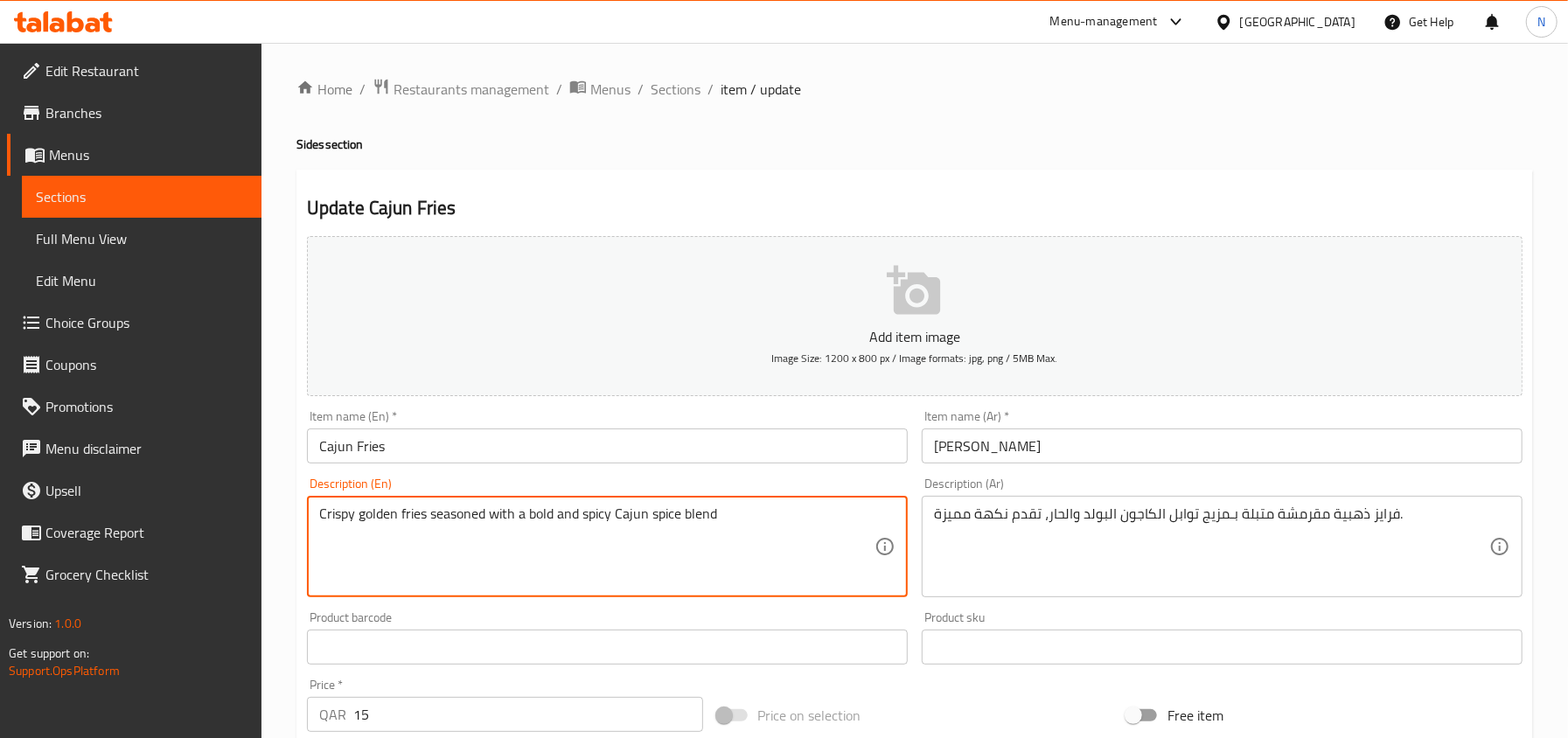
type textarea "Crispy golden fries seasoned with a bold and spicy Cajun spice blend"
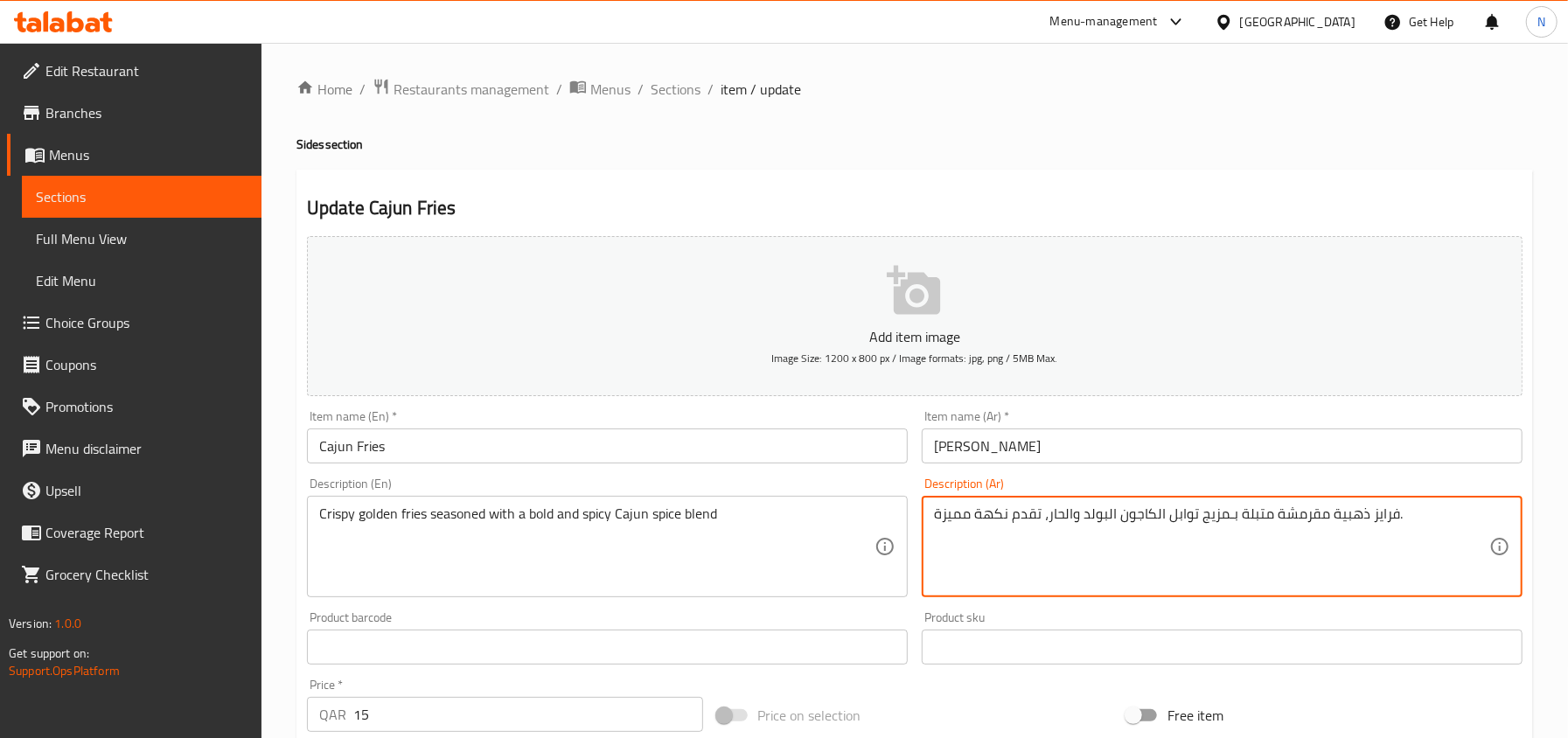
drag, startPoint x: 1046, startPoint y: 516, endPoint x: 924, endPoint y: 498, distance: 123.3
type textarea "فرايز ذهبية مقرمشة متبلة بـمزيج توابل الكاجون البولد والحار."
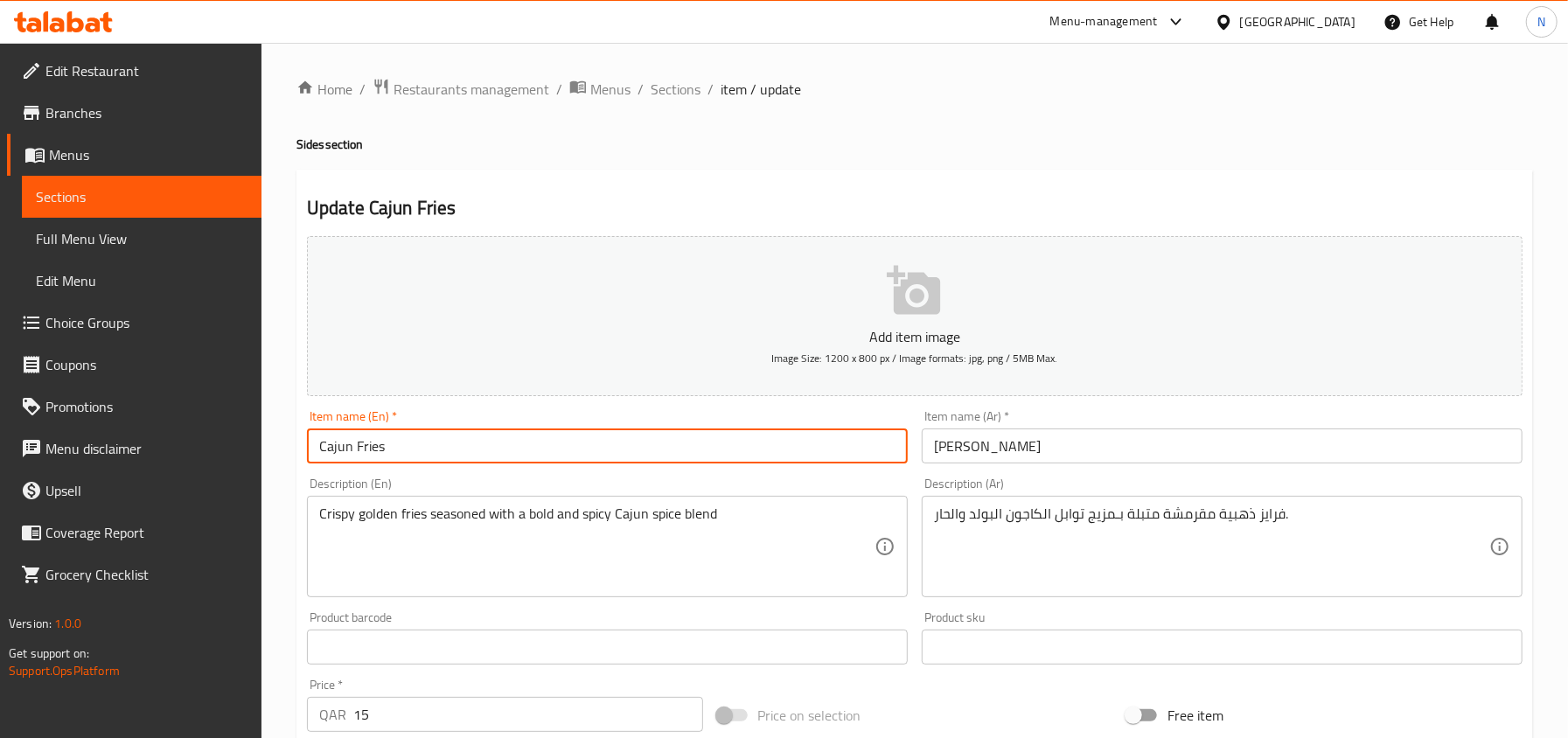
click at [767, 453] on input "Cajun Fries" at bounding box center [606, 446] width 600 height 35
click at [679, 95] on span "Sections" at bounding box center [675, 88] width 50 height 21
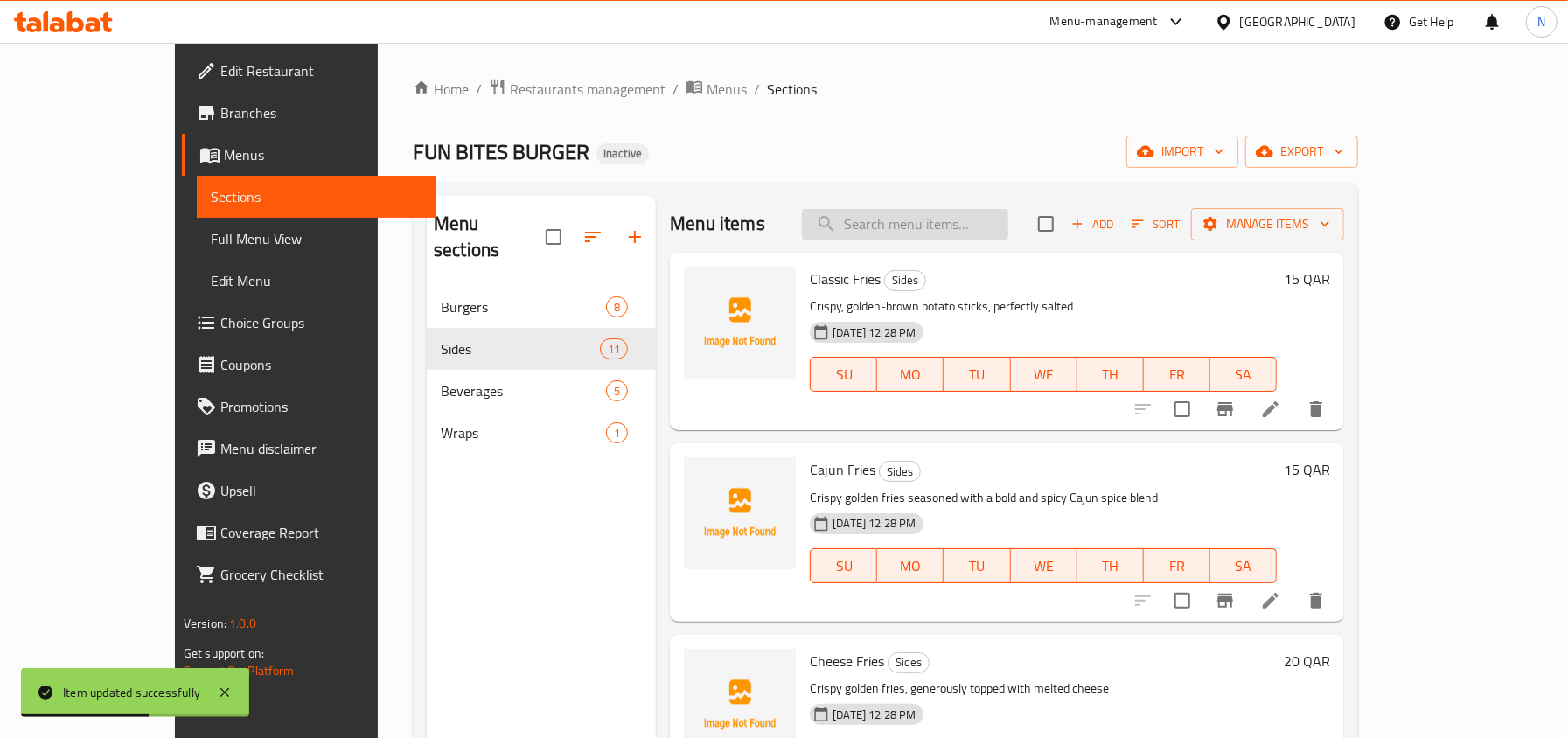
click at [976, 226] on input "search" at bounding box center [905, 224] width 206 height 30
paste input "Chicken Fillet with Fries"
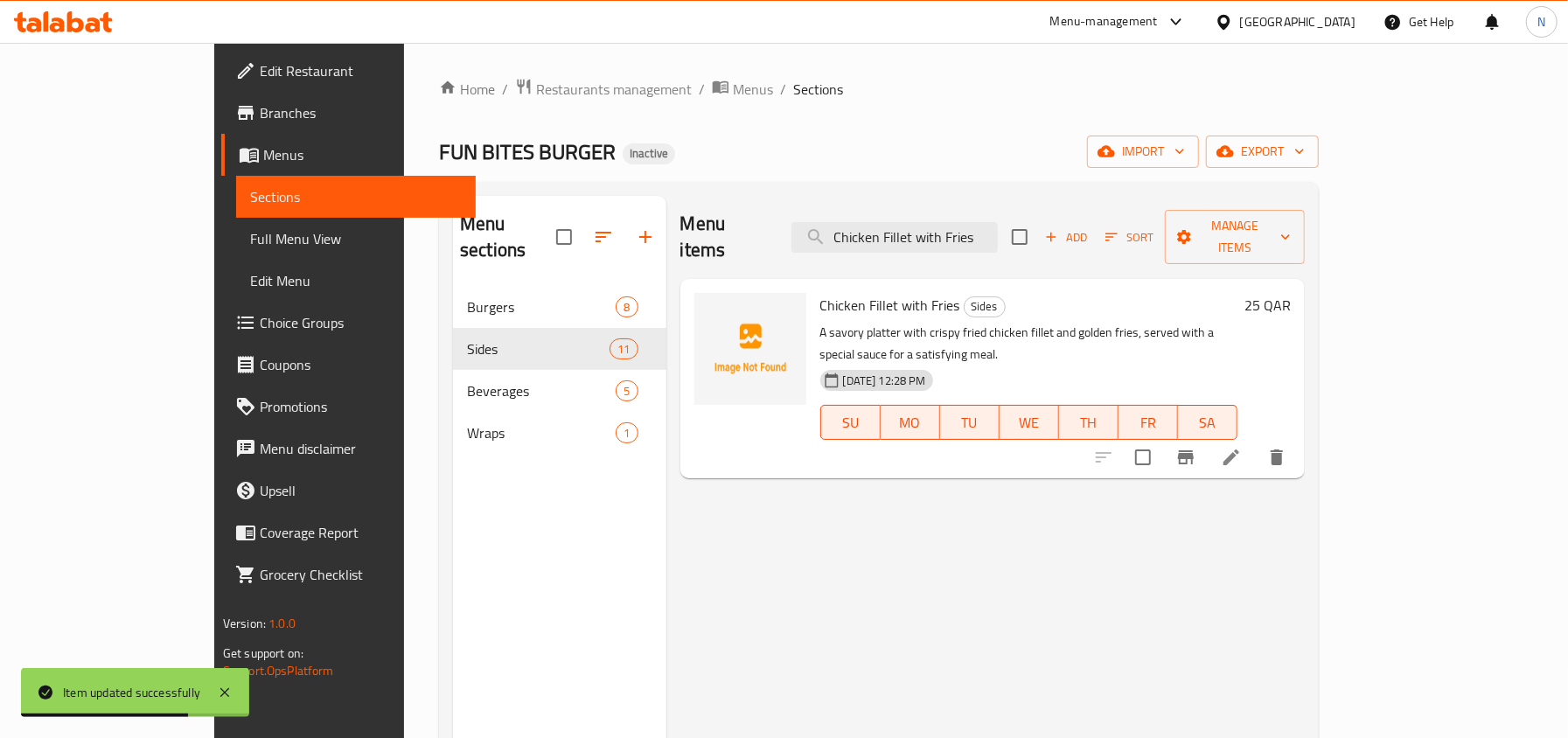
type input "Chicken Fillet with Fries"
click at [1239, 449] on icon at bounding box center [1231, 457] width 16 height 16
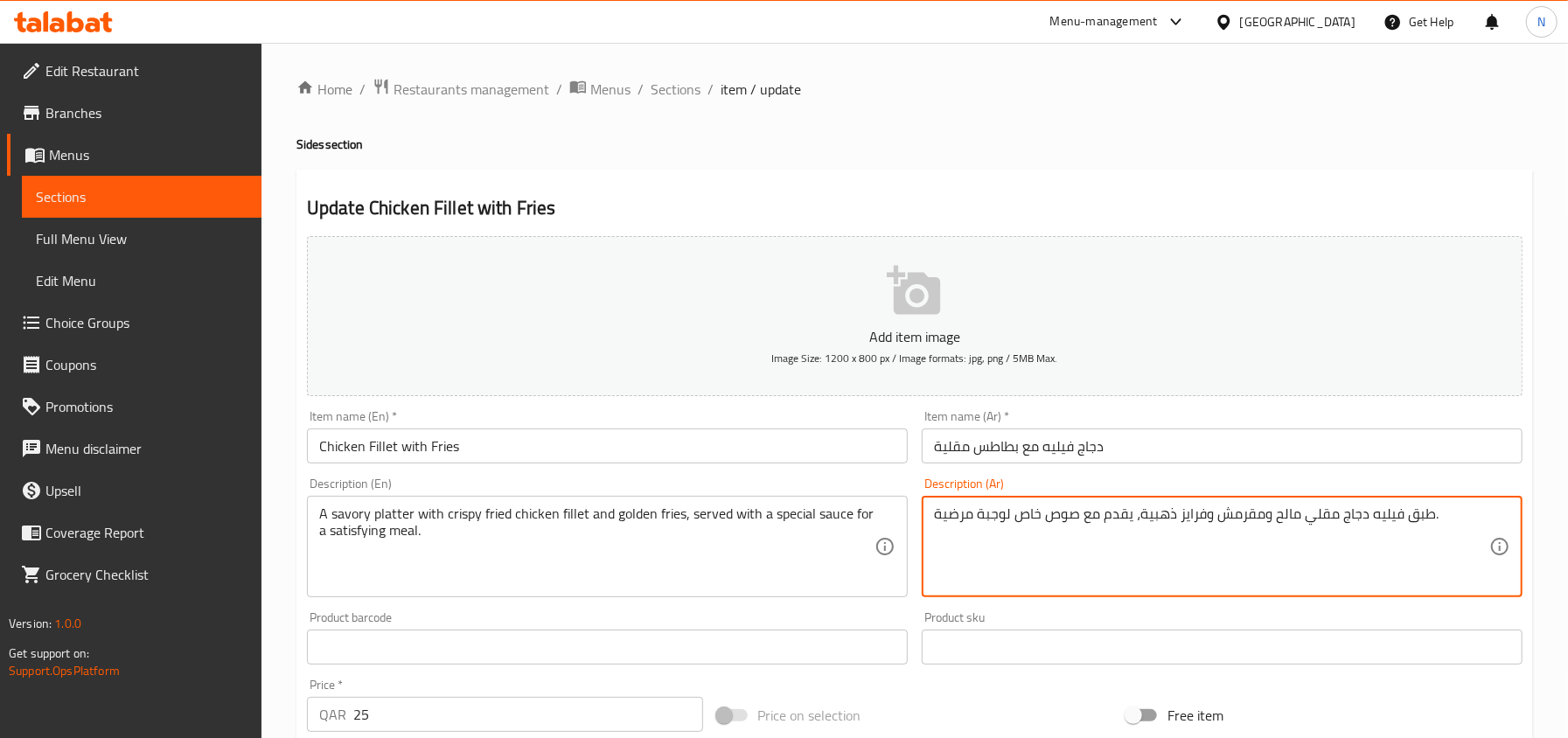
drag, startPoint x: 1019, startPoint y: 516, endPoint x: 924, endPoint y: 518, distance: 95.0
type textarea "طبق فيليه دجاج مقلي مالح ومقرمش وفرايز ذهبية، يقدم مع صوص خاص."
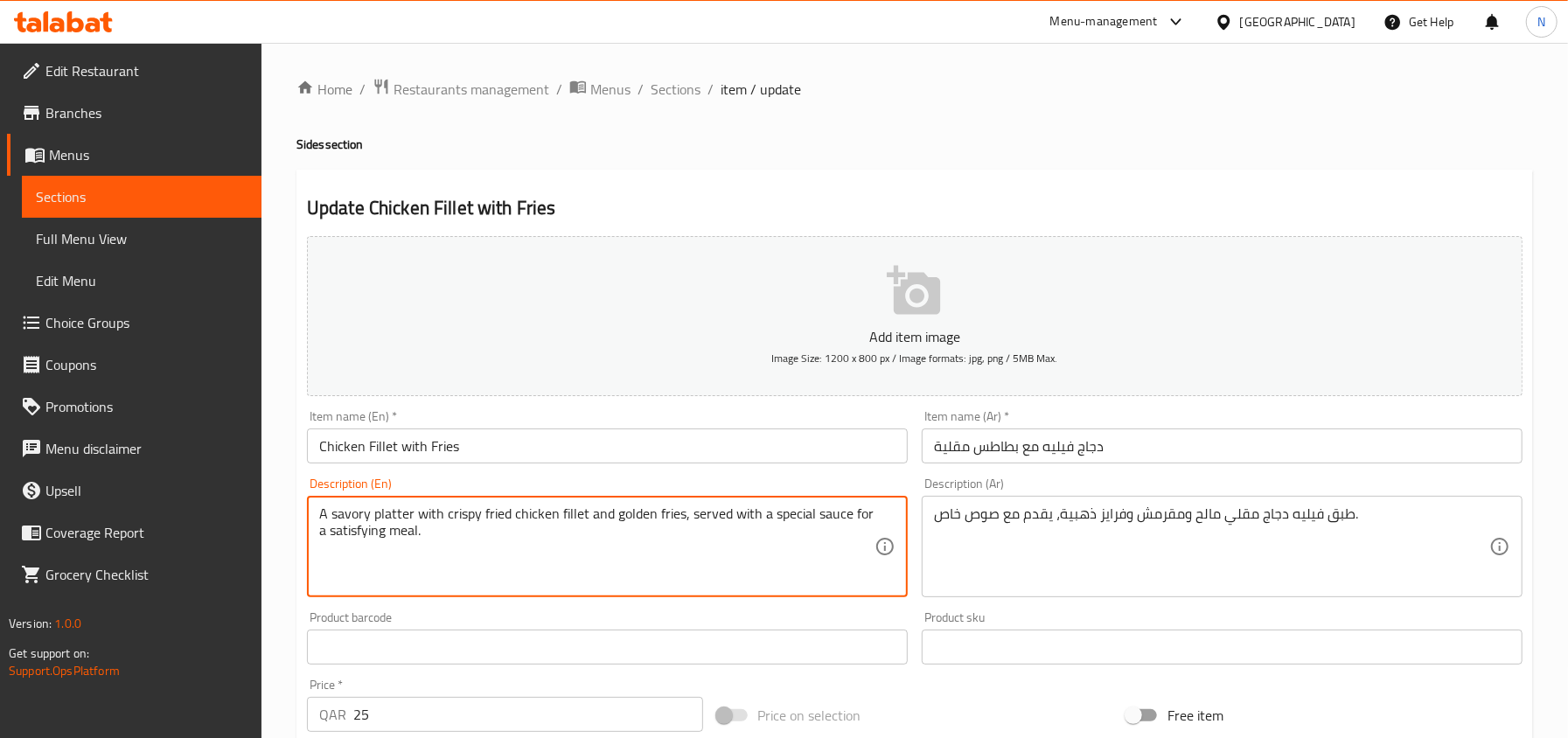
drag, startPoint x: 850, startPoint y: 512, endPoint x: 862, endPoint y: 547, distance: 37.0
type textarea "A savory platter with crispy fried chicken fillet and golden fries, served with…"
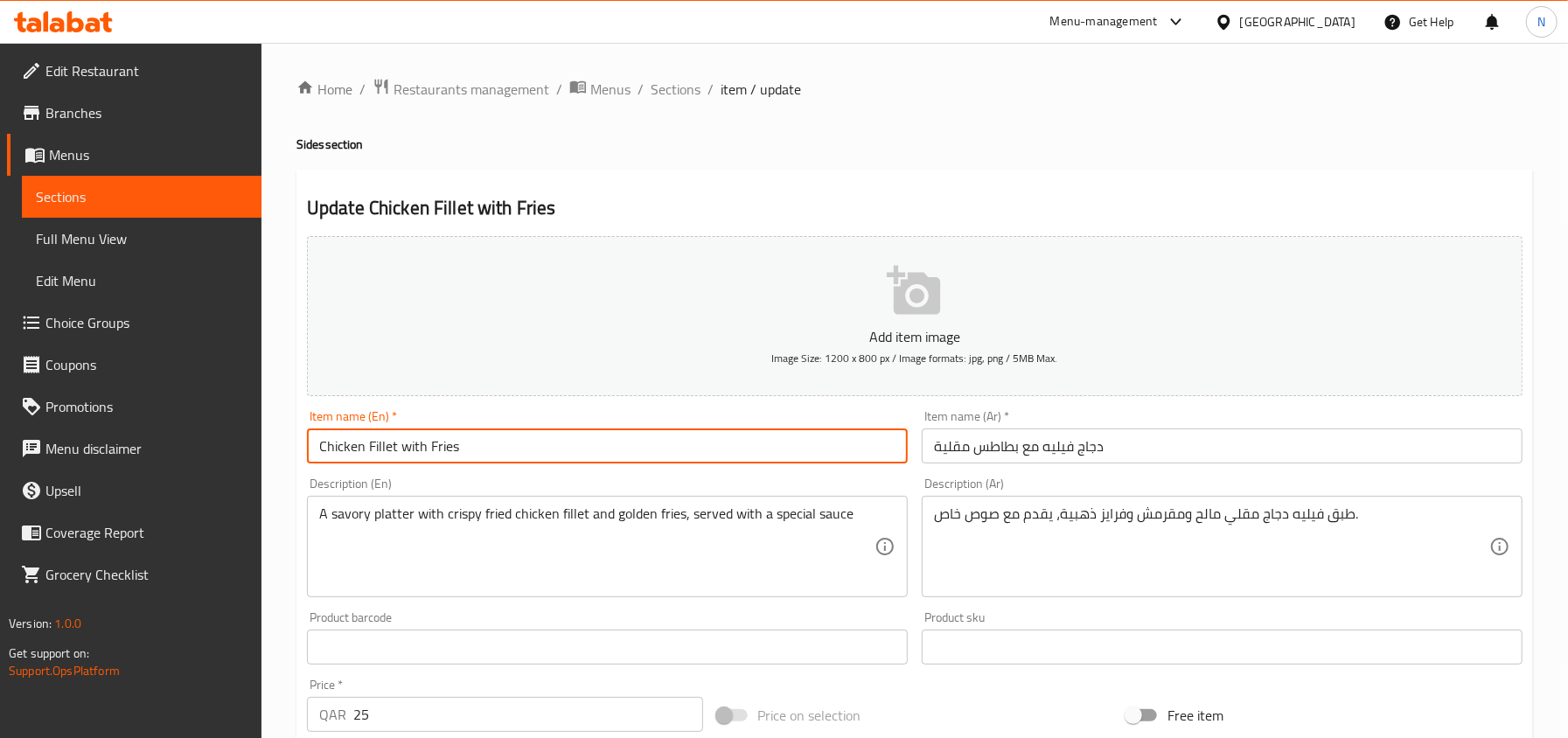
click at [711, 446] on input "Chicken Fillet with Fries" at bounding box center [606, 446] width 600 height 35
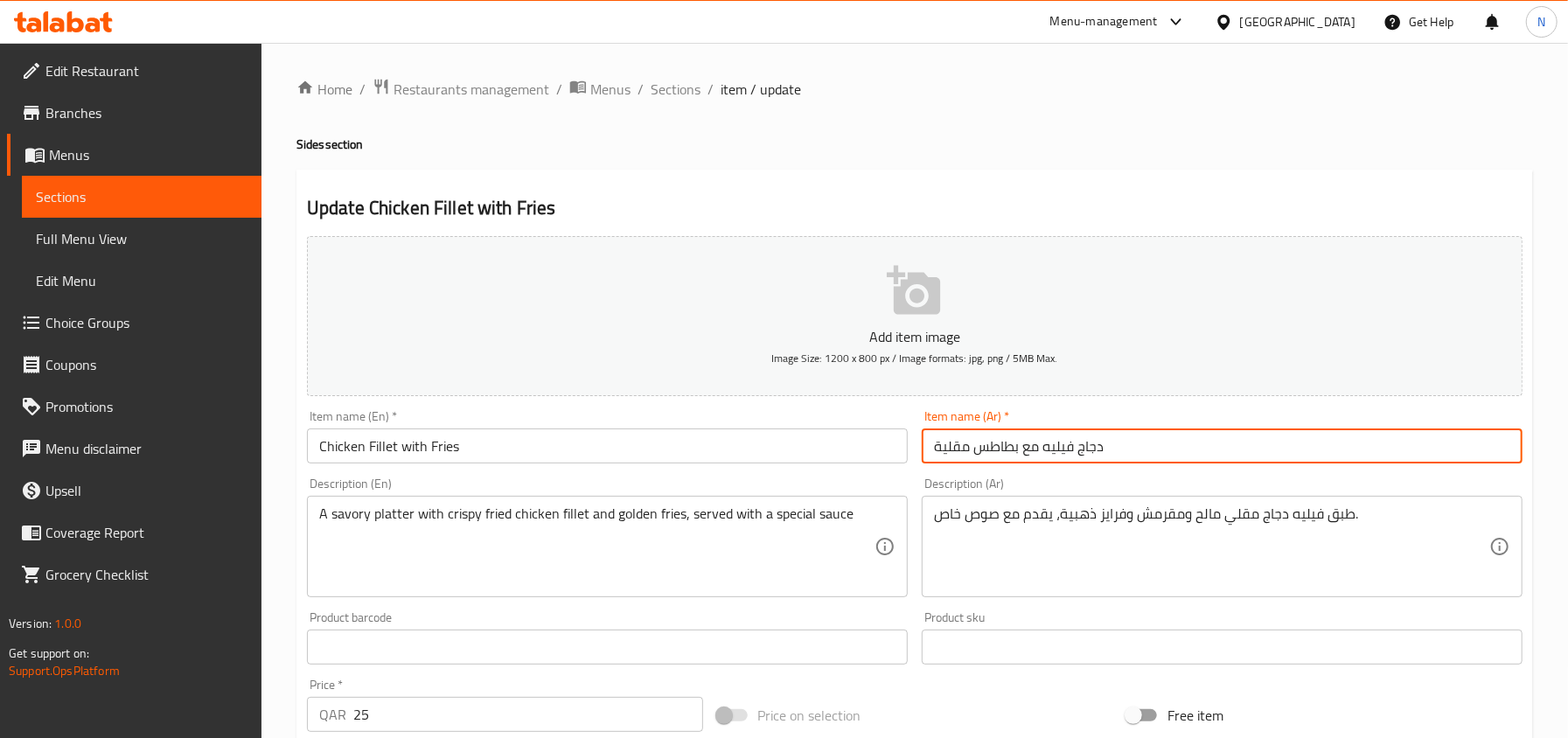
drag, startPoint x: 1018, startPoint y: 433, endPoint x: 914, endPoint y: 441, distance: 104.3
click at [915, 441] on div "Item name (Ar)   * دجاج فيليه مع بطاطس مقلية Item name (Ar) *" at bounding box center [1222, 436] width 615 height 68
type input "دجاج فيليه مع فرايز"
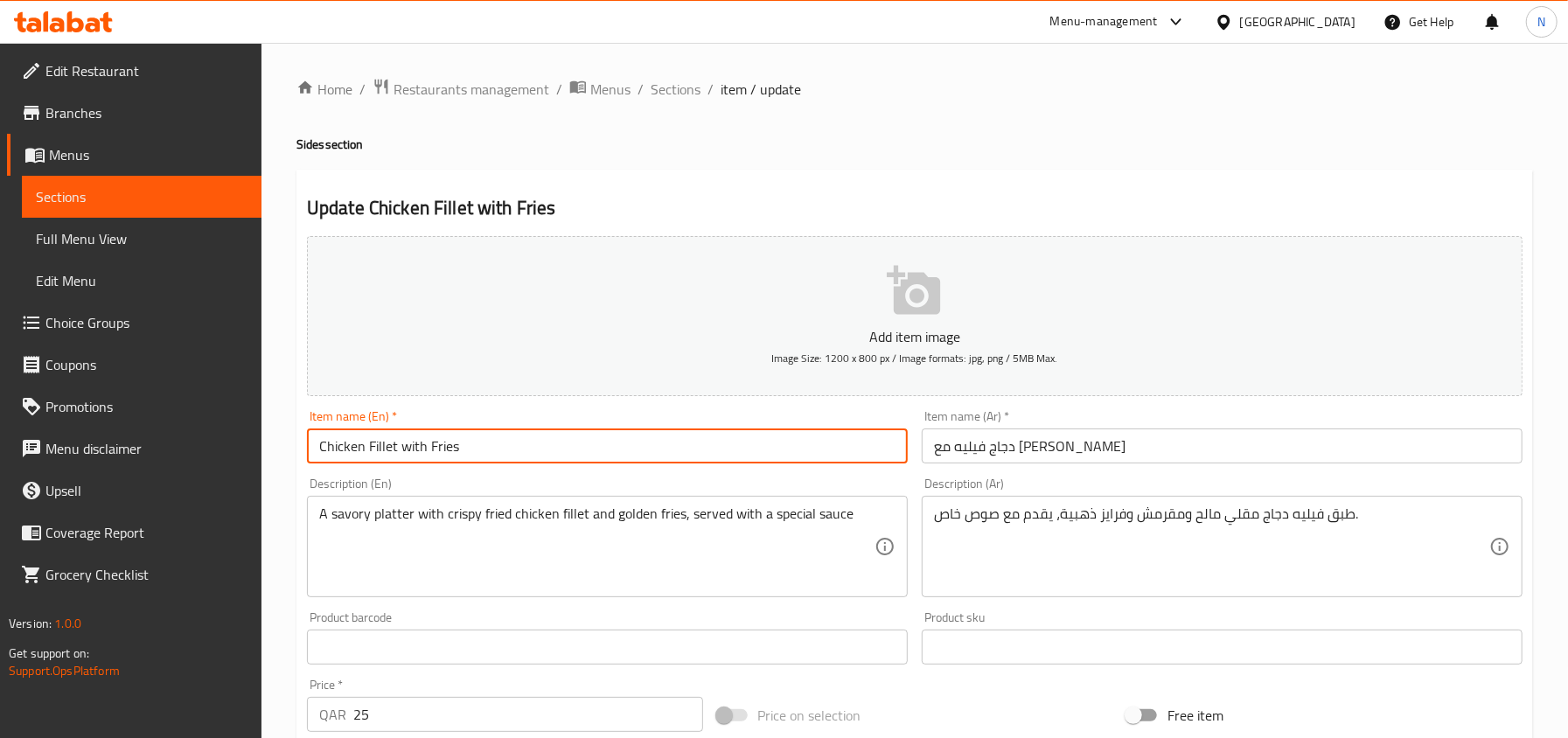
click at [628, 458] on input "Chicken Fillet with Fries" at bounding box center [606, 446] width 600 height 35
click at [594, 444] on input "Chicken Fillet with Fries" at bounding box center [606, 446] width 600 height 35
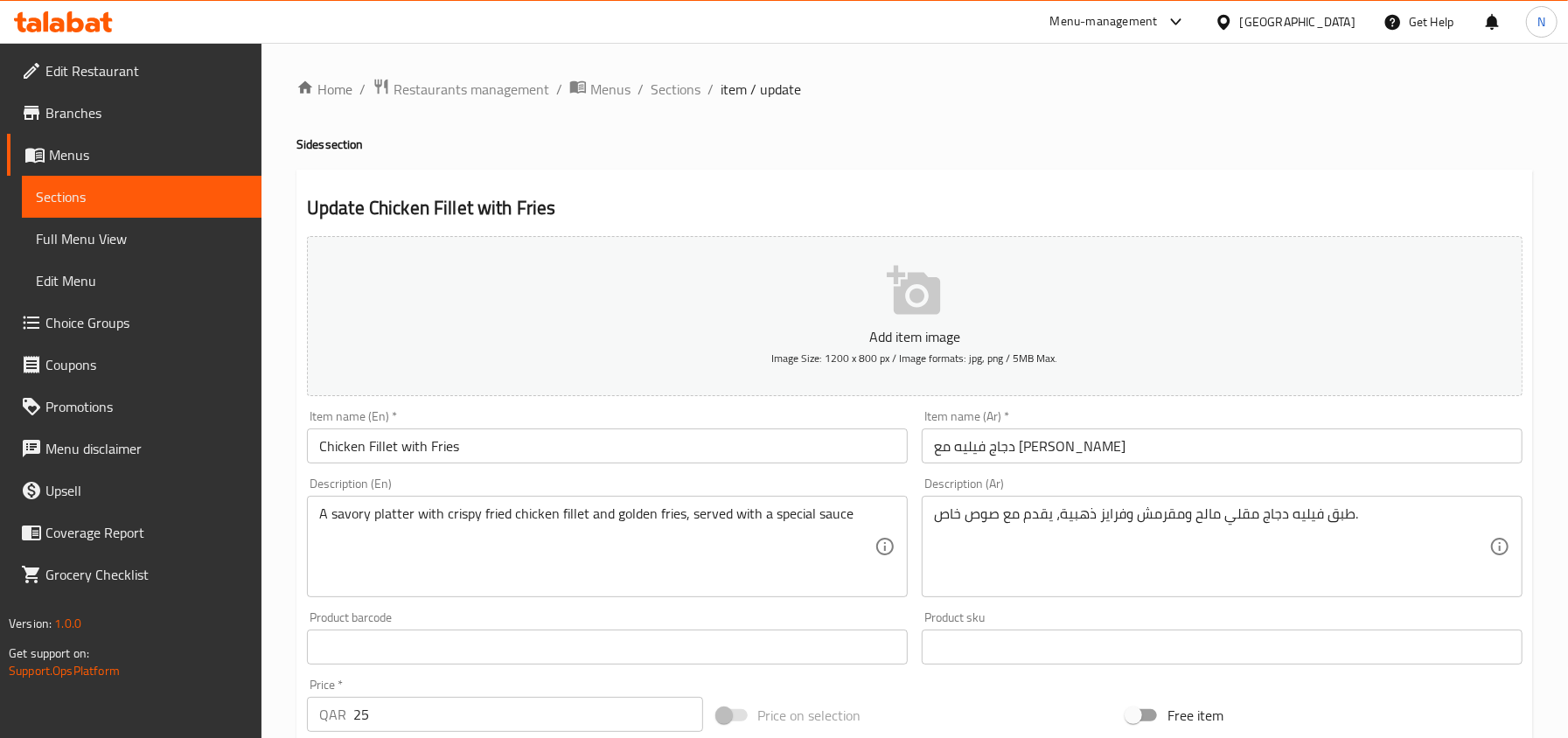
click at [589, 441] on input "Chicken Fillet with Fries" at bounding box center [606, 446] width 600 height 35
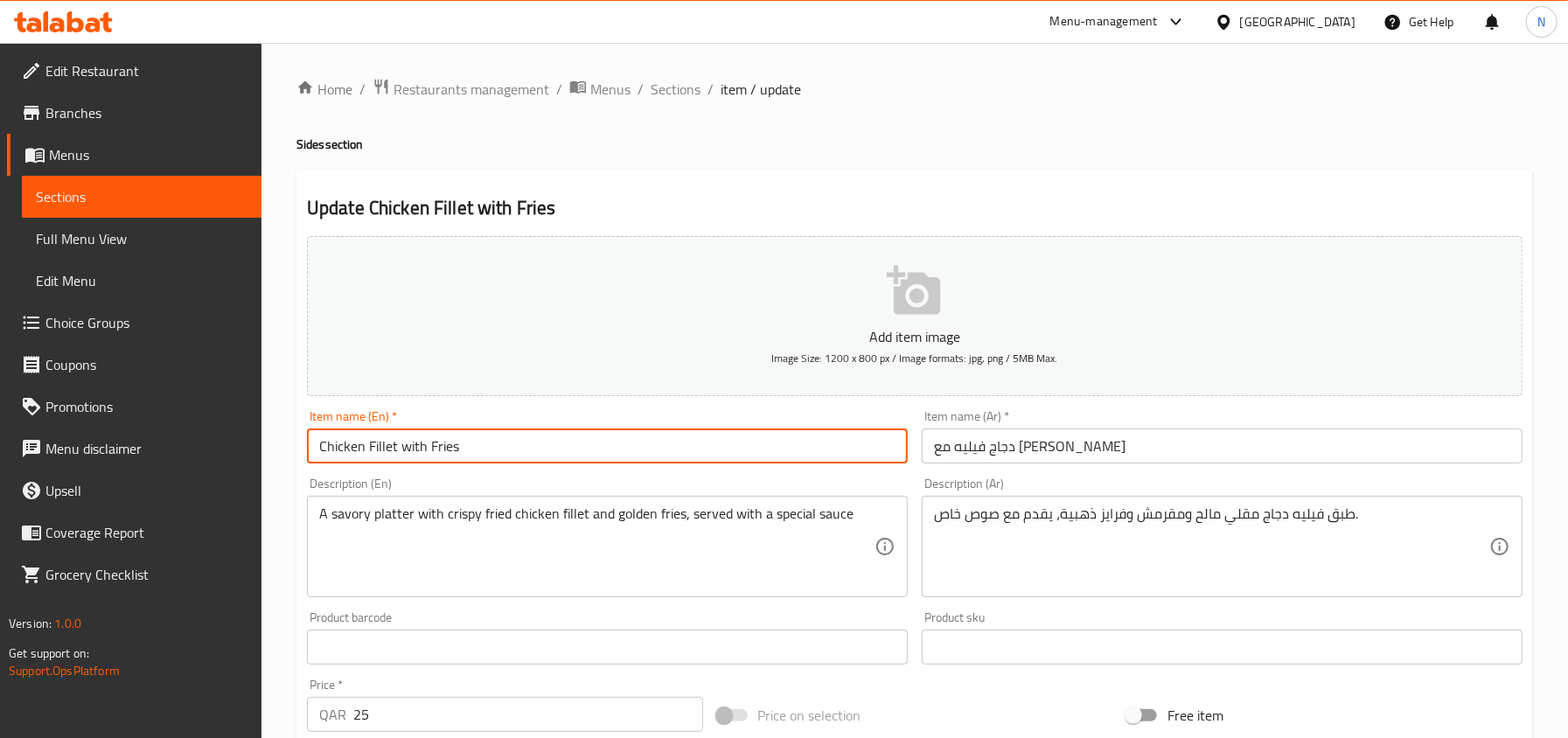
click at [589, 441] on input "Chicken Fillet with Fries" at bounding box center [606, 446] width 600 height 35
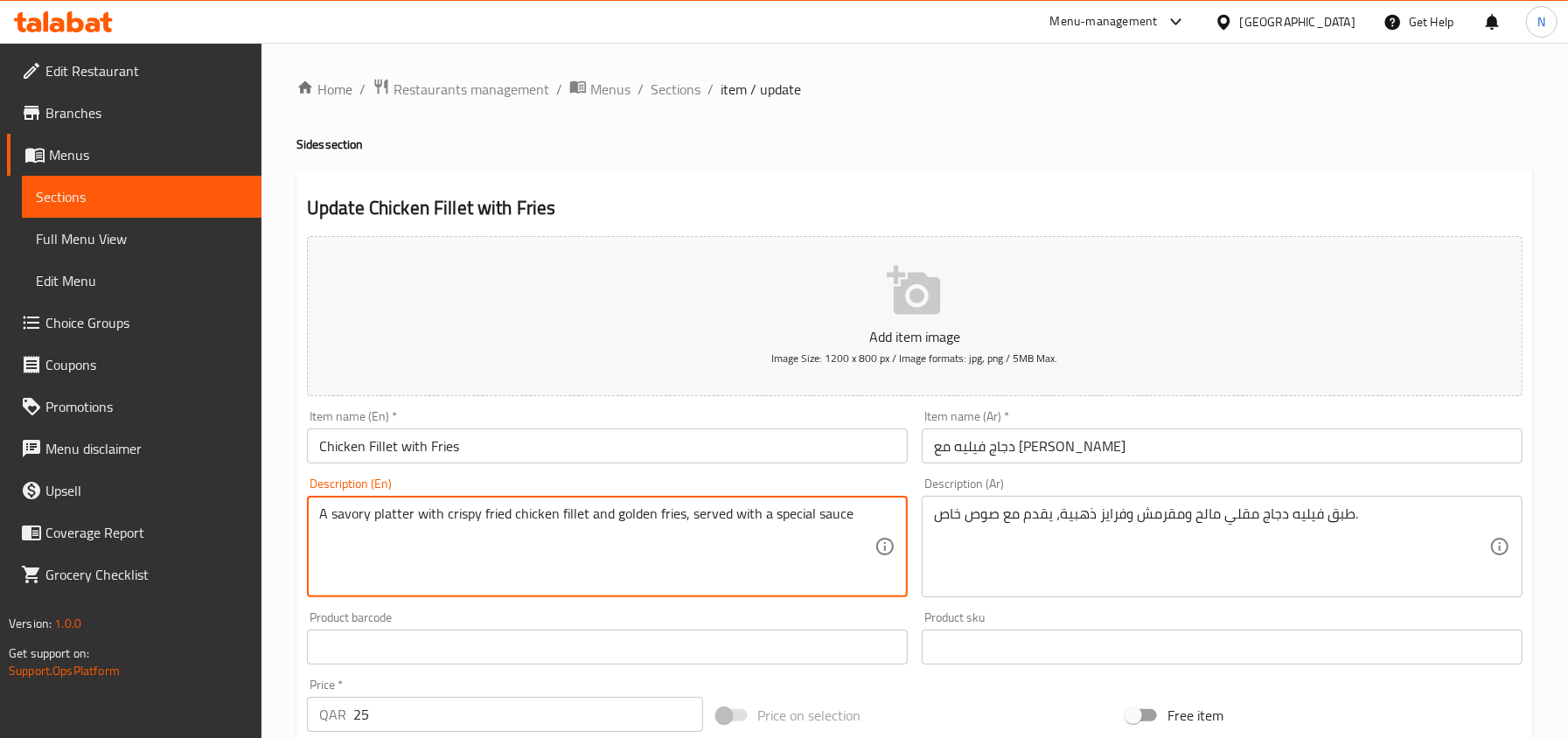
click at [557, 523] on textarea "A savory platter with crispy fried chicken fillet and golden fries, served with…" at bounding box center [596, 546] width 555 height 84
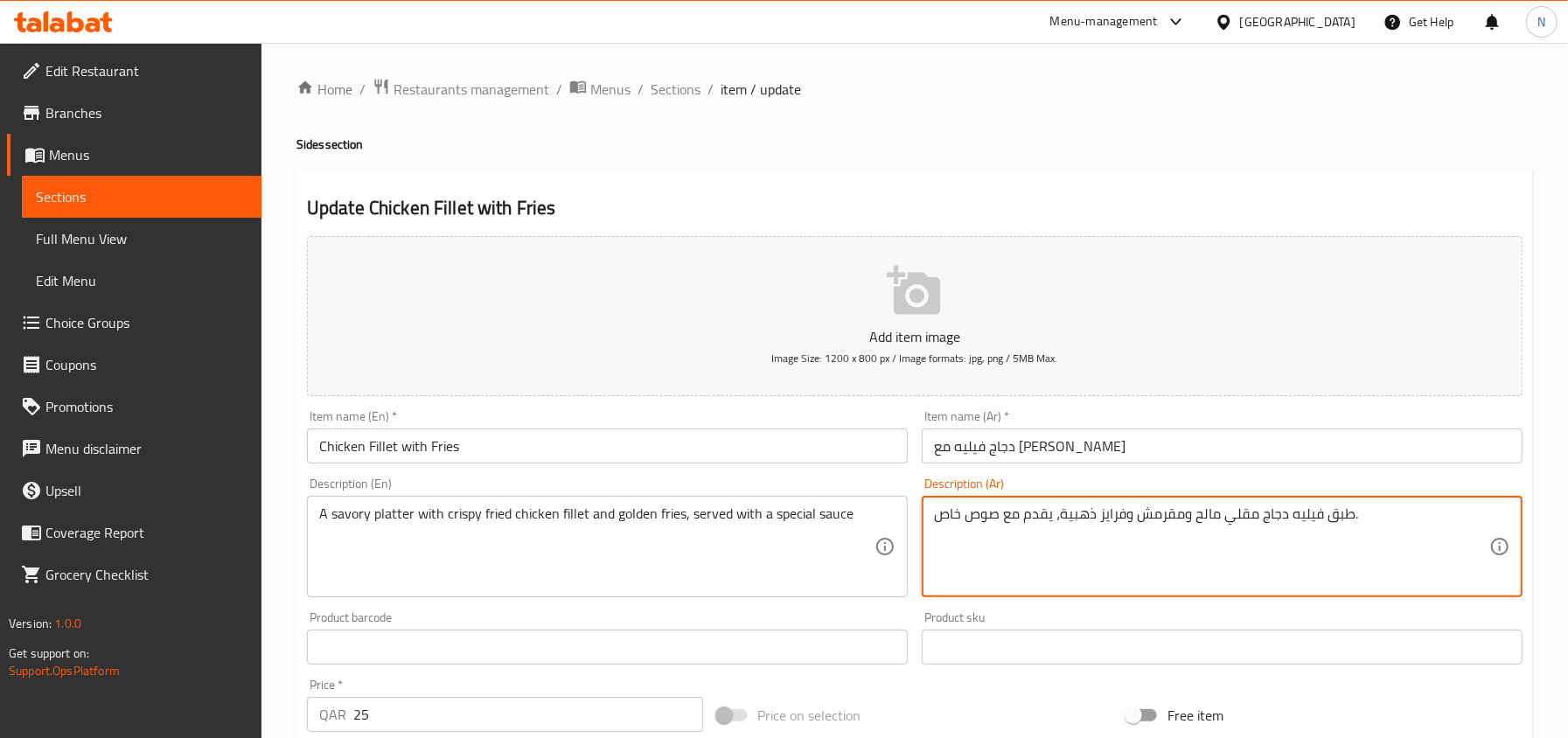
click at [967, 518] on textarea "طبق فيليه دجاج مقلي مالح ومقرمش وفرايز ذهبية، يقدم مع صوص خاص." at bounding box center [1210, 546] width 555 height 84
paste textarea "الح مع فيليه دجاج مقلي مقرمش وفرايز ذهبية، يقدم مع صوص خاص"
type textarea "طبق مالح مع فيليه دجاج مقلي مقرمش وفرايز ذهبية، يقدم مع صوص خاص"
click at [1071, 442] on input "دجاج فيليه مع فرايز" at bounding box center [1221, 446] width 600 height 35
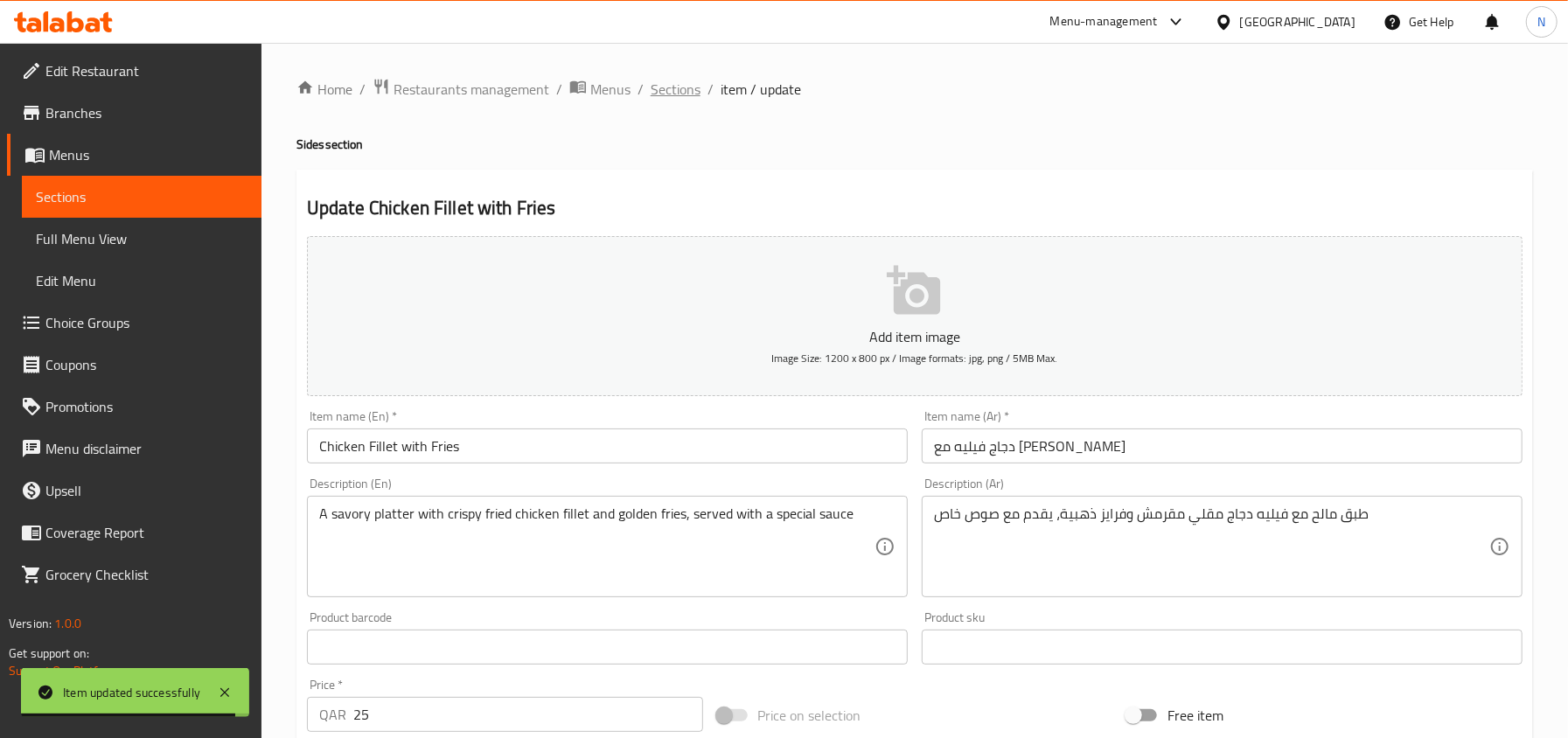
click at [682, 87] on span "Sections" at bounding box center [675, 88] width 50 height 21
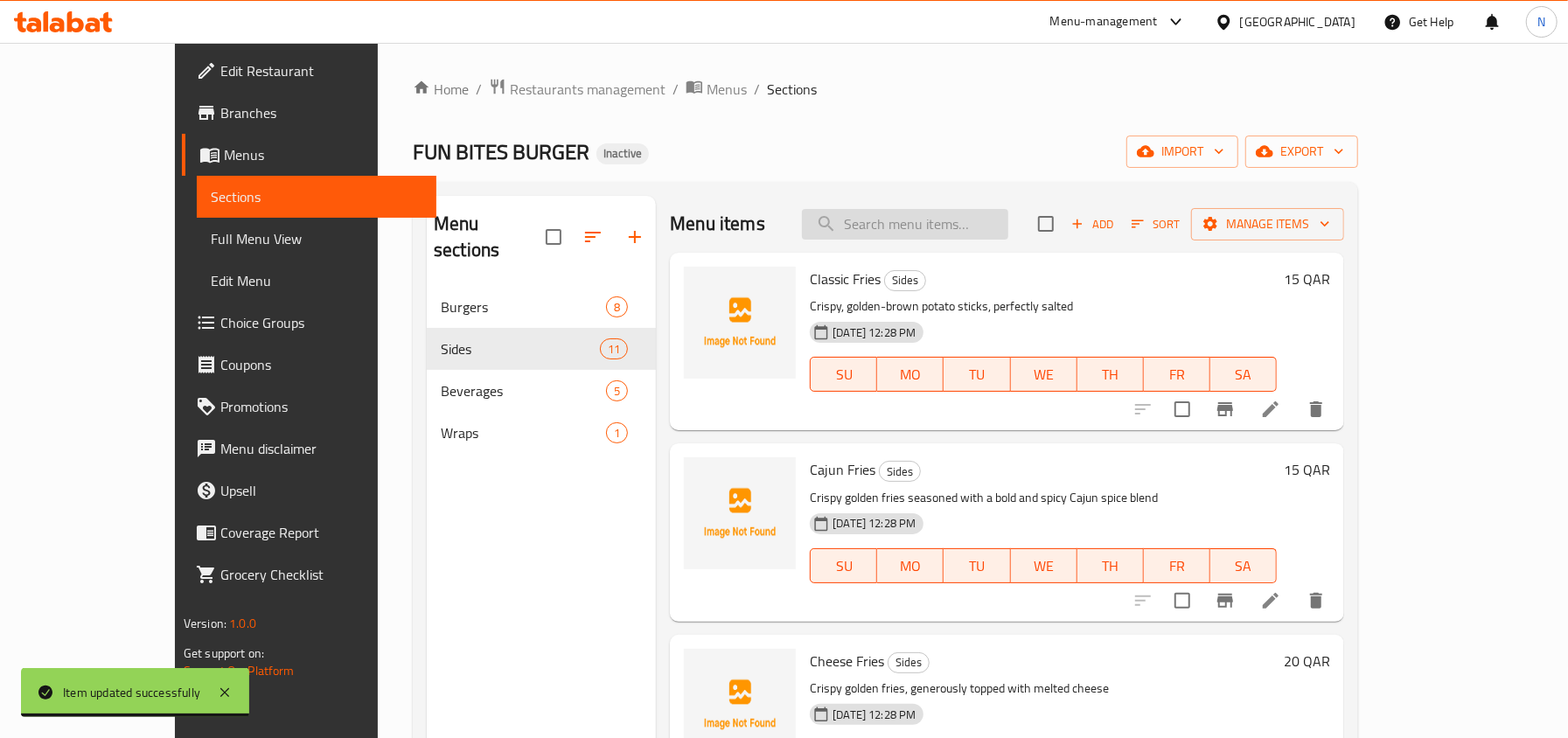
click at [1008, 229] on input "search" at bounding box center [905, 224] width 206 height 30
paste input "Kinza Lemon"
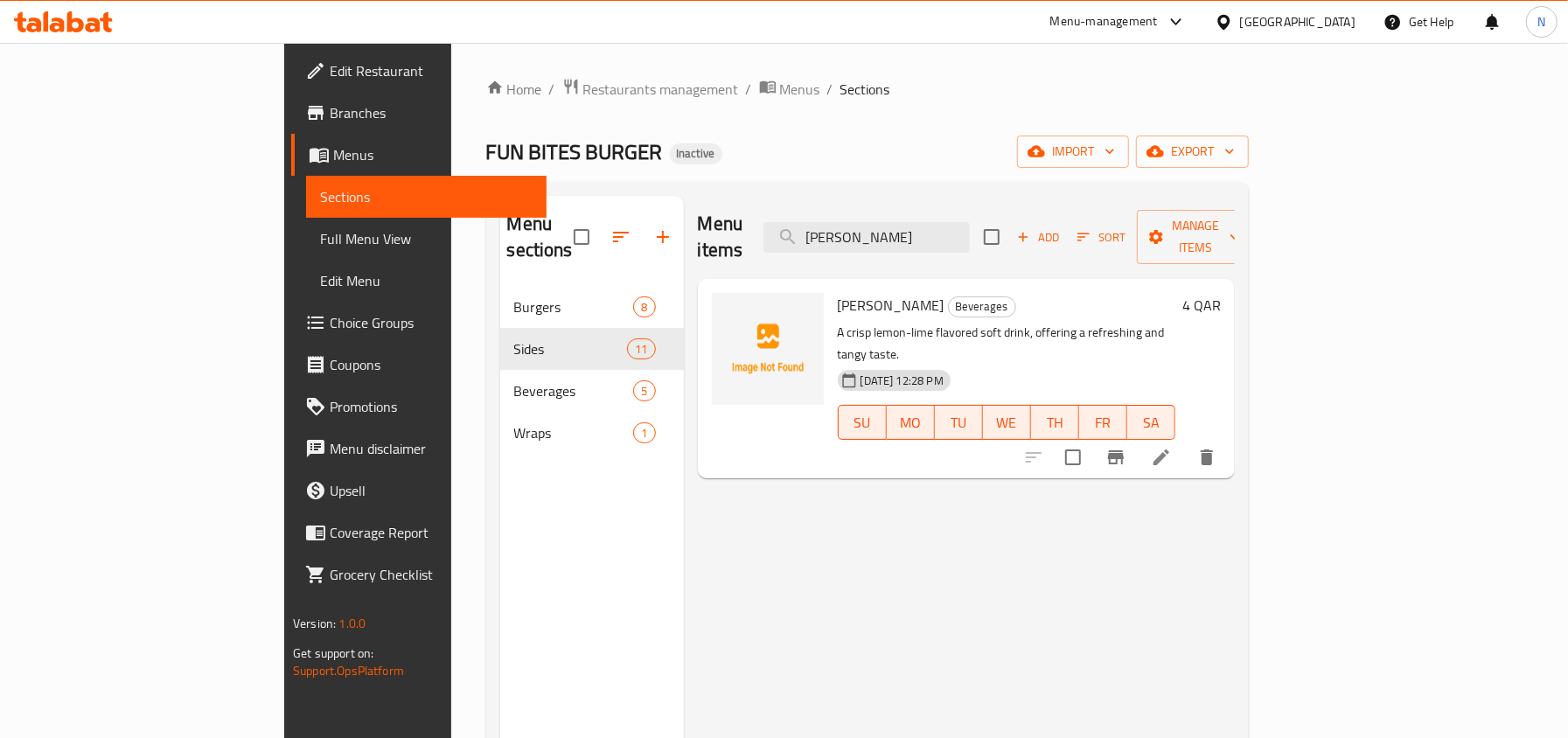
type input "Kinza Lemon"
click at [1186, 441] on li at bounding box center [1161, 457] width 49 height 31
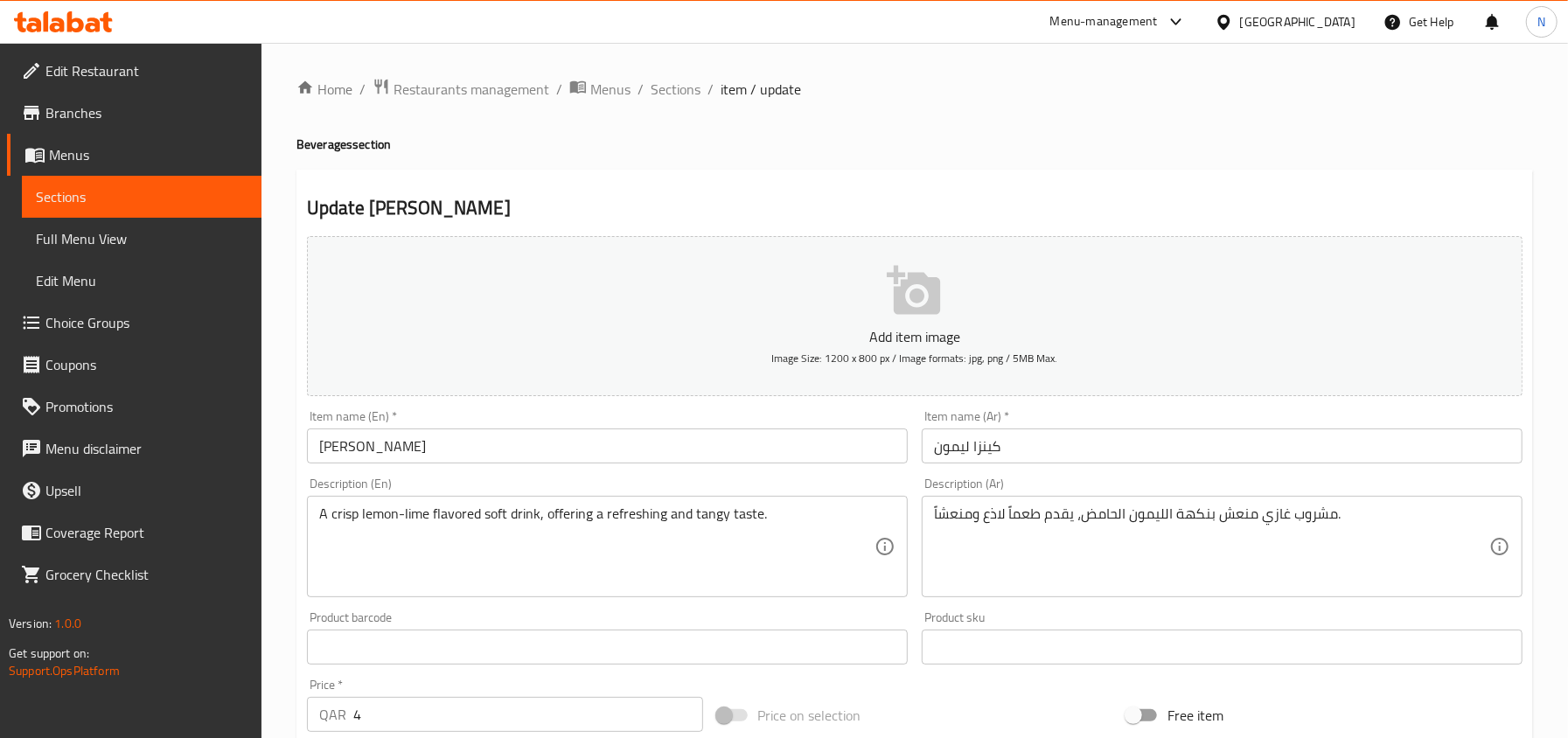
click at [799, 437] on input "Kinza Lemon" at bounding box center [606, 446] width 600 height 35
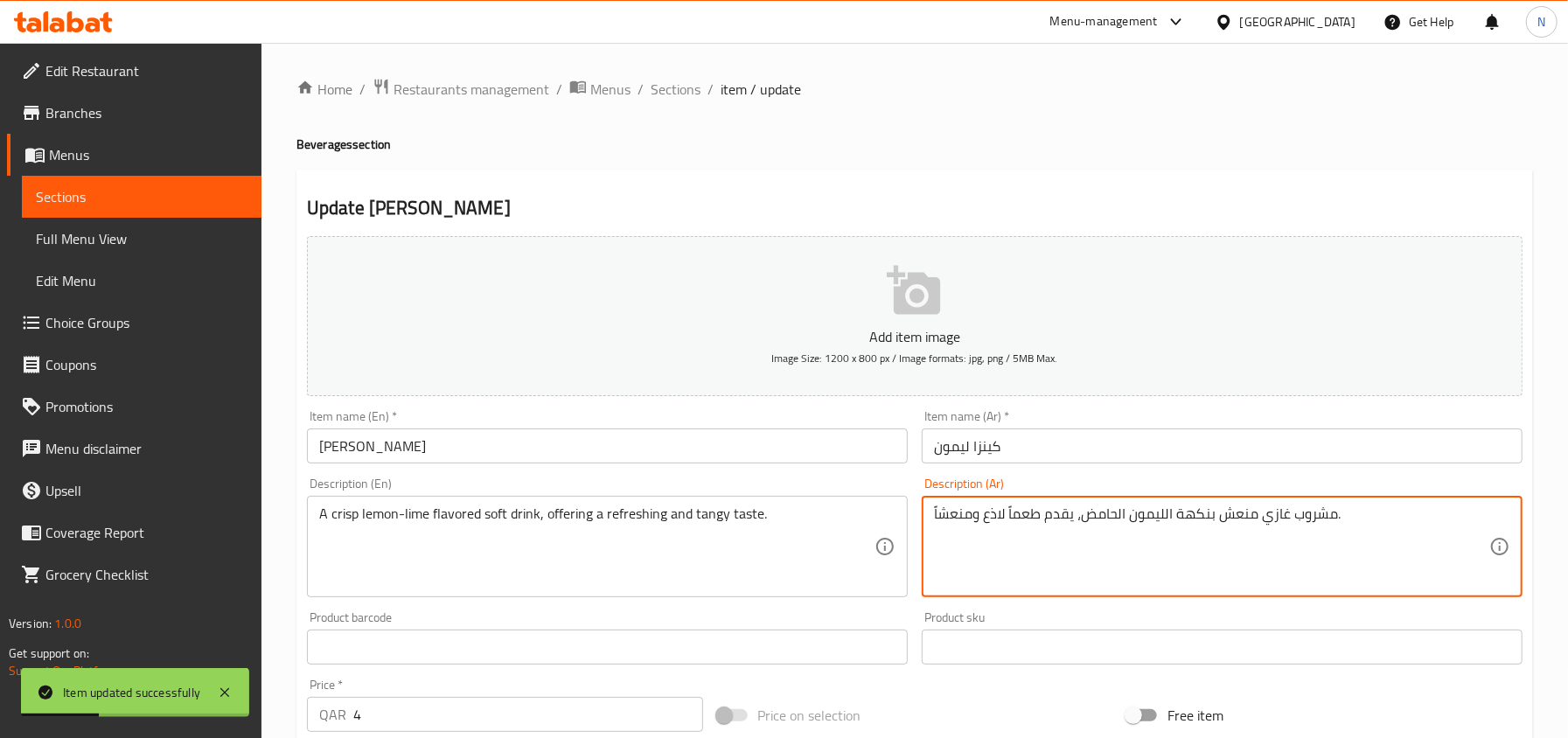
drag, startPoint x: 1218, startPoint y: 518, endPoint x: 1253, endPoint y: 518, distance: 35.0
type textarea "مشروب غازي كريسب بنكهة الليمون الحامض، يقدم طعماً لاذع ومنعشاً."
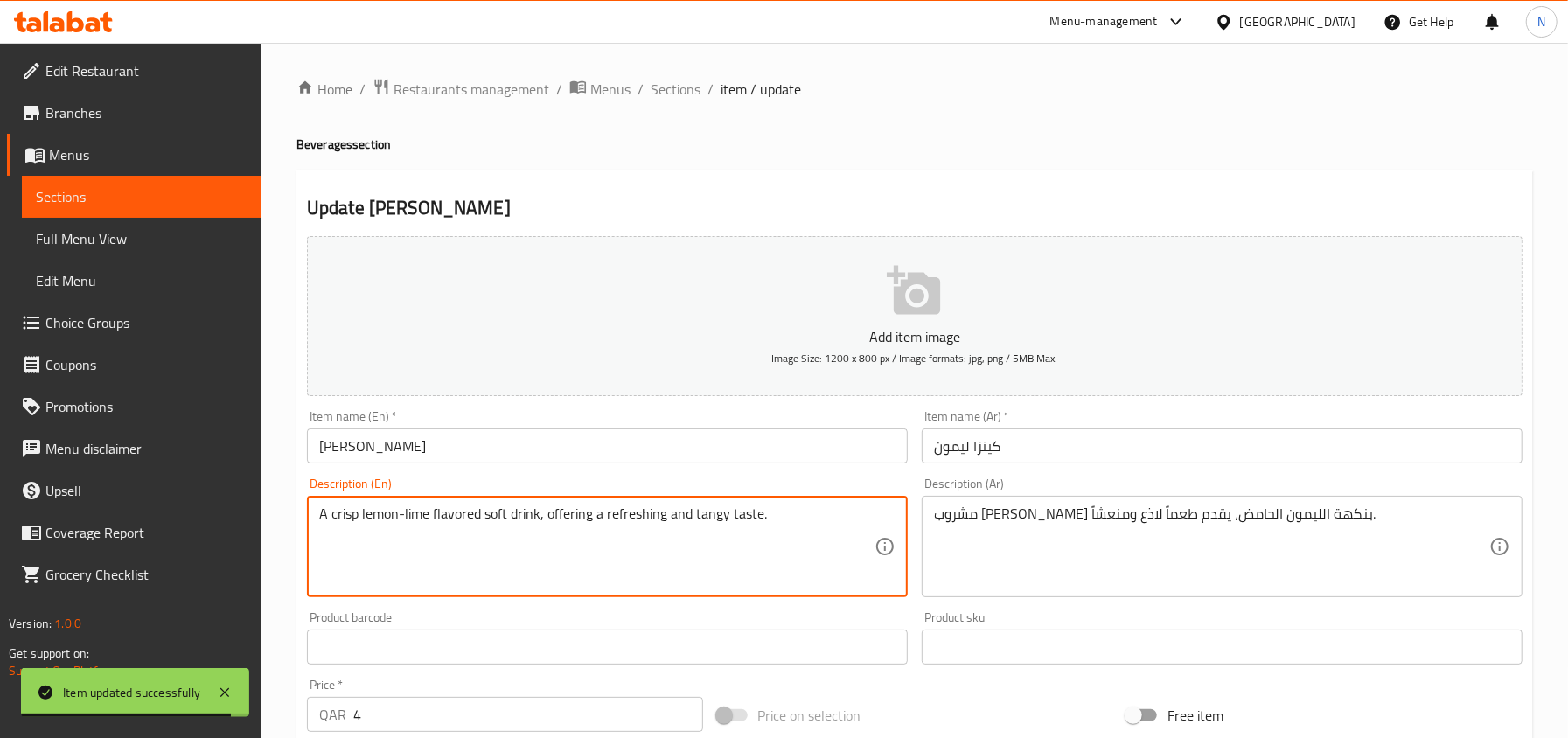
click at [336, 515] on textarea "A crisp lemon-lime flavored soft drink, offering a refreshing and tangy taste." at bounding box center [596, 546] width 555 height 84
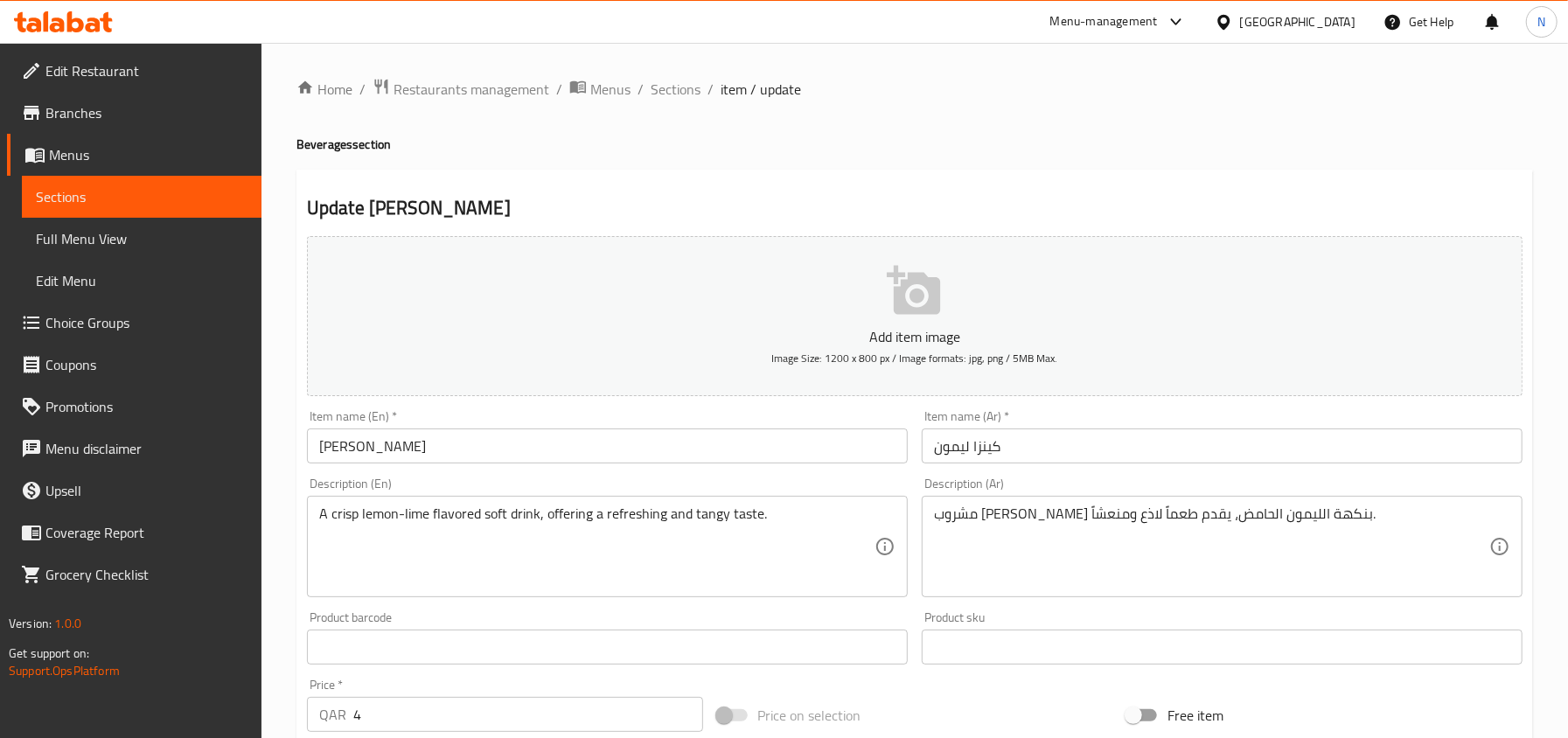
click at [535, 441] on input "Kinza Lemon" at bounding box center [606, 446] width 600 height 35
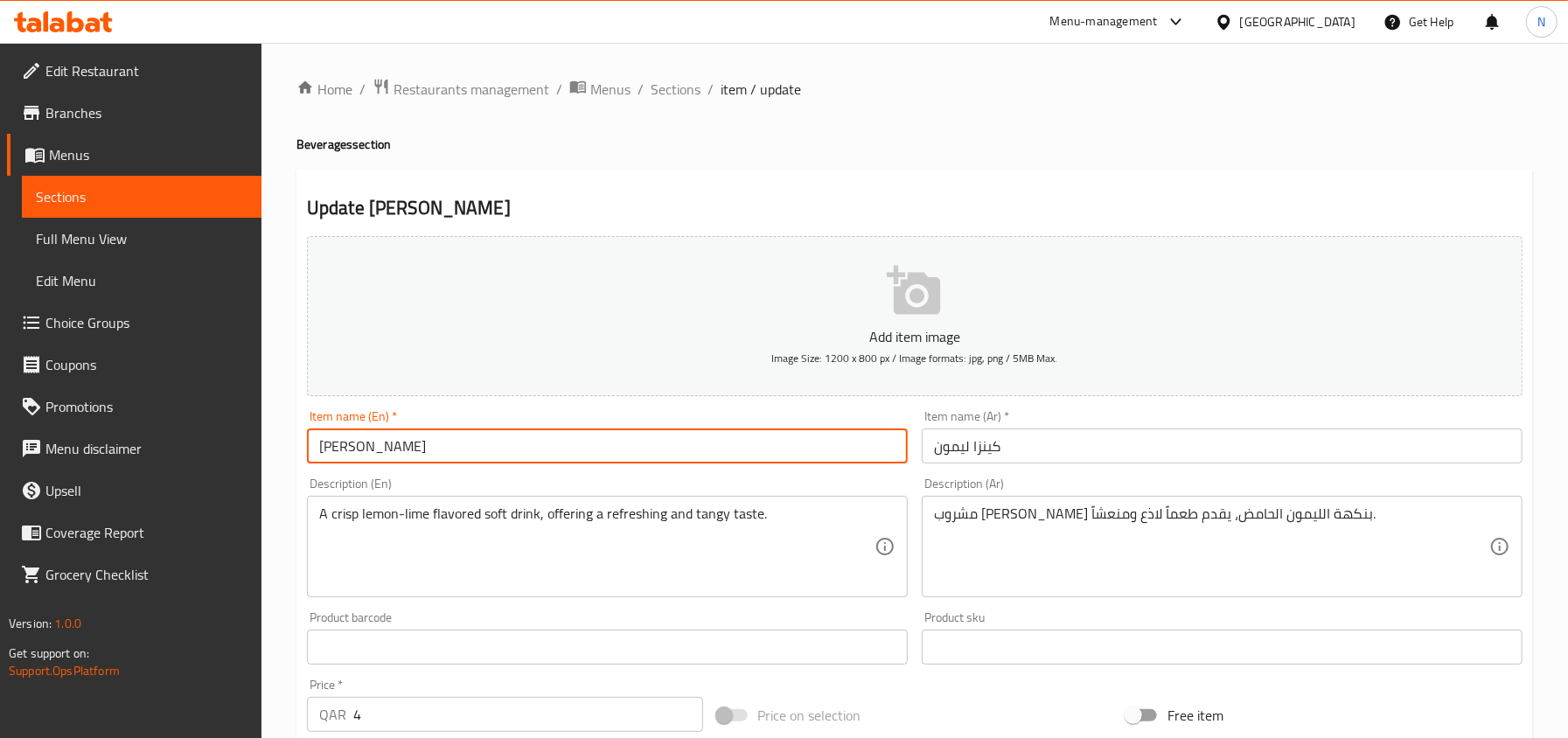
click at [670, 99] on span "Sections" at bounding box center [675, 88] width 50 height 21
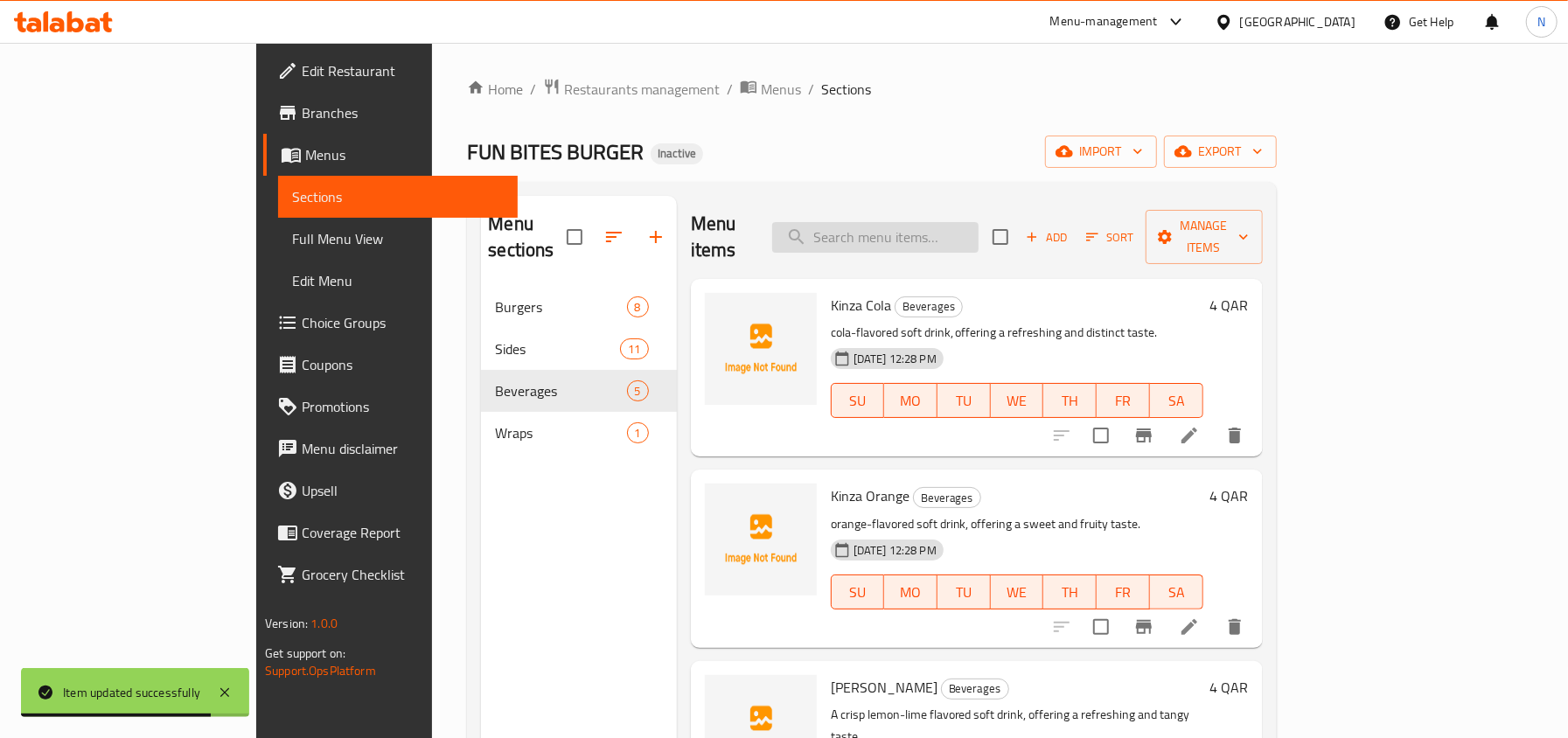
click at [894, 224] on input "search" at bounding box center [875, 237] width 206 height 30
paste input "Shrimp Tortilla"
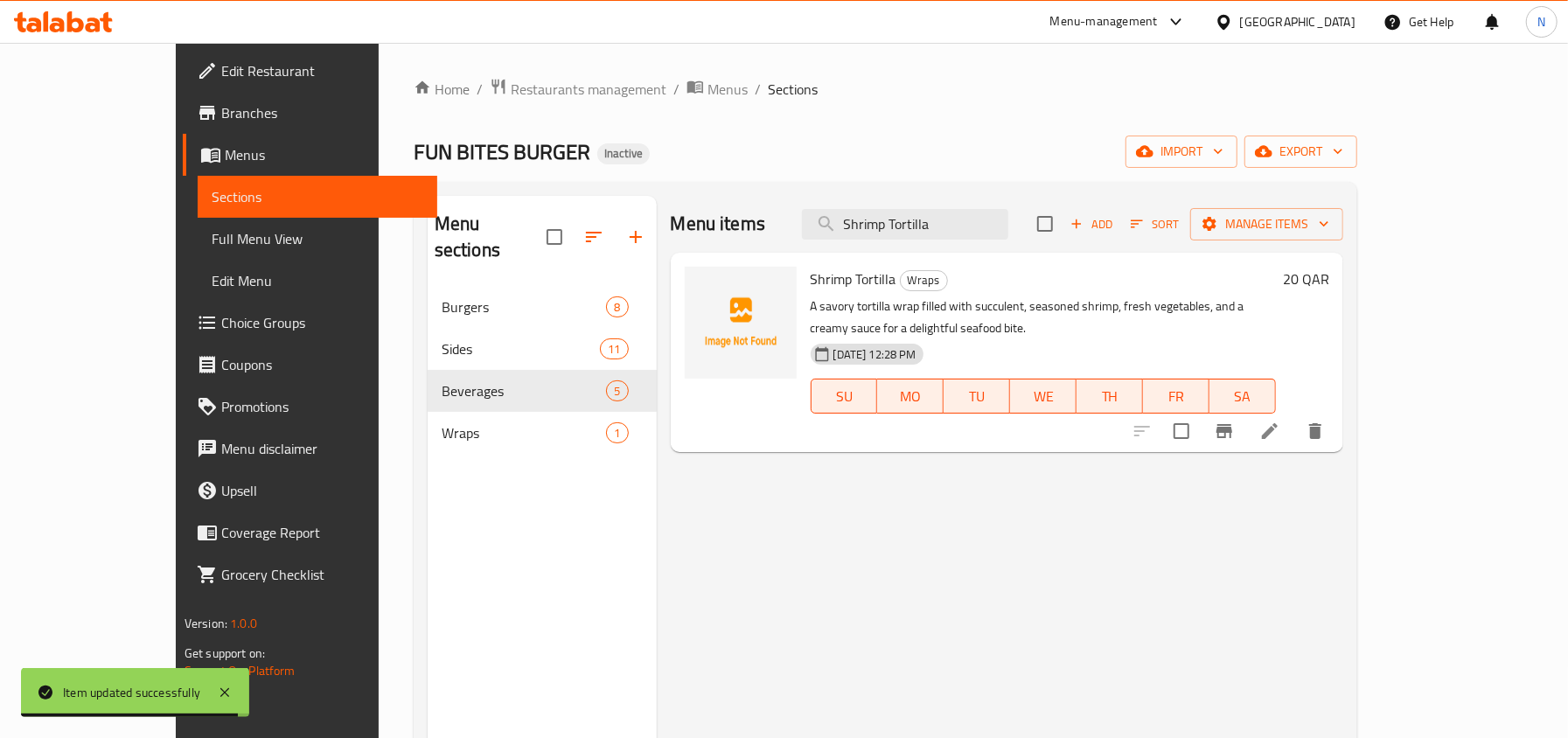
type input "Shrimp Tortilla"
click at [1280, 421] on icon at bounding box center [1269, 430] width 21 height 21
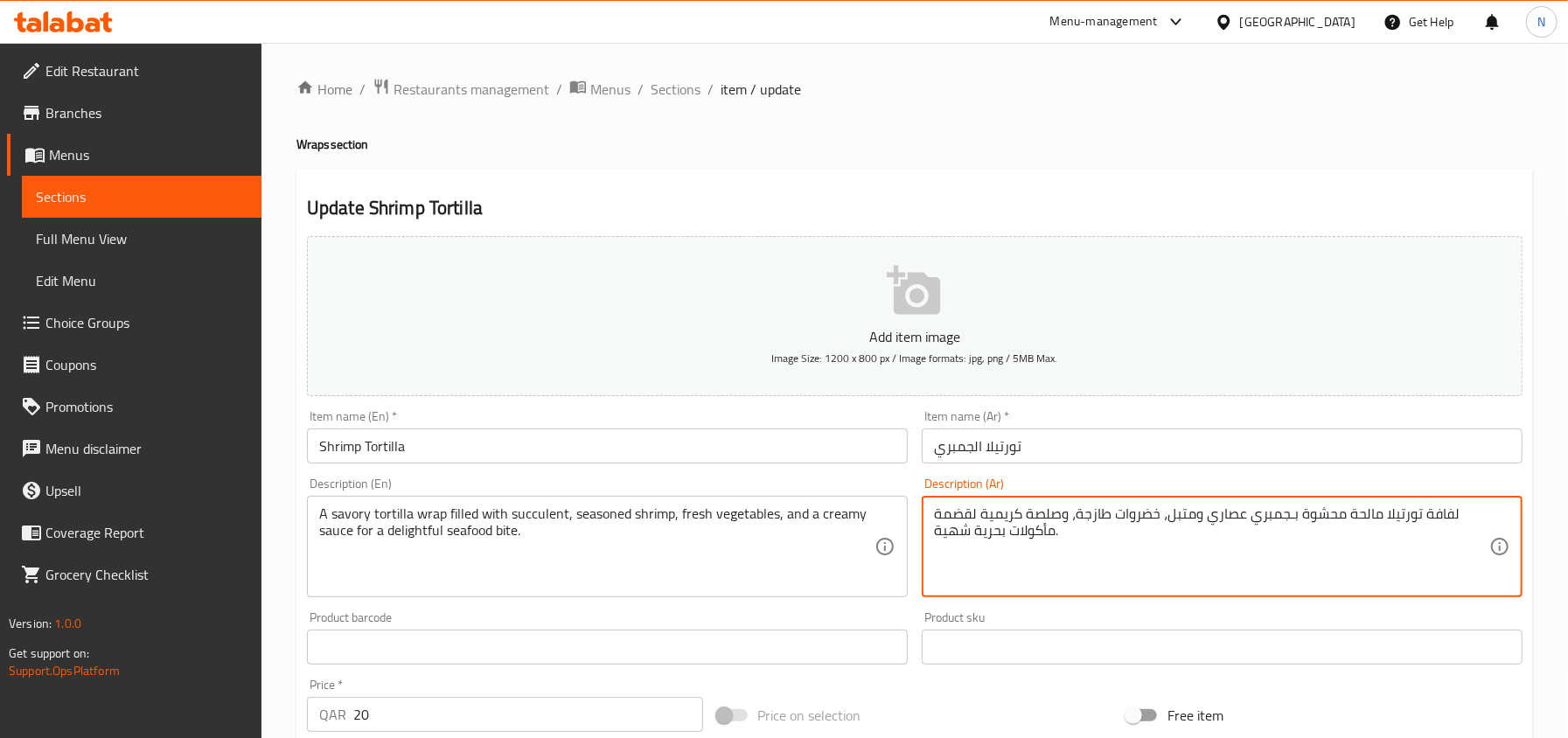
drag, startPoint x: 1420, startPoint y: 515, endPoint x: 1452, endPoint y: 519, distance: 32.2
click at [1452, 519] on textarea "لفافة تورتيلا مالحة محشوة بـجمبري عصاري ومتبل، خضروات طازجة، وصلصة كريمية لقضمة…" at bounding box center [1210, 546] width 555 height 84
click at [1238, 433] on input "تورتيلا الجمبري" at bounding box center [1221, 446] width 600 height 35
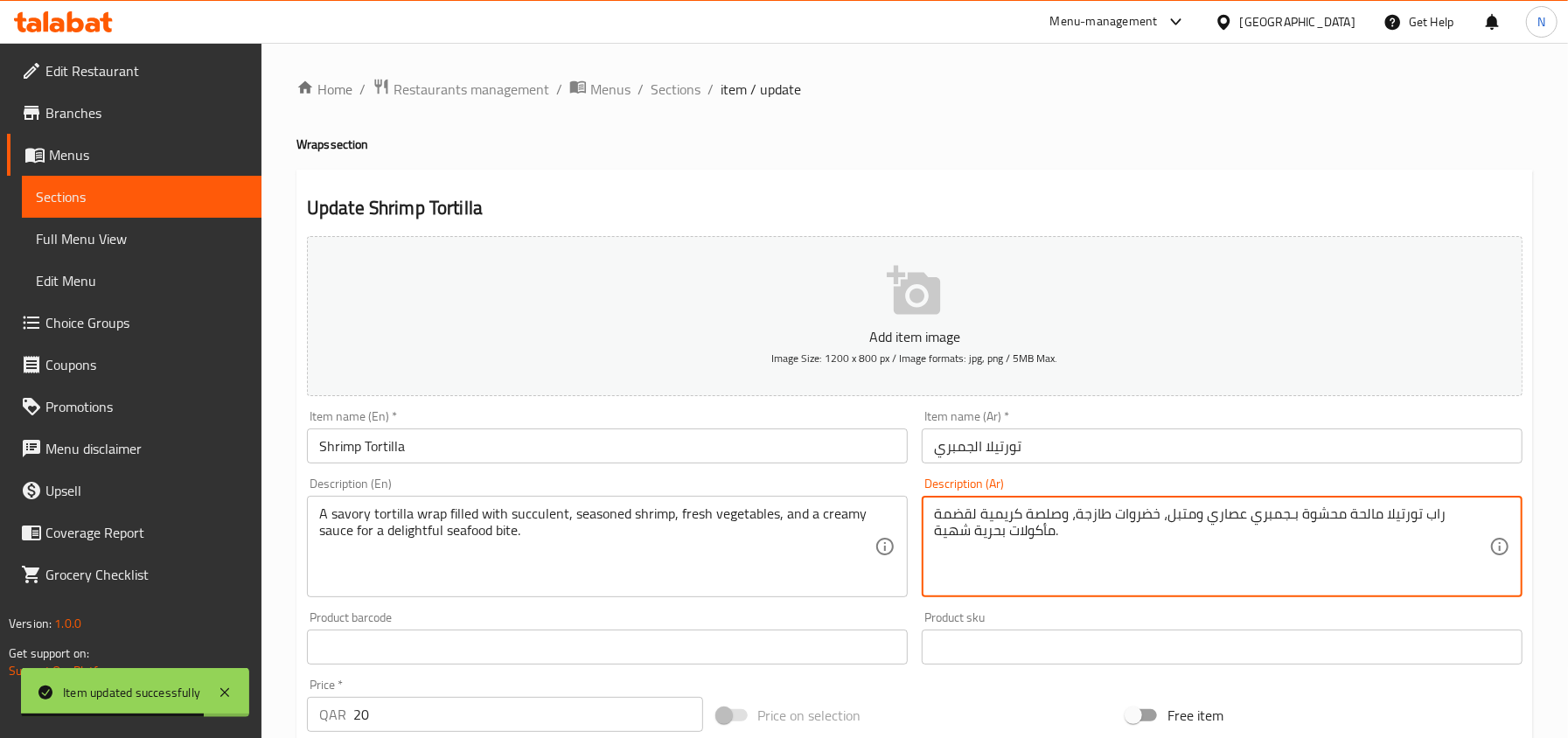
drag, startPoint x: 970, startPoint y: 537, endPoint x: 927, endPoint y: 536, distance: 43.0
type textarea "راب تورتيلا مالحة محشوة بـجمبري عصاري ومتبل، خضروات طازجة، وصلصة كريمية لقضمة م…"
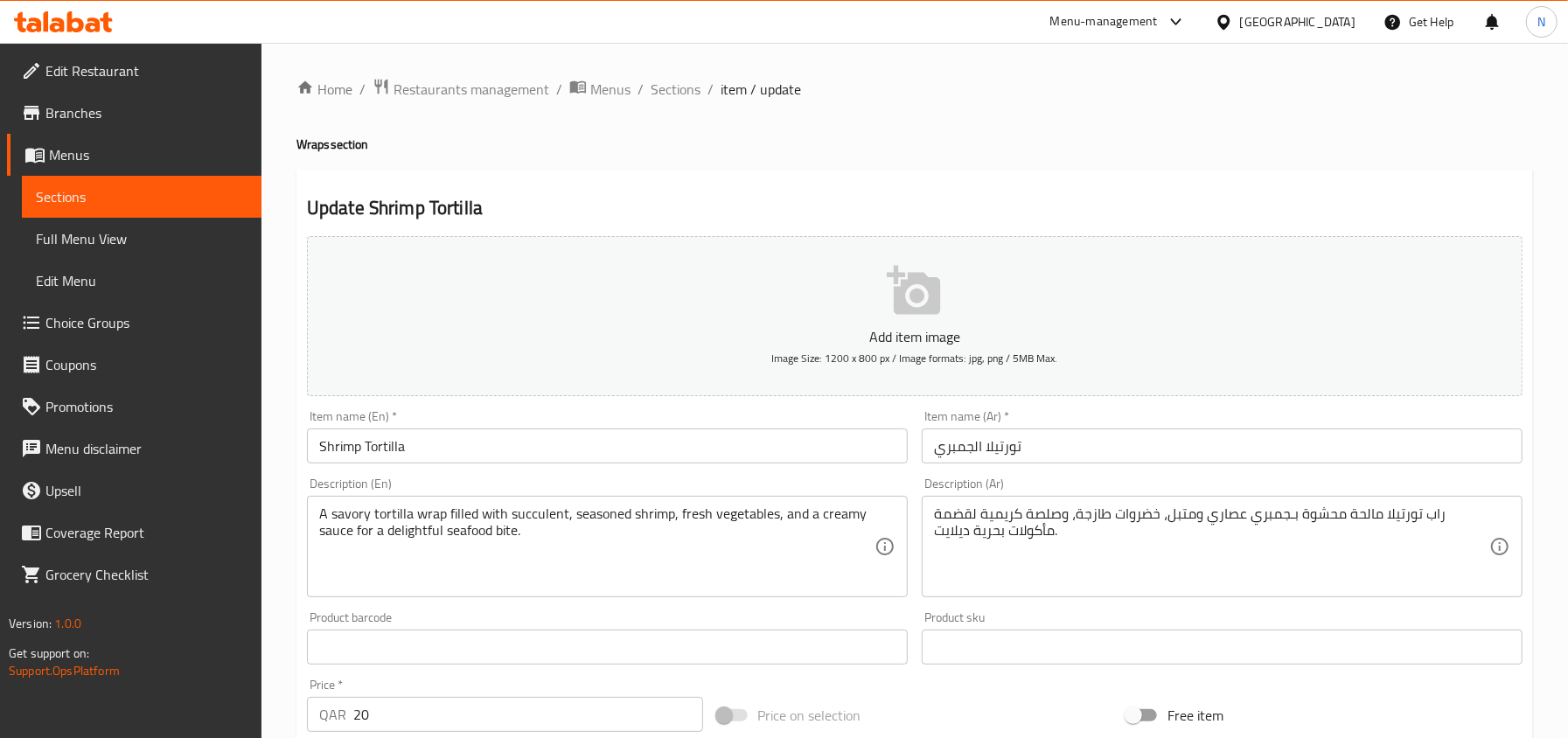
click at [982, 470] on div "Item name (Ar)   * تورتيلا الجمبري Item name (Ar) *" at bounding box center [1222, 436] width 615 height 68
click at [982, 464] on input "تورتيلا الجمبري" at bounding box center [1221, 446] width 600 height 35
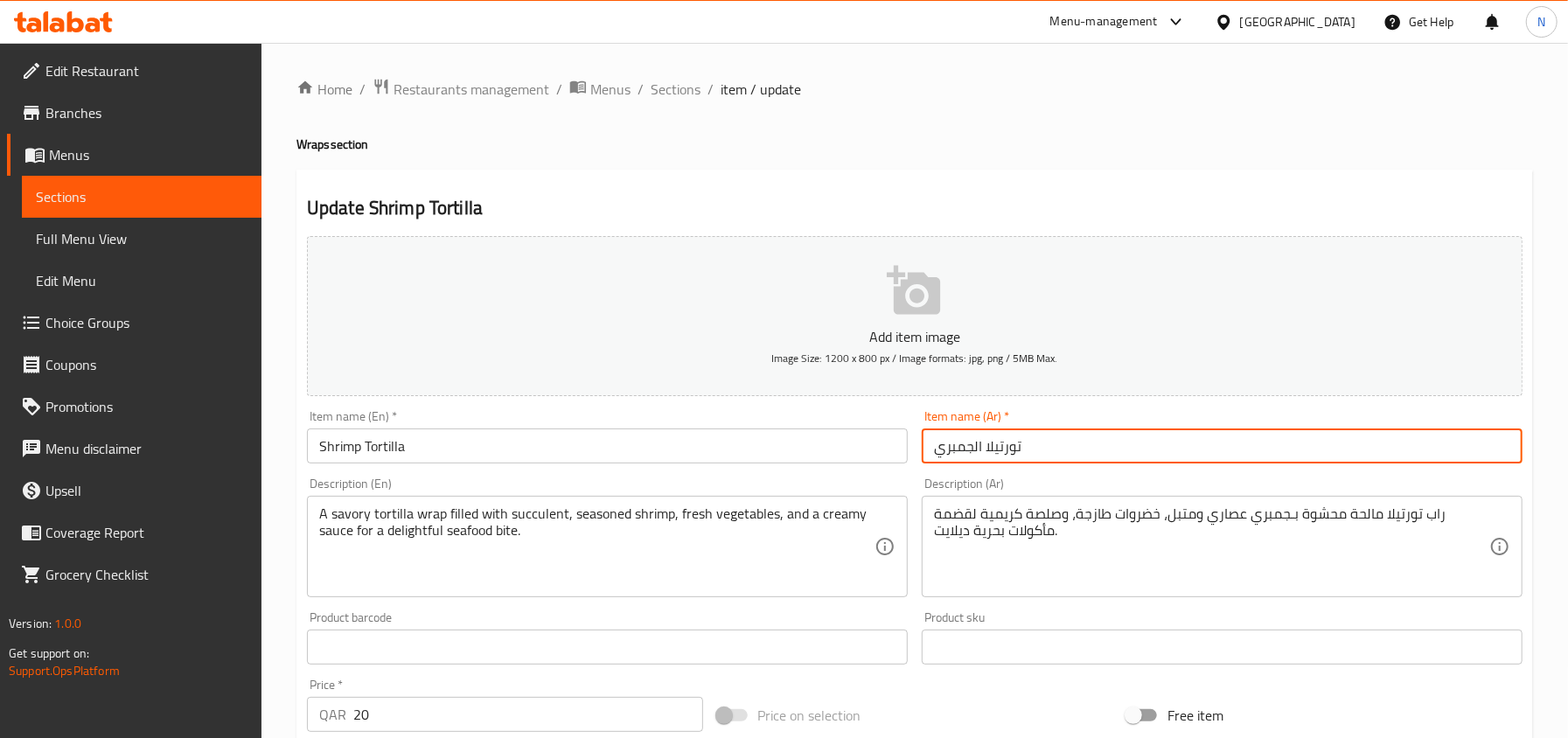
click at [665, 95] on span "Sections" at bounding box center [675, 88] width 50 height 21
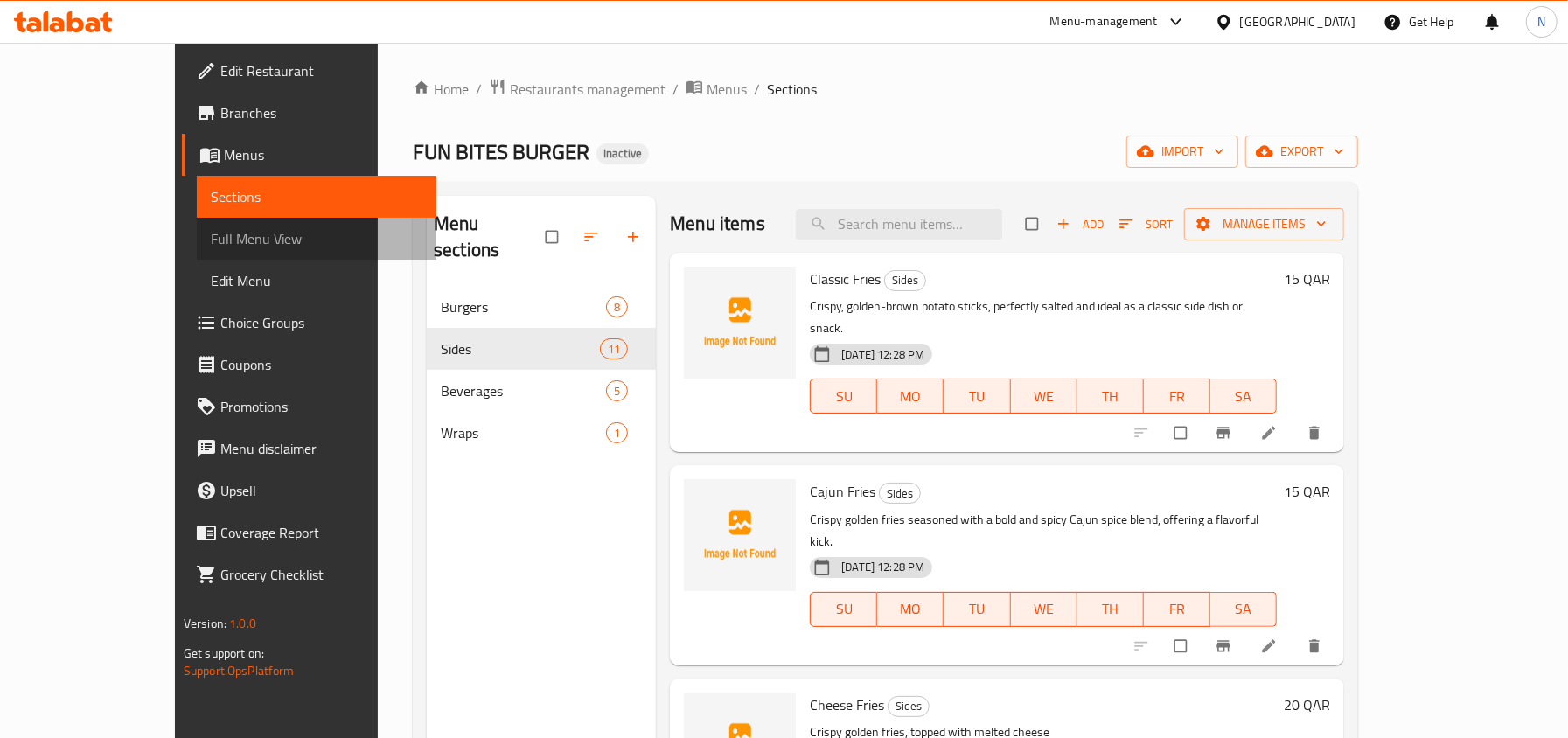
click at [210, 229] on span "Full Menu View" at bounding box center [315, 238] width 211 height 21
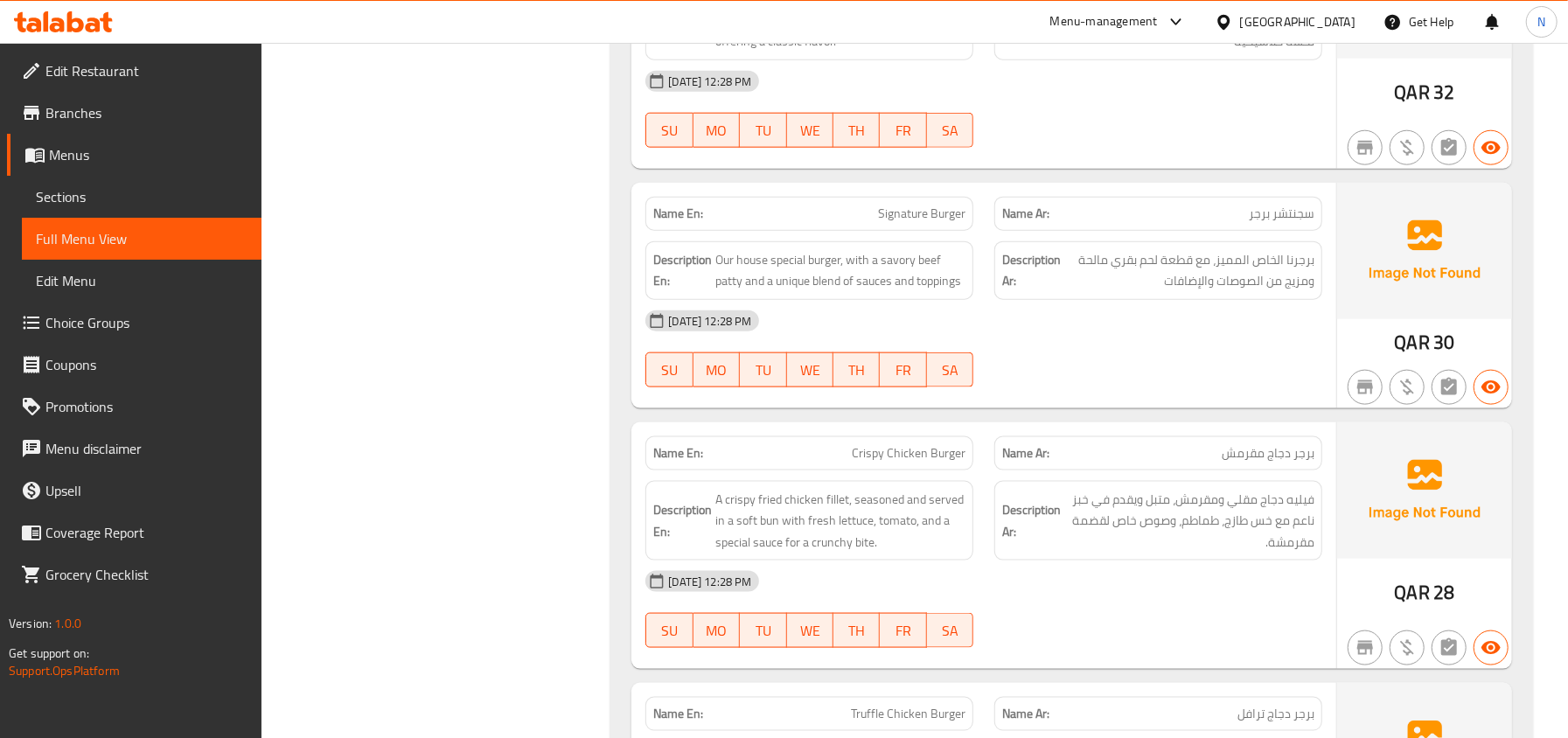
scroll to position [583, 0]
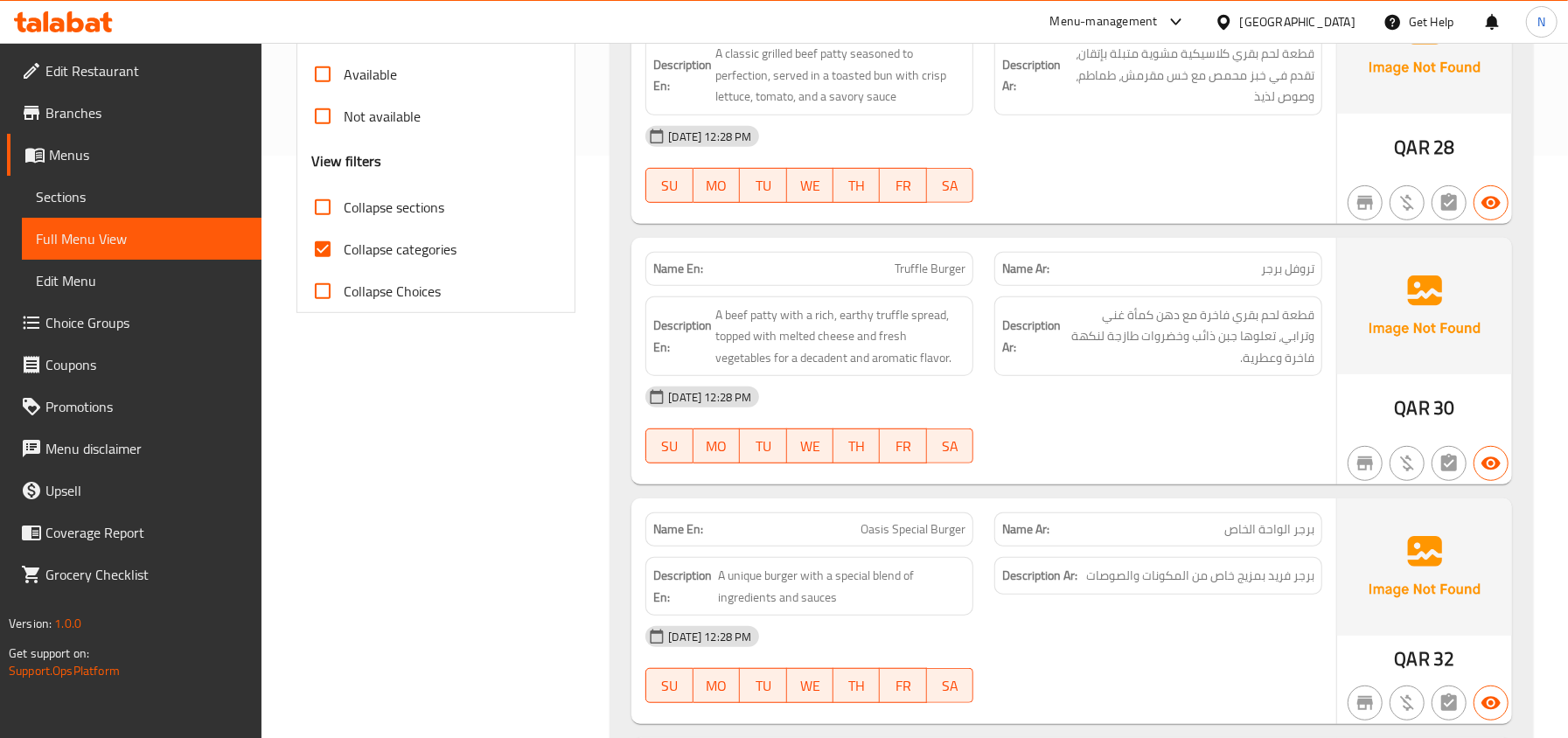
click at [393, 210] on span "Collapse sections" at bounding box center [394, 206] width 100 height 21
click at [344, 210] on input "Collapse sections" at bounding box center [322, 207] width 42 height 42
checkbox input "true"
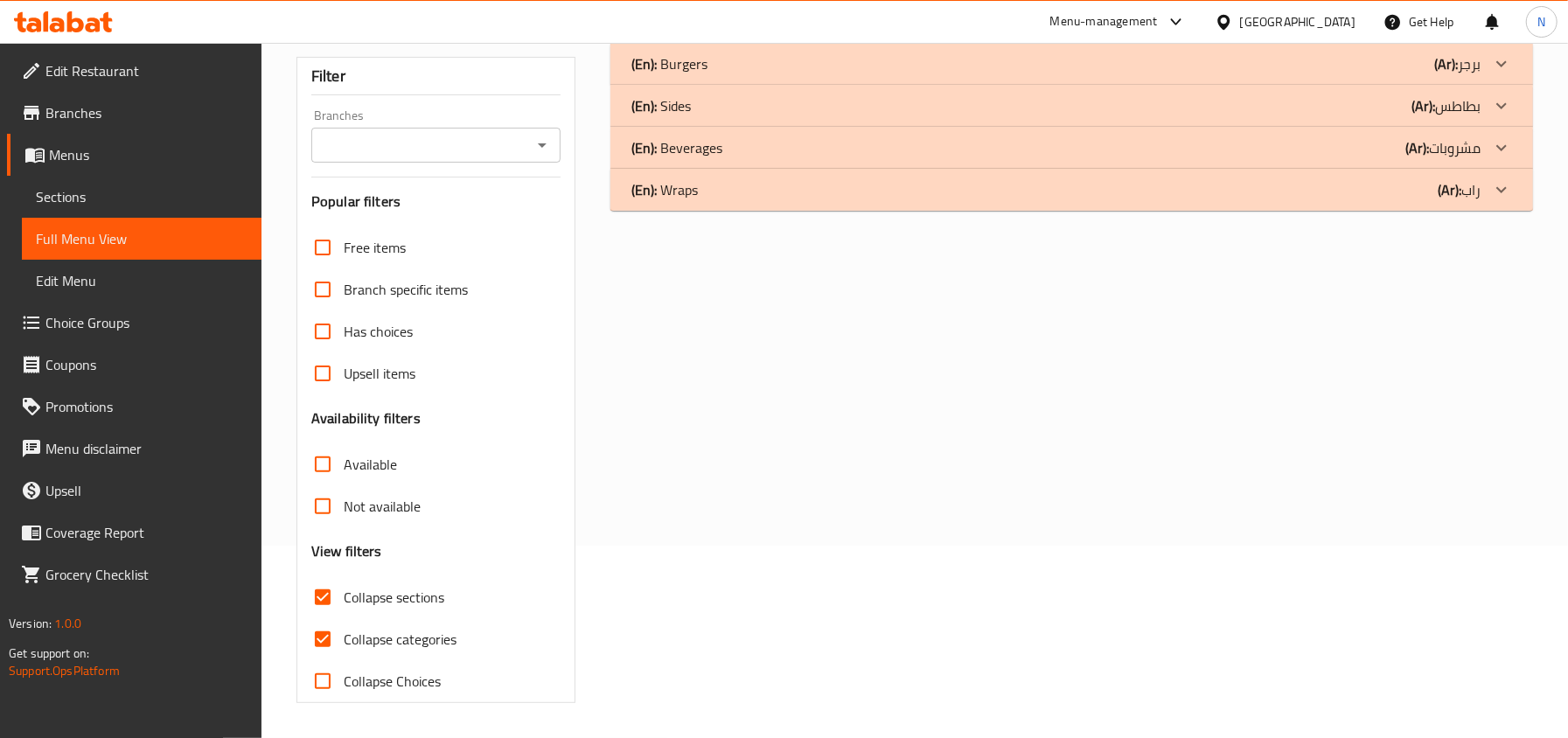
scroll to position [195, 0]
click at [378, 641] on span "Collapse categories" at bounding box center [400, 639] width 113 height 21
click at [344, 641] on input "Collapse categories" at bounding box center [322, 639] width 42 height 42
checkbox input "false"
click at [784, 186] on div "(En): Wraps (Ar): راب" at bounding box center [1056, 189] width 849 height 21
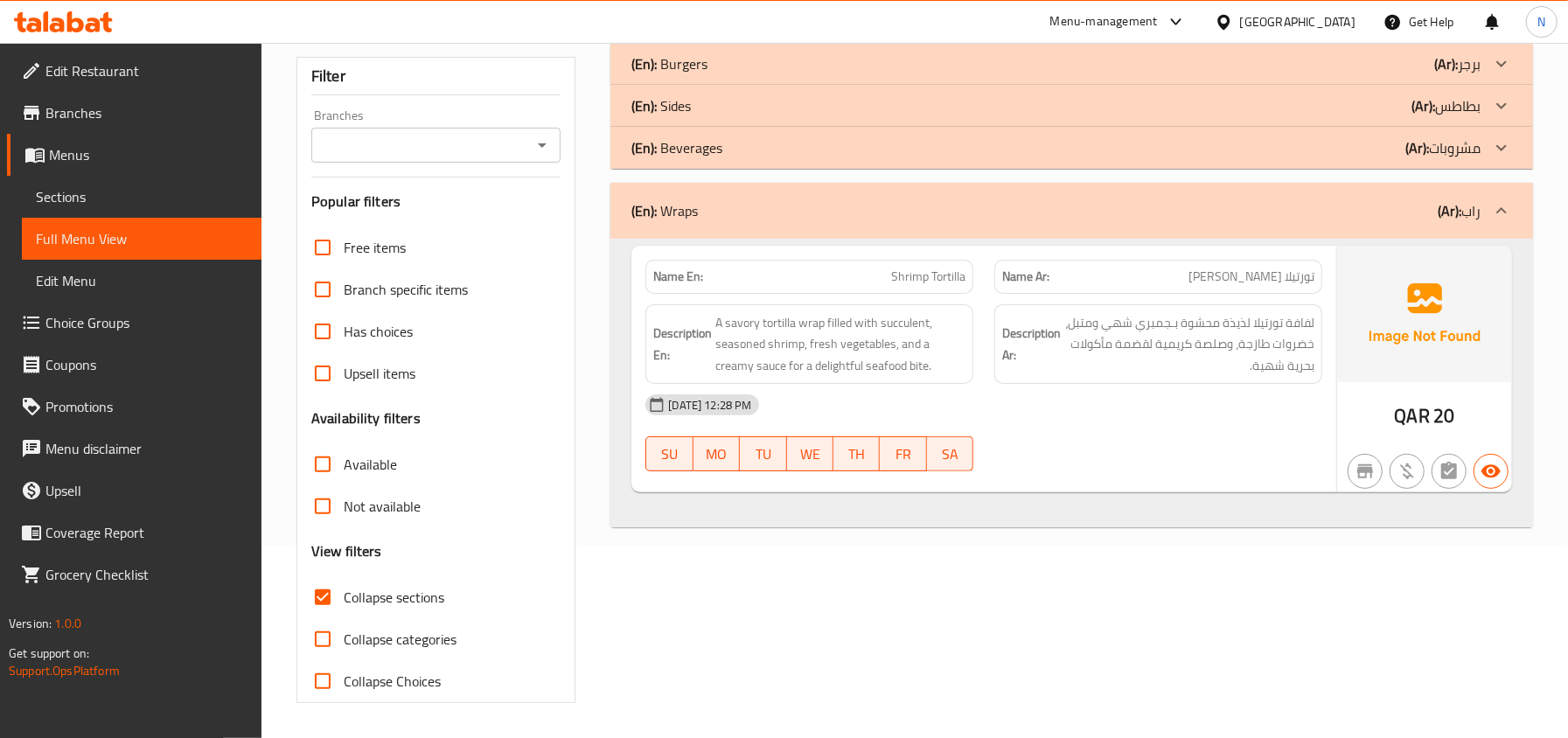
click at [1256, 284] on span "تورتيلا الحميري" at bounding box center [1251, 276] width 126 height 19
click at [1296, 285] on span "تورتيلا الحميري" at bounding box center [1251, 276] width 126 height 19
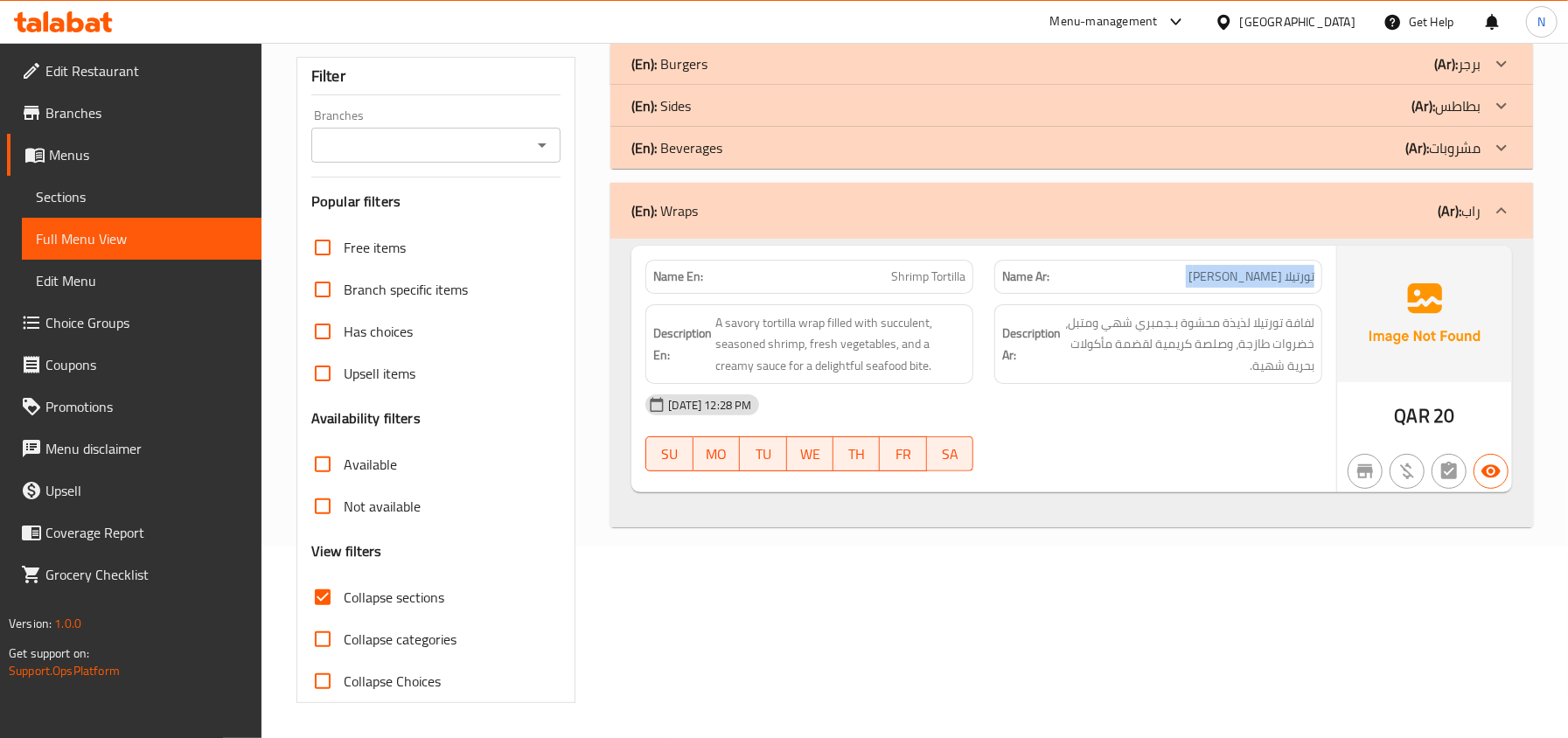
click at [1296, 285] on span "تورتيلا الحميري" at bounding box center [1251, 276] width 126 height 19
click at [774, 112] on div "(En): Sides (Ar): بطاطس" at bounding box center [1056, 105] width 849 height 21
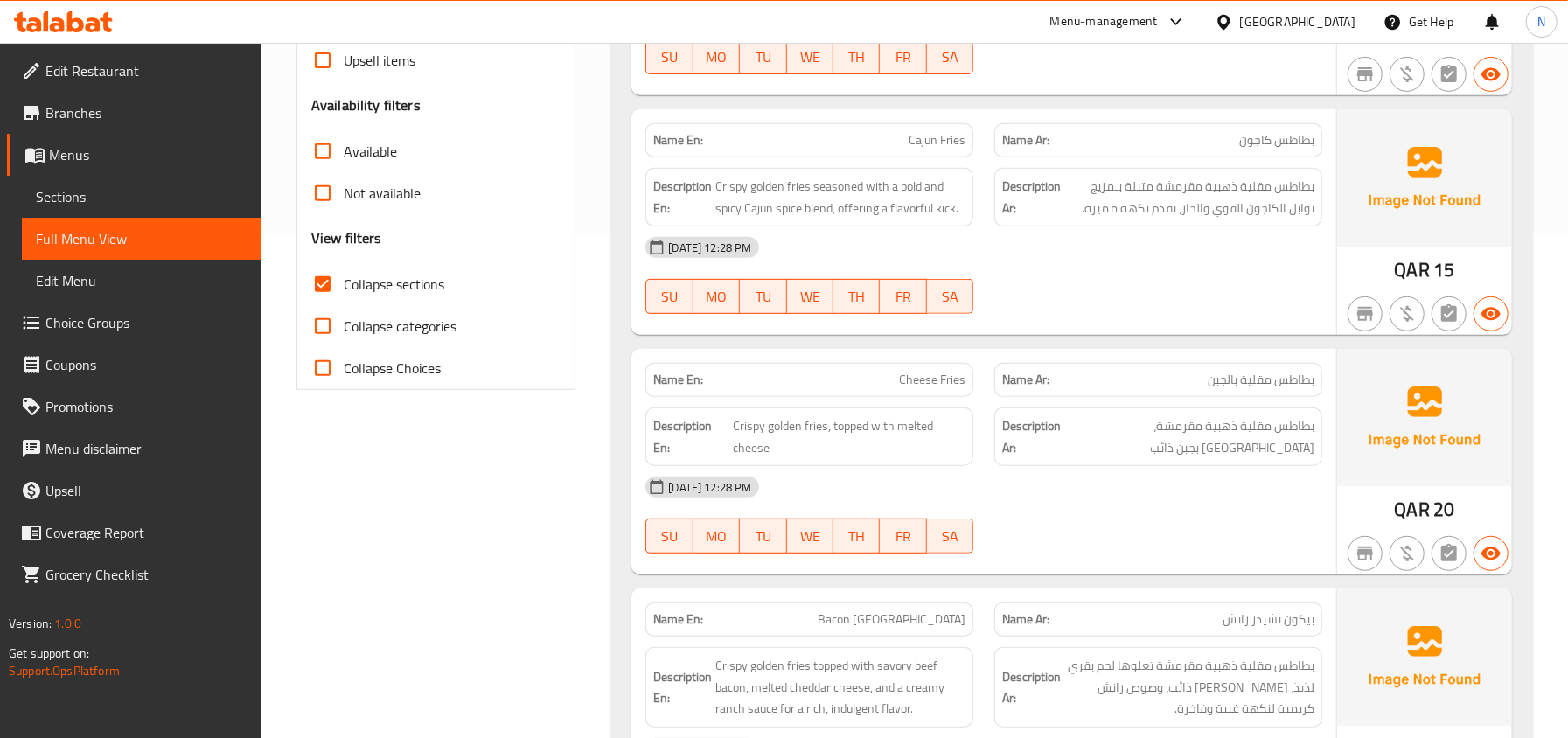
scroll to position [544, 0]
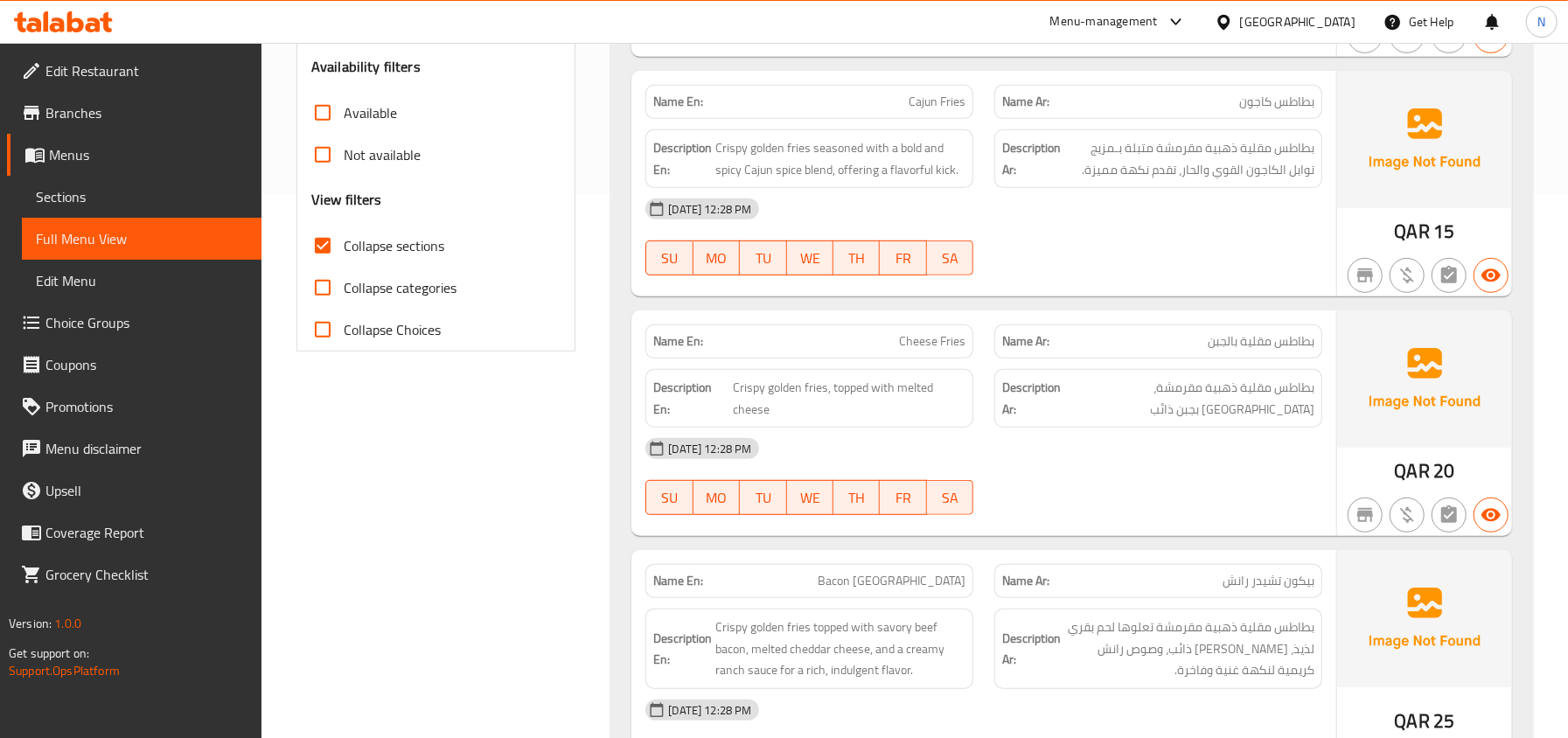
click at [949, 348] on span "Cheese Fries" at bounding box center [932, 341] width 67 height 19
copy span "Fries"
click at [966, 350] on span "Cheese Fries" at bounding box center [932, 341] width 67 height 19
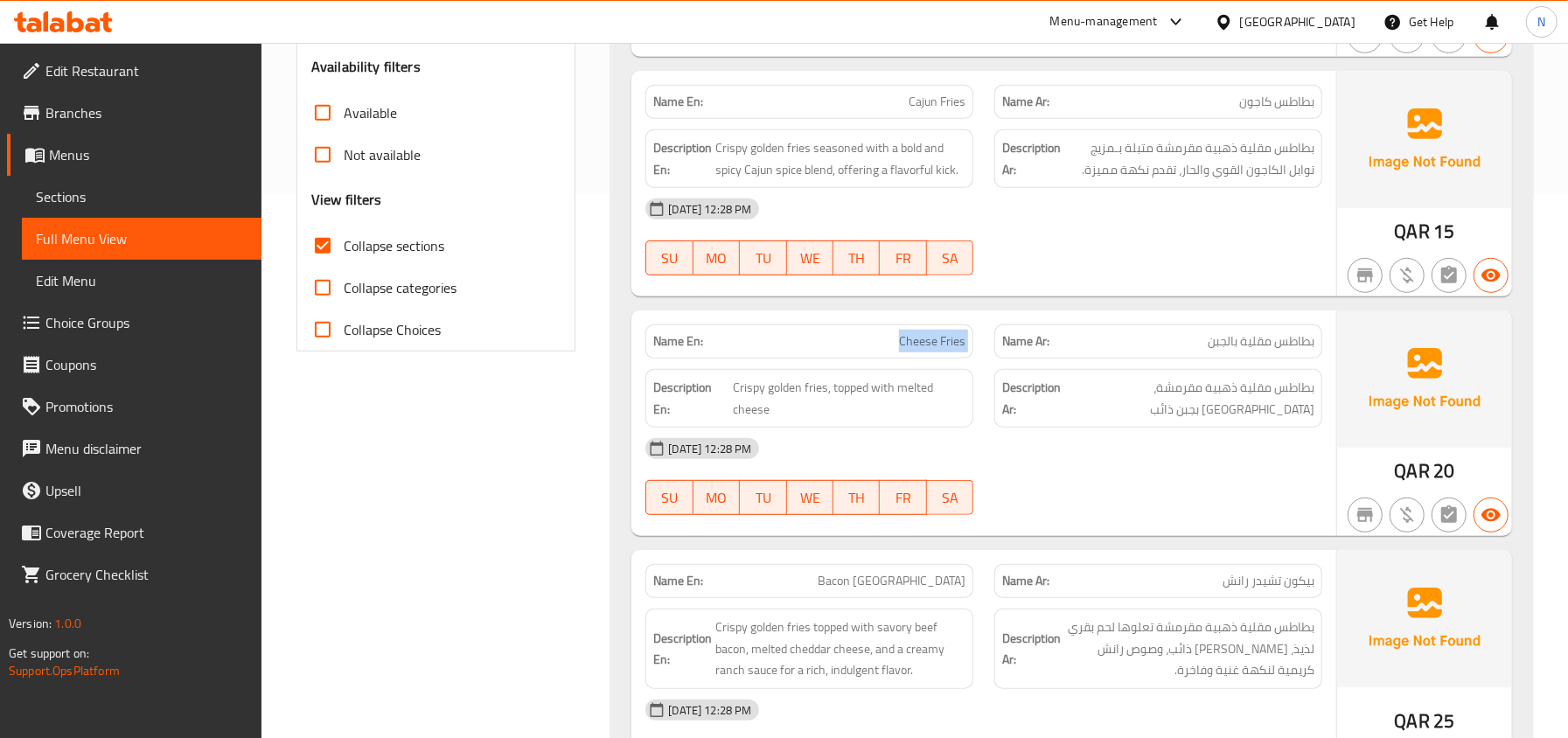
click at [966, 350] on span "Cheese Fries" at bounding box center [932, 341] width 67 height 19
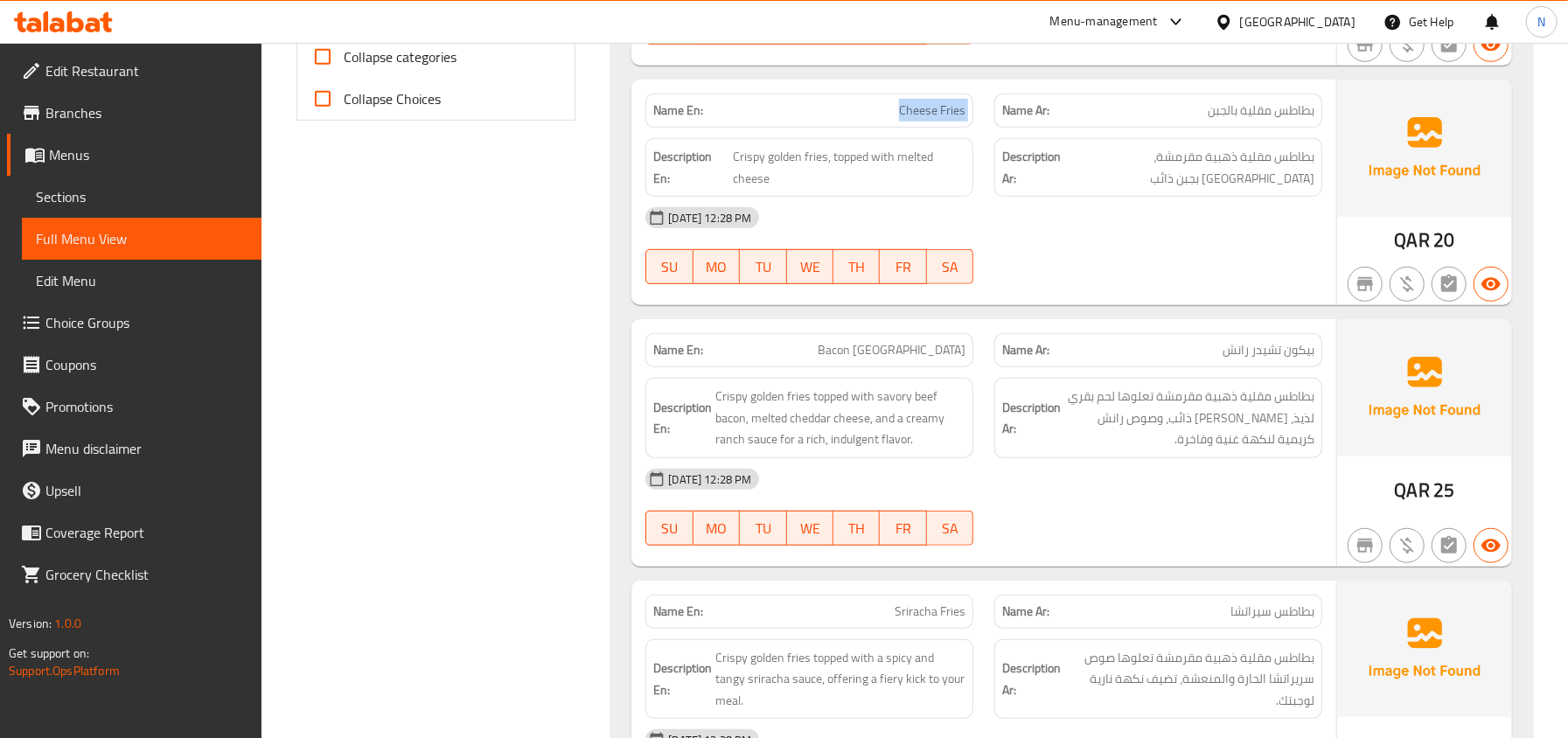
scroll to position [777, 0]
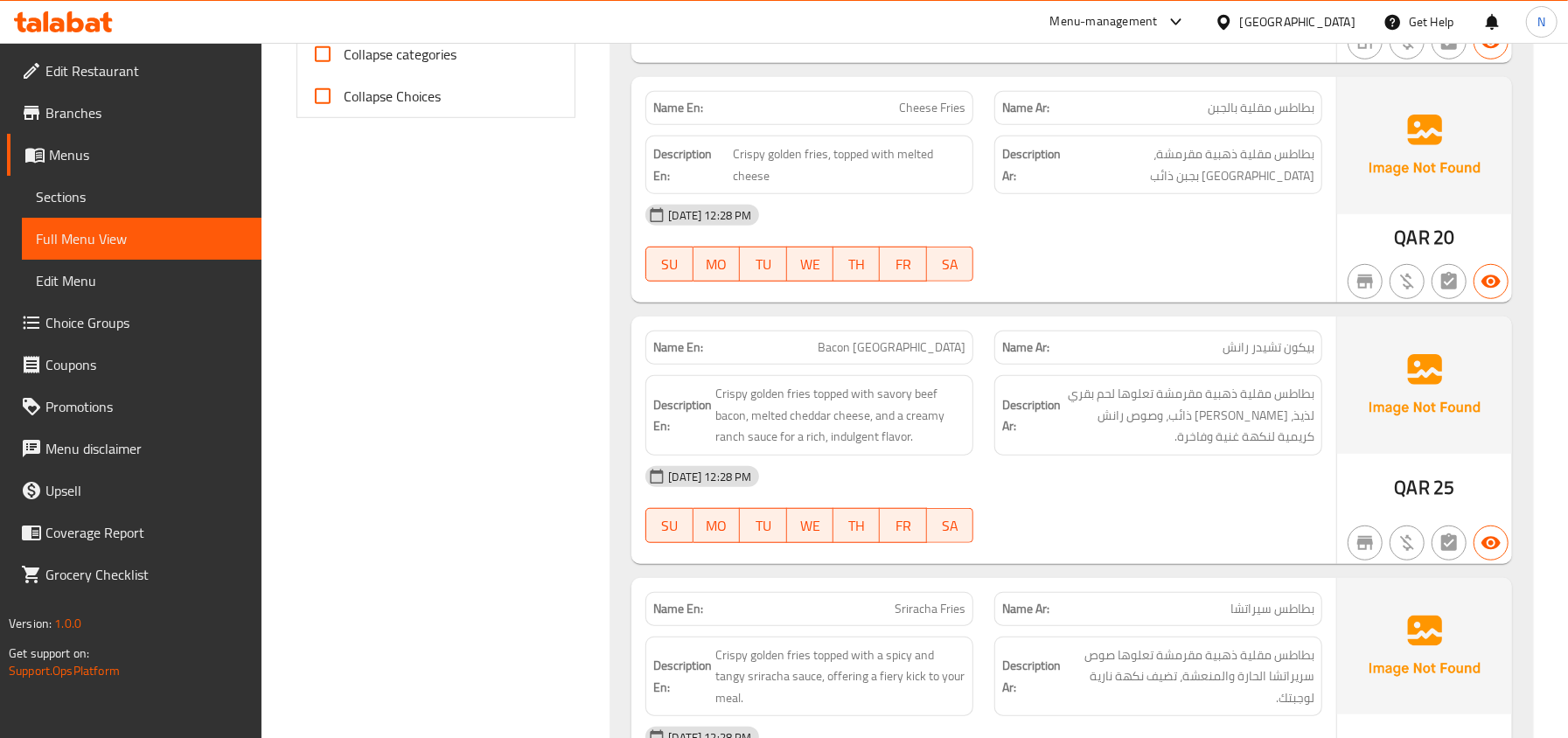
click at [949, 357] on span "Bacon Cheddar Ranch" at bounding box center [891, 347] width 147 height 19
copy span "Bacon Cheddar Ranch"
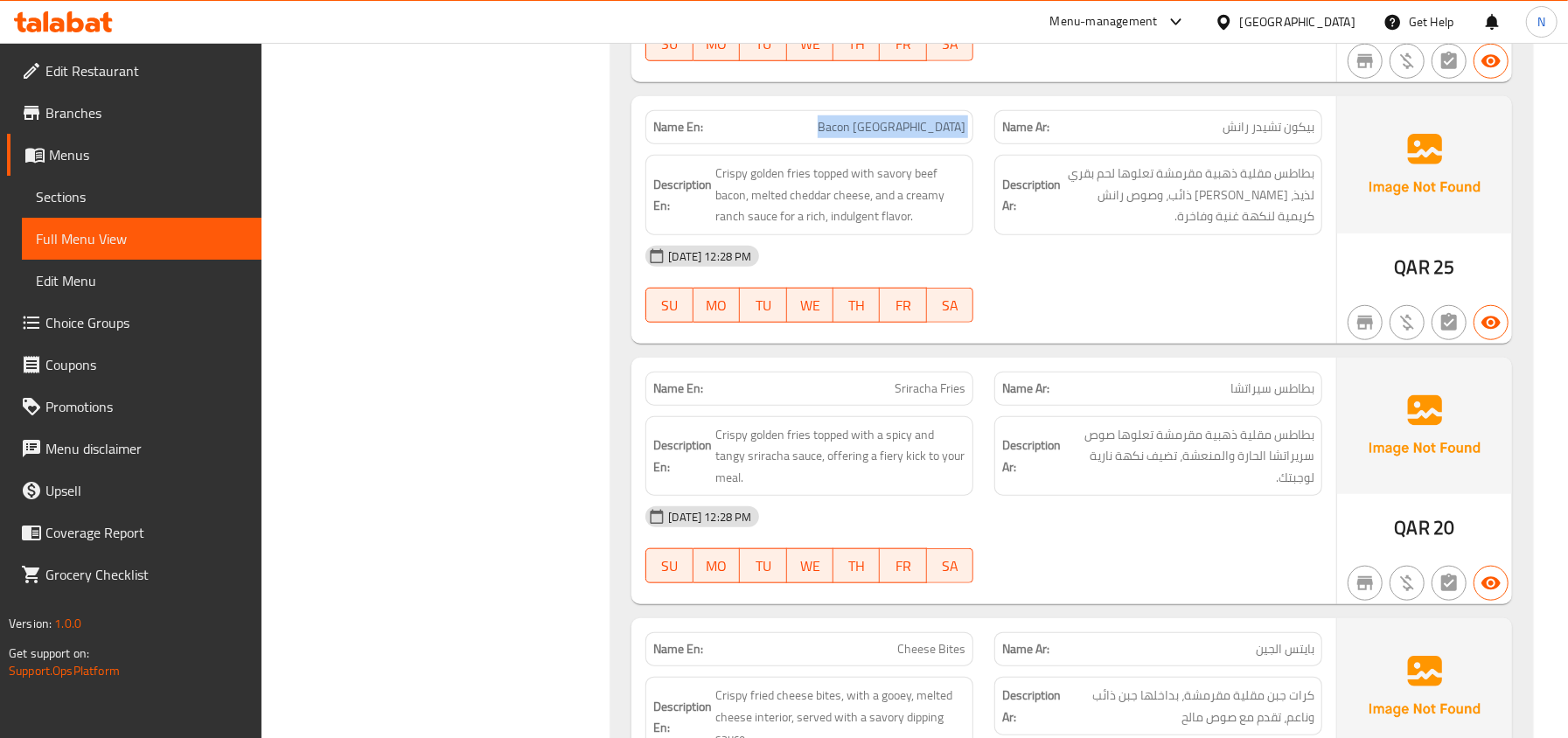
scroll to position [1011, 0]
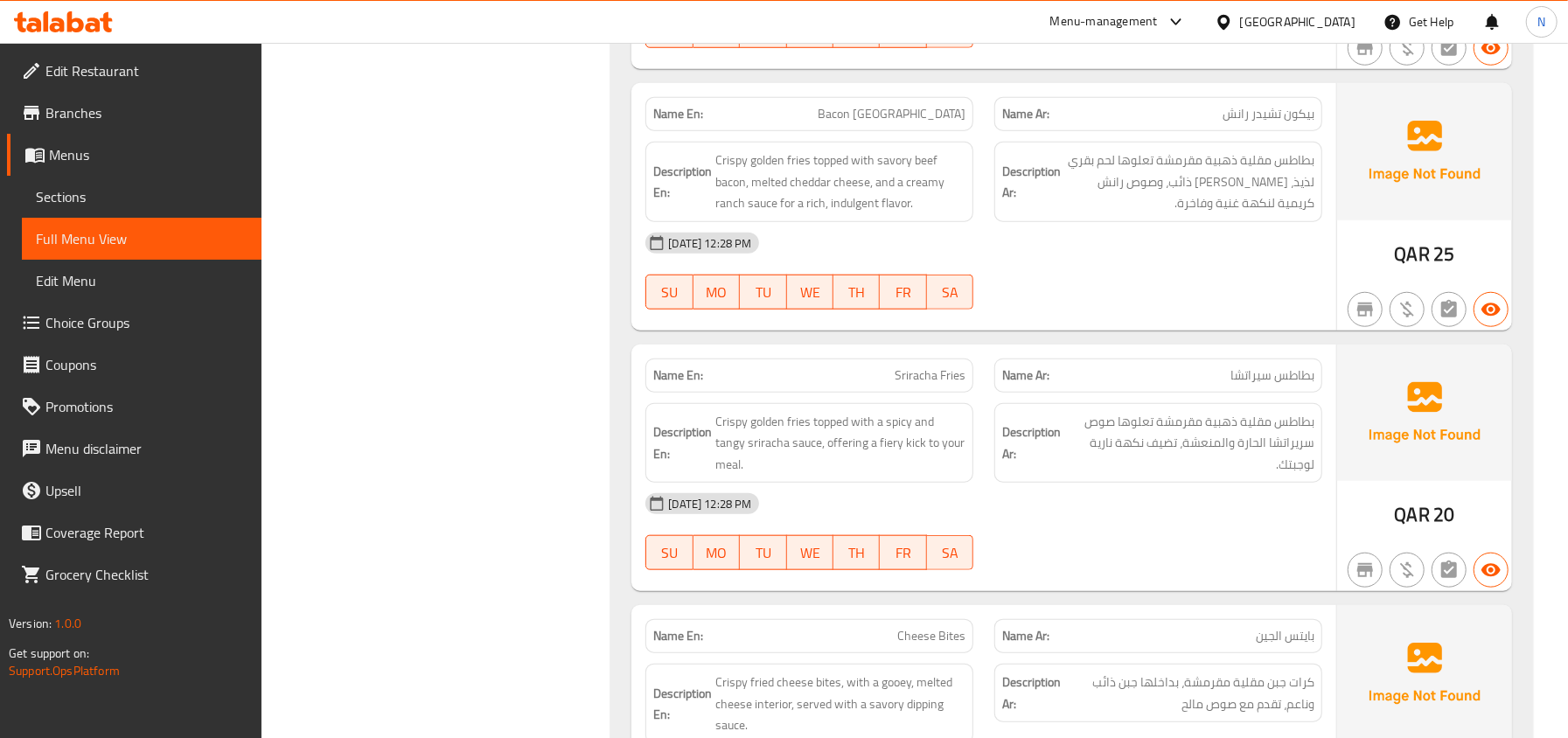
click at [910, 393] on div "Name En: Sriracha Fries" at bounding box center [810, 375] width 328 height 34
copy span "Sriracha Fries"
click at [966, 415] on div "Description En: Crispy golden fries topped with a spicy and tangy sriracha sauc…" at bounding box center [810, 443] width 328 height 81
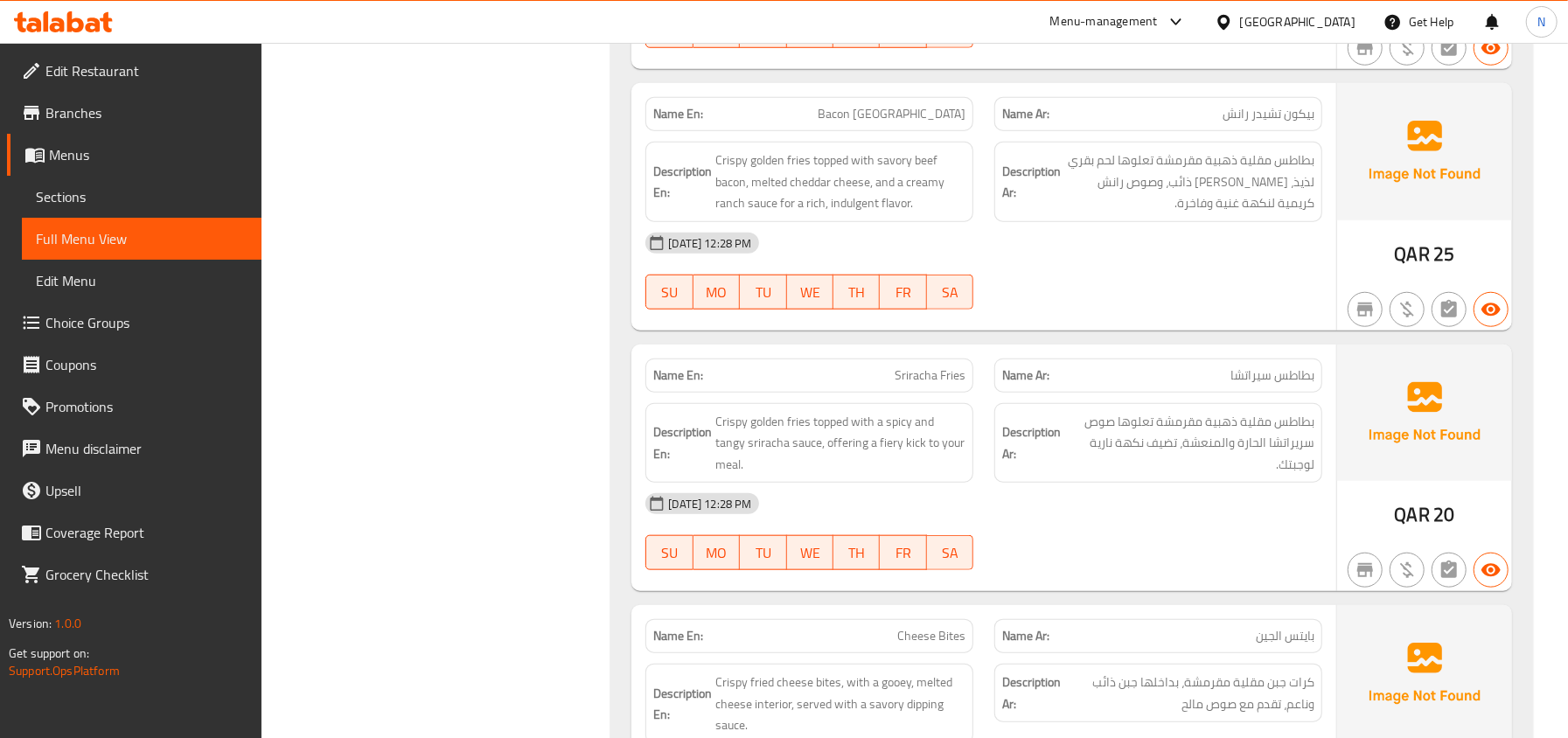
click at [1246, 383] on span "بطاطس سيراتشا" at bounding box center [1271, 375] width 84 height 19
click at [899, 385] on span "Sriracha Fries" at bounding box center [929, 375] width 71 height 19
copy span "Sriracha"
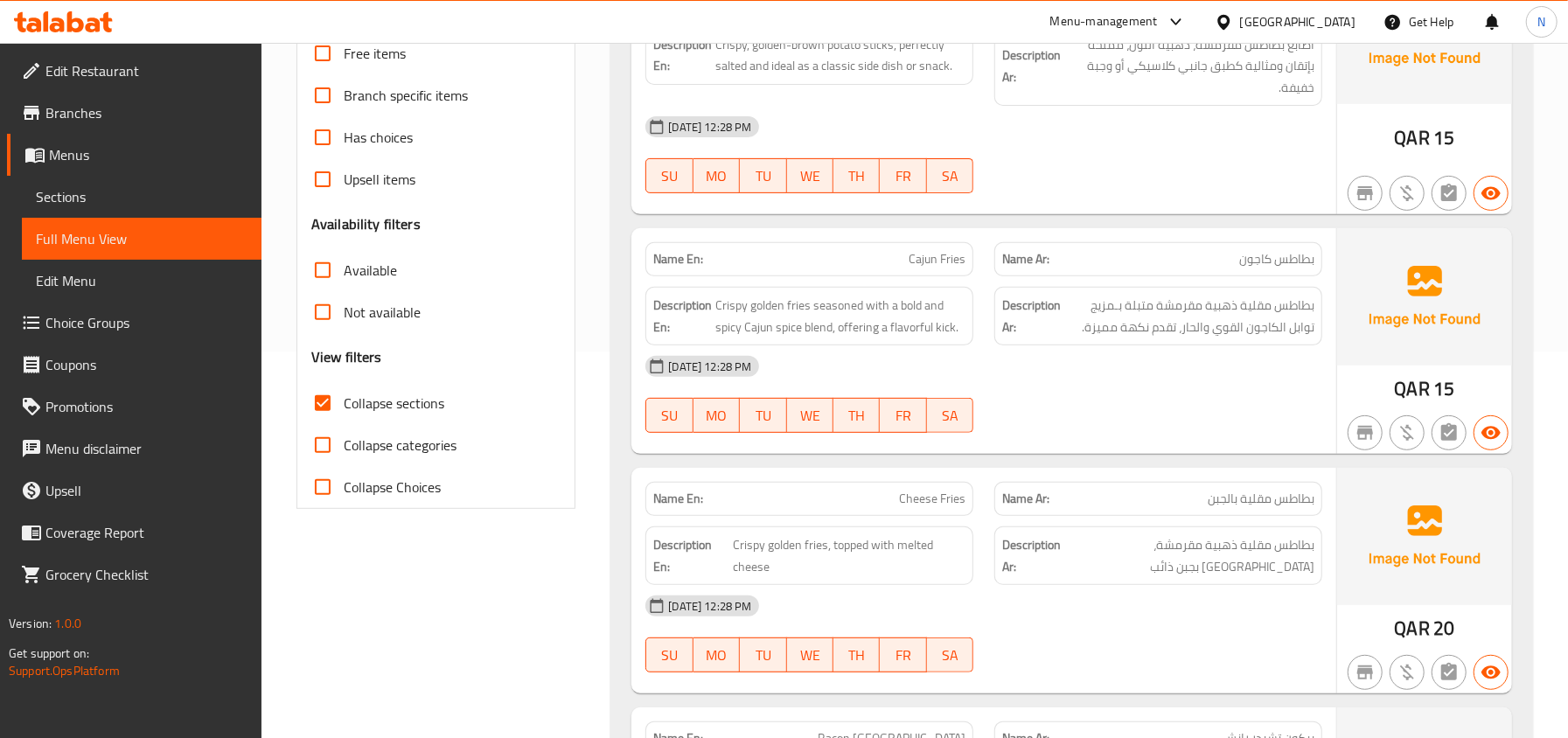
scroll to position [427, 0]
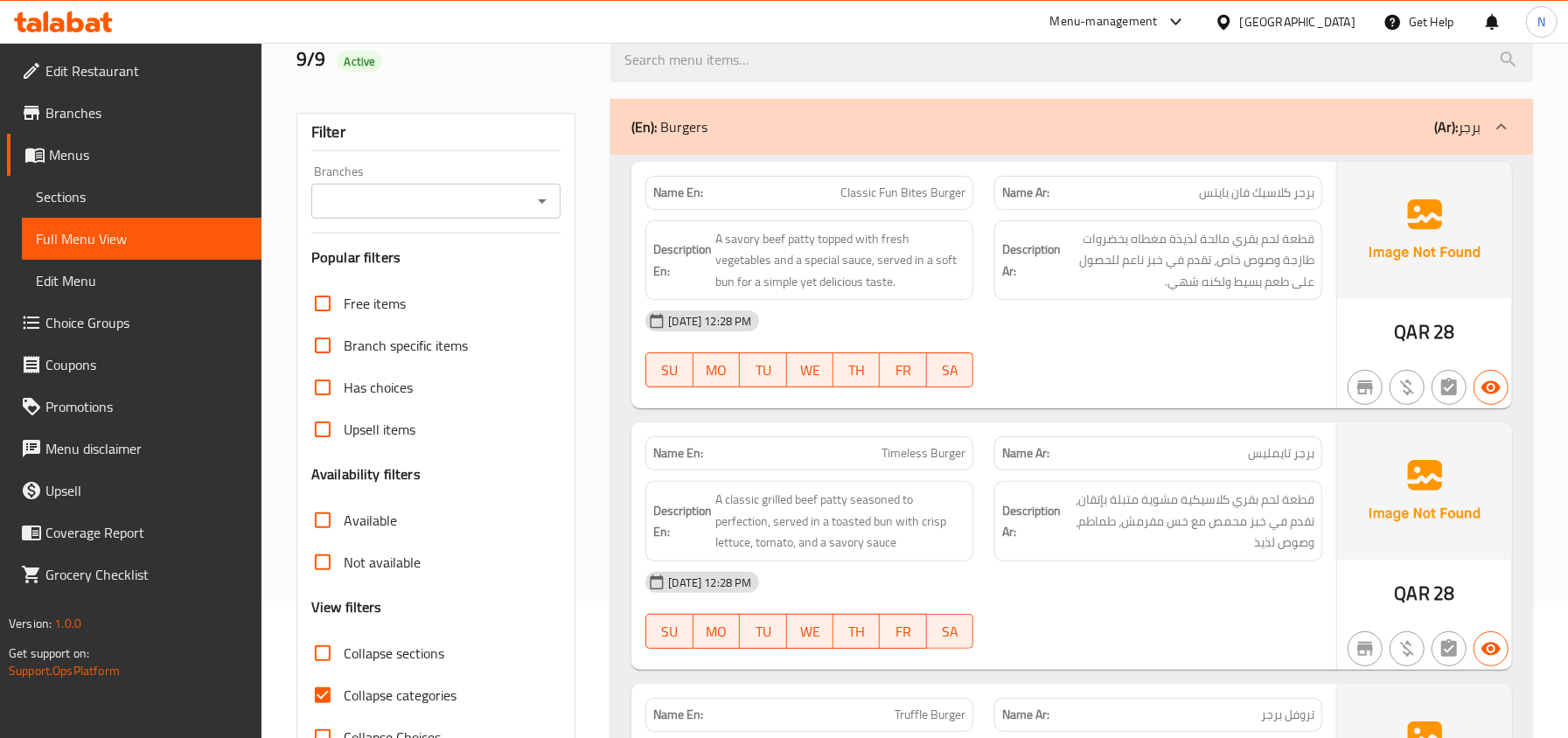
scroll to position [466, 0]
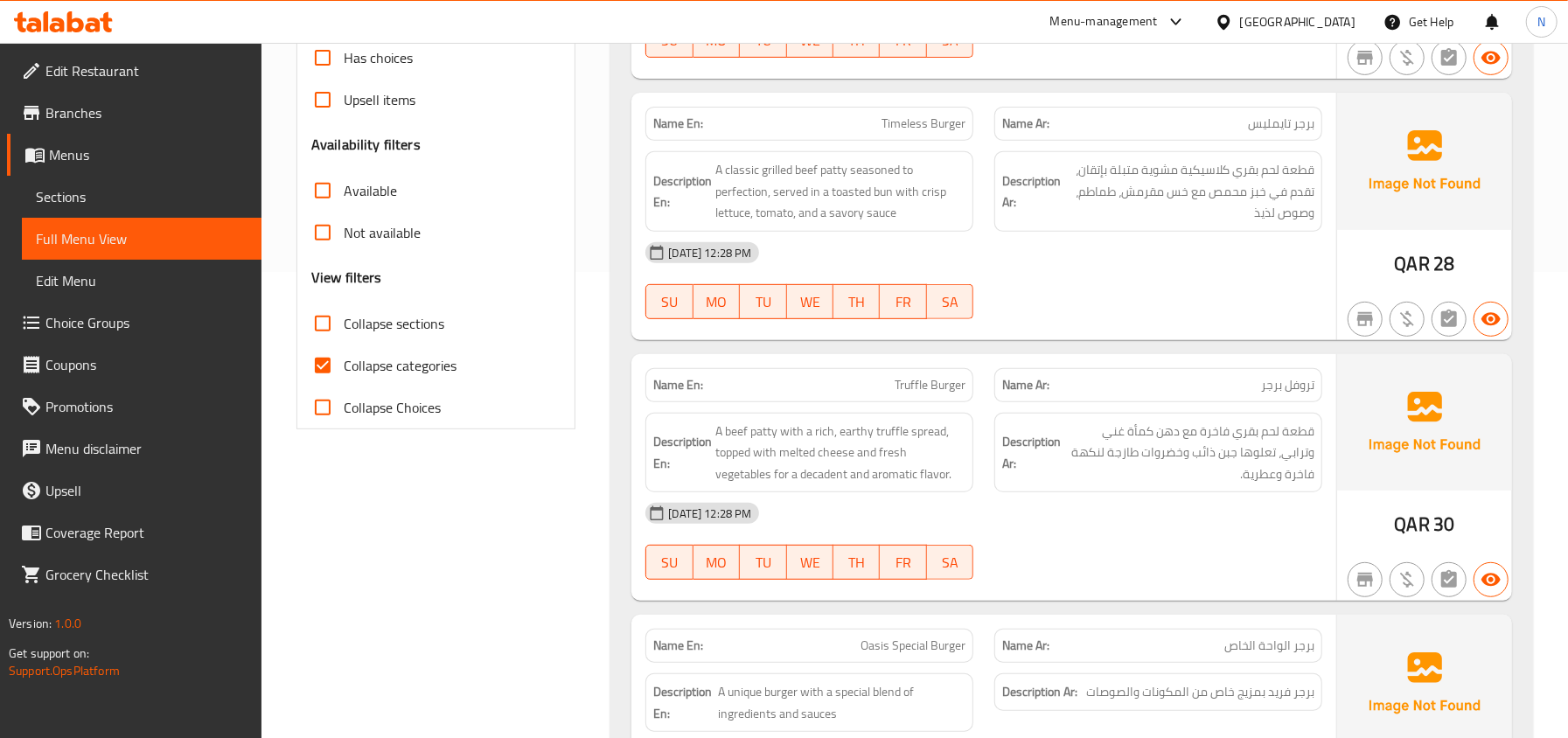
click at [319, 362] on input "Collapse categories" at bounding box center [322, 366] width 42 height 42
checkbox input "false"
click at [323, 315] on input "Collapse sections" at bounding box center [322, 323] width 42 height 42
checkbox input "true"
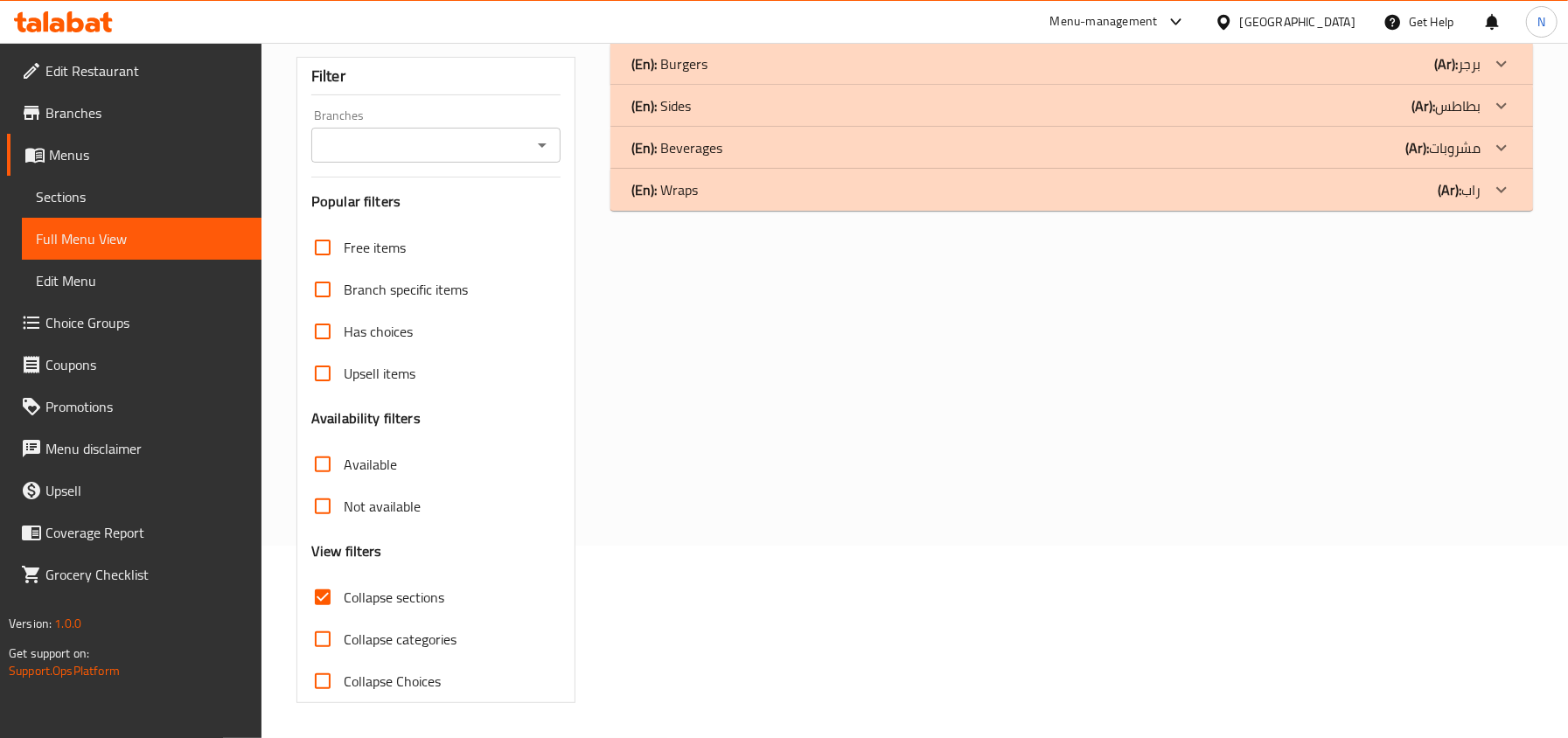
scroll to position [78, 0]
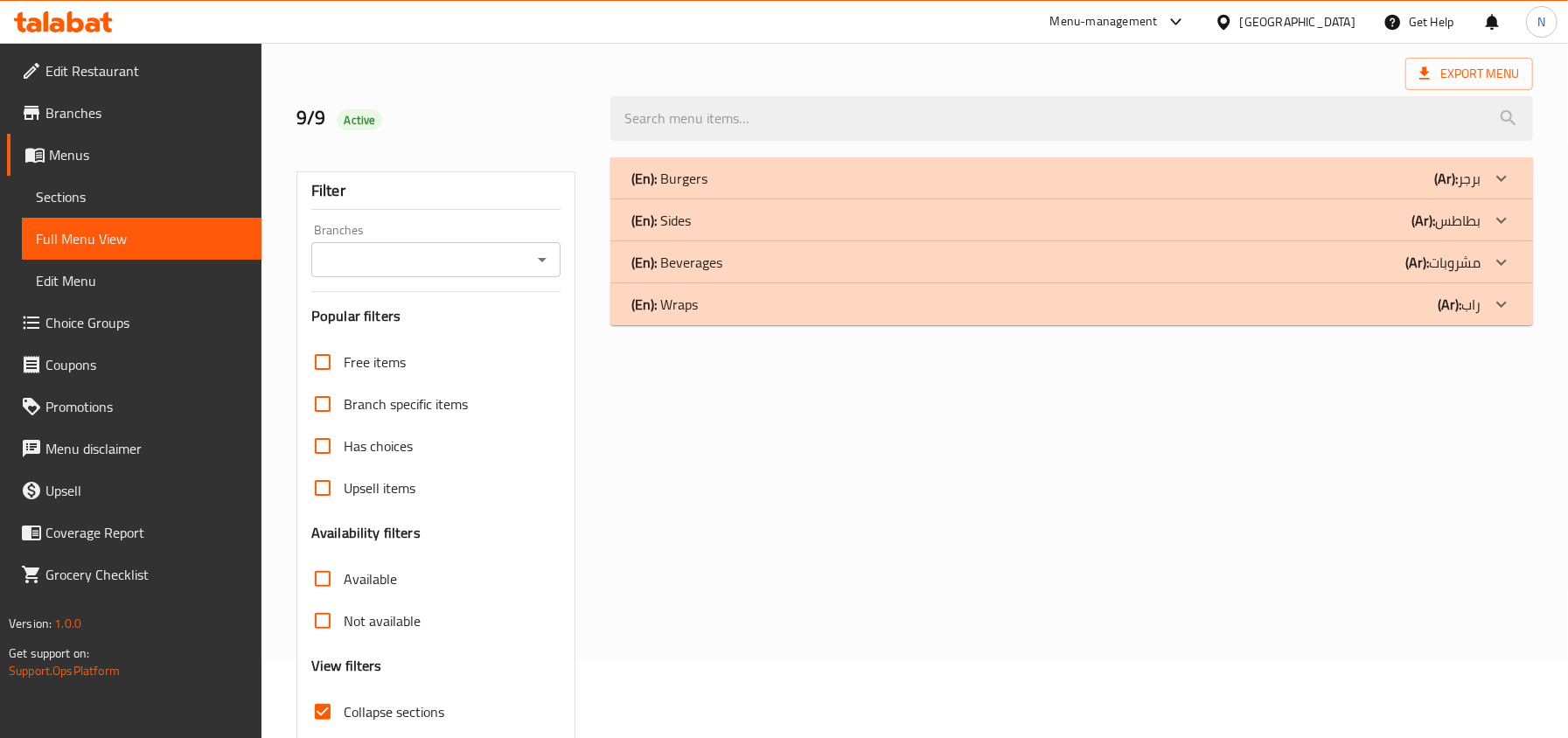
click at [774, 273] on div "(En): Beverages (Ar): مشروبات" at bounding box center [1056, 261] width 849 height 21
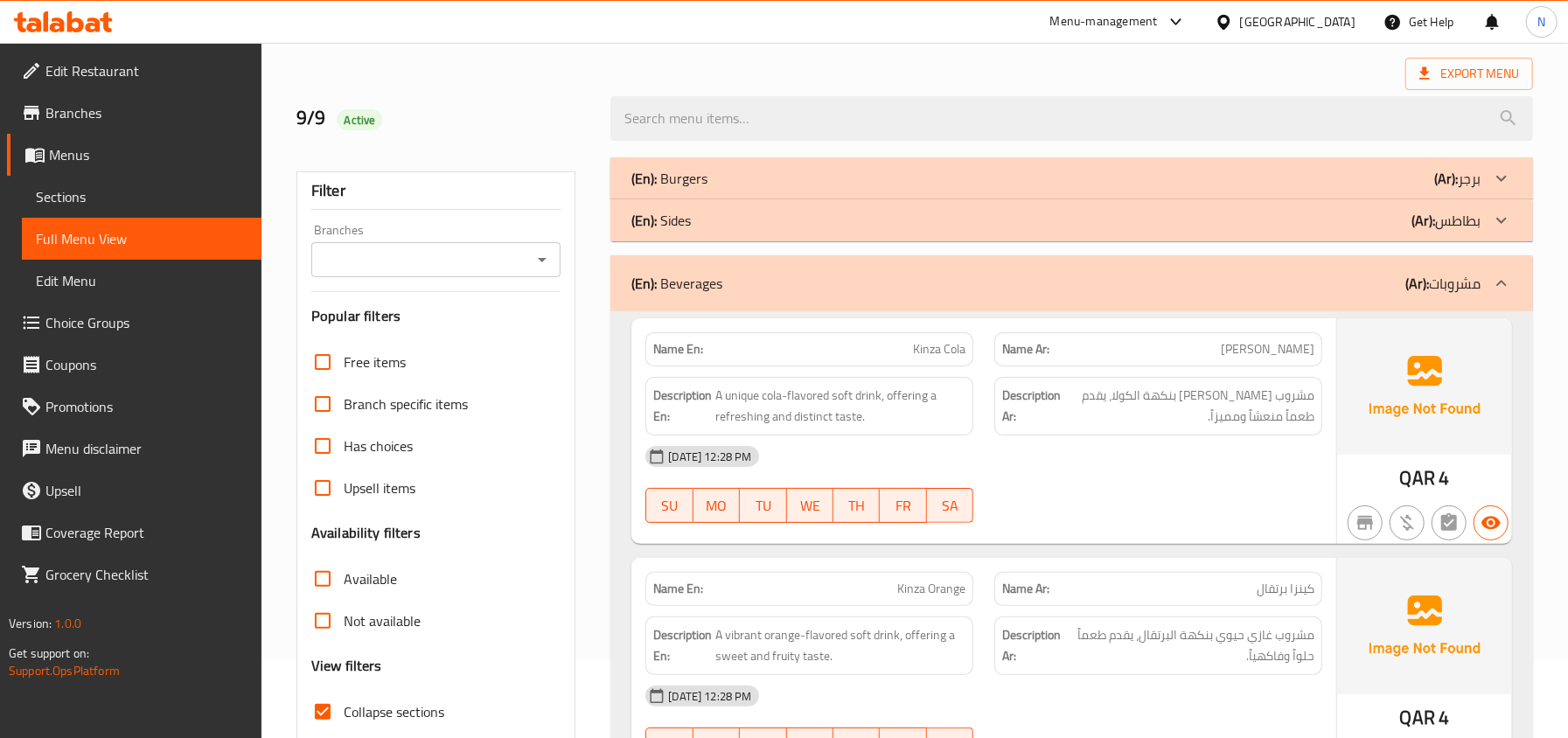
click at [774, 273] on div "(En): Beverages (Ar): مشروبات" at bounding box center [1056, 283] width 849 height 21
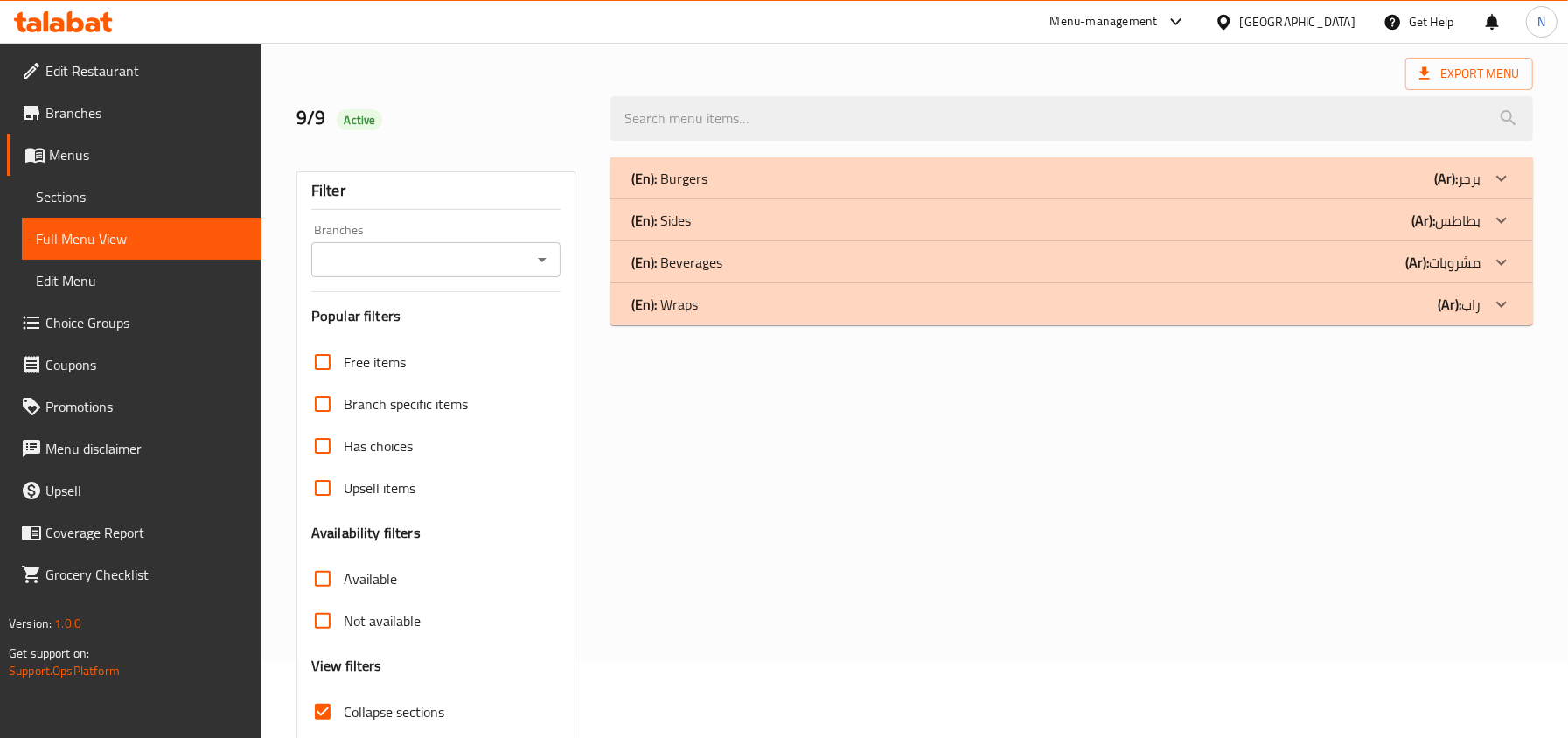
click at [771, 231] on div "(En): Sides (Ar): بطاطس" at bounding box center [1056, 220] width 849 height 21
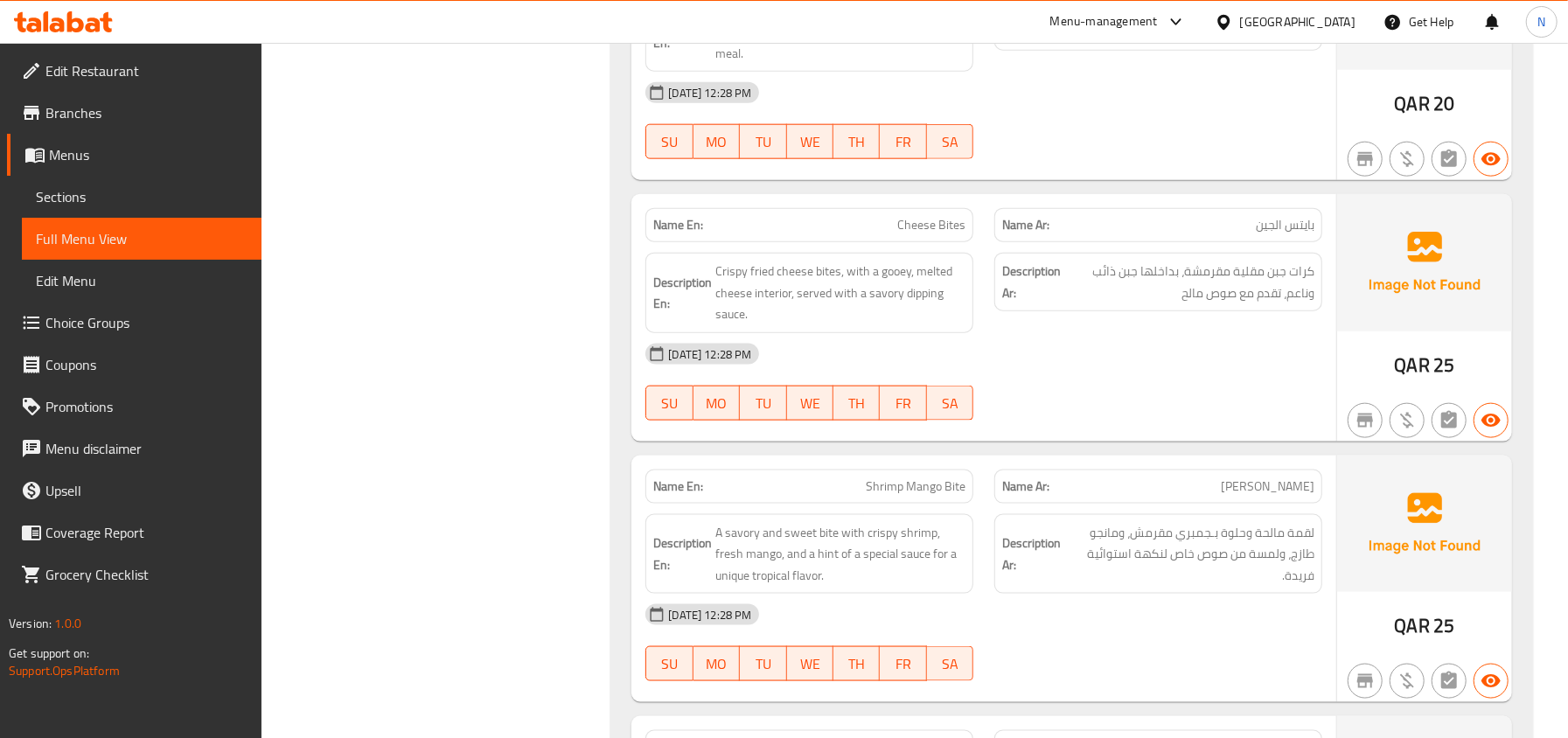
scroll to position [1477, 0]
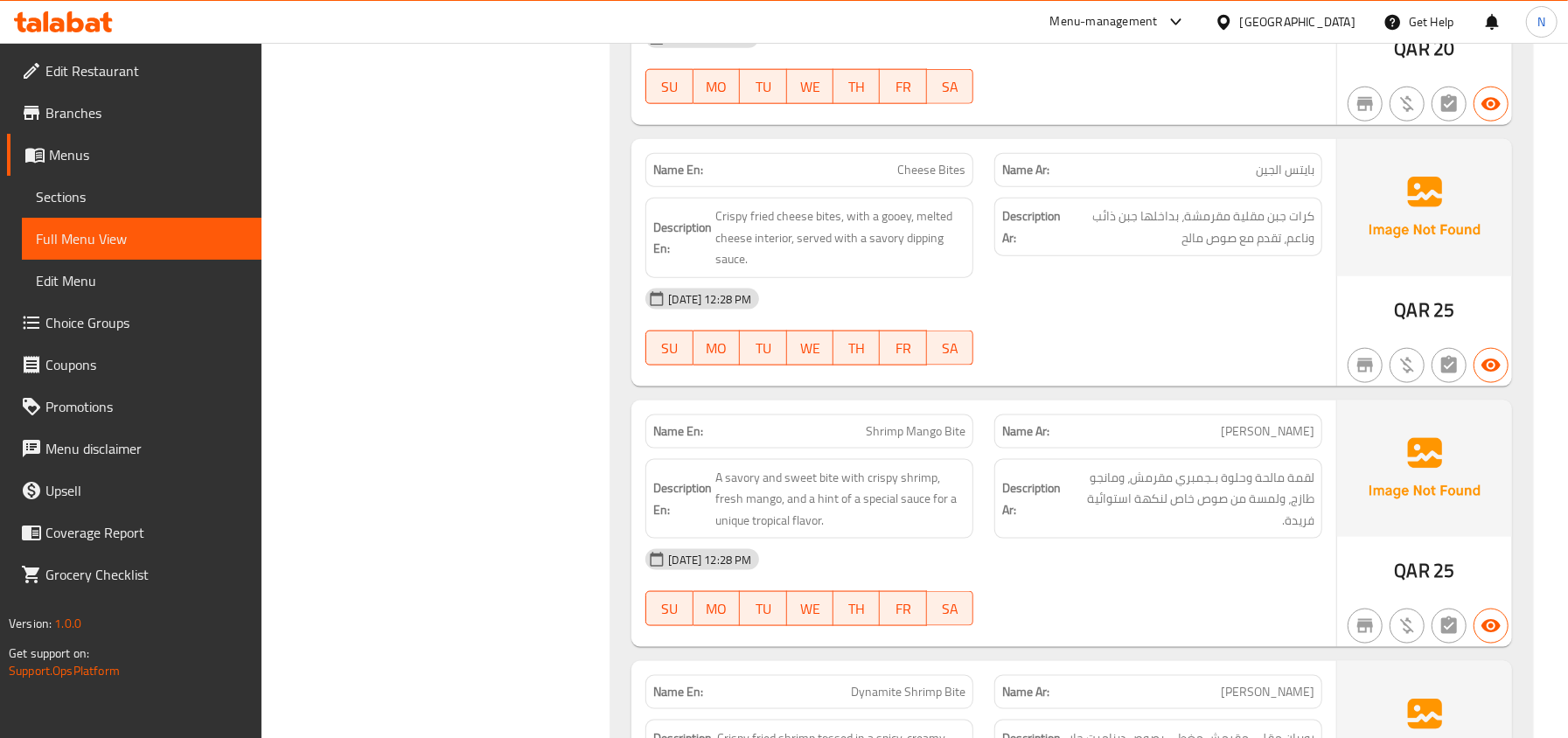
click at [1229, 435] on span "جمبري مانجو باينس" at bounding box center [1266, 431] width 93 height 19
copy span "باينس"
click at [1020, 539] on div "Description Ar: لقمة مالحة وحلوة بـجمبري مقرمش، ومانجو طازج، ولمسة من صوص خاص ل…" at bounding box center [1158, 499] width 328 height 81
click at [1236, 441] on span "جمبري مانجو باينس" at bounding box center [1266, 431] width 93 height 19
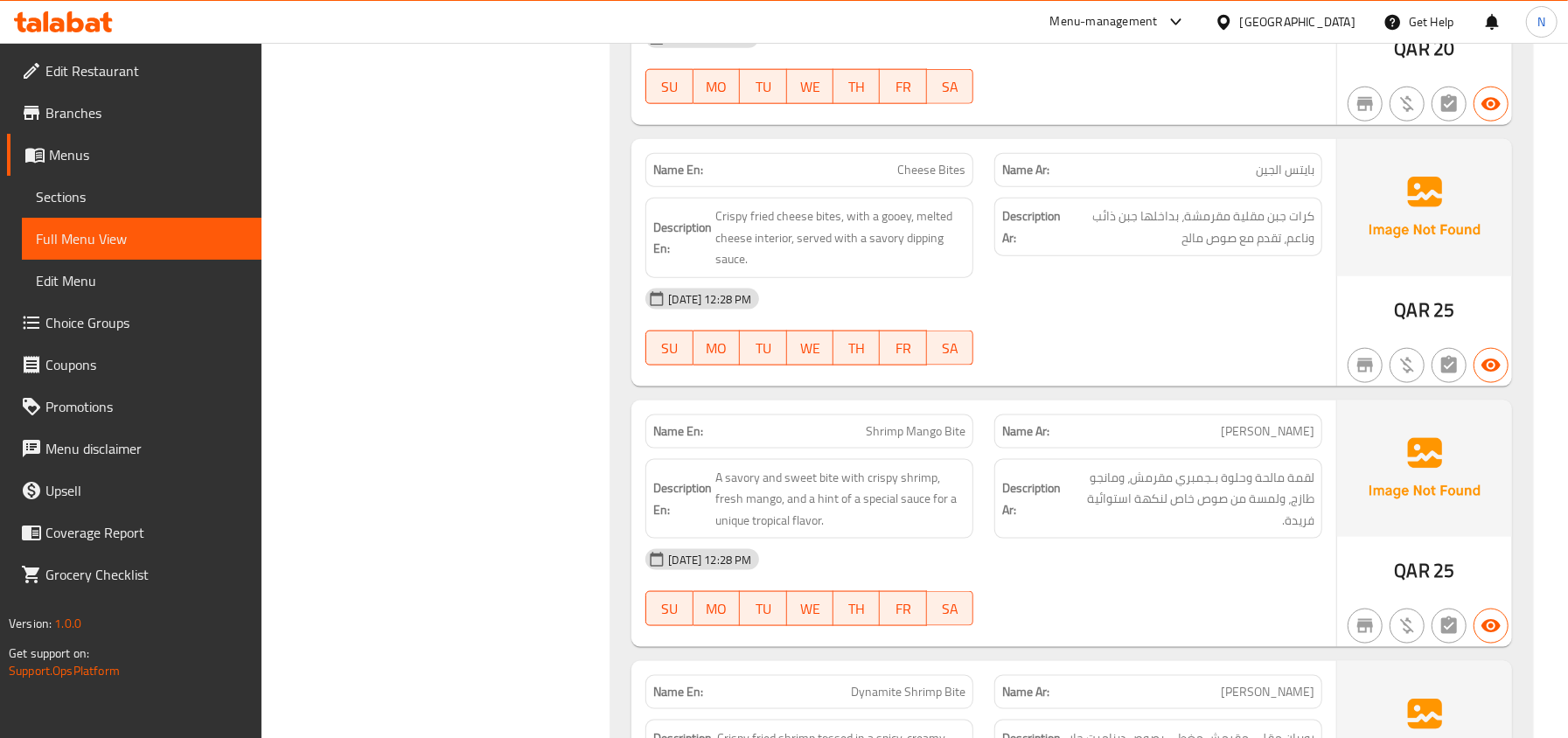
click at [1236, 441] on span "جمبري مانجو باينس" at bounding box center [1266, 431] width 93 height 19
copy span "باينس"
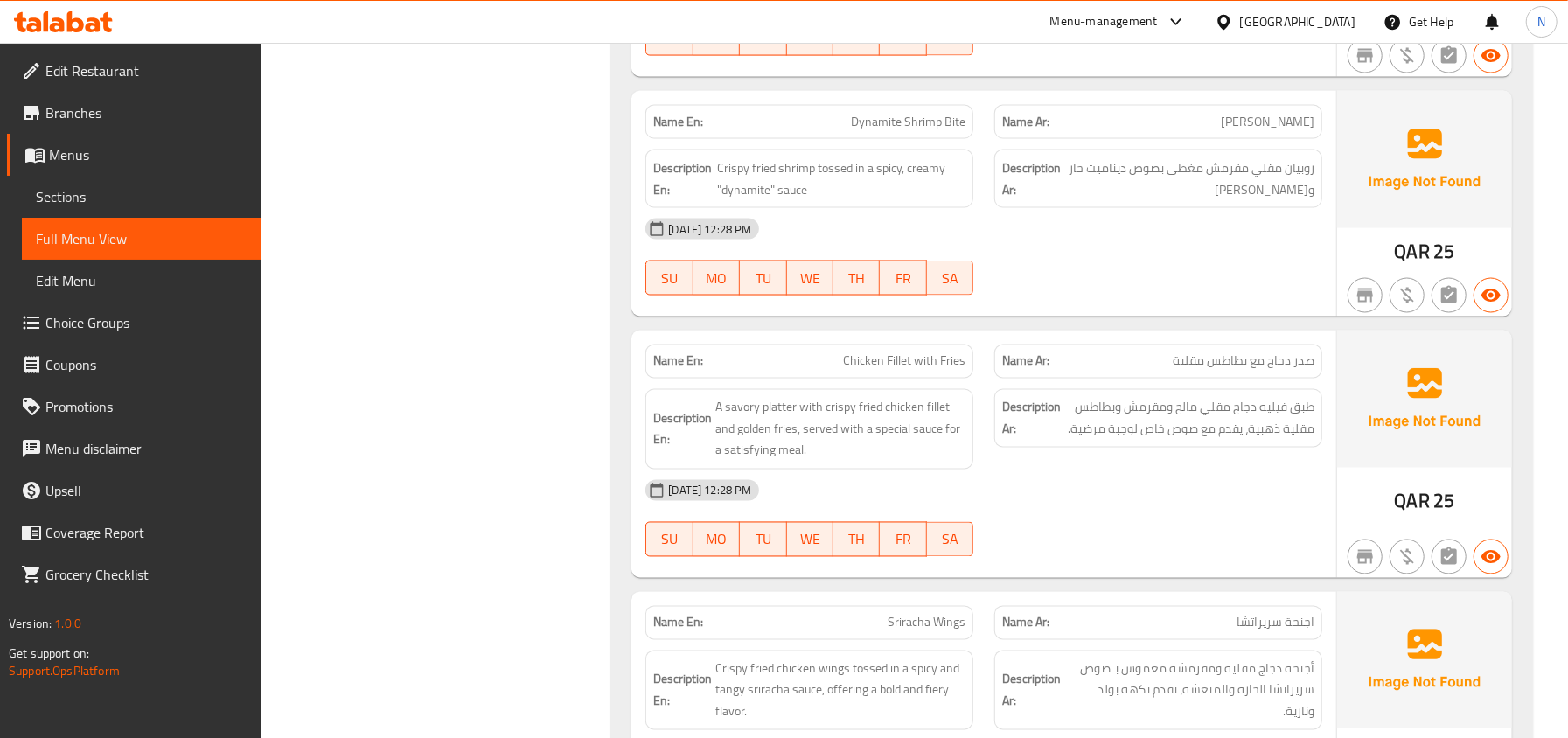
scroll to position [2061, 0]
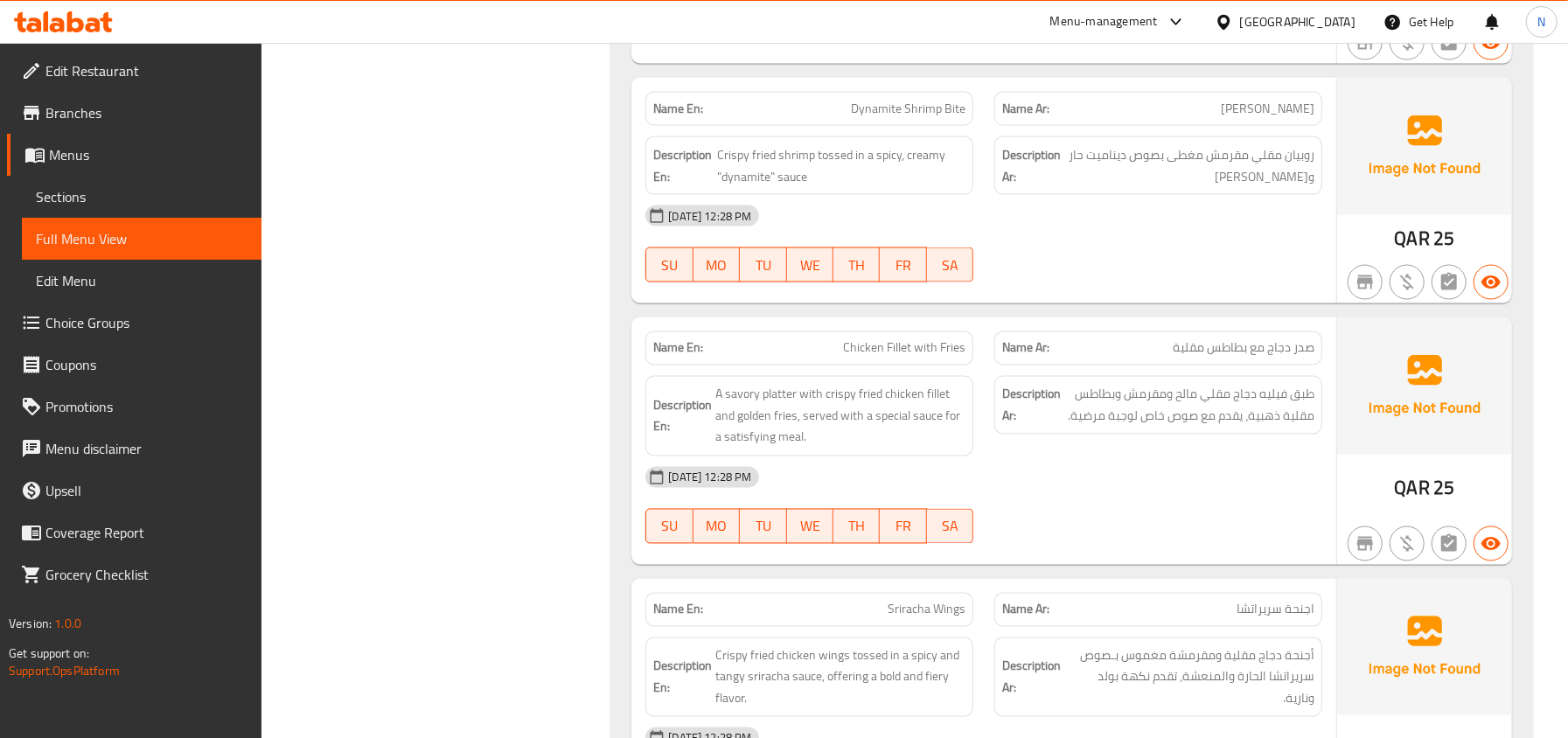
click at [895, 358] on span "Chicken Fillet with Fries" at bounding box center [904, 348] width 123 height 19
click at [894, 366] on div "Name En: Chicken Fillet with Fries" at bounding box center [810, 348] width 328 height 34
copy span "Chicken Fillet with Fries"
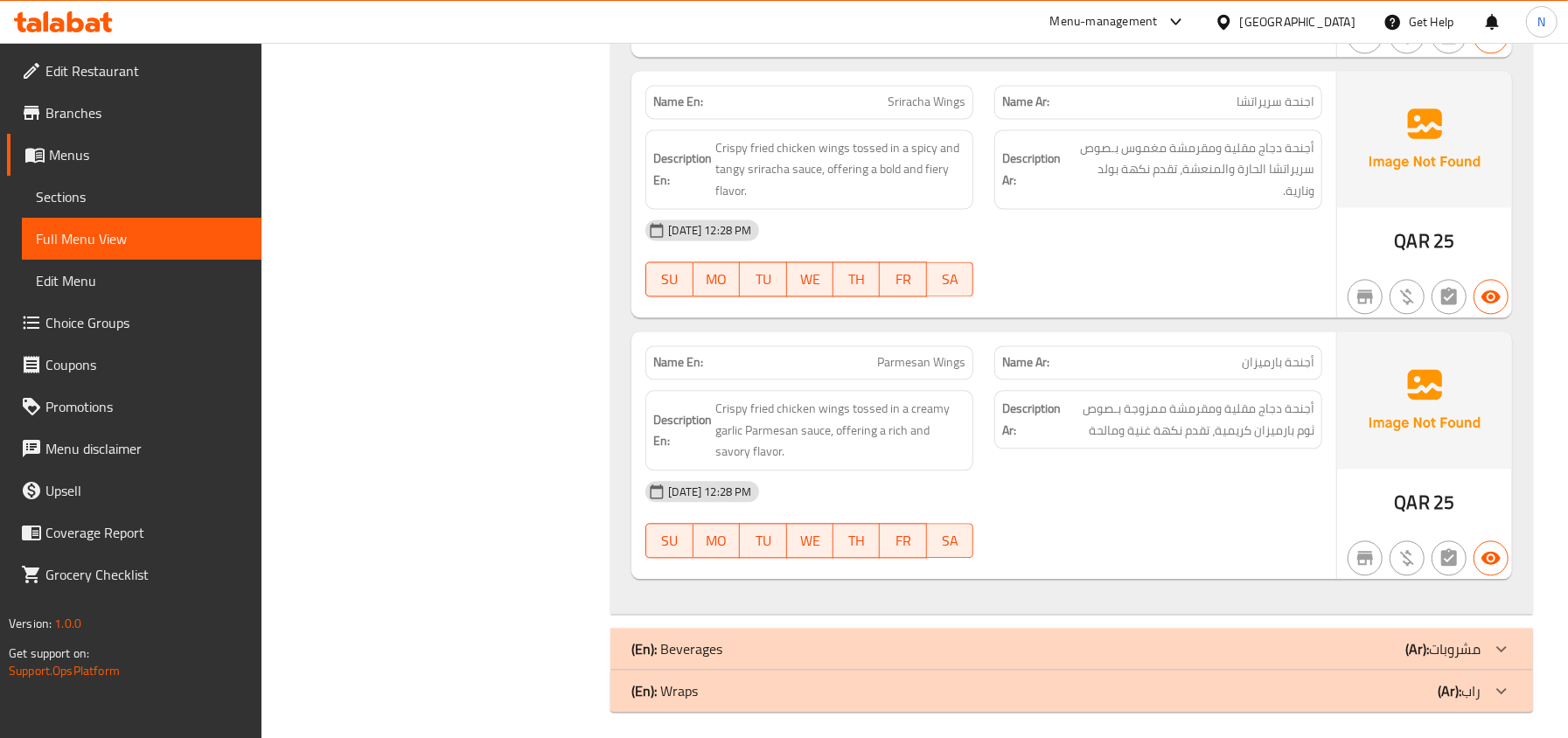
scroll to position [2590, 0]
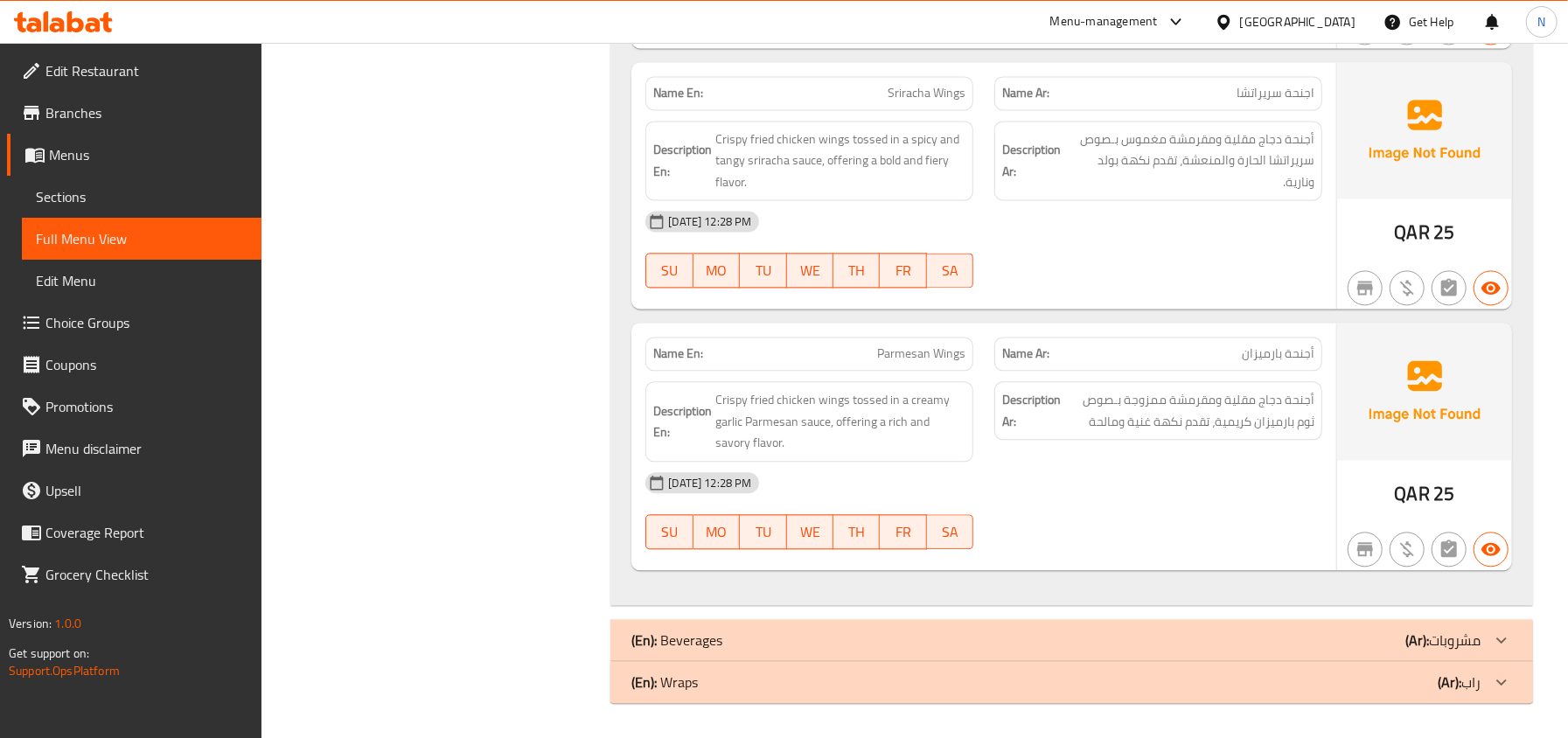
click at [711, 655] on div "(En): Beverages (Ar): مشروبات" at bounding box center [1071, 640] width 923 height 42
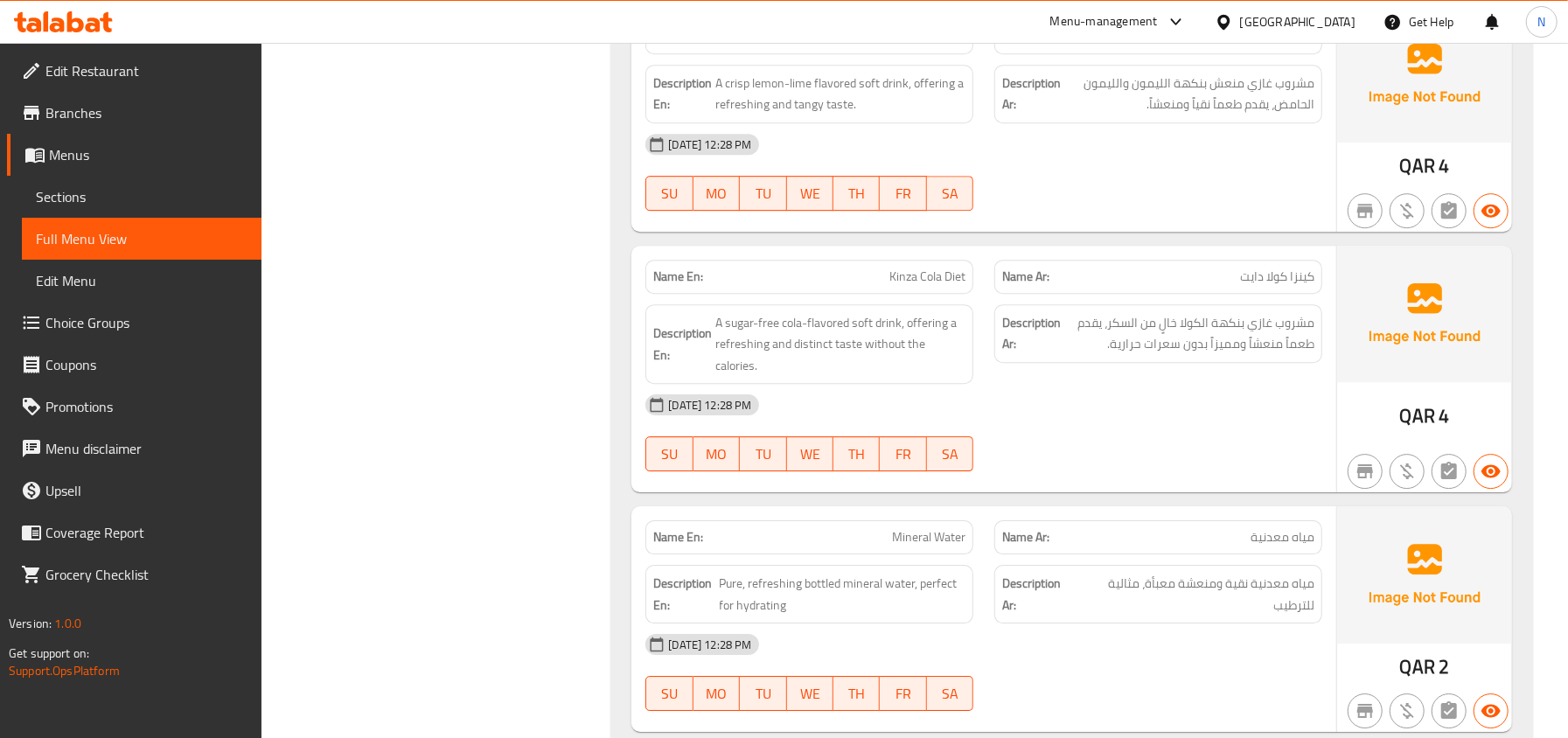
scroll to position [3873, 0]
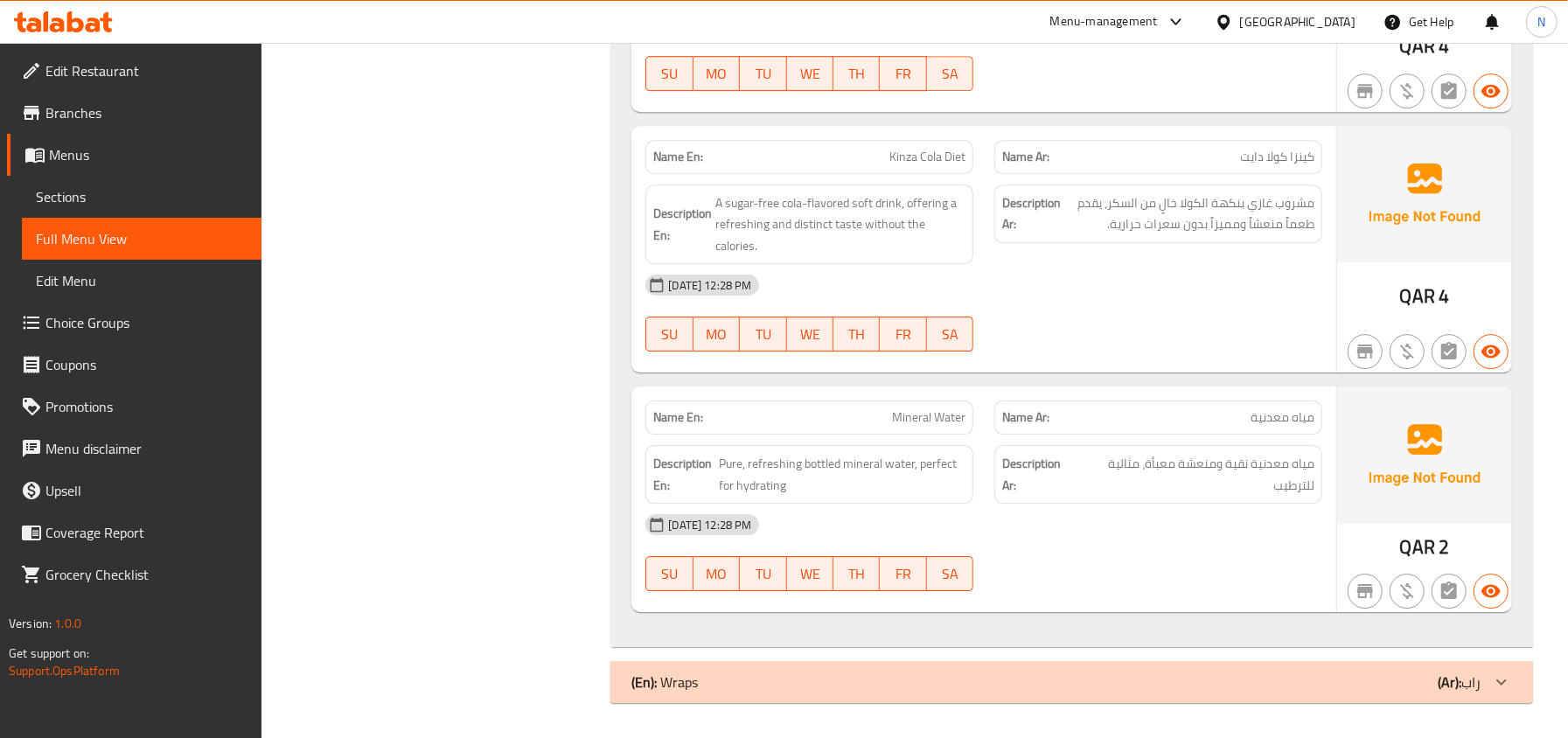
click at [925, 151] on span "Kinza Cola Diet" at bounding box center [926, 156] width 76 height 19
copy span "Kinza Cola Diet"
click at [917, 134] on div "Name En: Kinza Cola Diet" at bounding box center [809, 157] width 349 height 55
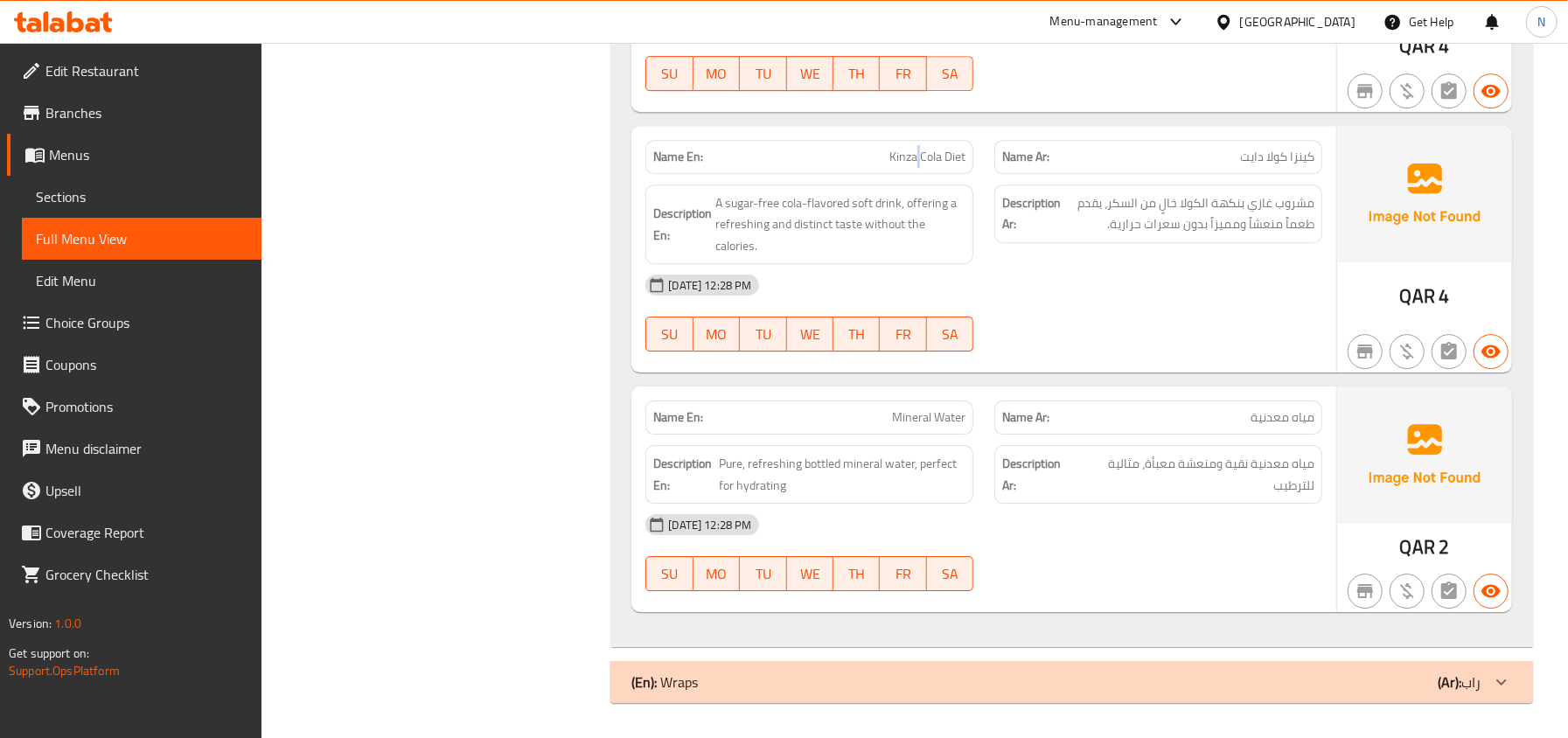
click at [917, 134] on div "Name En: Kinza Cola Diet" at bounding box center [809, 157] width 349 height 55
click at [924, 150] on span "Kinza Cola Diet" at bounding box center [926, 156] width 76 height 19
copy span "Kinza Cola Diet"
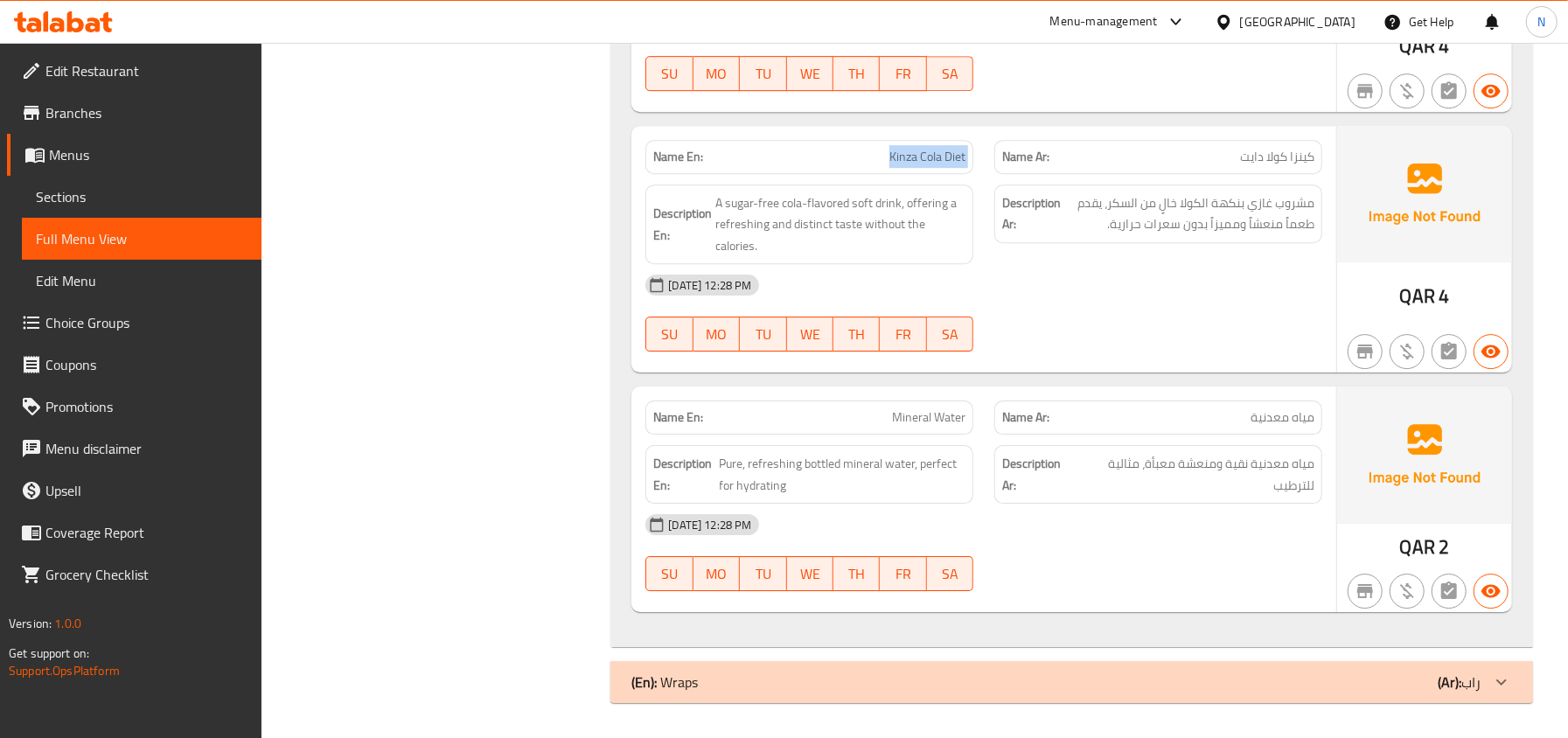
click at [886, 163] on p "Name En: Kinza Cola Diet" at bounding box center [810, 156] width 312 height 19
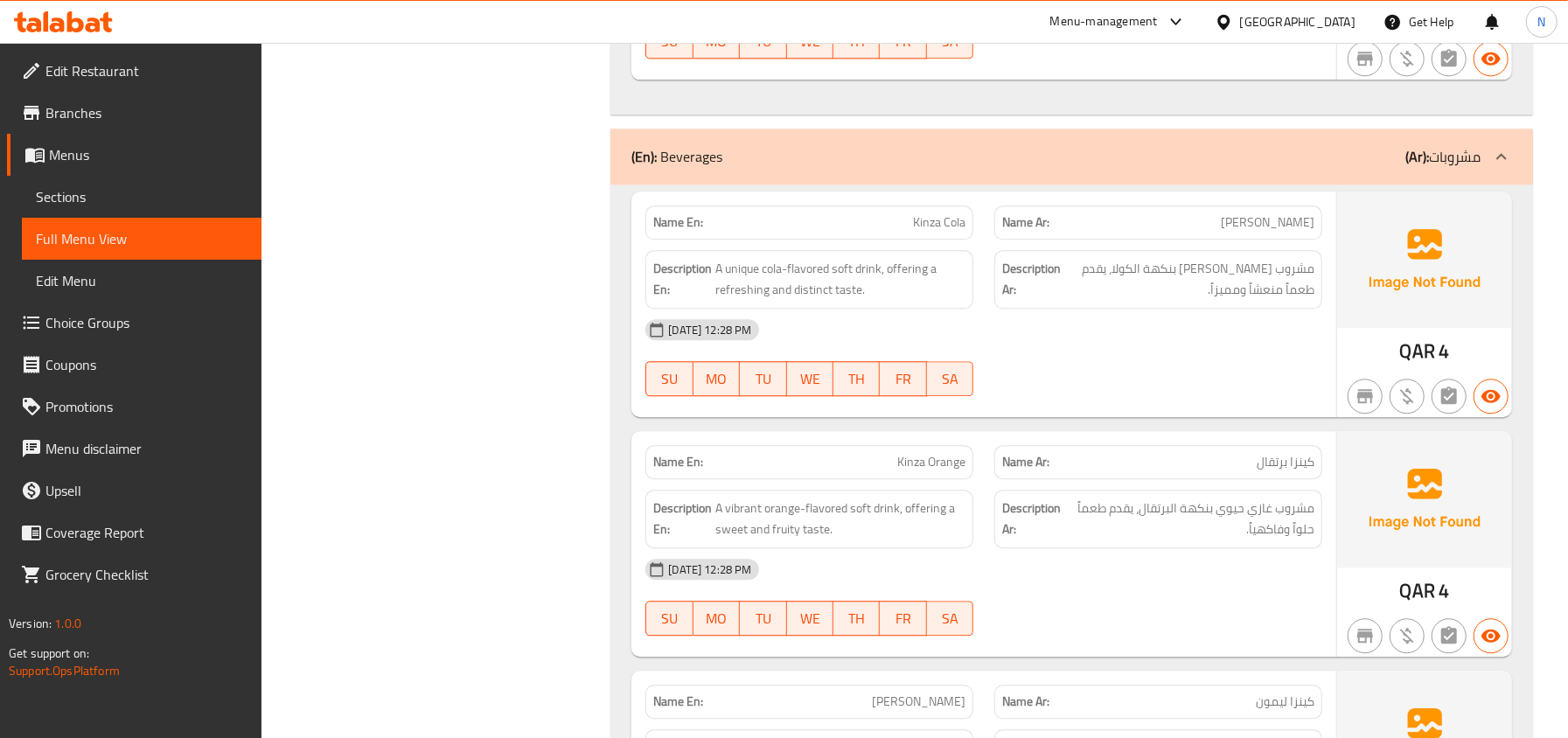
scroll to position [2823, 0]
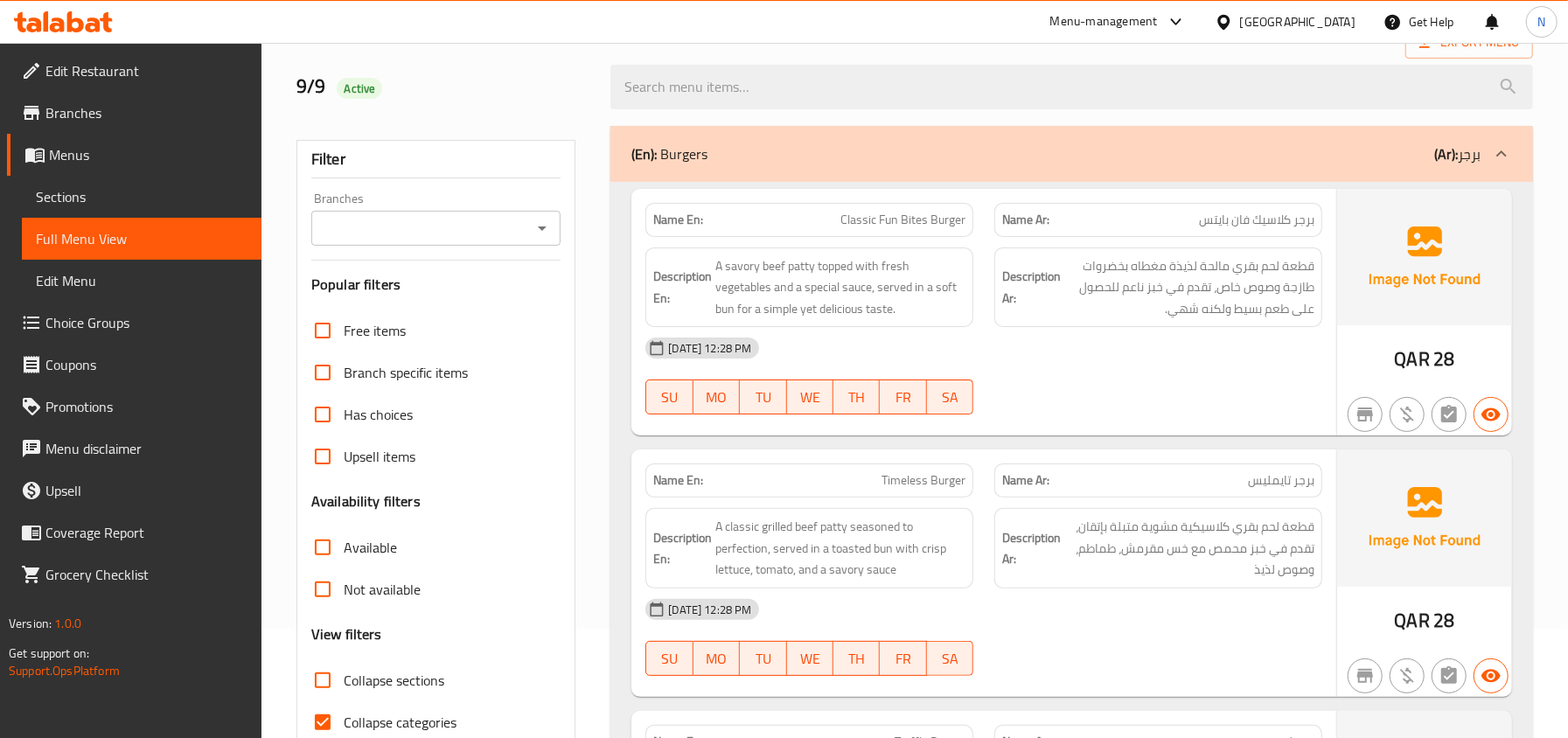
scroll to position [350, 0]
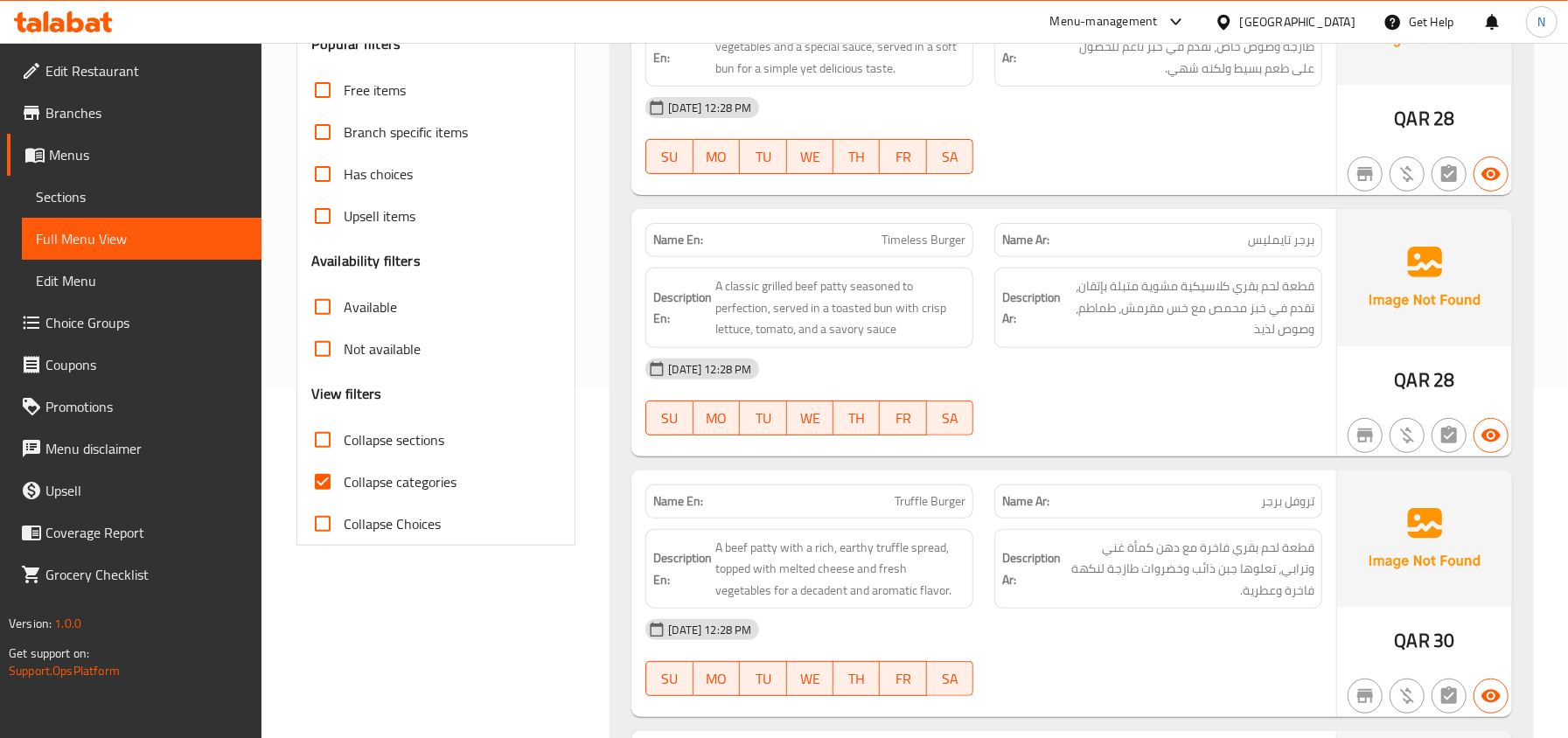
click at [413, 481] on span "Collapse categories" at bounding box center [400, 482] width 113 height 21
click at [344, 481] on input "Collapse categories" at bounding box center [322, 482] width 42 height 42
checkbox input "false"
click at [438, 449] on span "Collapse sections" at bounding box center [394, 439] width 100 height 21
click at [344, 449] on input "Collapse sections" at bounding box center [322, 439] width 42 height 42
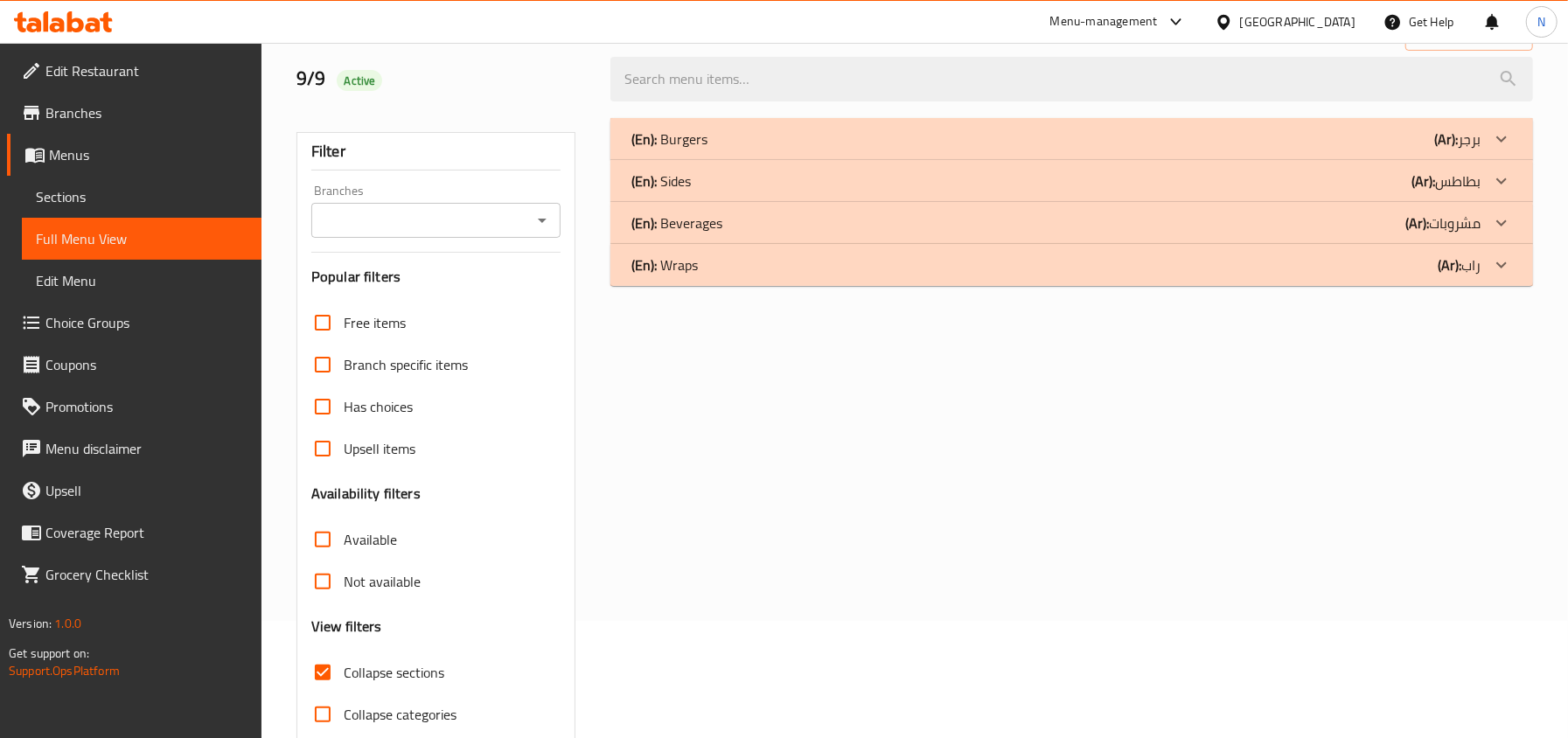
scroll to position [78, 0]
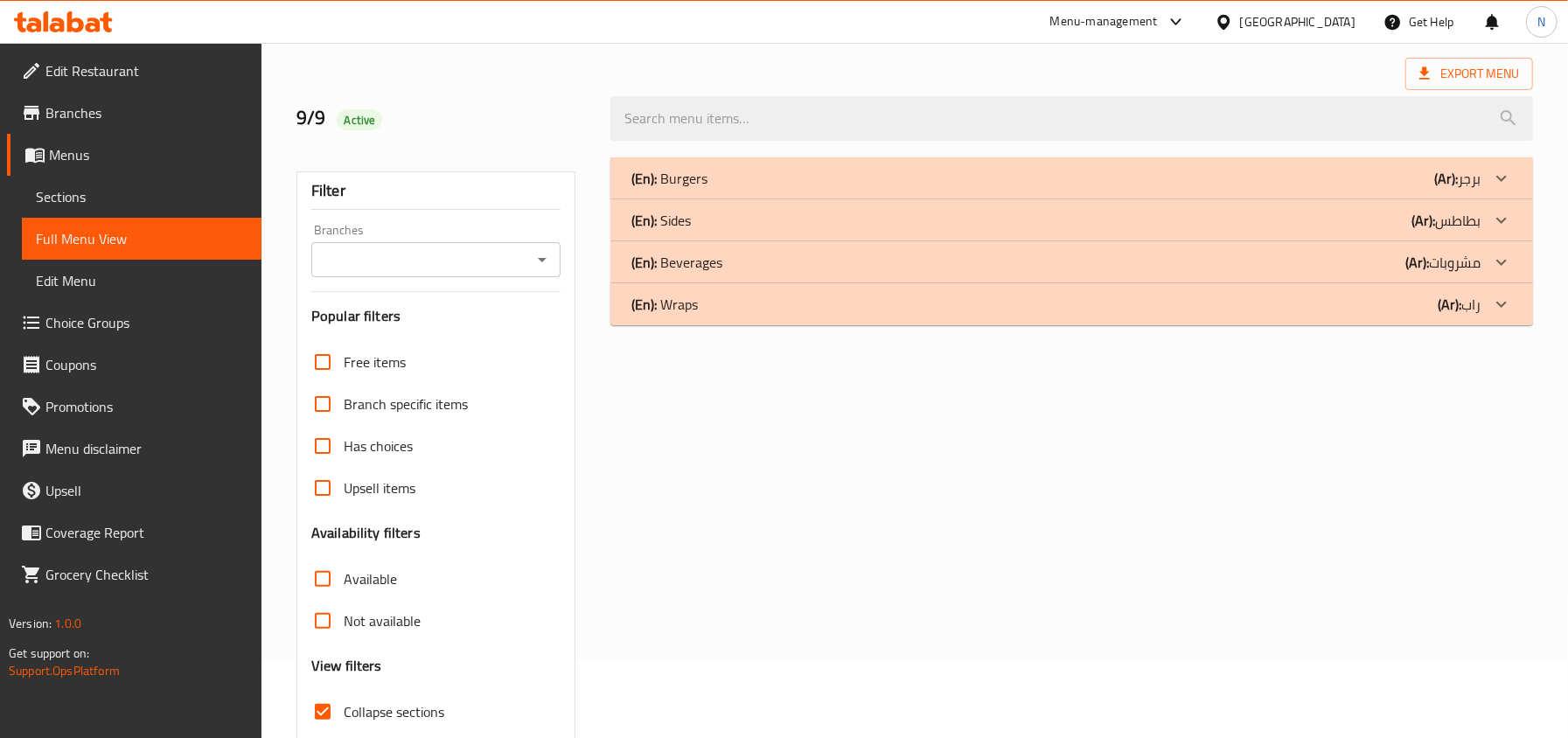
click at [805, 182] on div "(En): Burgers (Ar): برجر" at bounding box center [1056, 178] width 849 height 21
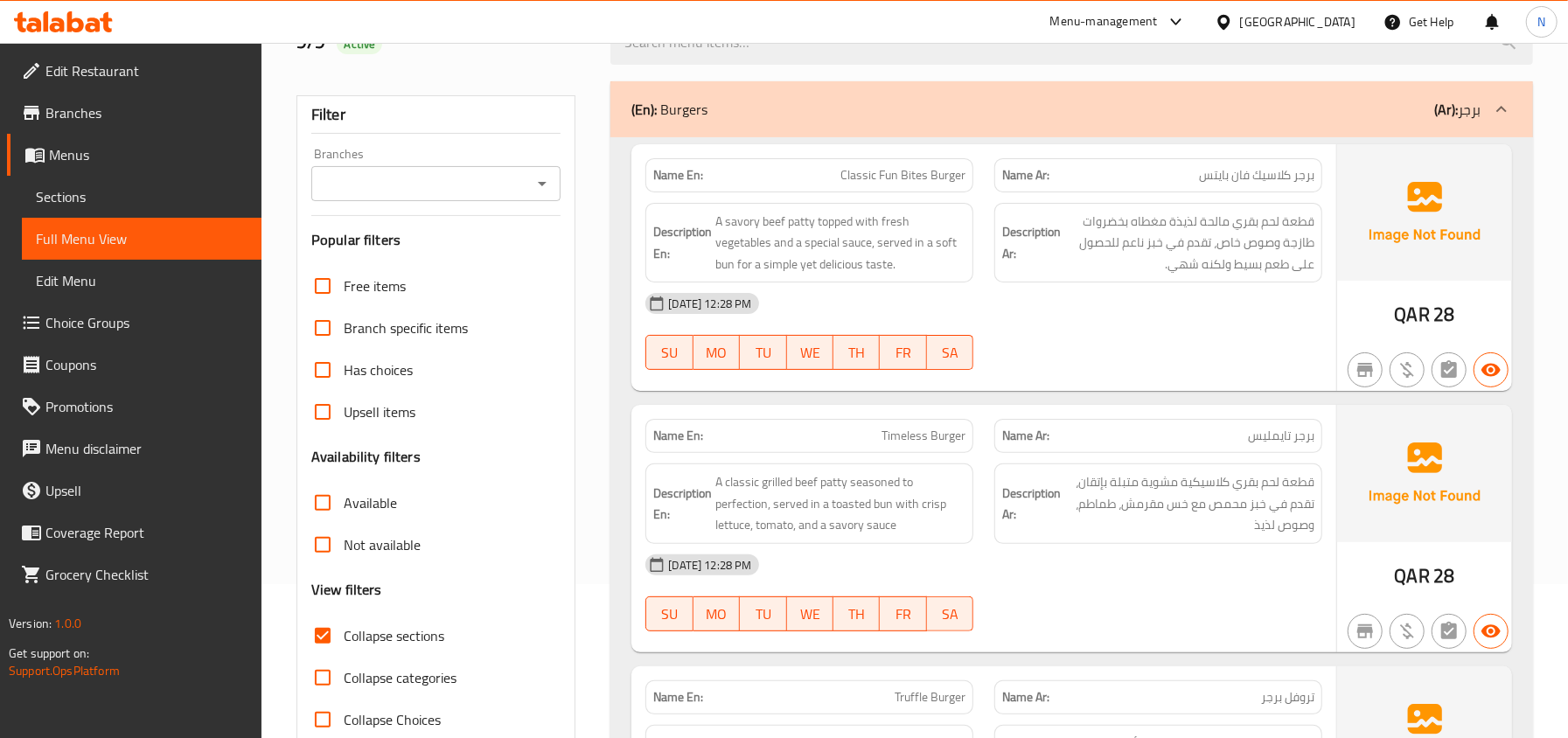
scroll to position [195, 0]
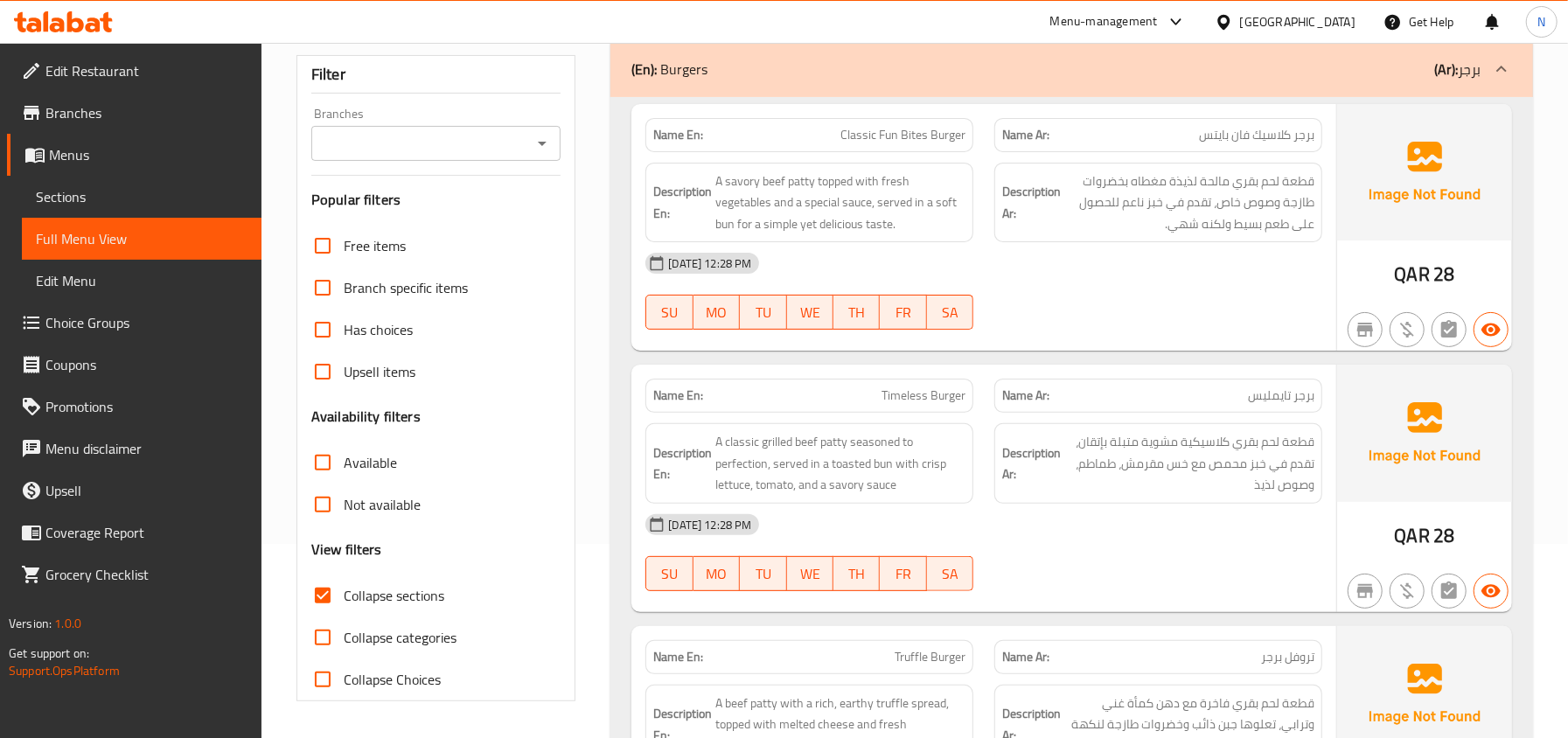
click at [343, 602] on input "Collapse sections" at bounding box center [322, 596] width 42 height 42
click at [341, 598] on input "Collapse sections" at bounding box center [322, 596] width 42 height 42
checkbox input "true"
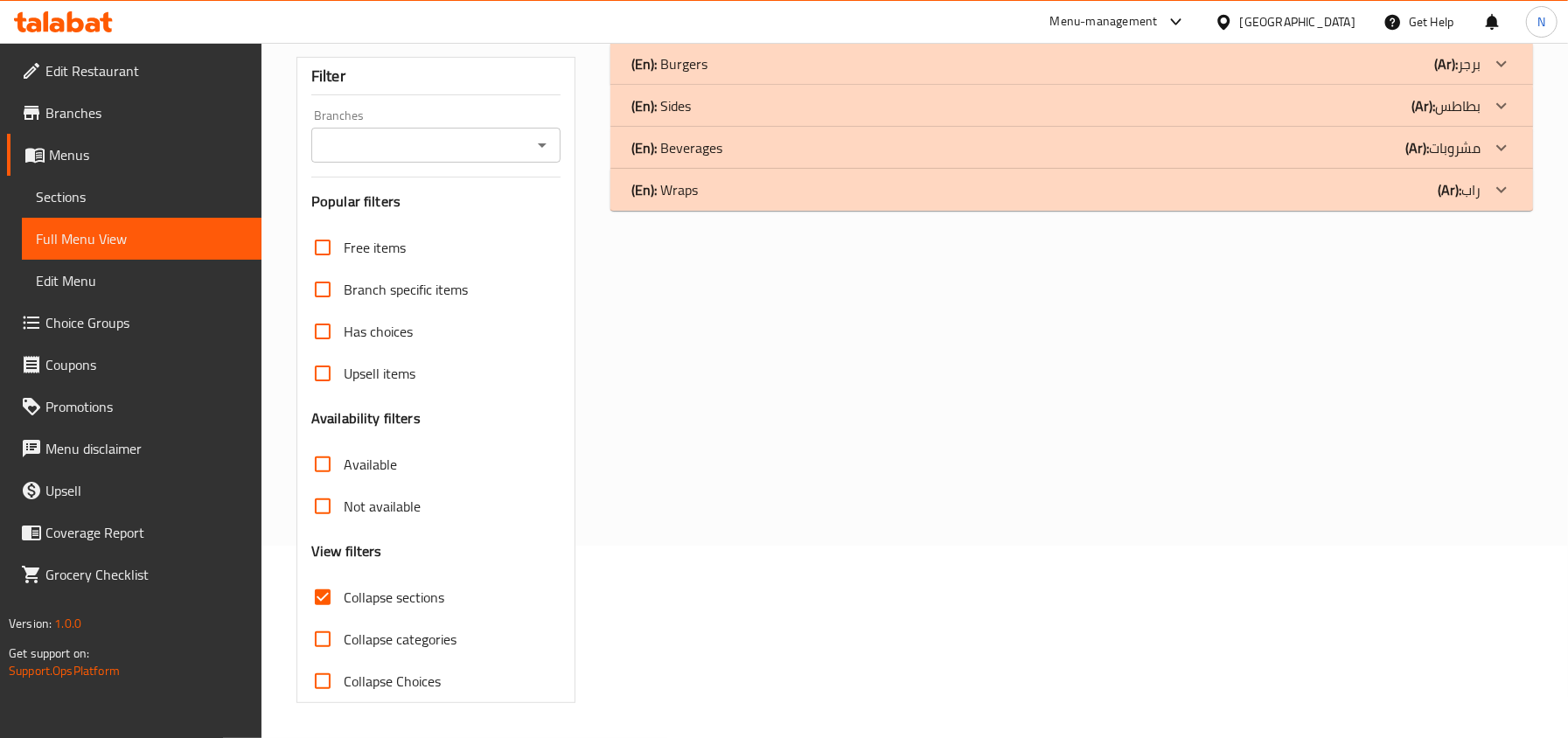
click at [837, 64] on div "(En): Burgers (Ar): برجر" at bounding box center [1056, 63] width 849 height 21
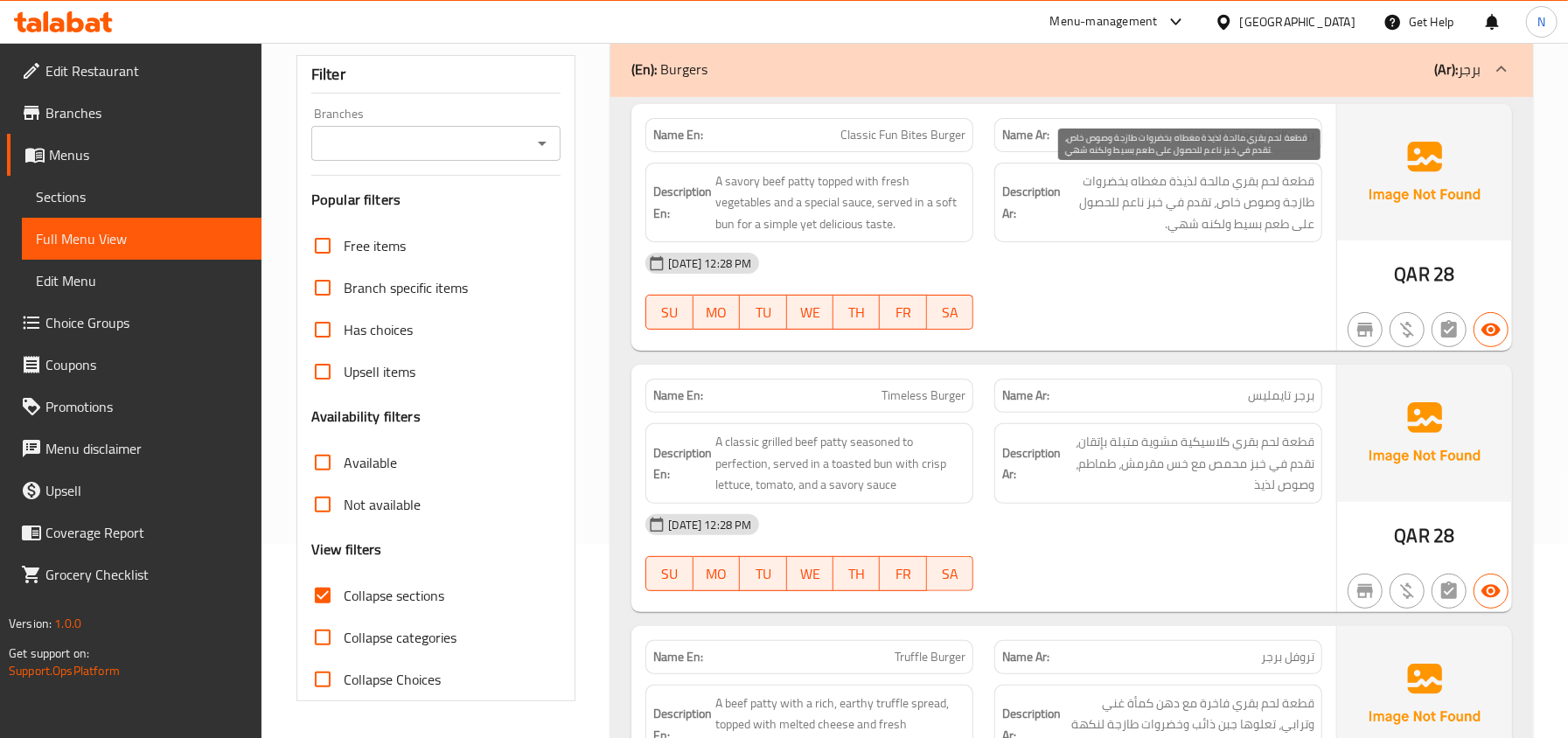
click at [1180, 179] on span "قطعة لحم بقري مالحة لذيذة مغطاه بخضروات طازجة وصوص خاص، تقدم في خبز ناعم للحصول…" at bounding box center [1189, 203] width 251 height 65
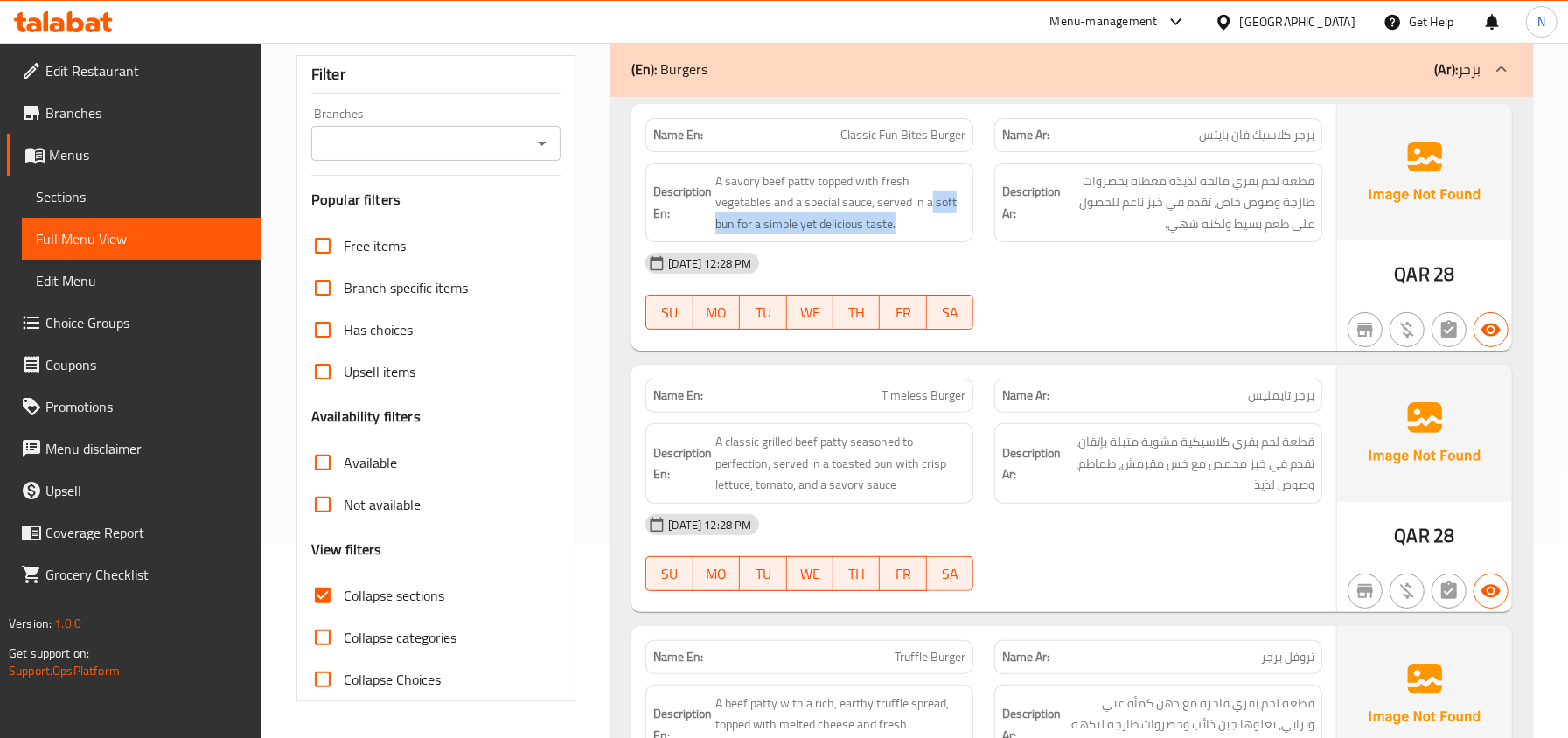
drag, startPoint x: 933, startPoint y: 200, endPoint x: 966, endPoint y: 217, distance: 37.1
click at [966, 217] on div "Description En: A savory beef patty topped with fresh vegetables and a special …" at bounding box center [810, 203] width 328 height 81
click at [931, 116] on div "Name En: Classic Fun Bites Burger" at bounding box center [809, 135] width 349 height 55
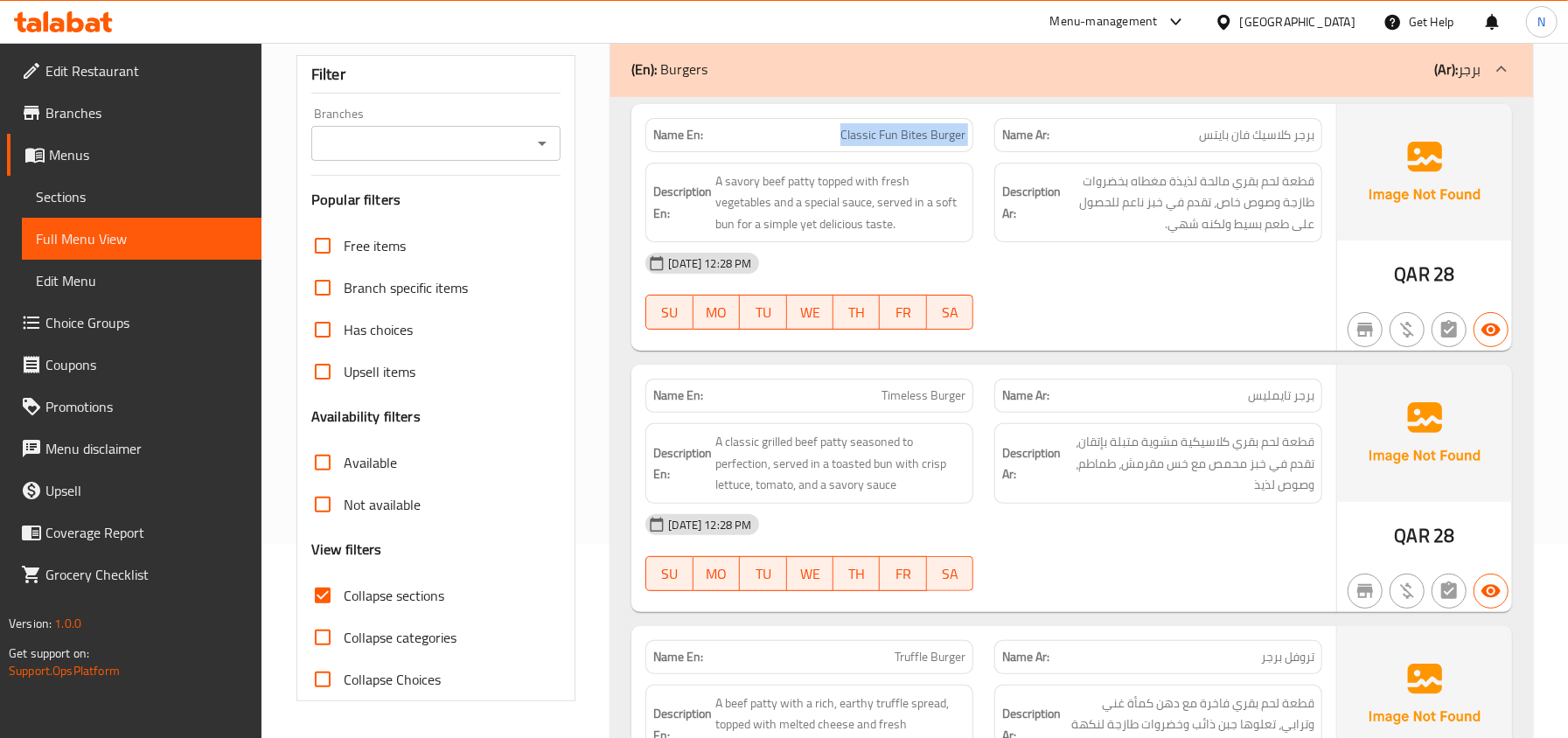
copy span "Classic Fun Bites Burger"
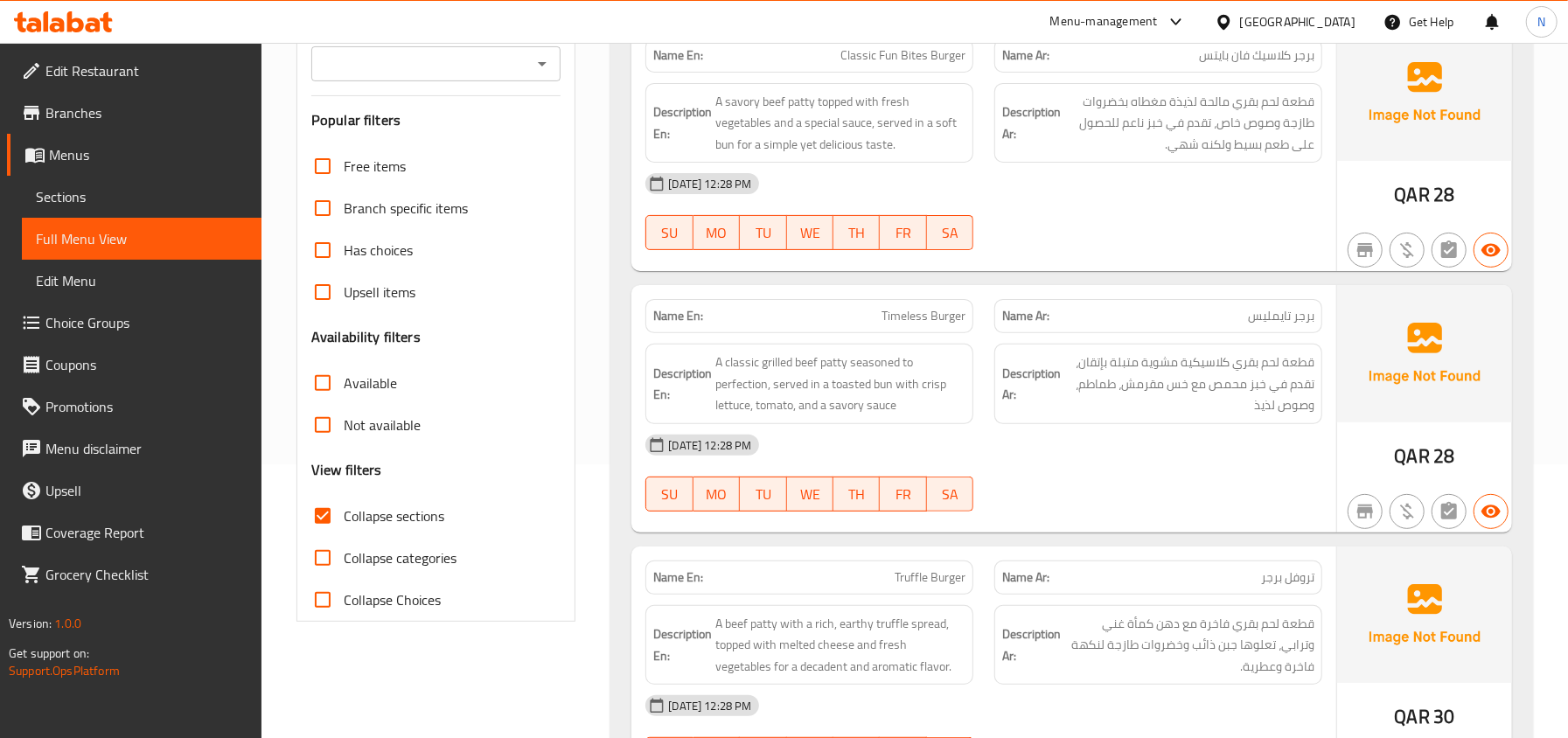
scroll to position [233, 0]
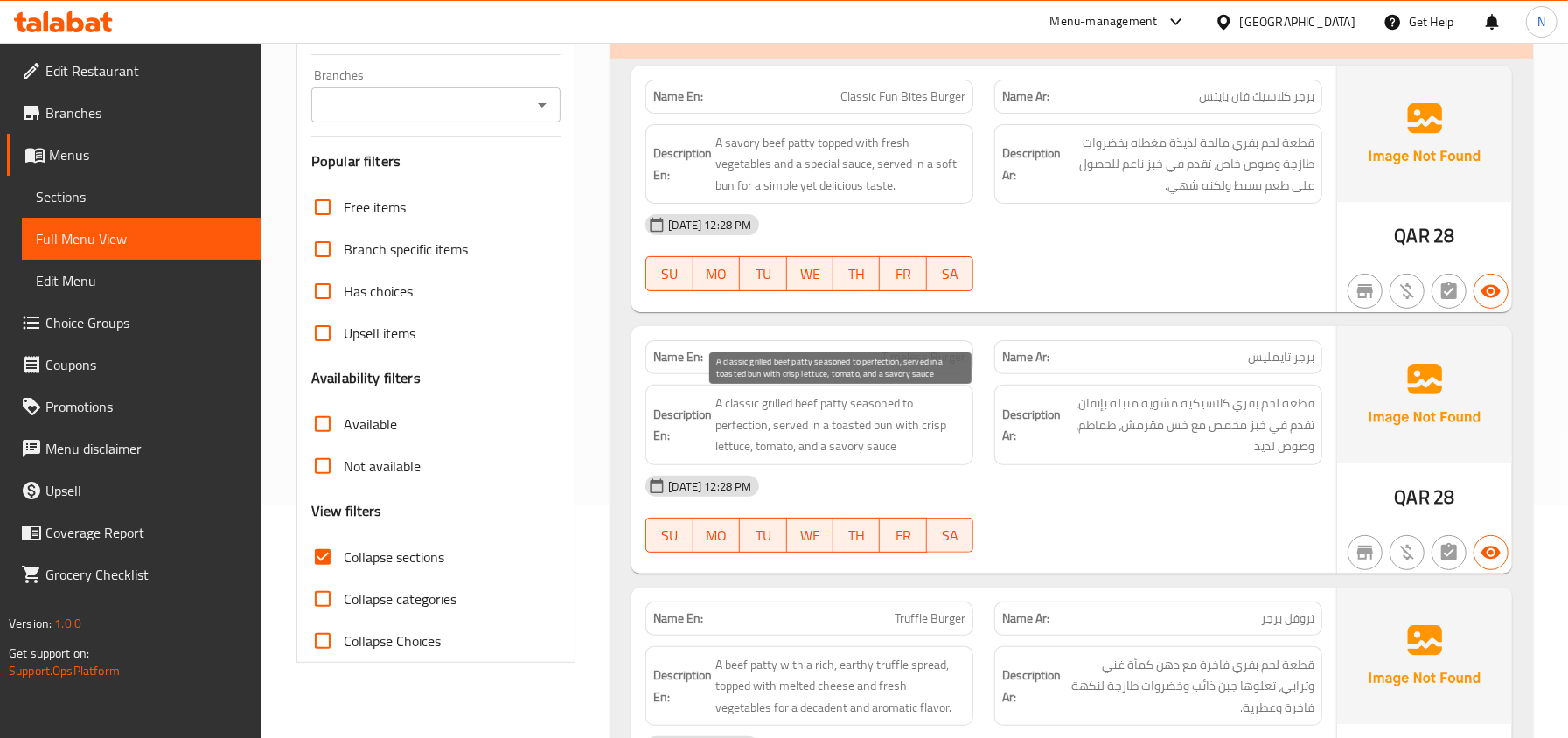
click at [889, 424] on span "A classic grilled beef patty seasoned to perfection, served in a toasted bun wi…" at bounding box center [840, 426] width 251 height 65
click at [963, 457] on span "A classic grilled beef patty seasoned to perfection, served in a toasted bun wi…" at bounding box center [840, 426] width 251 height 65
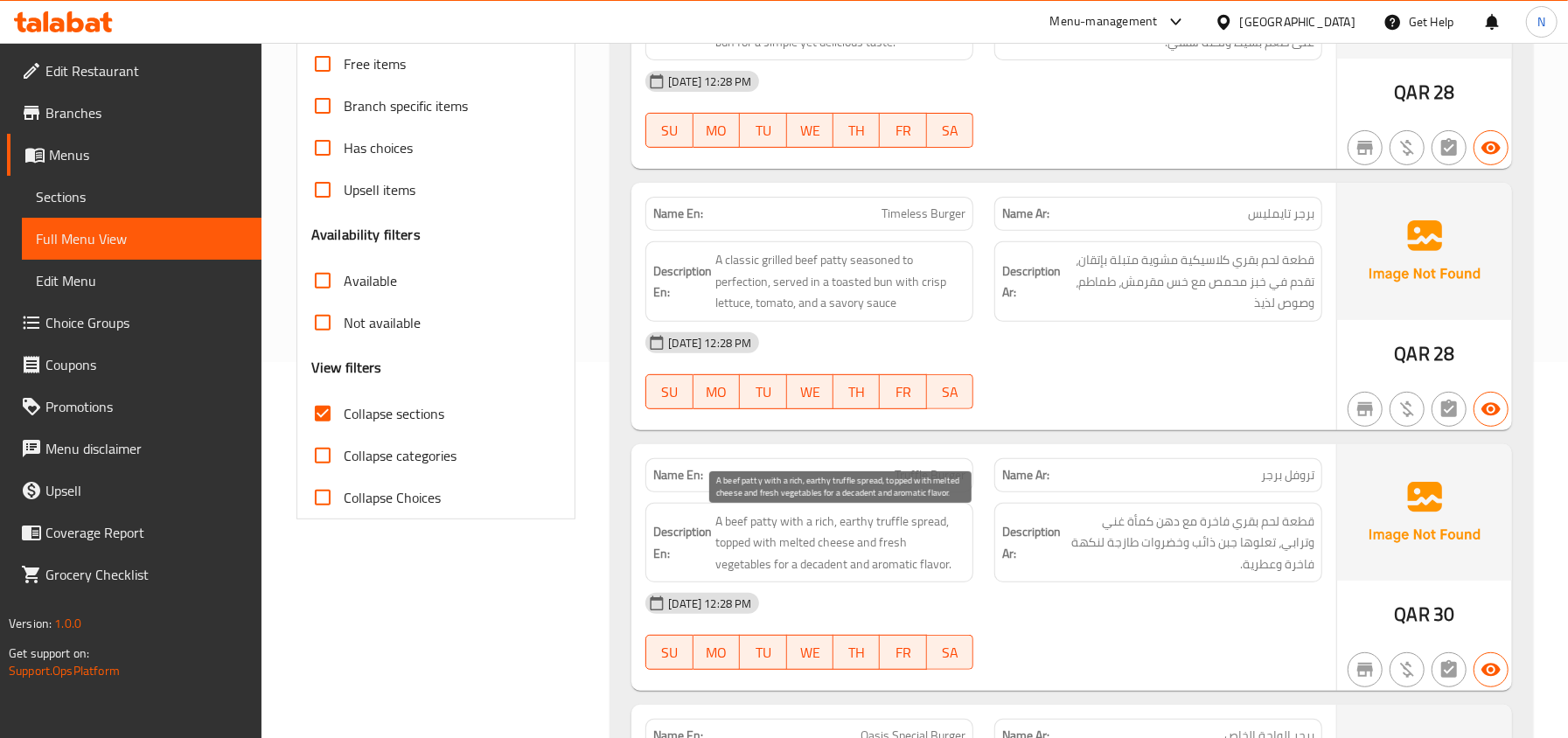
scroll to position [350, 0]
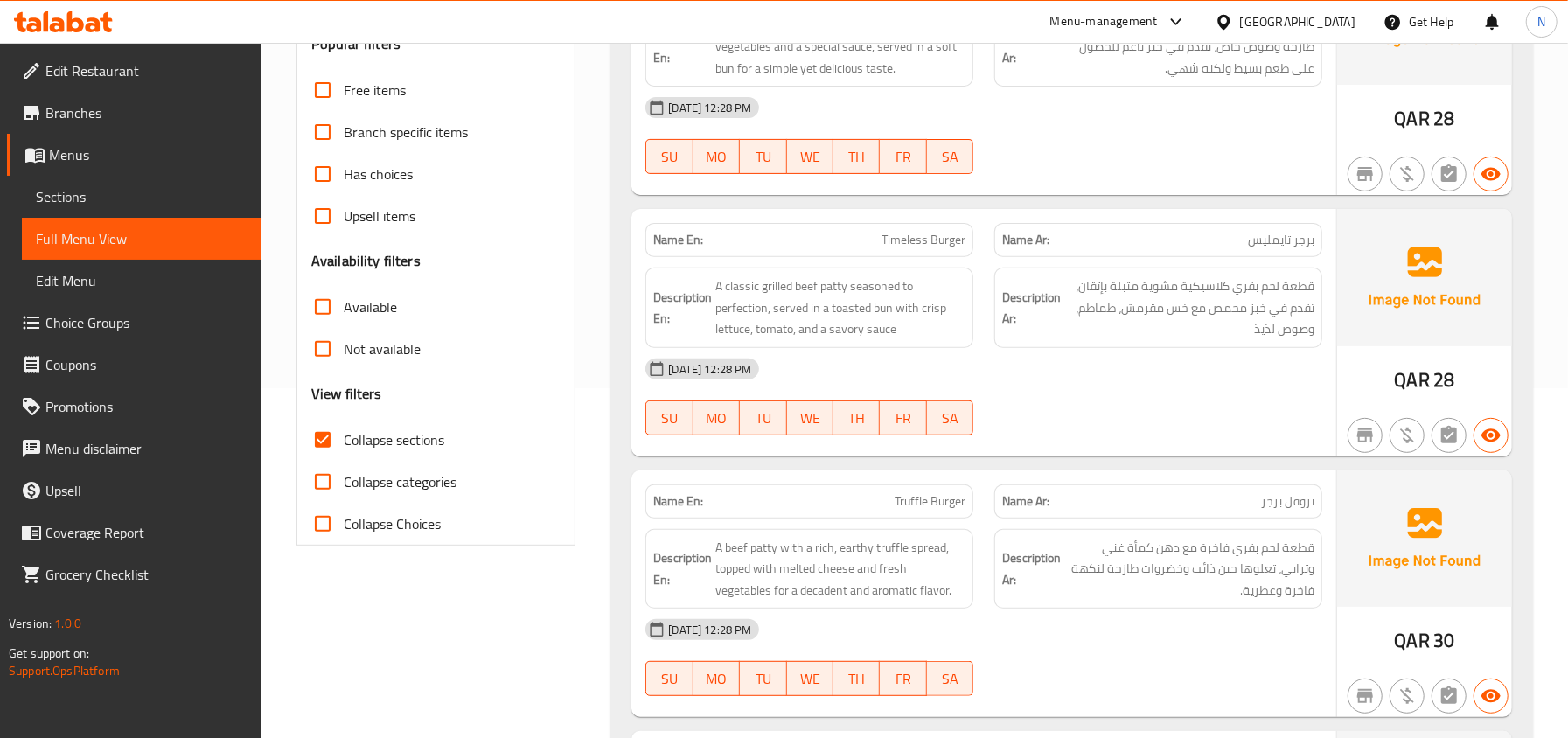
click at [928, 501] on span "Truffle Burger" at bounding box center [929, 501] width 71 height 19
copy span "Truffle Burger"
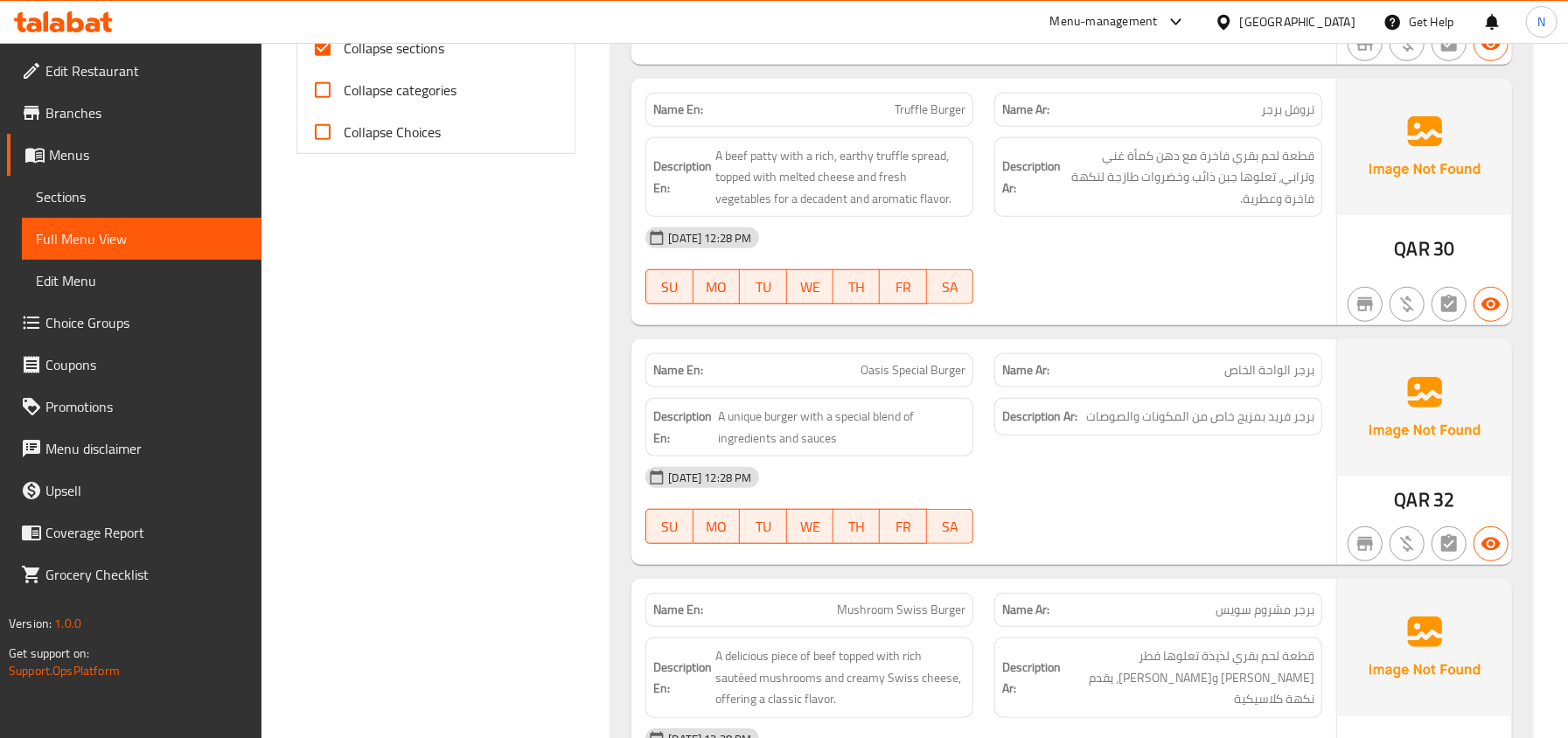
scroll to position [700, 0]
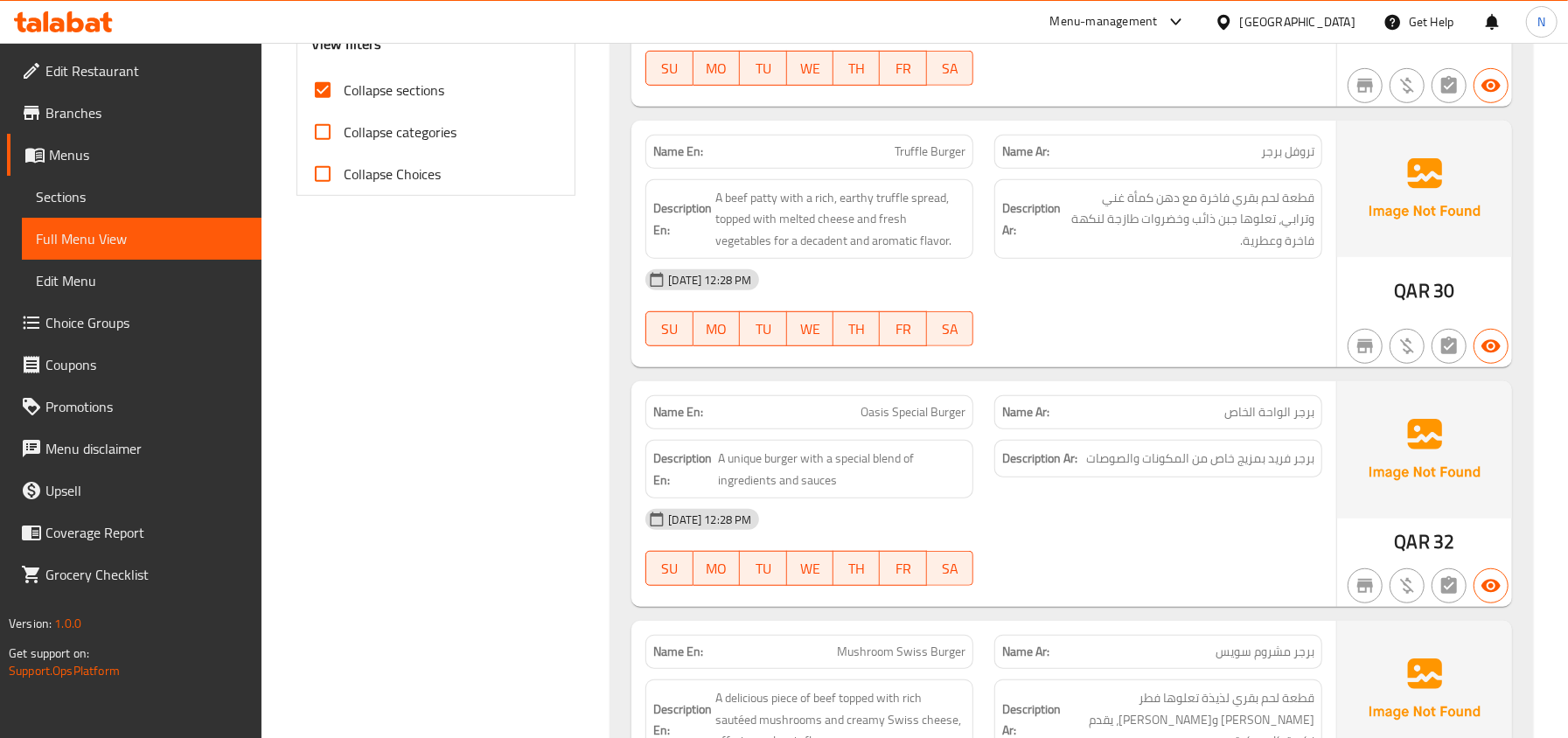
click at [920, 158] on span "Truffle Burger" at bounding box center [929, 151] width 71 height 19
copy span "Truffle Burger"
click at [886, 465] on span "A unique burger with a special blend of ingredients and sauces" at bounding box center [842, 470] width 248 height 43
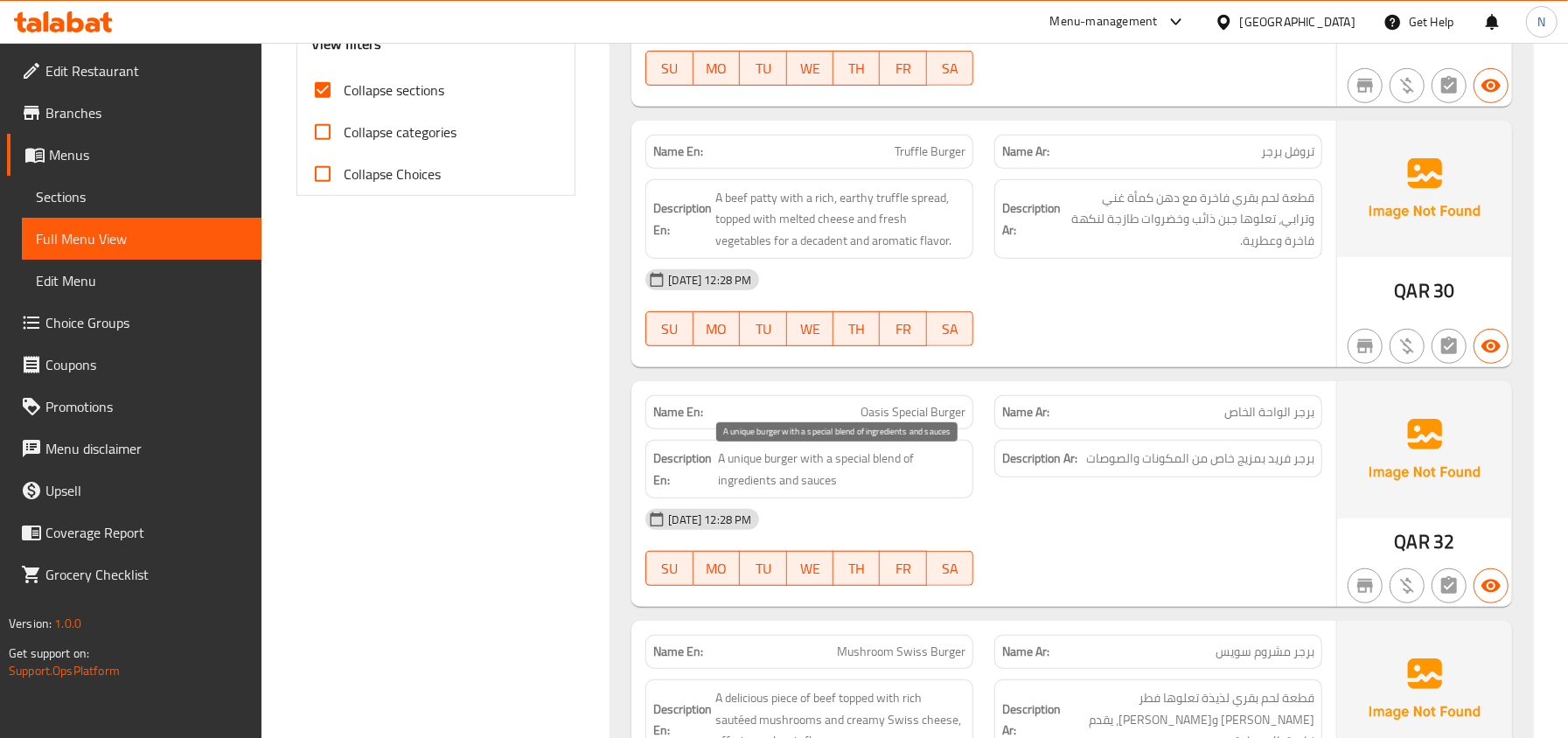
click at [886, 465] on span "A unique burger with a special blend of ingredients and sauces" at bounding box center [842, 470] width 248 height 43
click at [847, 453] on span "A unique burger with a special blend of ingredients and sauces" at bounding box center [842, 470] width 248 height 43
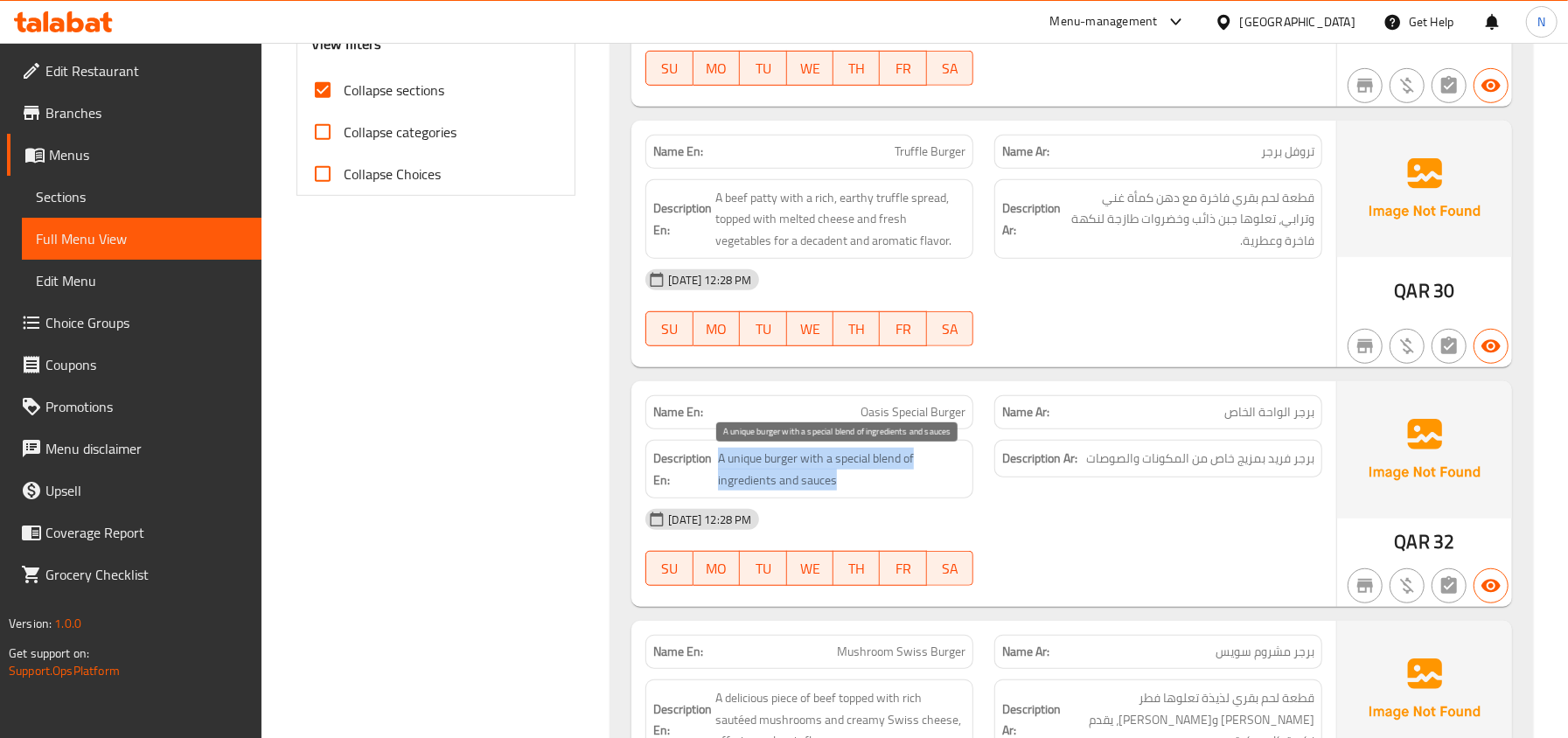
copy span "A unique burger with a special blend of ingredients and sauces"
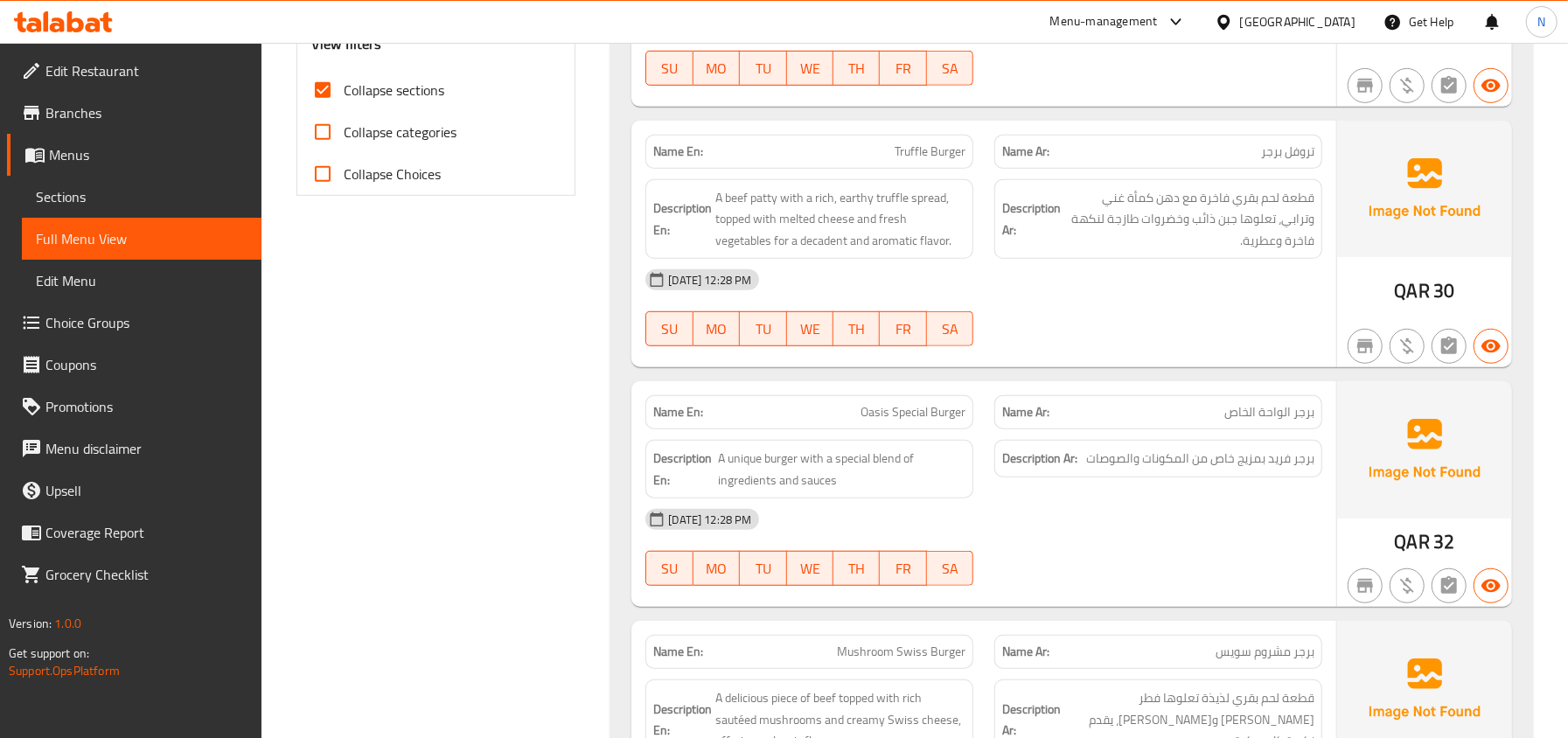
click at [903, 427] on div "Name En: Oasis Special Burger" at bounding box center [810, 412] width 328 height 34
copy span "Oasis Special Burger"
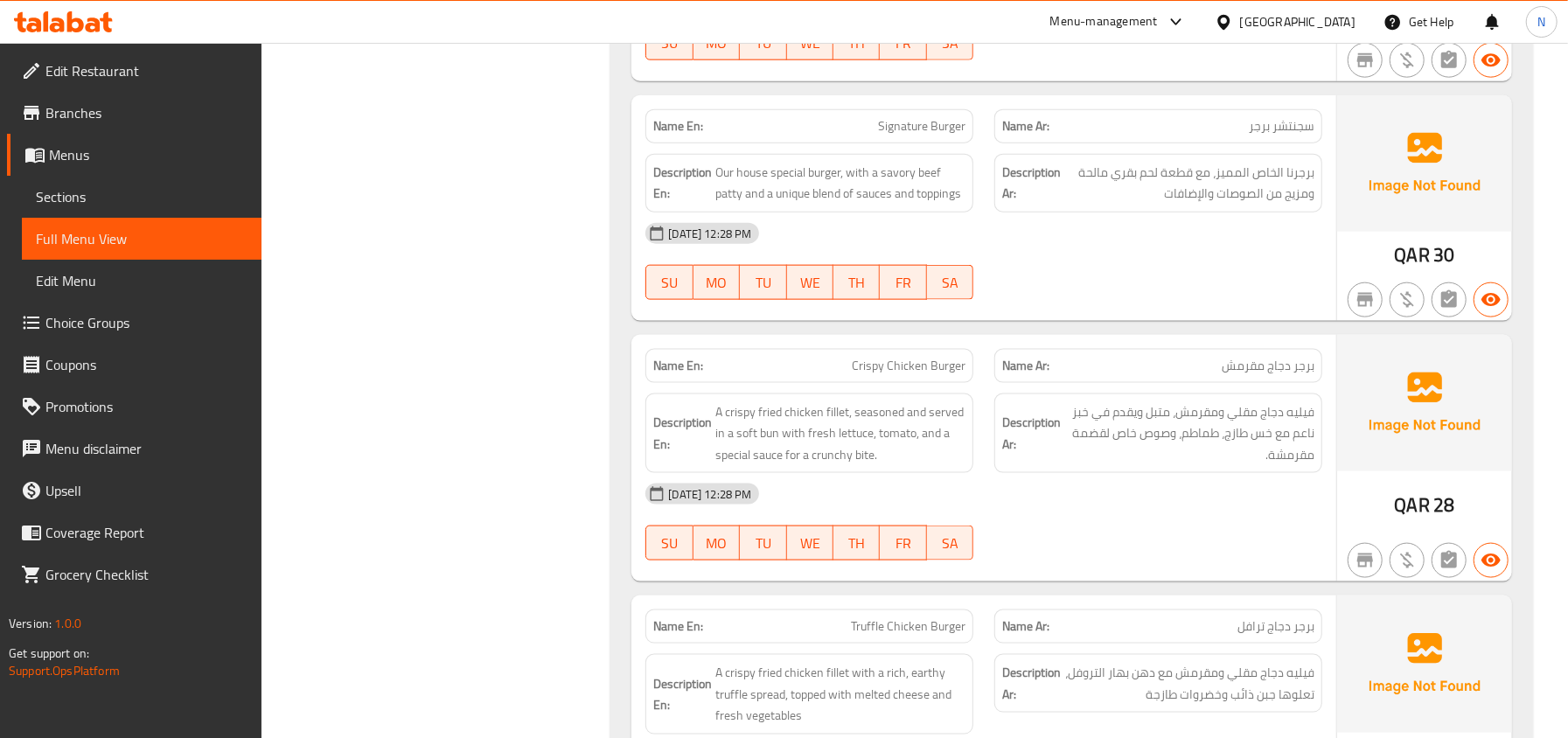
scroll to position [1541, 0]
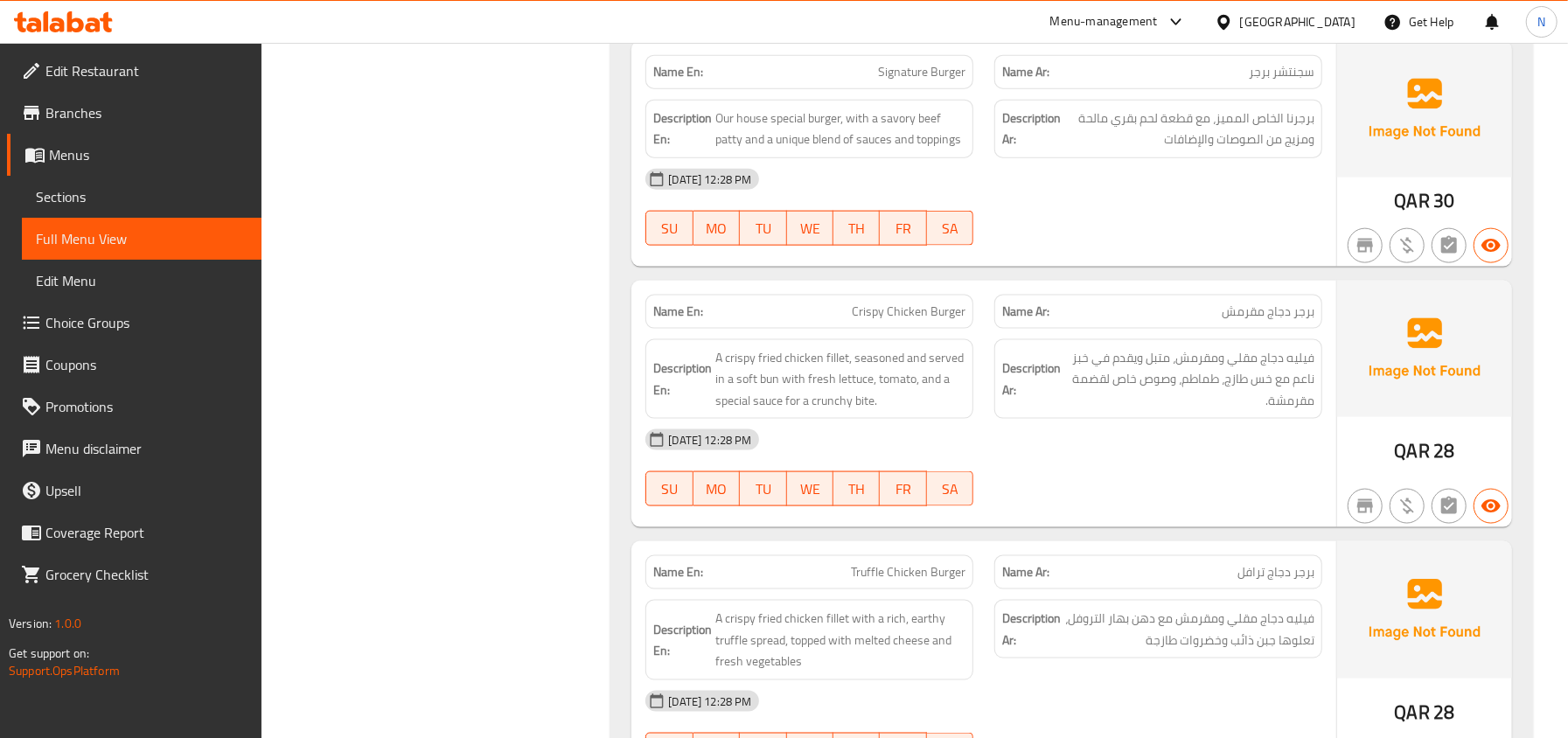
click at [938, 329] on div "Name En: Crispy Chicken Burger" at bounding box center [810, 312] width 328 height 34
copy span "Crispy Chicken Burger"
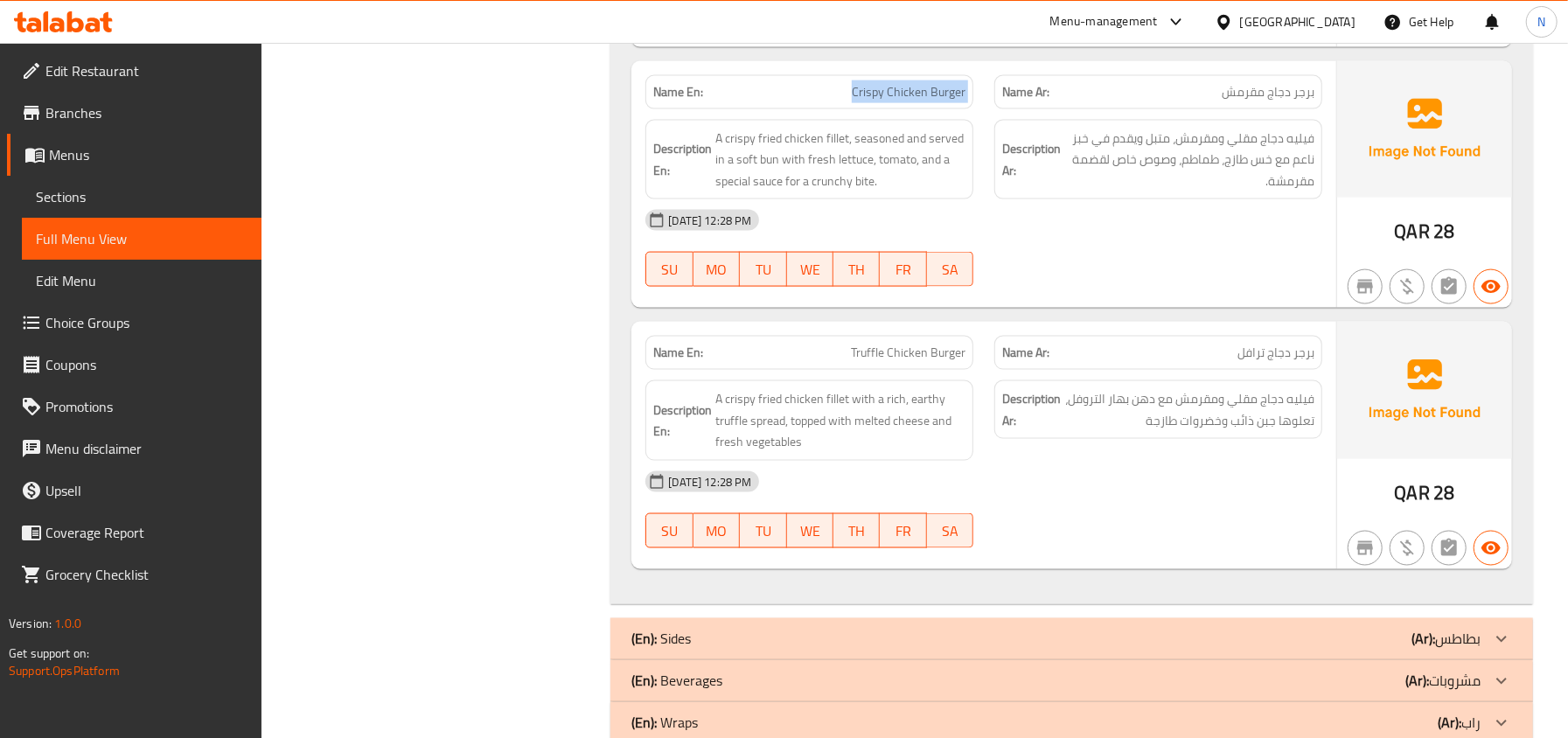
scroll to position [1775, 0]
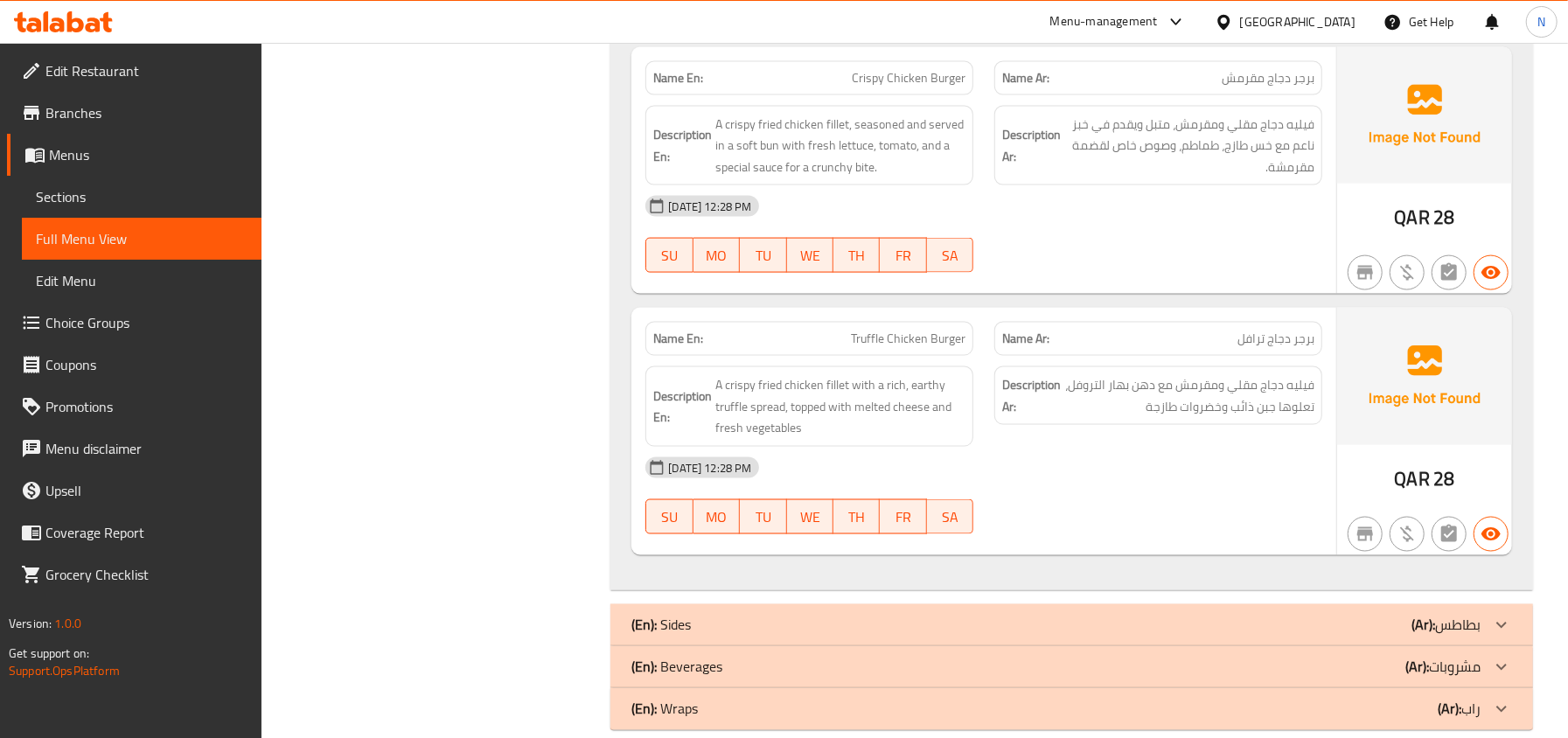
click at [896, 346] on span "Truffle Chicken Burger" at bounding box center [908, 339] width 115 height 19
copy span "Truffle Chicken Burger"
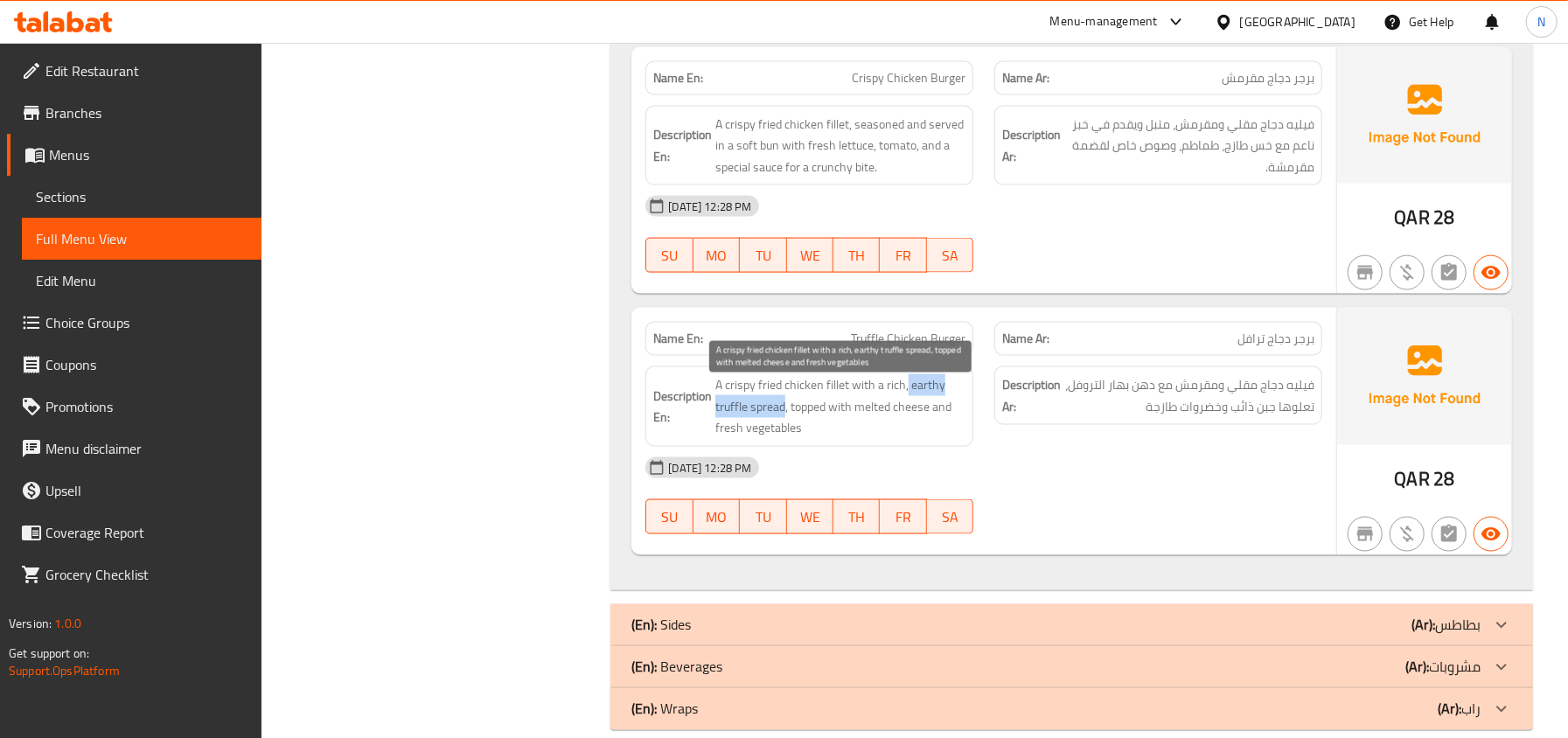
drag, startPoint x: 783, startPoint y: 418, endPoint x: 907, endPoint y: 399, distance: 125.4
click at [907, 399] on span "A crispy fried chicken fillet with a rich, earthy truffle spread, topped with m…" at bounding box center [840, 407] width 251 height 65
copy span "earthy truffle spread"
click at [944, 427] on span "A crispy fried chicken fillet with a rich, earthy truffle spread, topped with m…" at bounding box center [840, 407] width 251 height 65
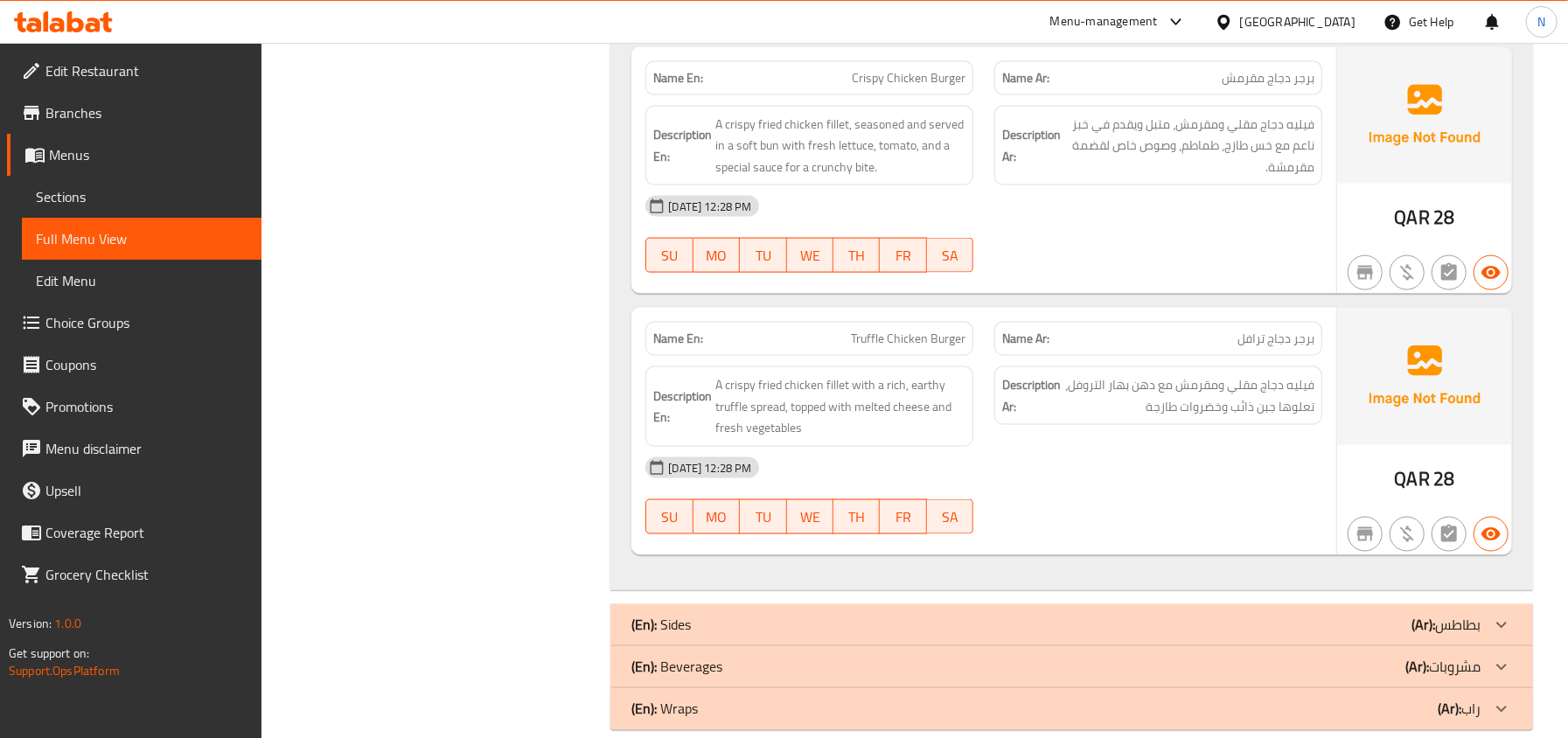
click at [935, 338] on span "Truffle Chicken Burger" at bounding box center [908, 339] width 115 height 19
copy span "Truffle Chicken Burger"
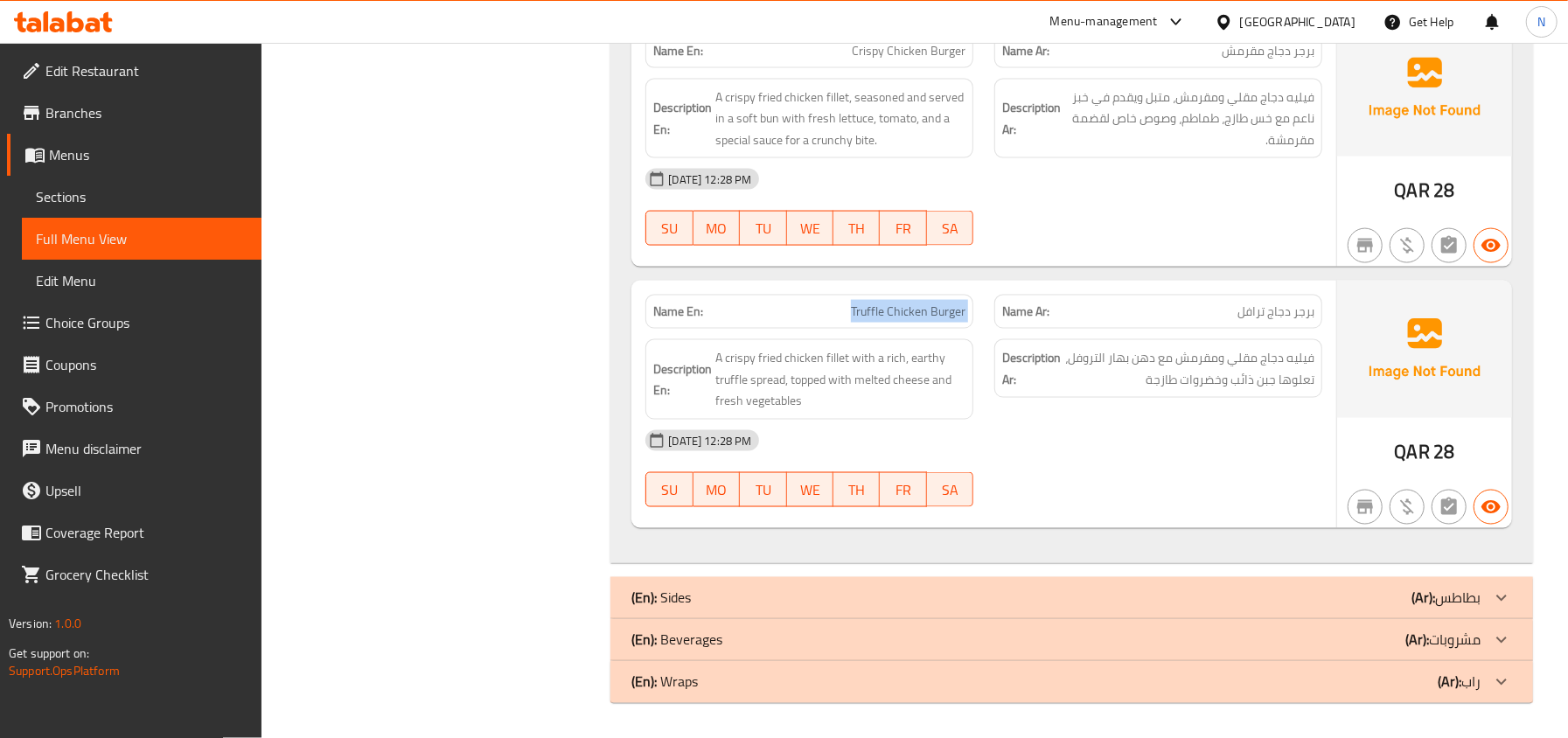
scroll to position [1812, 0]
click at [687, 665] on div "(En): Wraps (Ar): راب" at bounding box center [1071, 682] width 923 height 42
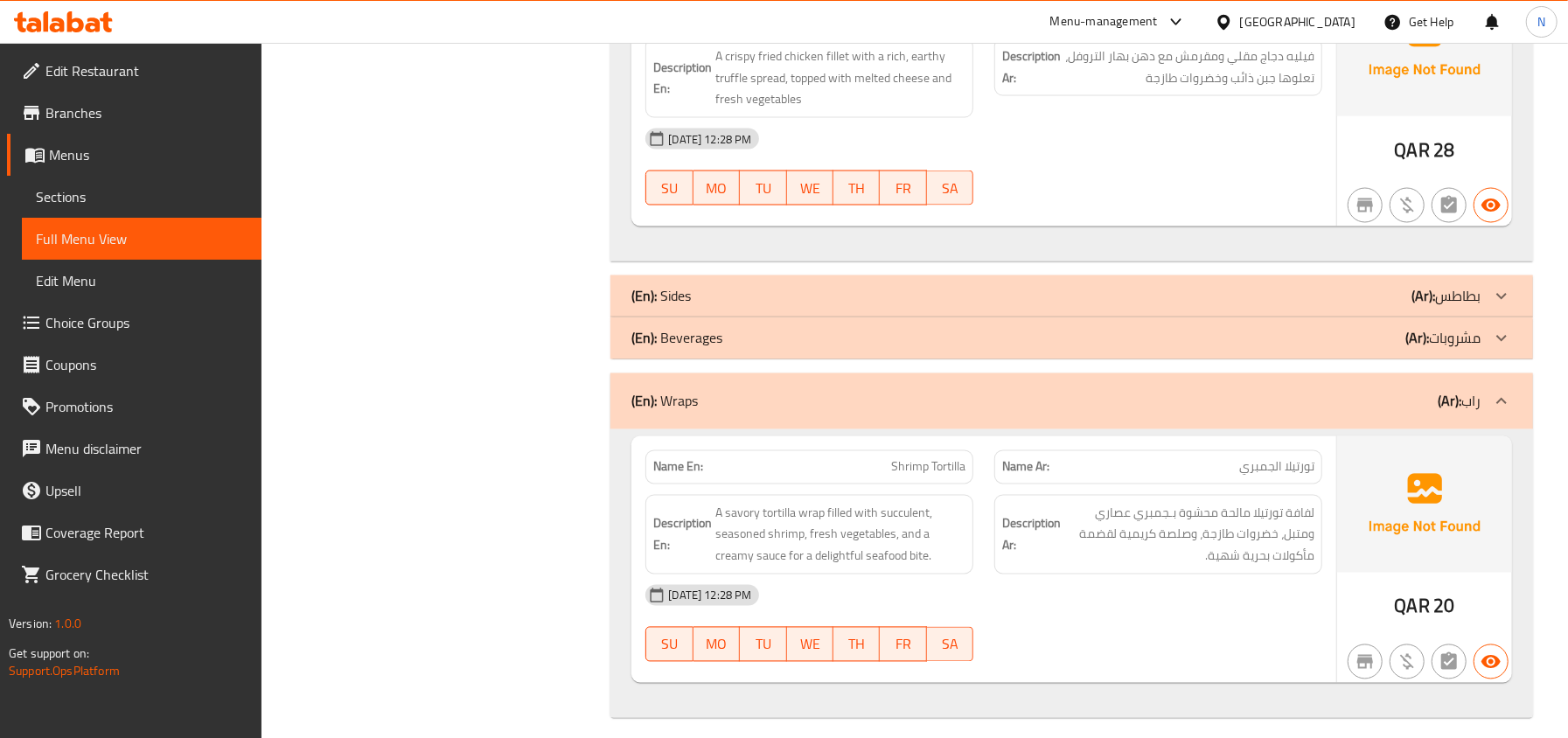
scroll to position [2130, 0]
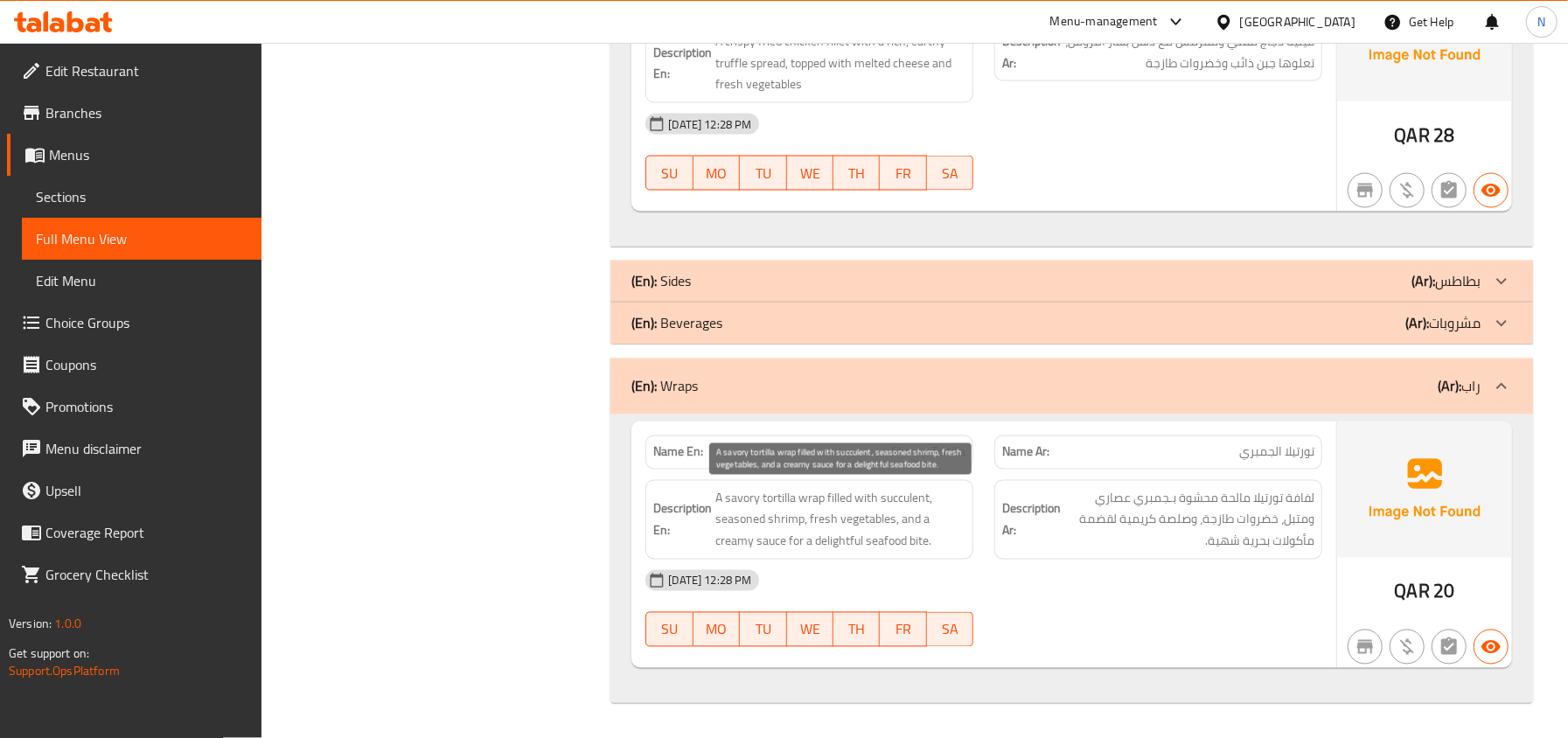
click at [802, 504] on span "A savory tortilla wrap filled with succulent, seasoned shrimp, fresh vegetables…" at bounding box center [840, 521] width 251 height 65
copy span "wrap"
click at [896, 536] on span "A savory tortilla wrap filled with succulent, seasoned shrimp, fresh vegetables…" at bounding box center [840, 521] width 251 height 65
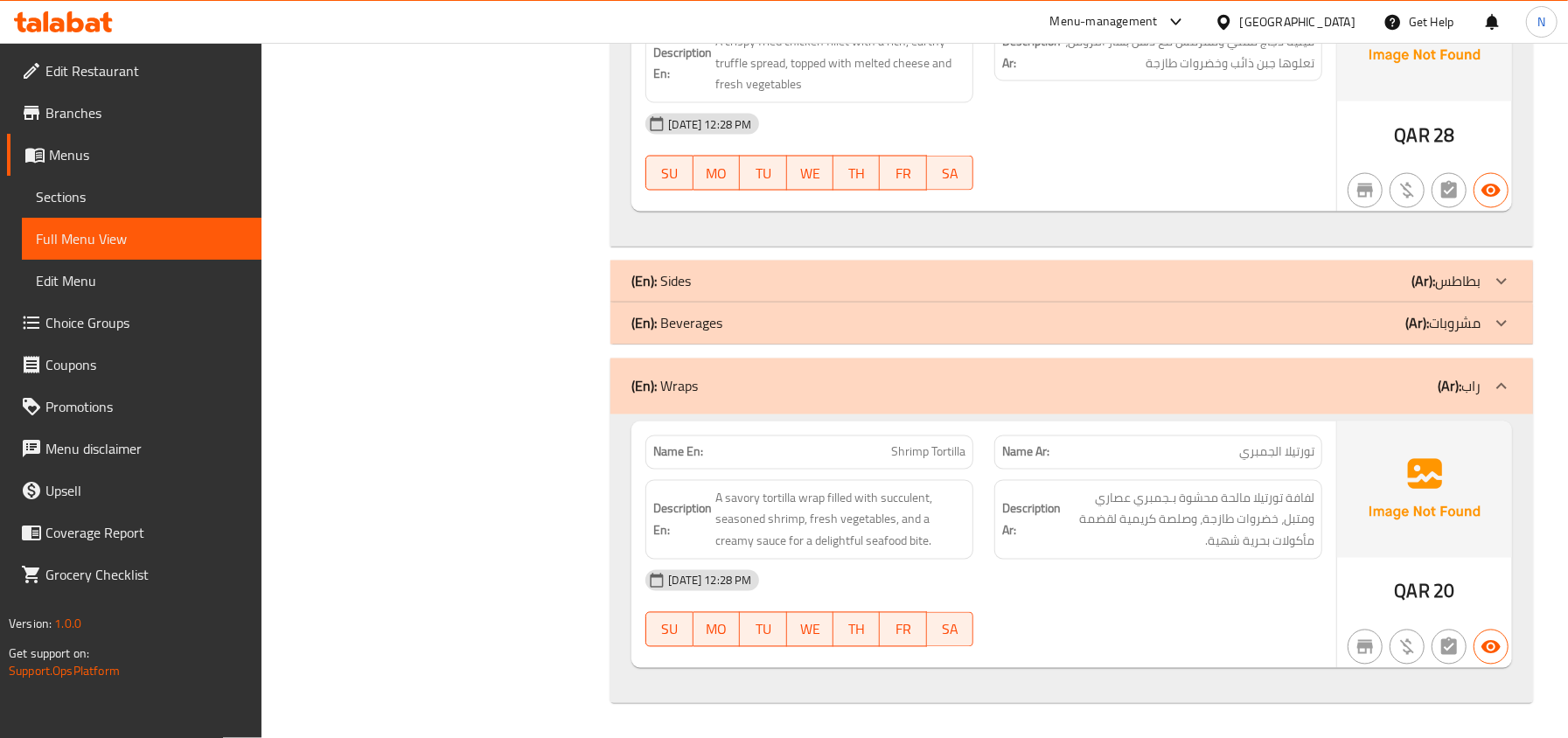
click at [924, 443] on span "Shrimp Tortilla" at bounding box center [928, 452] width 75 height 19
click at [725, 295] on div "(En): Sides (Ar): بطاطس" at bounding box center [1071, 281] width 923 height 42
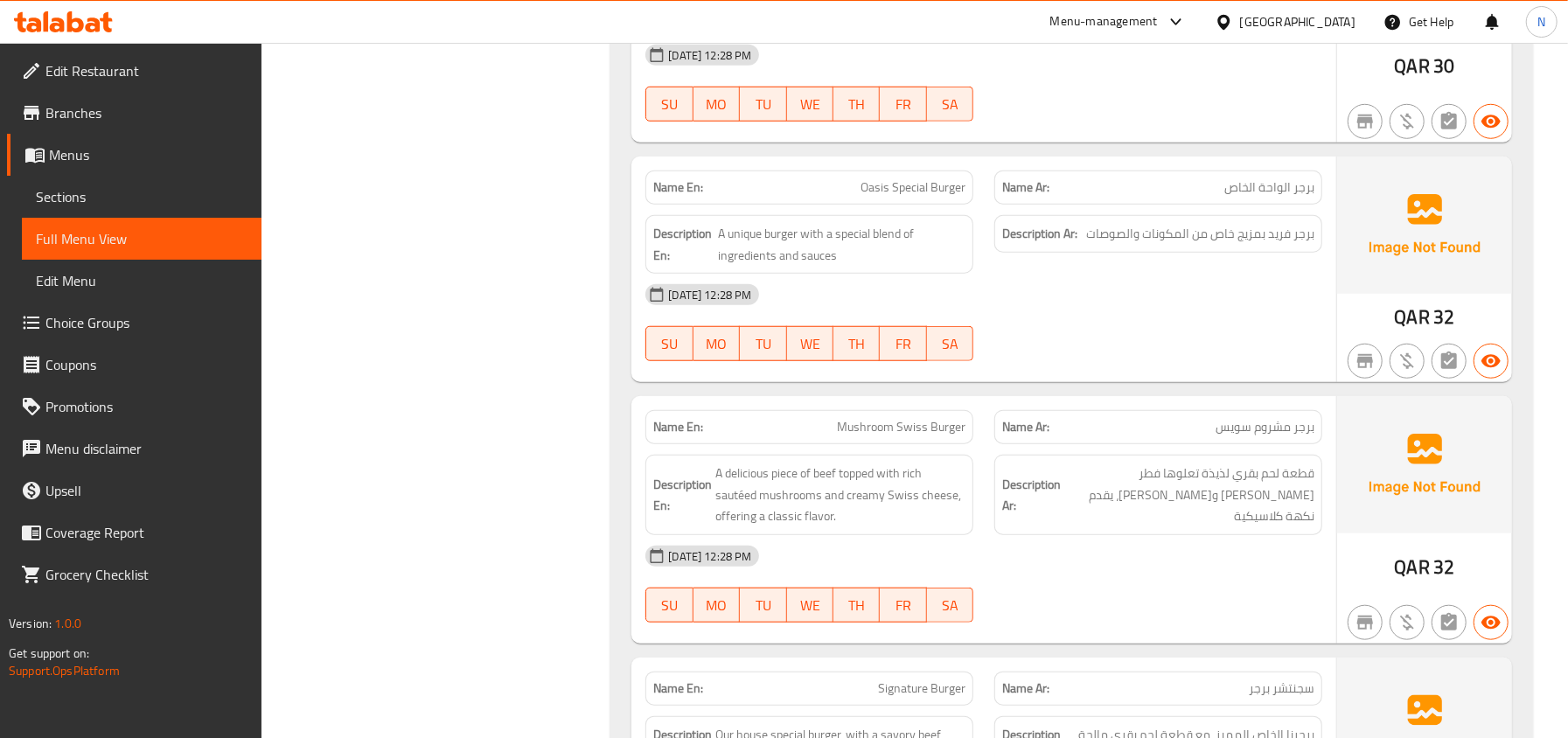
scroll to position [2173, 0]
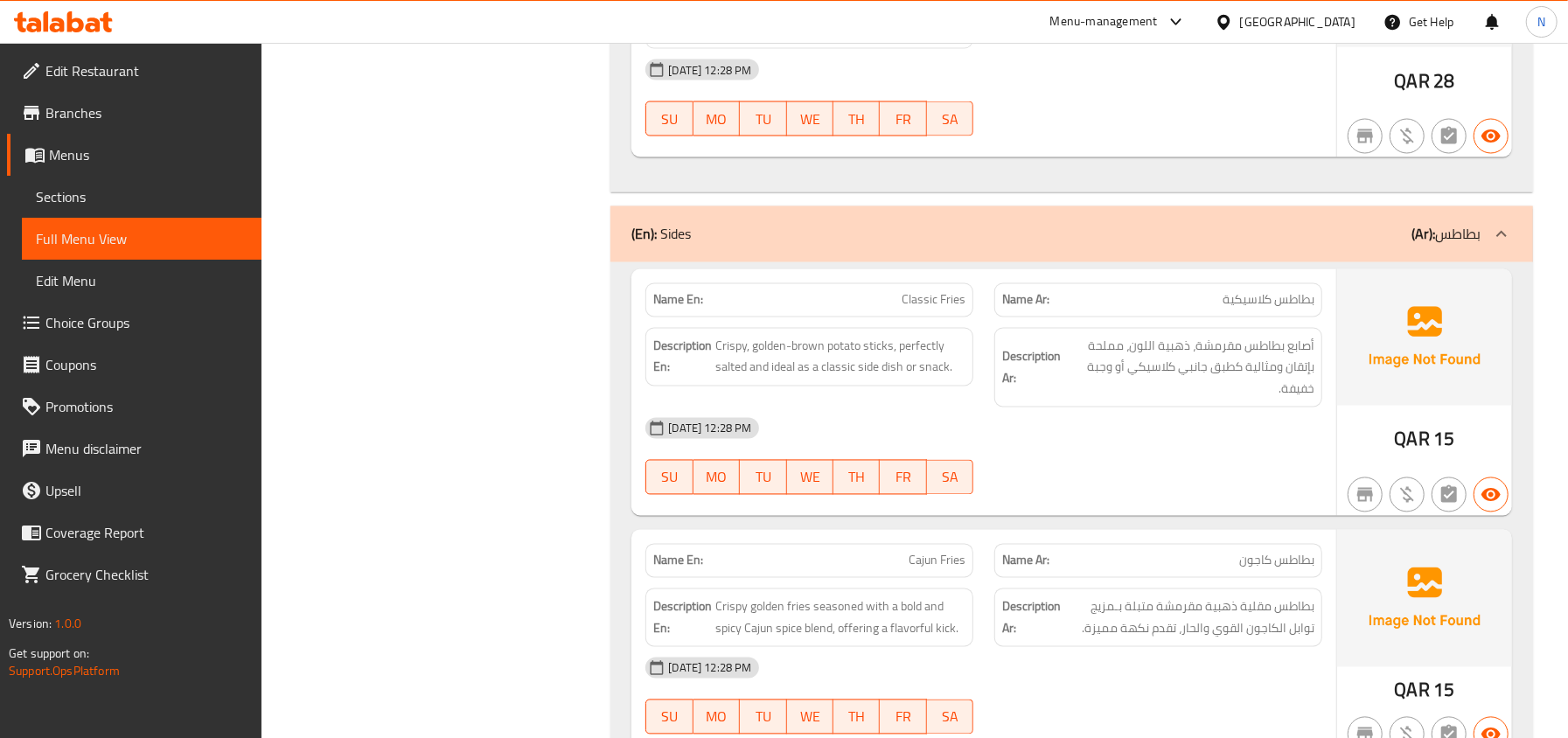
click at [944, 310] on span "Classic Fries" at bounding box center [933, 300] width 64 height 19
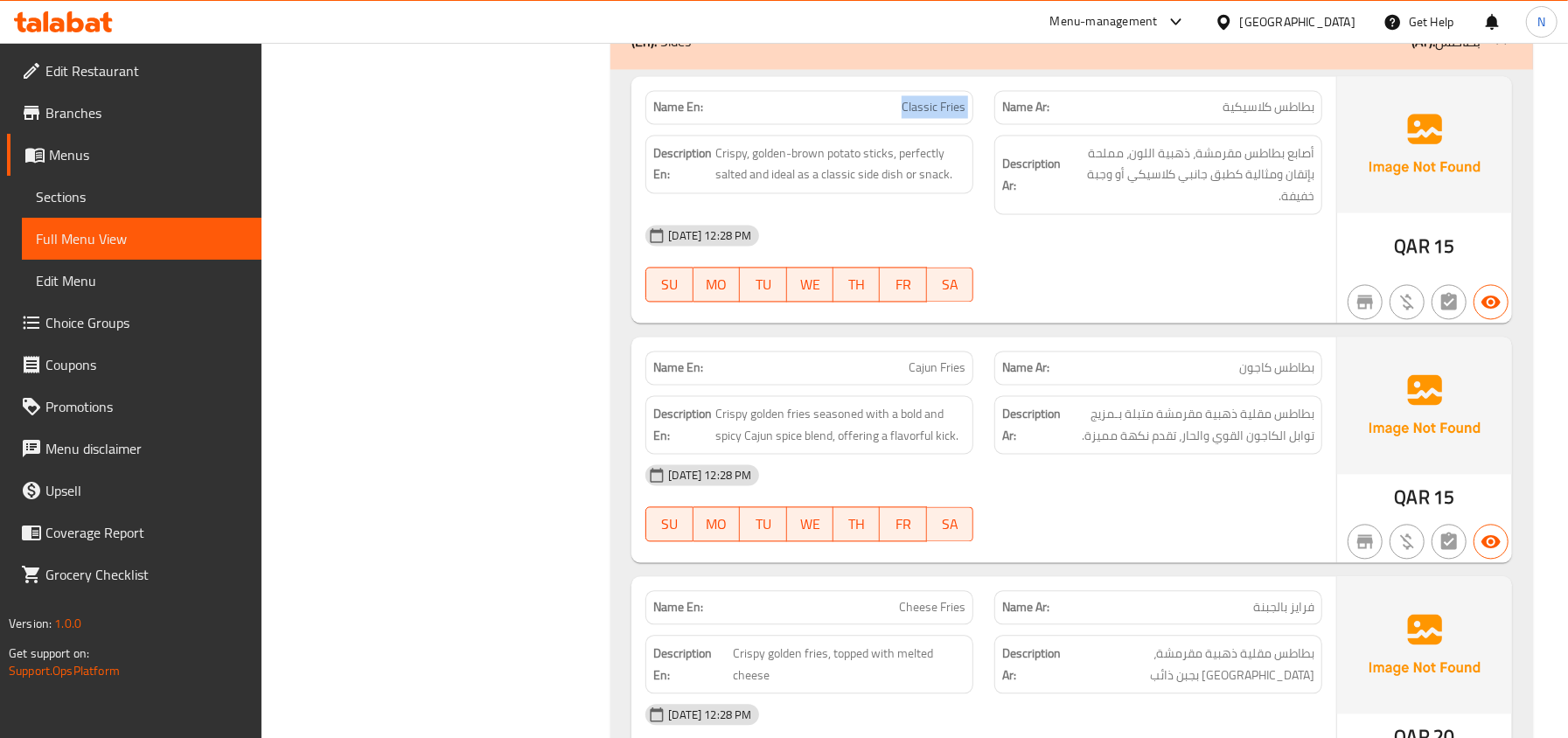
scroll to position [2405, 0]
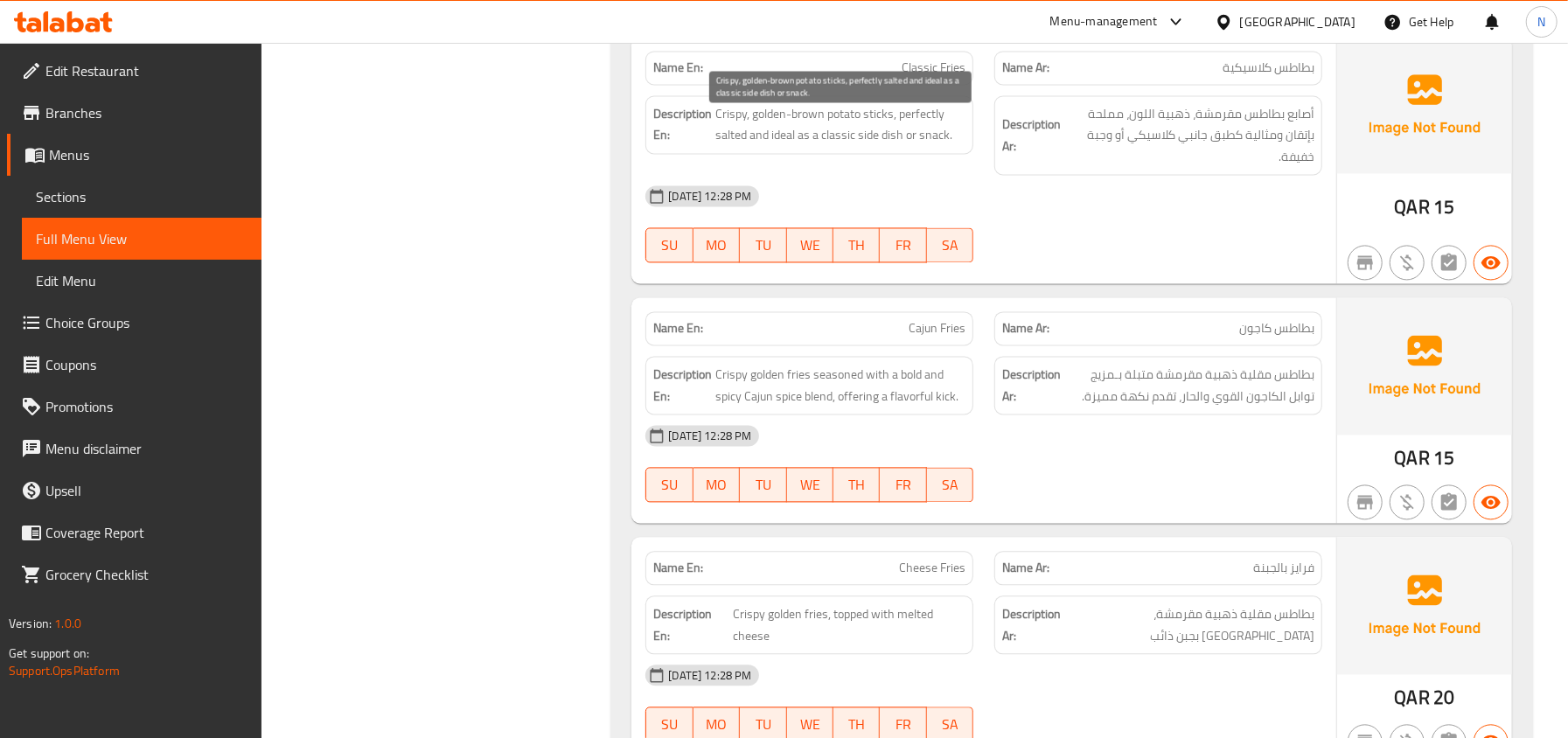
click at [872, 146] on span "Crispy, golden-brown potato sticks, perfectly salted and ideal as a classic sid…" at bounding box center [840, 125] width 251 height 43
click at [766, 146] on span "Crispy, golden-brown potato sticks, perfectly salted and ideal as a classic sid…" at bounding box center [840, 125] width 251 height 43
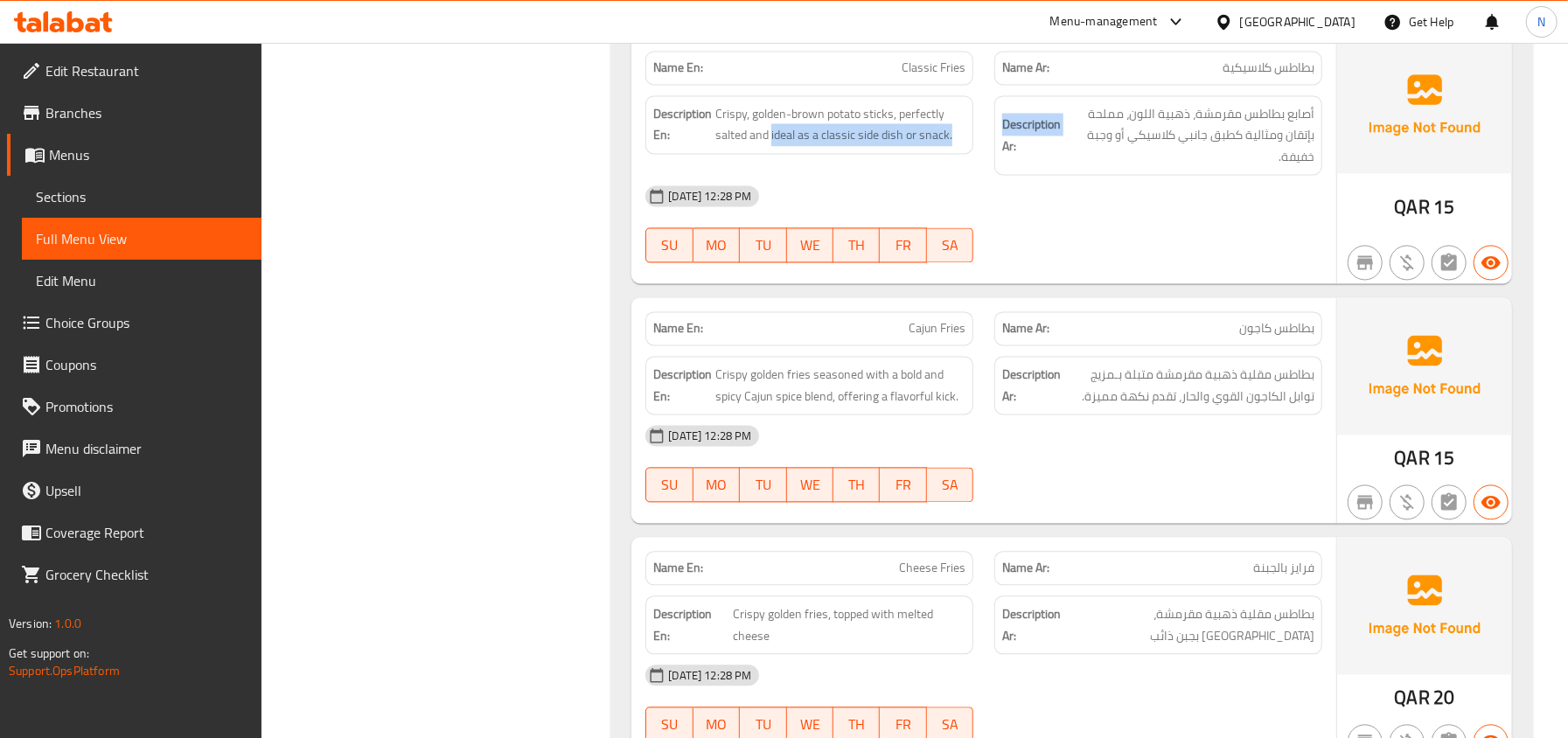
drag, startPoint x: 771, startPoint y: 147, endPoint x: 984, endPoint y: 154, distance: 213.1
click at [984, 154] on div "Description En: Crispy, golden-brown potato sticks, perfectly salted and ideal …" at bounding box center [983, 135] width 698 height 101
click at [967, 166] on div "Description En: Crispy, golden-brown potato sticks, perfectly salted and ideal …" at bounding box center [809, 135] width 349 height 101
drag, startPoint x: 771, startPoint y: 148, endPoint x: 956, endPoint y: 177, distance: 187.3
click at [956, 177] on div "Description En: Crispy, golden-brown potato sticks, perfectly salted and ideal …" at bounding box center [809, 135] width 349 height 101
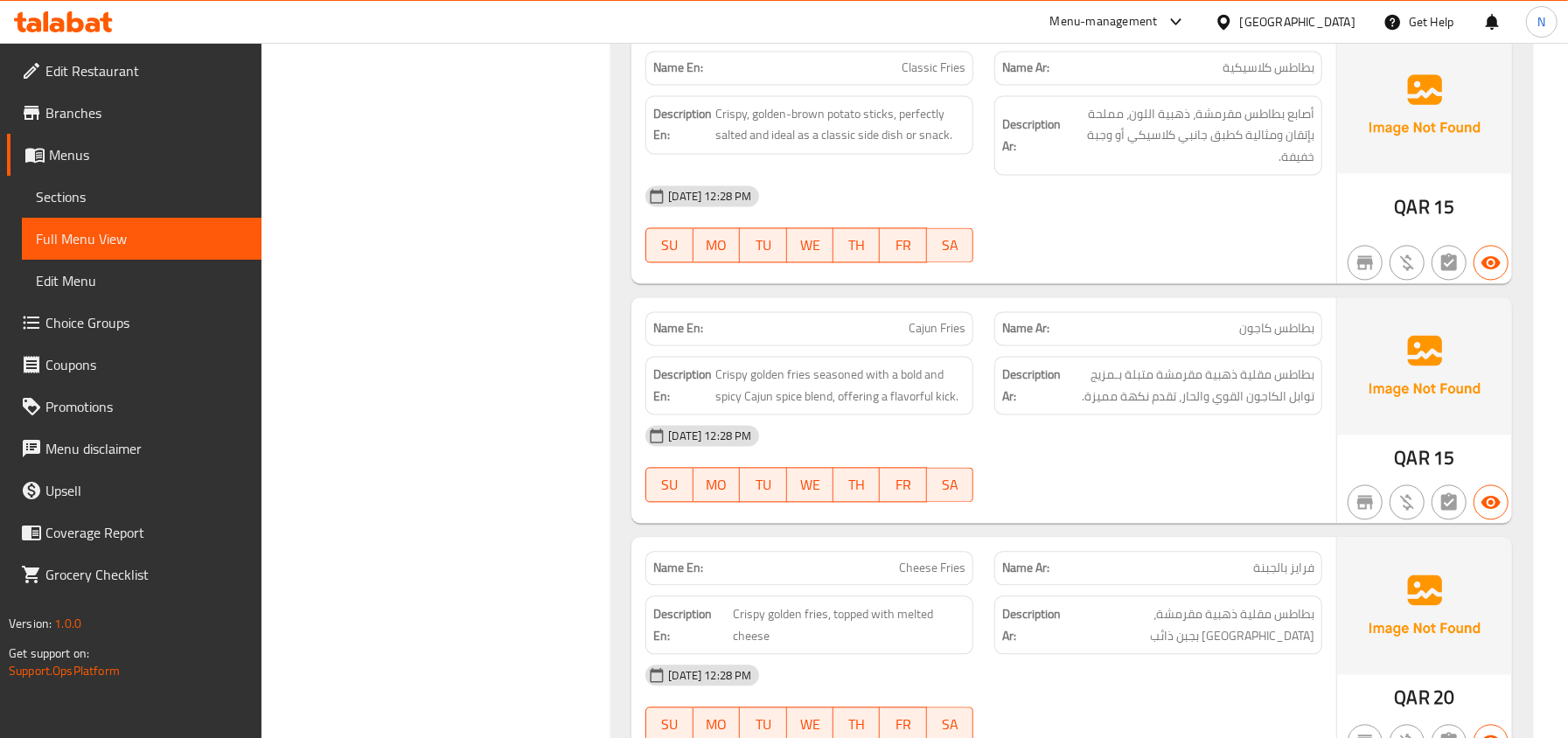
click at [706, 430] on div "[DATE] 12:28 PM" at bounding box center [983, 435] width 698 height 42
click at [927, 481] on button "SA" at bounding box center [949, 484] width 46 height 35
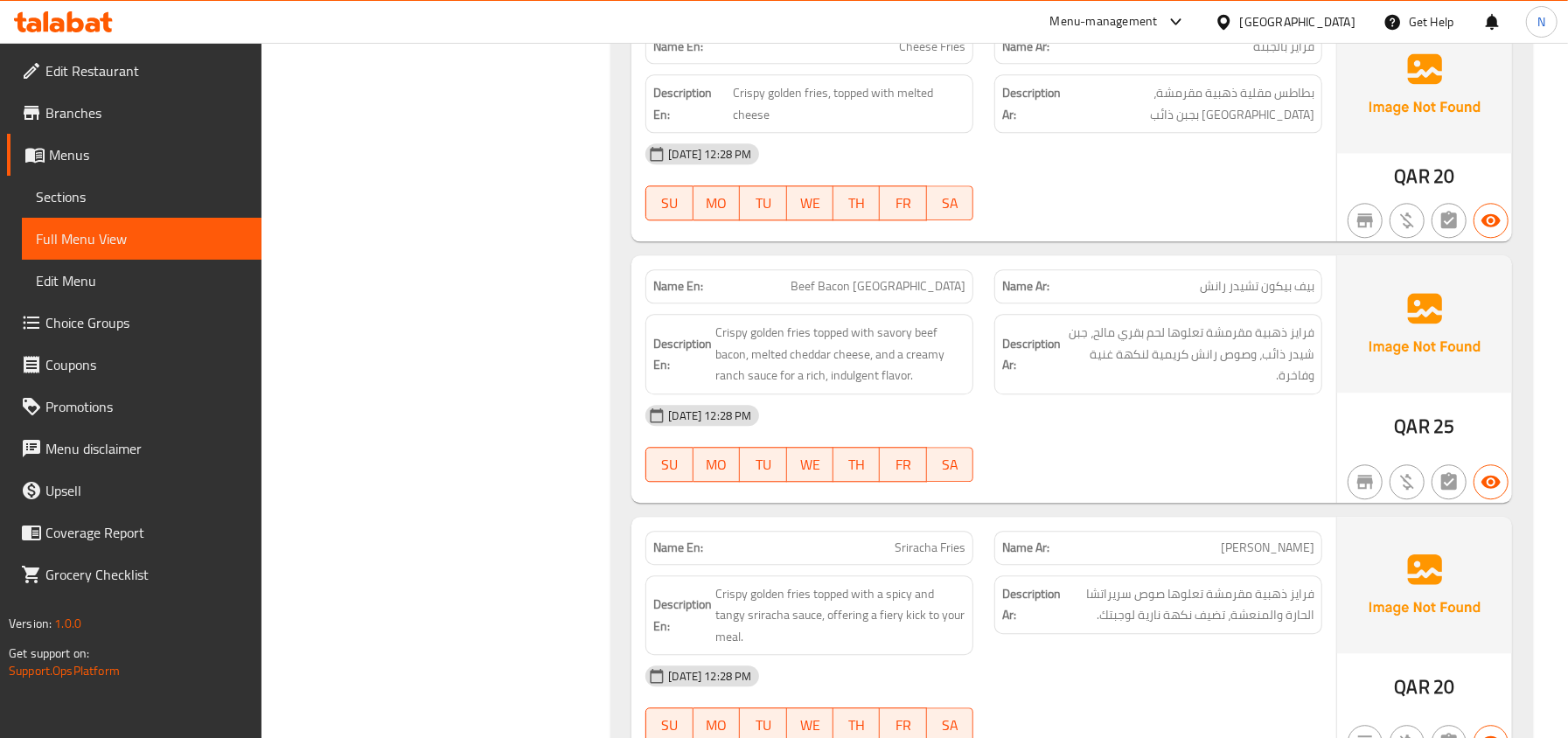
click at [931, 296] on span "Beef Bacon [GEOGRAPHIC_DATA]" at bounding box center [878, 286] width 175 height 19
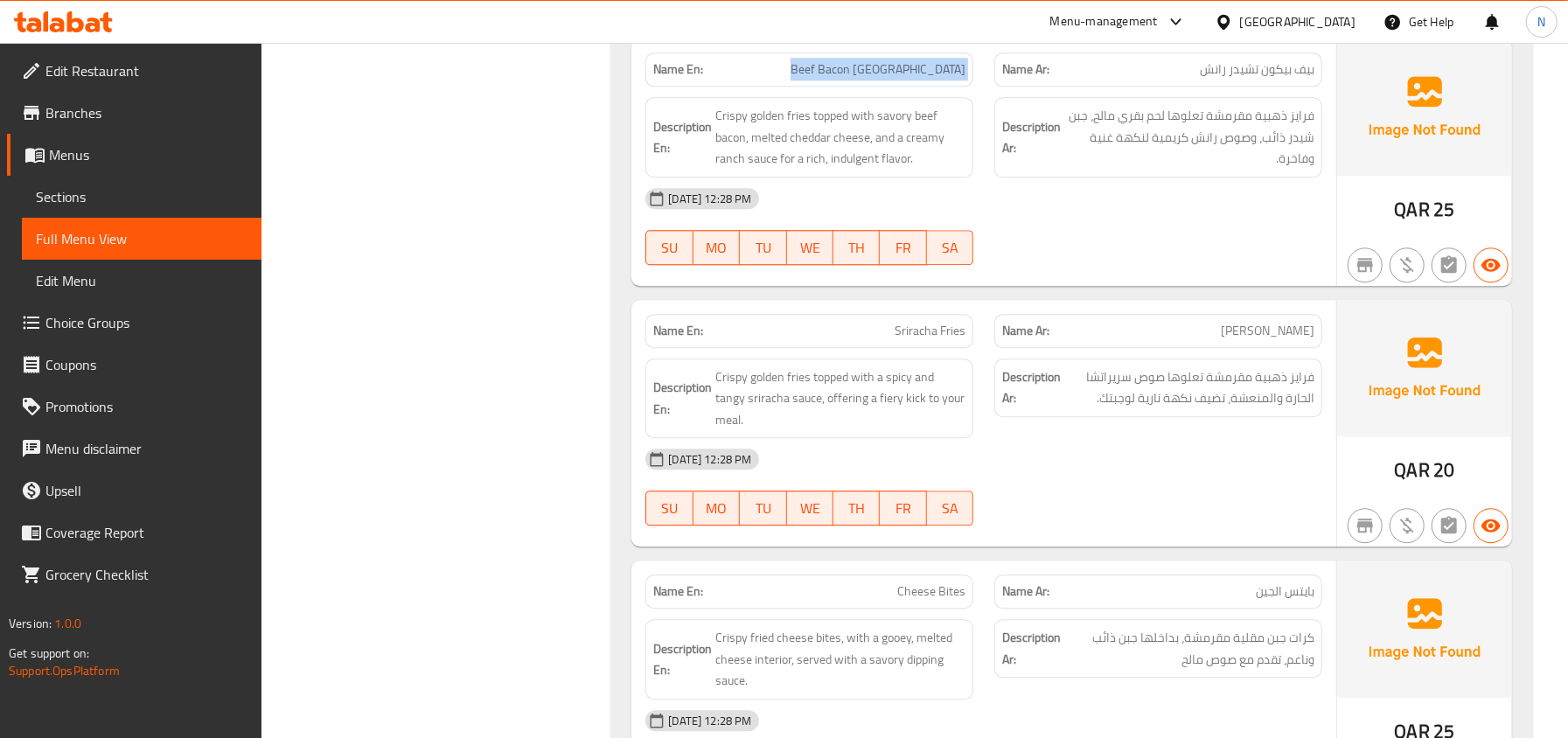
scroll to position [3159, 0]
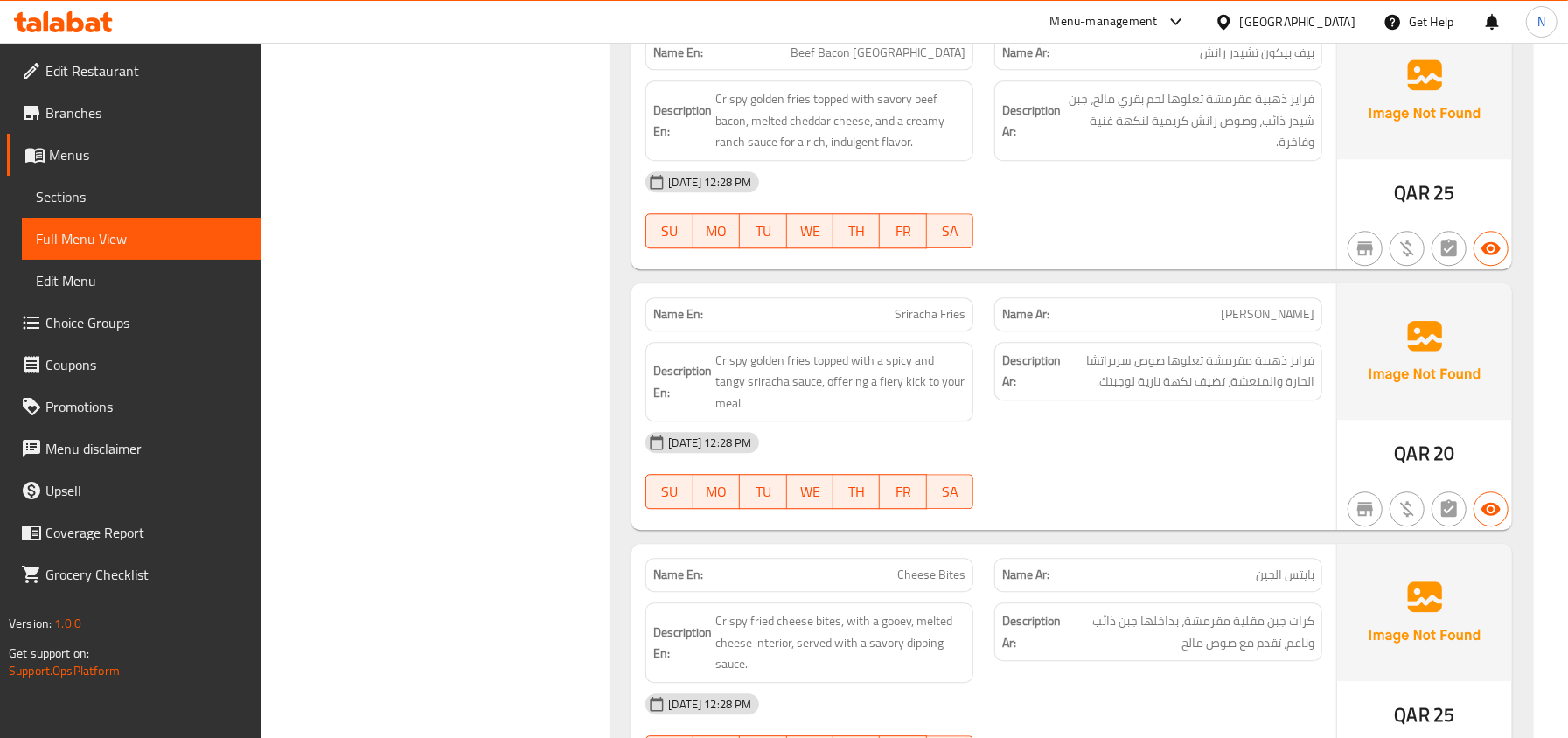
click at [935, 323] on span "Sriracha Fries" at bounding box center [929, 314] width 71 height 19
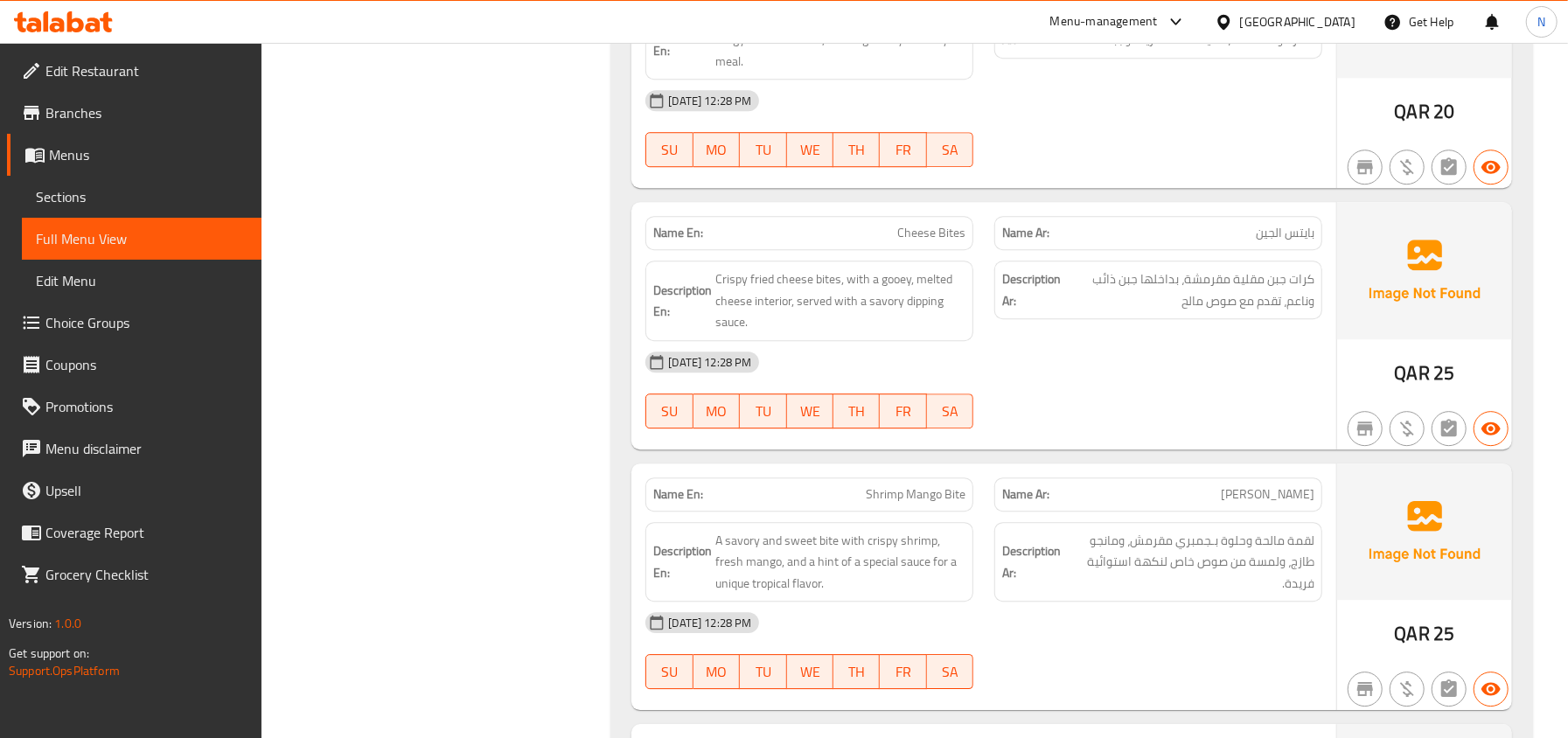
scroll to position [3509, 0]
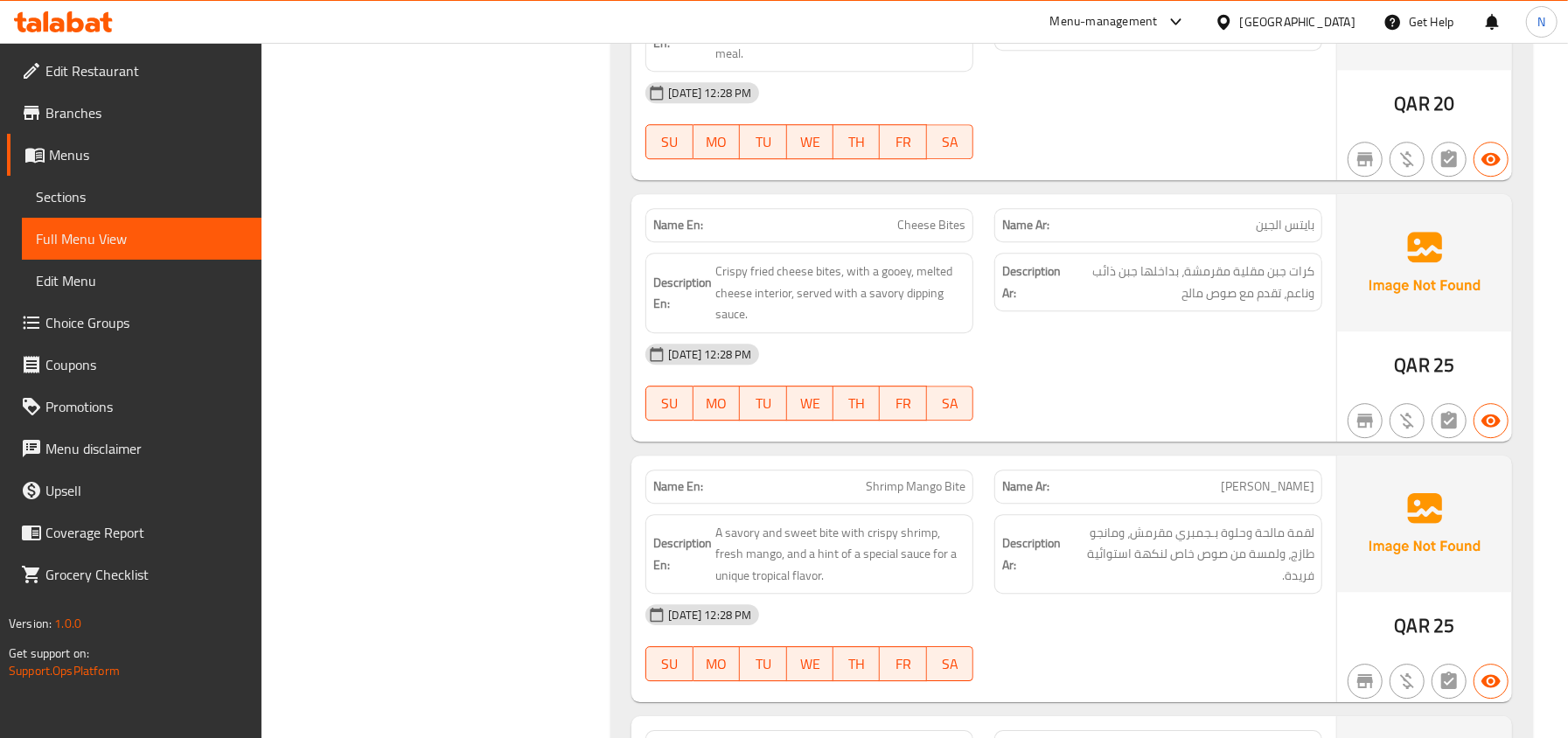
click at [758, 551] on span "A savory and sweet bite with crispy shrimp, fresh mango, and a hint of a specia…" at bounding box center [840, 554] width 251 height 65
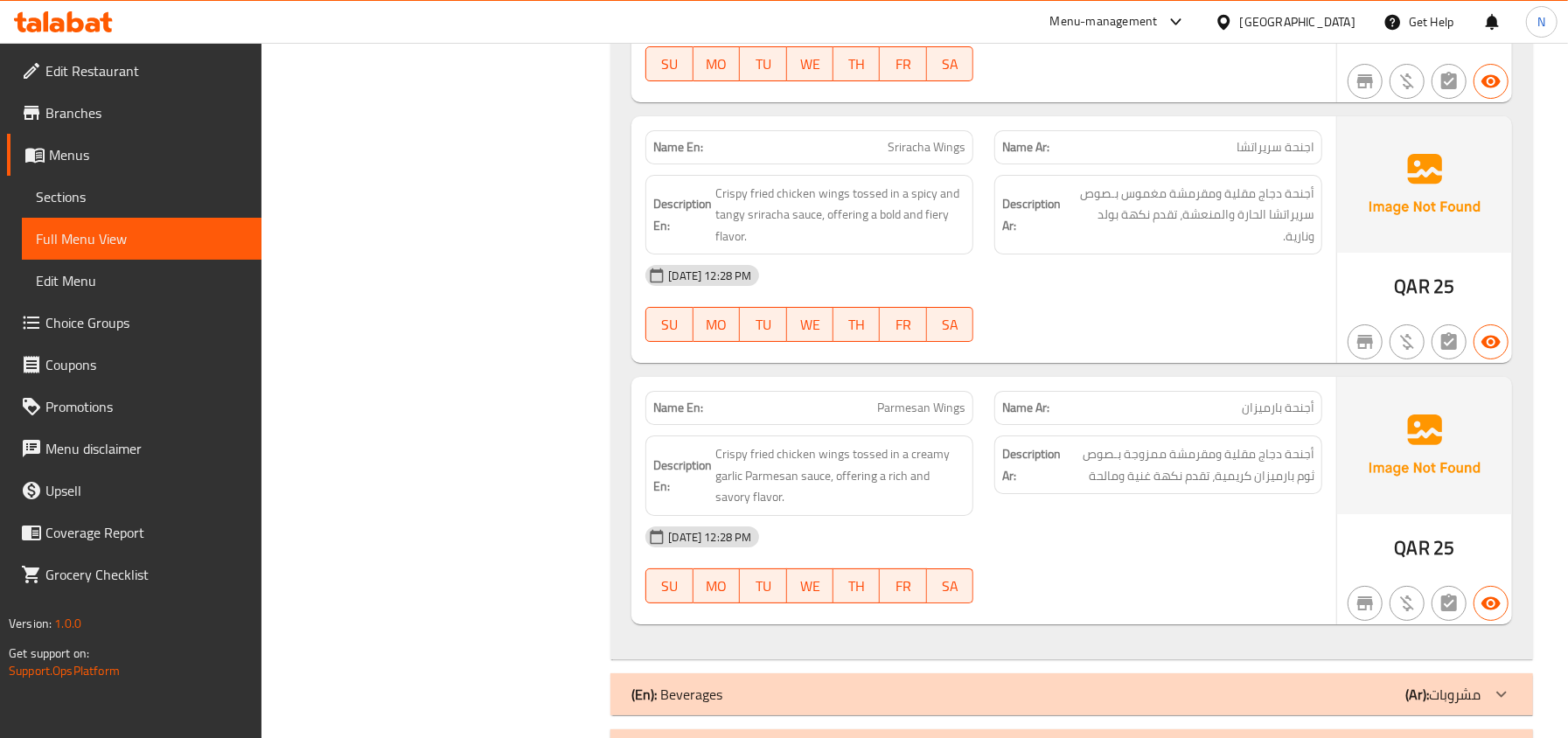
scroll to position [4710, 0]
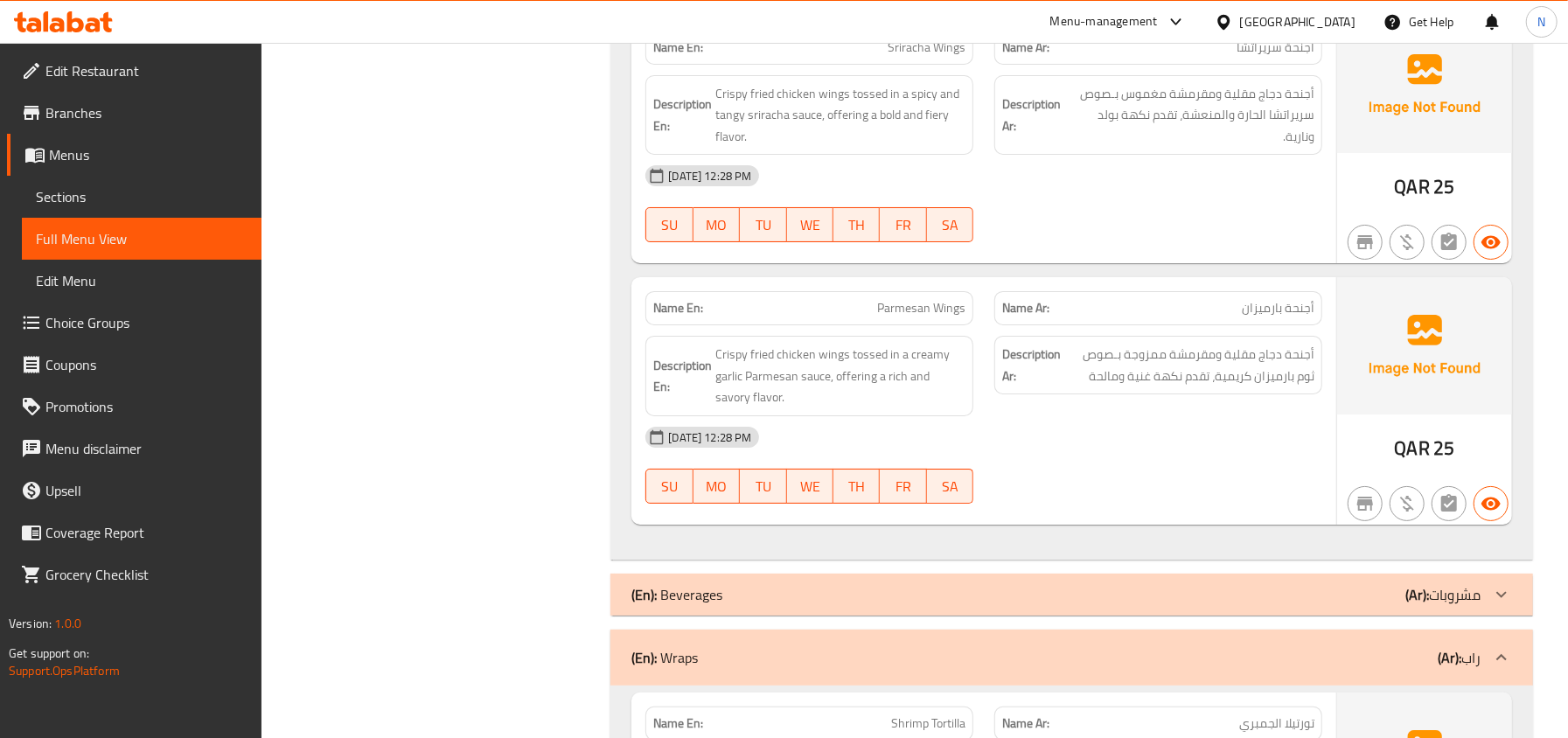
click at [939, 312] on div "Name En: Parmesan Wings" at bounding box center [809, 309] width 349 height 55
click at [939, 317] on span "Parmesan Wings" at bounding box center [922, 308] width 88 height 19
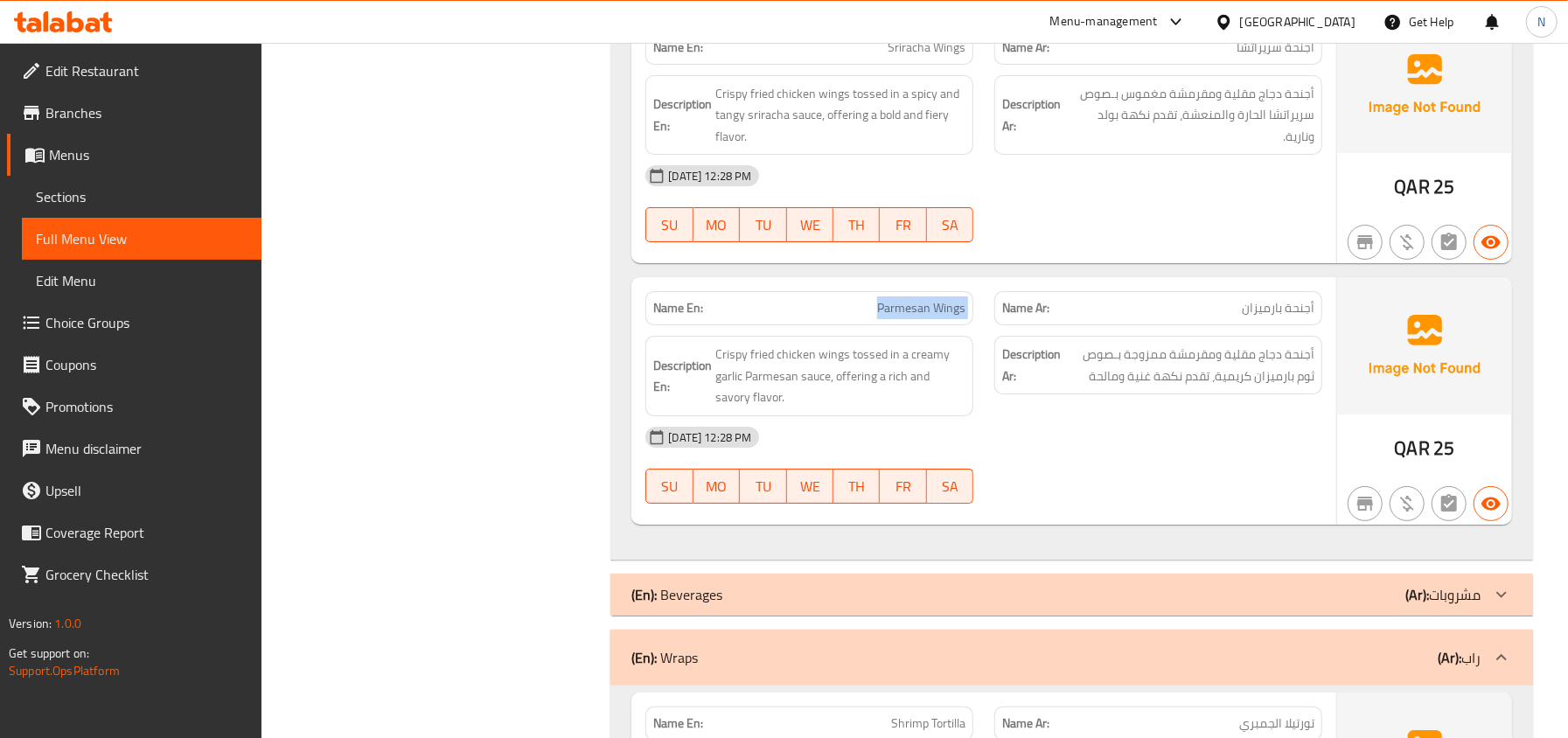
click at [781, 616] on div "(En): Beverages (Ar): مشروبات" at bounding box center [1071, 595] width 923 height 42
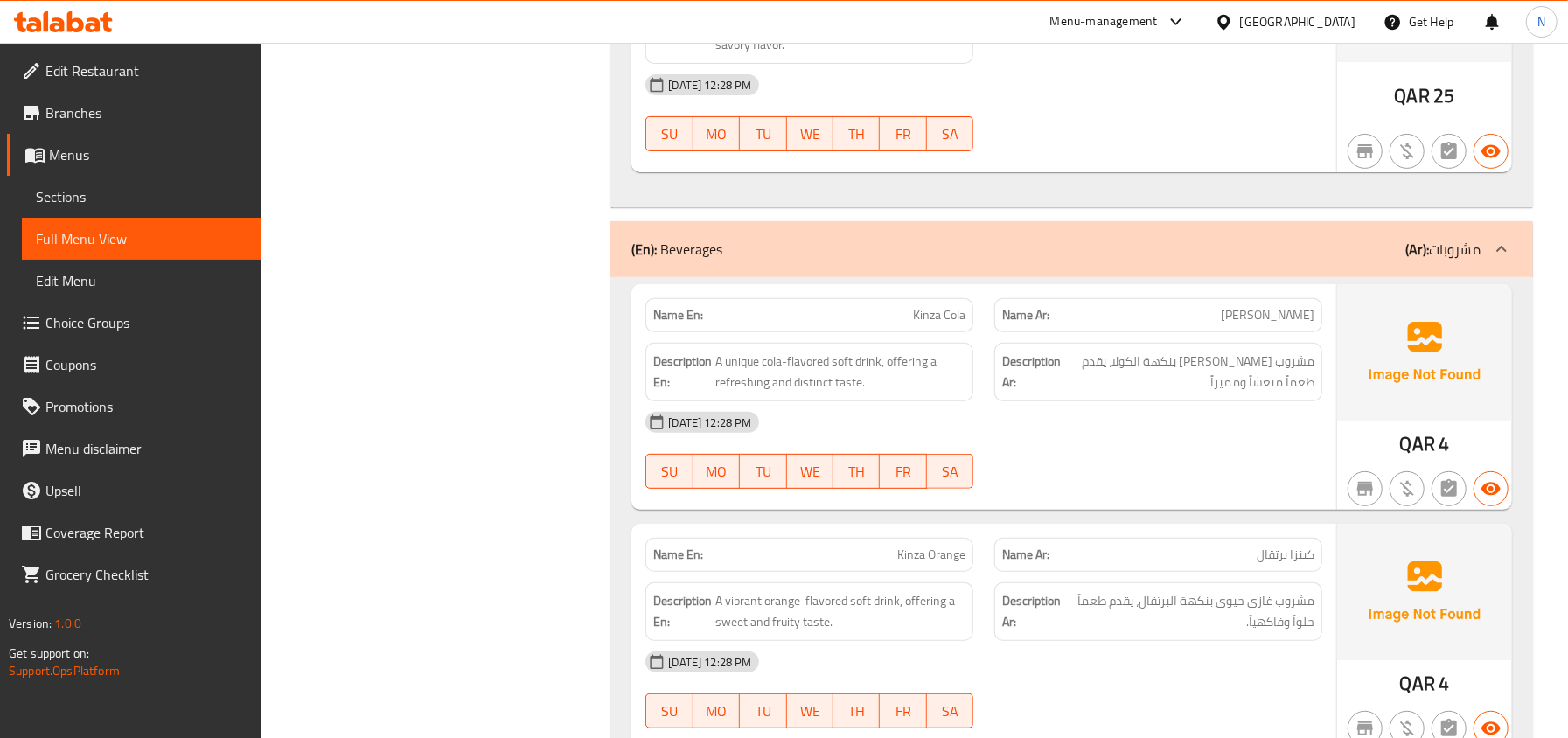
scroll to position [5060, 0]
click at [939, 327] on span "Kinza Cola" at bounding box center [938, 317] width 52 height 19
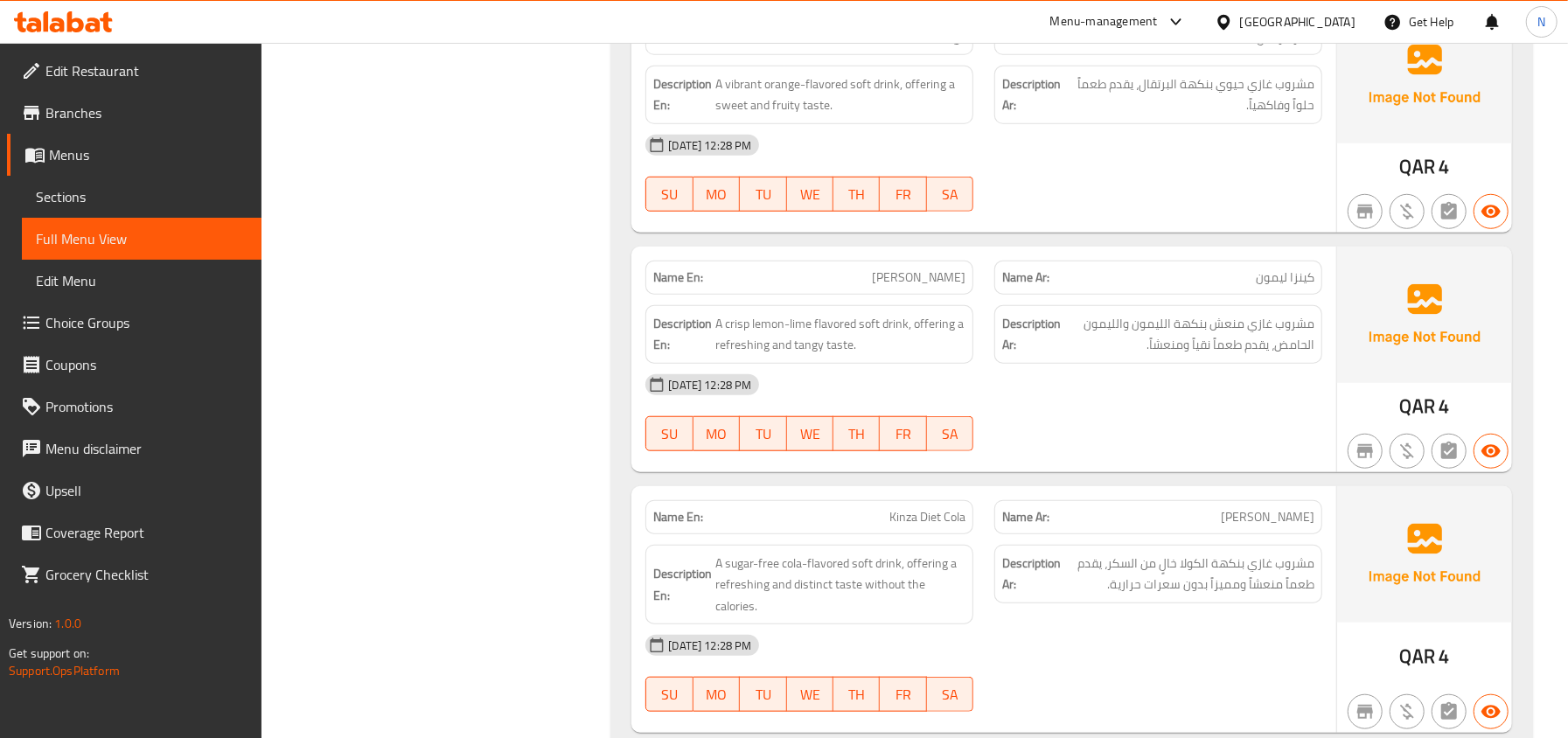
scroll to position [5527, 0]
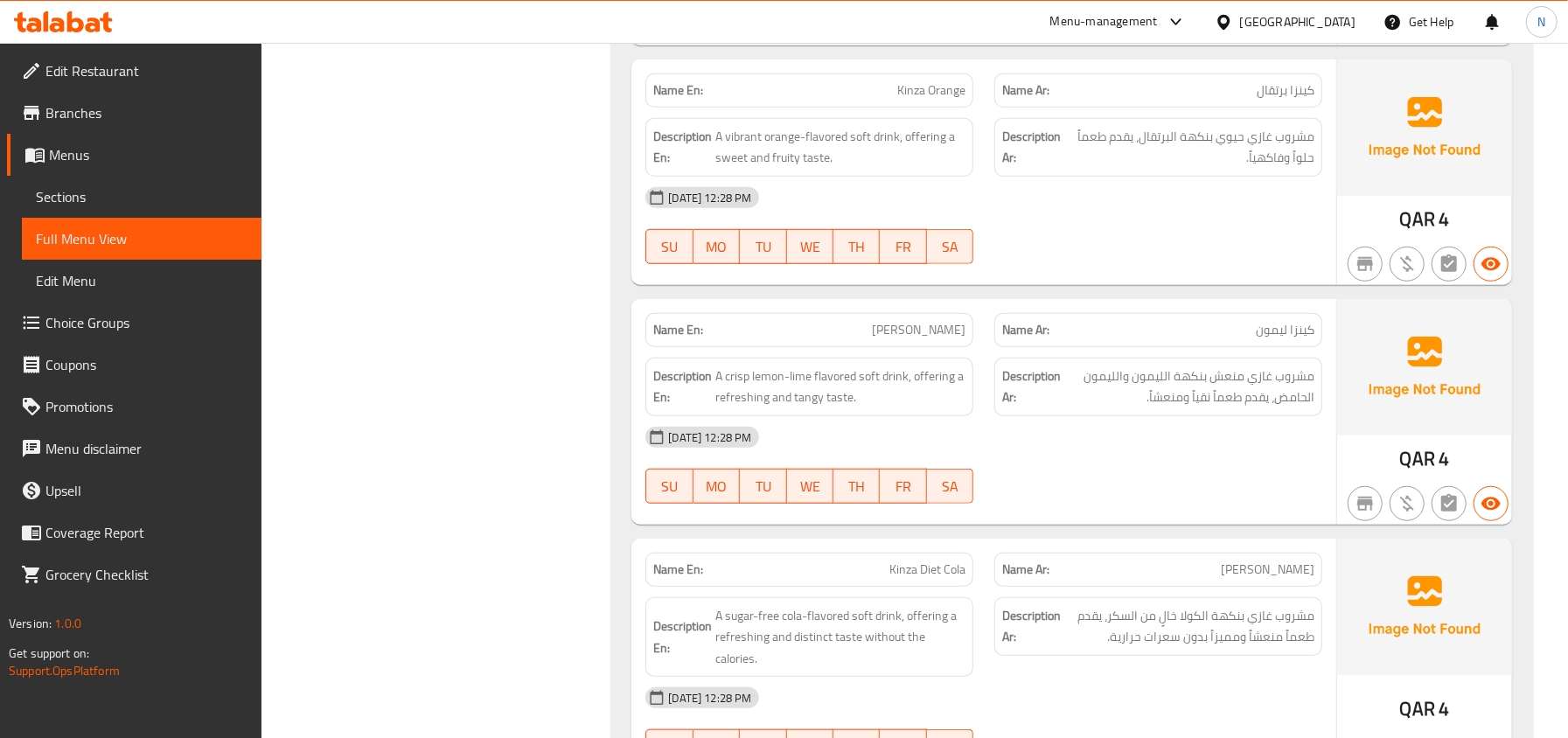
click at [963, 339] on span "[PERSON_NAME]" at bounding box center [918, 330] width 93 height 19
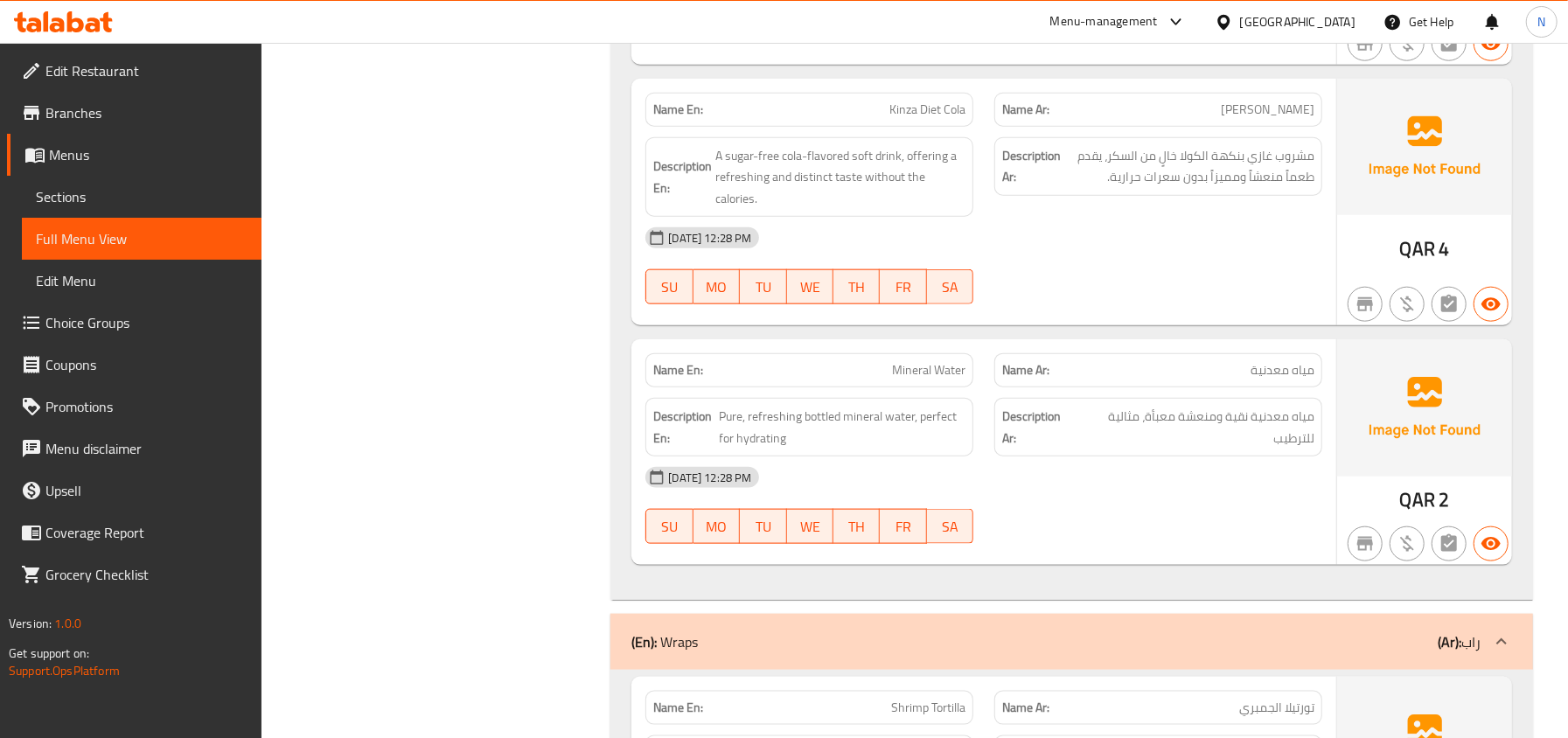
scroll to position [5993, 0]
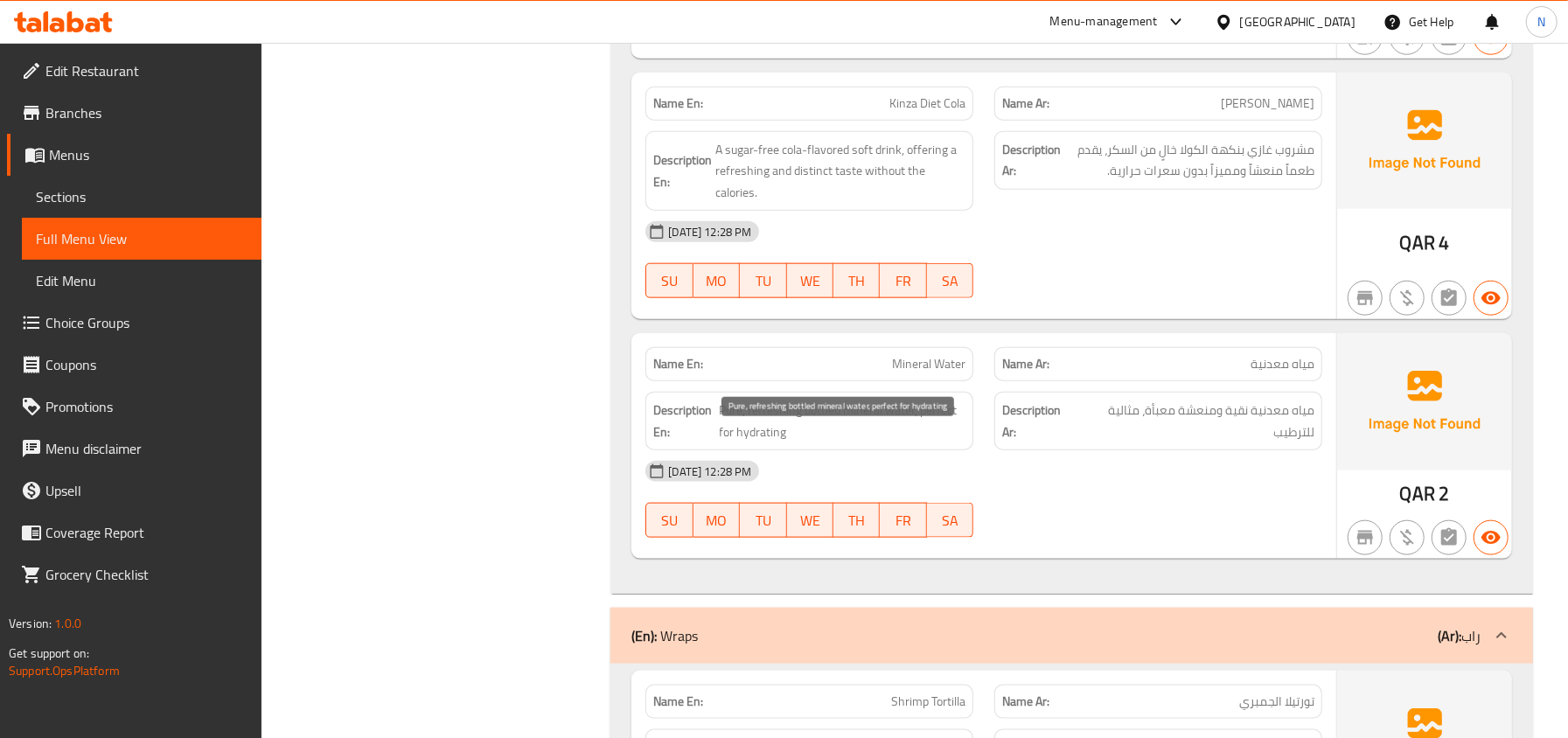
click at [902, 441] on span "Pure, refreshing bottled mineral water, perfect for hydrating" at bounding box center [842, 422] width 247 height 43
click at [928, 411] on div "Description En: Pure, refreshing bottled mineral water, perfect for hydrating" at bounding box center [809, 421] width 349 height 80
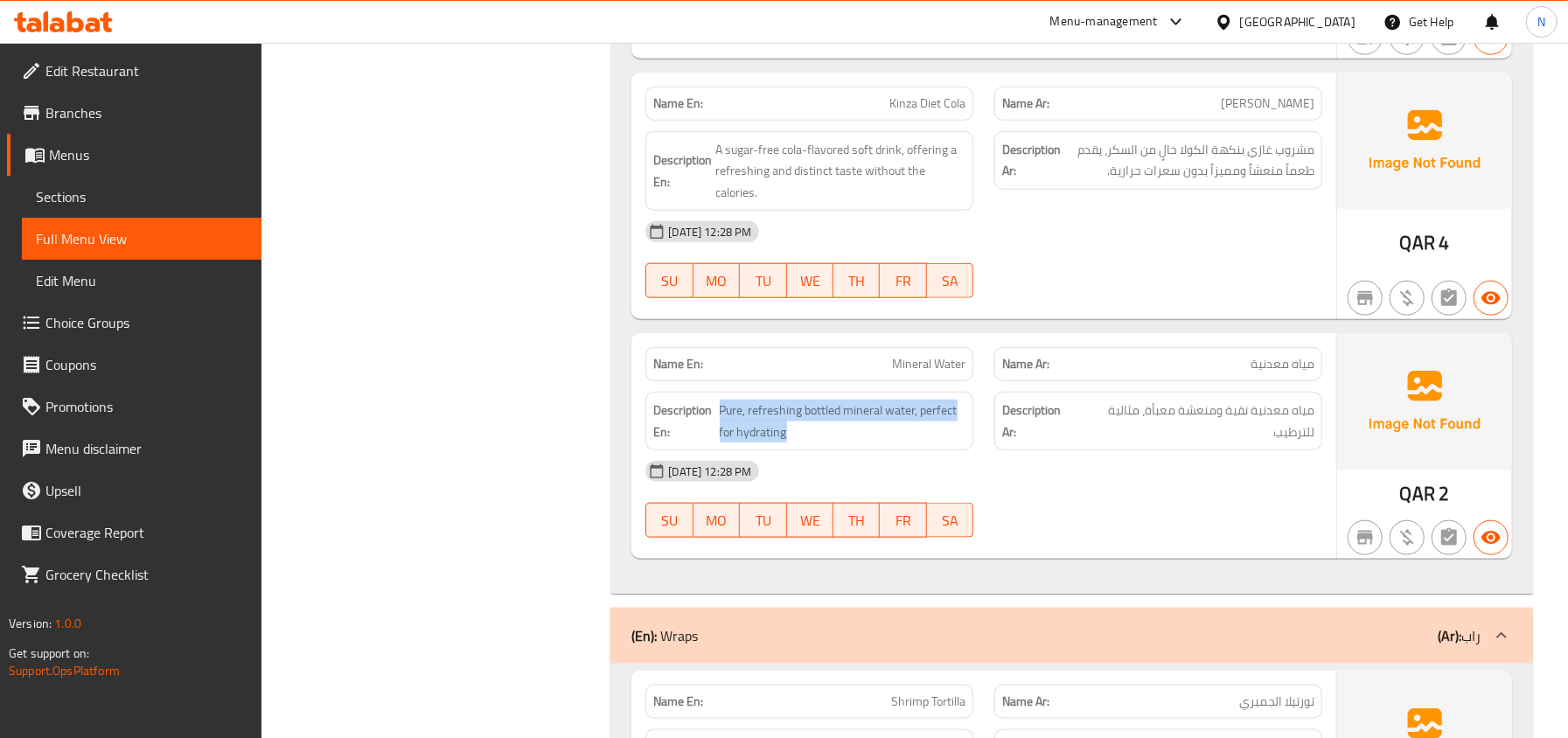
click at [928, 411] on div "Description En: Pure, refreshing bottled mineral water, perfect for hydrating" at bounding box center [809, 421] width 349 height 80
click at [944, 373] on span "Mineral Water" at bounding box center [928, 364] width 74 height 19
drag, startPoint x: 918, startPoint y: 439, endPoint x: 941, endPoint y: 470, distance: 38.6
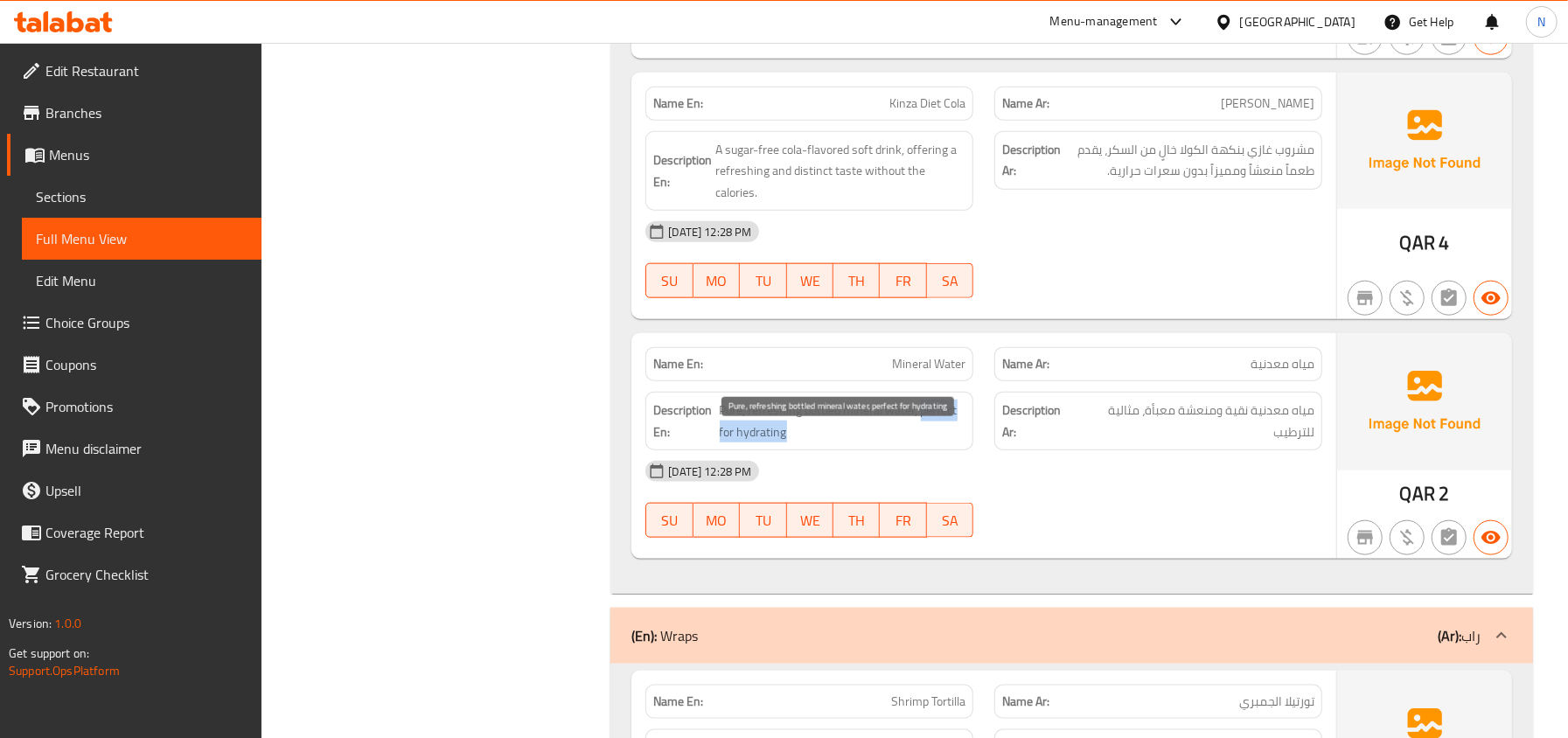
click at [941, 442] on span "Pure, refreshing bottled mineral water, perfect for hydrating" at bounding box center [842, 422] width 247 height 43
click at [931, 373] on span "Mineral Water" at bounding box center [928, 364] width 74 height 19
click at [868, 442] on span "Pure, refreshing bottled mineral water, perfect for hydrating" at bounding box center [842, 422] width 247 height 43
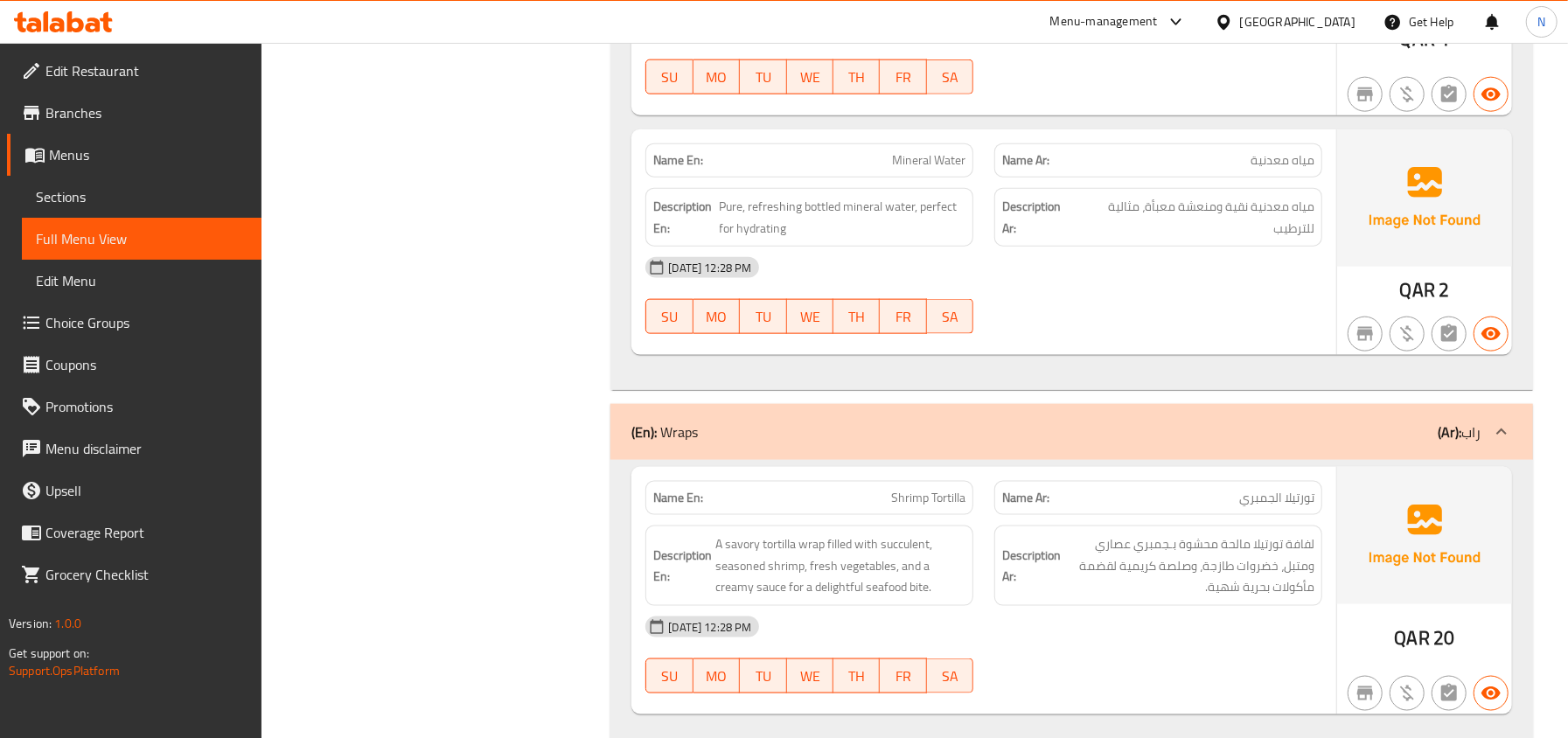
scroll to position [6157, 0]
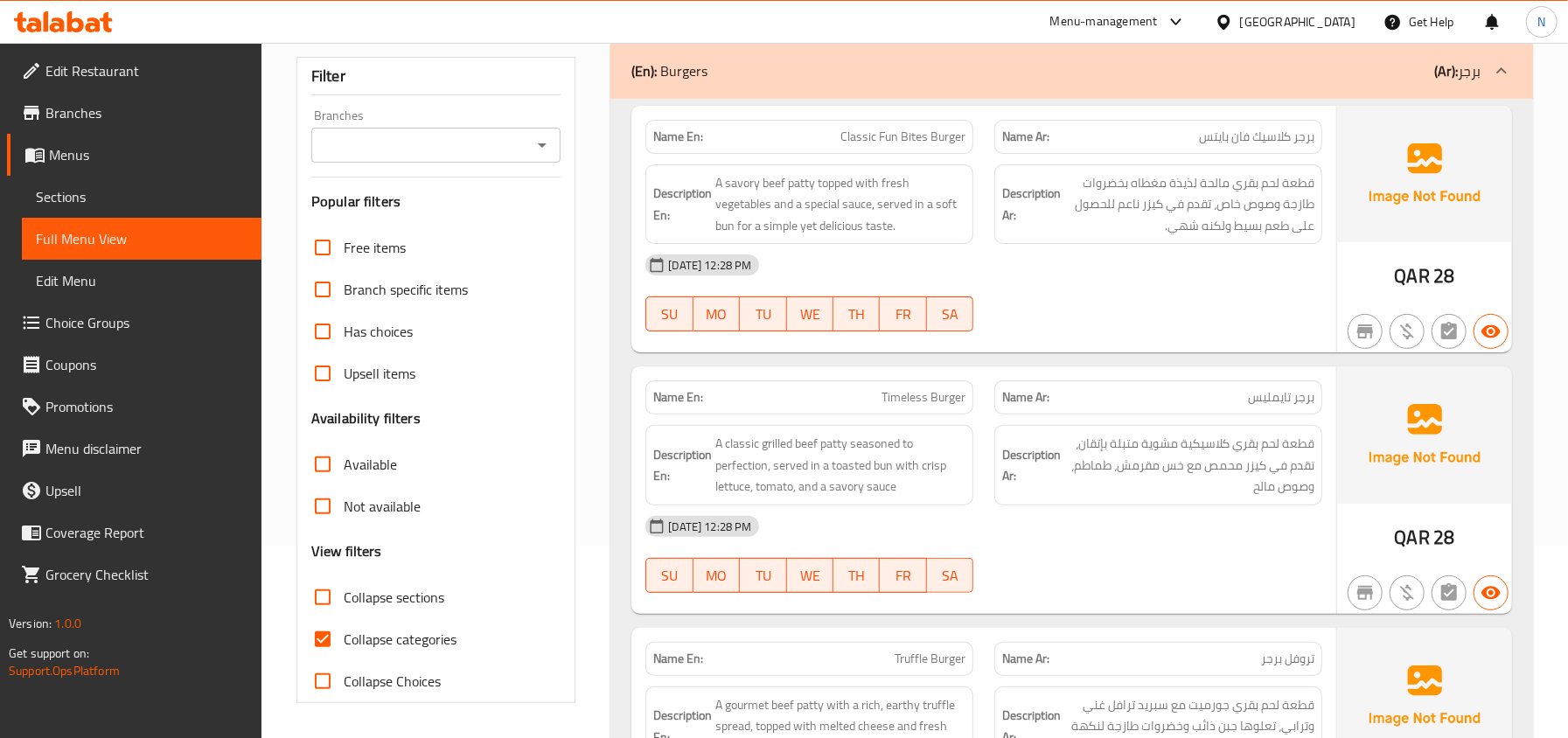
scroll to position [233, 0]
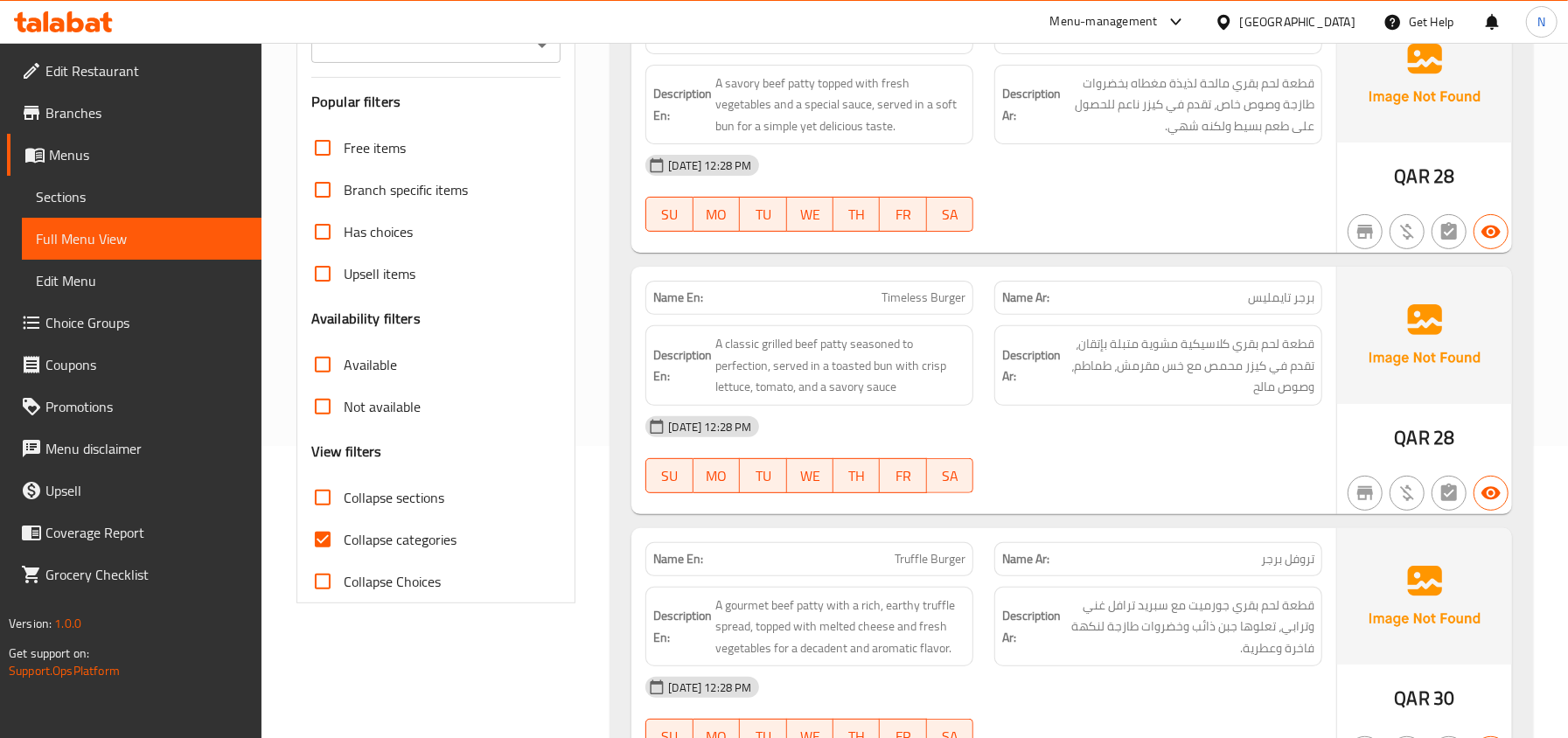
scroll to position [233, 0]
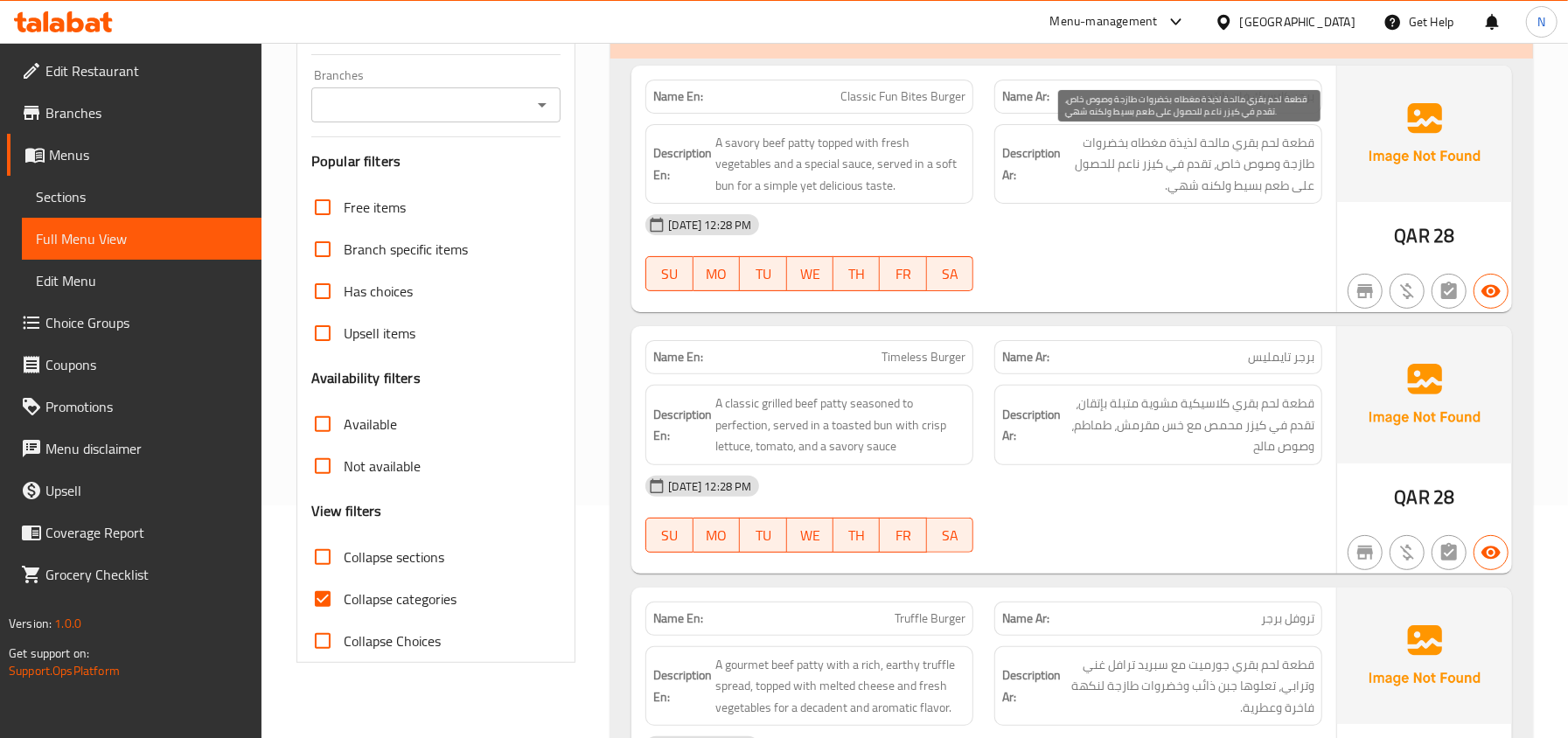
click at [1189, 148] on span "قطعة لحم بقري مالحة لذيذة مغطاه بخضروات طازجة وصوص خاص، تقدم في كيزر ناعم للحصو…" at bounding box center [1189, 164] width 251 height 65
click at [883, 92] on span "Classic Fun Bites Burger" at bounding box center [902, 96] width 125 height 19
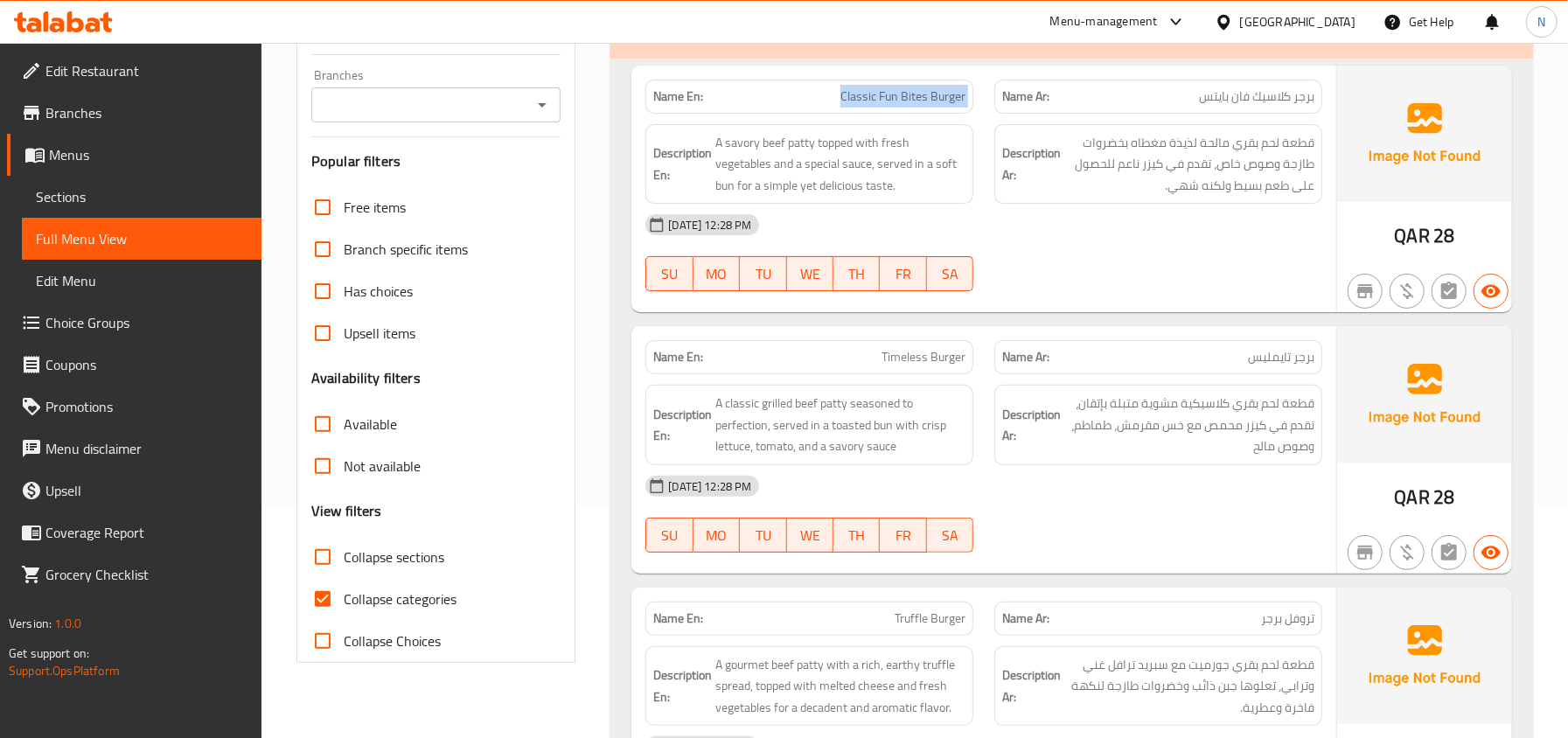
click at [883, 92] on span "Classic Fun Bites Burger" at bounding box center [902, 96] width 125 height 19
copy span "Classic Fun Bites Burger"
click at [973, 332] on div "Name En: Timeless Burger" at bounding box center [809, 358] width 349 height 55
click at [886, 99] on span "Classic Fun Bites Burger" at bounding box center [902, 96] width 125 height 19
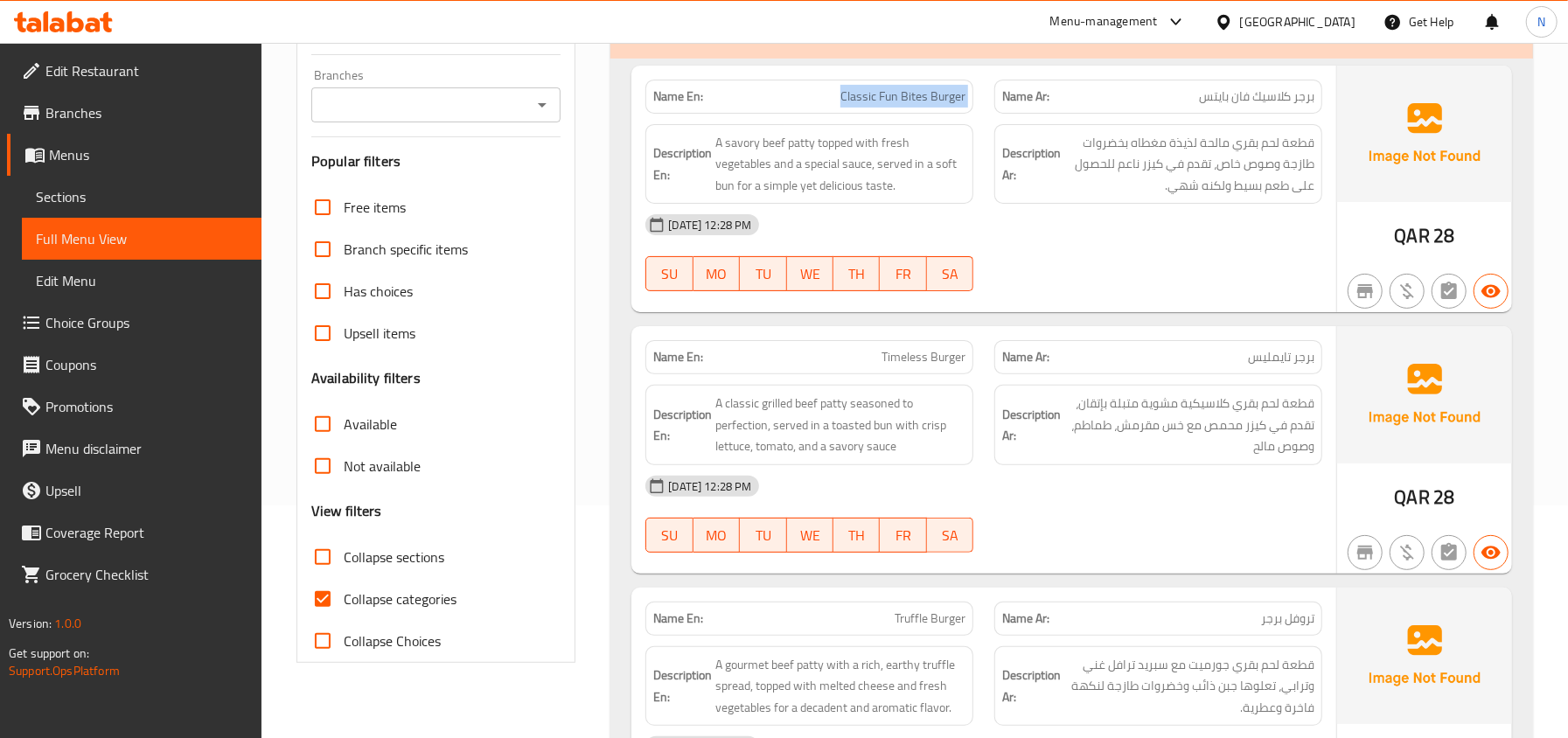
click at [886, 99] on span "Classic Fun Bites Burger" at bounding box center [902, 96] width 125 height 19
copy span "Classic Fun Bites Burger"
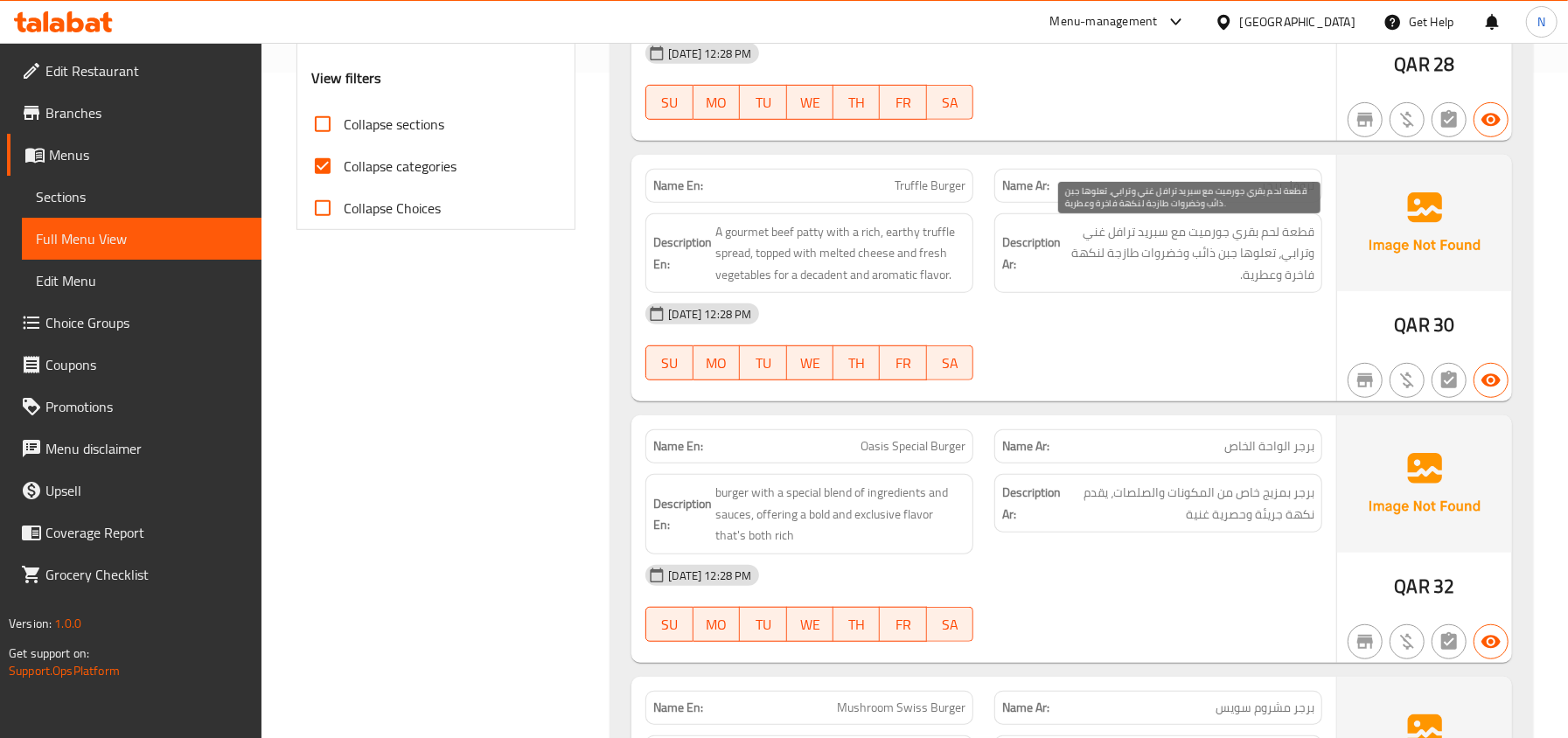
scroll to position [700, 0]
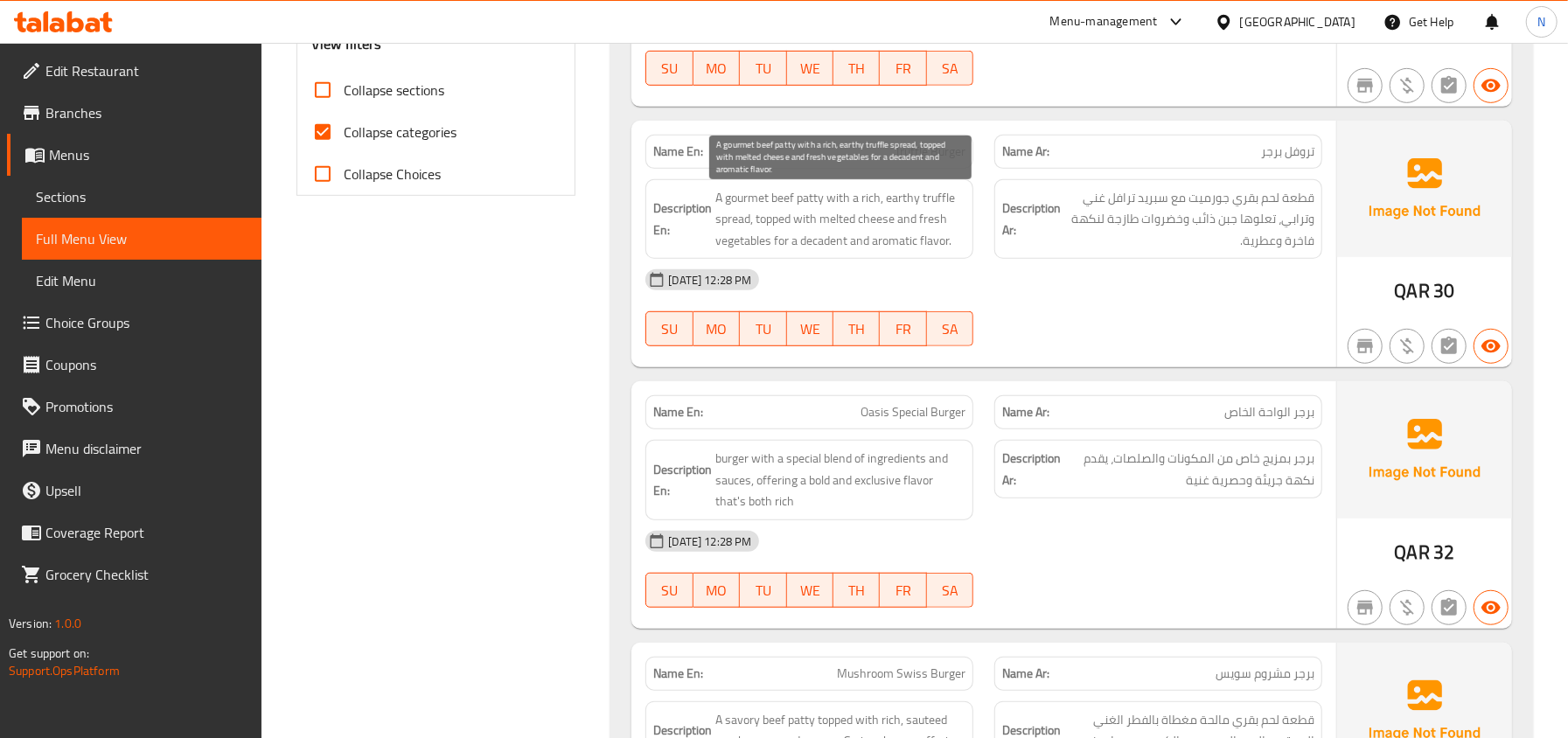
click at [830, 249] on span "A gourmet beef patty with a rich, earthy truffle spread, topped with melted che…" at bounding box center [840, 219] width 251 height 65
copy span "decadent"
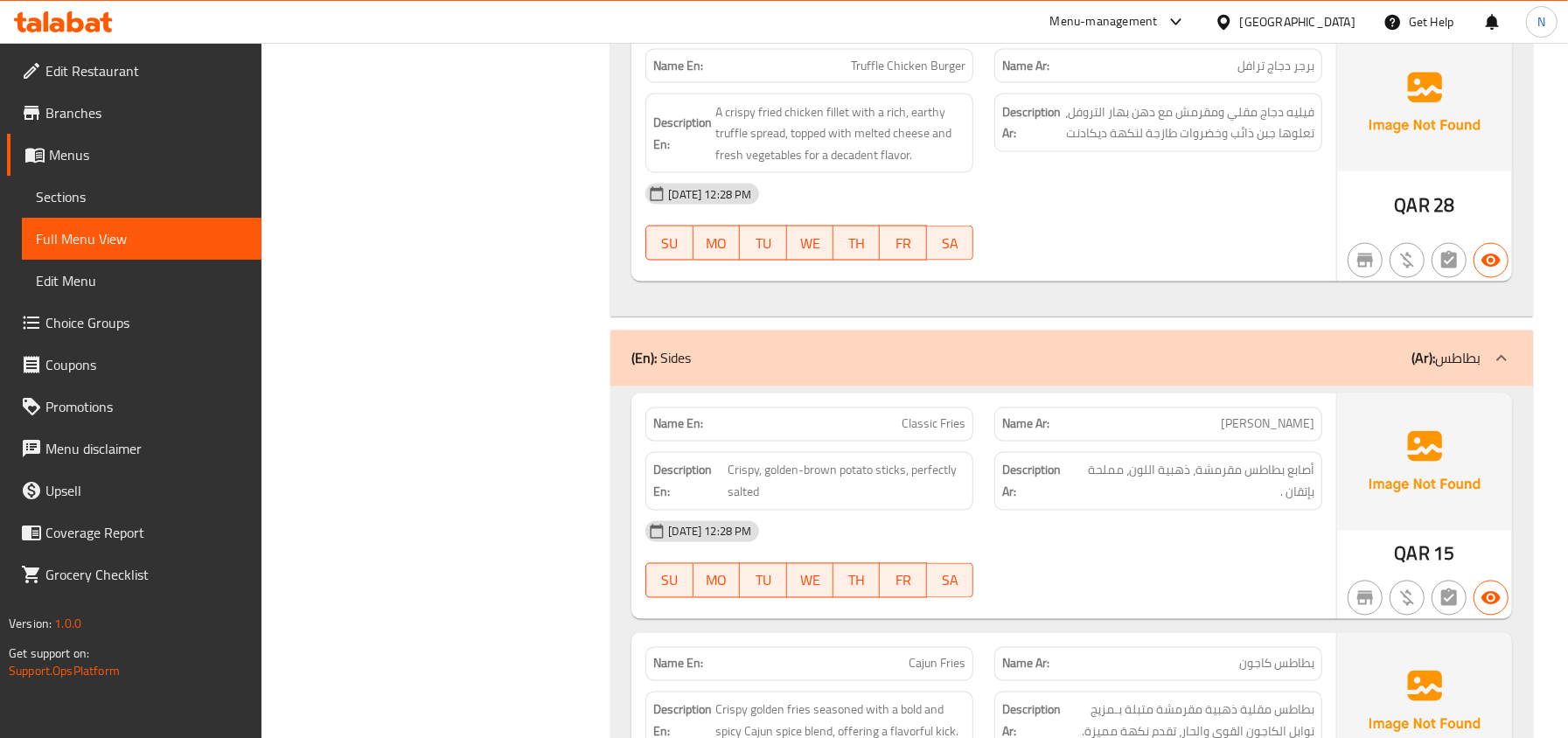
scroll to position [2099, 0]
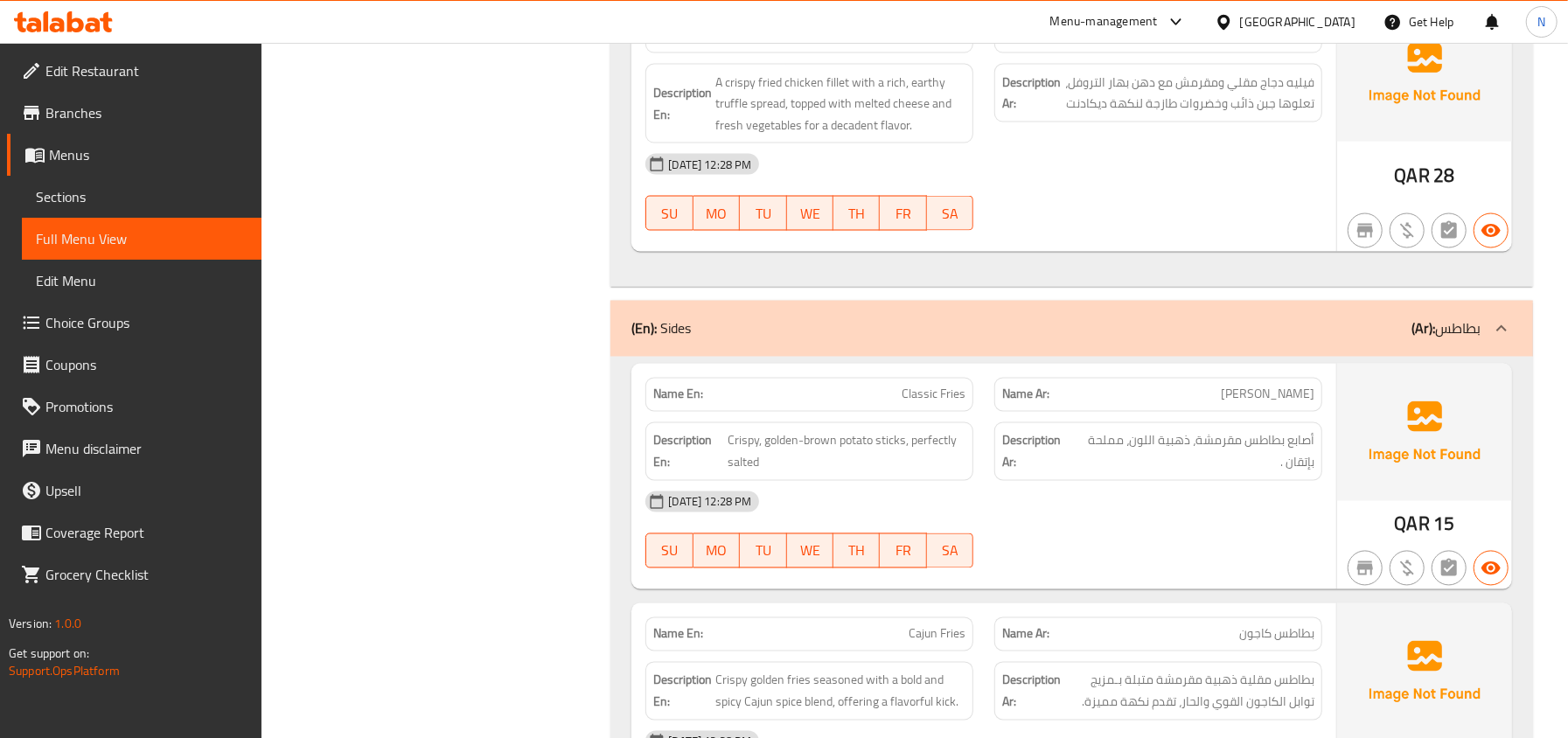
click at [1047, 449] on strong "Description Ar:" at bounding box center [1036, 452] width 68 height 43
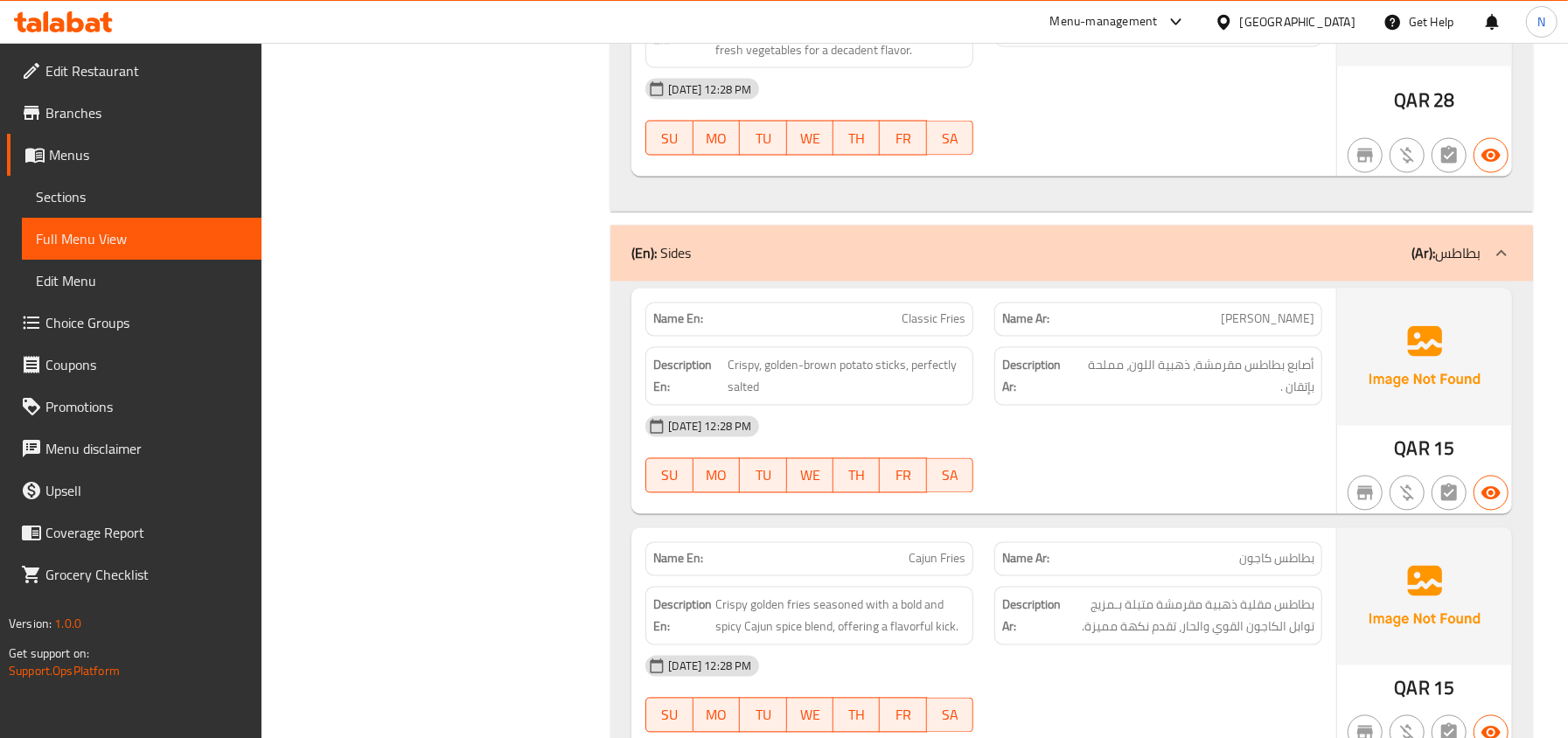
scroll to position [2215, 0]
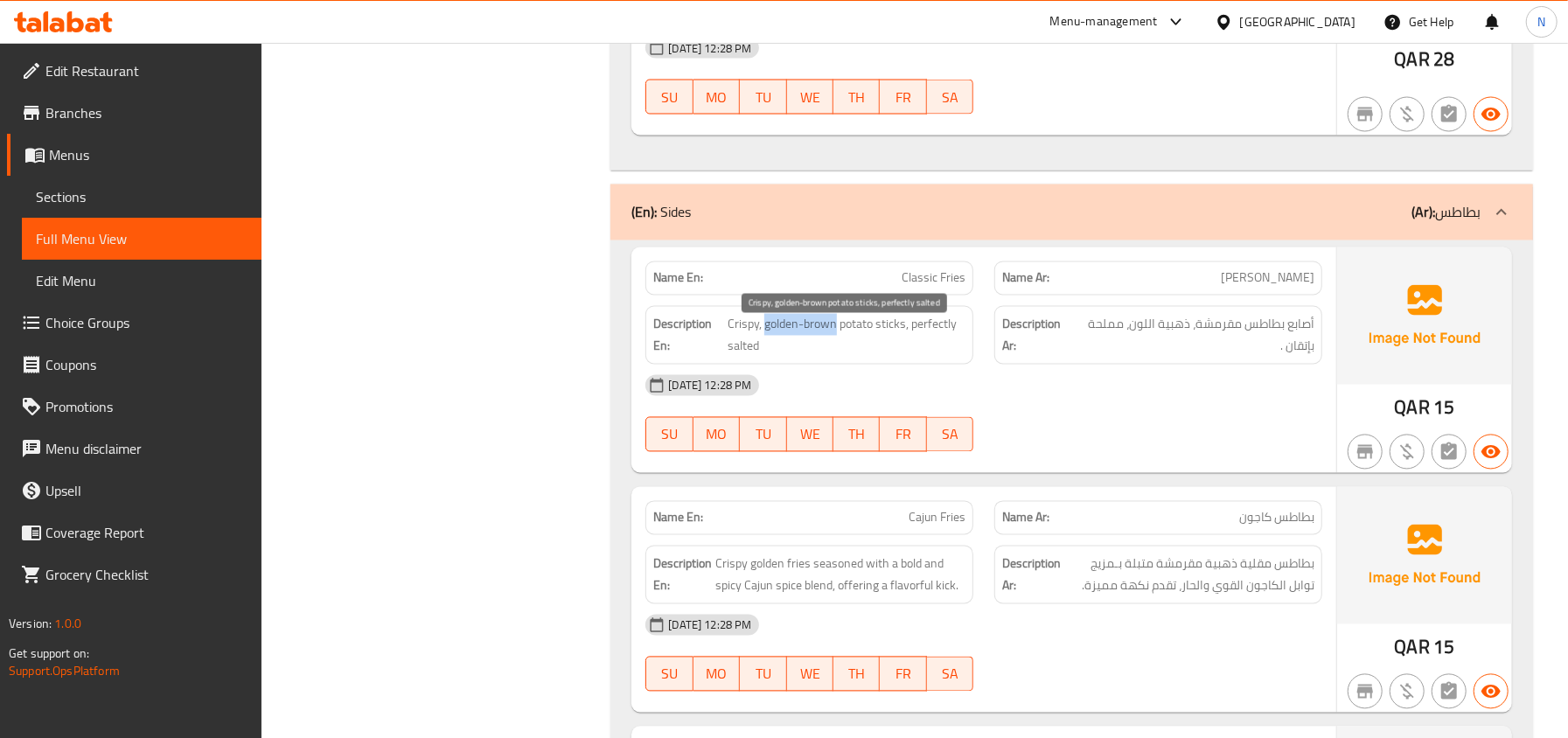
drag, startPoint x: 837, startPoint y: 338, endPoint x: 764, endPoint y: 337, distance: 73.0
click at [764, 337] on span "Crispy, golden-brown potato sticks, perfectly salted" at bounding box center [846, 335] width 238 height 43
copy span "golden-brown"
click at [952, 284] on span "Classic Fries" at bounding box center [933, 278] width 64 height 19
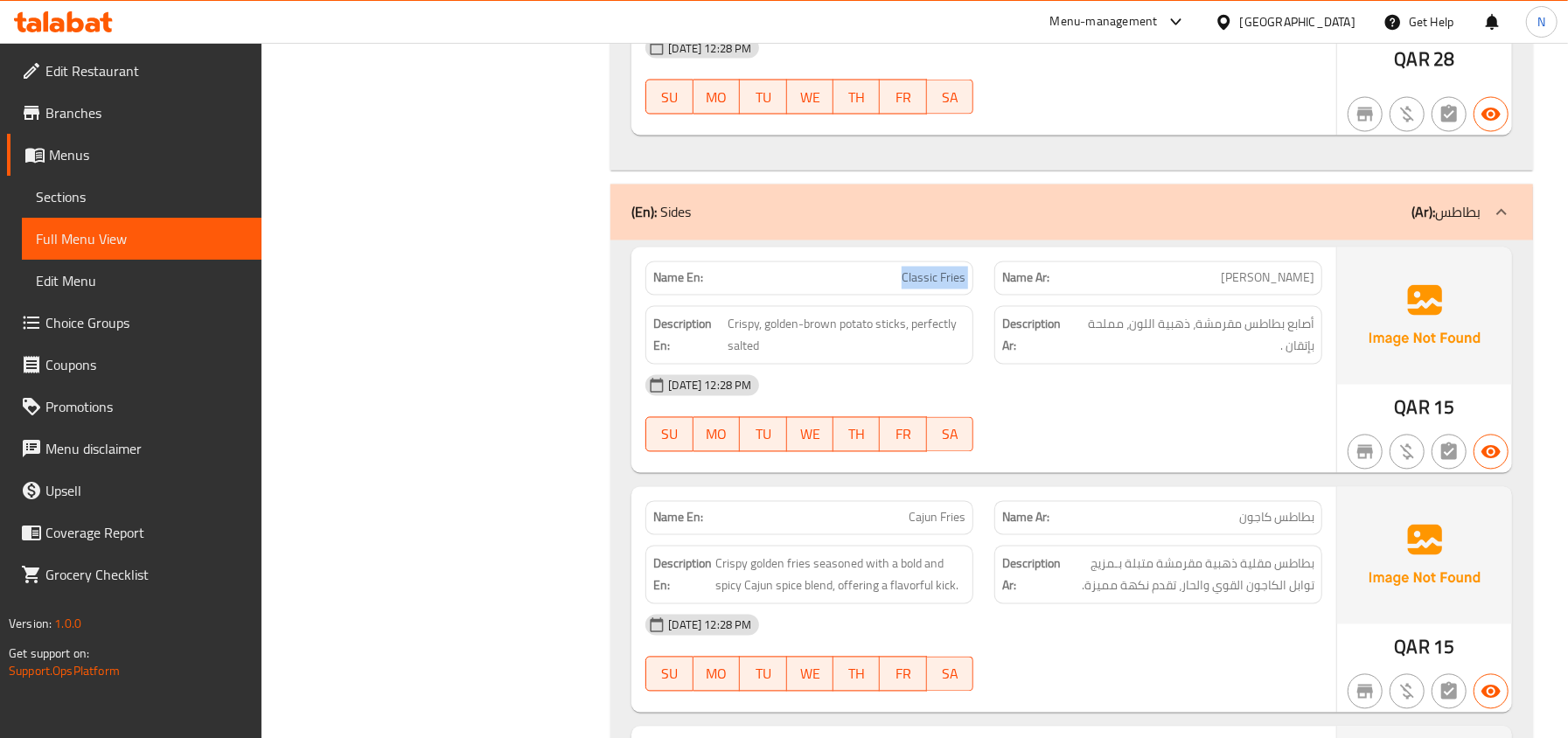
click at [952, 284] on span "Classic Fries" at bounding box center [933, 278] width 64 height 19
copy span "Classic Fries"
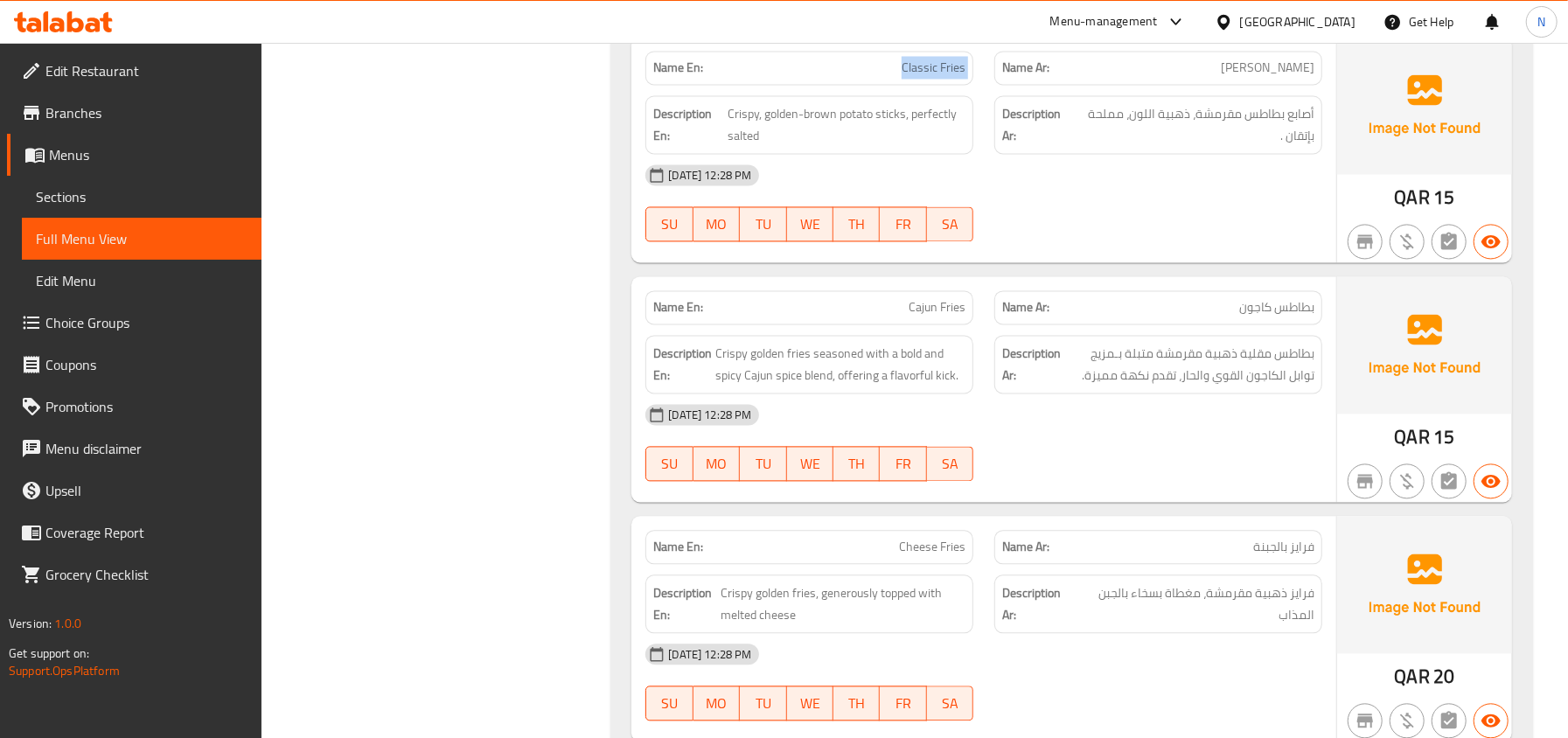
scroll to position [2449, 0]
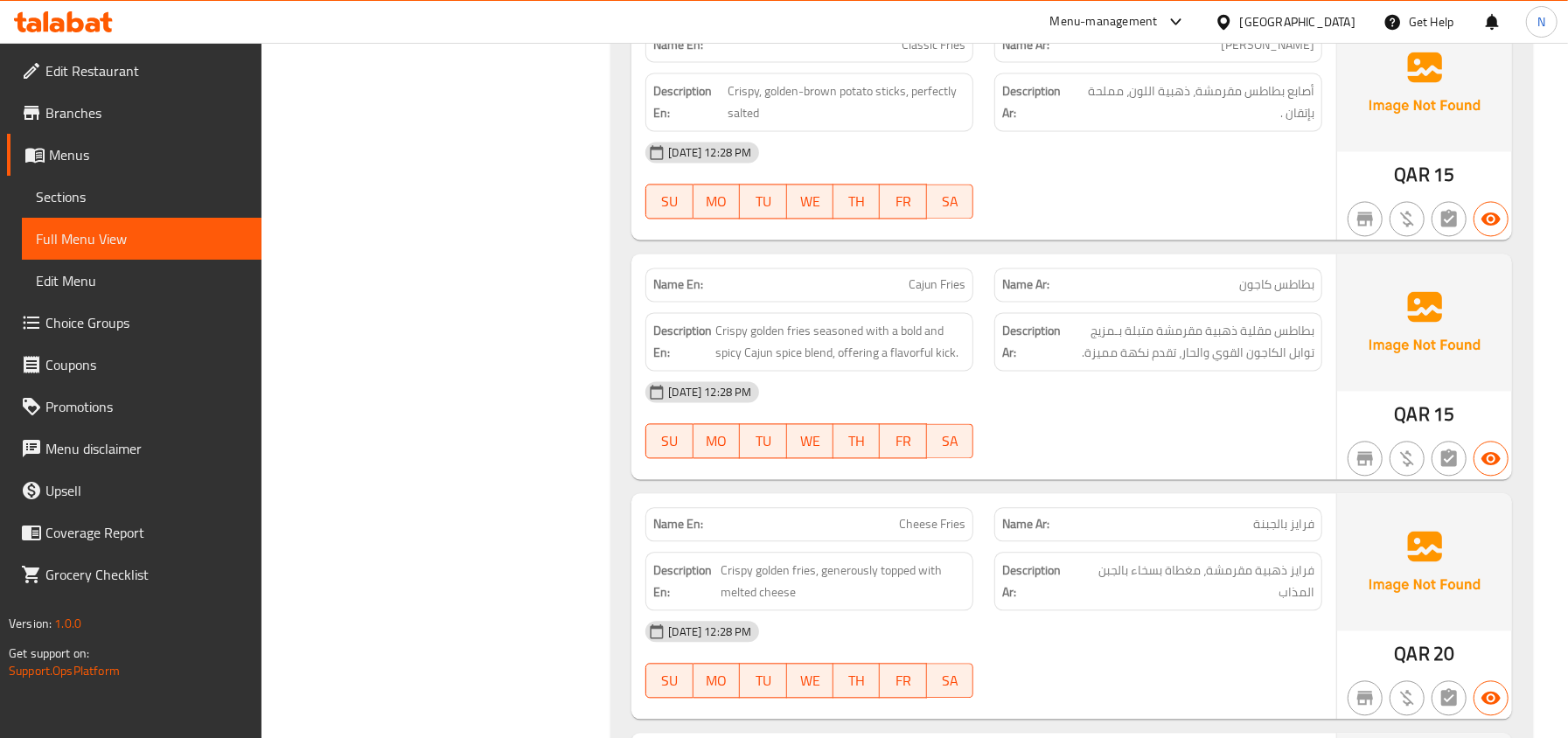
click at [925, 294] on span "Cajun Fries" at bounding box center [937, 284] width 57 height 19
copy span "Cajun Fries"
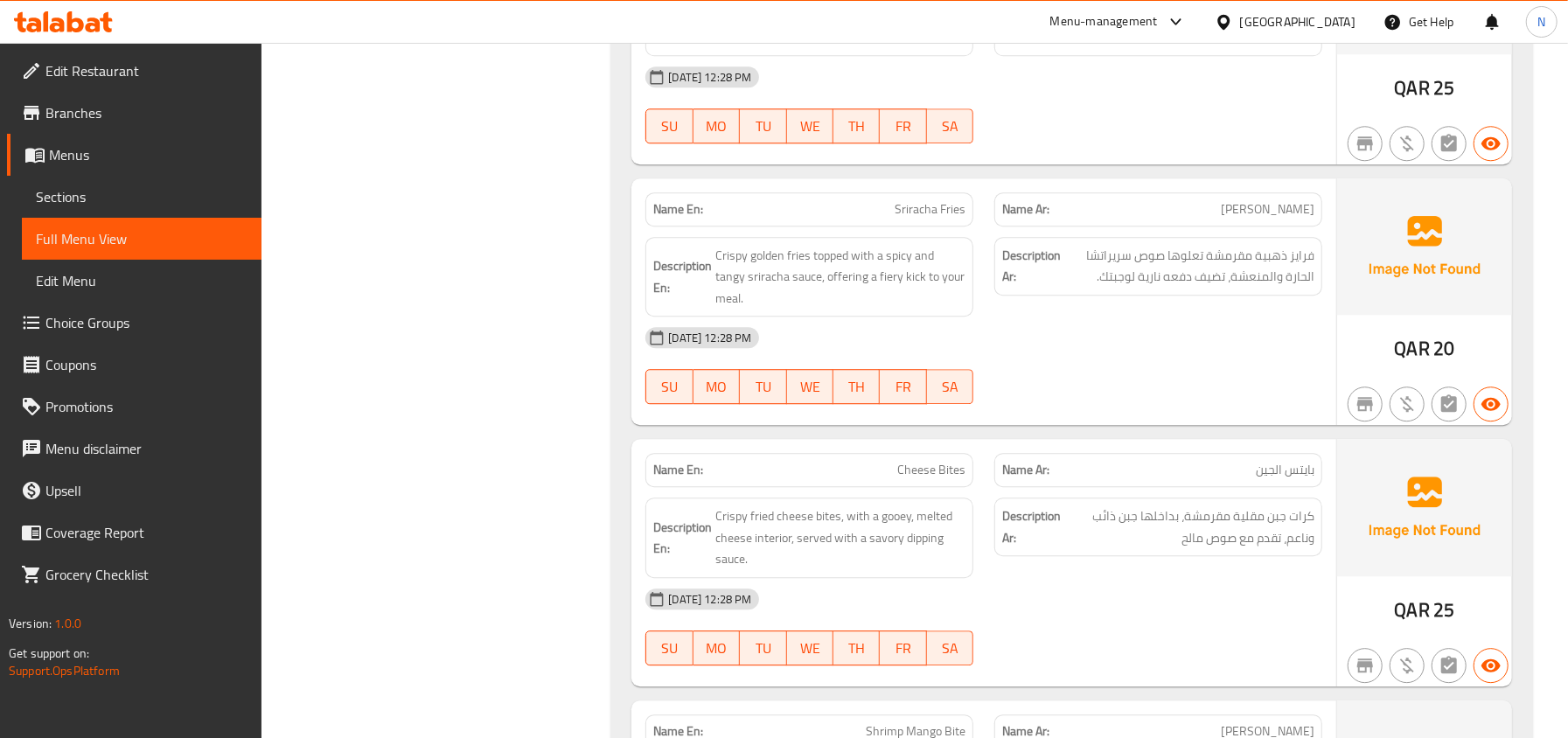
scroll to position [3381, 0]
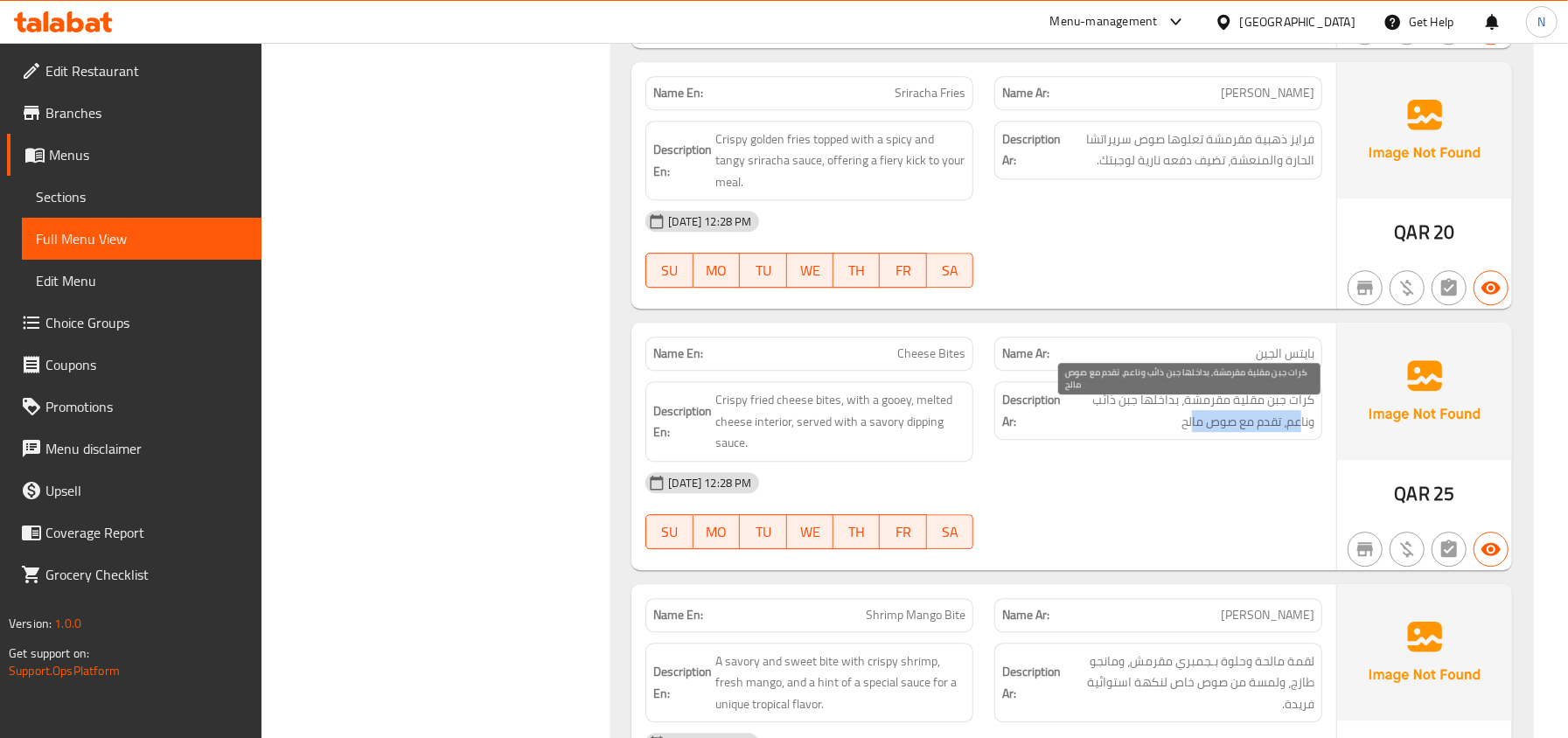
drag, startPoint x: 1299, startPoint y: 433, endPoint x: 1190, endPoint y: 446, distance: 109.8
click at [1190, 432] on span "كرات جبن مقلية مقرمشة، بداخلها جبن ذائب وناعم، تقدم مع صوص مالح" at bounding box center [1189, 411] width 251 height 43
click at [1180, 432] on span "كرات جبن مقلية مقرمشة، بداخلها جبن ذائب وناعم، تقدم مع صوص مالح" at bounding box center [1189, 411] width 251 height 43
drag, startPoint x: 1251, startPoint y: 414, endPoint x: 1313, endPoint y: 415, distance: 62.0
click at [1313, 415] on span "كرات جبن مقلية مقرمشة، بداخلها جبن ذائب وناعم، تقدم مع صوص مالح" at bounding box center [1189, 411] width 251 height 43
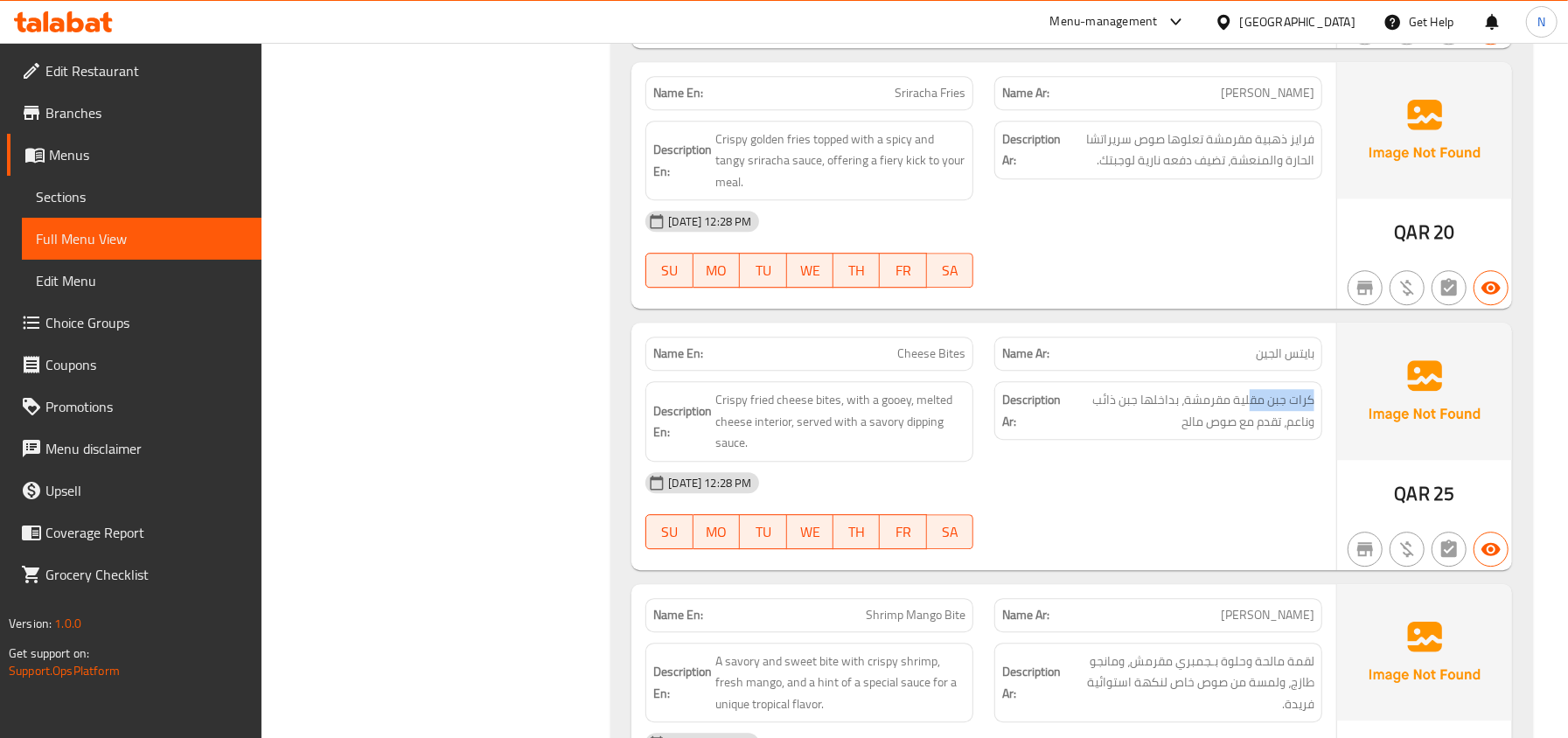
click at [1344, 409] on img at bounding box center [1425, 390] width 175 height 137
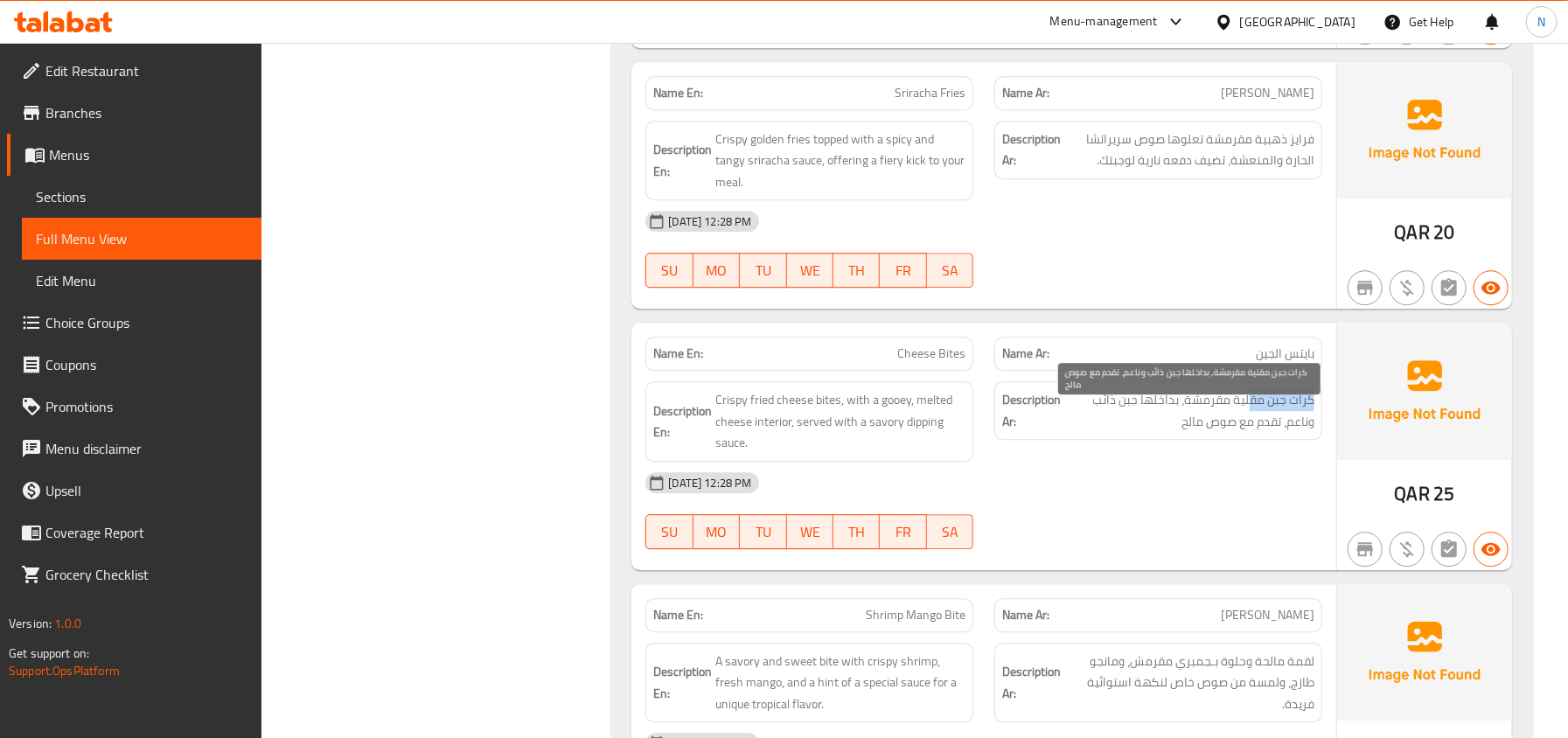
click at [1314, 413] on span "كرات جبن مقلية مقرمشة، بداخلها جبن ذائب وناعم، تقدم مع صوص مالح" at bounding box center [1189, 411] width 251 height 43
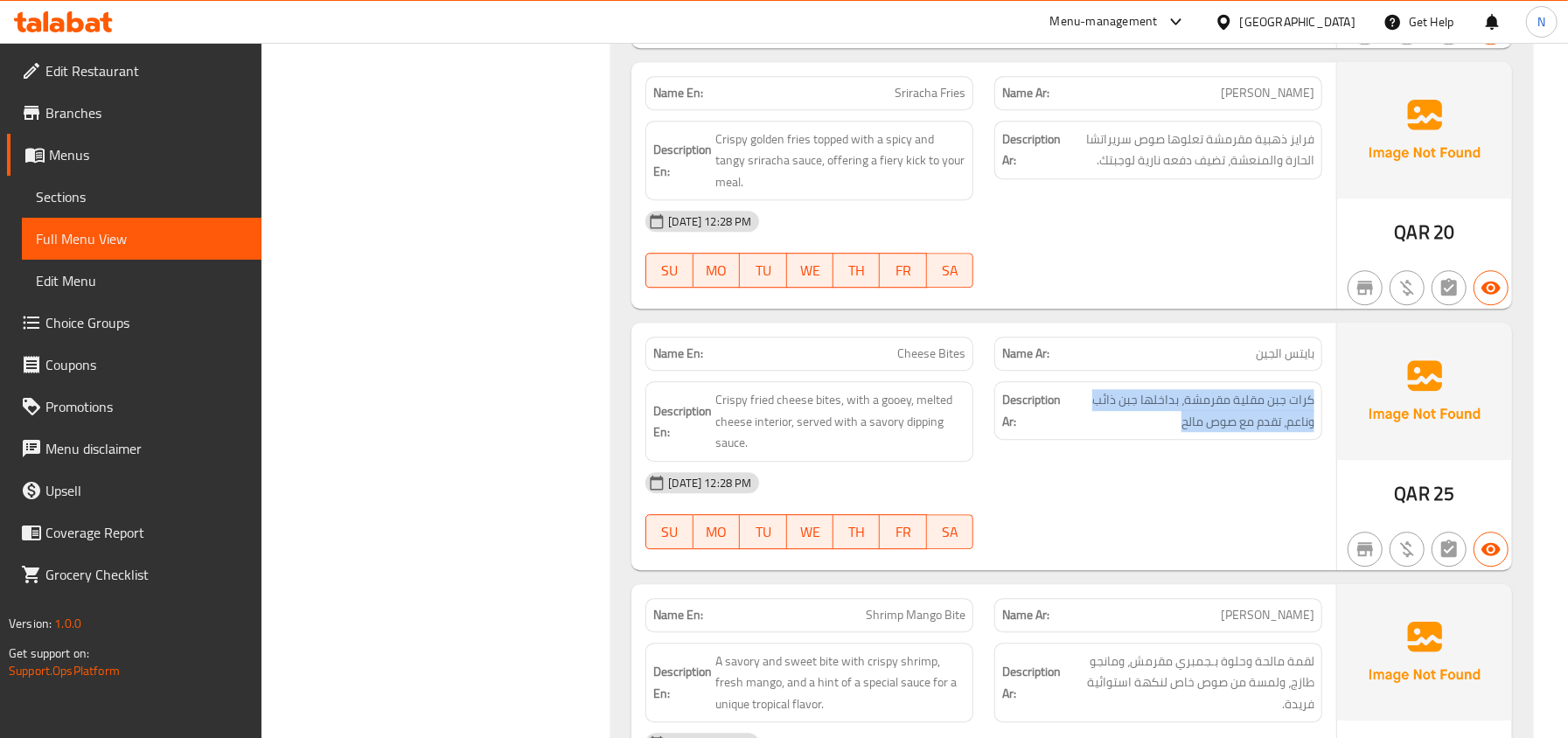
drag, startPoint x: 1319, startPoint y: 415, endPoint x: 1166, endPoint y: 453, distance: 157.6
click at [1166, 440] on div "Description Ar: كرات جبن مقلية مقرمشة، بداخلها جبن ذائب وناعم، تقدم مع صوص مالح" at bounding box center [1158, 411] width 328 height 59
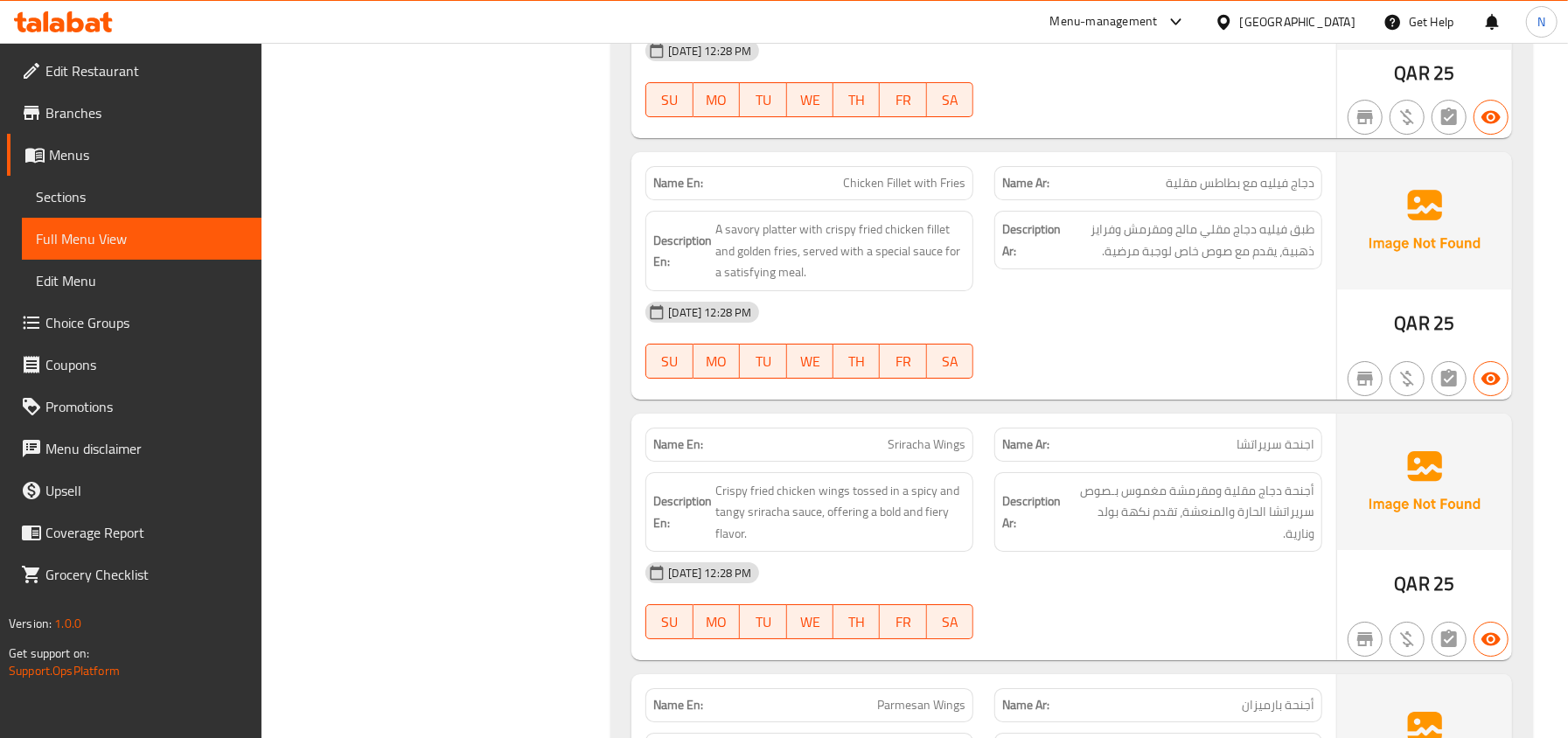
scroll to position [4314, 0]
click at [934, 192] on span "Chicken Fillet with Fries" at bounding box center [904, 182] width 123 height 19
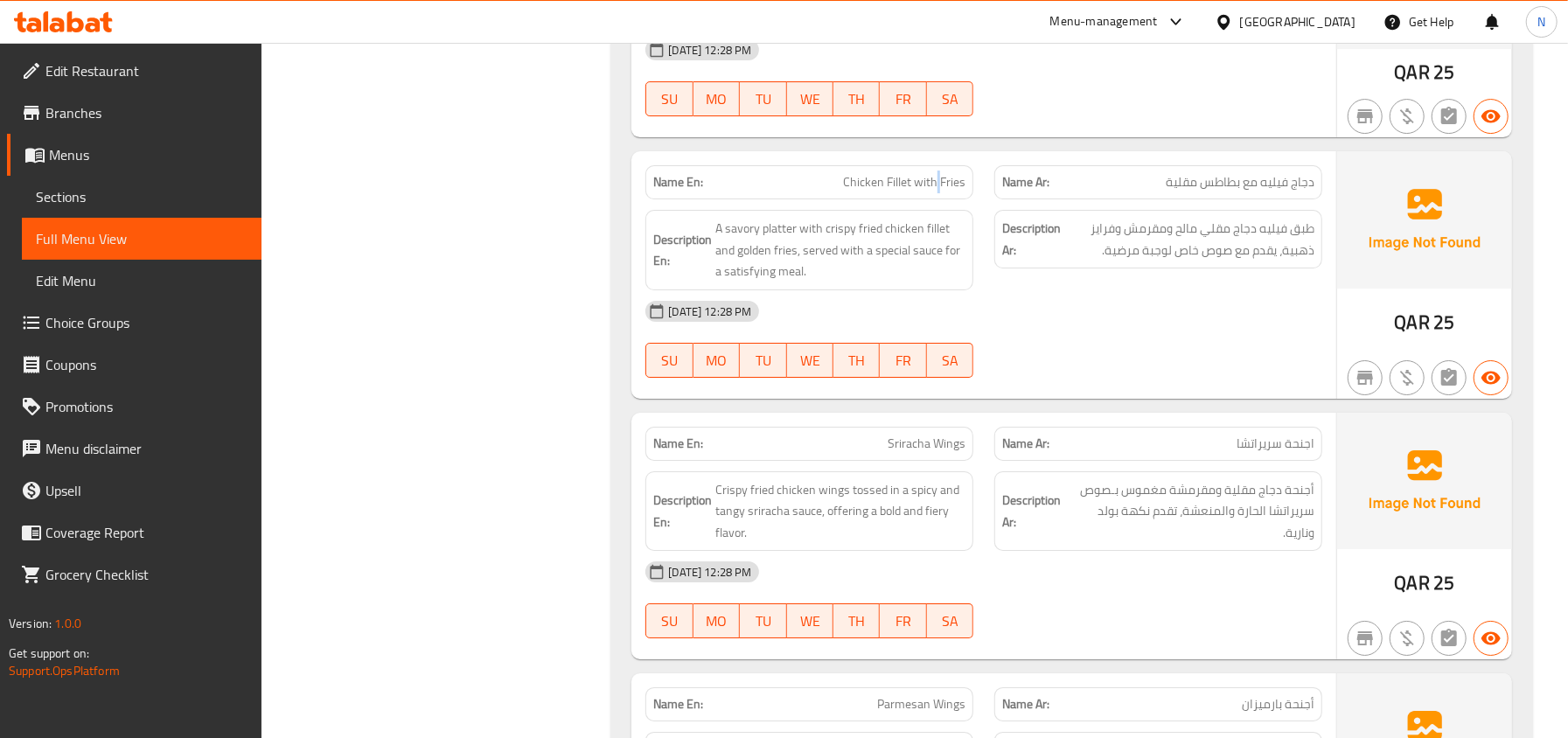
click at [934, 192] on span "Chicken Fillet with Fries" at bounding box center [904, 182] width 123 height 19
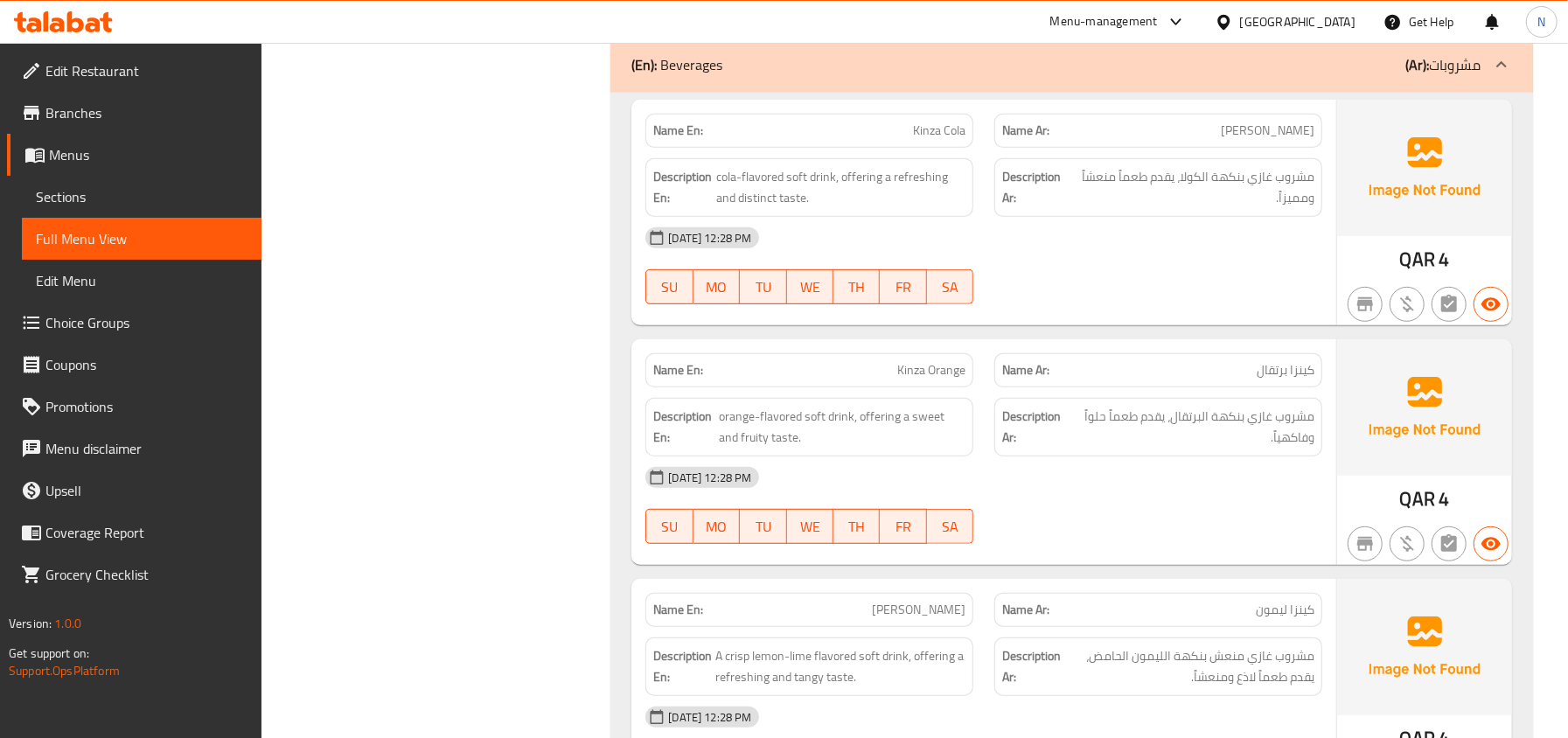
scroll to position [5479, 0]
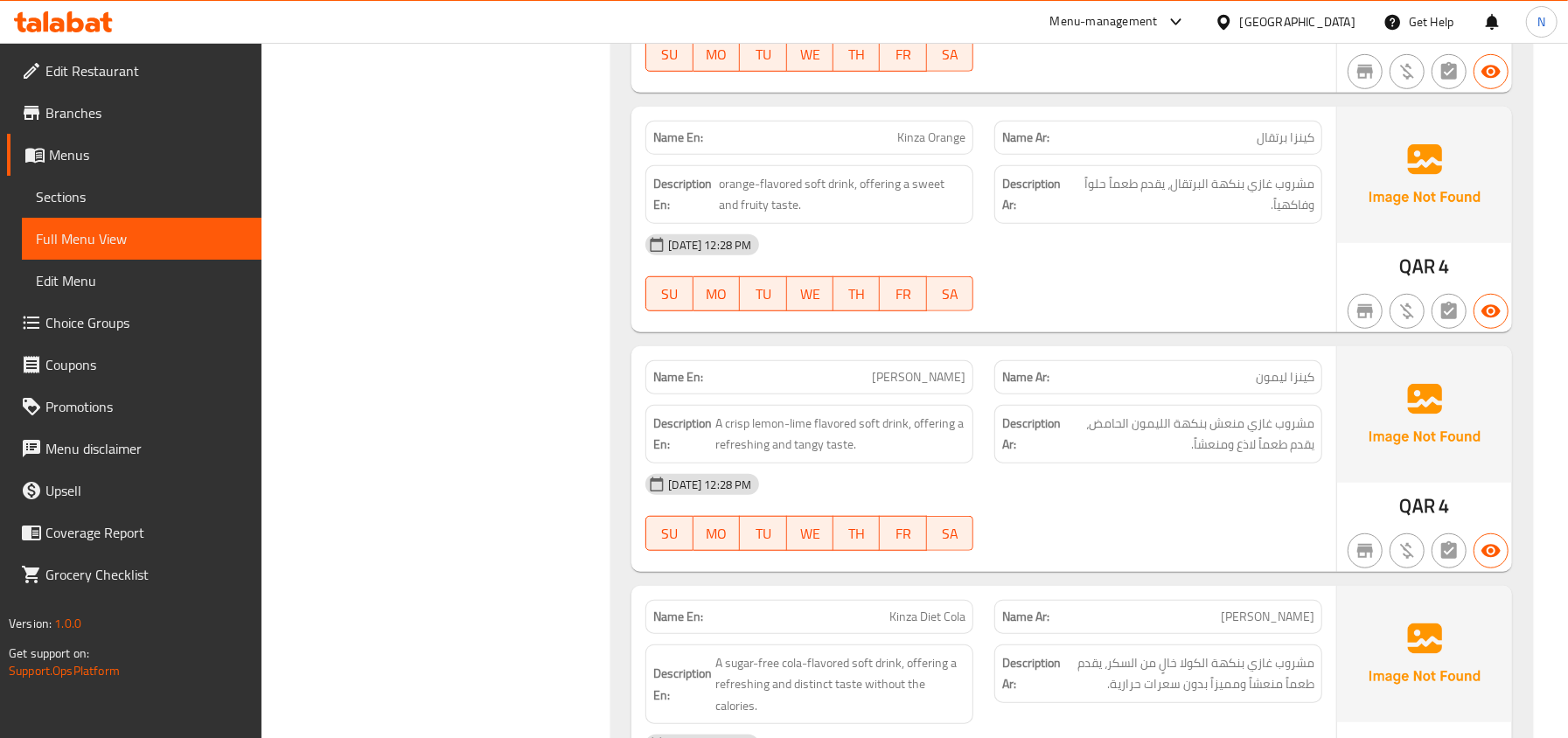
click at [945, 386] on span "[PERSON_NAME]" at bounding box center [918, 377] width 93 height 19
copy span "[PERSON_NAME]"
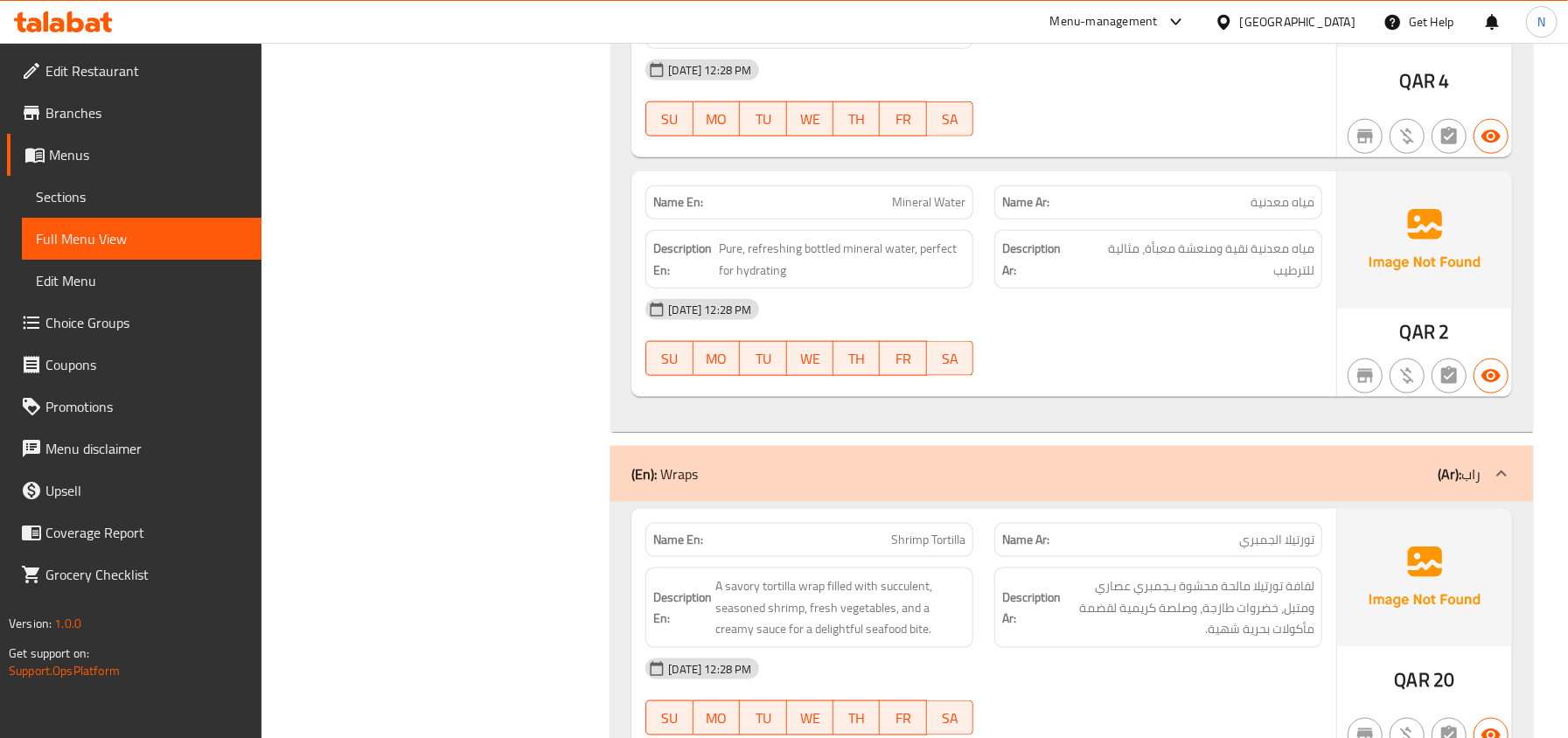
scroll to position [6273, 0]
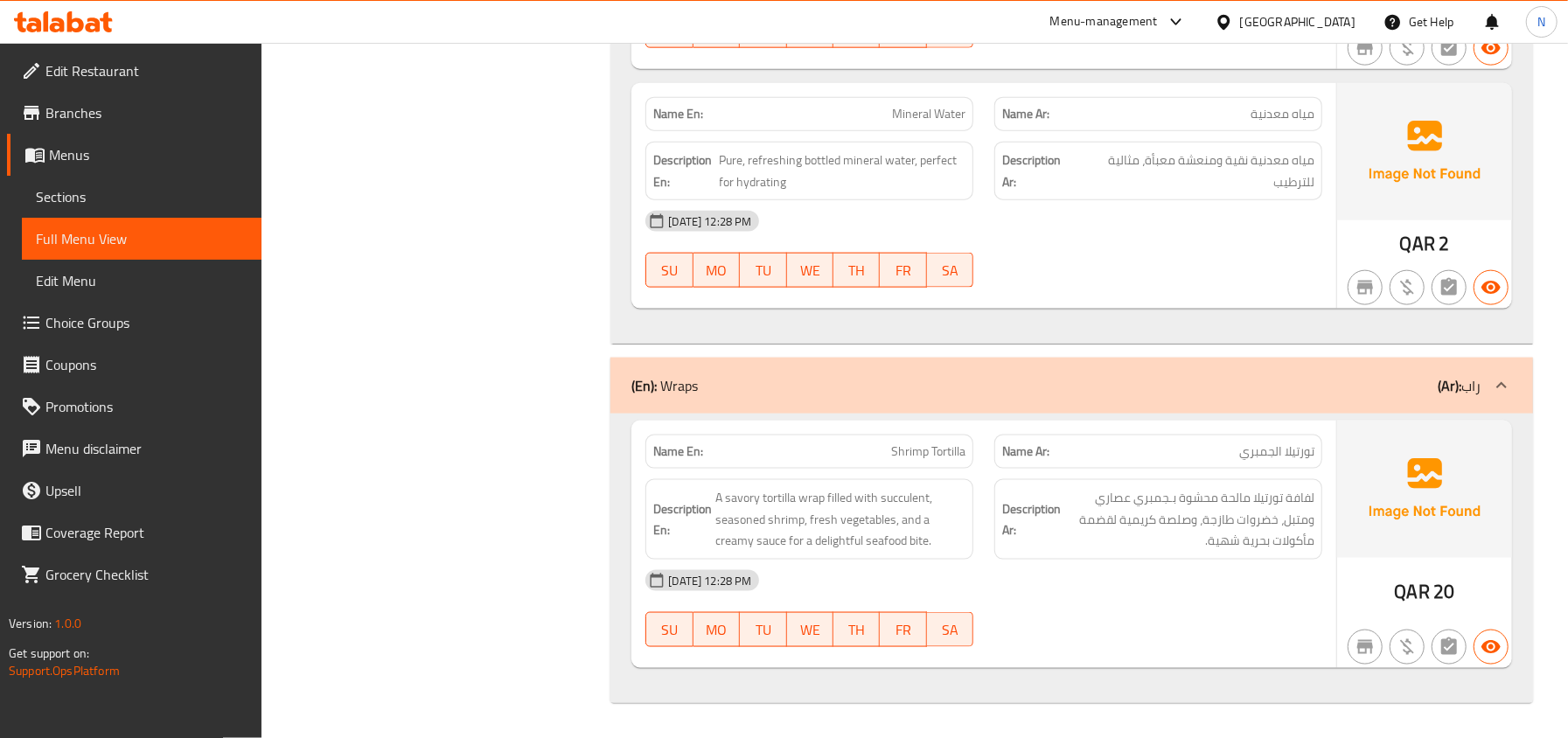
click at [948, 451] on span "Shrimp Tortilla" at bounding box center [928, 451] width 75 height 19
copy span "Shrimp Tortilla"
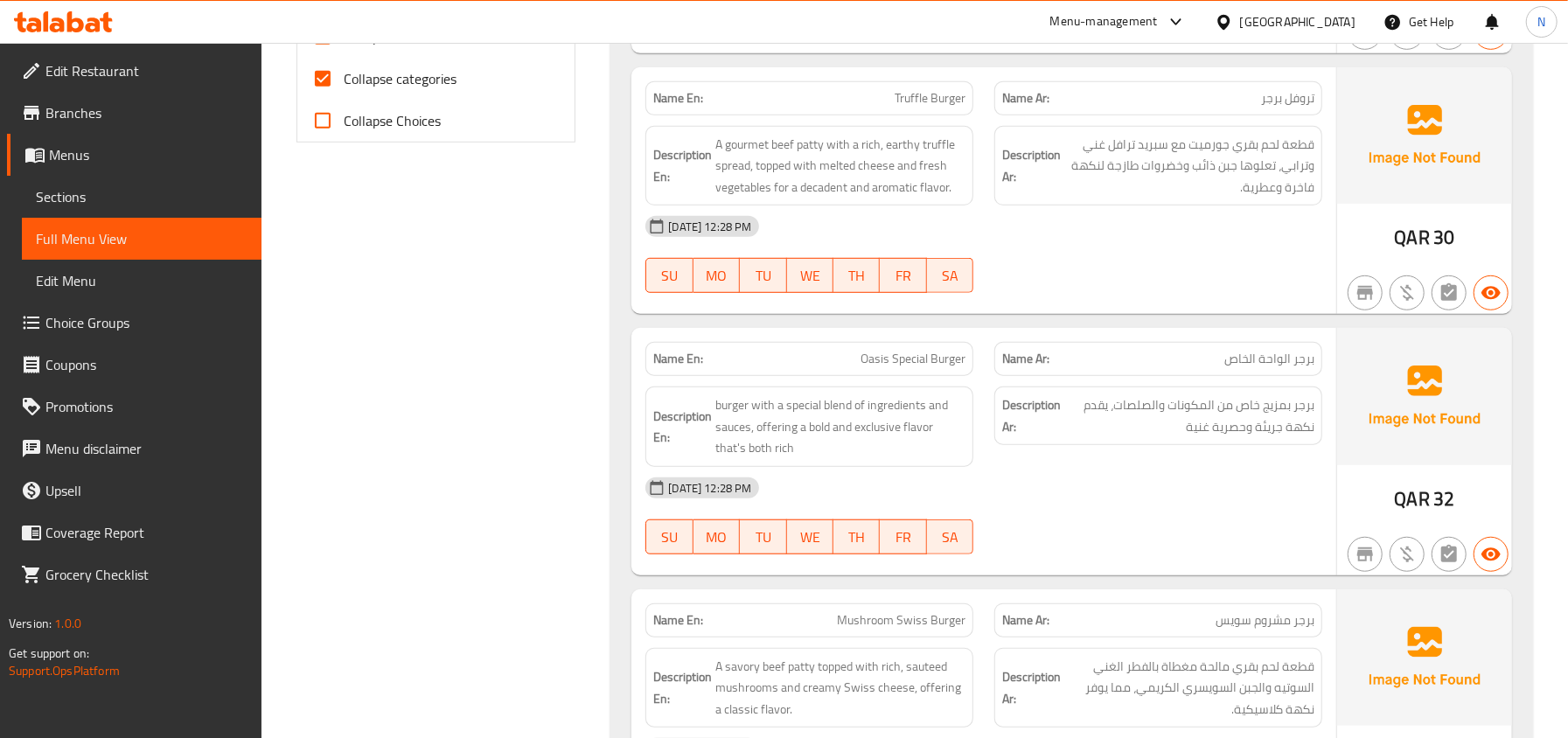
scroll to position [583, 0]
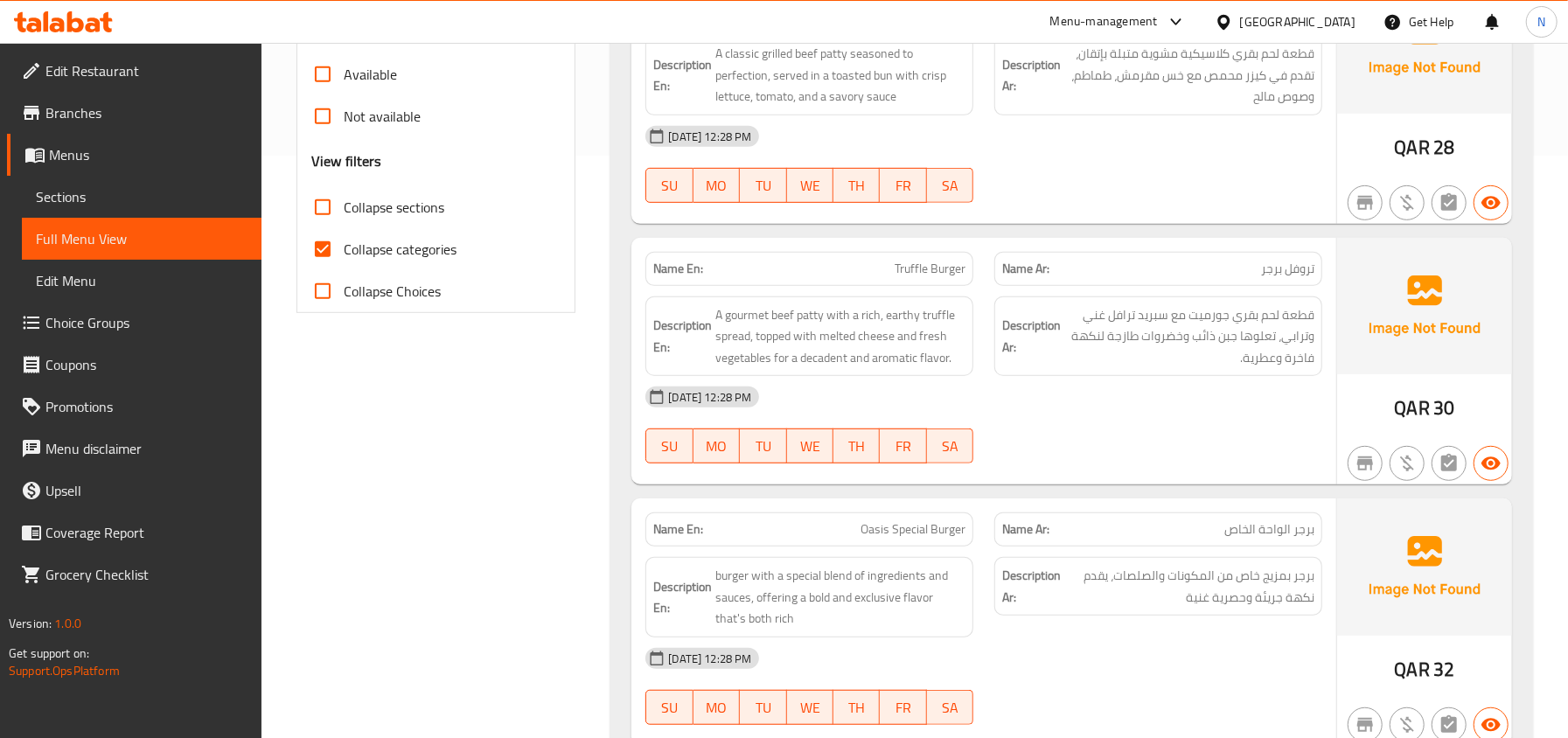
click at [84, 199] on span "Sections" at bounding box center [140, 197] width 211 height 21
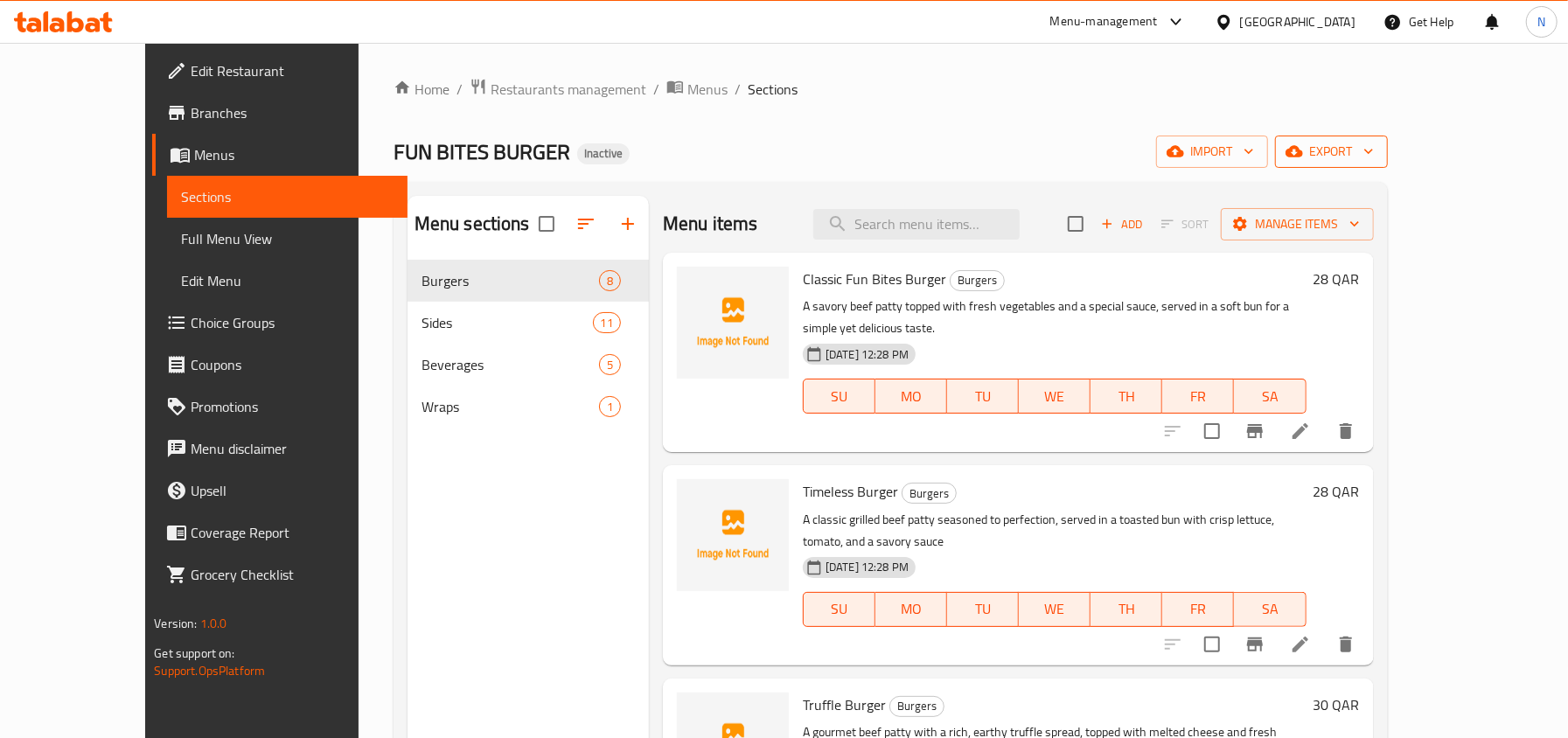
click at [1387, 140] on button "export" at bounding box center [1331, 151] width 113 height 32
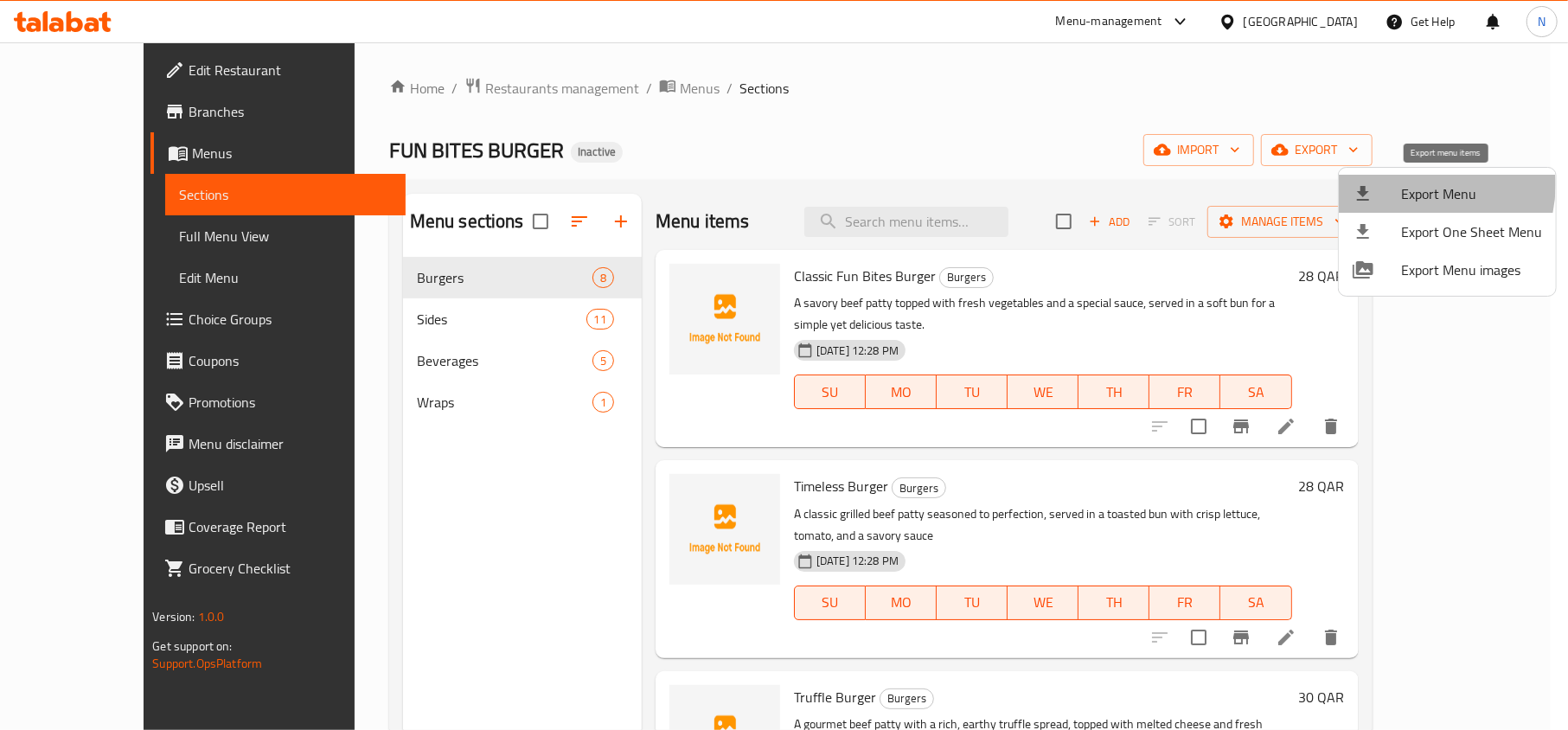
click at [1411, 185] on span "Export Menu" at bounding box center [1472, 193] width 141 height 20
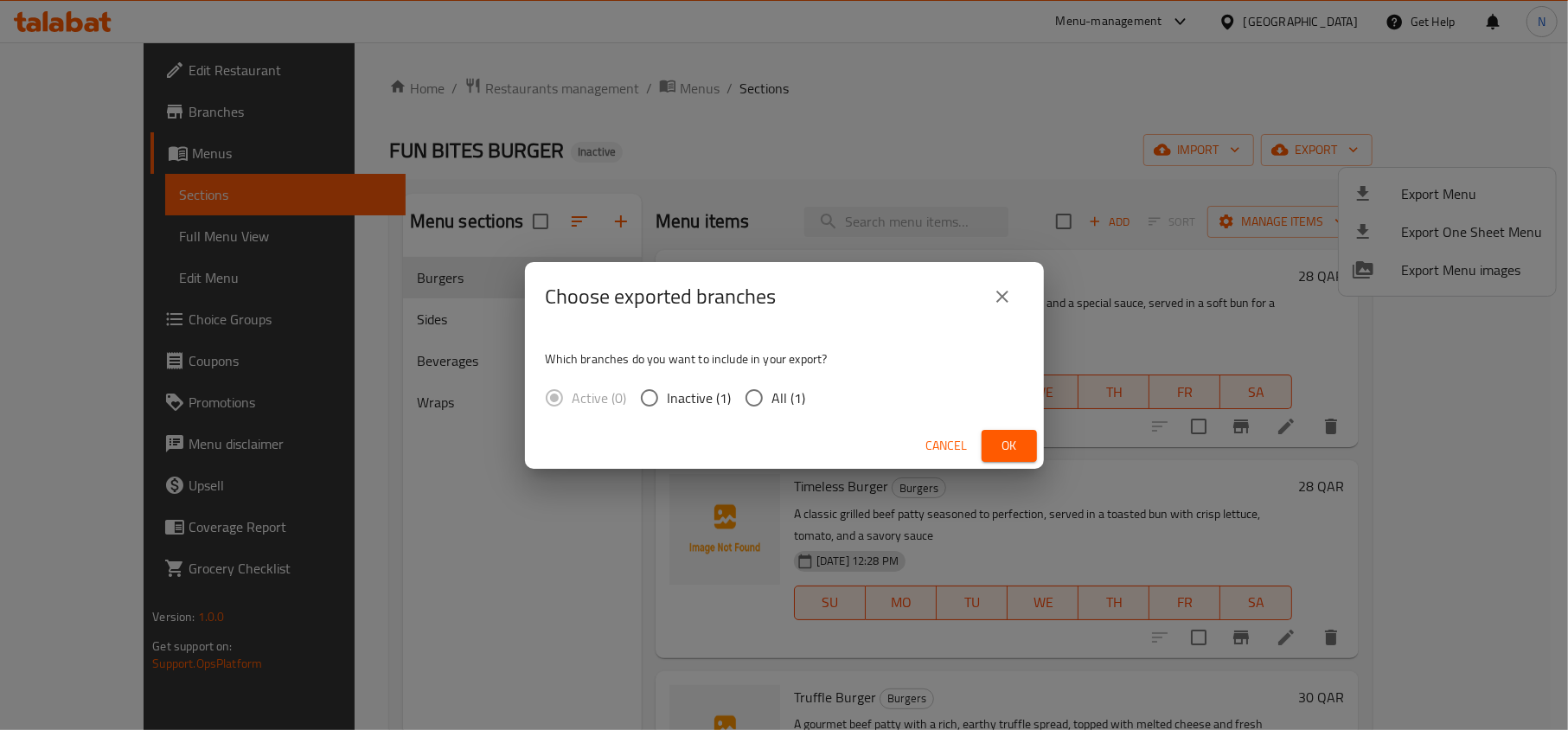
click at [756, 380] on input "All (1)" at bounding box center [753, 398] width 36 height 36
radio input "true"
drag, startPoint x: 1045, startPoint y: 447, endPoint x: 1034, endPoint y: 448, distance: 11.0
click at [1035, 448] on div "Choose exported branches Which branches do you want to include in your export? …" at bounding box center [784, 365] width 1568 height 730
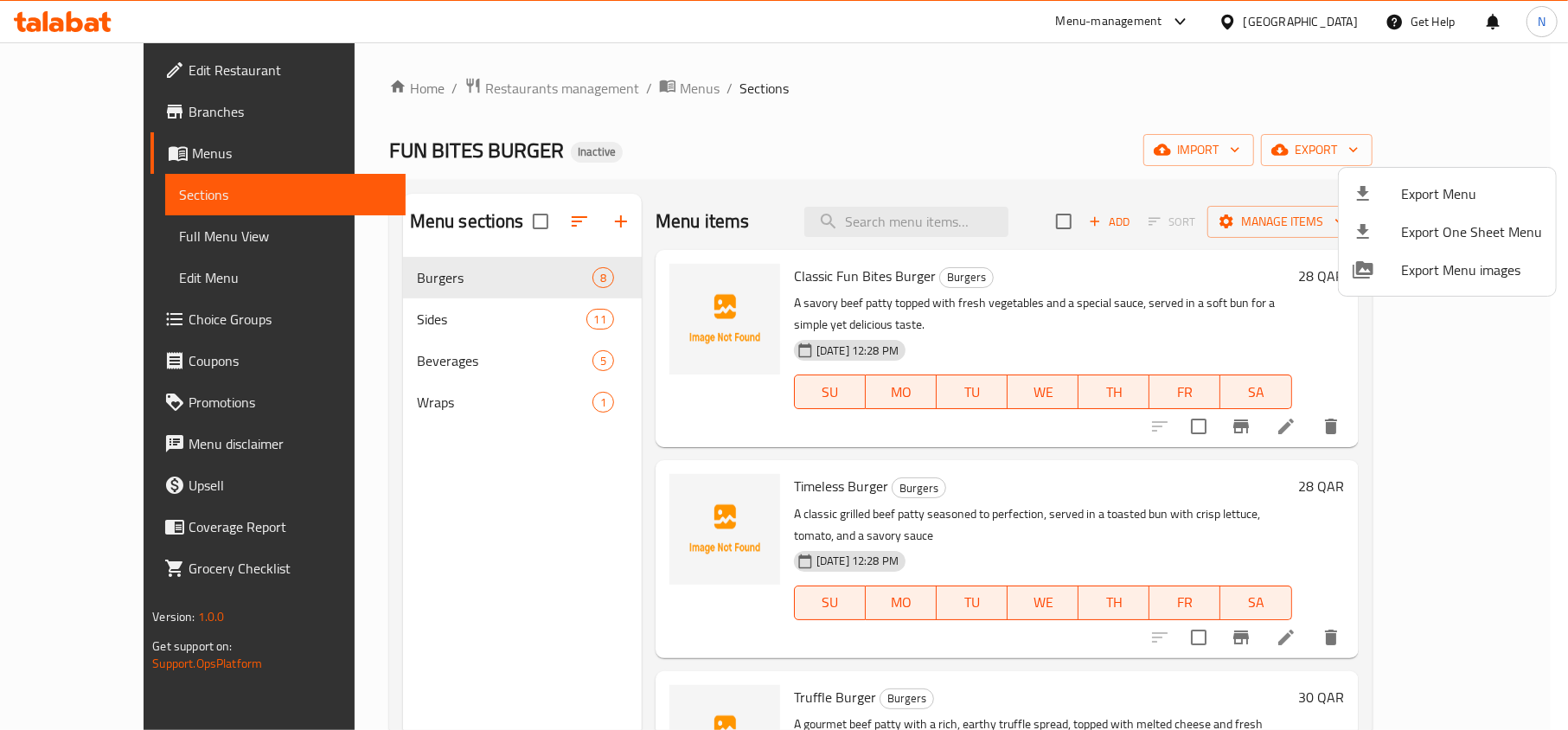
click at [1031, 446] on div at bounding box center [784, 365] width 1568 height 730
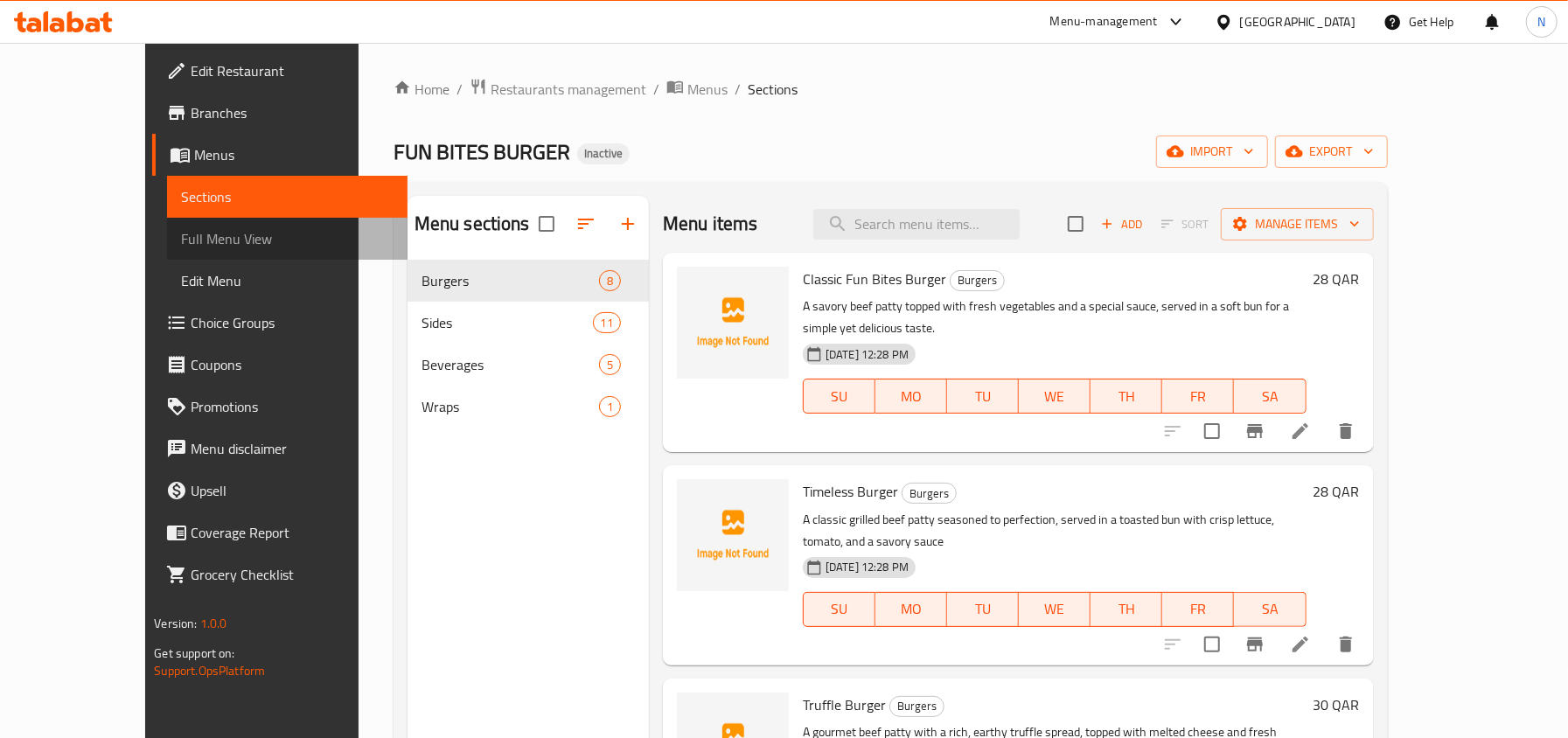
click at [181, 239] on span "Full Menu View" at bounding box center [286, 238] width 211 height 21
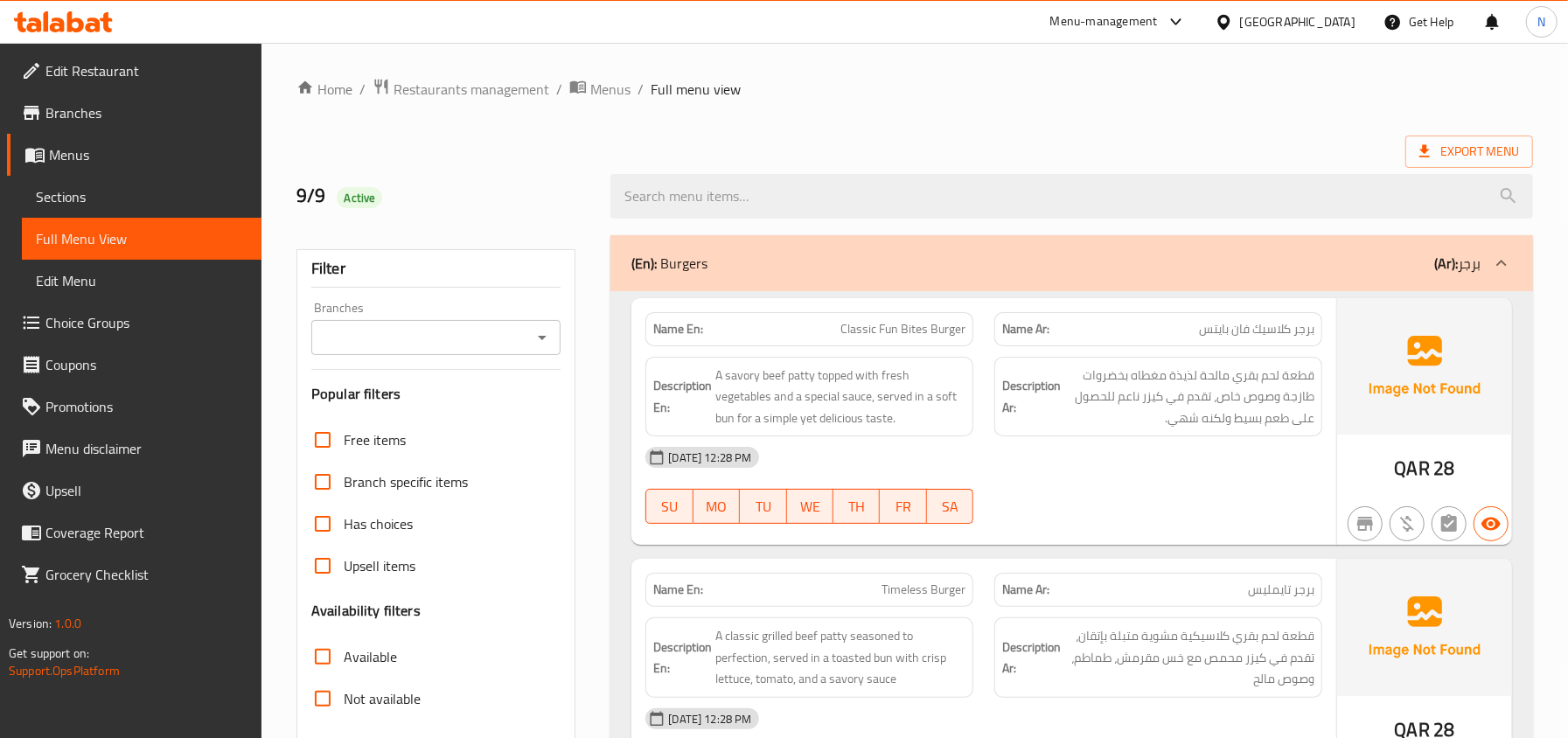
drag, startPoint x: 847, startPoint y: 99, endPoint x: 944, endPoint y: 64, distance: 103.1
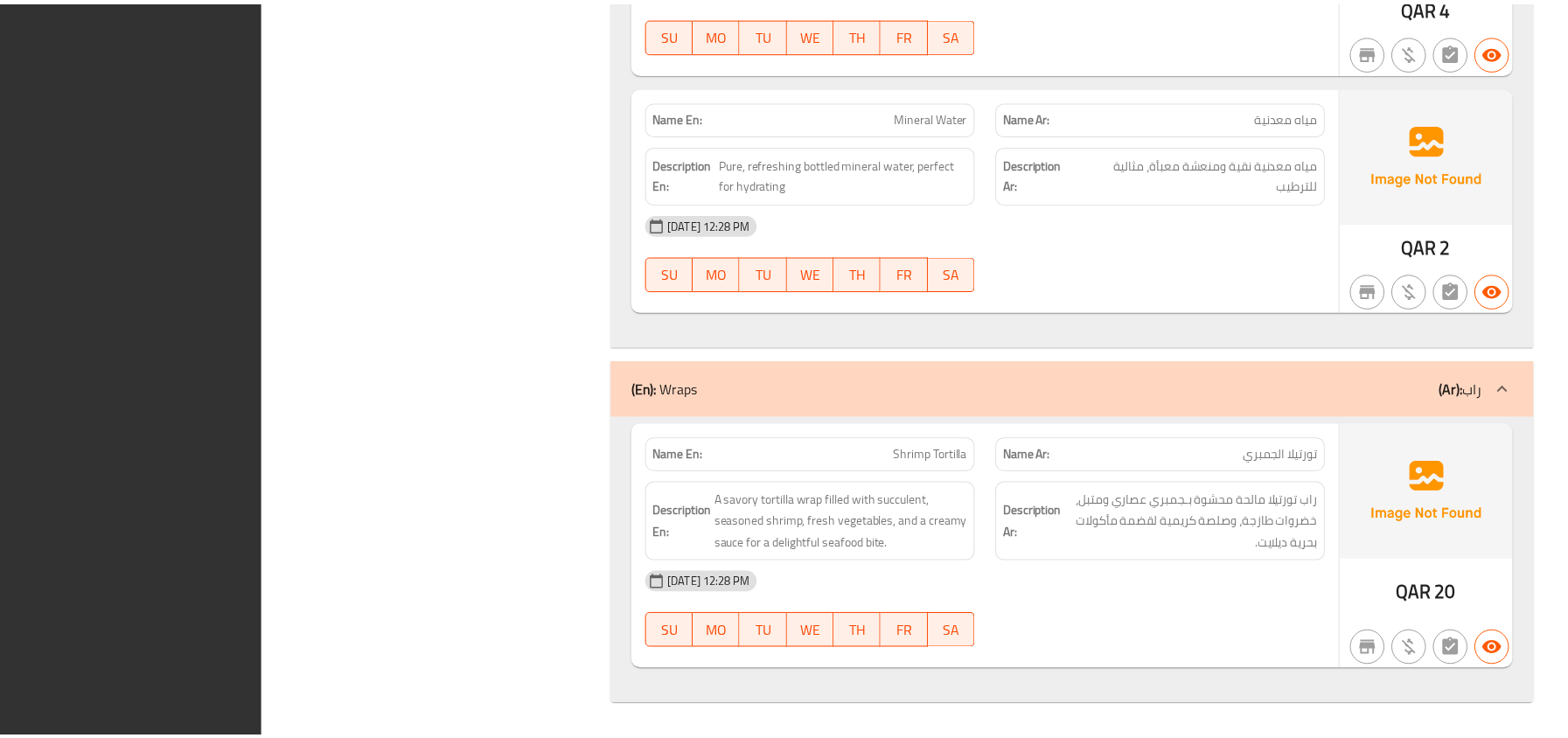
scroll to position [6210, 0]
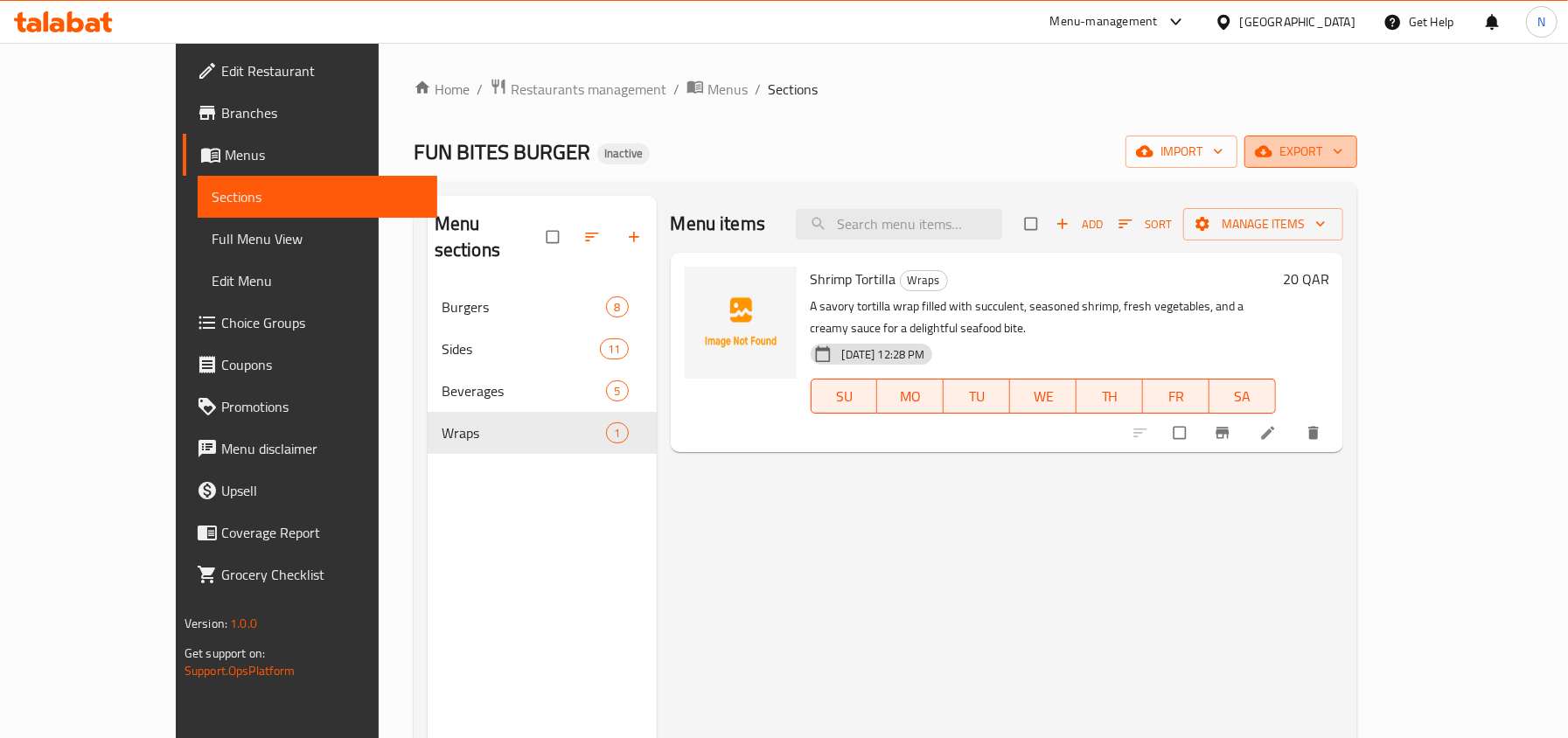
click at [1357, 166] on button "export" at bounding box center [1300, 151] width 113 height 32
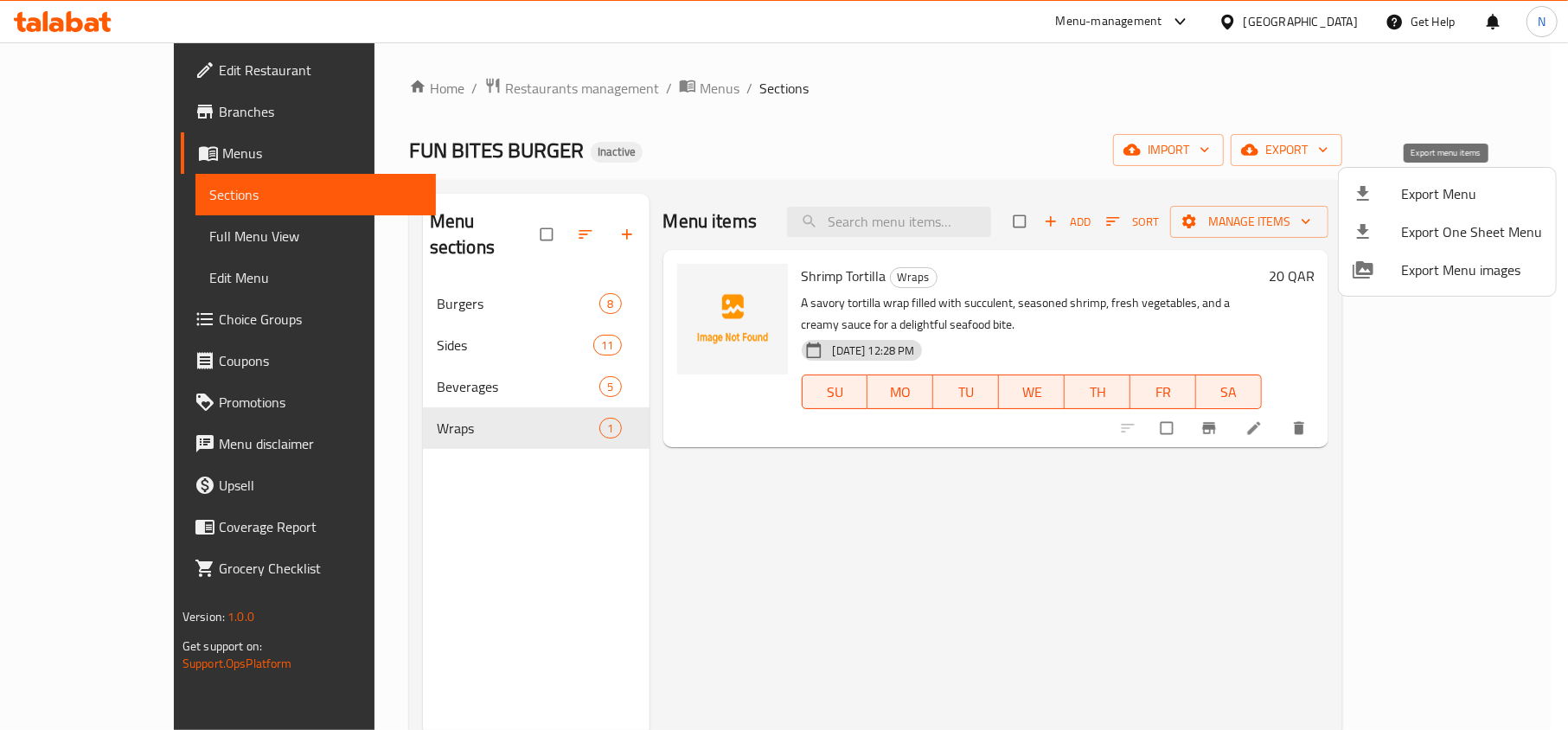
click at [1443, 178] on li "Export Menu" at bounding box center [1447, 193] width 217 height 38
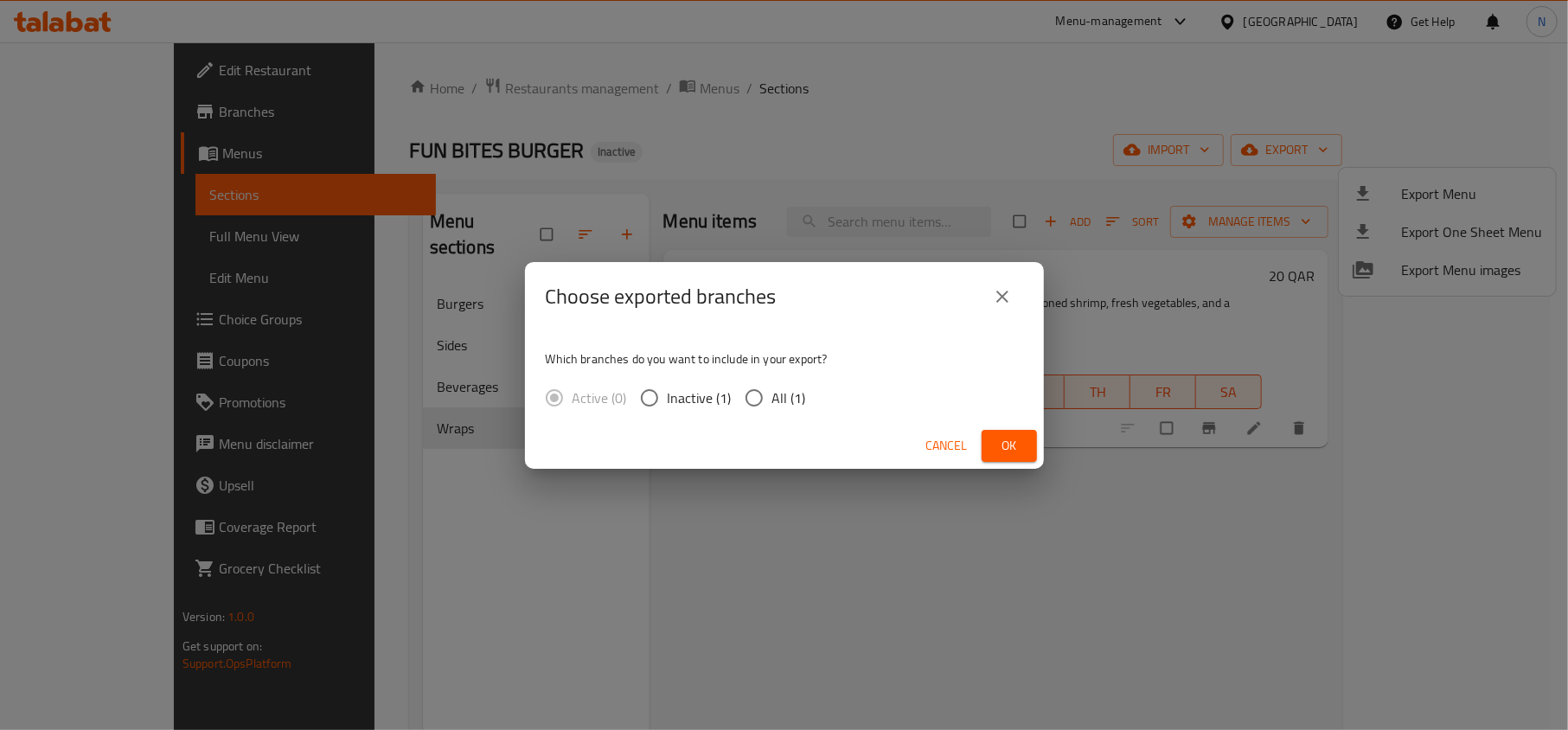
drag, startPoint x: 786, startPoint y: 398, endPoint x: 904, endPoint y: 423, distance: 120.6
click at [792, 402] on span "All (1)" at bounding box center [789, 398] width 34 height 20
click at [1034, 444] on button "Ok" at bounding box center [1009, 445] width 55 height 32
